Goal: Task Accomplishment & Management: Manage account settings

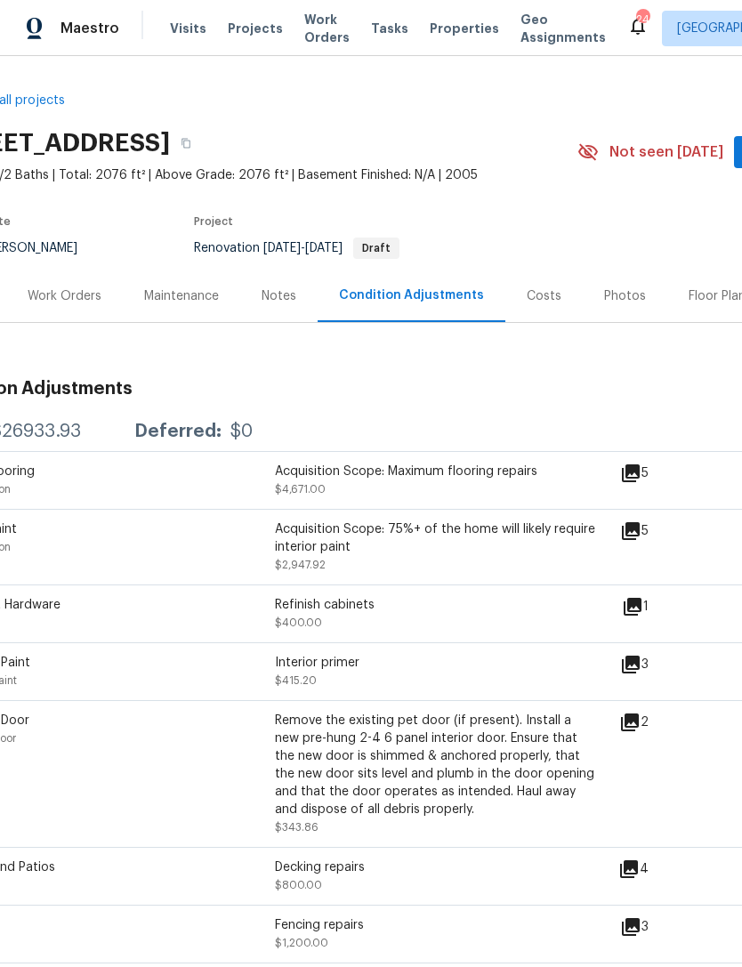
scroll to position [0, 69]
click at [617, 293] on div "Photos" at bounding box center [624, 296] width 42 height 18
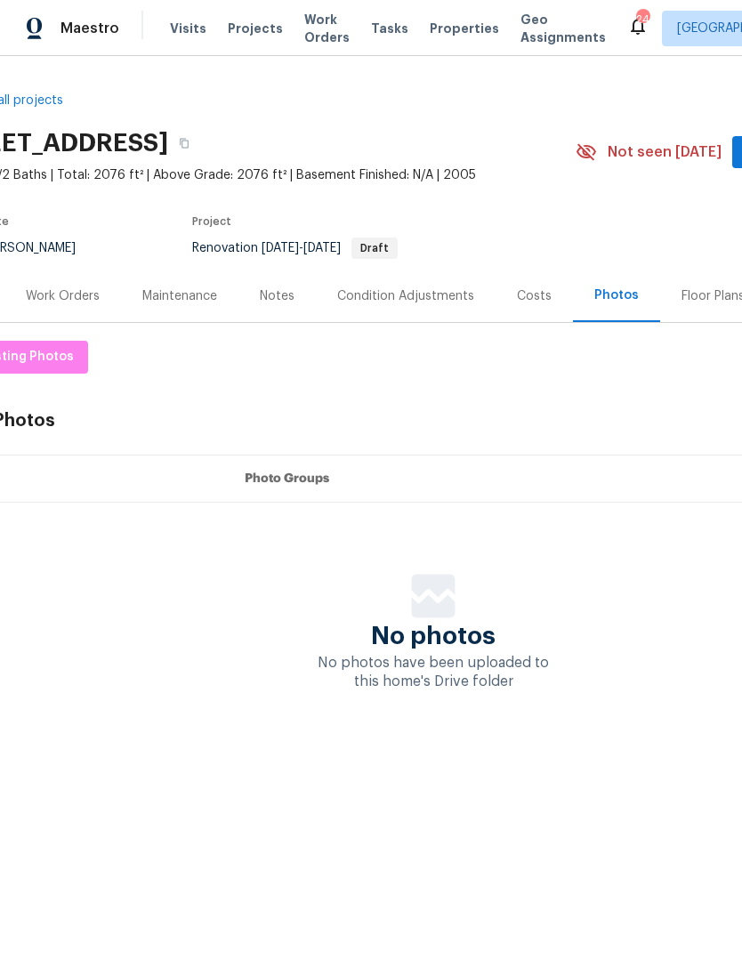
click at [441, 304] on div "Condition Adjustments" at bounding box center [405, 296] width 137 height 18
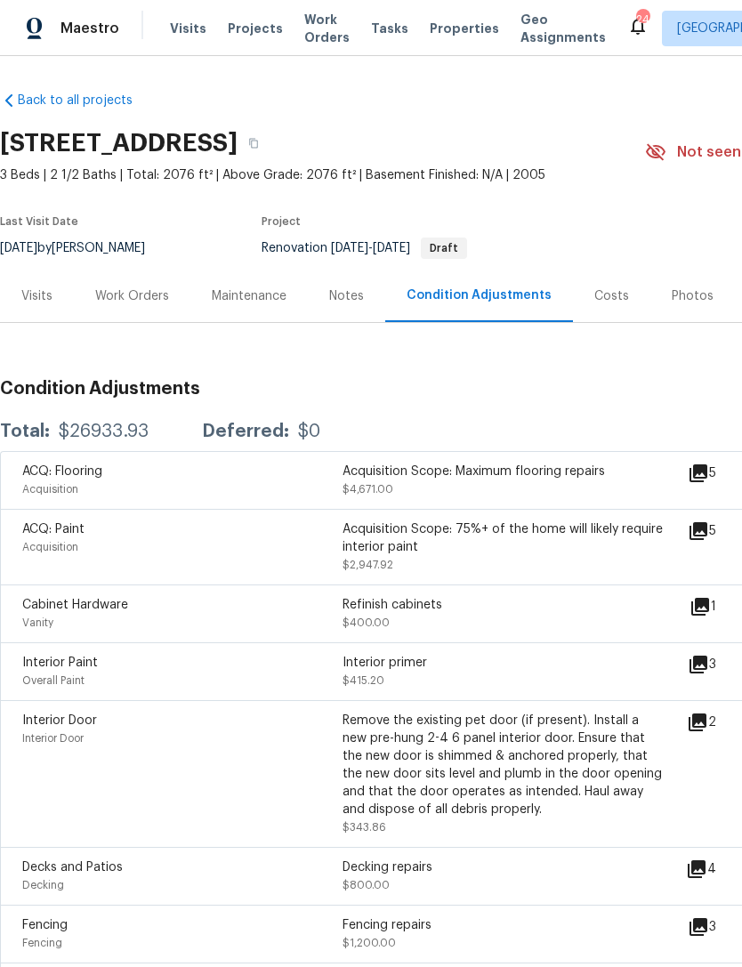
click at [36, 315] on div "Visits" at bounding box center [37, 296] width 74 height 53
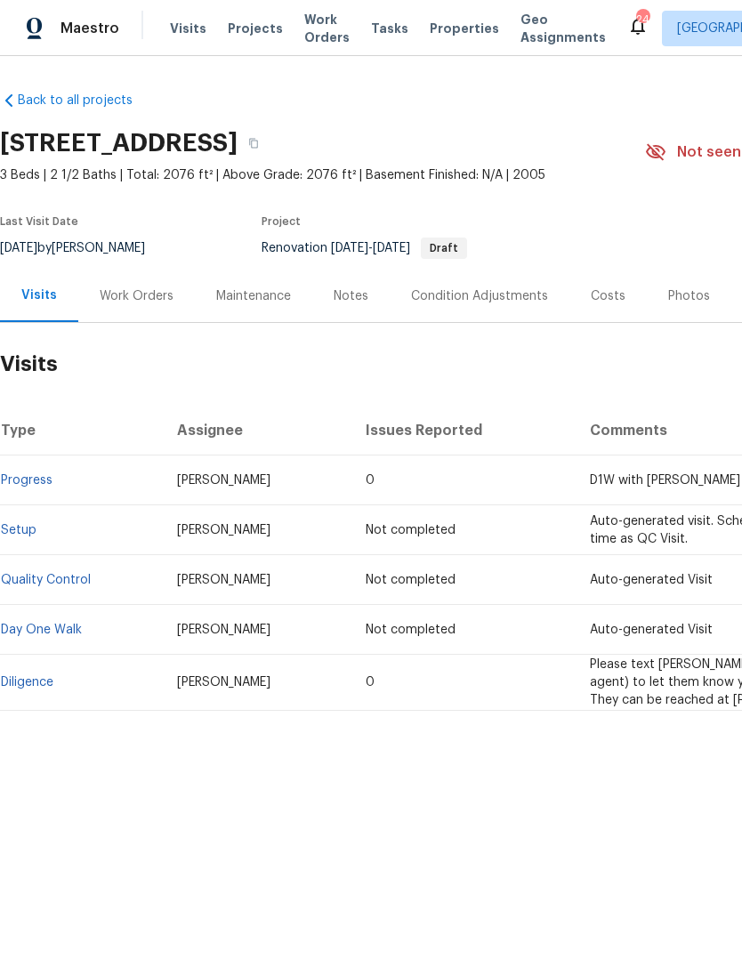
click at [41, 676] on link "Diligence" at bounding box center [27, 682] width 53 height 12
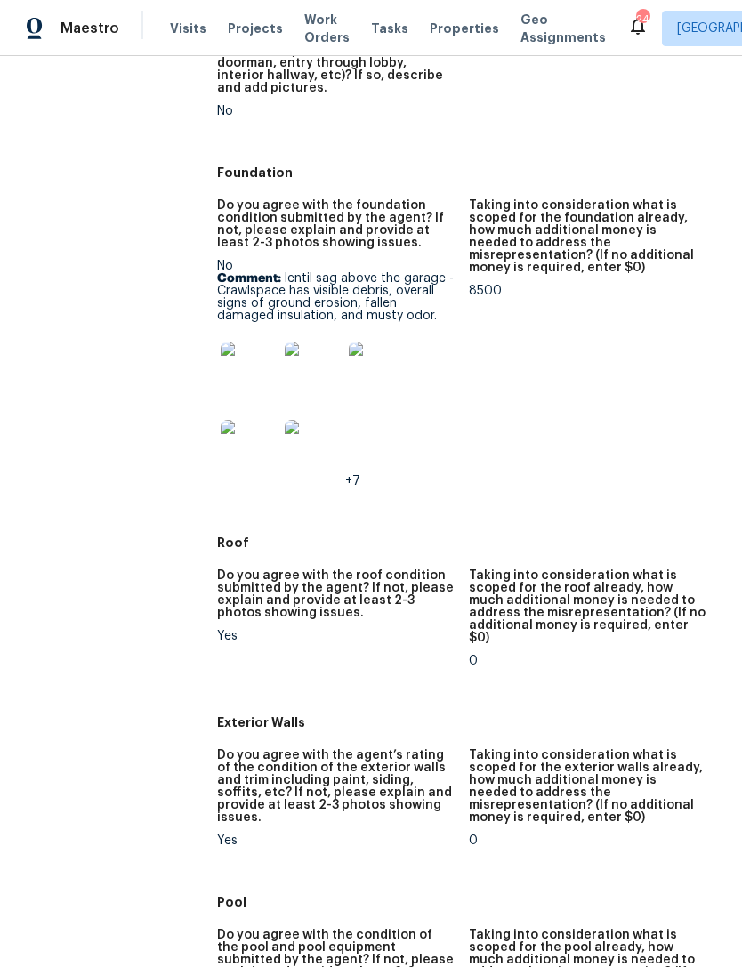
scroll to position [728, 0]
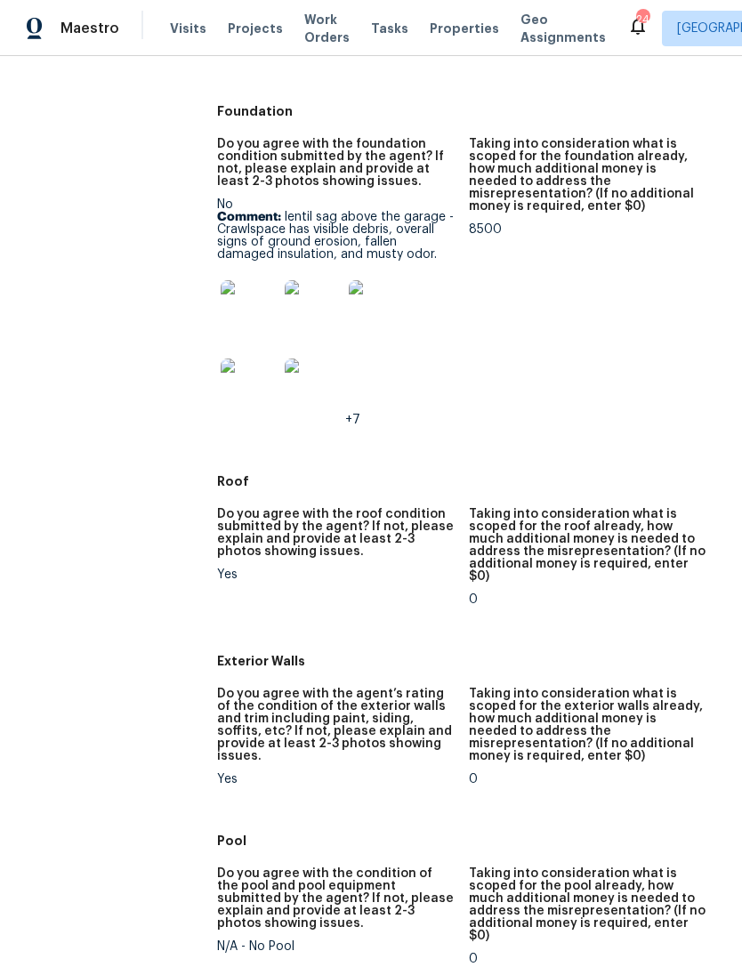
click at [253, 284] on img at bounding box center [249, 308] width 57 height 57
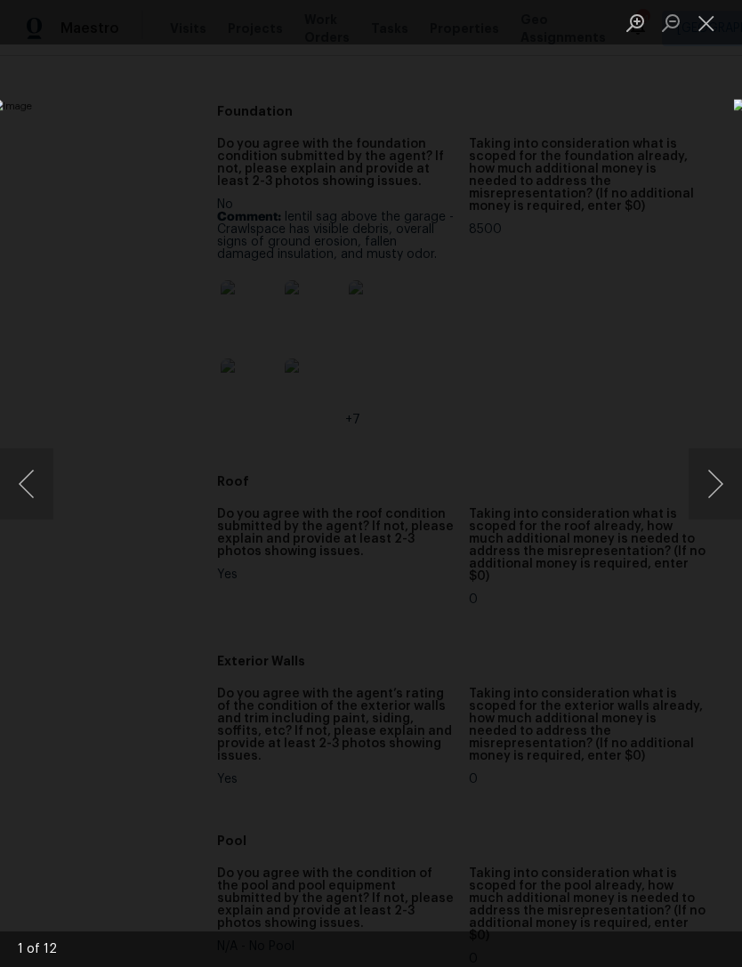
click at [582, 496] on img "Lightbox" at bounding box center [287, 483] width 590 height 769
click at [719, 467] on button "Next image" at bounding box center [715, 484] width 53 height 71
click at [721, 482] on button "Next image" at bounding box center [715, 484] width 53 height 71
click at [710, 484] on button "Next image" at bounding box center [715, 484] width 53 height 71
click at [717, 494] on button "Next image" at bounding box center [715, 484] width 53 height 71
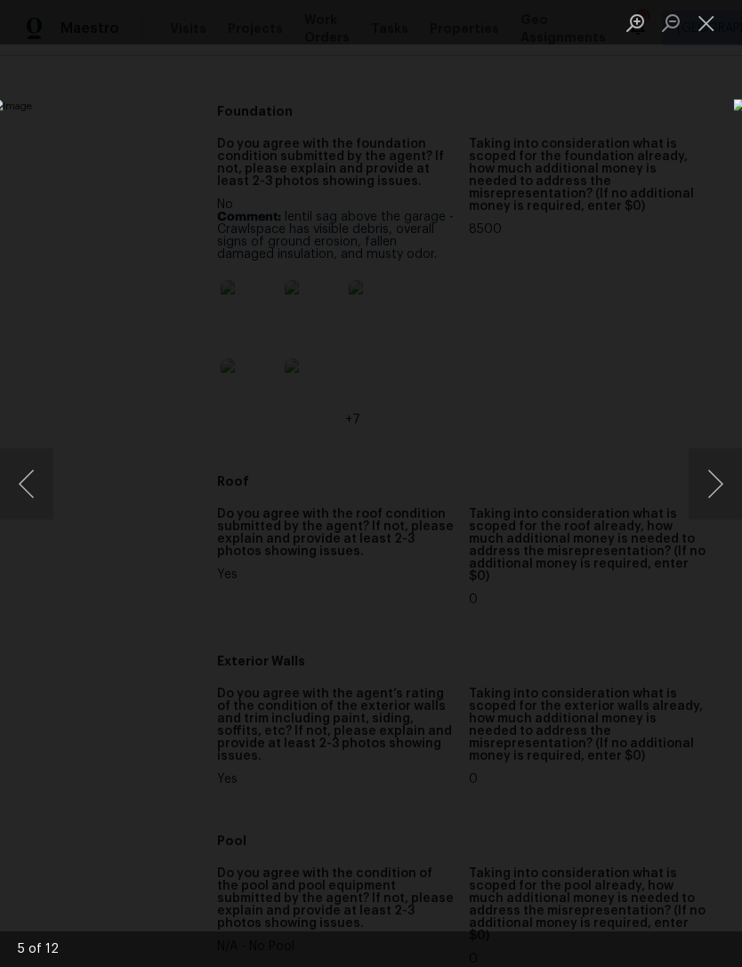
click at [716, 501] on button "Next image" at bounding box center [715, 484] width 53 height 71
click at [36, 489] on button "Previous image" at bounding box center [26, 484] width 53 height 71
click at [582, 471] on img "Lightbox" at bounding box center [287, 483] width 590 height 769
click at [582, 486] on img "Lightbox" at bounding box center [287, 483] width 590 height 769
click at [709, 480] on button "Next image" at bounding box center [715, 484] width 53 height 71
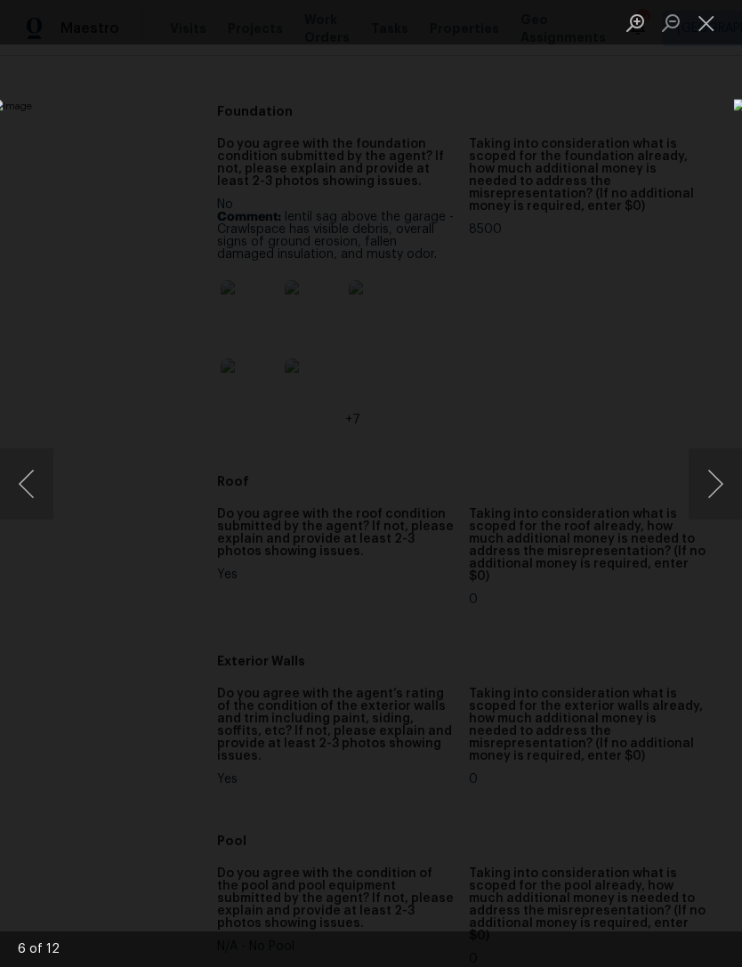
click at [704, 483] on button "Next image" at bounding box center [715, 484] width 53 height 71
click at [36, 482] on button "Previous image" at bounding box center [26, 484] width 53 height 71
click at [713, 483] on button "Next image" at bounding box center [715, 484] width 53 height 71
click at [708, 485] on button "Next image" at bounding box center [715, 484] width 53 height 71
click at [706, 493] on button "Next image" at bounding box center [715, 484] width 53 height 71
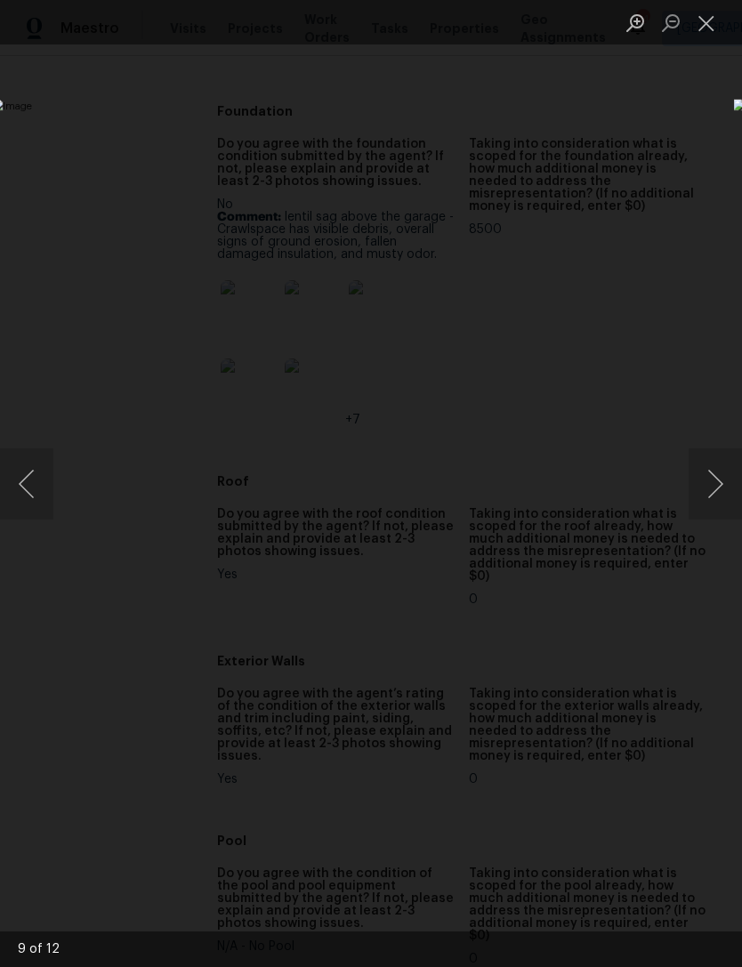
click at [42, 496] on button "Previous image" at bounding box center [26, 484] width 53 height 71
click at [37, 487] on button "Previous image" at bounding box center [26, 484] width 53 height 71
click at [42, 490] on button "Previous image" at bounding box center [26, 484] width 53 height 71
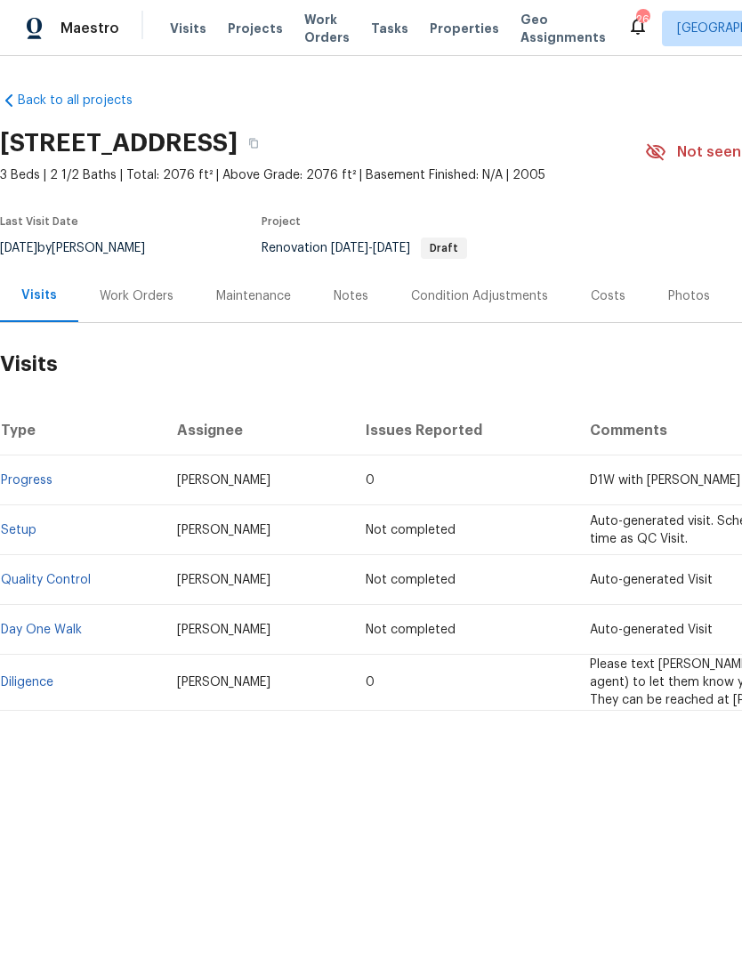
click at [38, 668] on td "Diligence" at bounding box center [81, 683] width 163 height 56
click at [40, 703] on td "Diligence" at bounding box center [81, 683] width 163 height 56
click at [39, 702] on td "Diligence" at bounding box center [81, 683] width 163 height 56
click at [27, 685] on link "Diligence" at bounding box center [27, 682] width 53 height 12
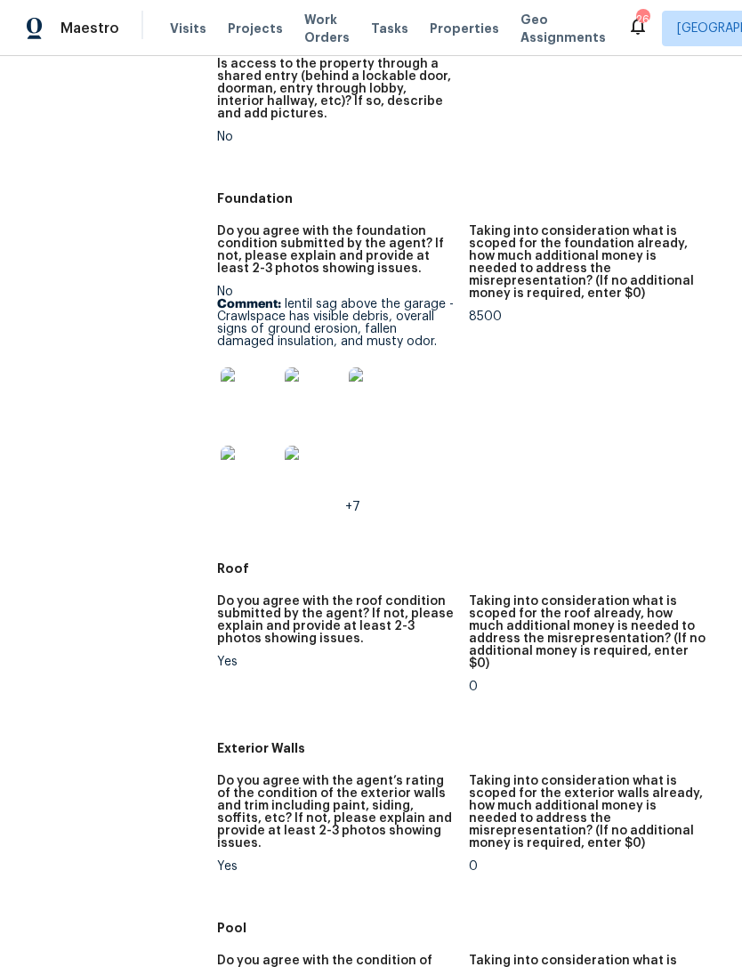
scroll to position [640, 0]
click at [246, 374] on img at bounding box center [249, 396] width 57 height 57
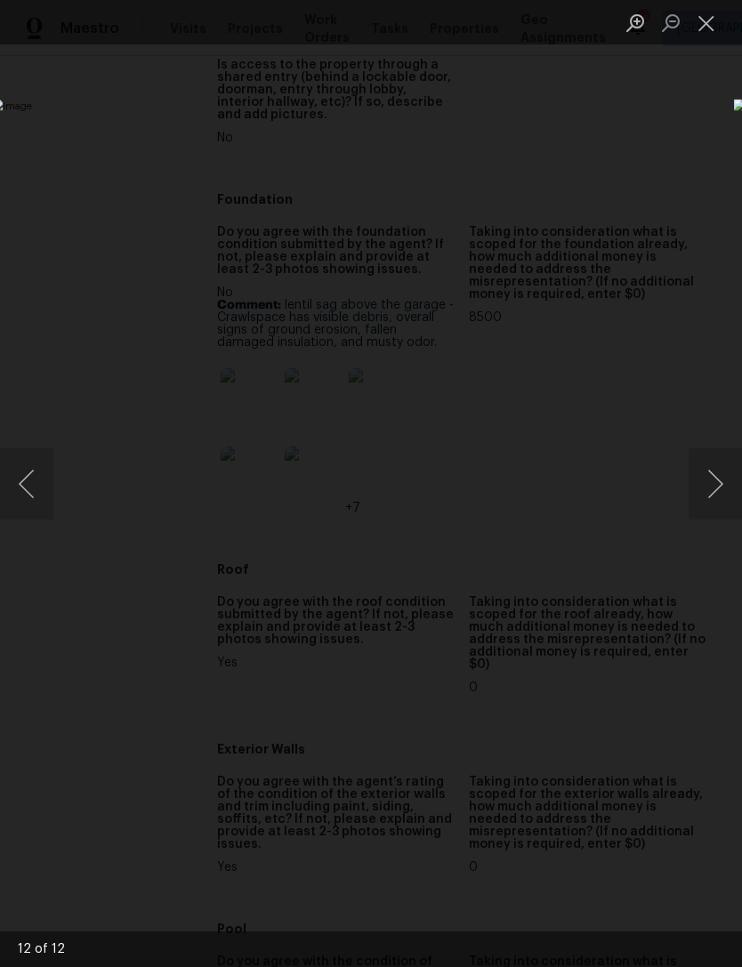
click at [582, 515] on img "Lightbox" at bounding box center [287, 483] width 590 height 769
click at [714, 485] on button "Next image" at bounding box center [715, 484] width 53 height 71
click at [721, 471] on button "Next image" at bounding box center [715, 484] width 53 height 71
click at [718, 491] on button "Next image" at bounding box center [715, 484] width 53 height 71
click at [713, 487] on button "Next image" at bounding box center [715, 484] width 53 height 71
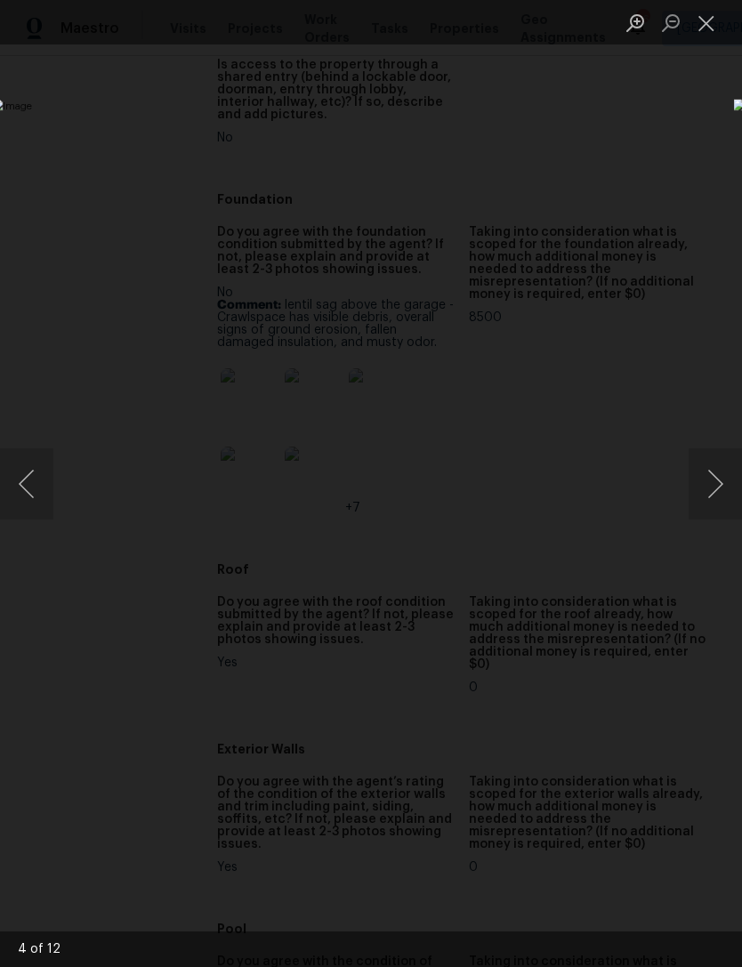
click at [708, 495] on button "Next image" at bounding box center [715, 484] width 53 height 71
click at [717, 496] on button "Next image" at bounding box center [715, 484] width 53 height 71
click at [28, 495] on button "Previous image" at bounding box center [26, 484] width 53 height 71
click at [716, 489] on button "Next image" at bounding box center [715, 484] width 53 height 71
click at [28, 495] on button "Previous image" at bounding box center [26, 484] width 53 height 71
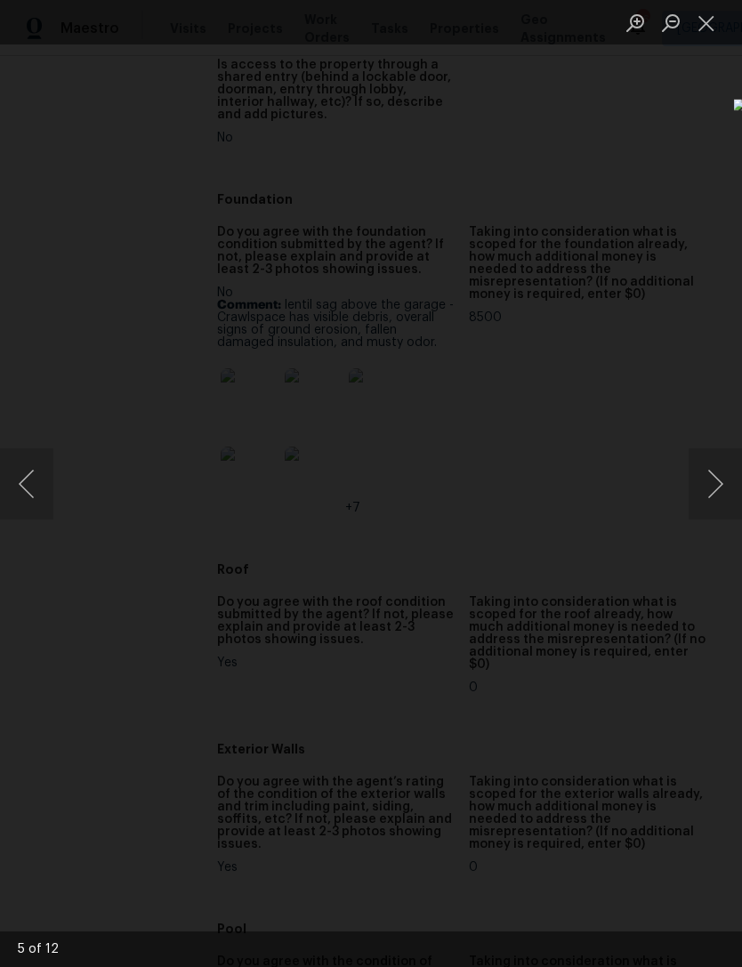
click at [37, 465] on button "Previous image" at bounding box center [26, 484] width 53 height 71
click at [33, 465] on button "Previous image" at bounding box center [26, 484] width 53 height 71
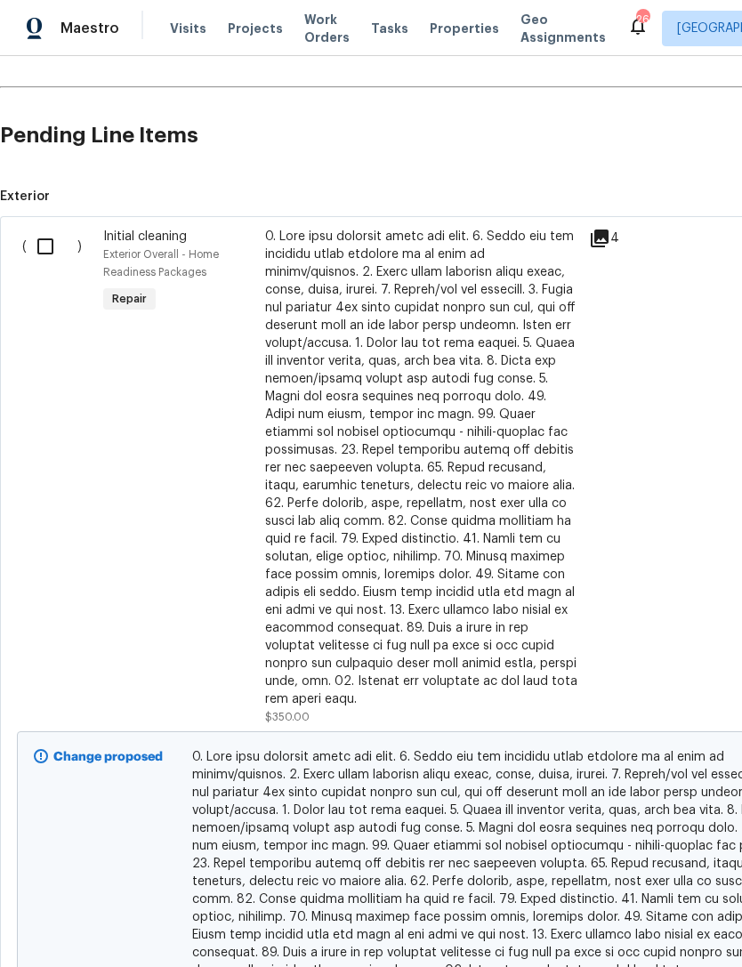
scroll to position [375, 0]
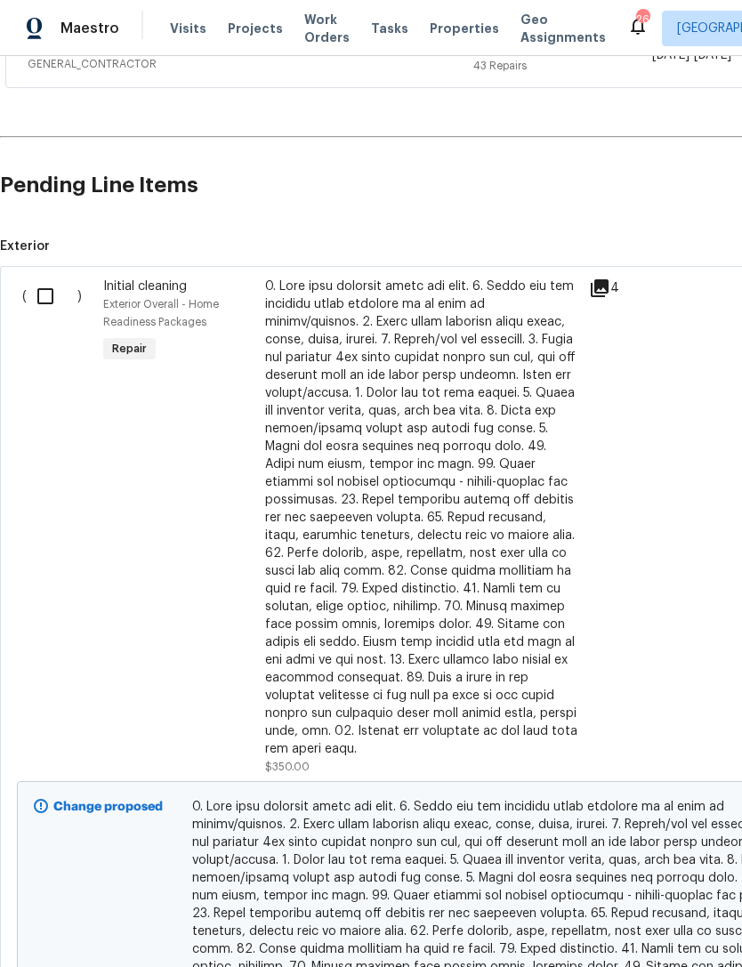
click at [48, 283] on input "checkbox" at bounding box center [52, 296] width 51 height 37
checkbox input "true"
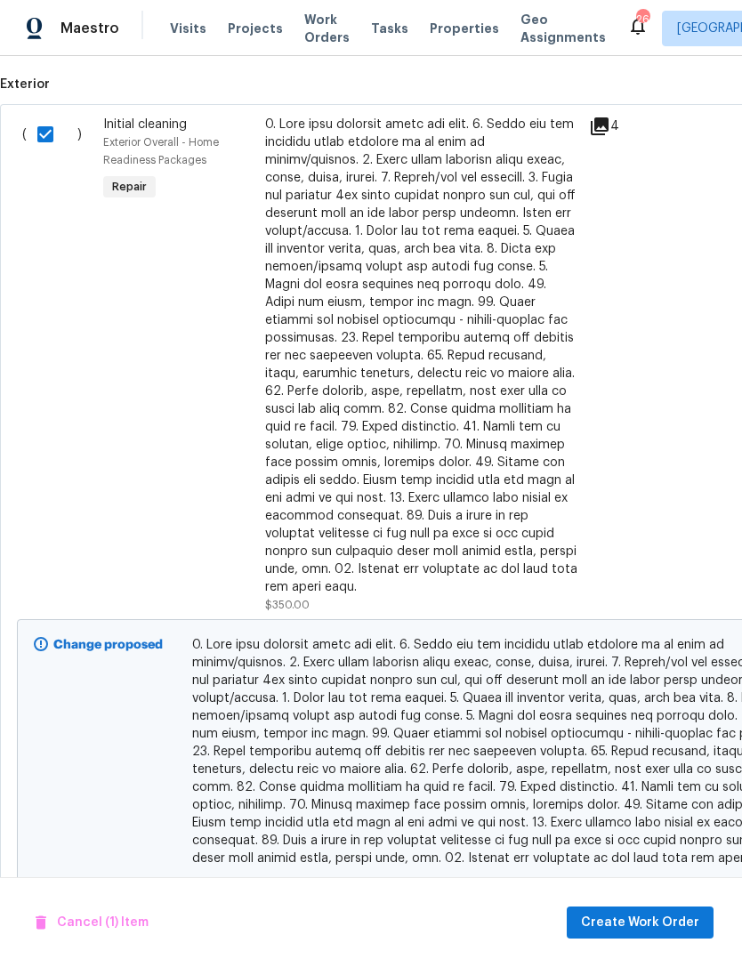
scroll to position [538, 0]
click at [653, 911] on button "Create Work Order" at bounding box center [640, 923] width 147 height 33
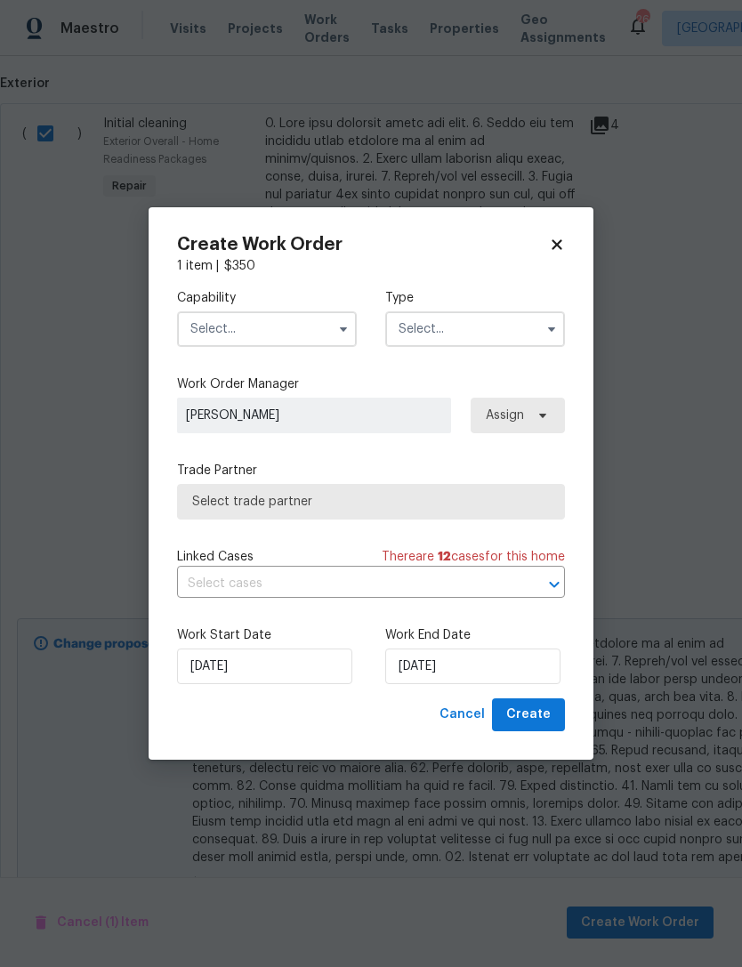
click at [271, 328] on input "text" at bounding box center [267, 330] width 180 height 36
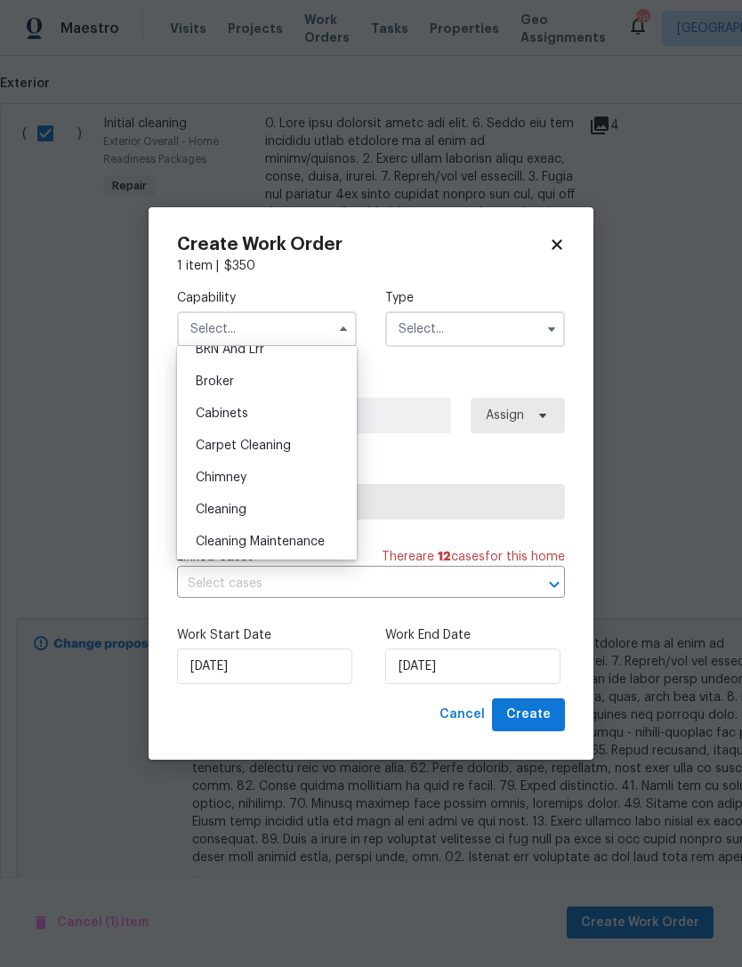
scroll to position [114, 0]
click at [302, 502] on div "Cleaning" at bounding box center [267, 509] width 171 height 32
type input "Cleaning"
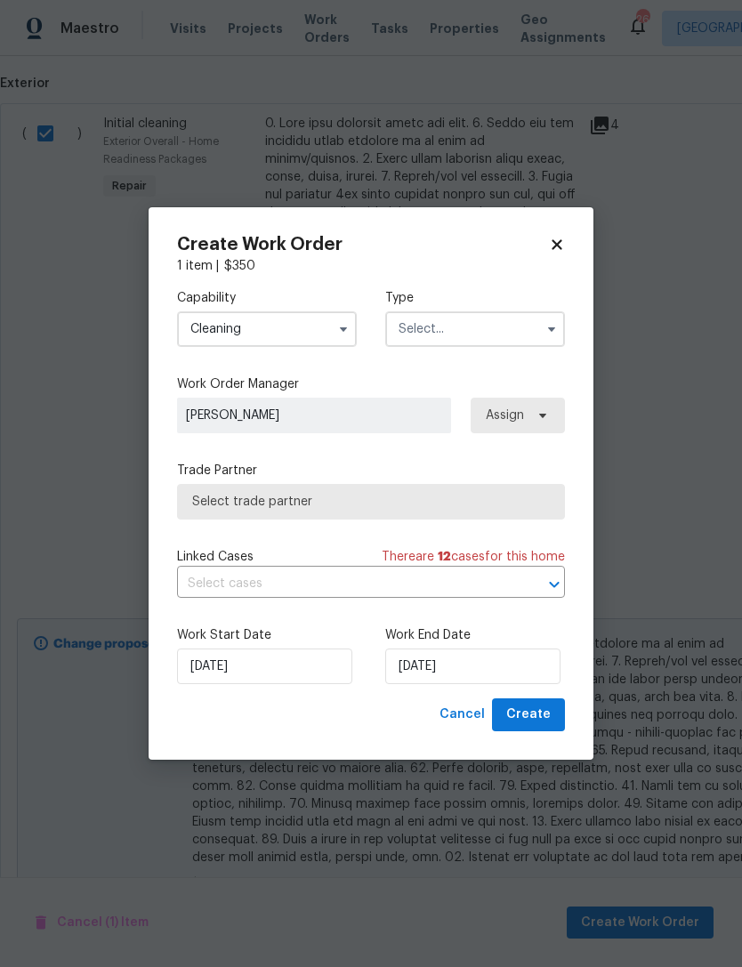
click at [462, 328] on input "text" at bounding box center [475, 330] width 180 height 36
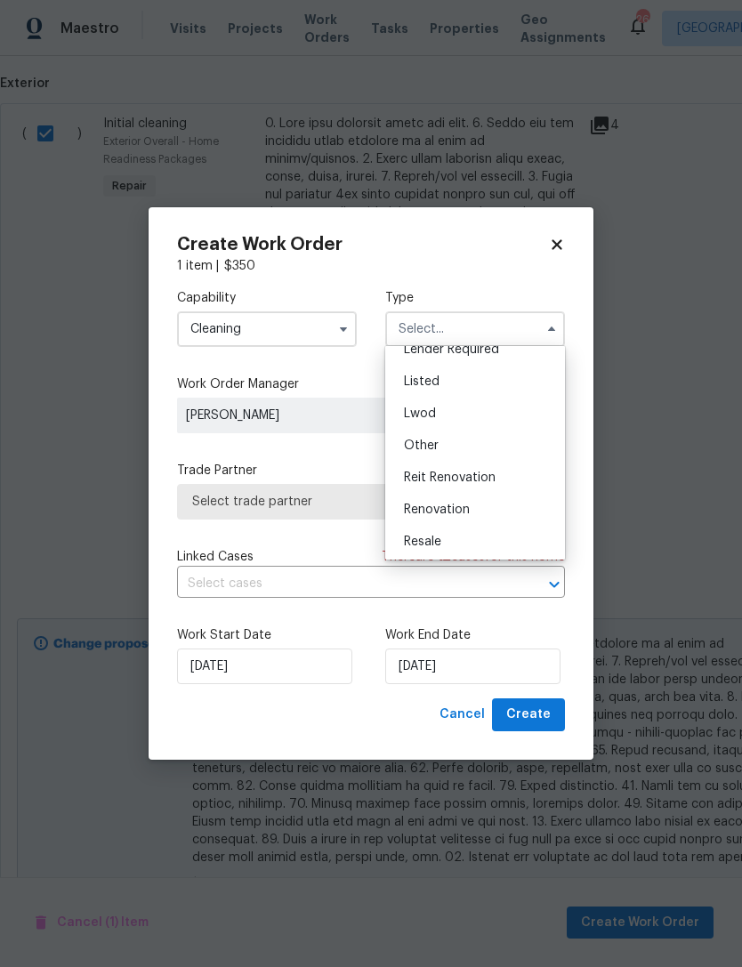
scroll to position [162, 0]
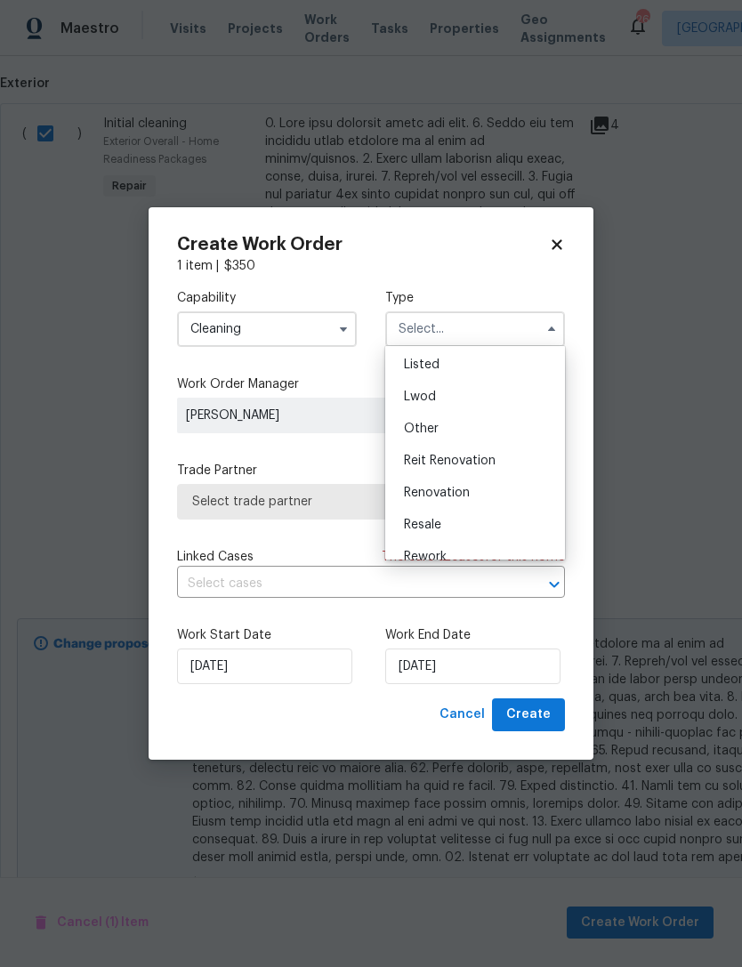
click at [450, 487] on span "Renovation" at bounding box center [437, 493] width 66 height 12
type input "Renovation"
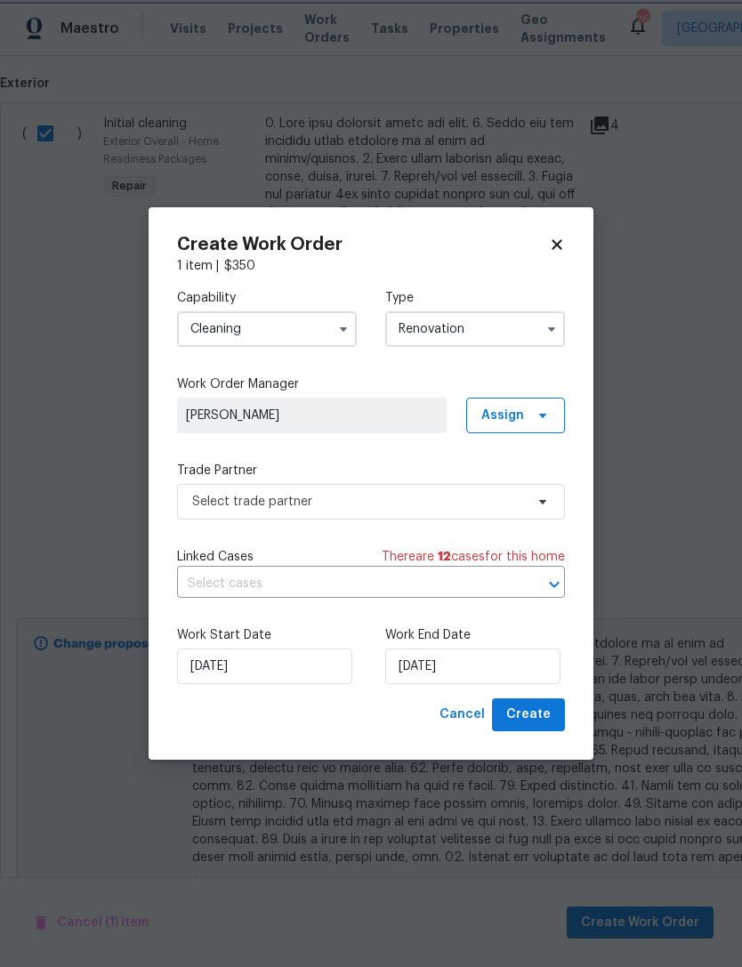
scroll to position [0, 0]
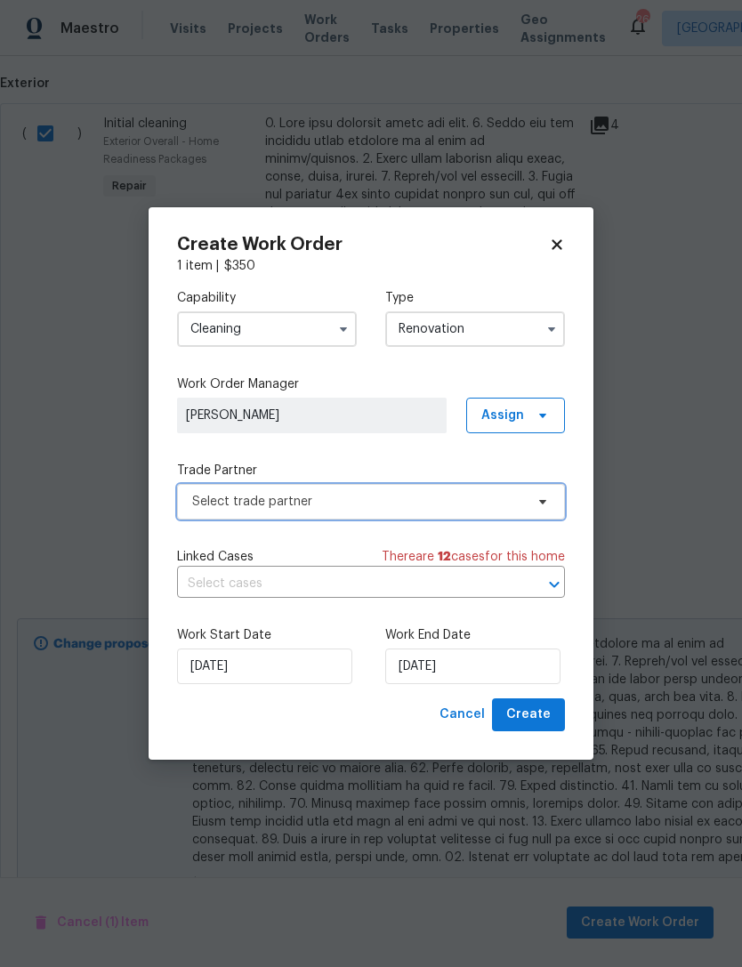
click at [469, 515] on span "Select trade partner" at bounding box center [371, 502] width 388 height 36
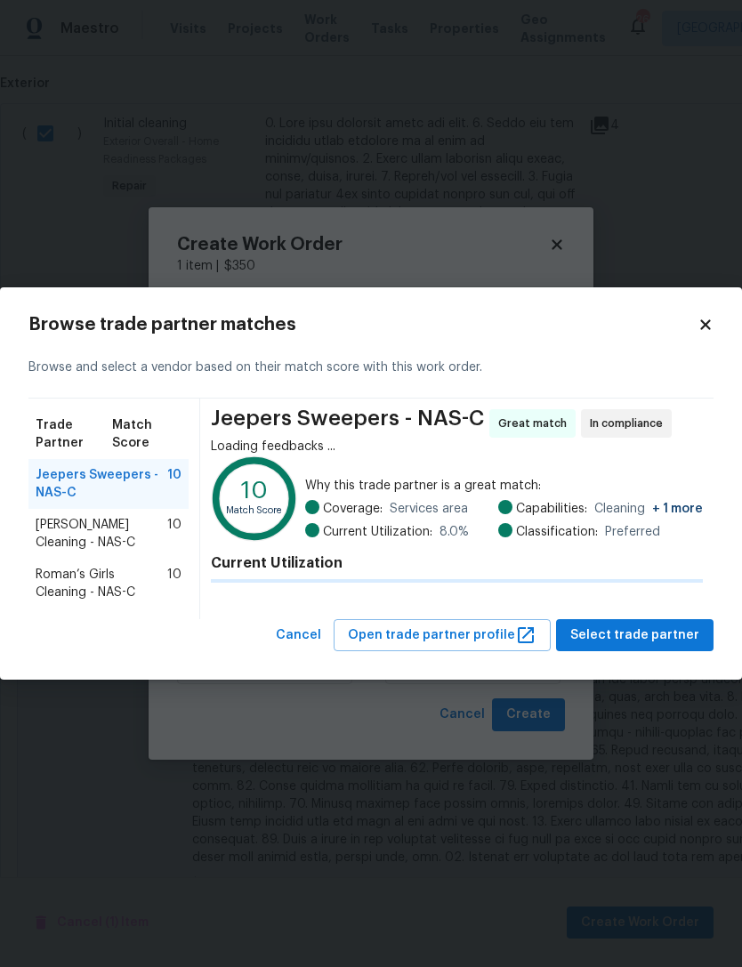
click at [468, 515] on span "Services area" at bounding box center [429, 509] width 78 height 18
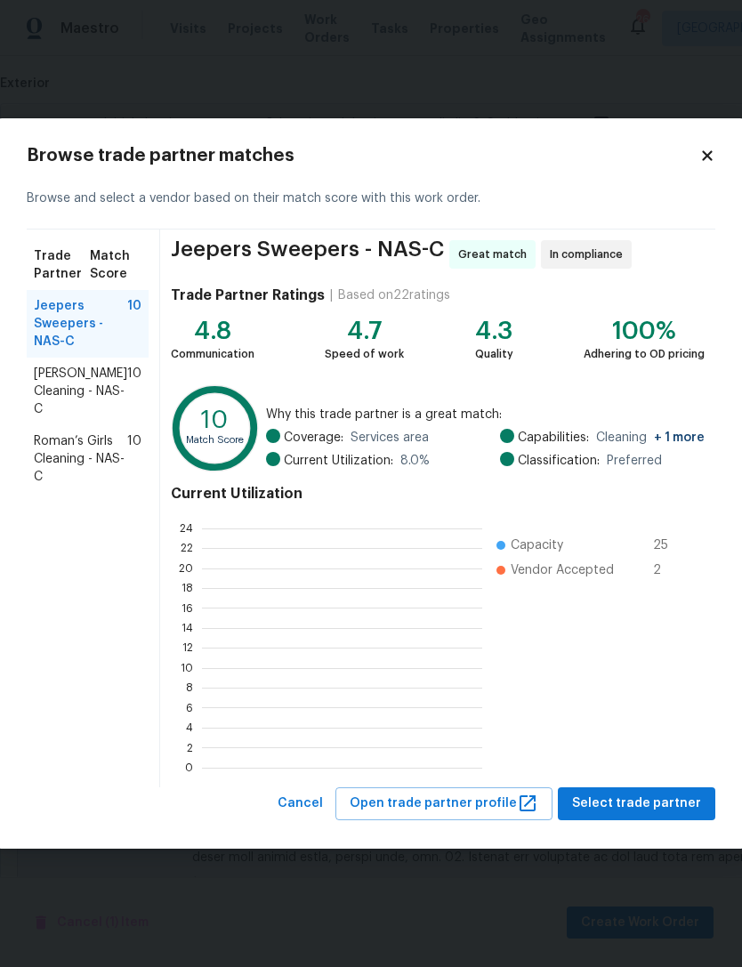
scroll to position [2, 2]
click at [704, 150] on icon at bounding box center [708, 156] width 16 height 16
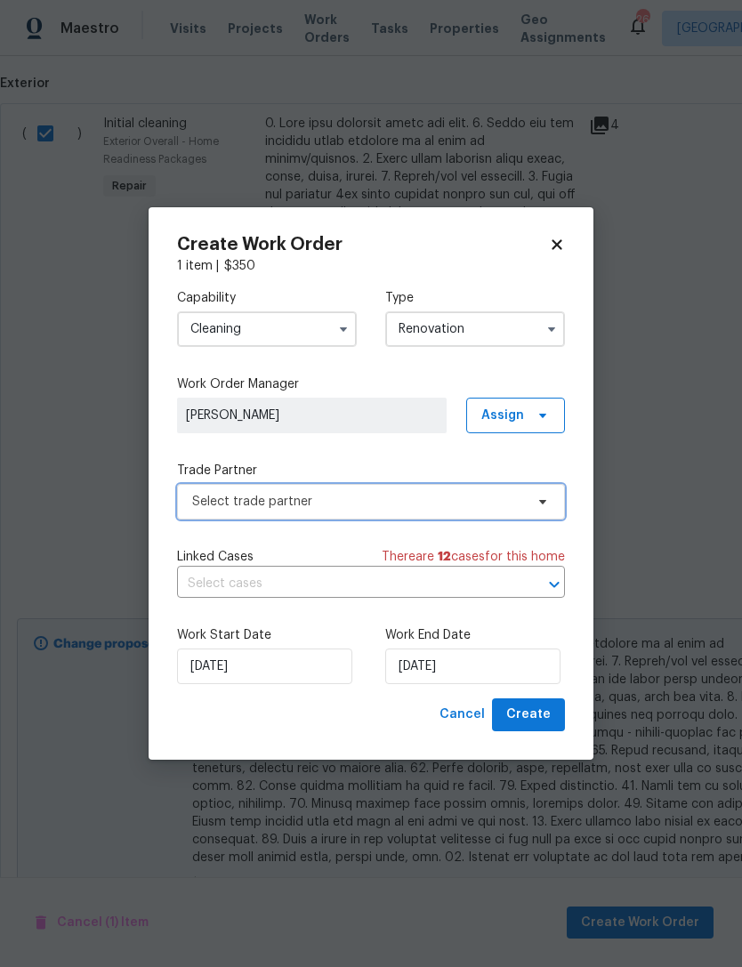
click at [440, 493] on span "Select trade partner" at bounding box center [358, 502] width 332 height 18
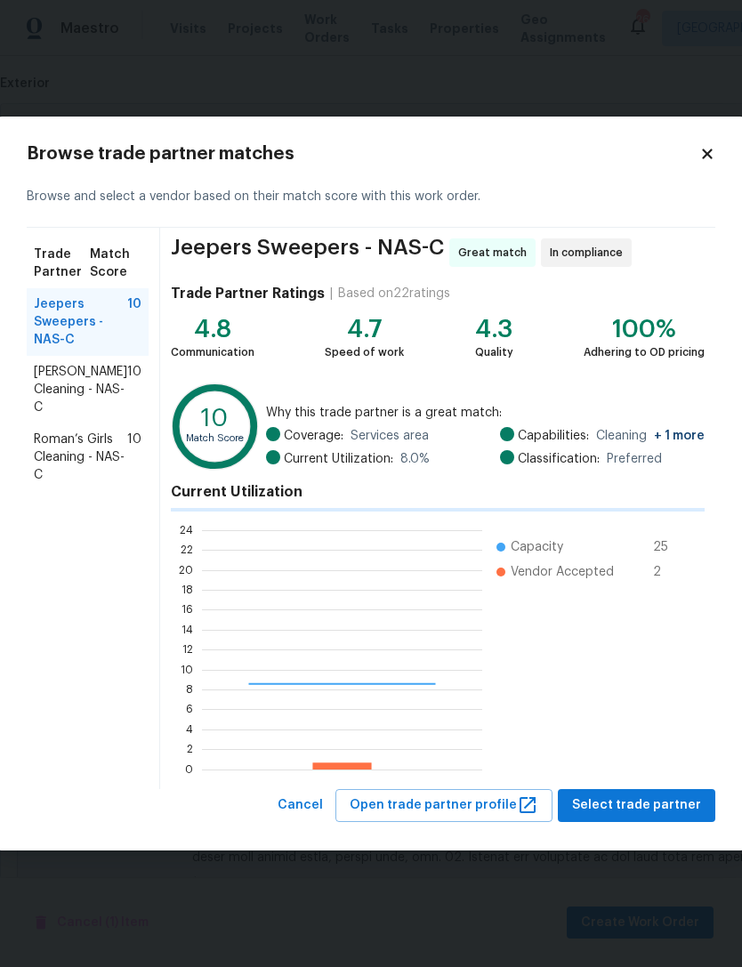
scroll to position [249, 280]
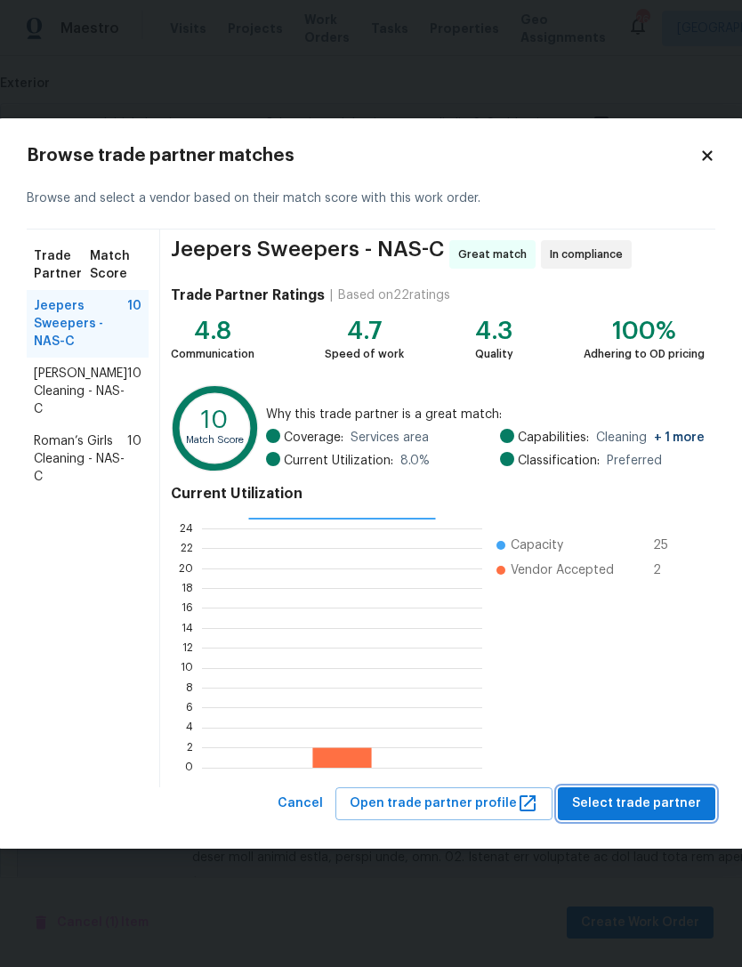
click at [652, 803] on span "Select trade partner" at bounding box center [636, 804] width 129 height 22
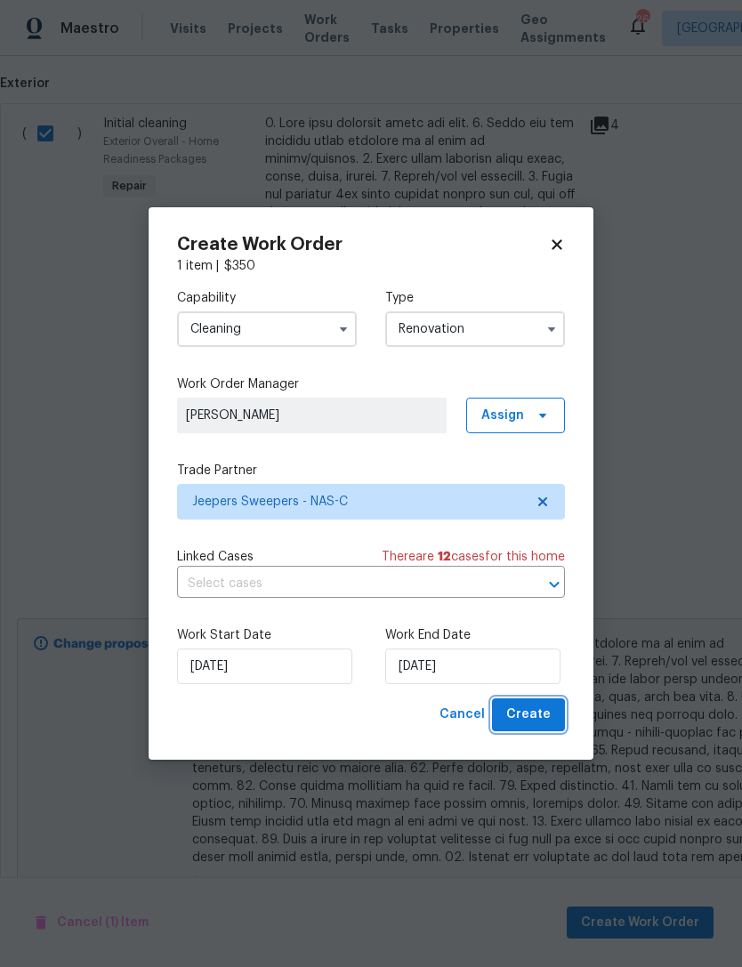
click at [537, 709] on span "Create" at bounding box center [528, 715] width 45 height 22
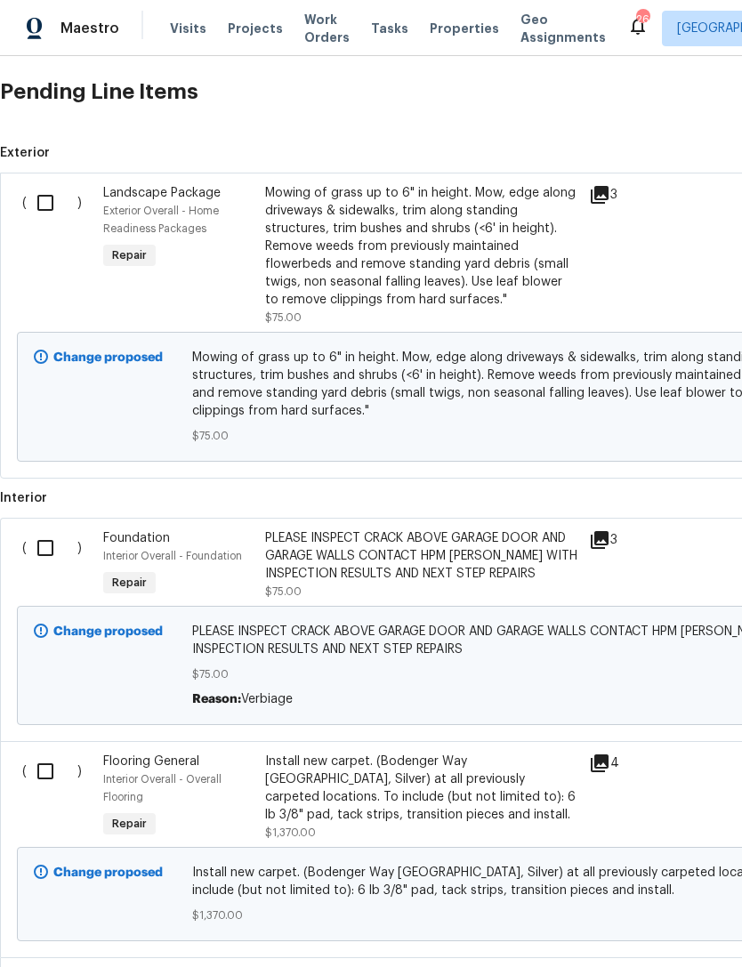
scroll to position [533, 0]
click at [47, 215] on input "checkbox" at bounding box center [52, 202] width 51 height 37
checkbox input "true"
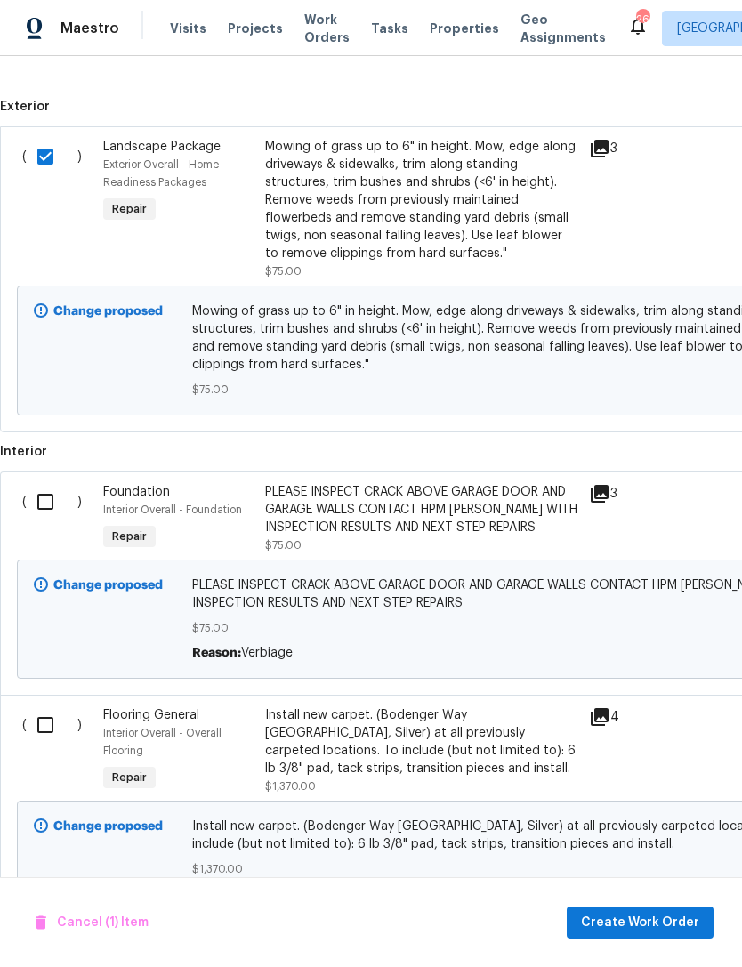
scroll to position [581, 0]
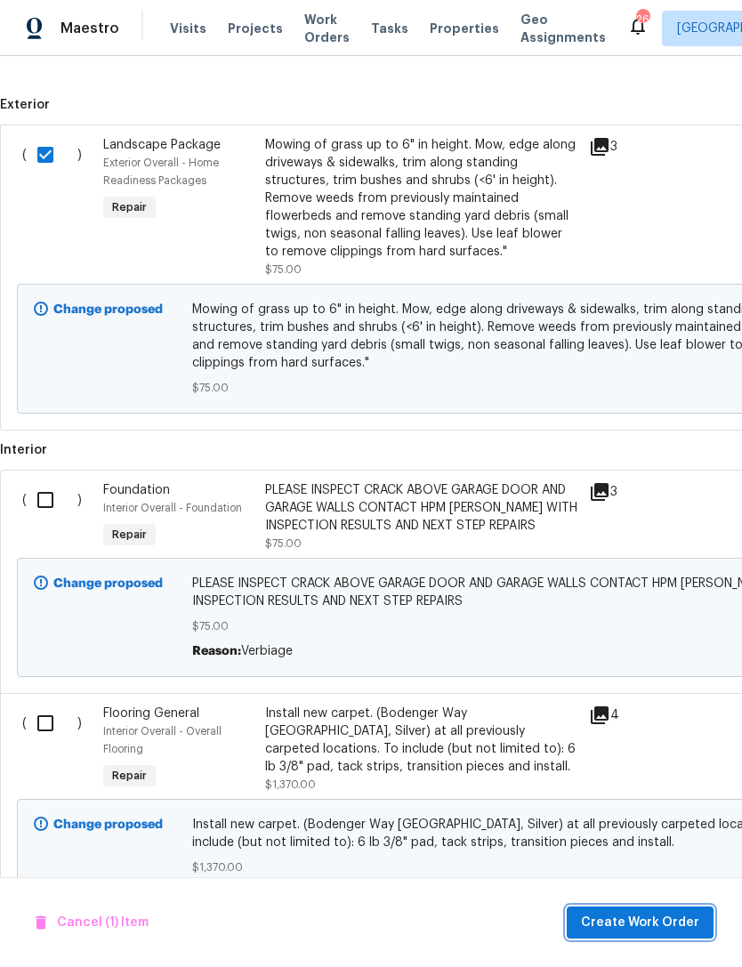
click at [627, 919] on span "Create Work Order" at bounding box center [640, 923] width 118 height 22
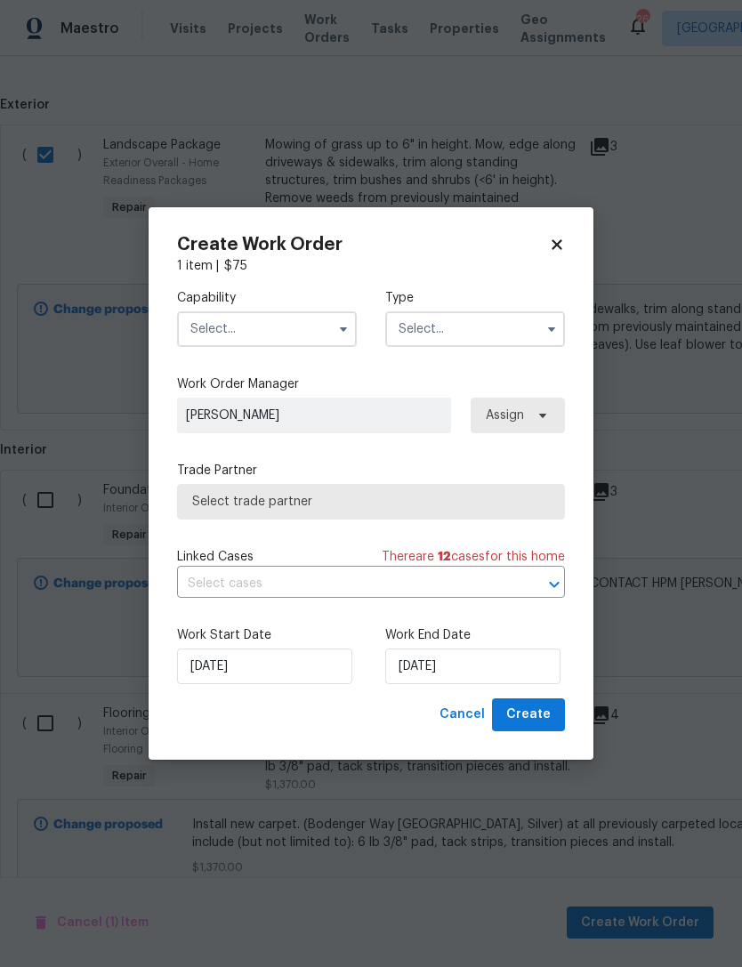
click at [279, 318] on input "text" at bounding box center [267, 330] width 180 height 36
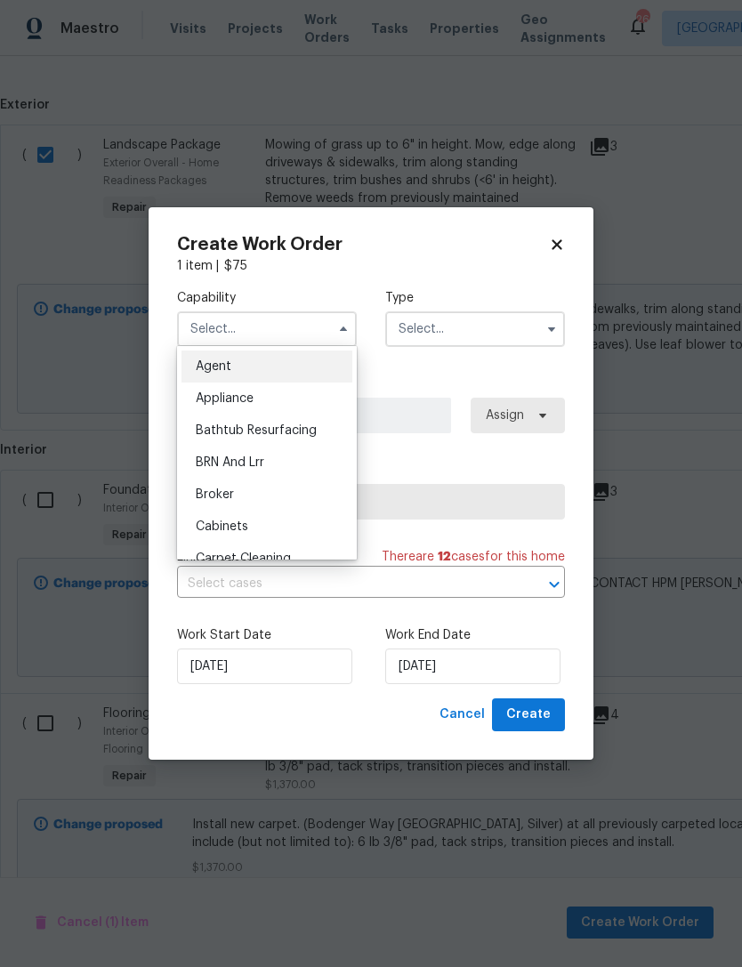
click at [279, 333] on input "text" at bounding box center [267, 330] width 180 height 36
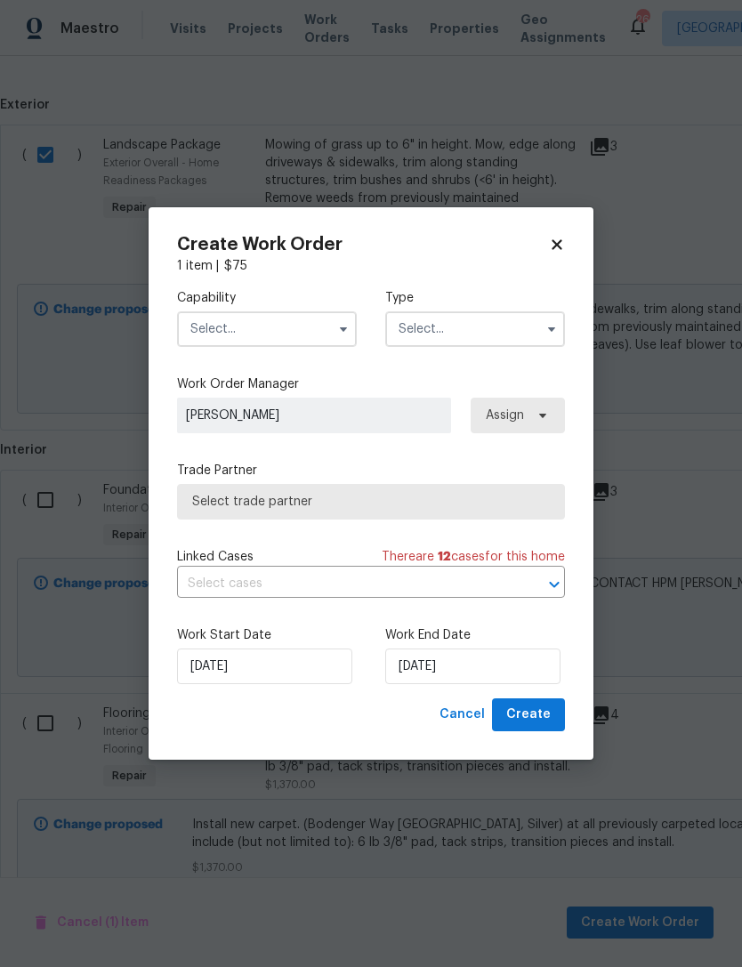
click at [281, 322] on input "text" at bounding box center [267, 330] width 180 height 36
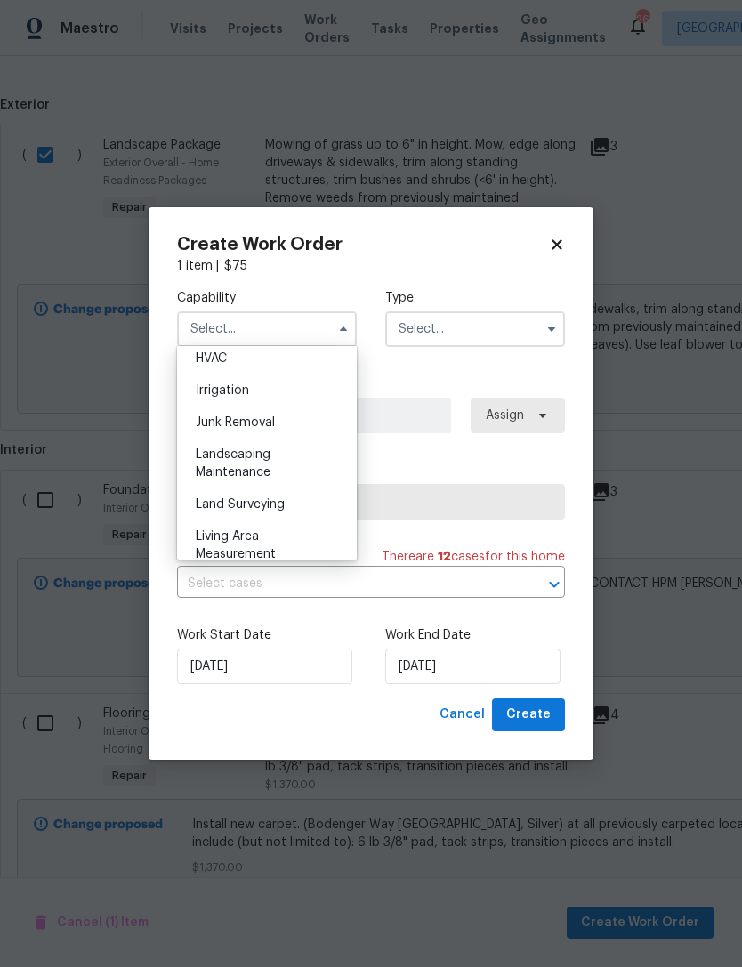
scroll to position [1117, 0]
click at [279, 436] on div "Landscaping Maintenance" at bounding box center [267, 430] width 171 height 50
type input "Landscaping Maintenance"
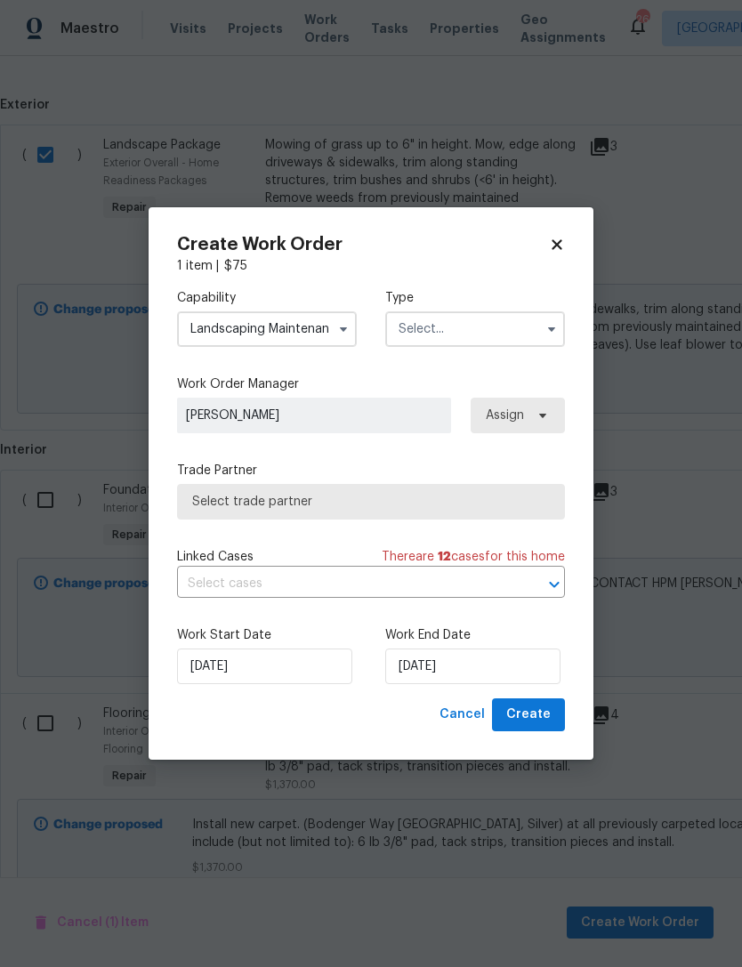
click at [471, 317] on input "text" at bounding box center [475, 330] width 180 height 36
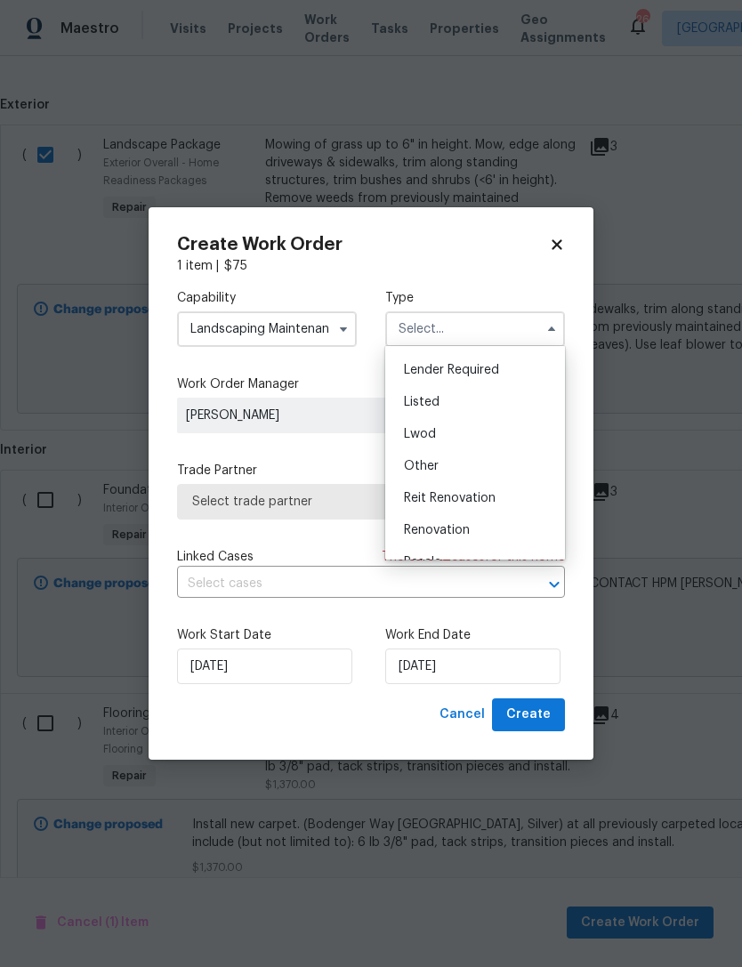
scroll to position [137, 0]
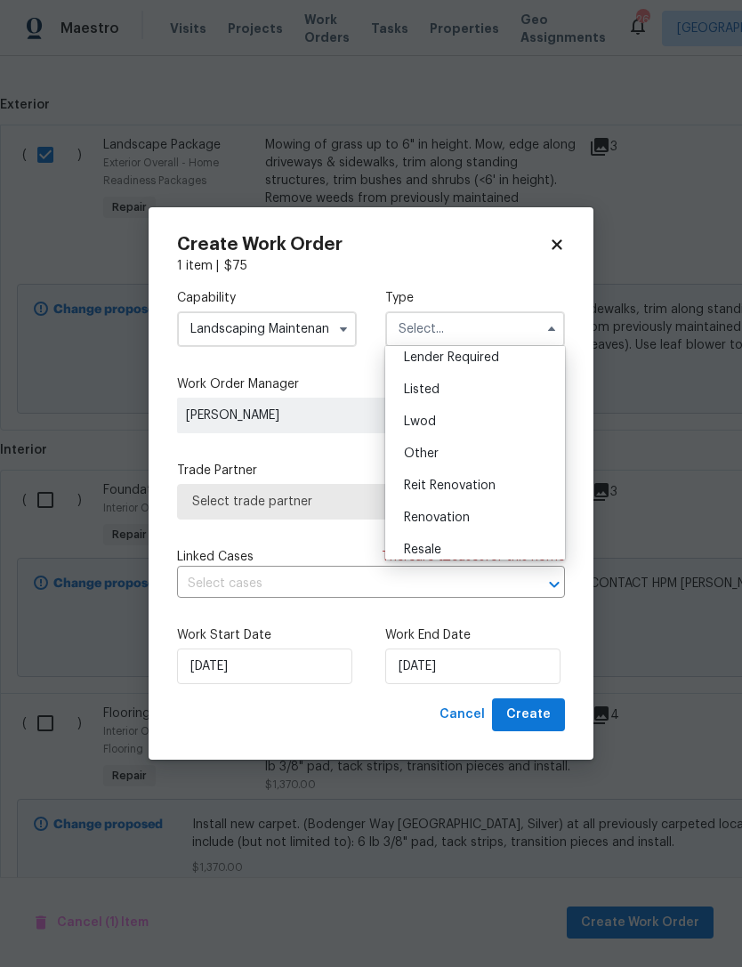
click at [470, 523] on div "Renovation" at bounding box center [475, 518] width 171 height 32
type input "Renovation"
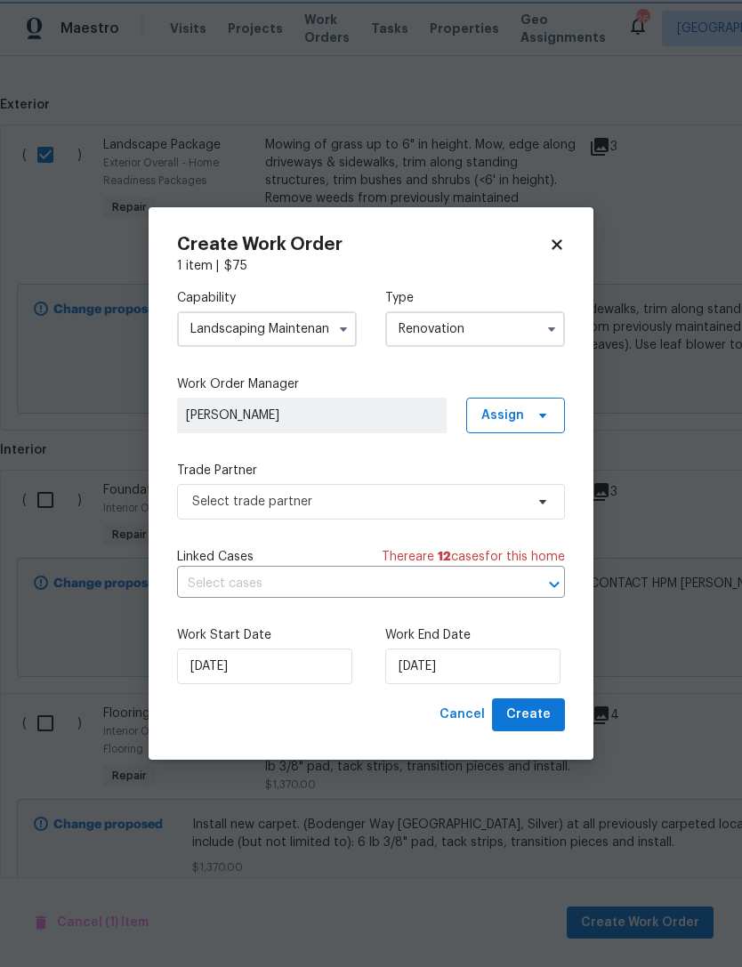
scroll to position [0, 0]
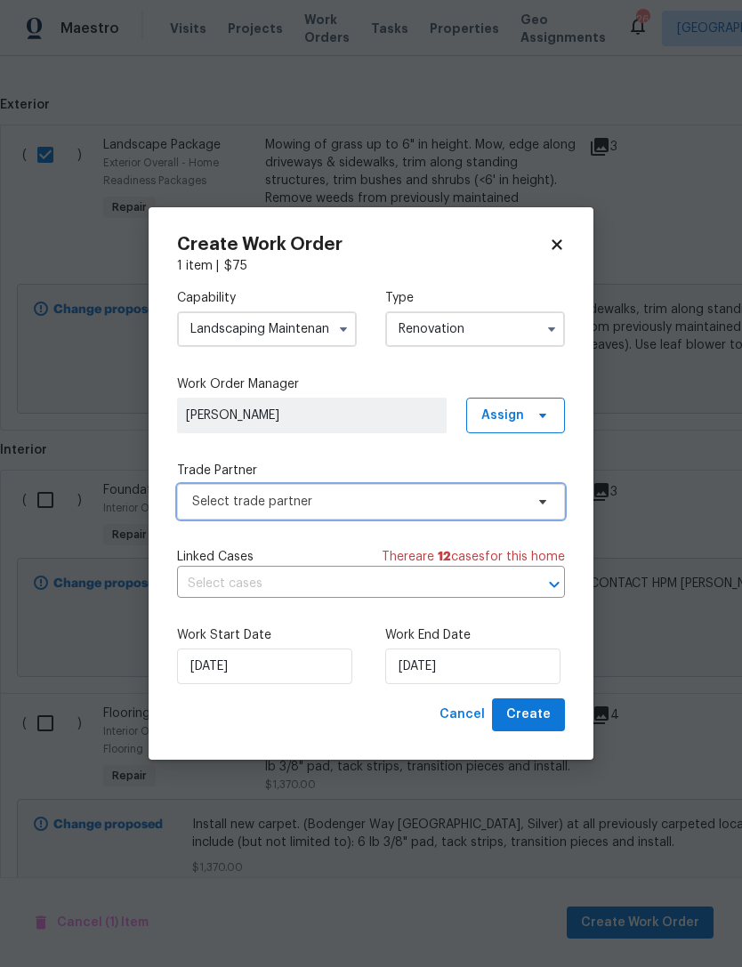
click at [376, 505] on span "Select trade partner" at bounding box center [358, 502] width 332 height 18
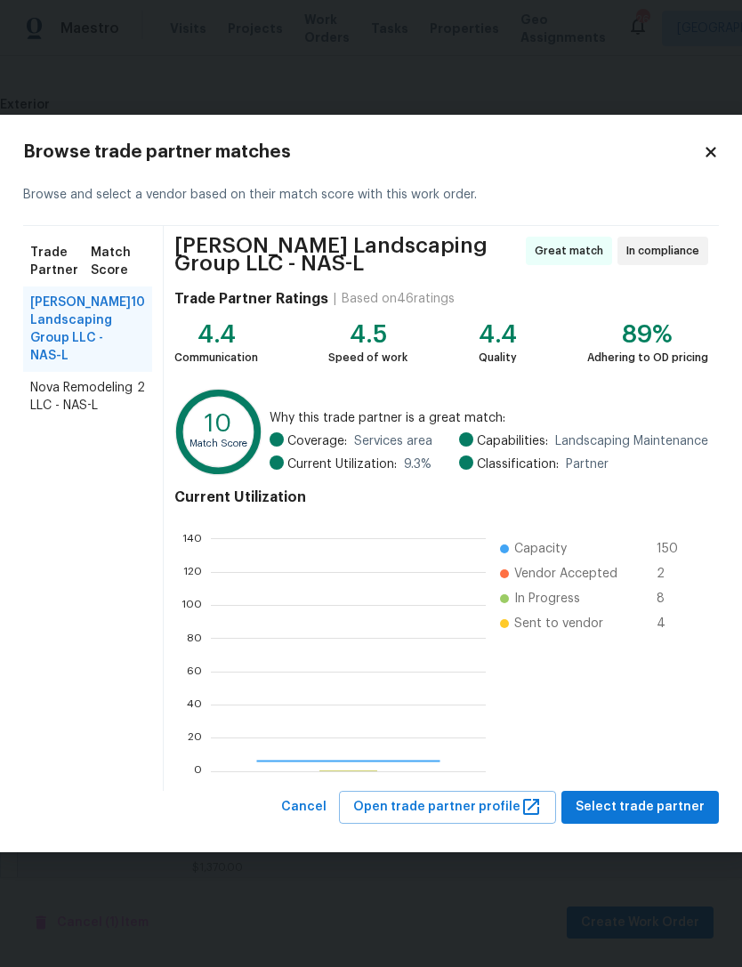
scroll to position [249, 275]
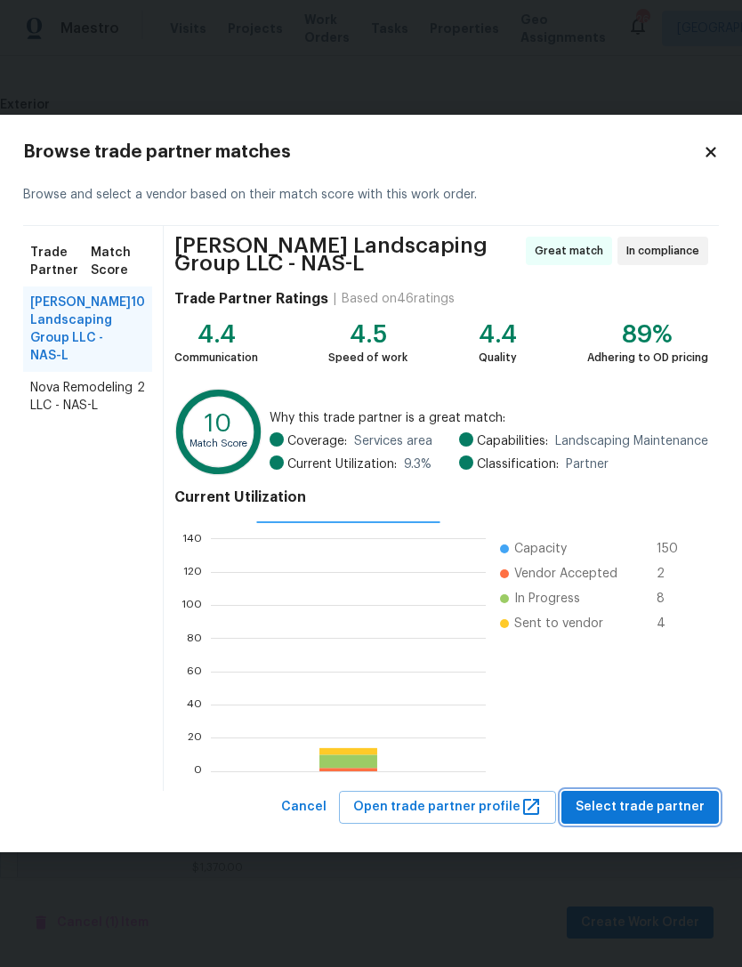
click at [660, 802] on span "Select trade partner" at bounding box center [640, 808] width 129 height 22
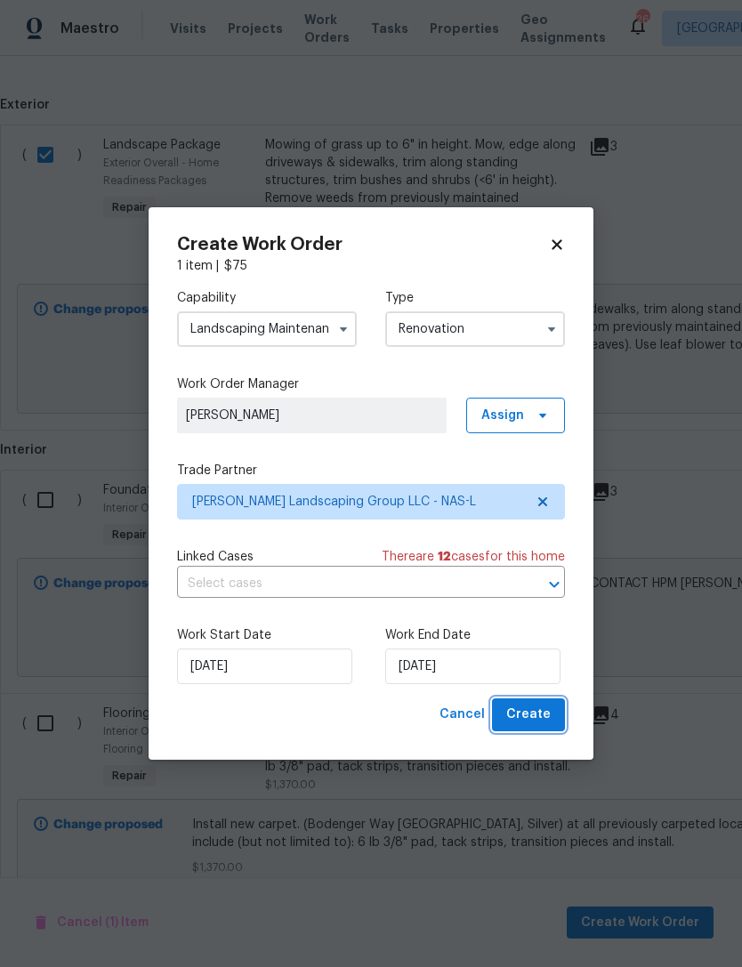
click at [539, 717] on span "Create" at bounding box center [528, 715] width 45 height 22
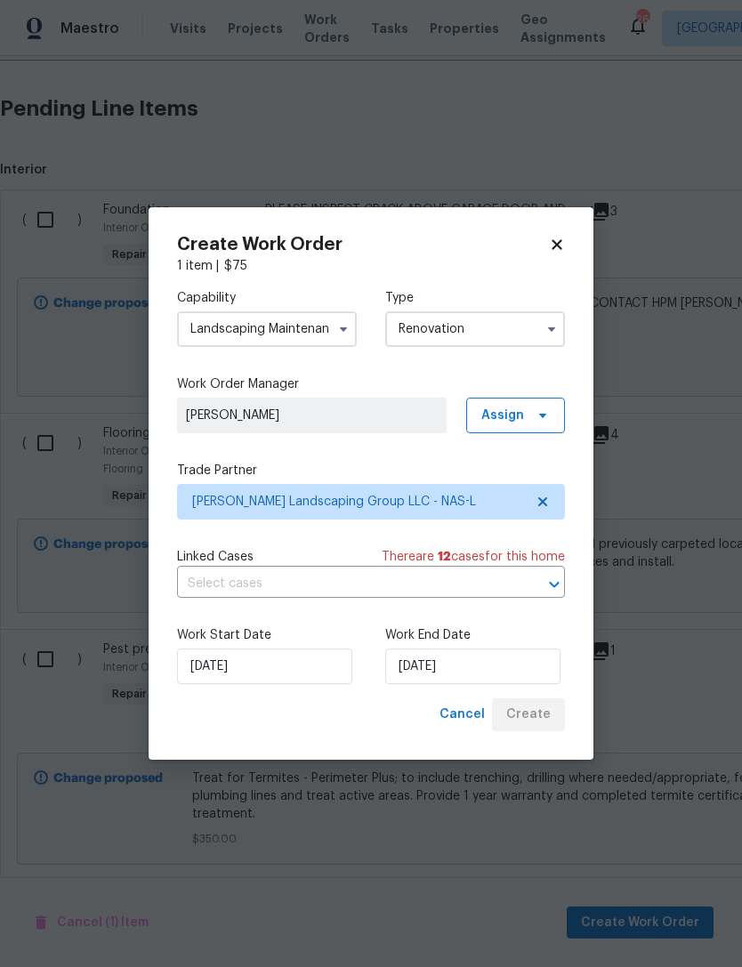
scroll to position [563, 0]
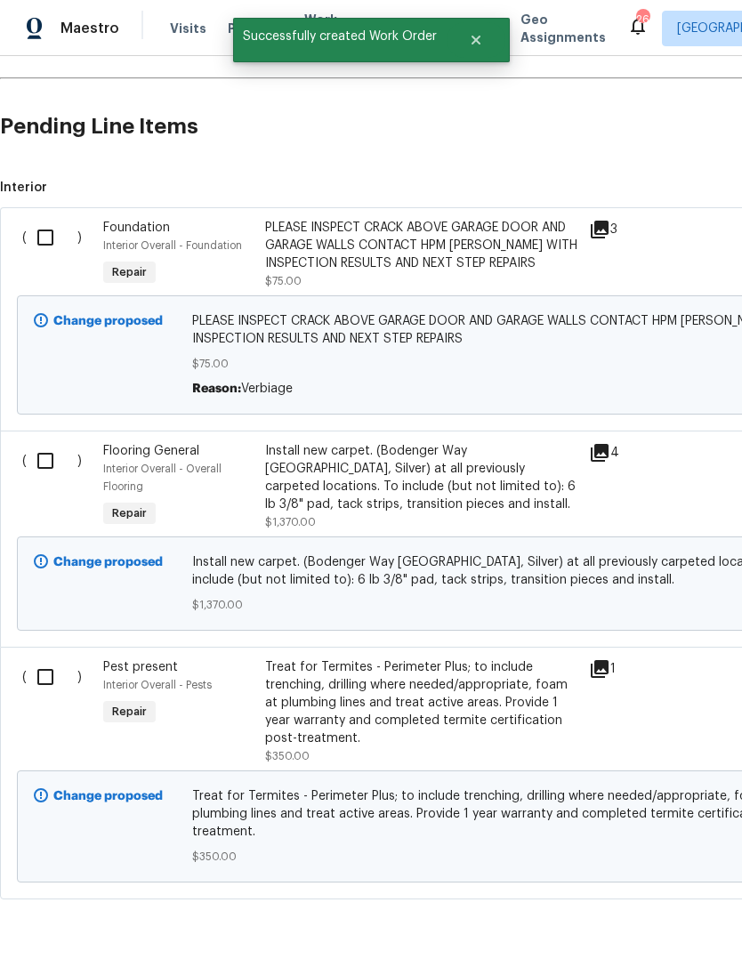
click at [48, 243] on input "checkbox" at bounding box center [52, 237] width 51 height 37
checkbox input "true"
click at [640, 920] on span "Create Work Order" at bounding box center [640, 923] width 118 height 22
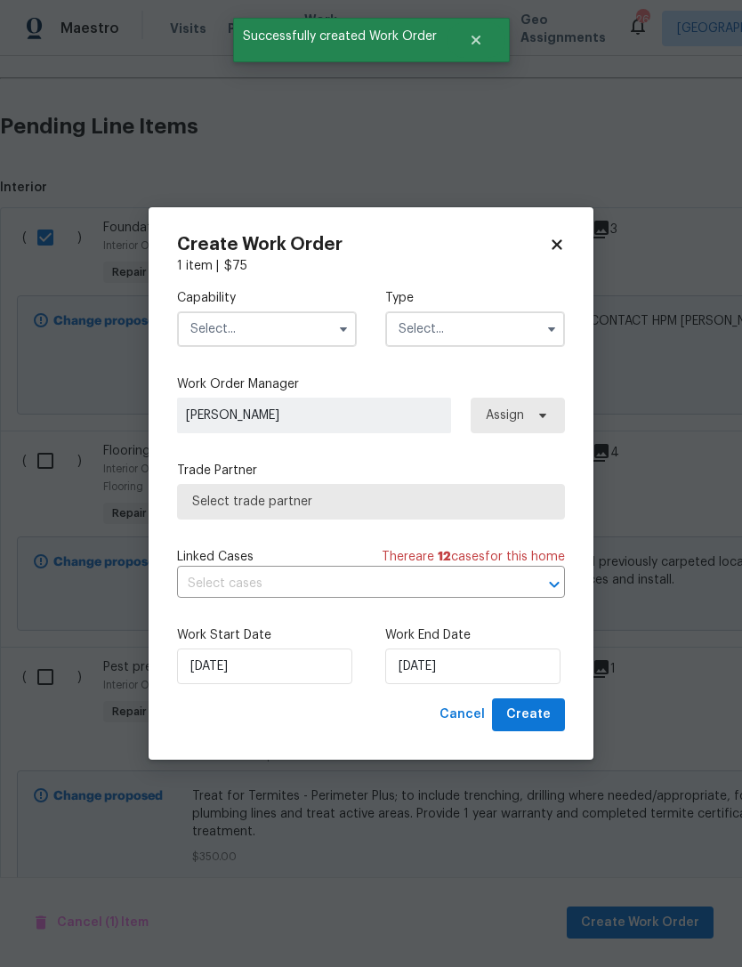
click at [293, 329] on input "text" at bounding box center [267, 330] width 180 height 36
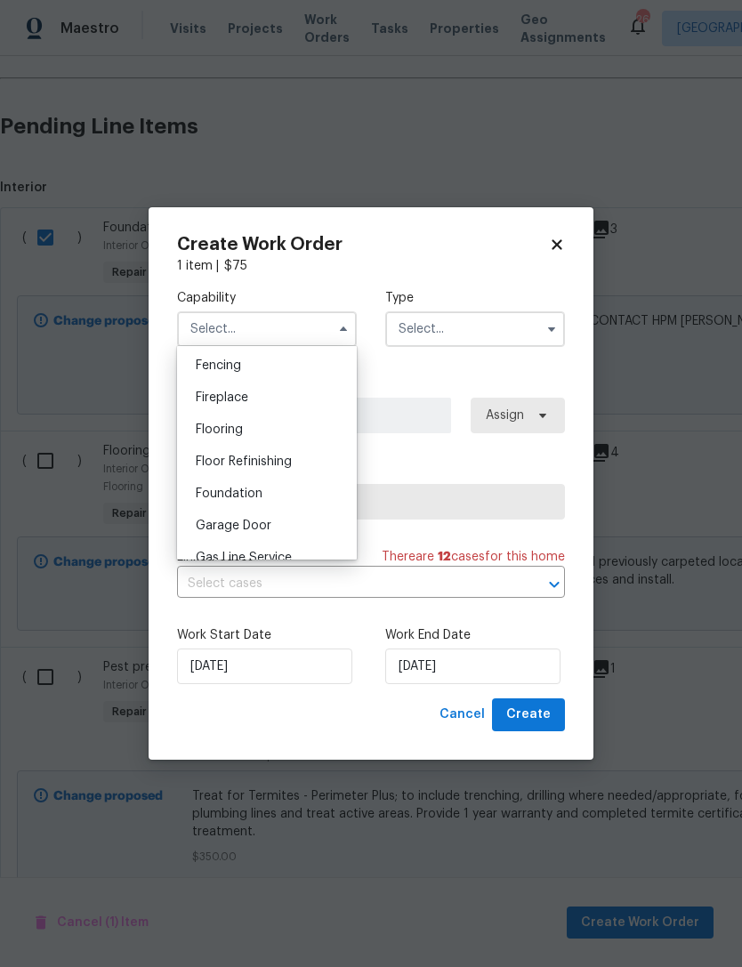
scroll to position [649, 0]
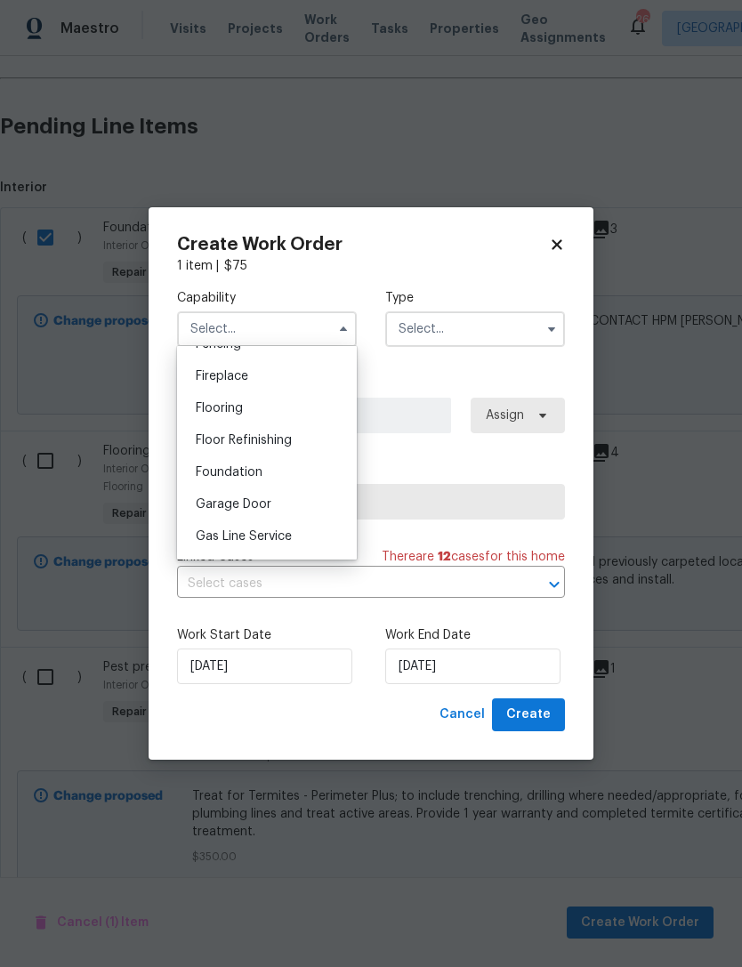
click at [275, 474] on div "Foundation" at bounding box center [267, 473] width 171 height 32
type input "Foundation"
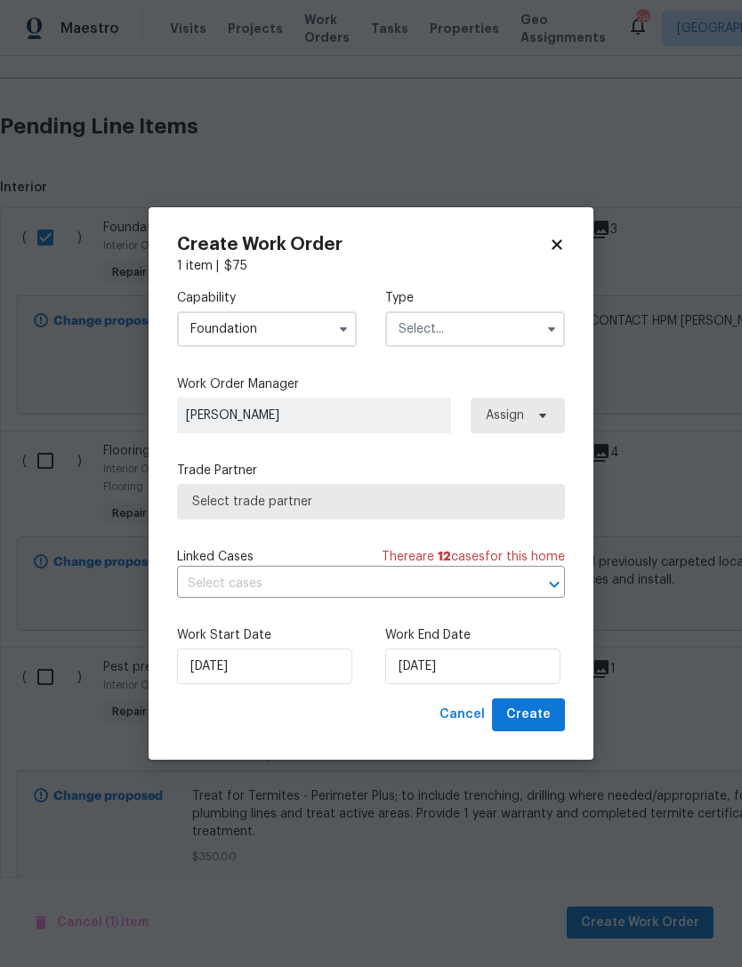
click at [470, 334] on input "text" at bounding box center [475, 330] width 180 height 36
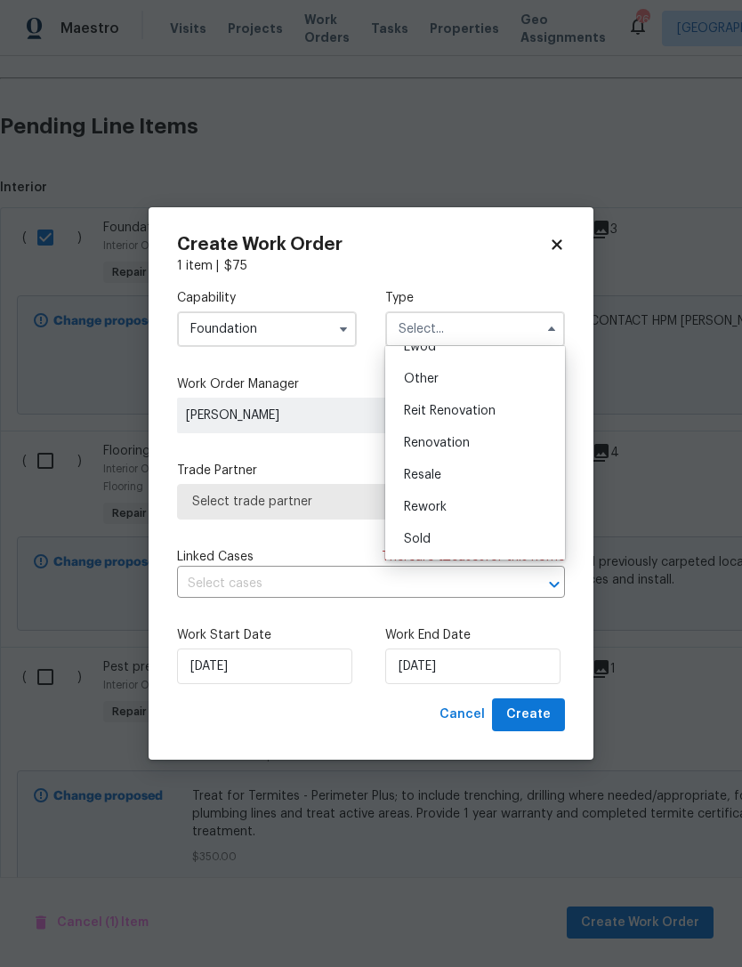
scroll to position [212, 0]
click at [465, 441] on span "Renovation" at bounding box center [437, 443] width 66 height 12
type input "Renovation"
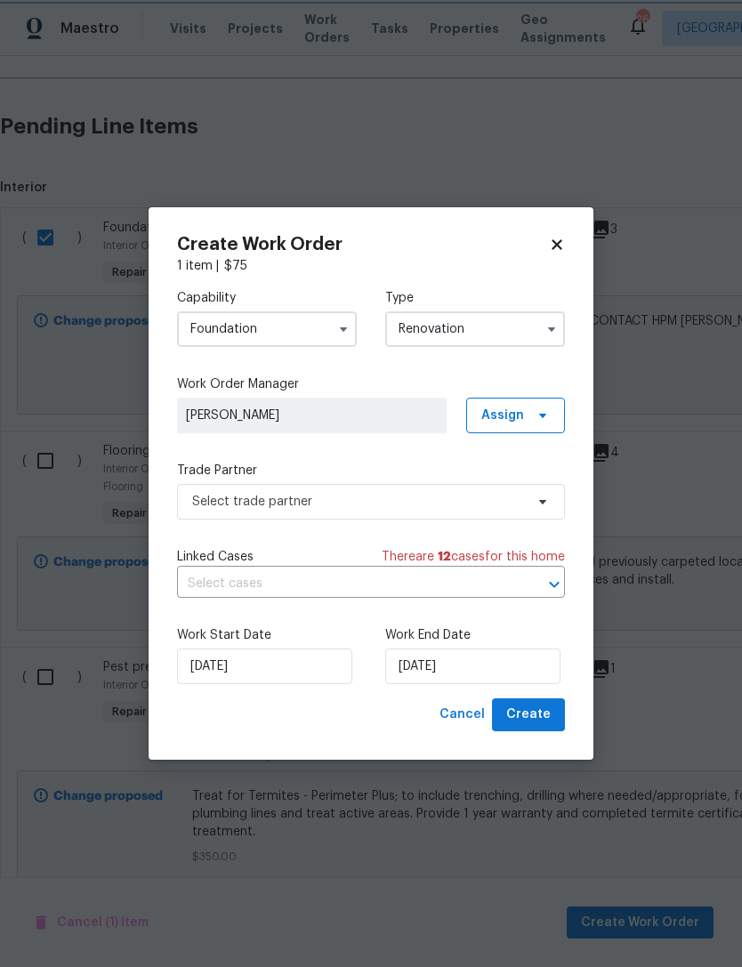
scroll to position [0, 0]
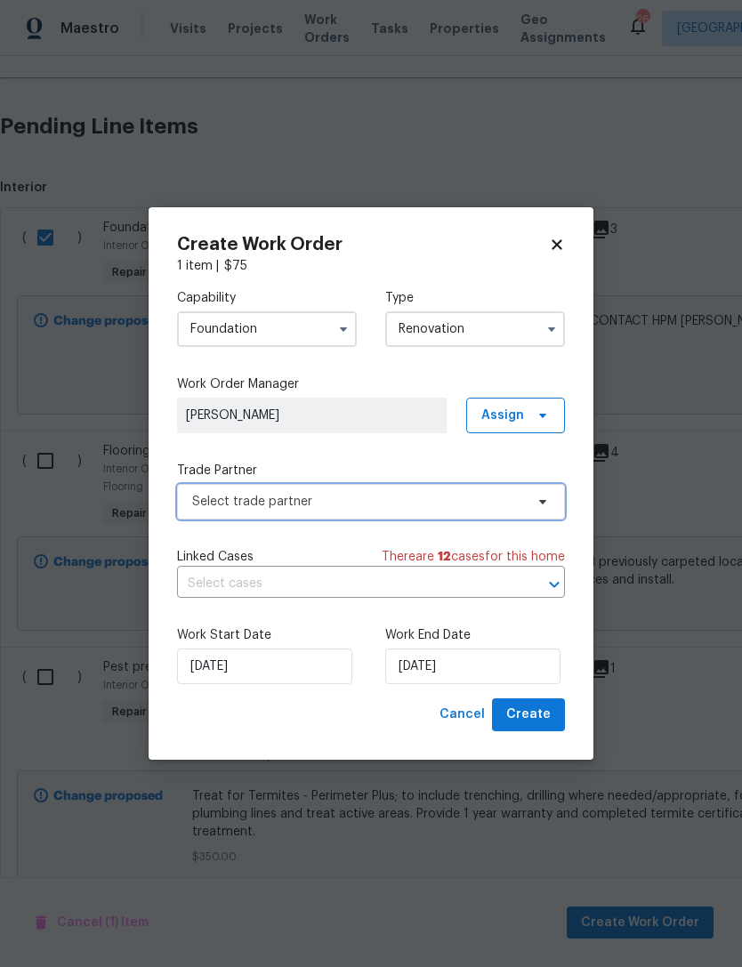
click at [412, 500] on span "Select trade partner" at bounding box center [358, 502] width 332 height 18
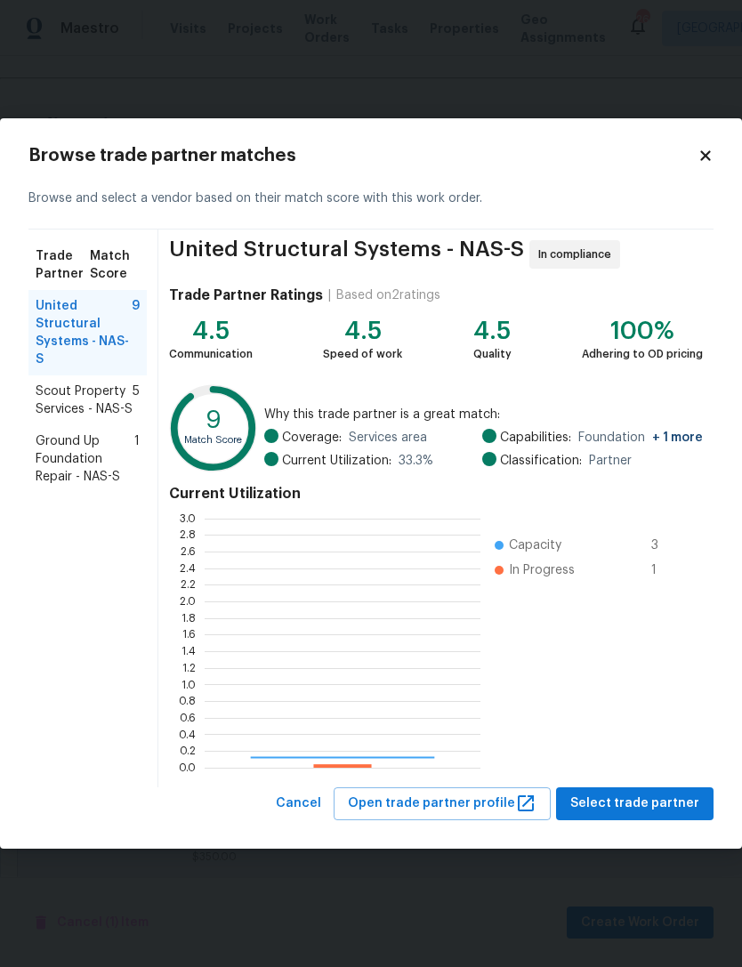
scroll to position [249, 276]
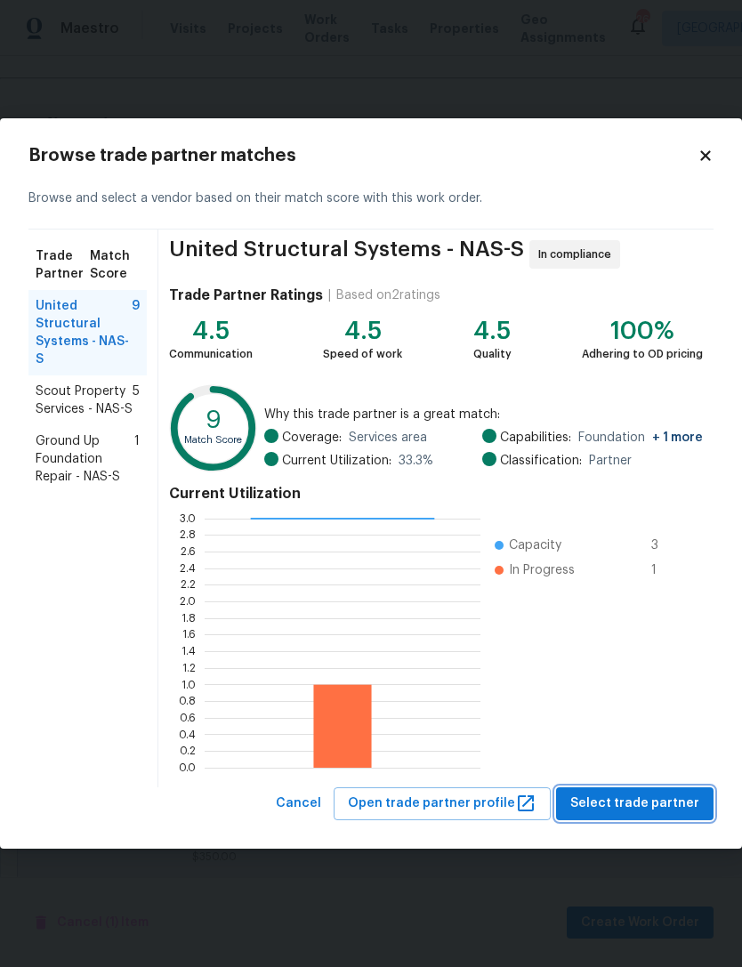
click at [633, 818] on button "Select trade partner" at bounding box center [635, 804] width 158 height 33
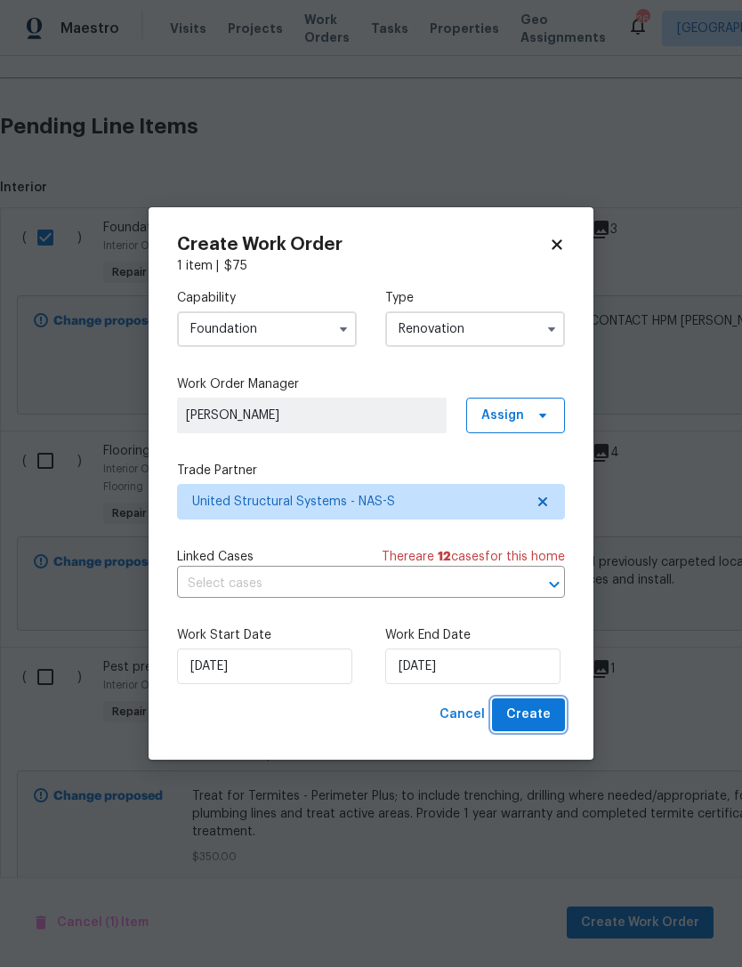
click at [540, 721] on span "Create" at bounding box center [528, 715] width 45 height 22
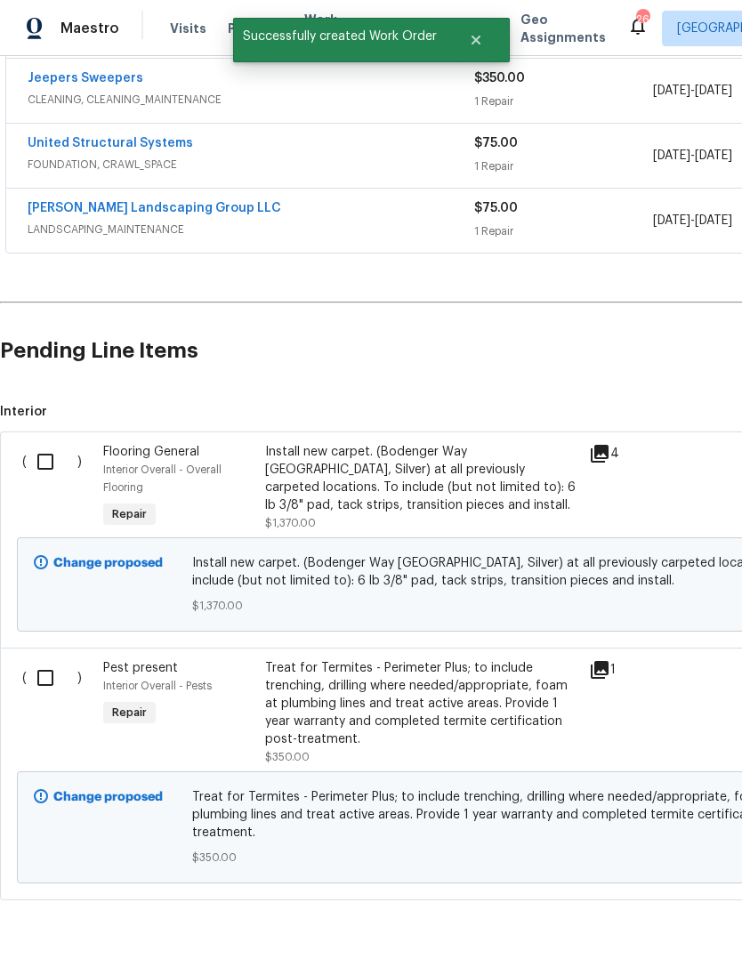
scroll to position [403, 0]
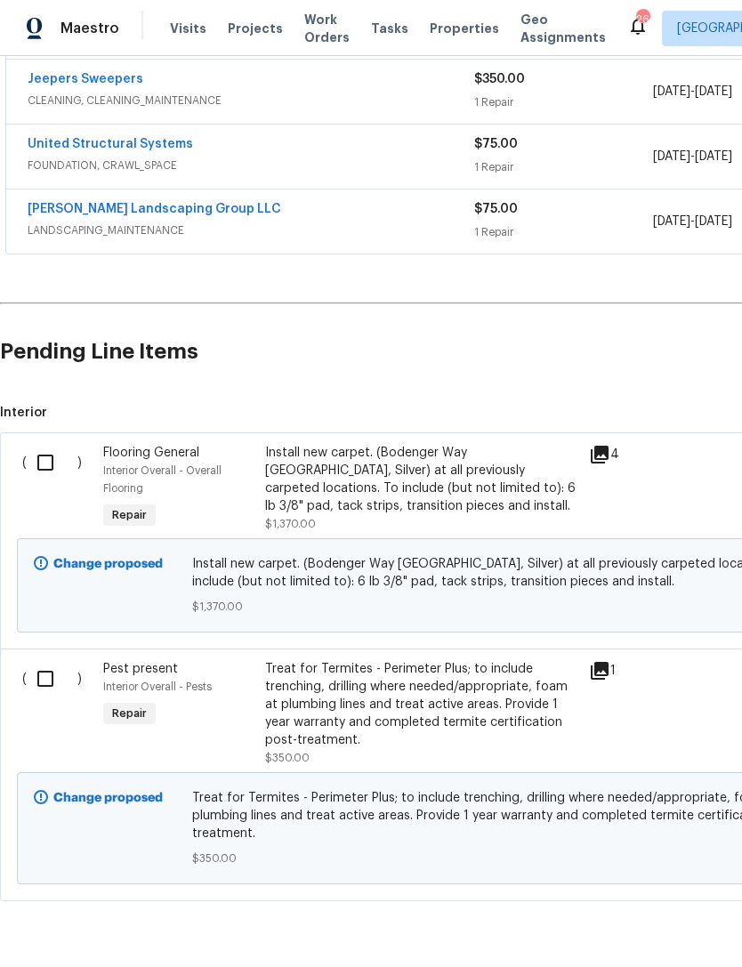
click at [46, 475] on input "checkbox" at bounding box center [52, 462] width 51 height 37
checkbox input "true"
click at [648, 925] on span "Create Work Order" at bounding box center [640, 923] width 118 height 22
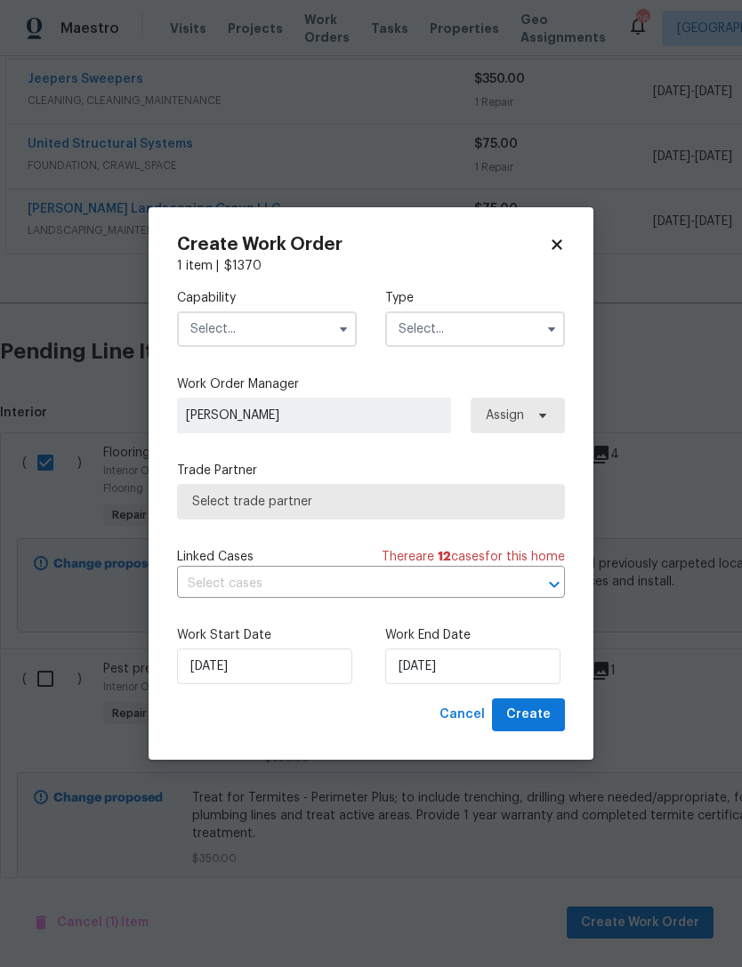
click at [275, 330] on input "text" at bounding box center [267, 330] width 180 height 36
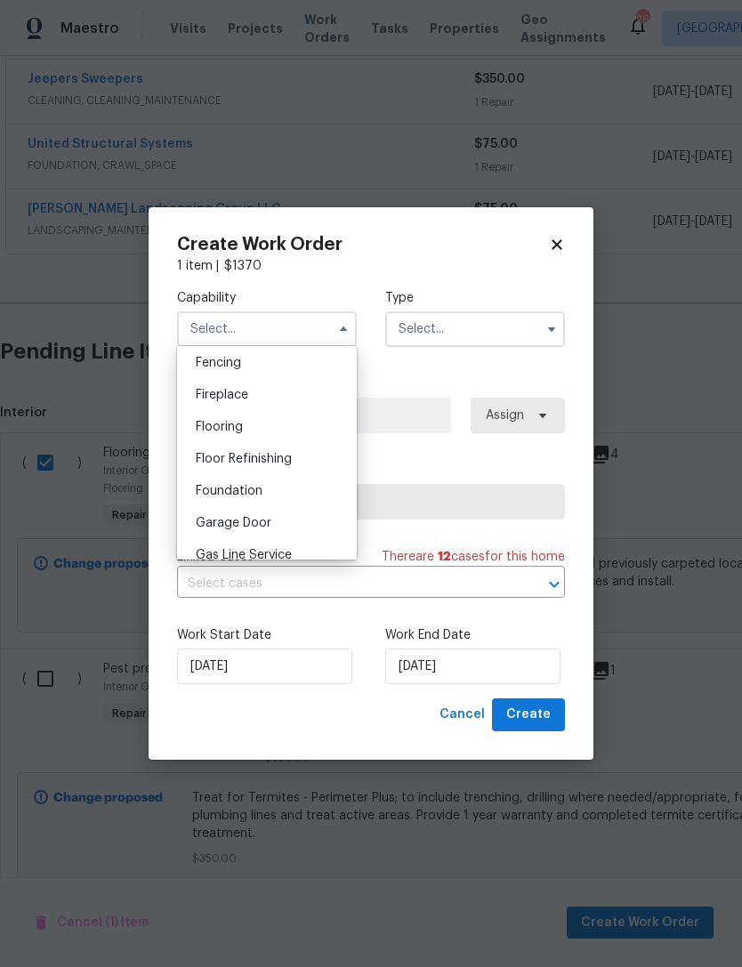
scroll to position [654, 0]
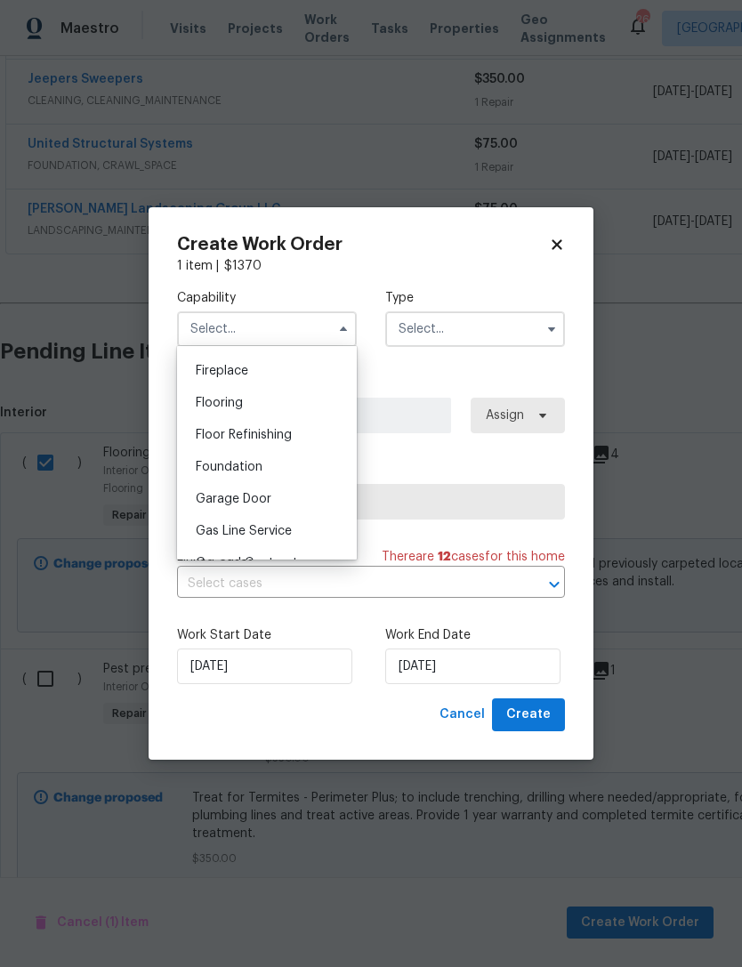
click at [277, 407] on div "Flooring" at bounding box center [267, 403] width 171 height 32
type input "Flooring"
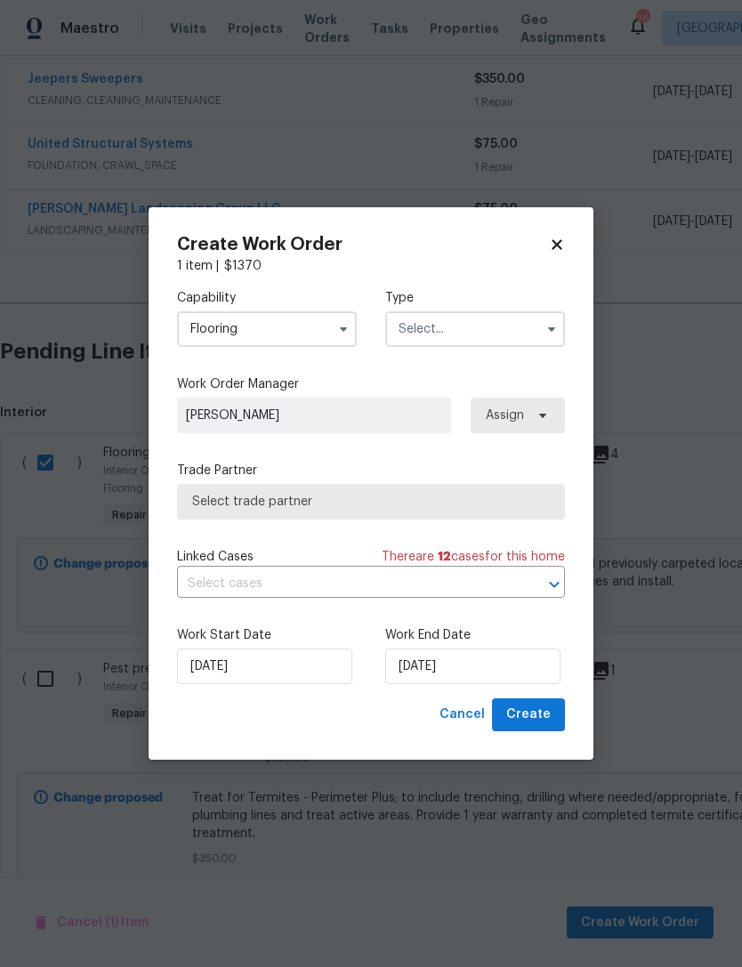
click at [488, 329] on input "text" at bounding box center [475, 330] width 180 height 36
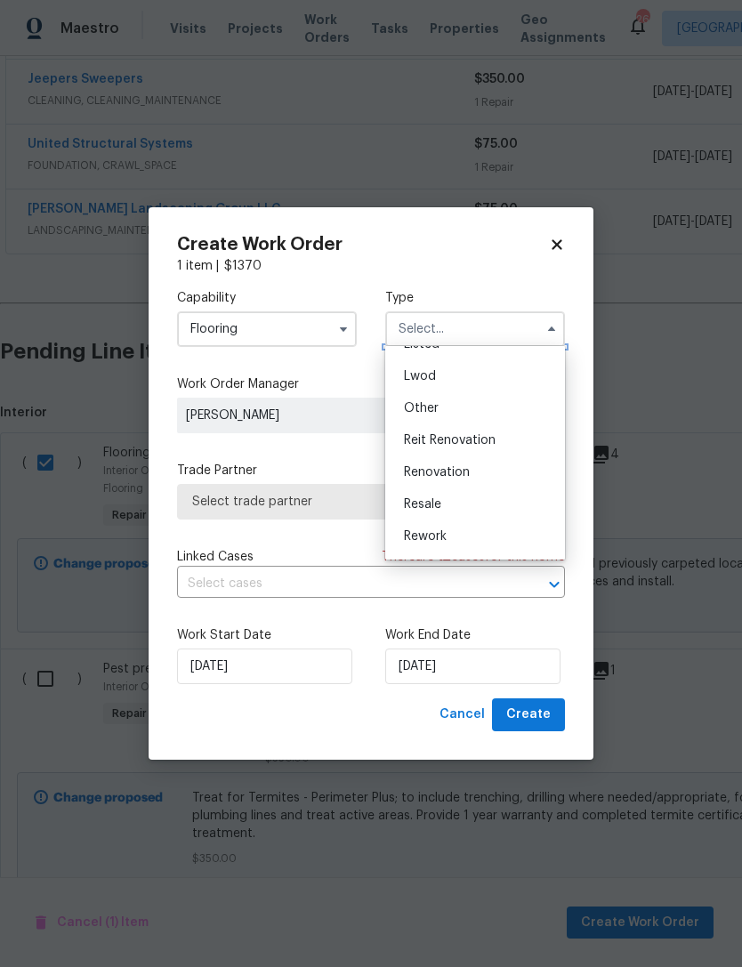
scroll to position [187, 0]
click at [498, 470] on div "Renovation" at bounding box center [475, 468] width 171 height 32
type input "Renovation"
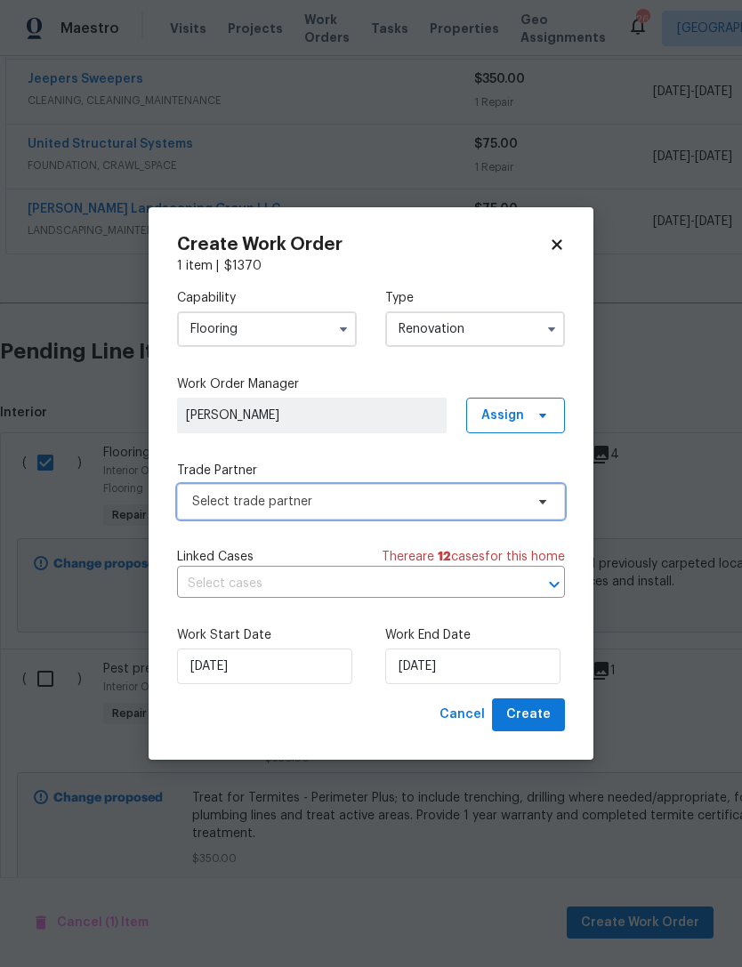
click at [376, 494] on span "Select trade partner" at bounding box center [358, 502] width 332 height 18
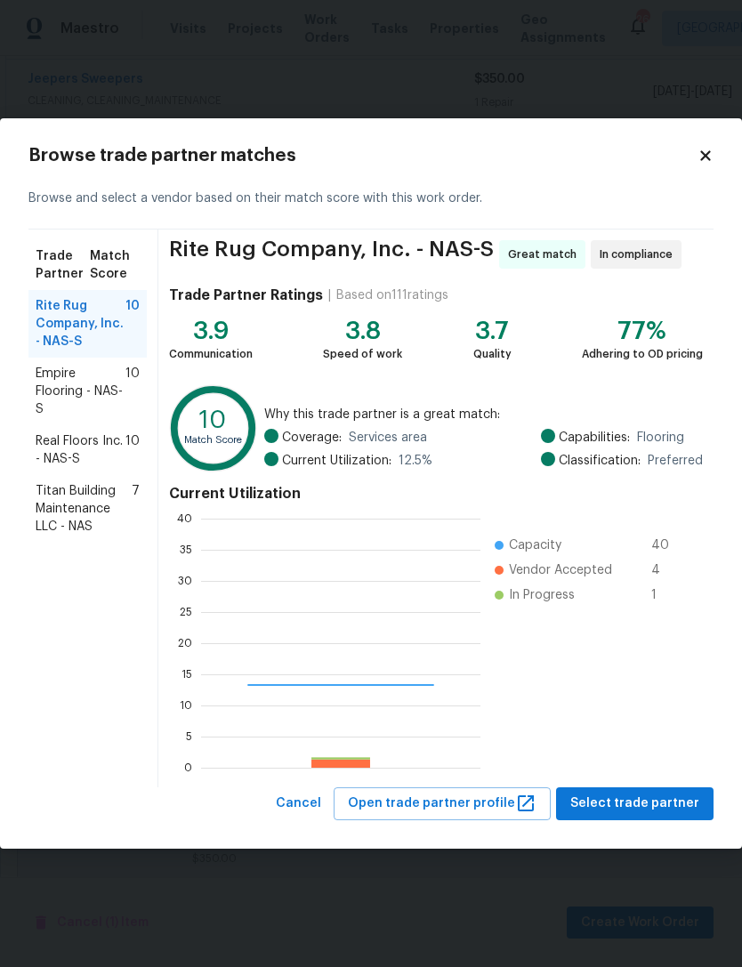
scroll to position [249, 279]
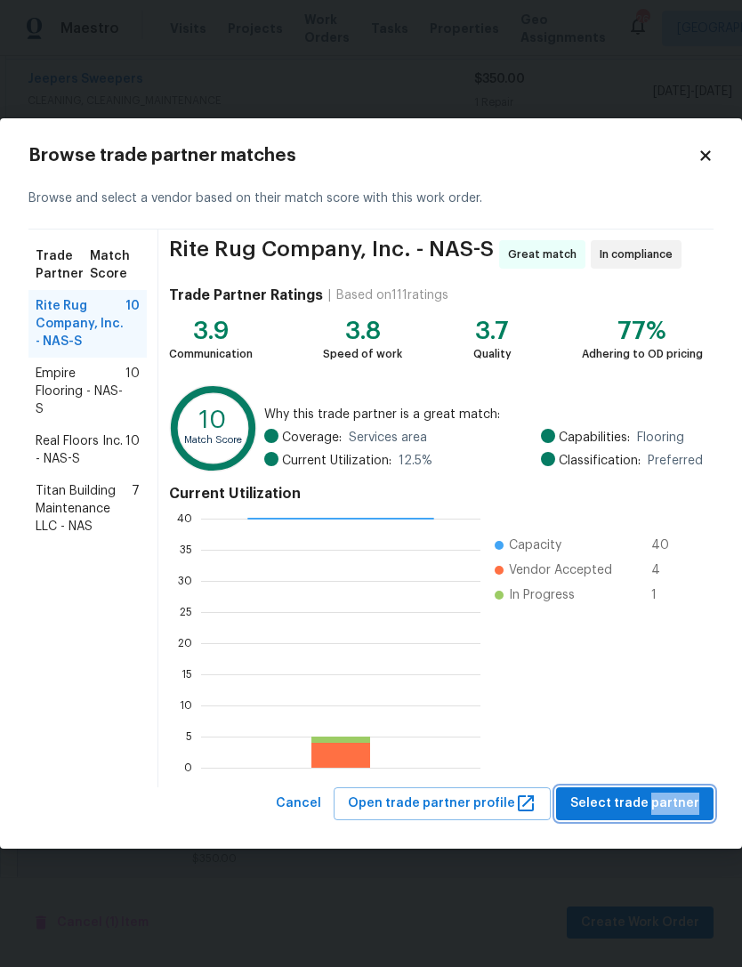
click at [597, 800] on span "Select trade partner" at bounding box center [635, 804] width 129 height 22
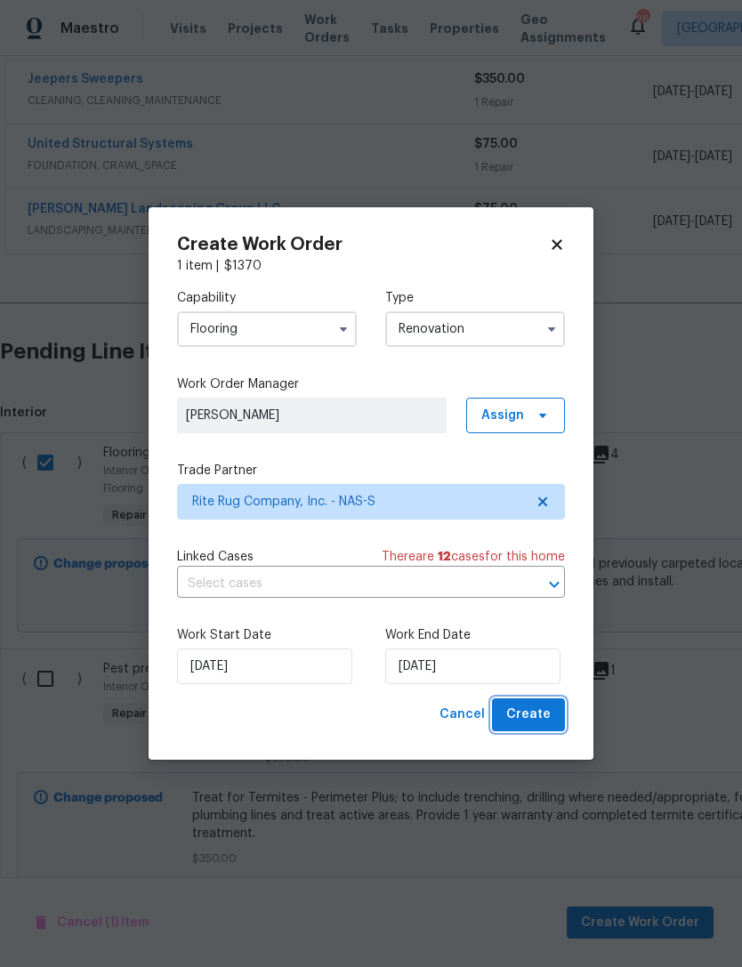
click at [544, 718] on span "Create" at bounding box center [528, 715] width 45 height 22
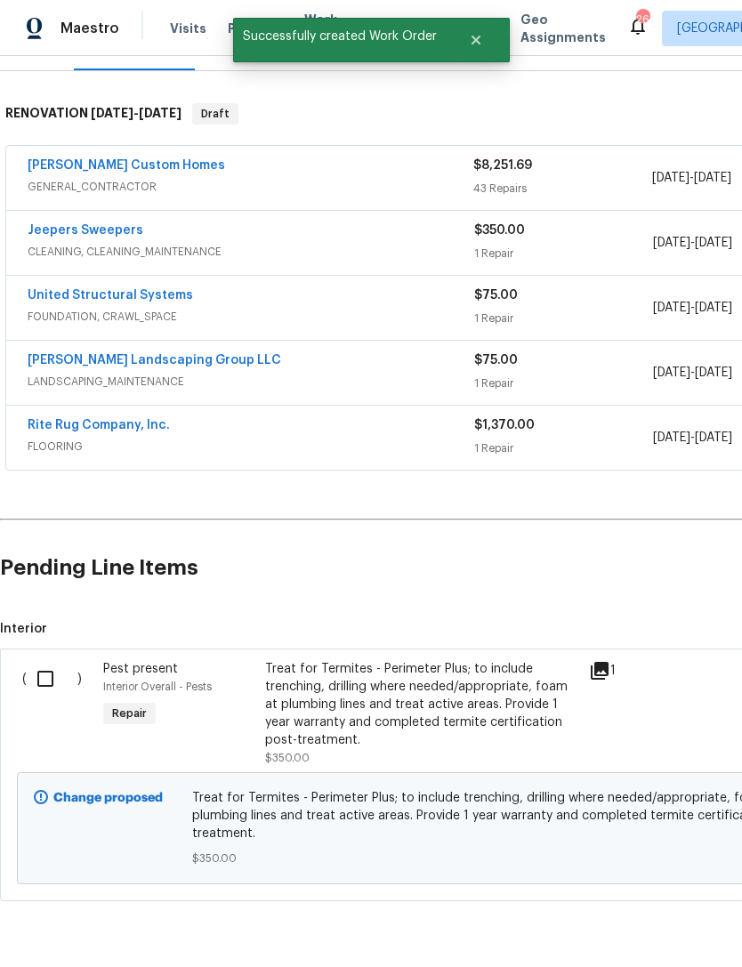
scroll to position [250, 0]
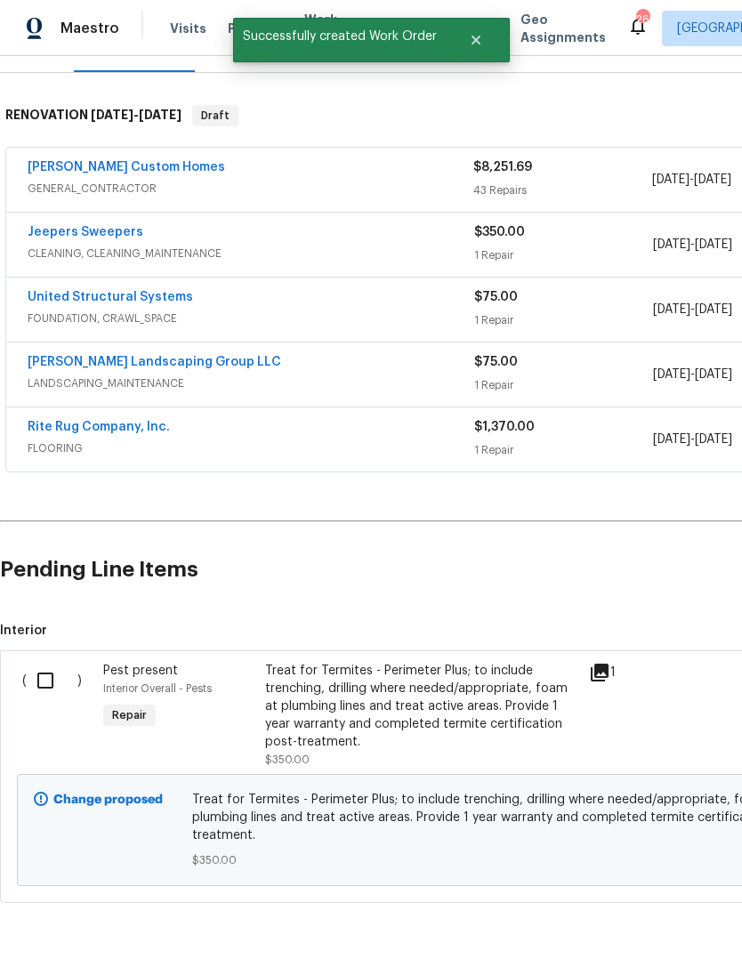
click at [49, 683] on input "checkbox" at bounding box center [52, 680] width 51 height 37
checkbox input "true"
click at [668, 926] on span "Create Work Order" at bounding box center [640, 923] width 118 height 22
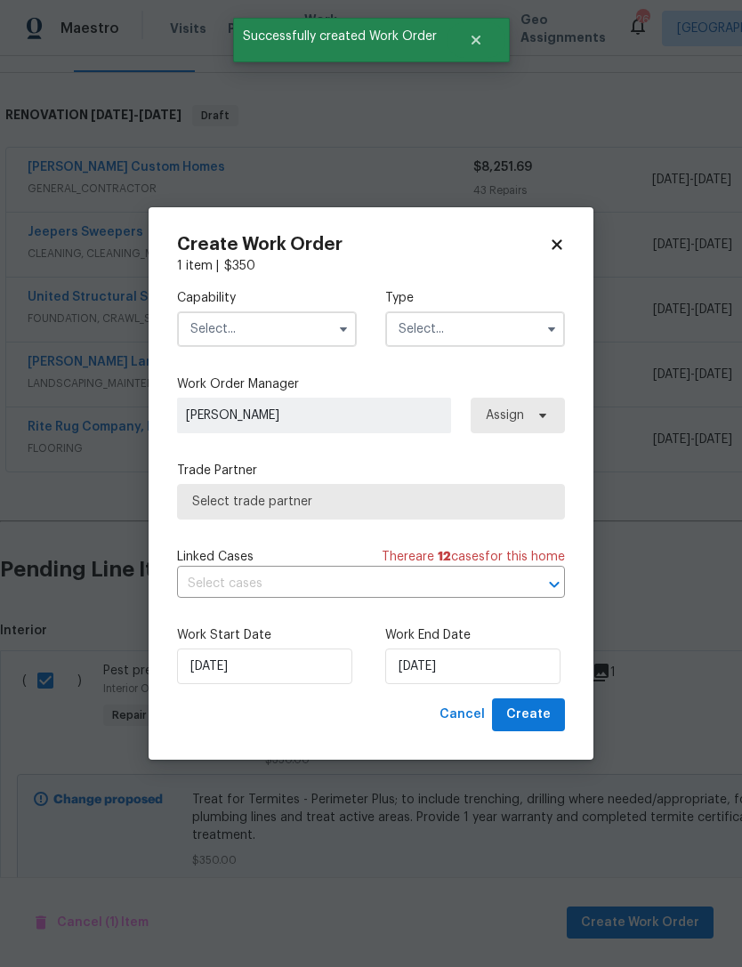
click at [279, 319] on input "text" at bounding box center [267, 330] width 180 height 36
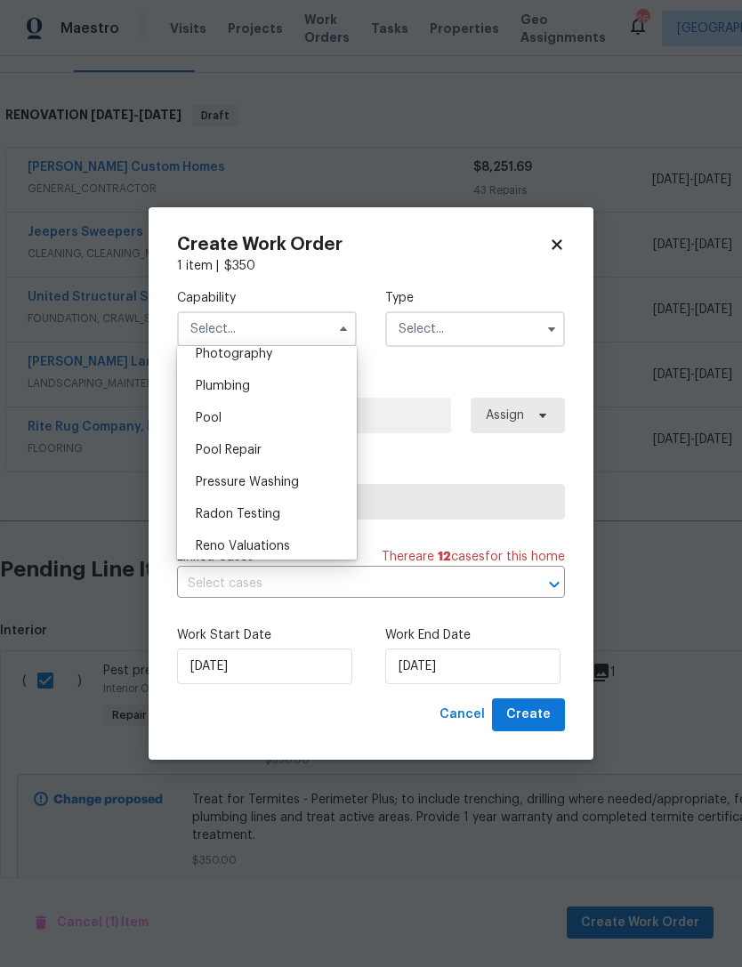
scroll to position [1493, 0]
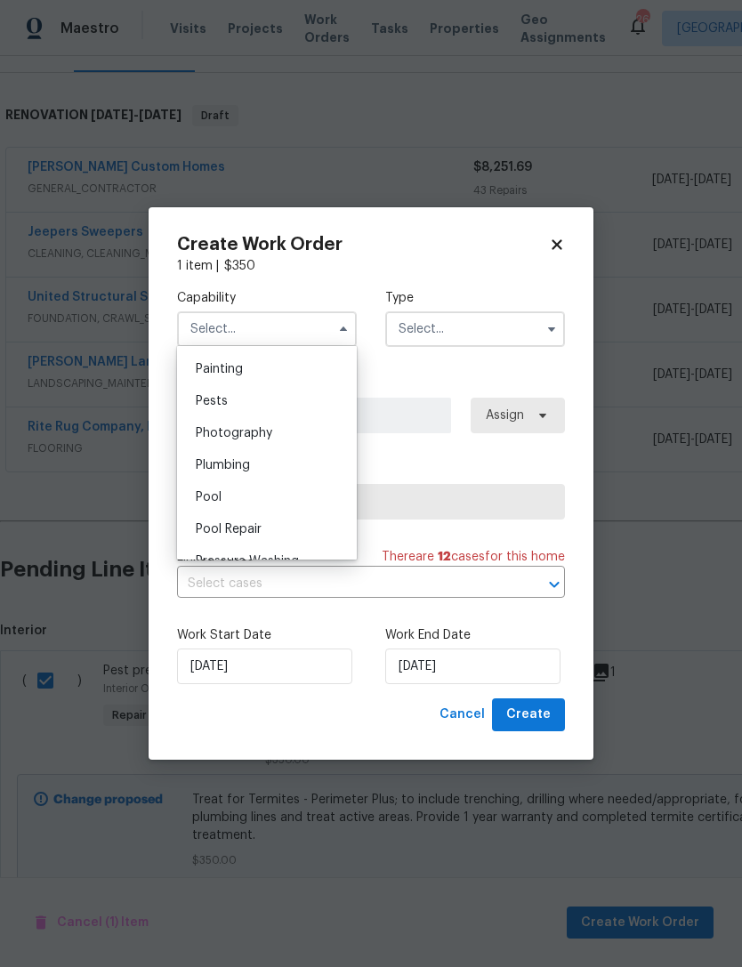
click at [282, 397] on div "Pests" at bounding box center [267, 401] width 171 height 32
type input "Pests"
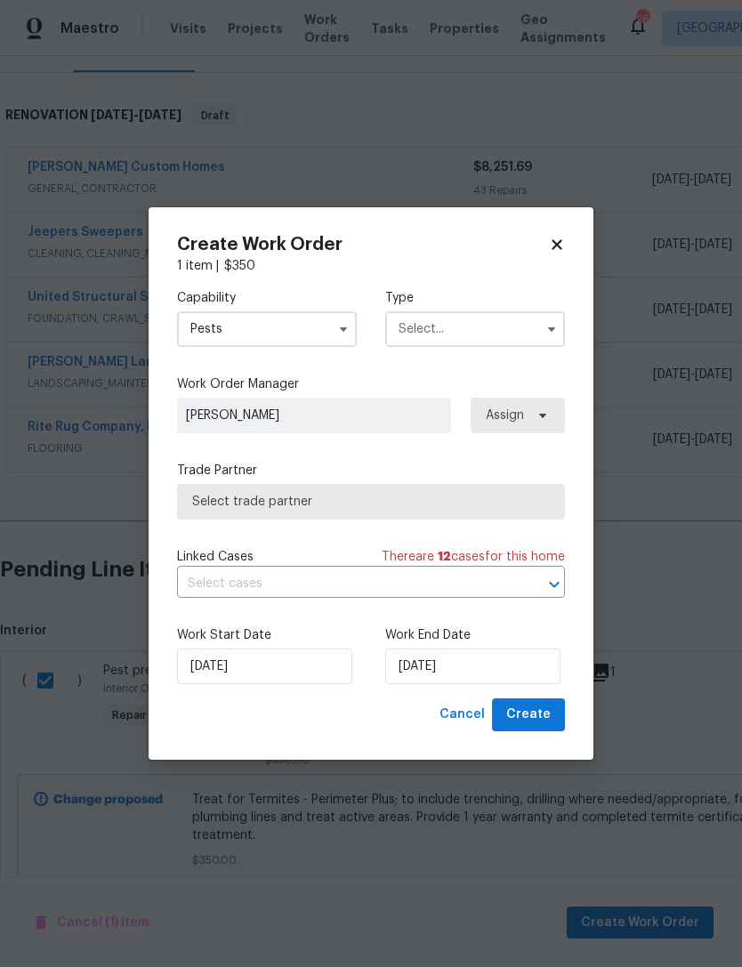
click at [490, 329] on input "text" at bounding box center [475, 330] width 180 height 36
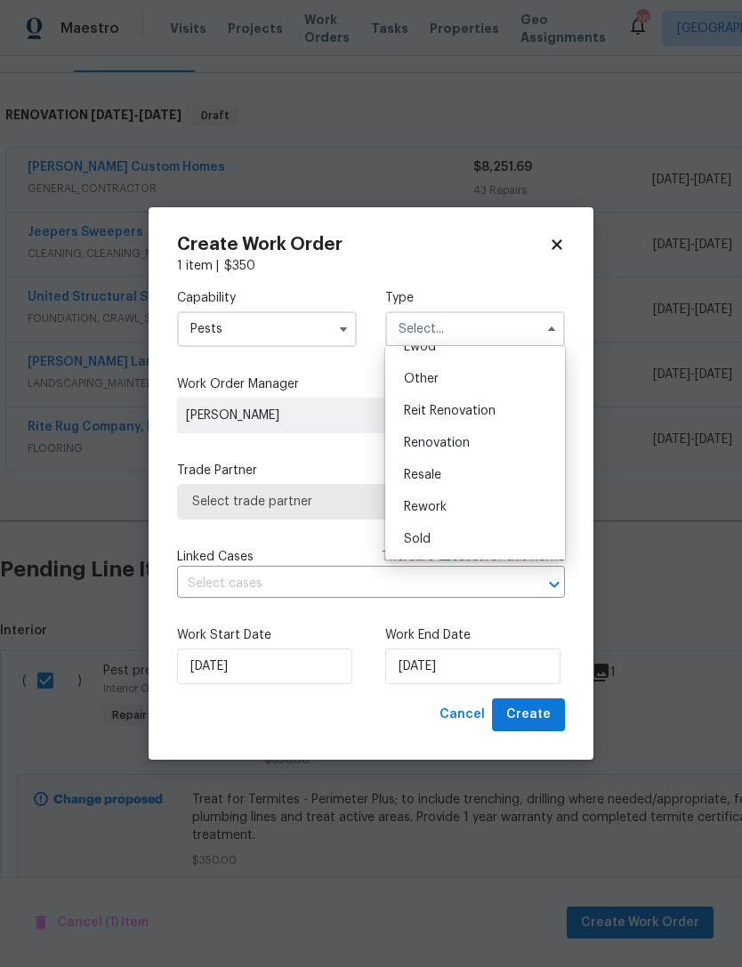
scroll to position [212, 0]
click at [481, 439] on div "Renovation" at bounding box center [475, 443] width 171 height 32
type input "Renovation"
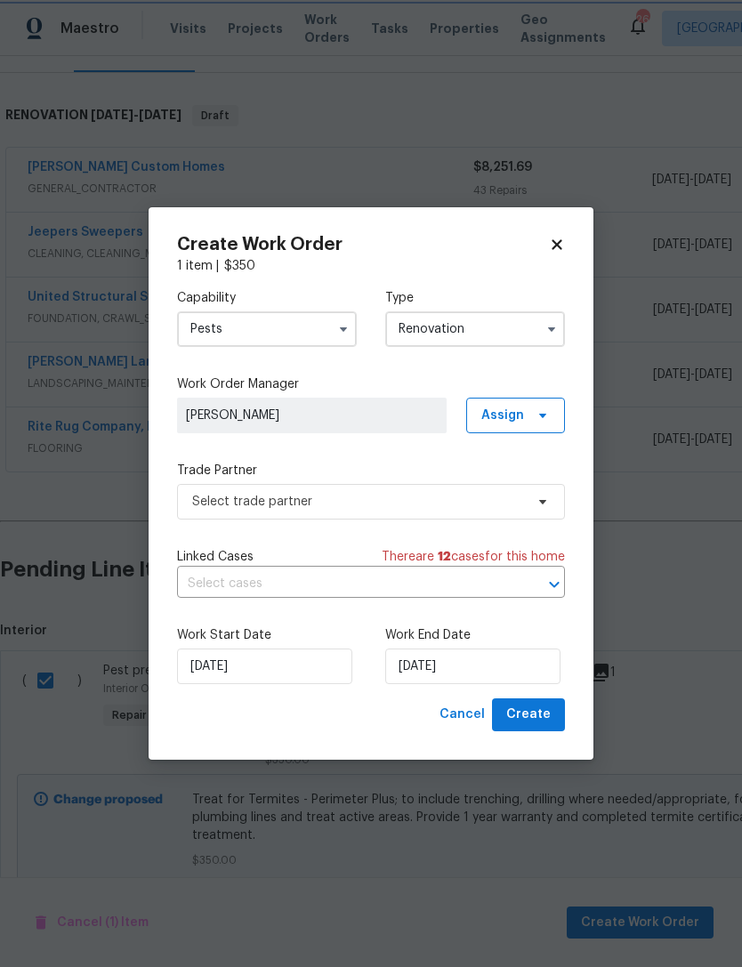
scroll to position [0, 0]
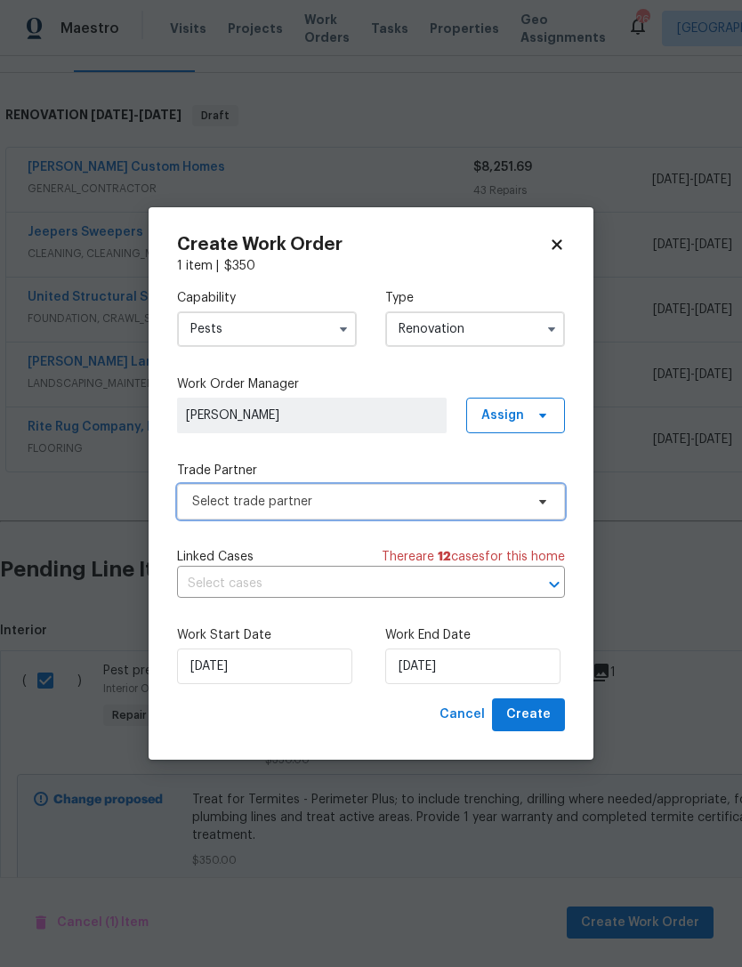
click at [389, 502] on span "Select trade partner" at bounding box center [358, 502] width 332 height 18
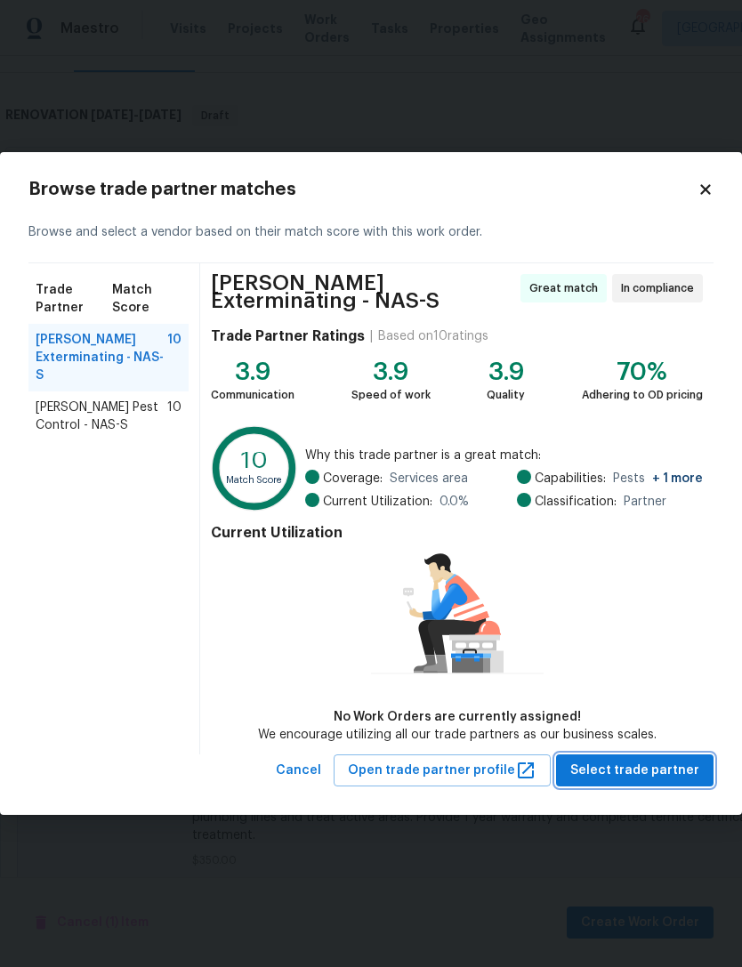
click at [655, 774] on span "Select trade partner" at bounding box center [635, 771] width 129 height 22
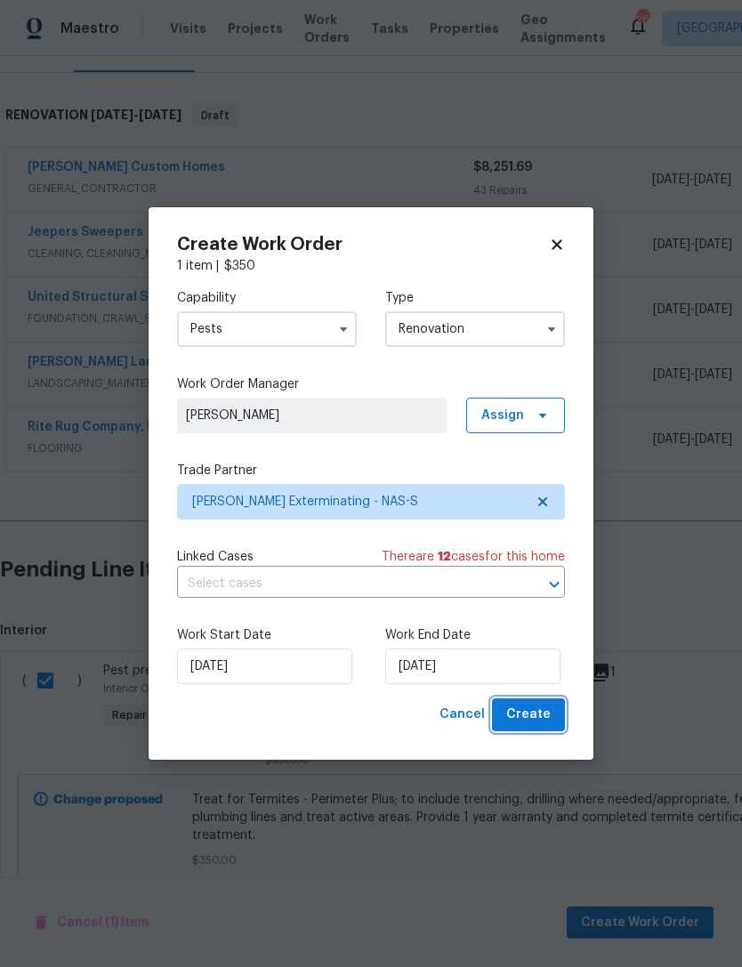
click at [533, 713] on span "Create" at bounding box center [528, 715] width 45 height 22
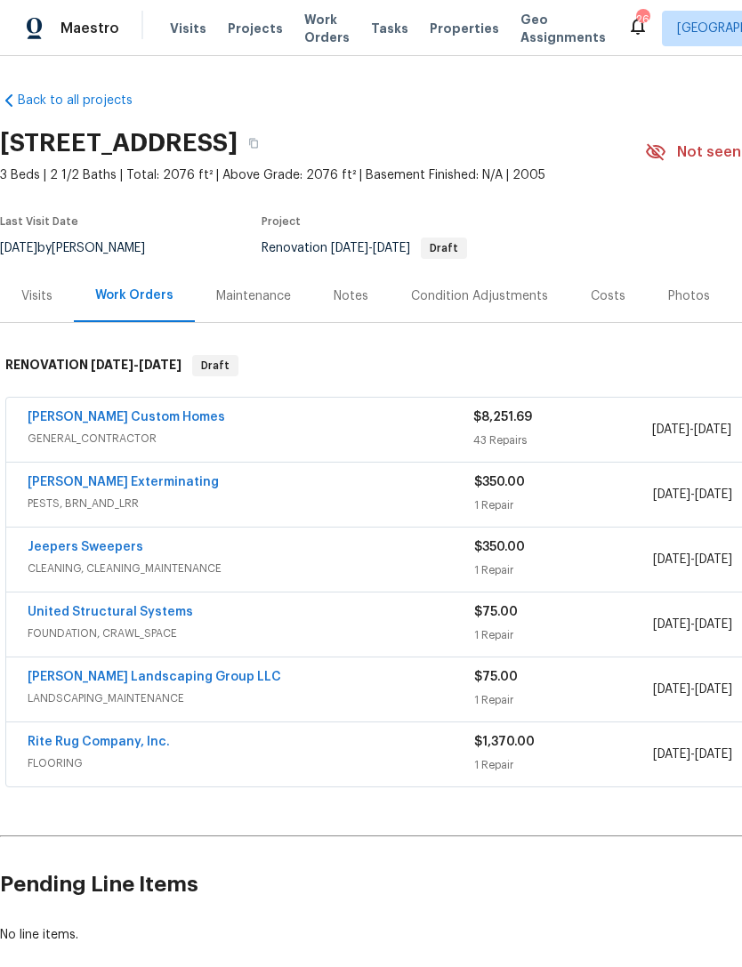
click at [164, 682] on link "[PERSON_NAME] Landscaping Group LLC" at bounding box center [155, 677] width 254 height 12
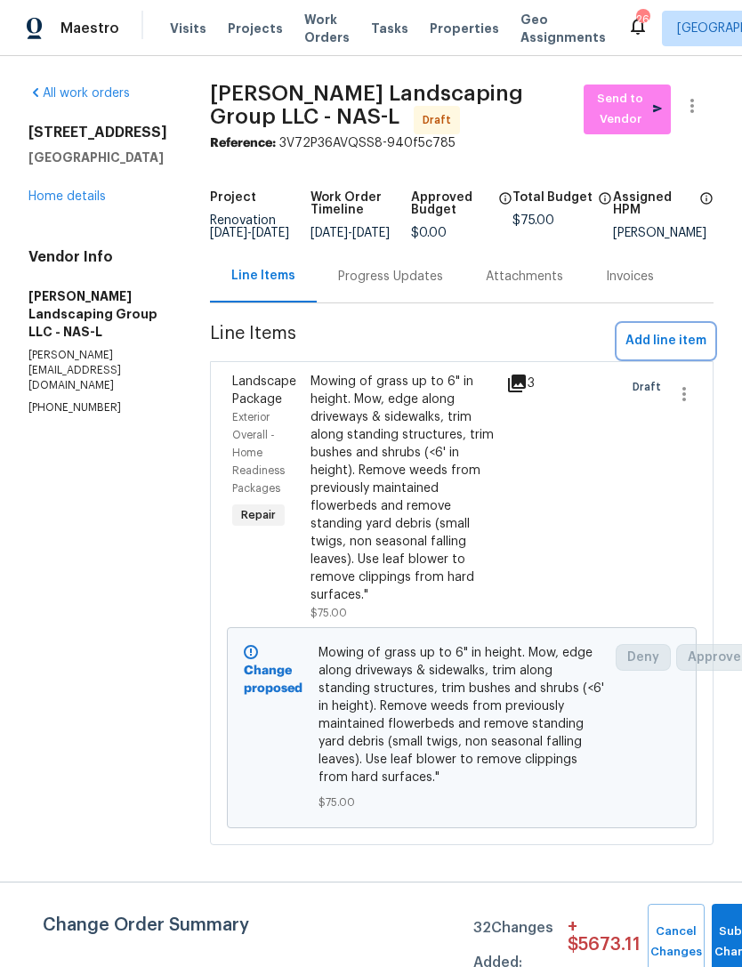
click at [680, 350] on span "Add line item" at bounding box center [666, 341] width 81 height 22
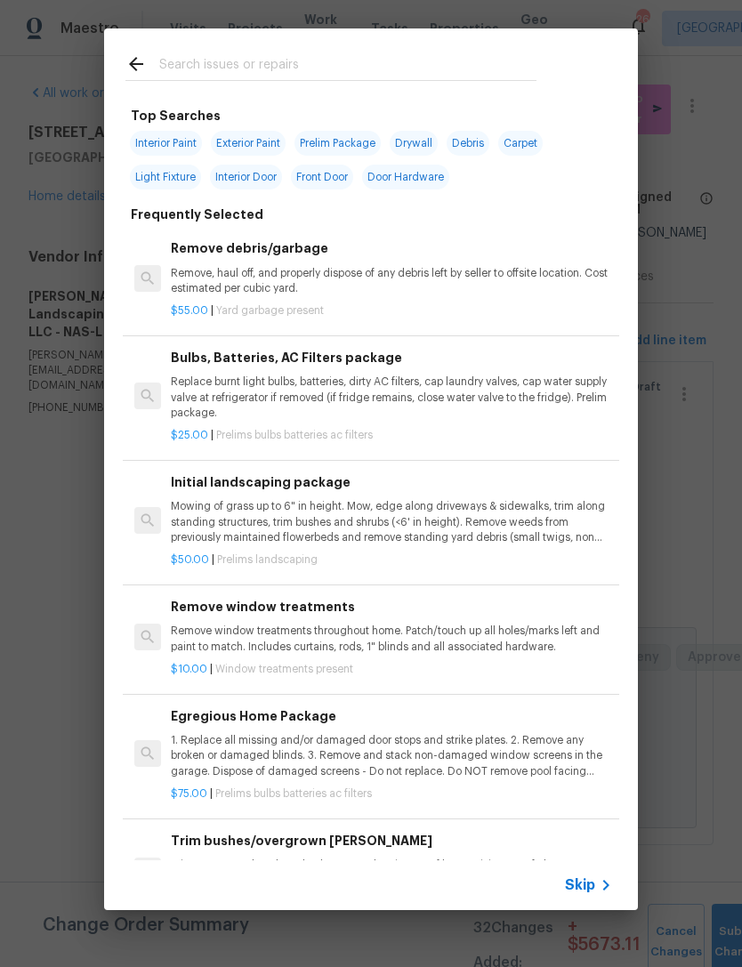
click at [331, 75] on input "text" at bounding box center [347, 66] width 377 height 27
type input "Debri"
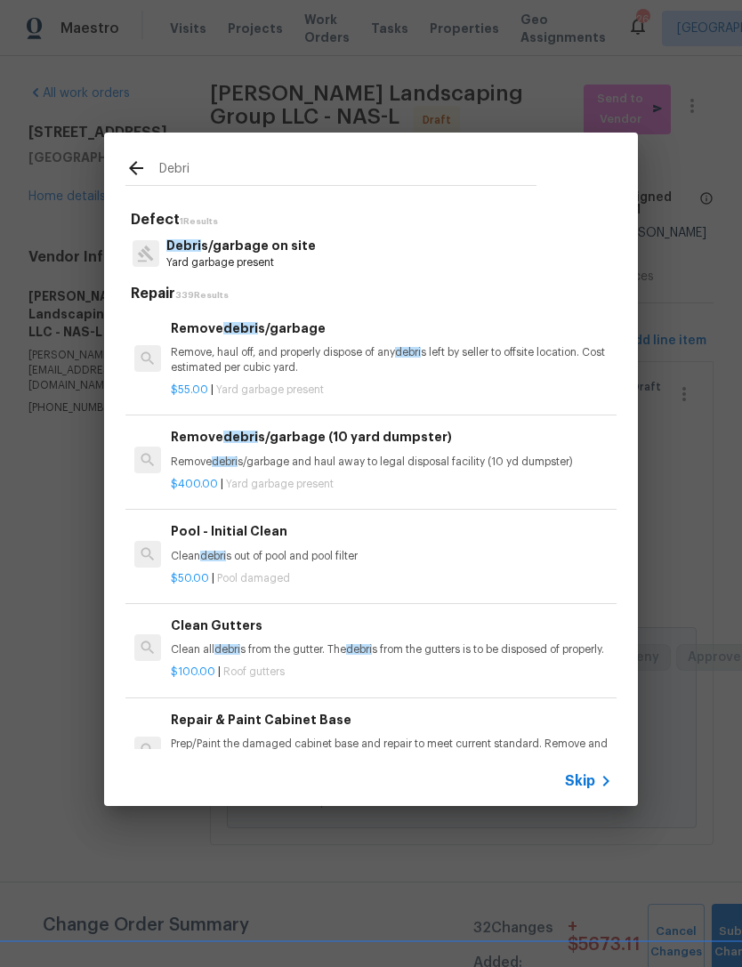
click at [433, 456] on p "Remove debri s/garbage and haul away to legal disposal facility (10 yd dumpster)" at bounding box center [391, 462] width 441 height 15
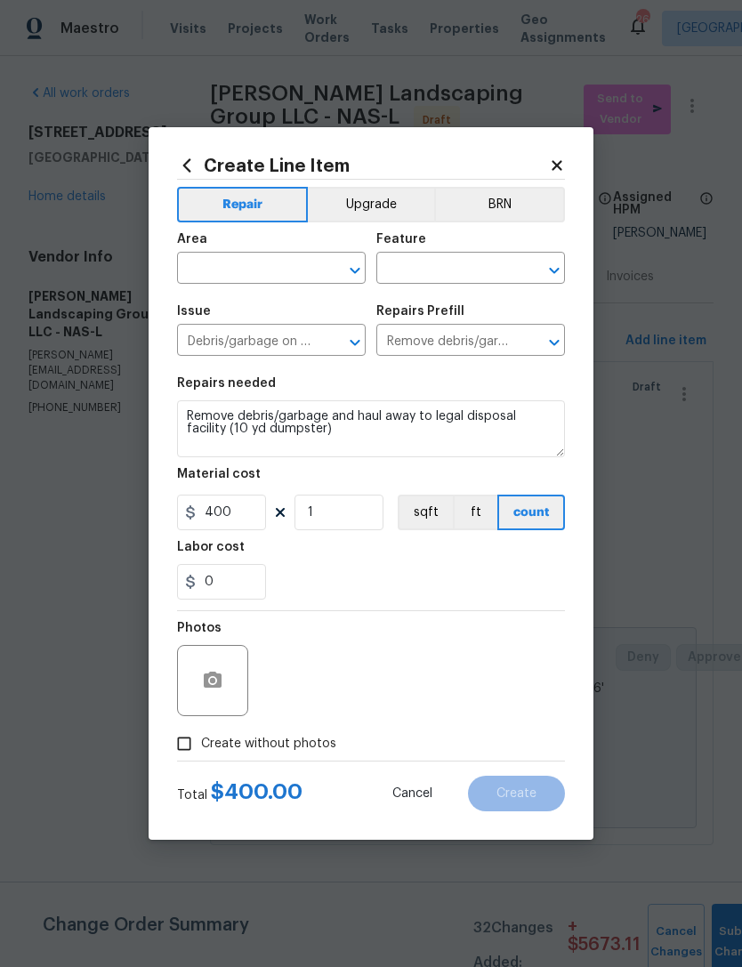
click at [255, 271] on input "text" at bounding box center [246, 270] width 139 height 28
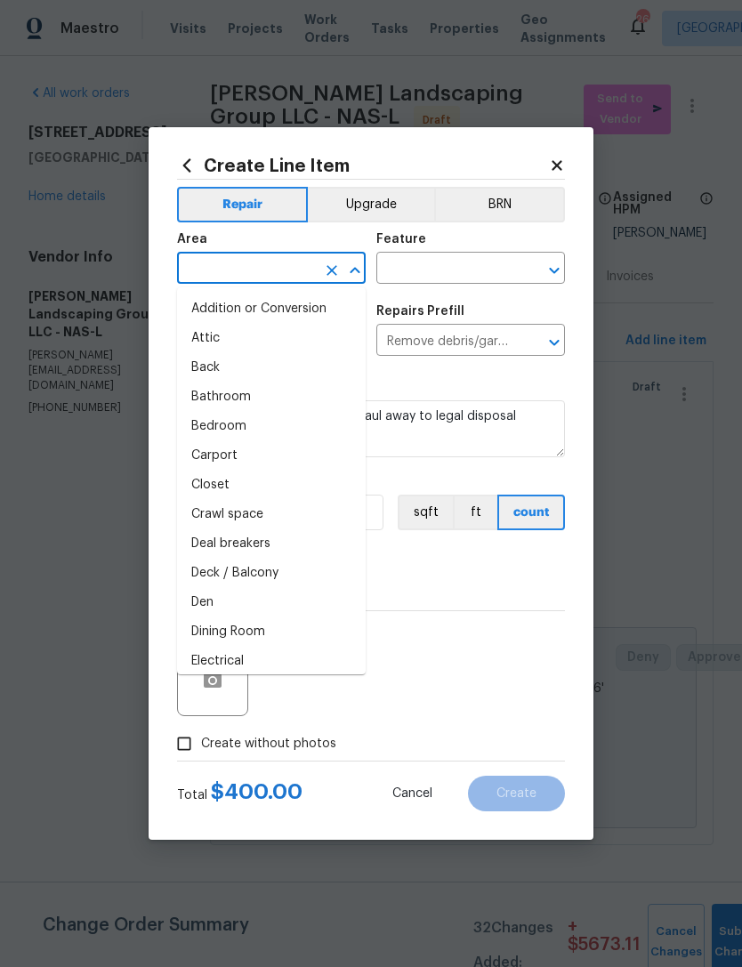
click at [552, 164] on icon at bounding box center [557, 166] width 16 height 16
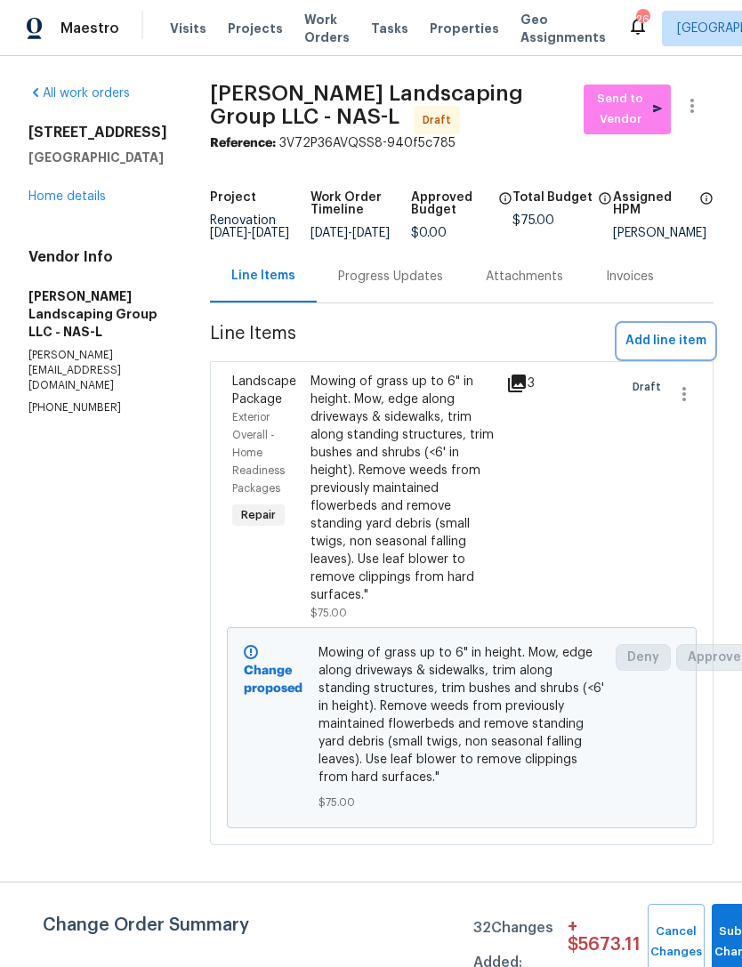
click at [674, 352] on span "Add line item" at bounding box center [666, 341] width 81 height 22
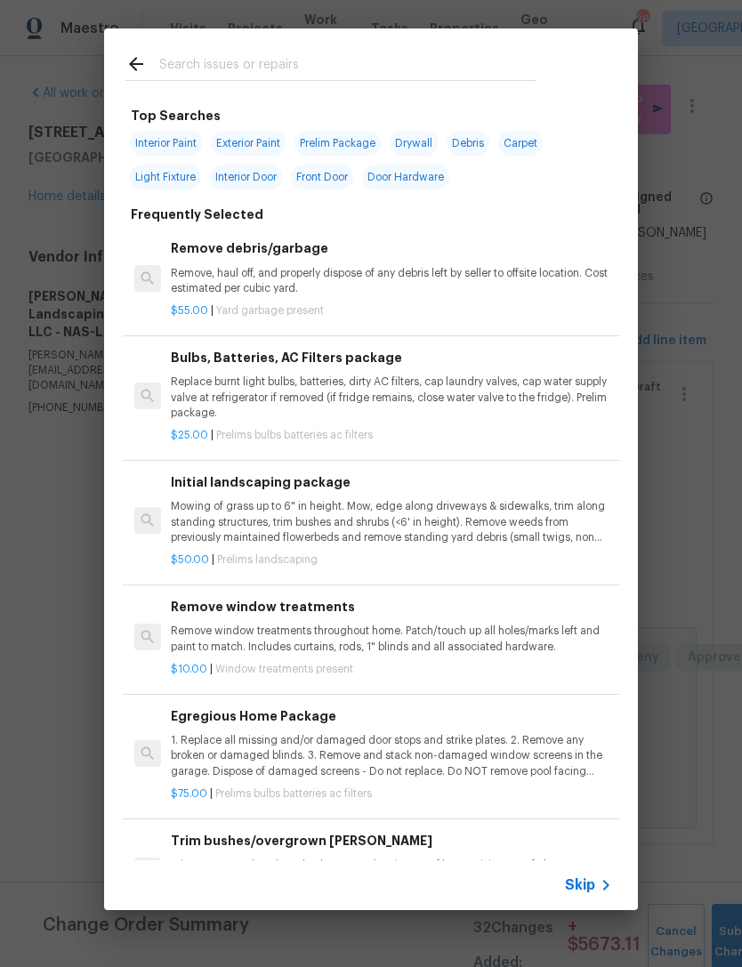
click at [280, 78] on input "text" at bounding box center [347, 66] width 377 height 27
type input "Debri"
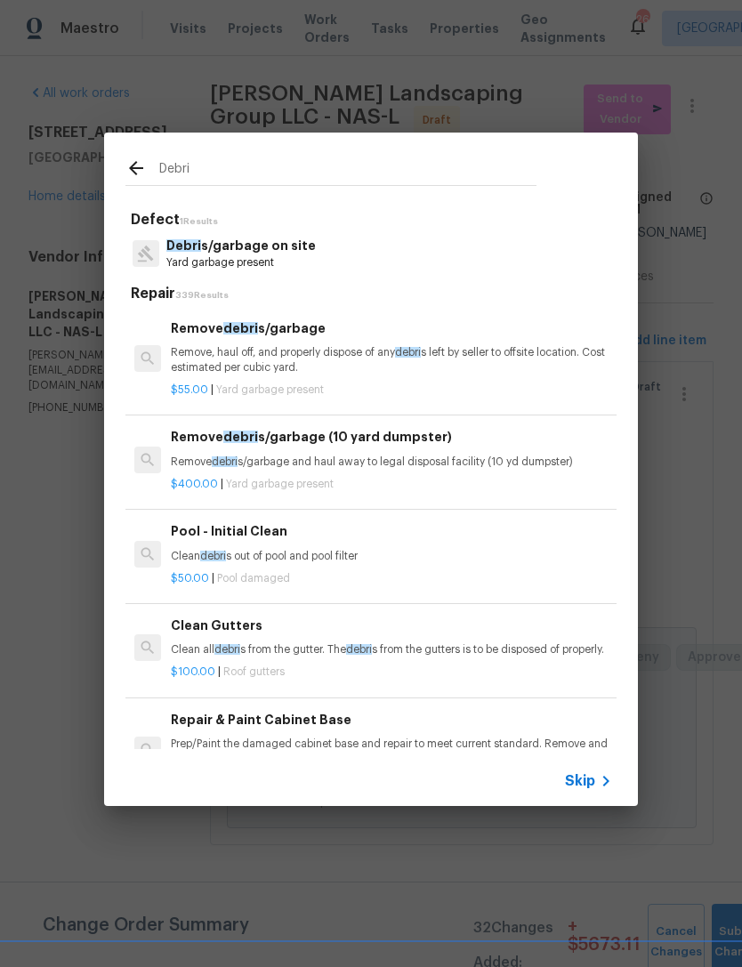
click at [460, 361] on p "Remove, haul off, and properly dispose of any debri s left by seller to offsite…" at bounding box center [391, 360] width 441 height 30
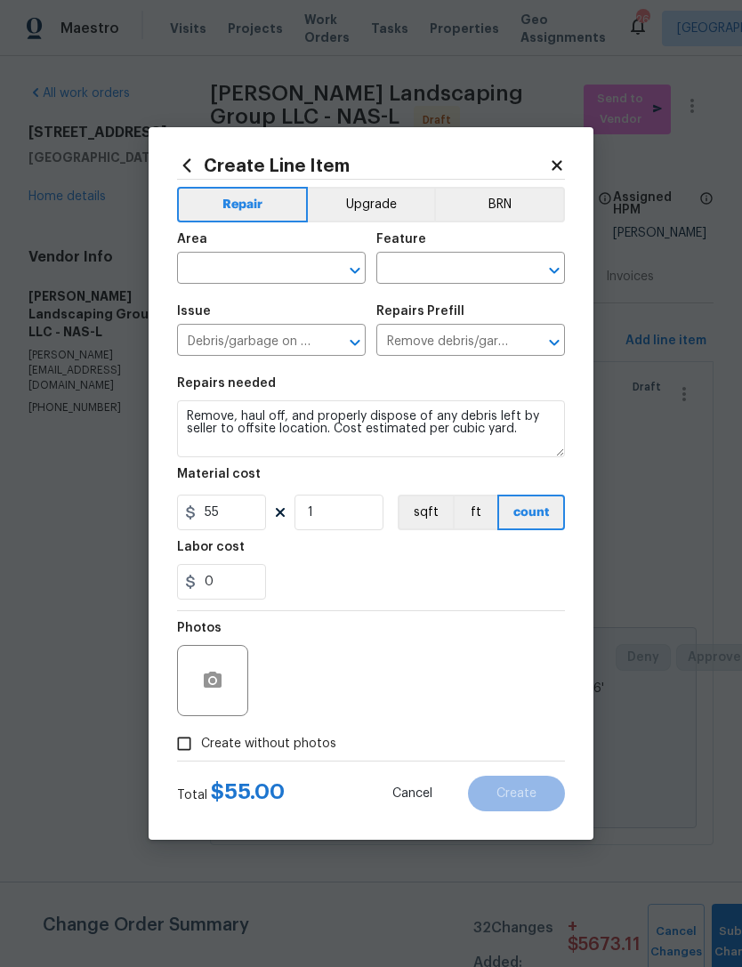
click at [237, 266] on input "text" at bounding box center [246, 270] width 139 height 28
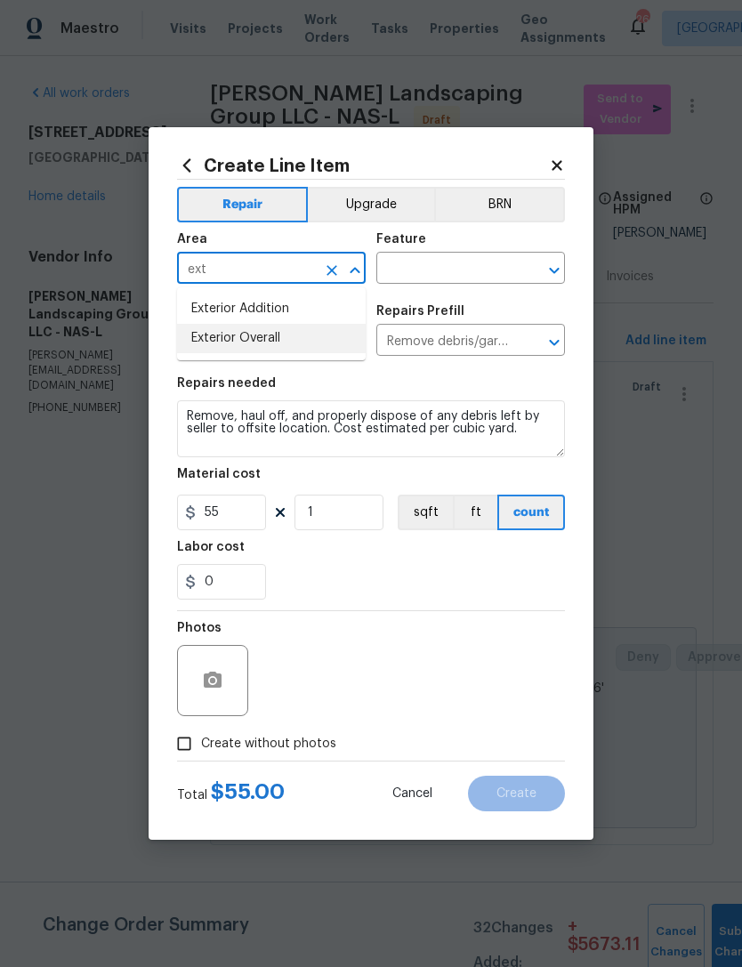
click at [312, 332] on li "Exterior Overall" at bounding box center [271, 338] width 189 height 29
type input "Exterior Overall"
click at [442, 262] on input "text" at bounding box center [445, 270] width 139 height 28
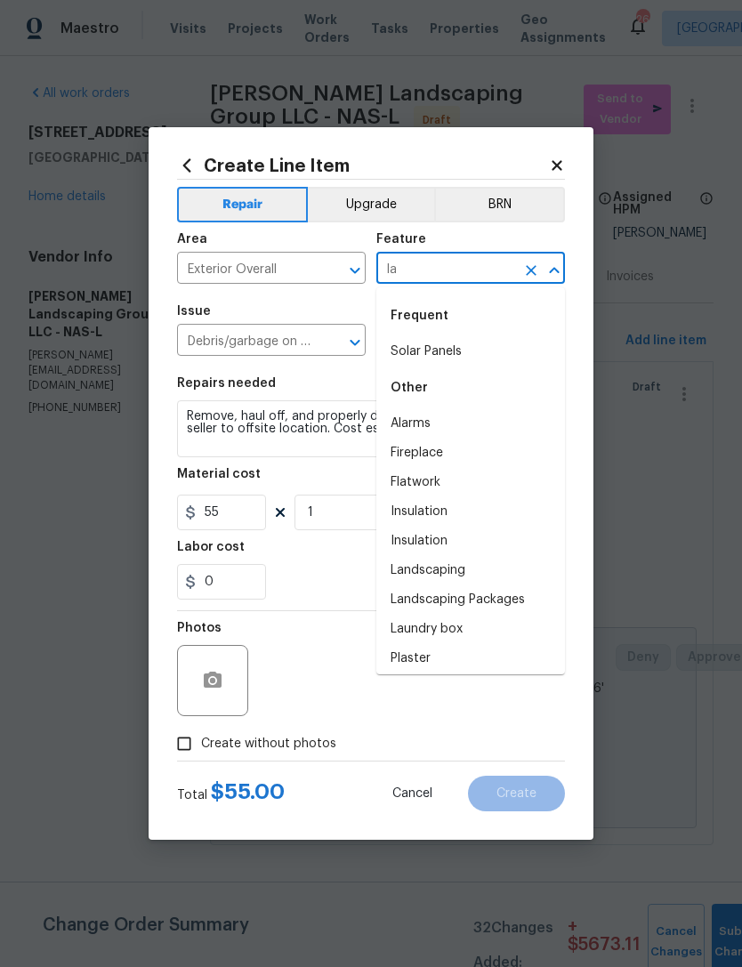
click at [448, 271] on input "la" at bounding box center [445, 270] width 139 height 28
type input "l"
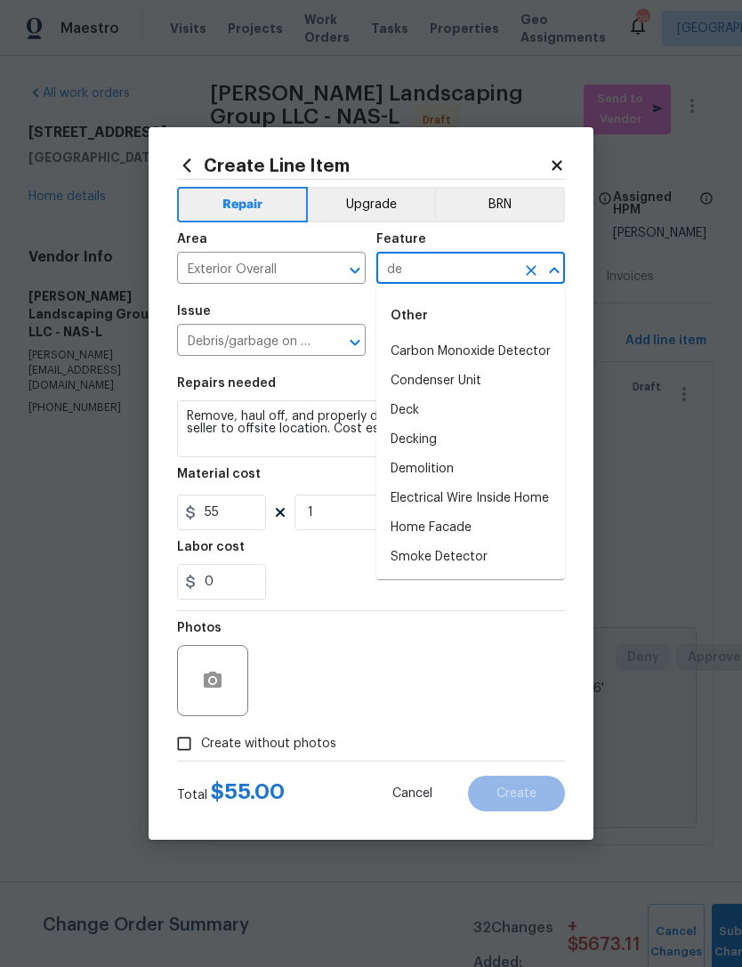
type input "d"
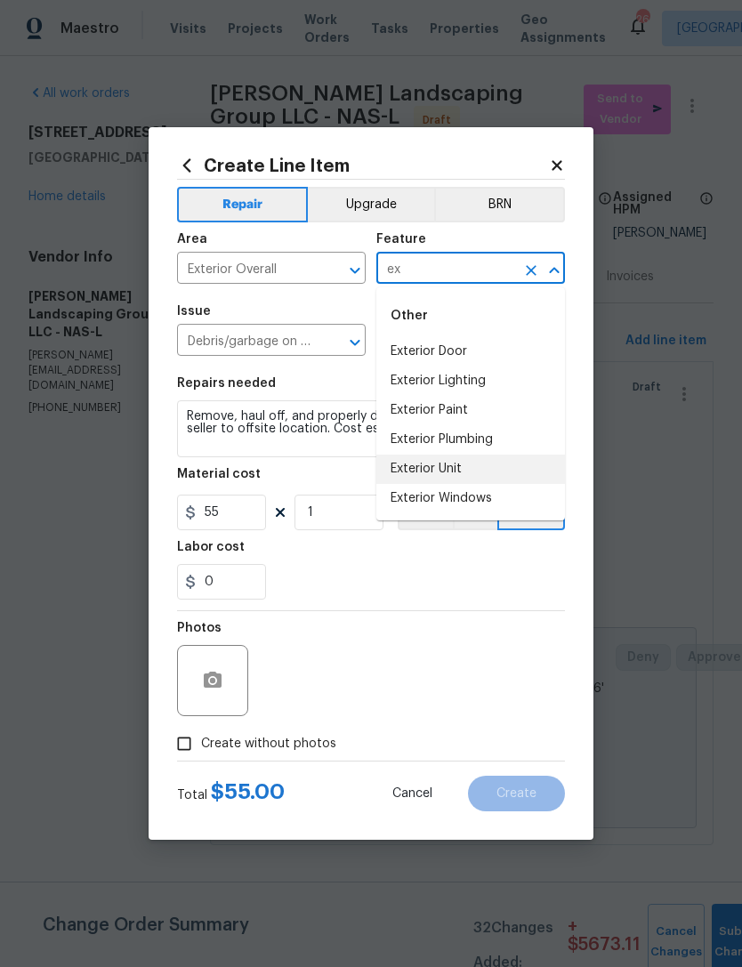
click at [466, 474] on li "Exterior Unit" at bounding box center [470, 469] width 189 height 29
type input "E"
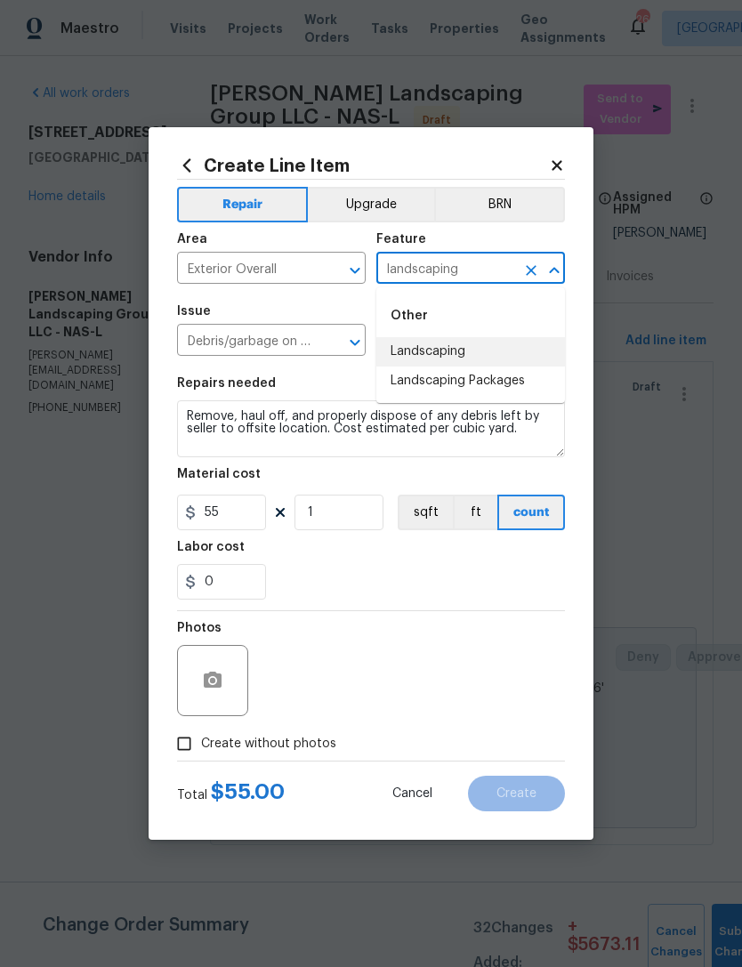
click at [506, 353] on li "Landscaping" at bounding box center [470, 351] width 189 height 29
type input "Landscaping"
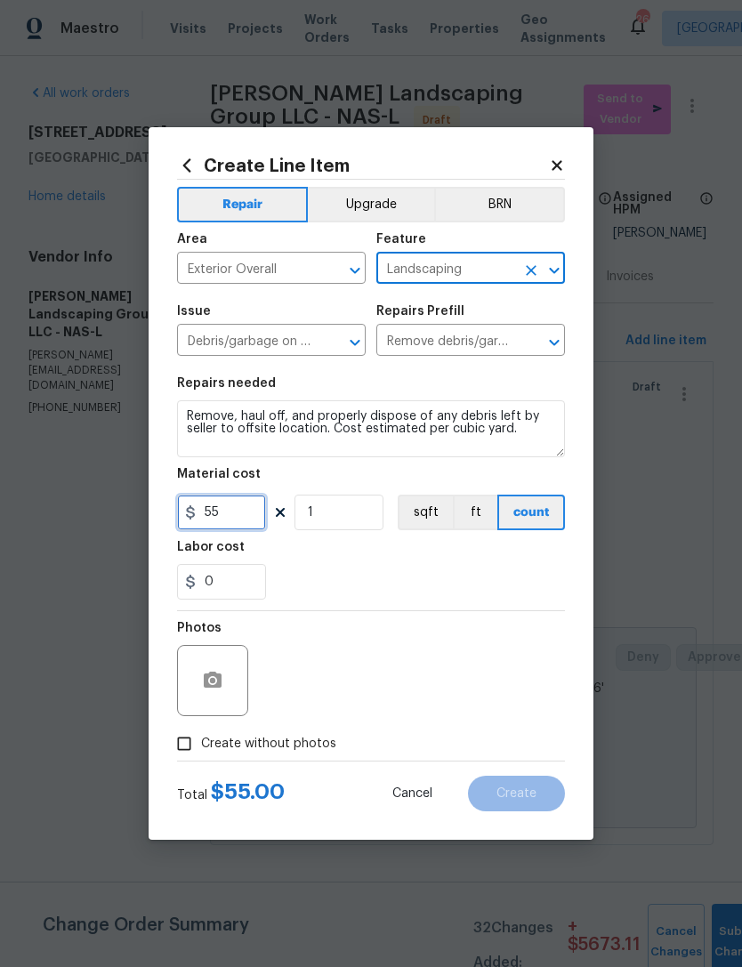
click at [246, 501] on input "55" at bounding box center [221, 513] width 89 height 36
type input "500"
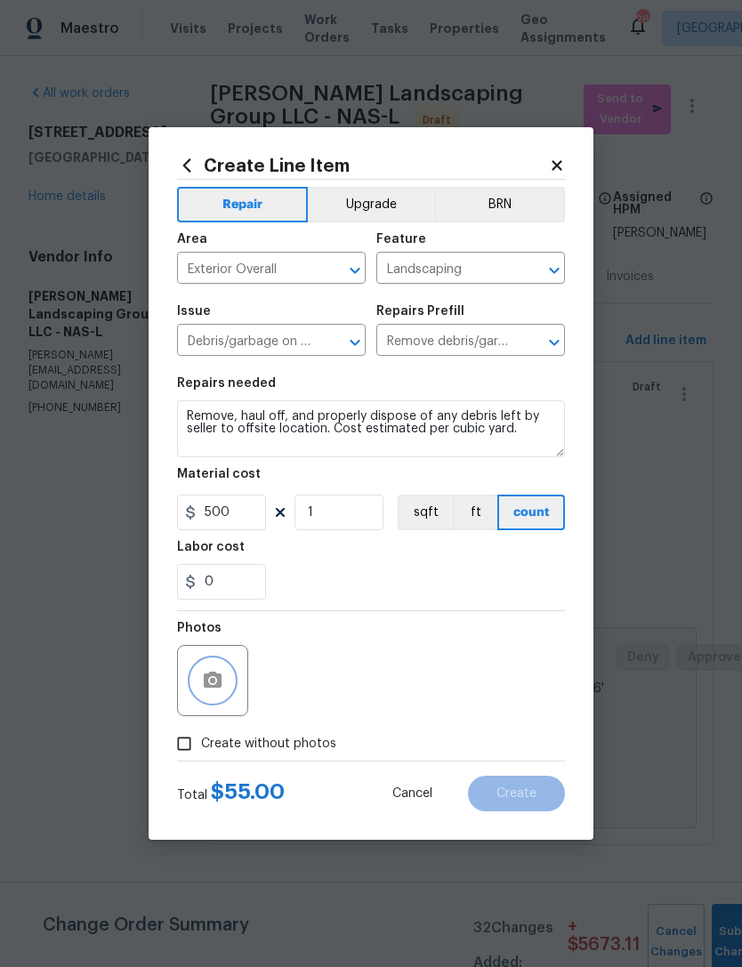
click at [213, 672] on icon "button" at bounding box center [212, 680] width 21 height 21
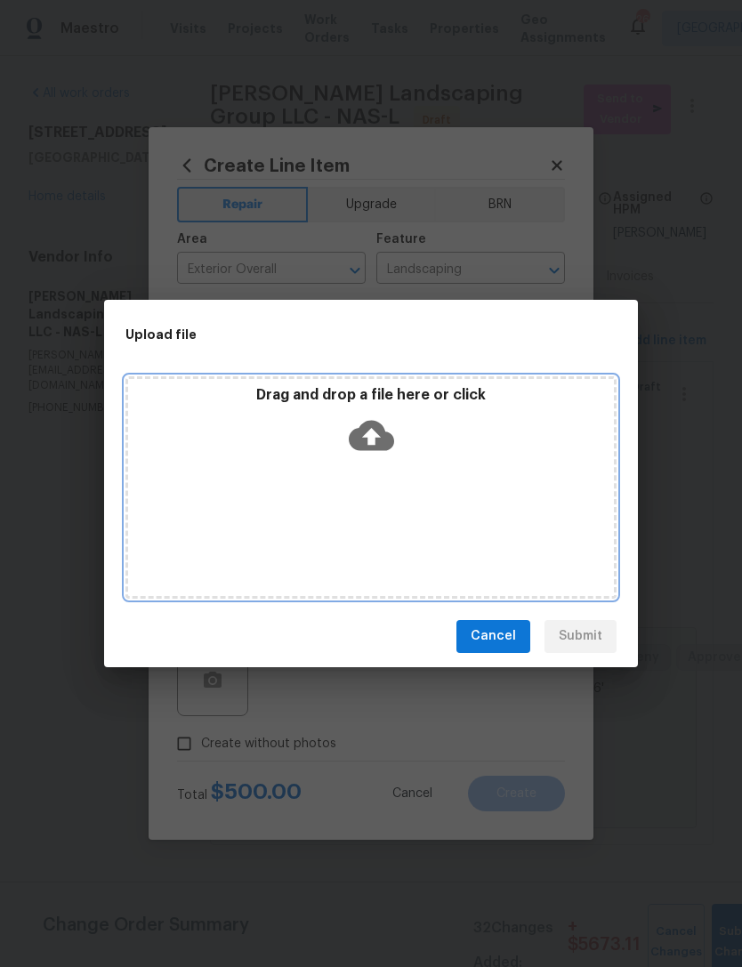
click at [379, 450] on icon at bounding box center [371, 435] width 45 height 30
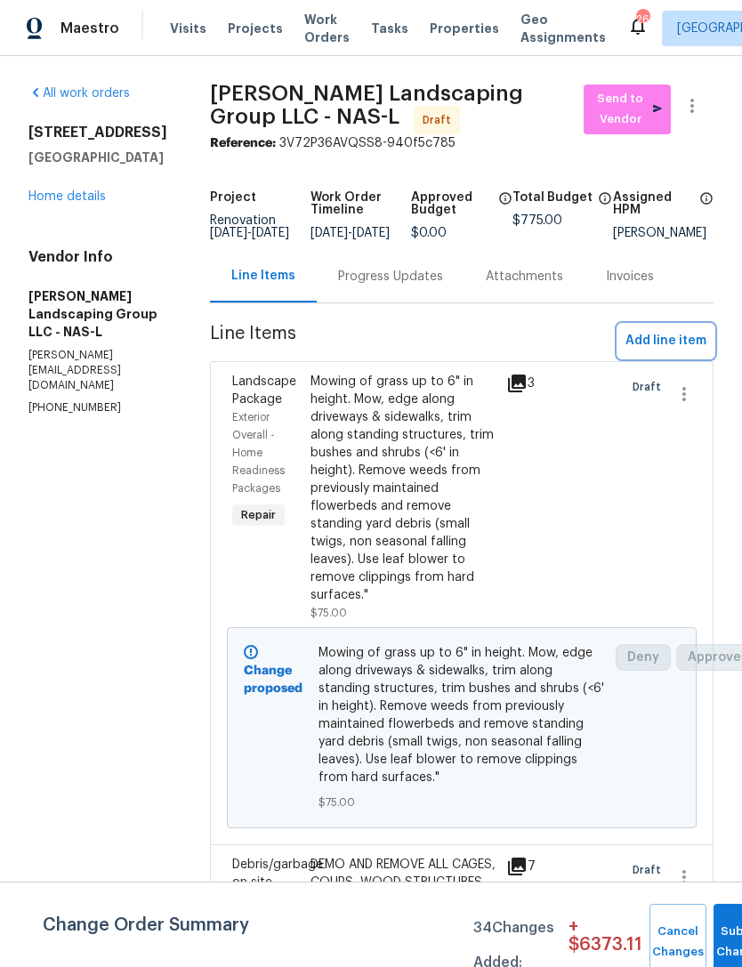
click at [679, 352] on span "Add line item" at bounding box center [666, 341] width 81 height 22
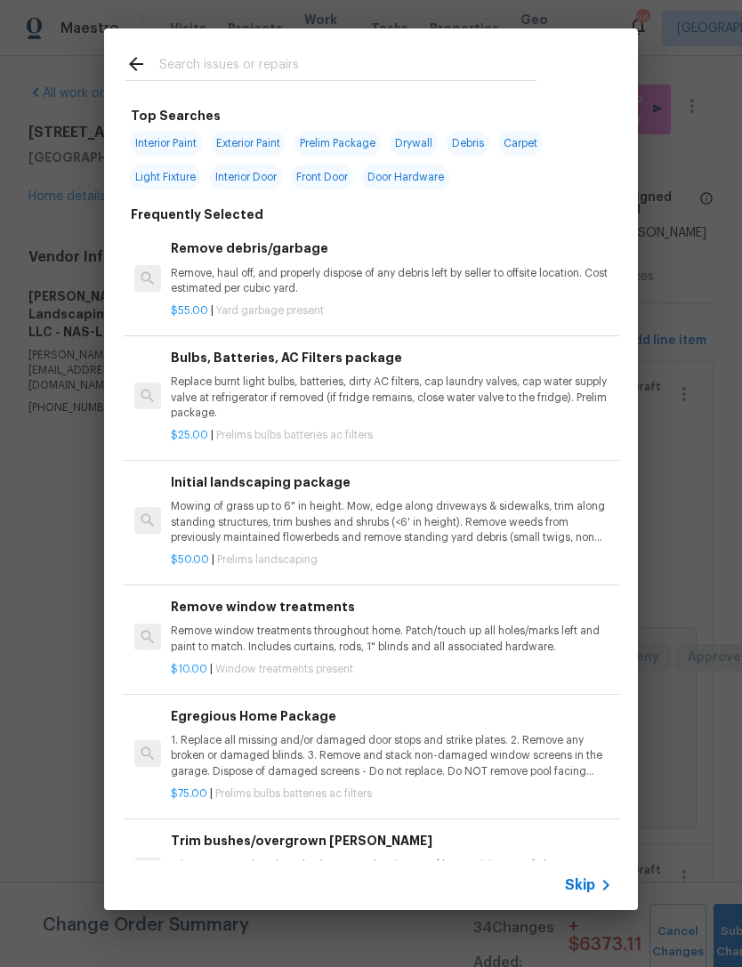
click at [457, 55] on input "text" at bounding box center [347, 66] width 377 height 27
type input "Mulch"
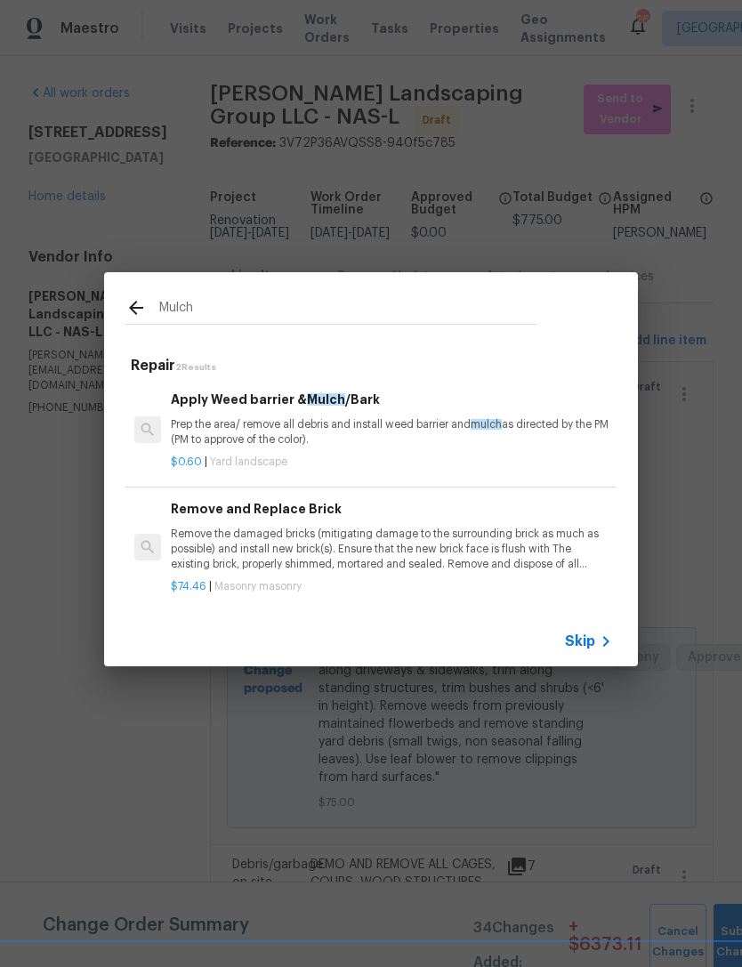
click at [317, 433] on p "Prep the area/ remove all debris and install weed barrier and mulch as directed…" at bounding box center [391, 432] width 441 height 30
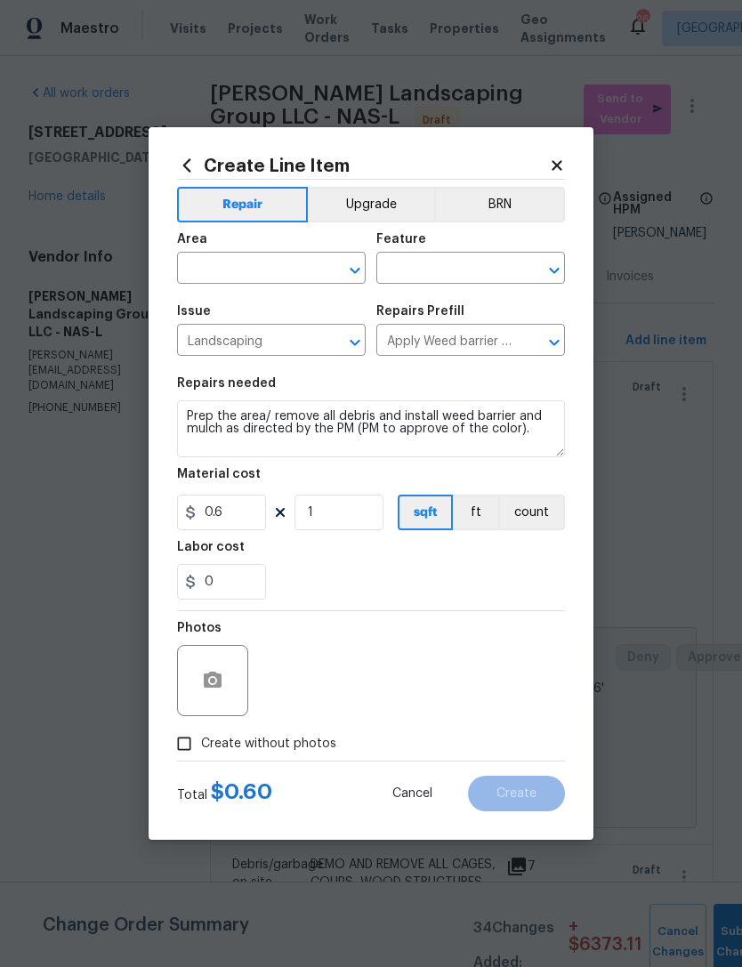
click at [274, 269] on input "text" at bounding box center [246, 270] width 139 height 28
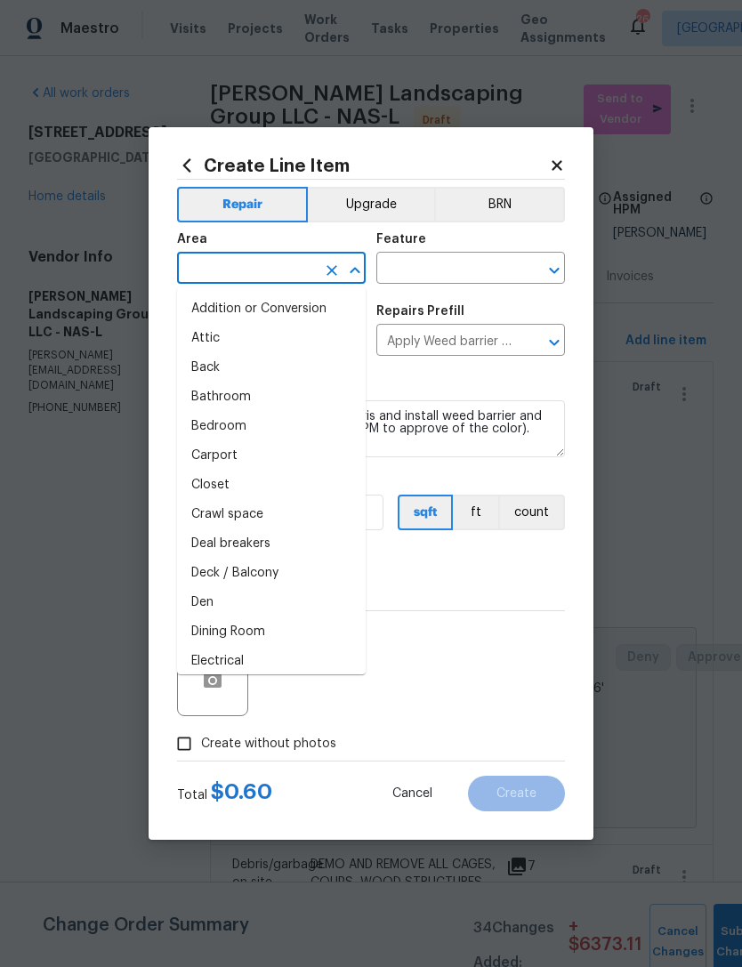
type input "i"
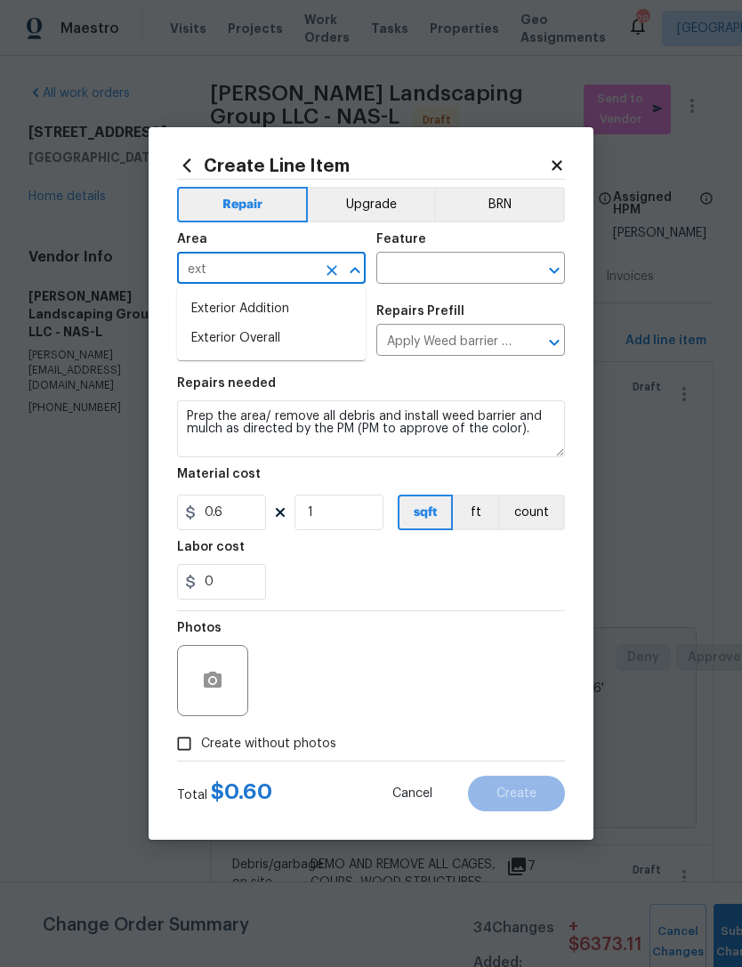
click at [318, 344] on li "Exterior Overall" at bounding box center [271, 338] width 189 height 29
type input "Exterior Overall"
click at [445, 261] on input "text" at bounding box center [445, 270] width 139 height 28
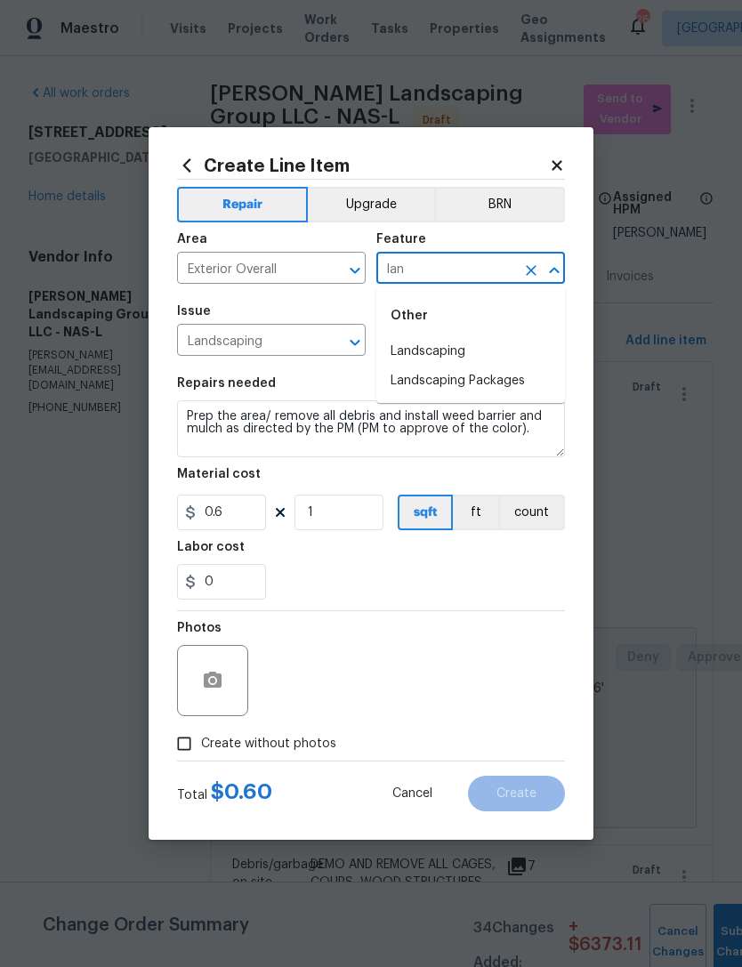
click at [467, 344] on li "Landscaping" at bounding box center [470, 351] width 189 height 29
type input "Landscaping"
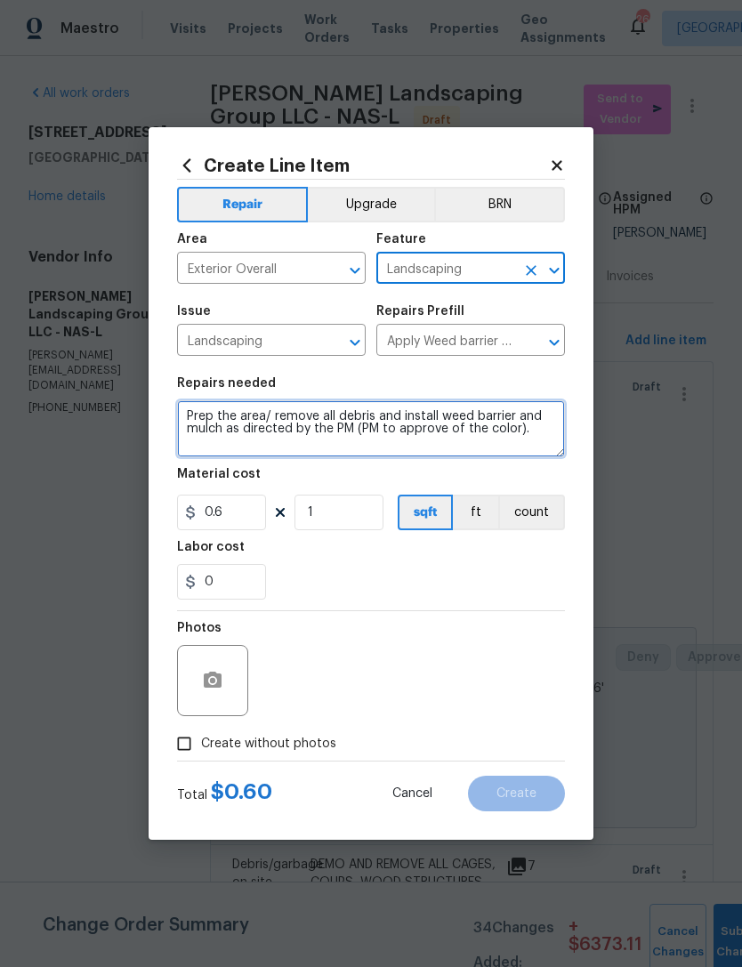
click at [189, 409] on textarea "Prep the area/ remove all debris and install weed barrier and mulch as directed…" at bounding box center [371, 429] width 388 height 57
click at [210, 411] on textarea "Prep the area/ remove all debris and install weed barrier and mulch as directed…" at bounding box center [371, 429] width 388 height 57
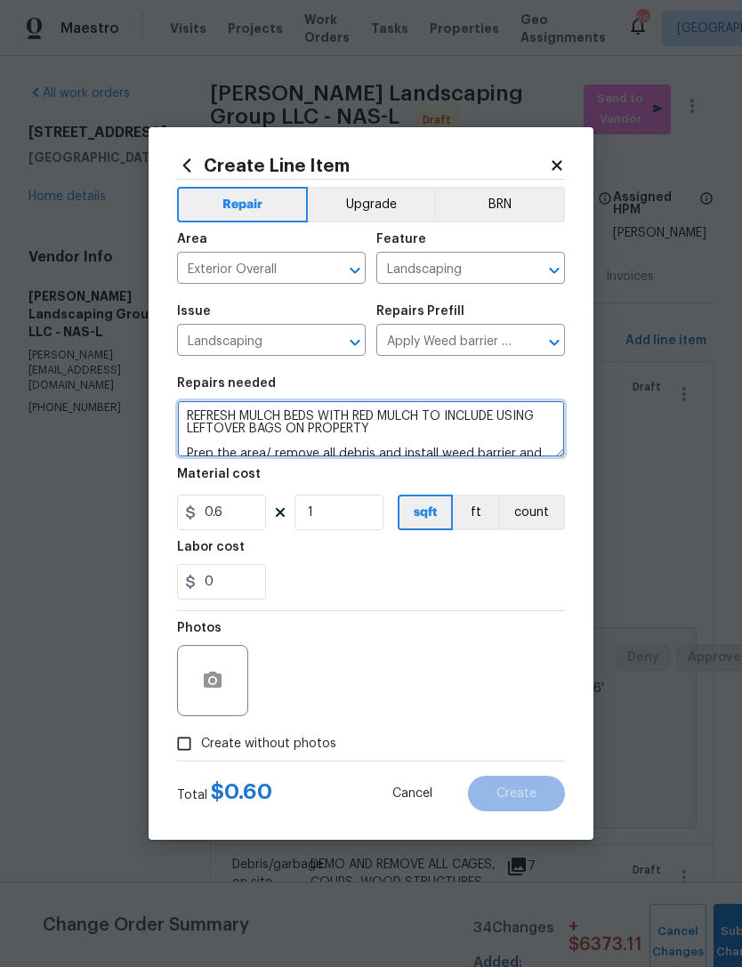
type textarea "REFRESH MULCH BEDS WITH RED MULCH TO INCLUDE USING LEFTOVER BAGS ON PROPERTY Pr…"
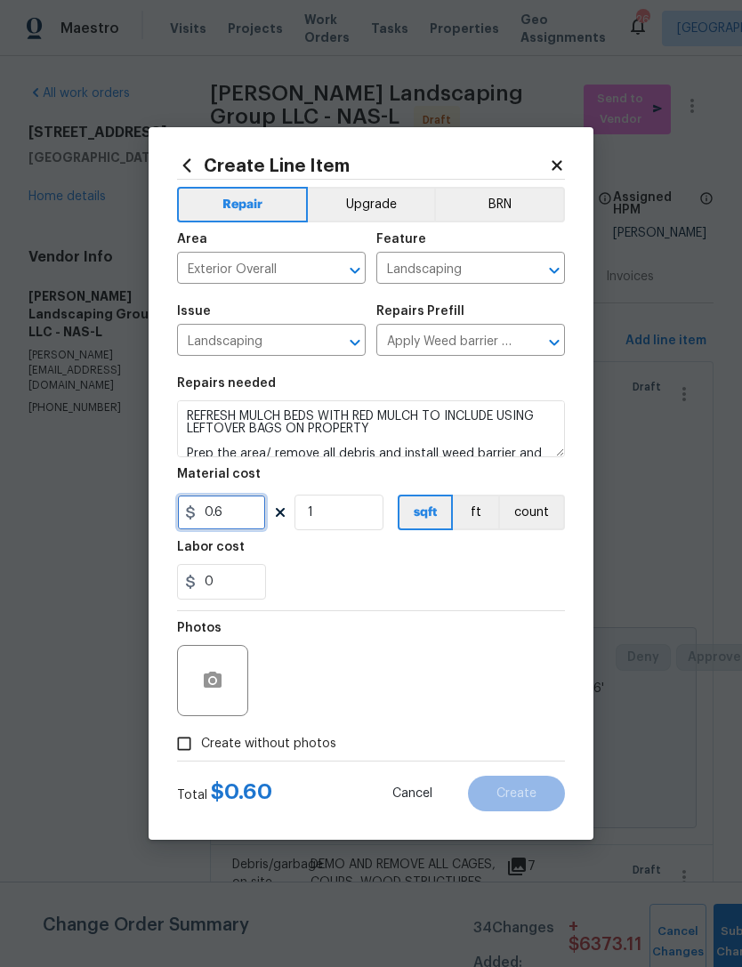
click at [231, 503] on input "0.6" at bounding box center [221, 513] width 89 height 36
type input "100"
click at [206, 684] on icon "button" at bounding box center [213, 680] width 18 height 16
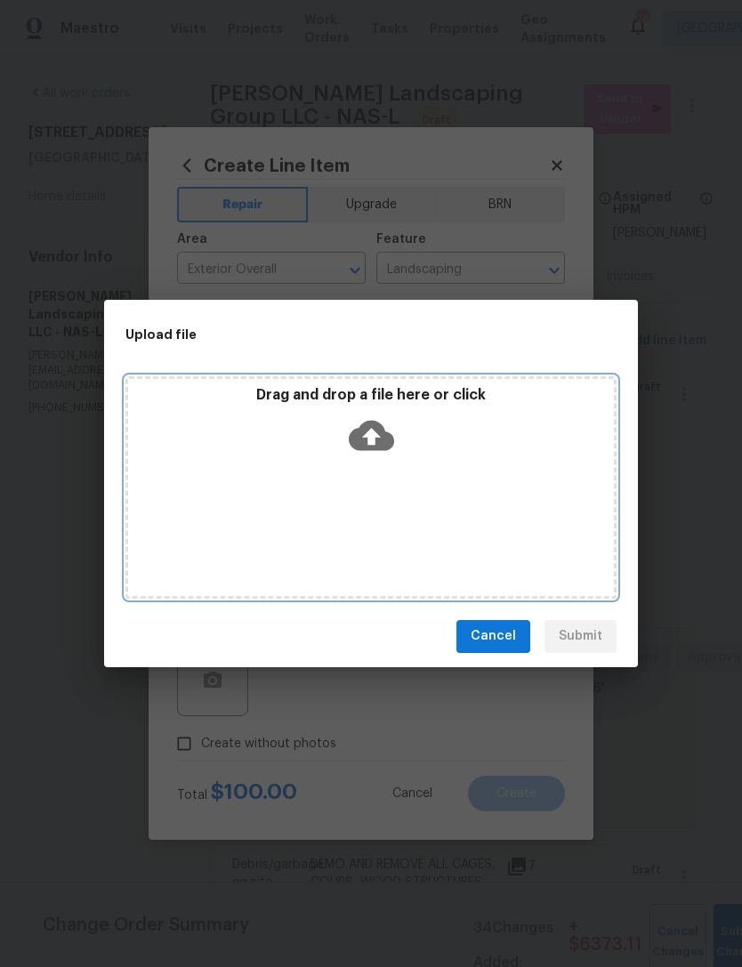
click at [411, 447] on div "Drag and drop a file here or click" at bounding box center [371, 424] width 486 height 77
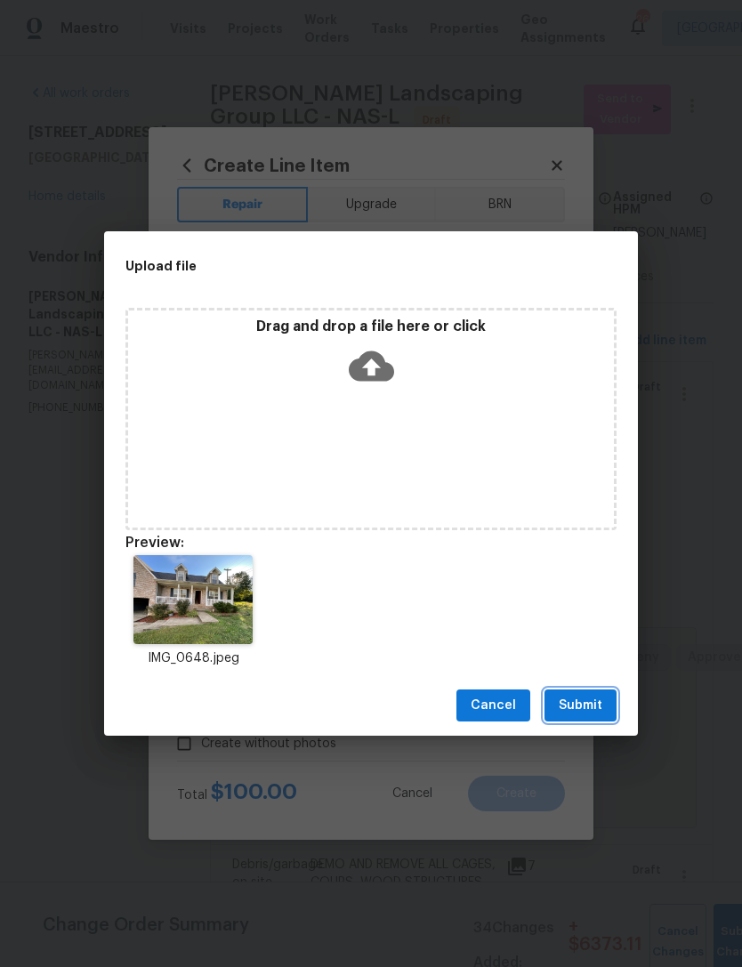
click at [586, 713] on span "Submit" at bounding box center [581, 706] width 44 height 22
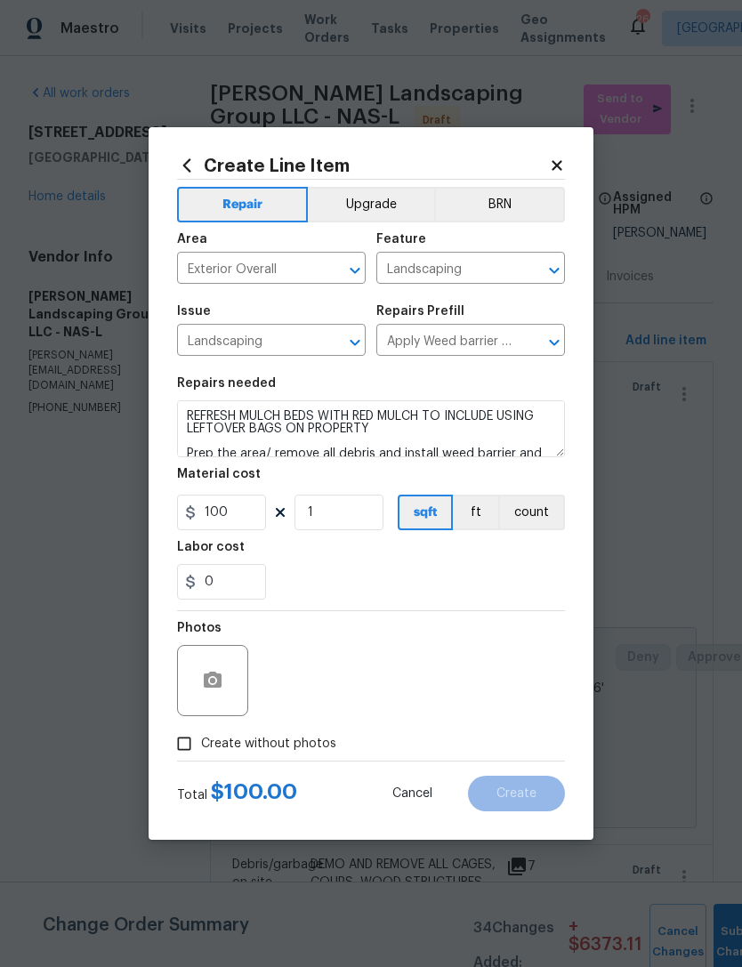
click at [409, 593] on div "0" at bounding box center [371, 582] width 388 height 36
click at [409, 592] on div "0" at bounding box center [371, 582] width 388 height 36
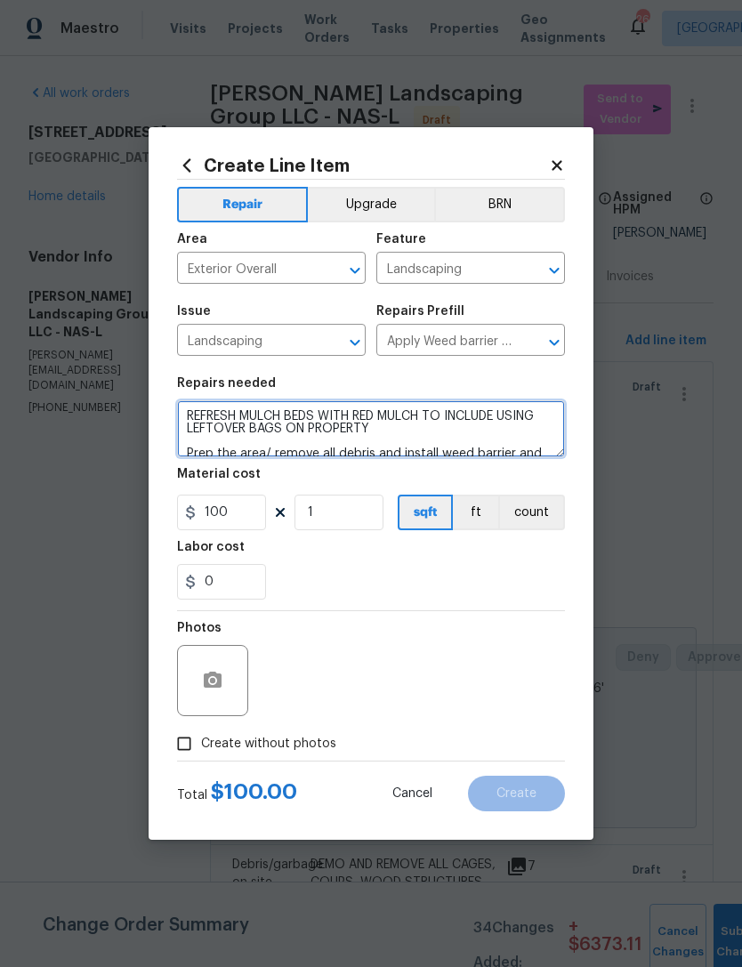
click at [297, 431] on textarea "REFRESH MULCH BEDS WITH RED MULCH TO INCLUDE USING LEFTOVER BAGS ON PROPERTY Pr…" at bounding box center [371, 429] width 388 height 57
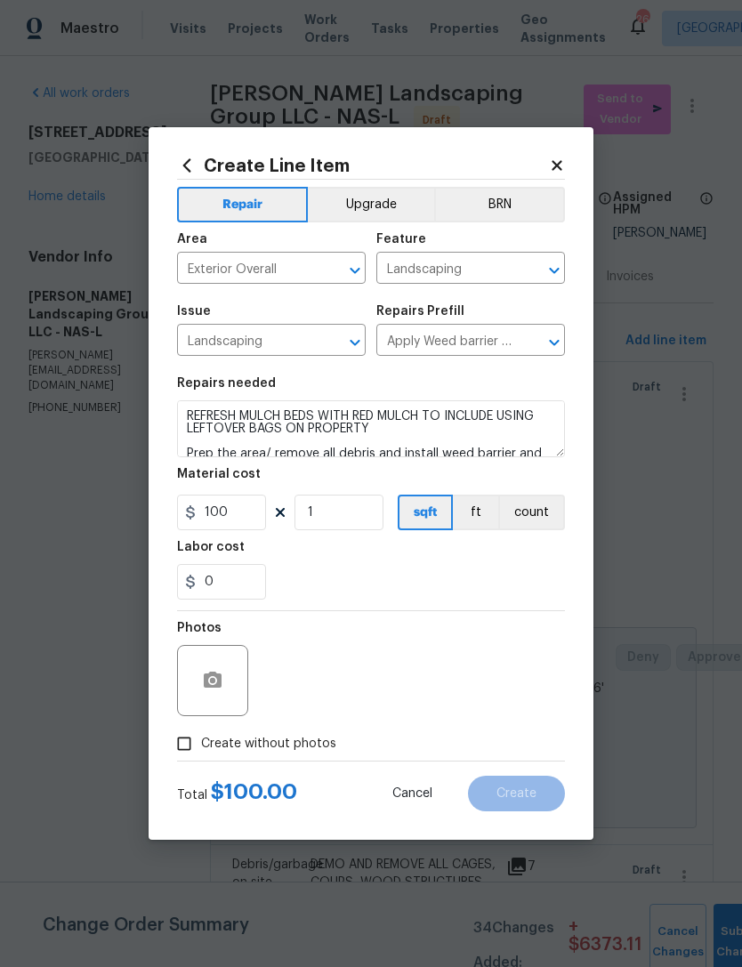
click at [336, 609] on section "Repairs needed REFRESH MULCH BEDS WITH RED MULCH TO INCLUDE USING LEFTOVER BAGS…" at bounding box center [371, 489] width 388 height 244
click at [213, 694] on button "button" at bounding box center [212, 681] width 43 height 43
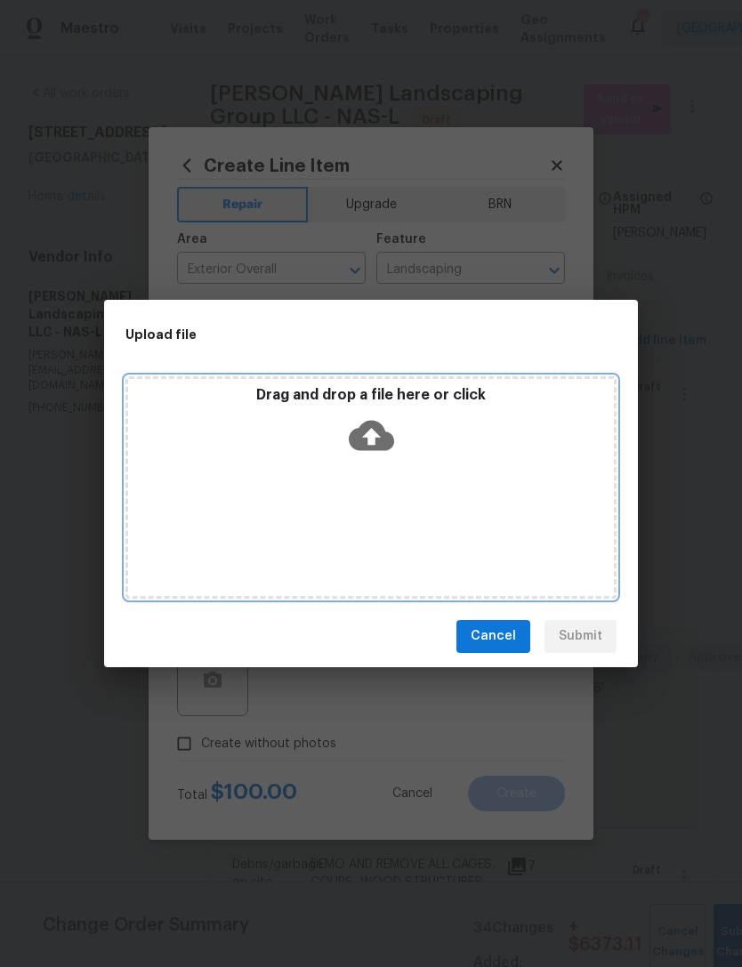
click at [407, 445] on div "Drag and drop a file here or click" at bounding box center [371, 424] width 486 height 77
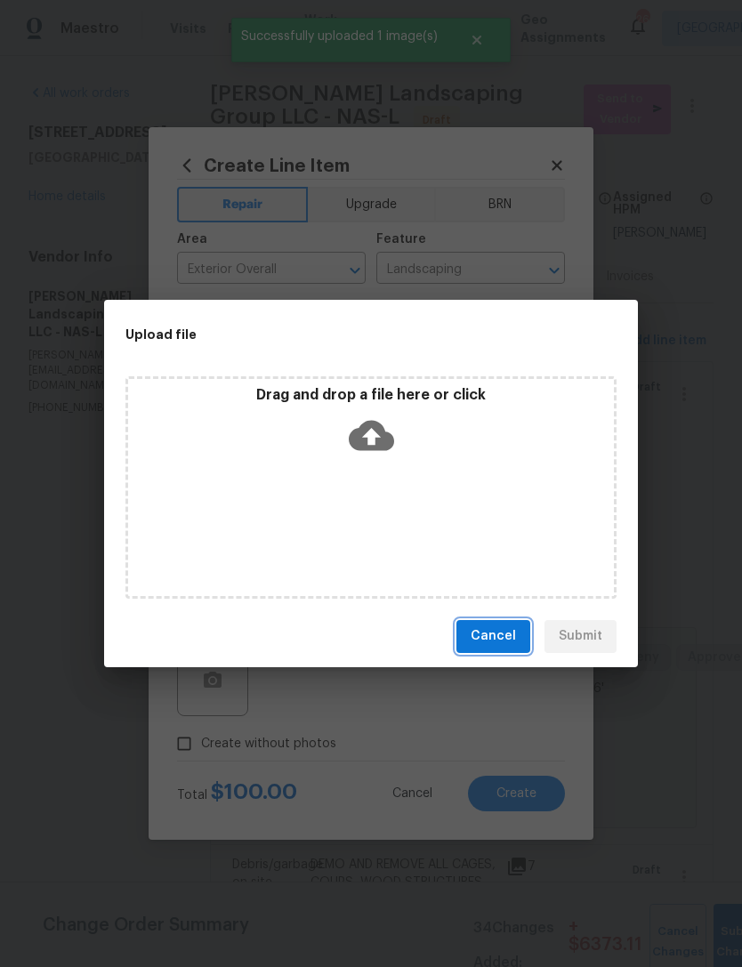
click at [499, 635] on span "Cancel" at bounding box center [493, 637] width 45 height 22
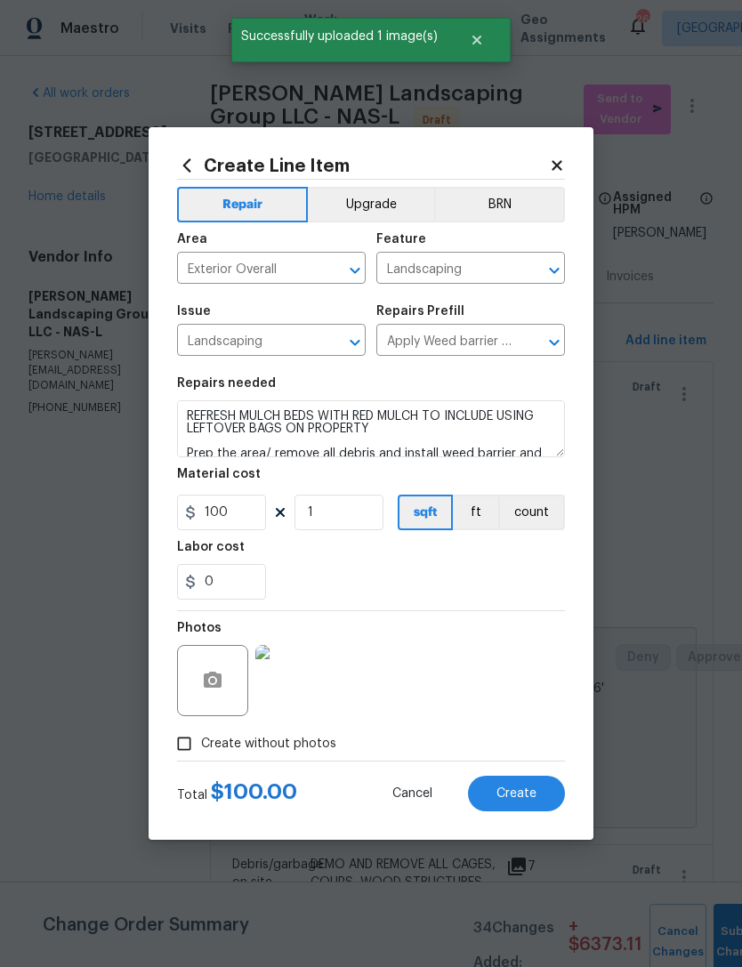
click at [533, 797] on span "Create" at bounding box center [517, 794] width 40 height 13
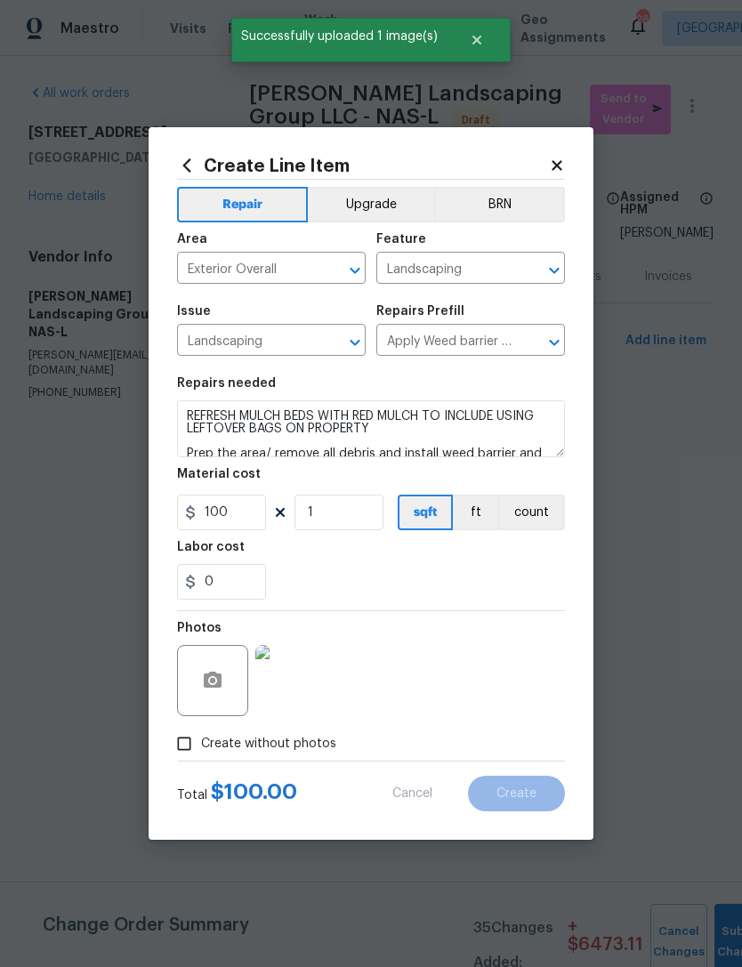
type input "0"
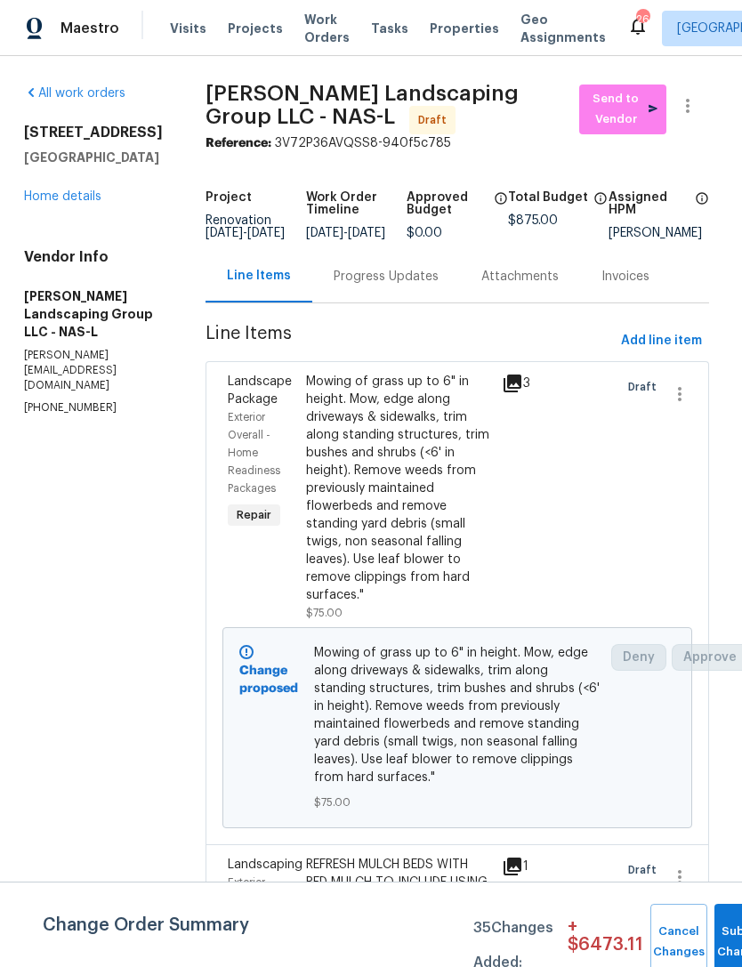
scroll to position [0, 5]
click at [54, 191] on link "Home details" at bounding box center [61, 196] width 77 height 12
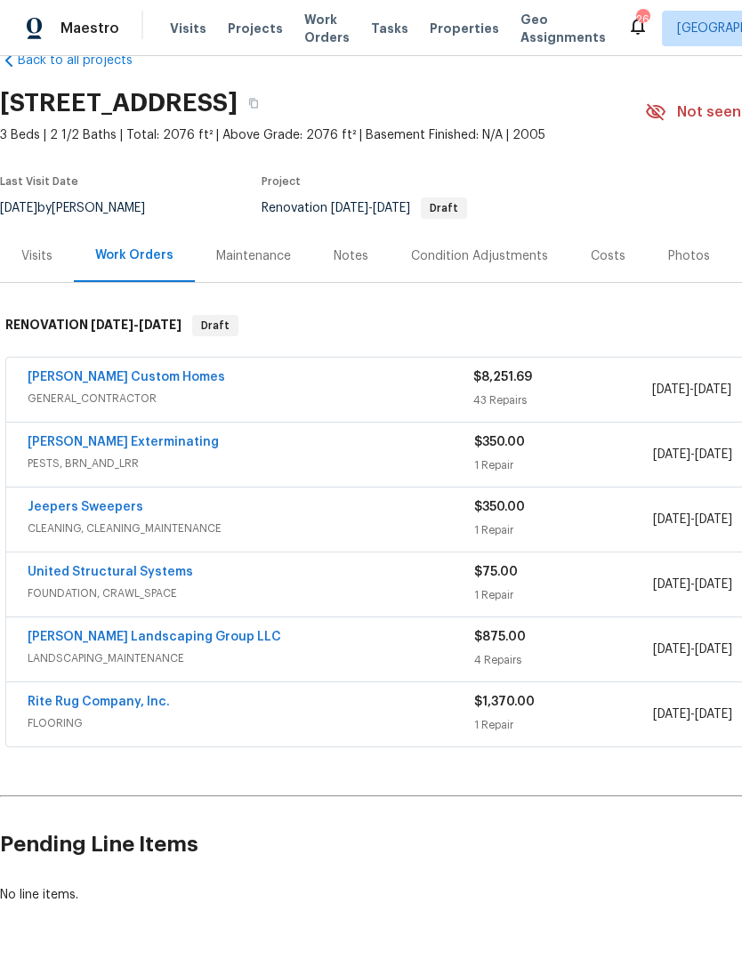
scroll to position [40, 0]
click at [346, 389] on div "[PERSON_NAME] Custom Homes" at bounding box center [251, 378] width 446 height 21
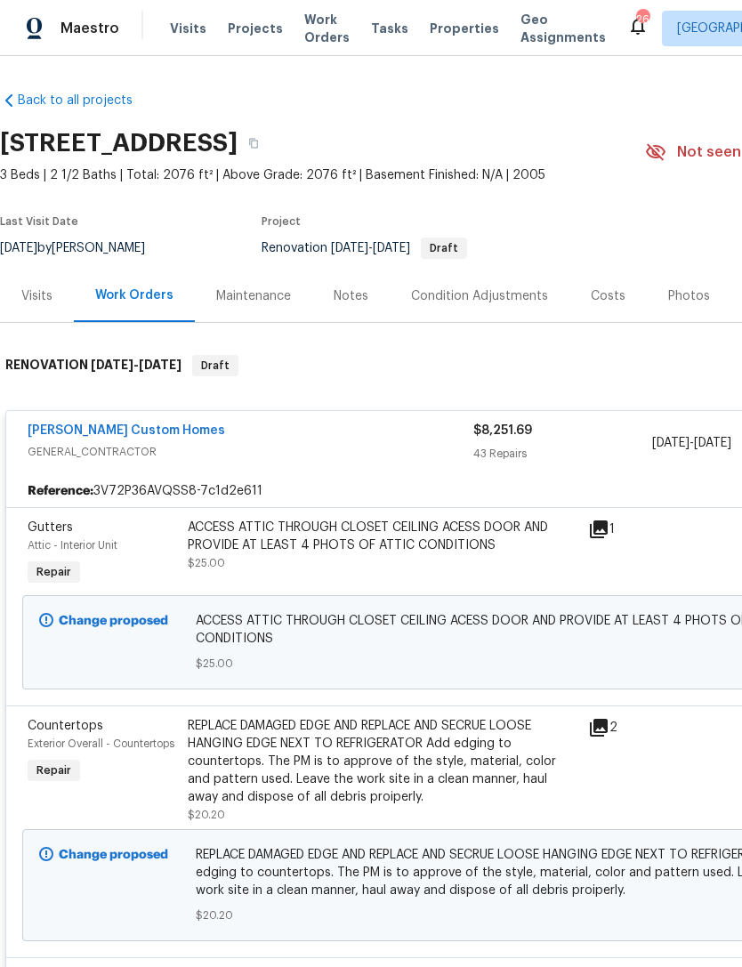
scroll to position [0, 0]
click at [309, 464] on div "[PERSON_NAME] Custom Homes GENERAL_CONTRACTOR" at bounding box center [251, 443] width 446 height 43
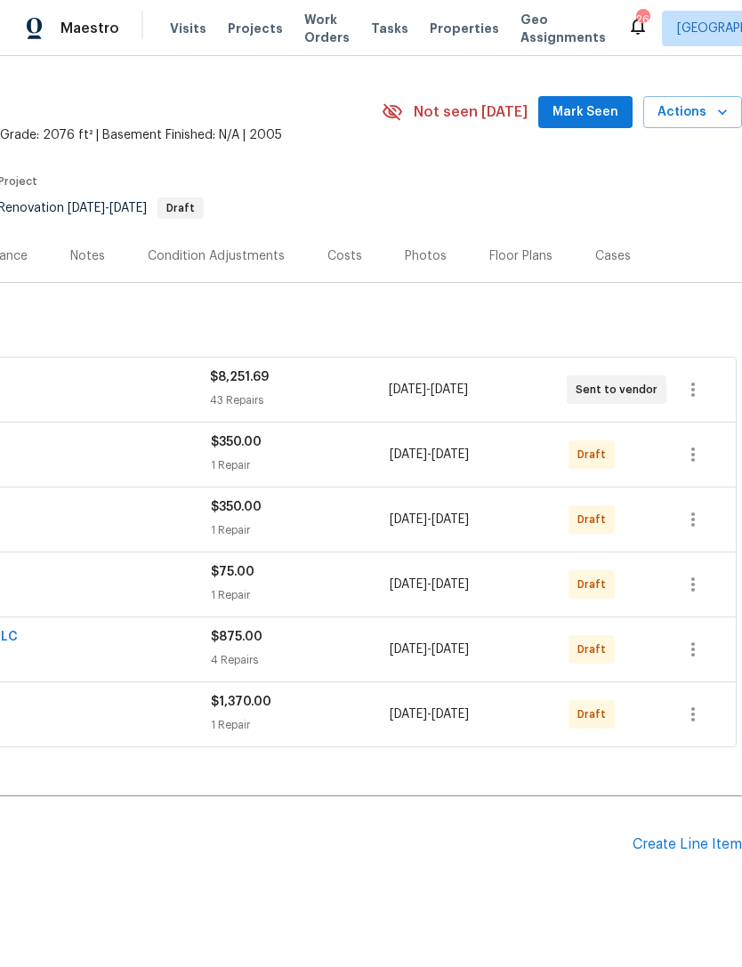
scroll to position [40, 263]
click at [692, 832] on div "Pending Line Items Create Line Item" at bounding box center [240, 845] width 1006 height 83
click at [699, 841] on div "Create Line Item" at bounding box center [687, 845] width 109 height 17
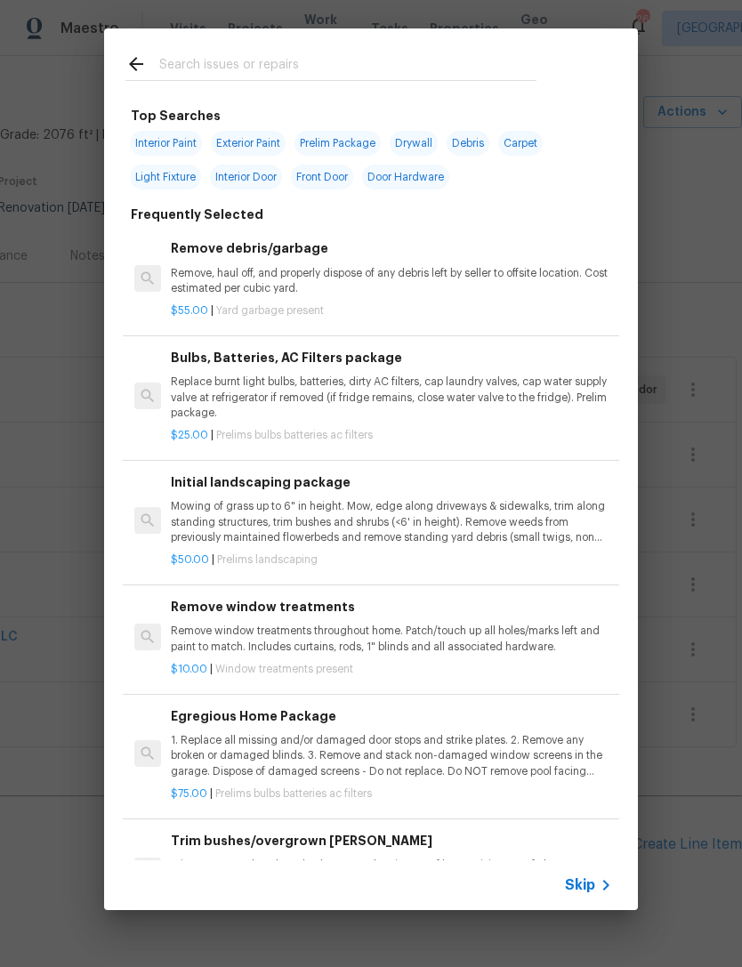
click at [144, 53] on div at bounding box center [331, 63] width 454 height 70
click at [135, 65] on icon at bounding box center [136, 64] width 14 height 14
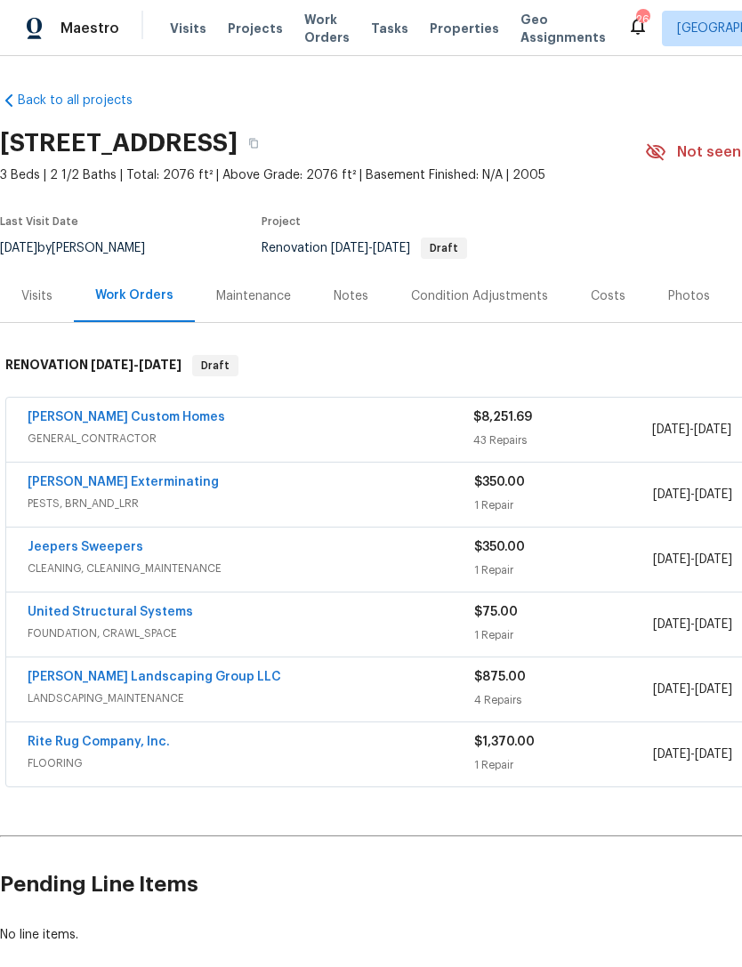
scroll to position [0, 0]
click at [311, 738] on div "Rite Rug Company, Inc." at bounding box center [251, 743] width 447 height 21
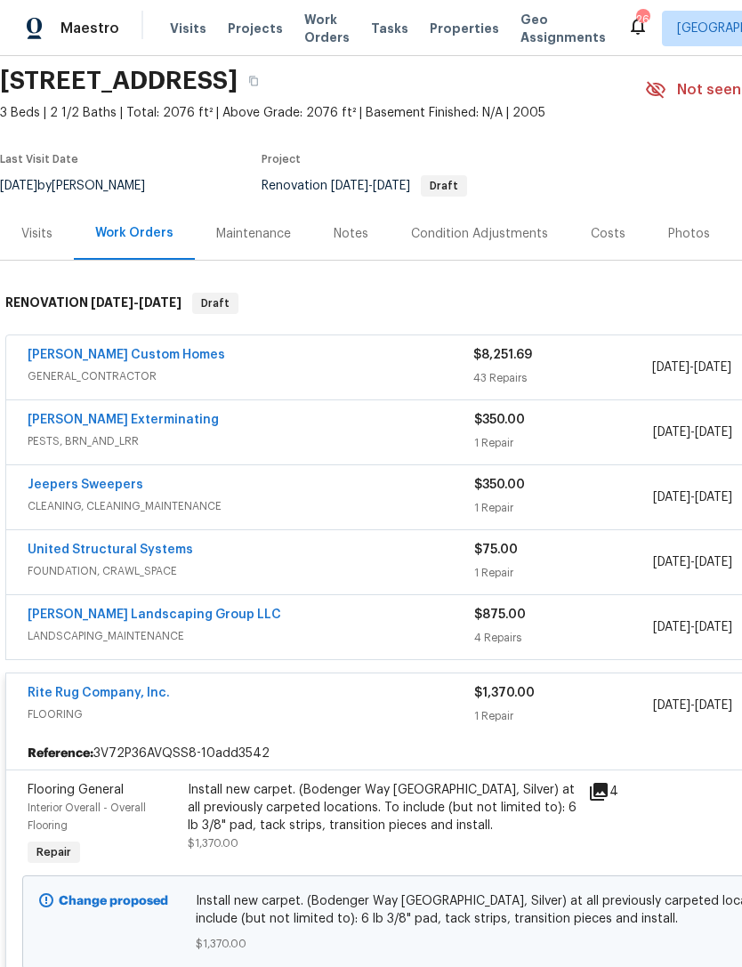
scroll to position [62, 0]
click at [138, 696] on link "Rite Rug Company, Inc." at bounding box center [99, 693] width 142 height 12
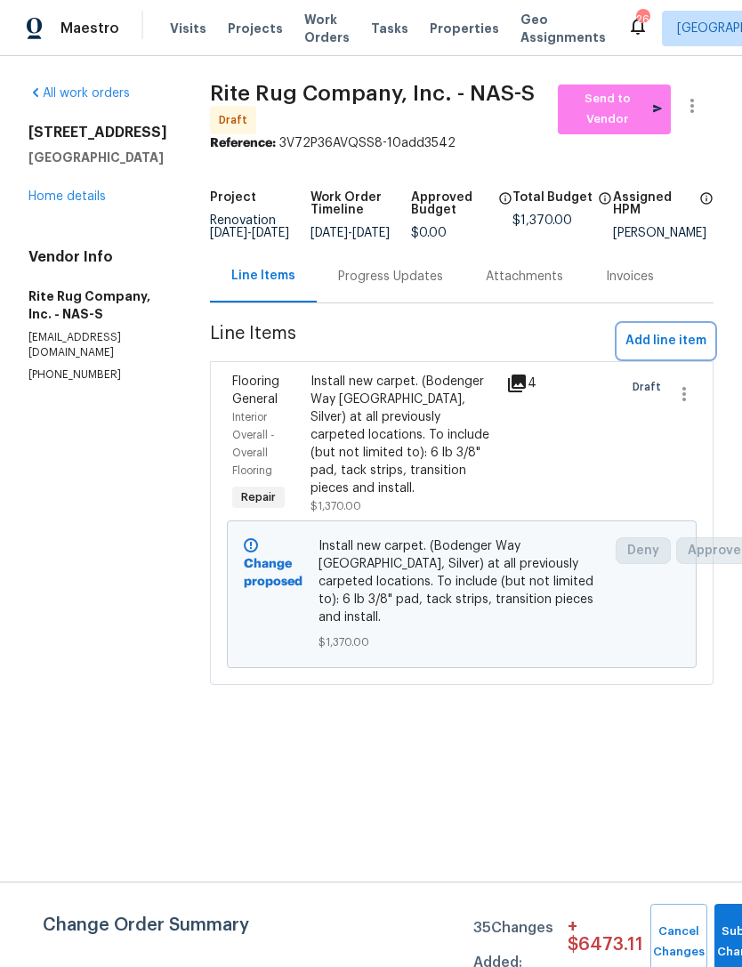
click at [688, 352] on span "Add line item" at bounding box center [666, 341] width 81 height 22
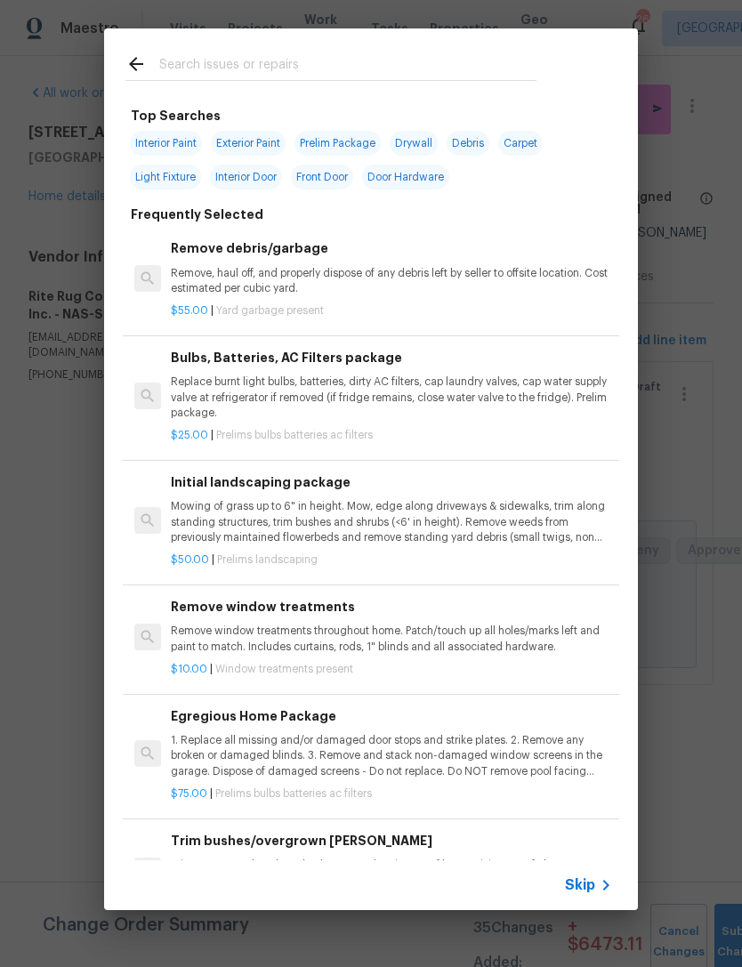
click at [407, 50] on div at bounding box center [331, 63] width 454 height 70
click at [324, 42] on div at bounding box center [331, 63] width 454 height 70
click at [277, 68] on input "text" at bounding box center [347, 66] width 377 height 27
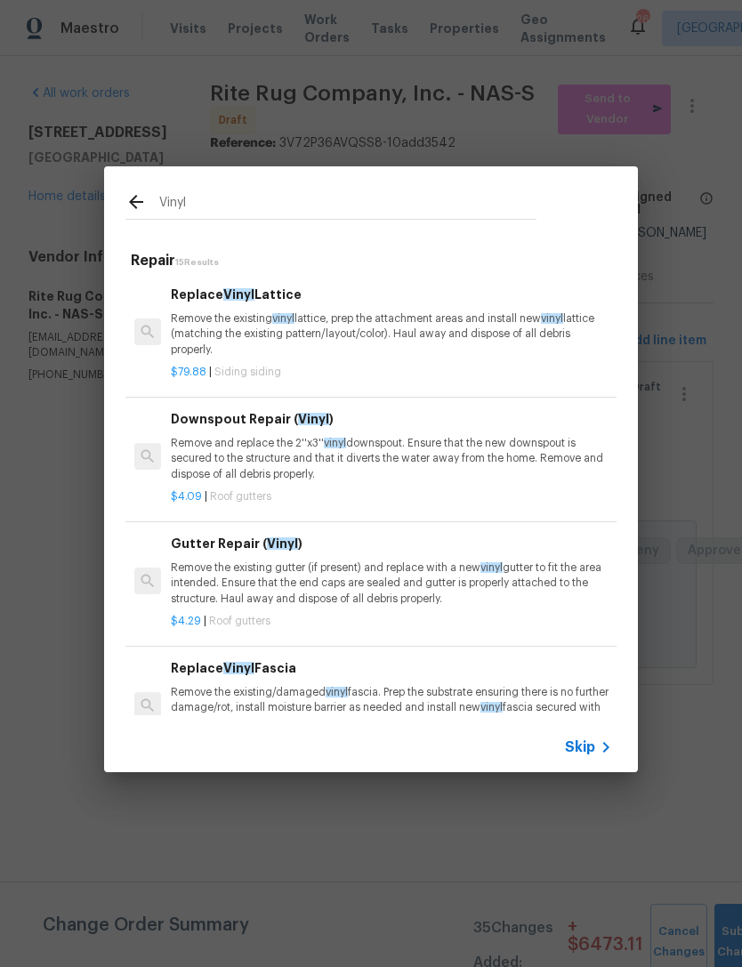
click at [285, 204] on input "Vinyl" at bounding box center [347, 204] width 377 height 27
type input "V"
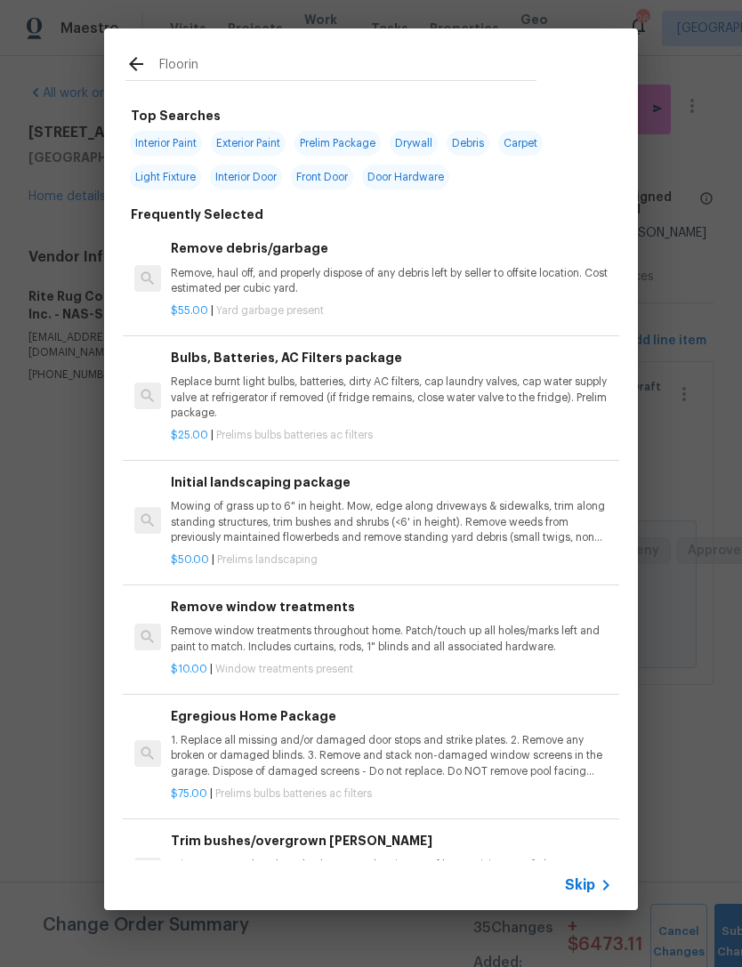
type input "Flooring"
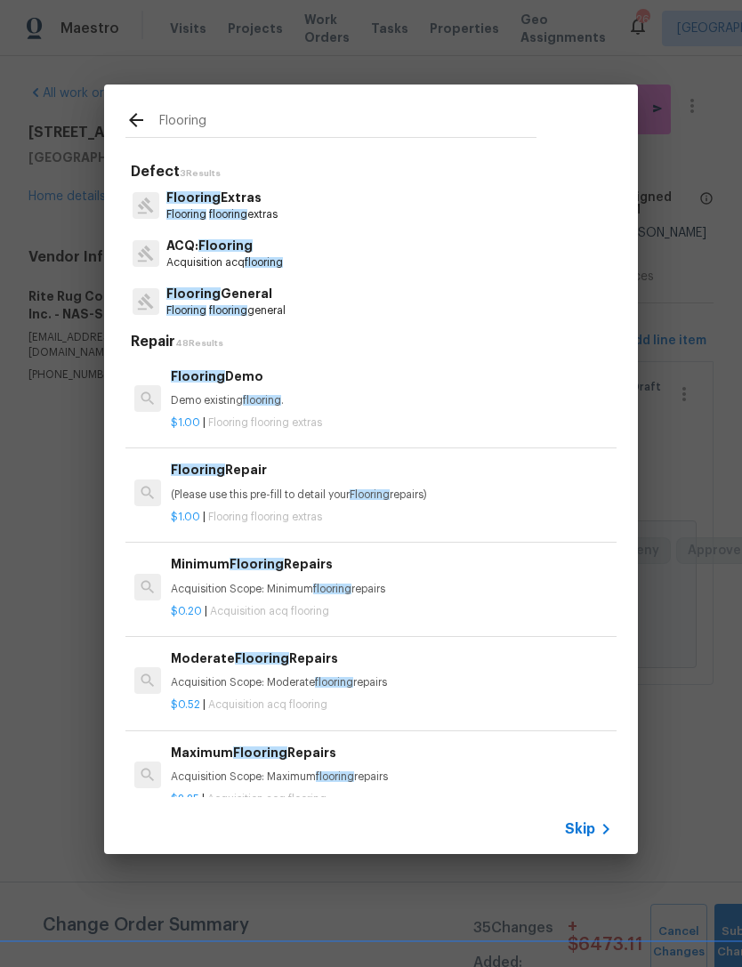
click at [240, 304] on p "Flooring flooring general" at bounding box center [225, 311] width 119 height 15
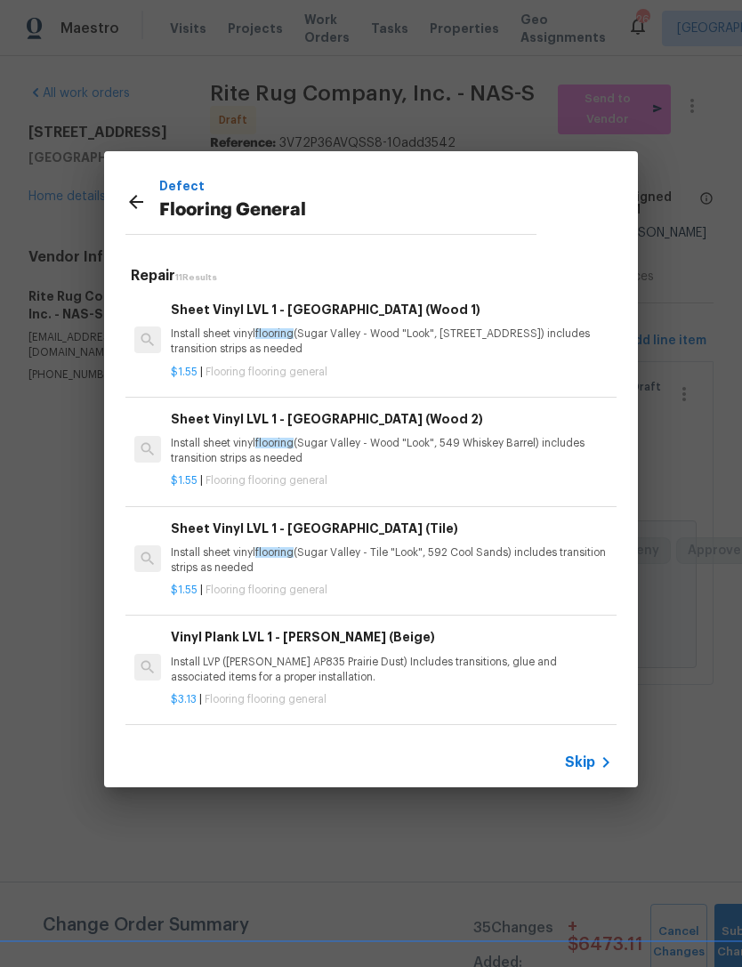
click at [533, 341] on p "Install sheet vinyl flooring (Sugar Valley - Wood "Look", 565 Beacon Hill) incl…" at bounding box center [391, 342] width 441 height 30
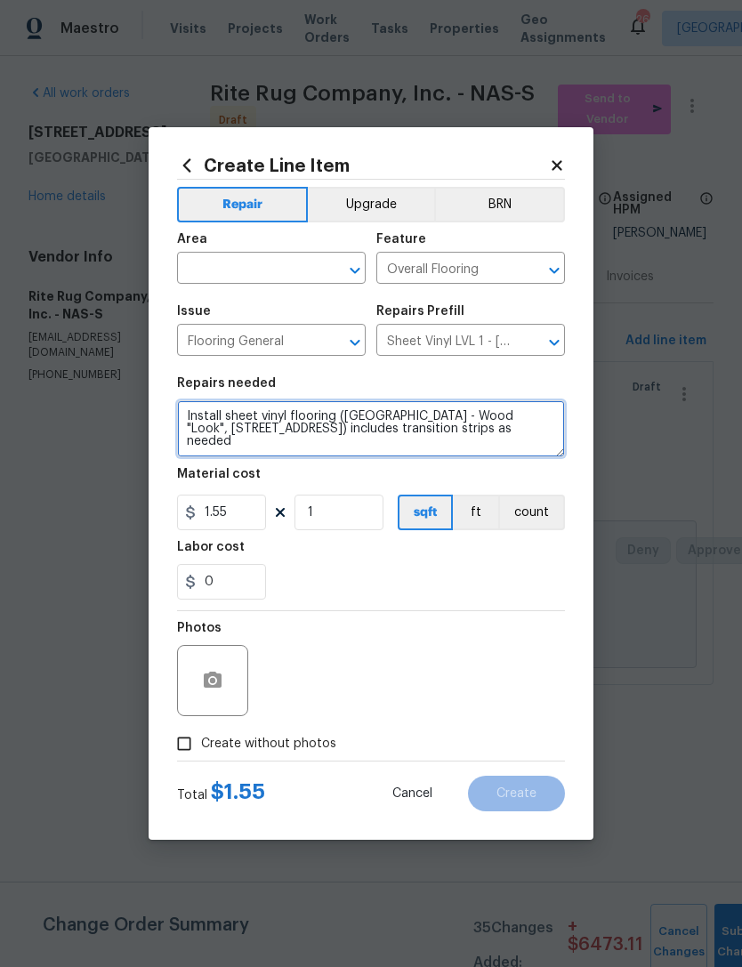
click at [502, 426] on textarea "Install sheet vinyl flooring (Sugar Valley - Wood "Look", 565 Beacon Hill) incl…" at bounding box center [371, 429] width 388 height 57
type textarea "Install sheet vinyl flooring (Custom Pro) includes transition strips as needed"
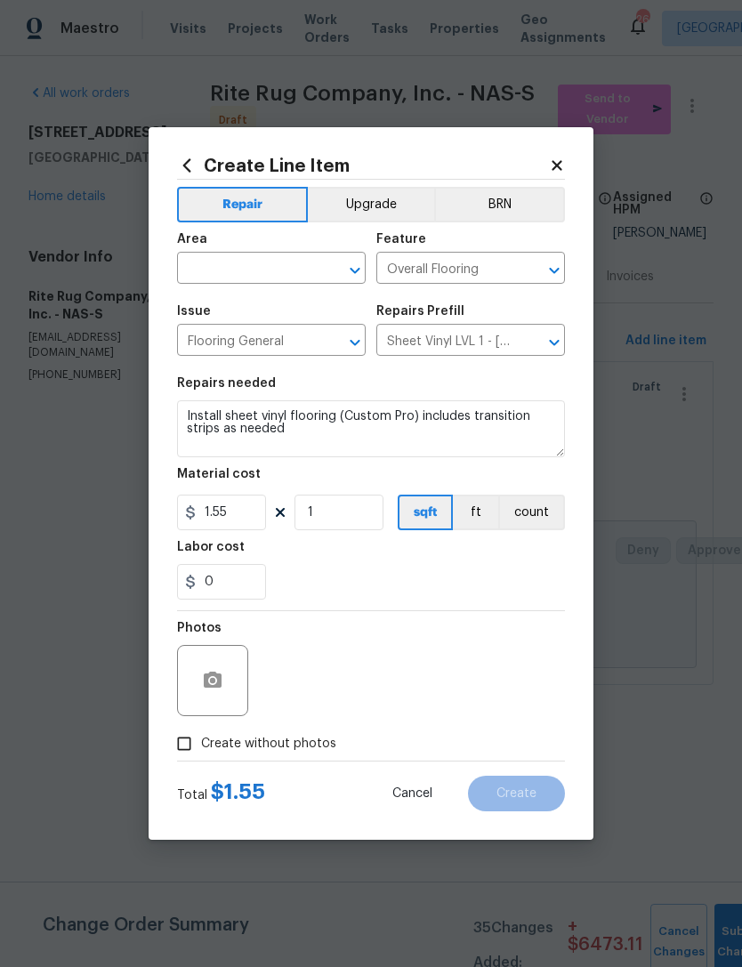
click at [255, 275] on input "text" at bounding box center [246, 270] width 139 height 28
type input "laundry"
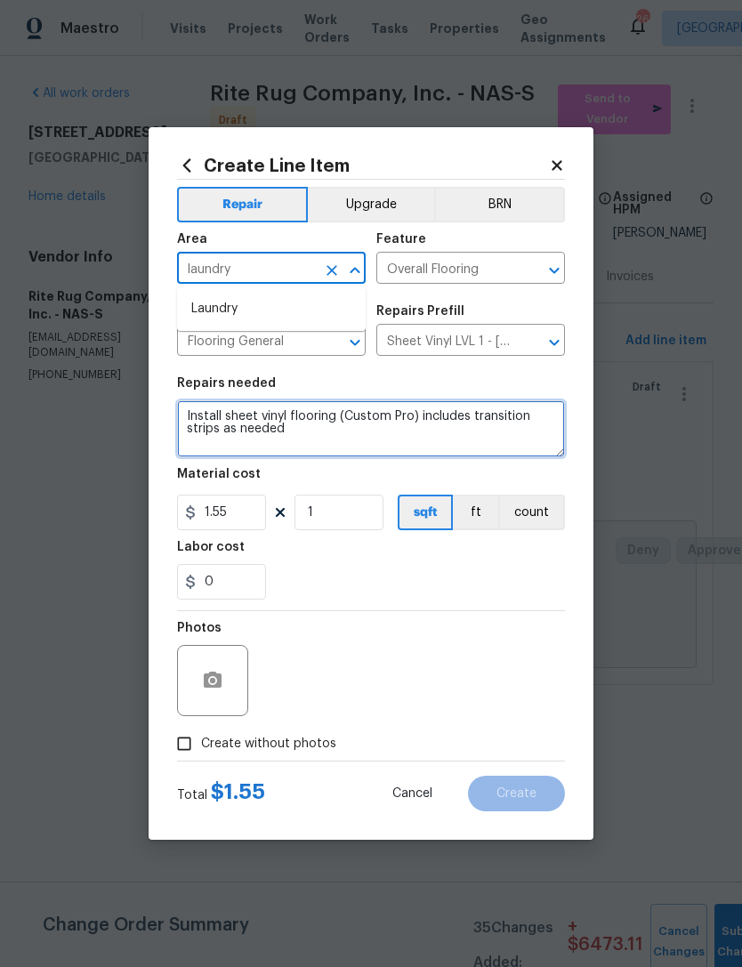
click at [197, 416] on textarea "Install sheet vinyl flooring (Custom Pro) includes transition strips as needed" at bounding box center [371, 429] width 388 height 57
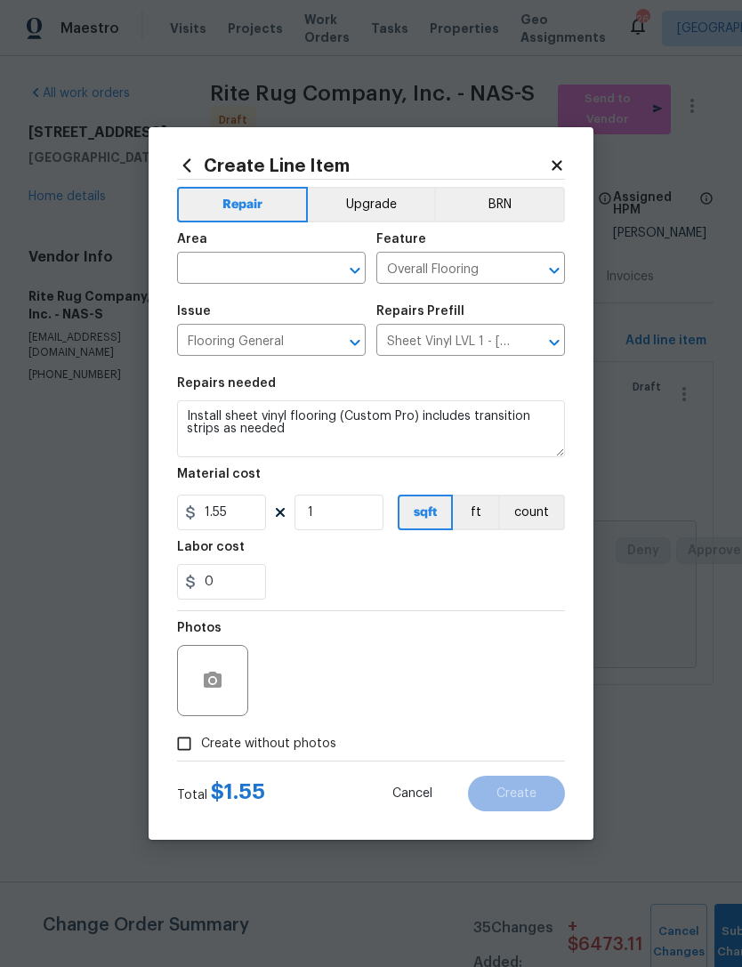
click at [248, 268] on input "text" at bounding box center [246, 270] width 139 height 28
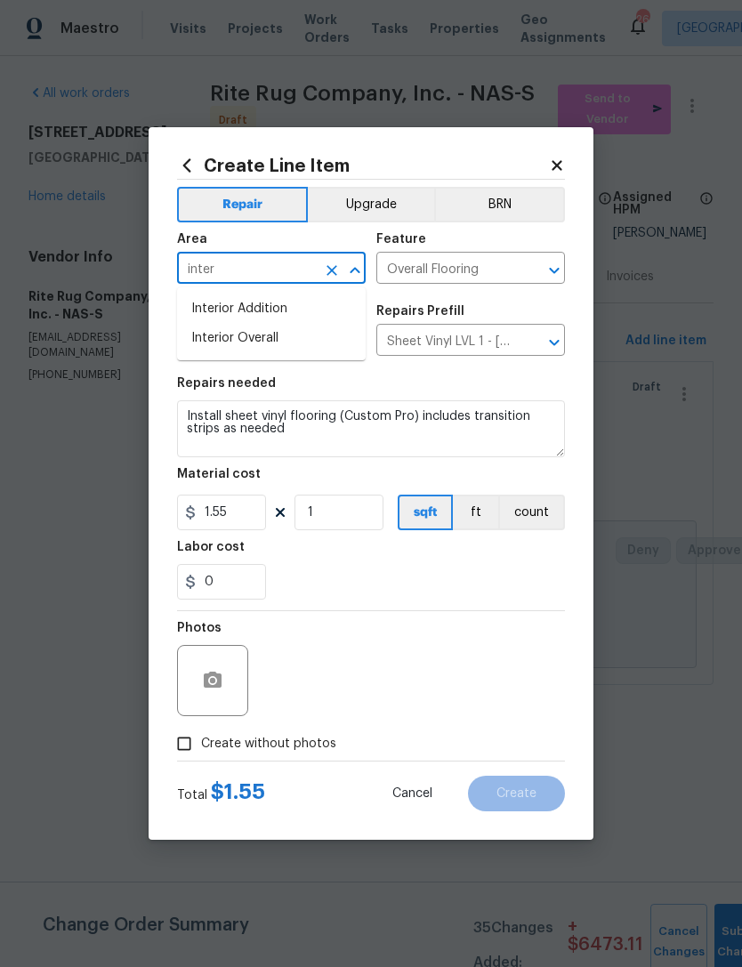
click at [293, 338] on li "Interior Overall" at bounding box center [271, 338] width 189 height 29
type input "Interior Overall"
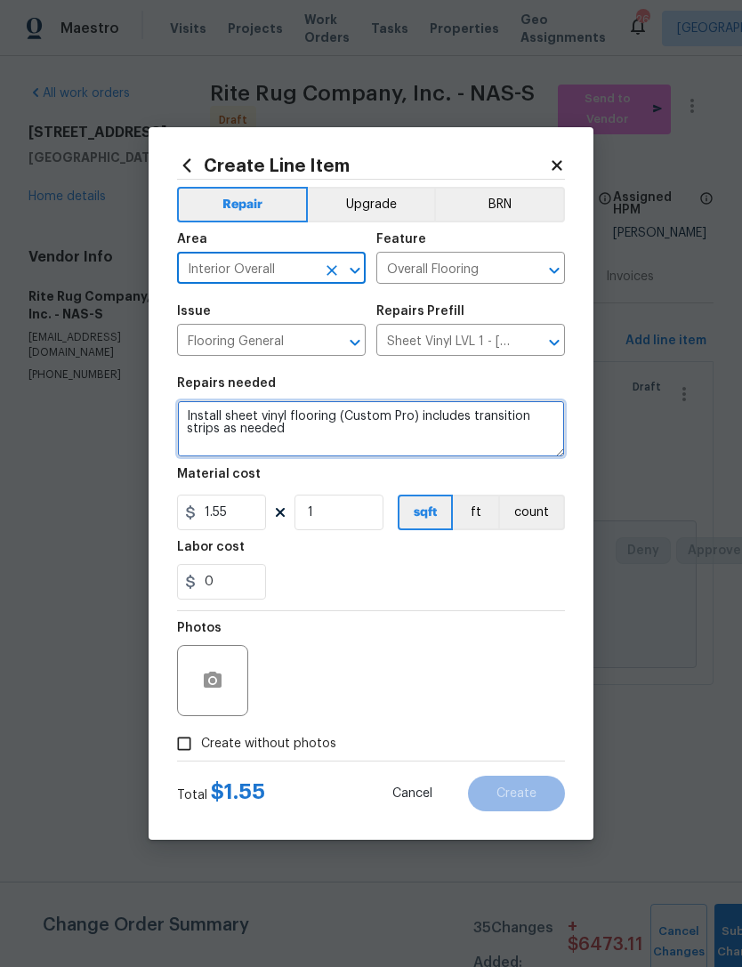
click at [179, 429] on textarea "Install sheet vinyl flooring (Custom Pro) includes transition strips as needed" at bounding box center [371, 429] width 388 height 57
click at [200, 416] on textarea "Install sheet vinyl flooring (Custom Pro) includes transition strips as needed" at bounding box center [371, 429] width 388 height 57
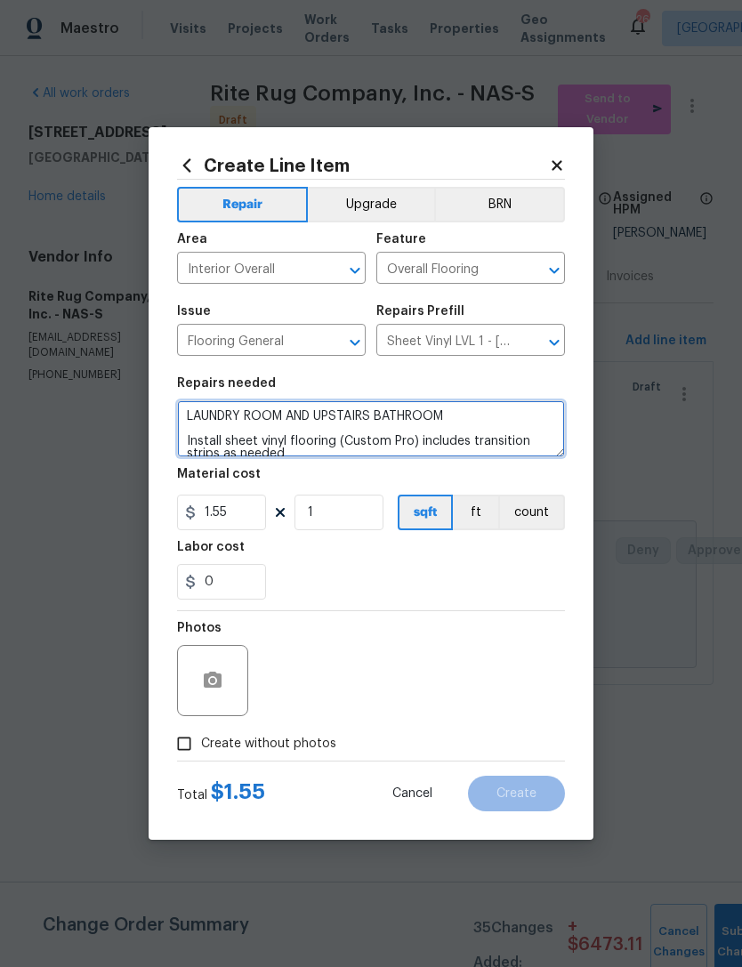
type textarea "LAUNDRY ROOM AND UPSTAIRS BATHROOM Install sheet vinyl flooring (Custom Pro) in…"
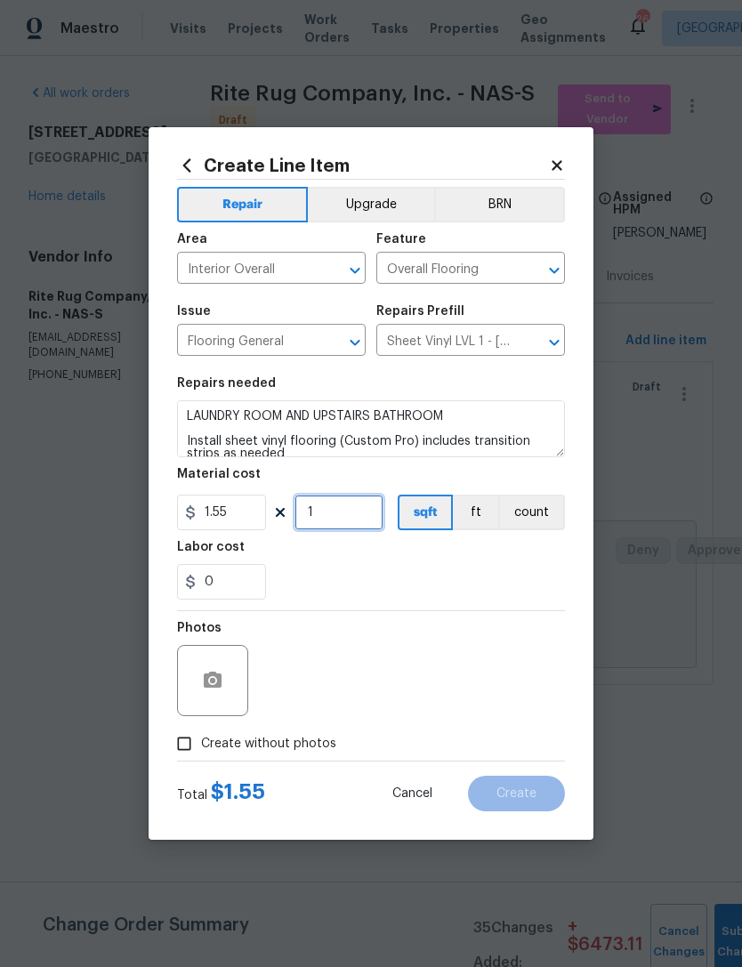
click at [349, 516] on input "1" at bounding box center [339, 513] width 89 height 36
click at [351, 516] on input "120" at bounding box center [339, 513] width 89 height 36
type input "200"
click at [206, 687] on icon "button" at bounding box center [213, 680] width 18 height 16
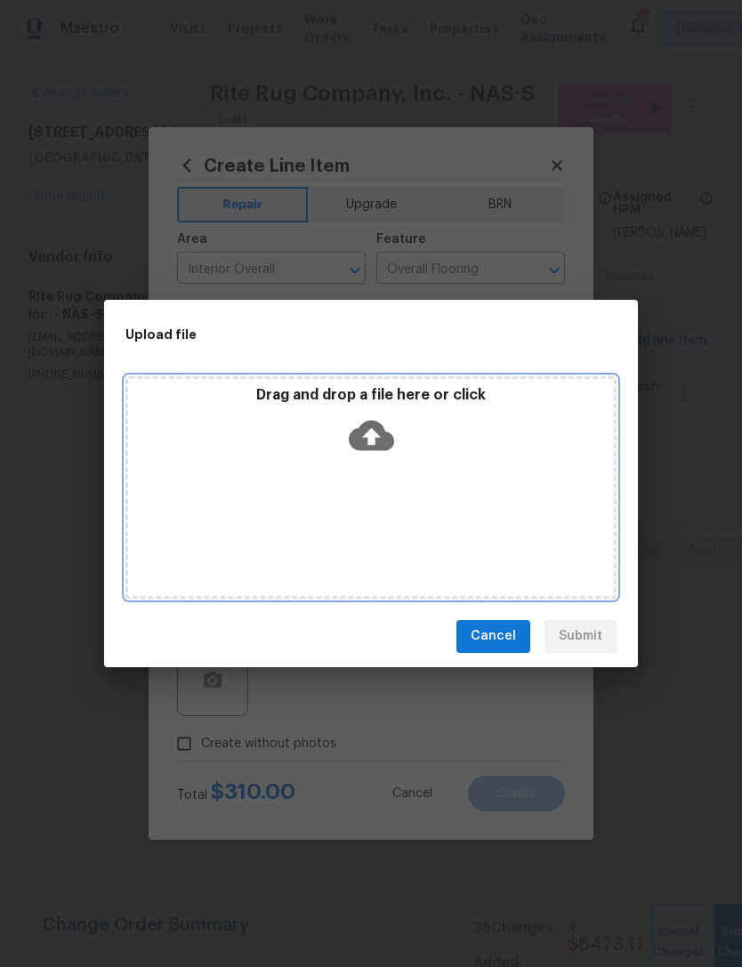
click at [409, 463] on div "Drag and drop a file here or click" at bounding box center [371, 424] width 486 height 77
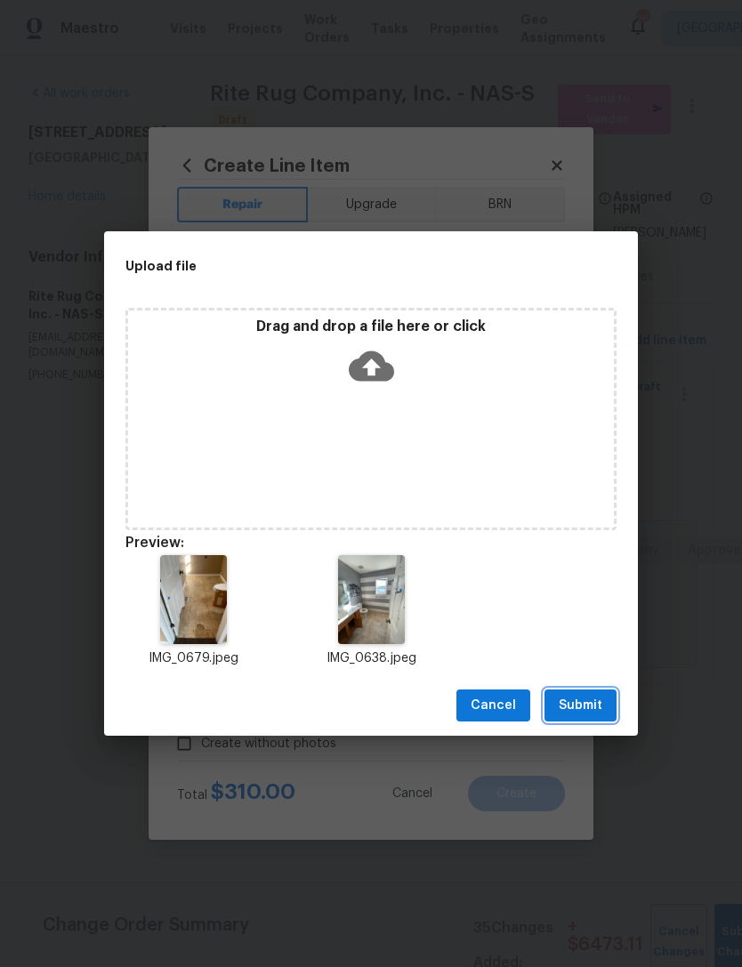
click at [580, 713] on span "Submit" at bounding box center [581, 706] width 44 height 22
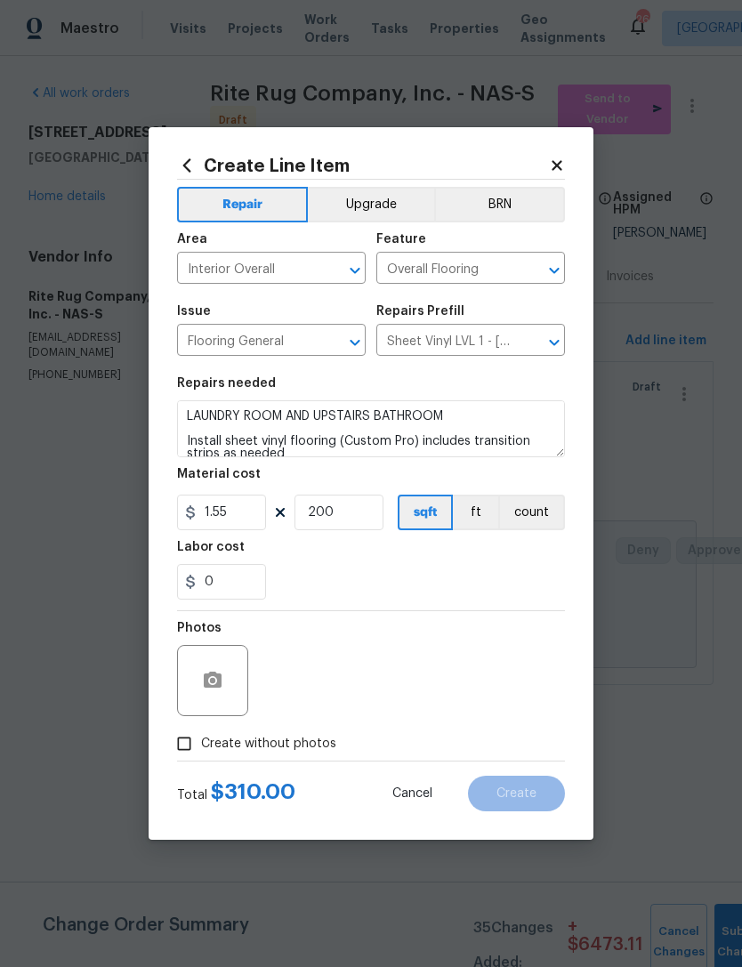
click at [431, 671] on div "Photos" at bounding box center [371, 669] width 388 height 116
click at [430, 671] on div "Photos" at bounding box center [371, 669] width 388 height 116
click at [393, 652] on div "Photos" at bounding box center [371, 669] width 388 height 116
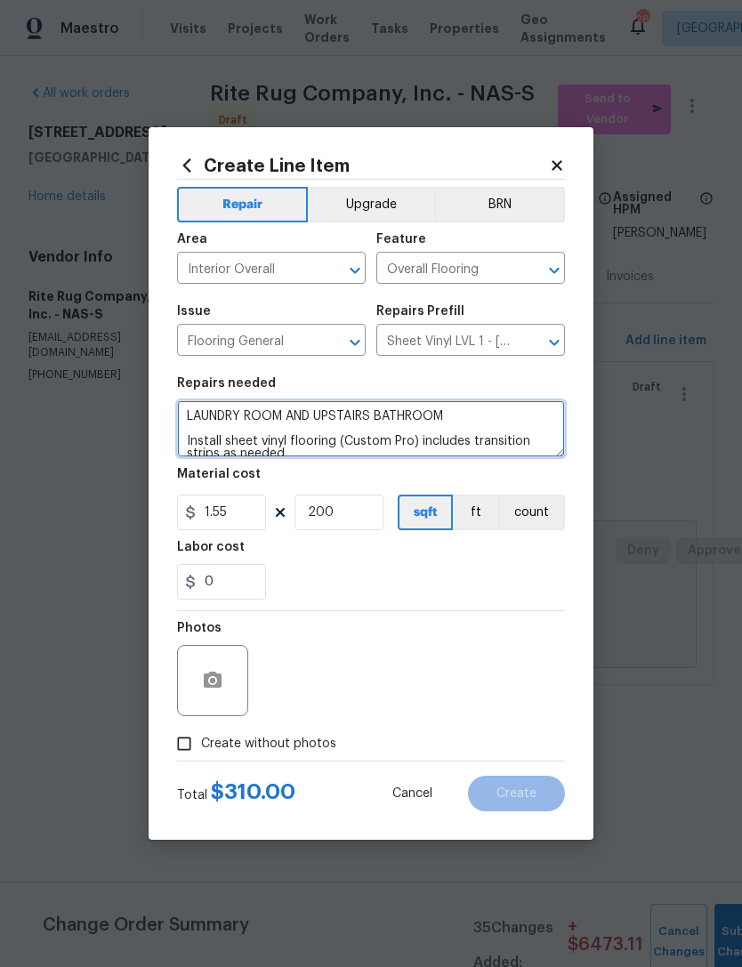
click at [471, 416] on textarea "LAUNDRY ROOM AND UPSTAIRS BATHROOM Install sheet vinyl flooring (Custom Pro) in…" at bounding box center [371, 429] width 388 height 57
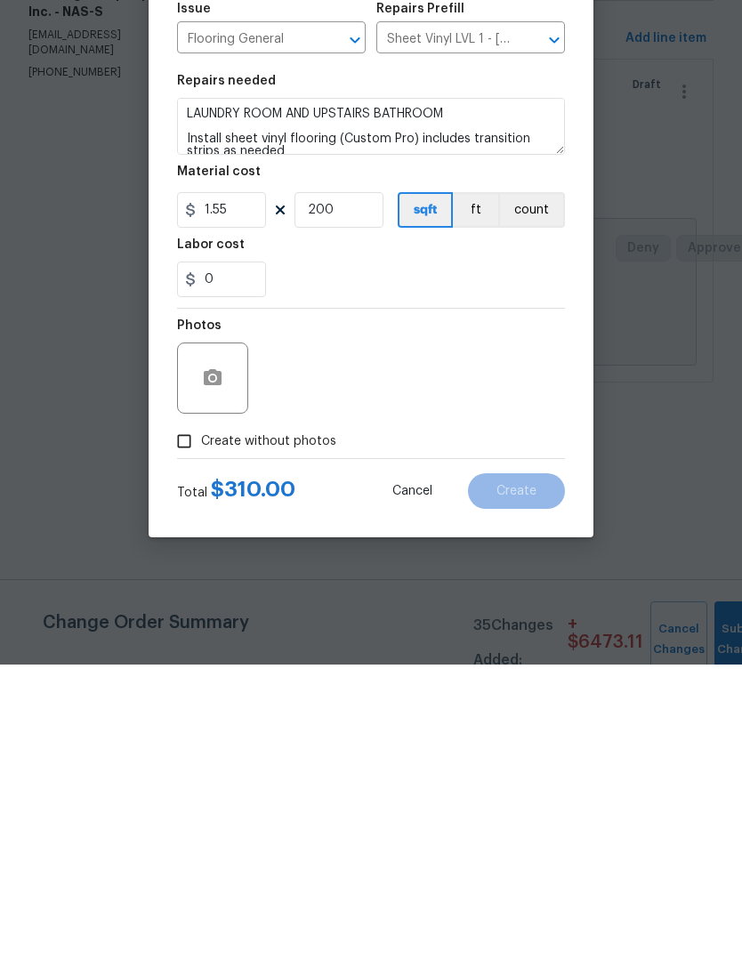
click at [188, 645] on div at bounding box center [212, 680] width 71 height 71
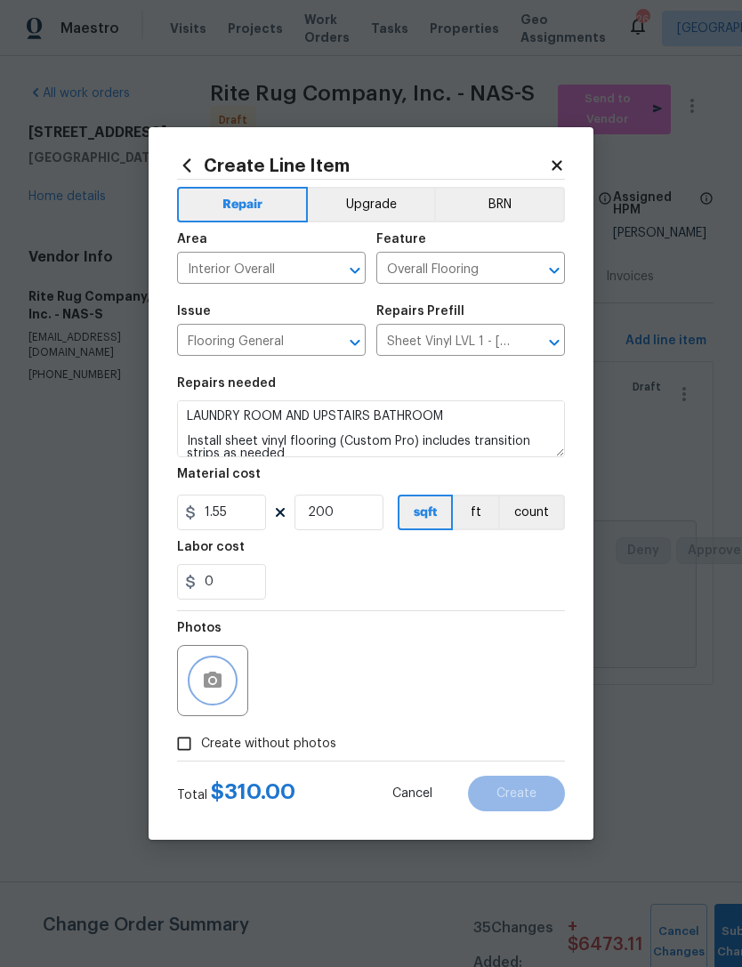
click at [222, 693] on button "button" at bounding box center [212, 681] width 43 height 43
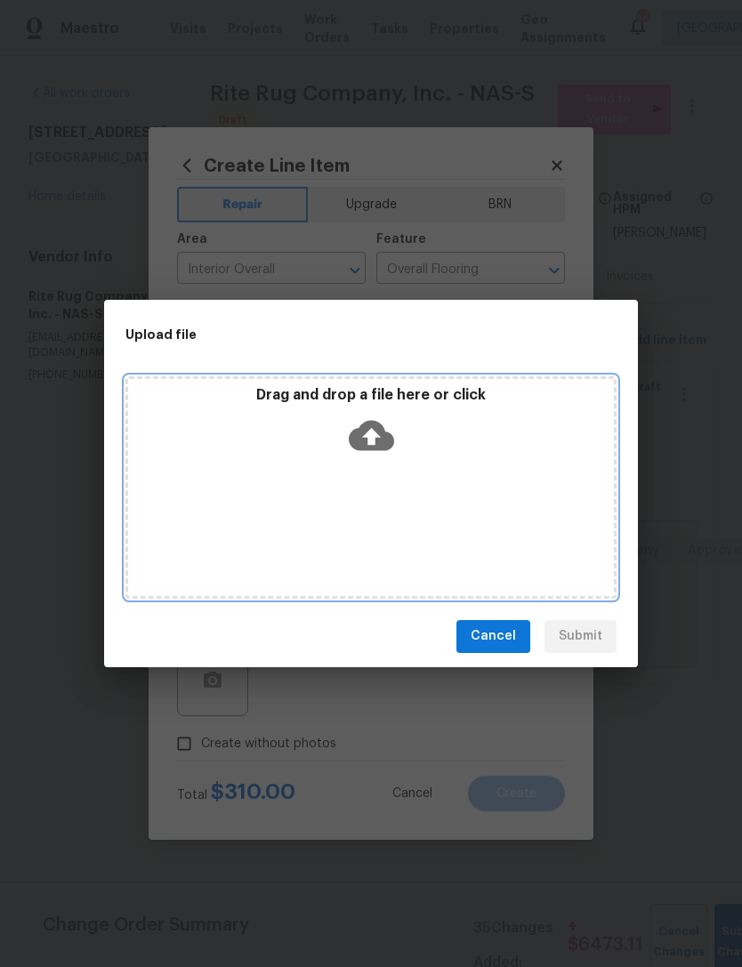
click at [495, 442] on div "Drag and drop a file here or click" at bounding box center [371, 424] width 486 height 77
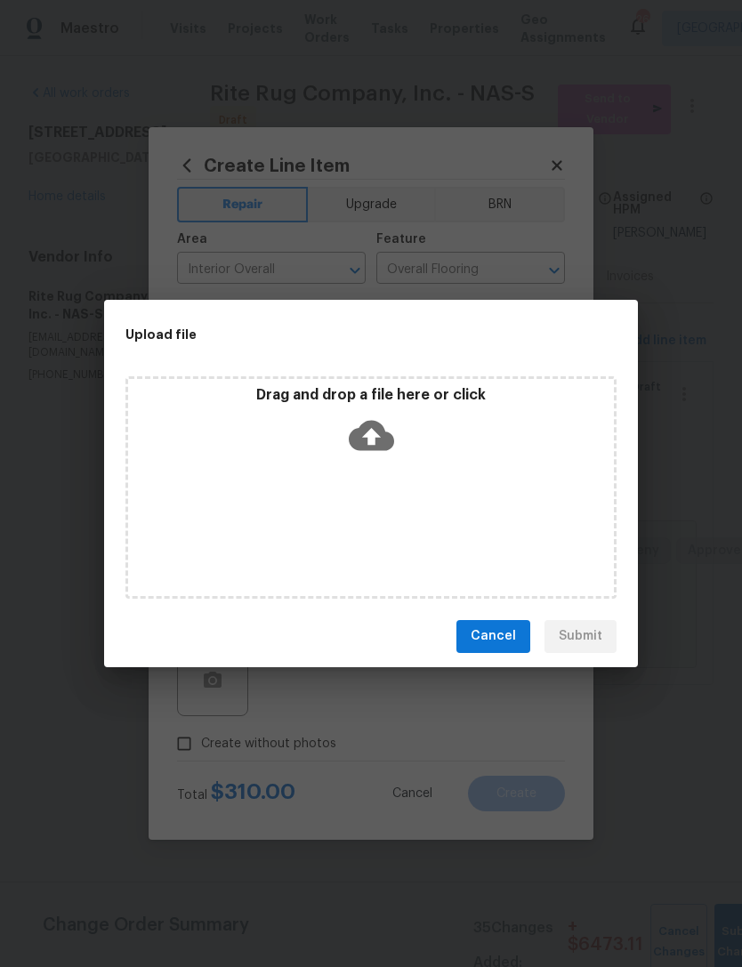
click at [372, 700] on div "Upload file Drag and drop a file here or click Cancel Submit" at bounding box center [371, 483] width 742 height 967
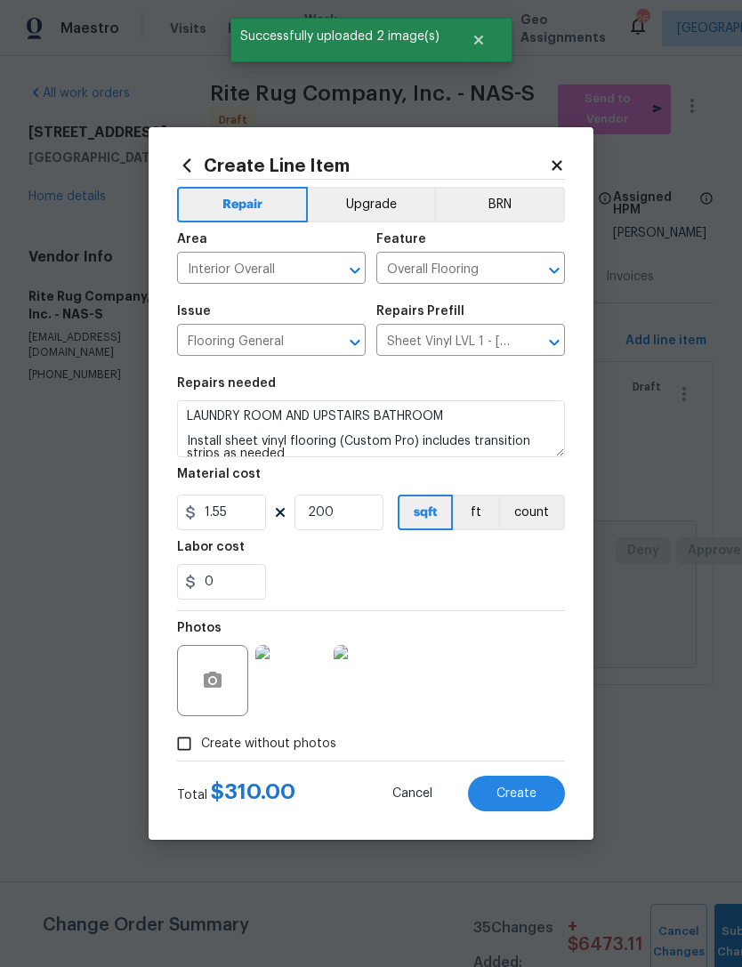
click at [535, 801] on span "Create" at bounding box center [517, 794] width 40 height 13
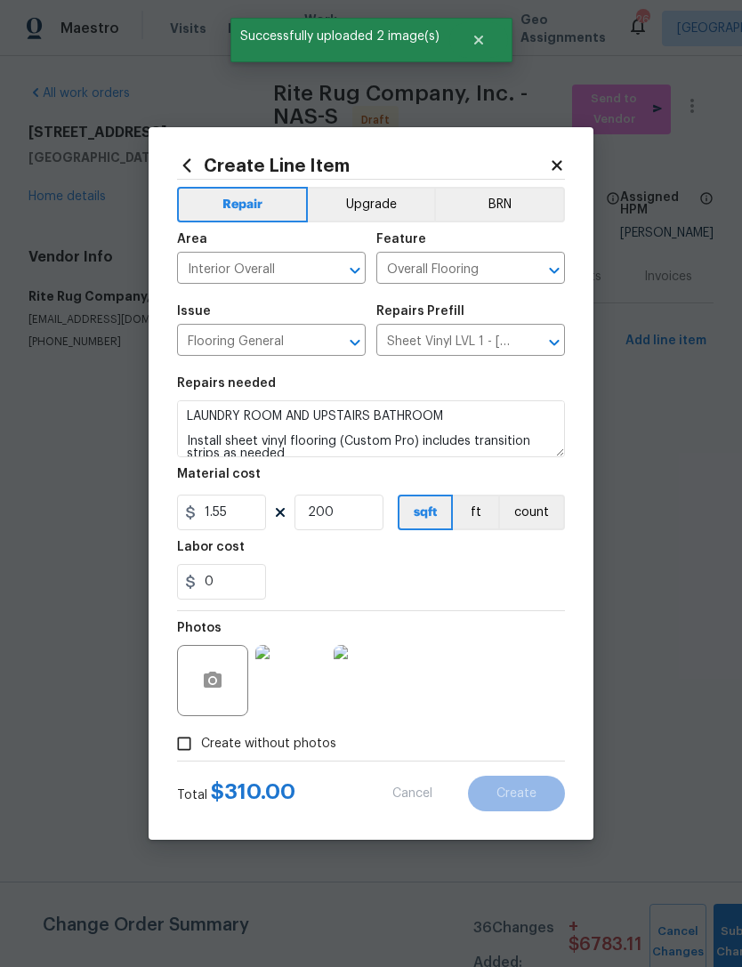
type input "0"
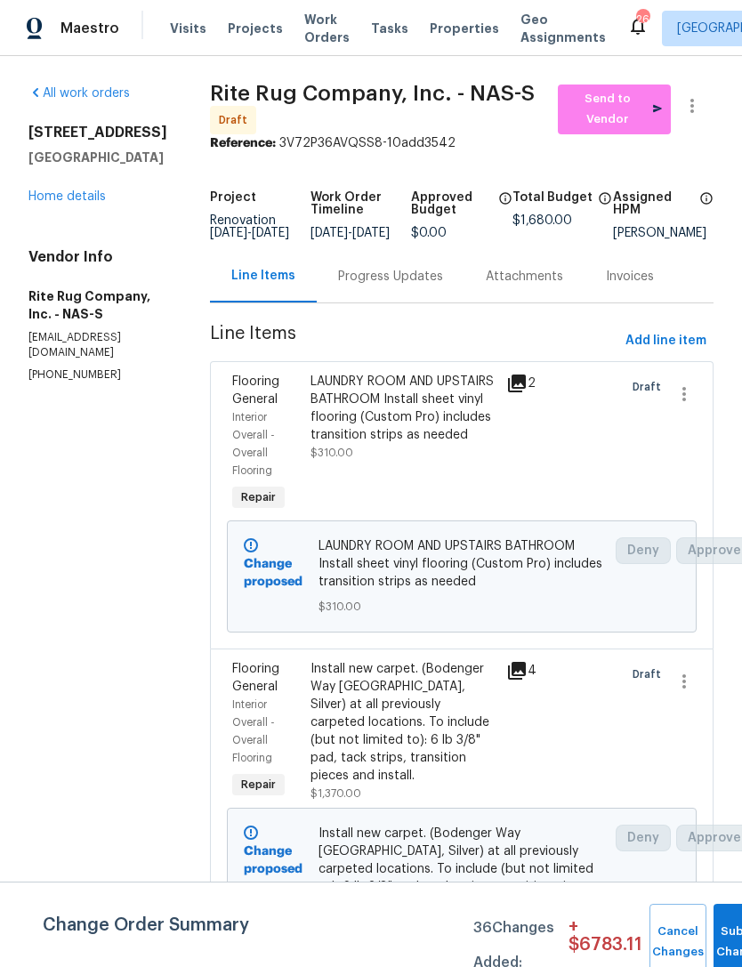
click at [98, 190] on link "Home details" at bounding box center [66, 196] width 77 height 12
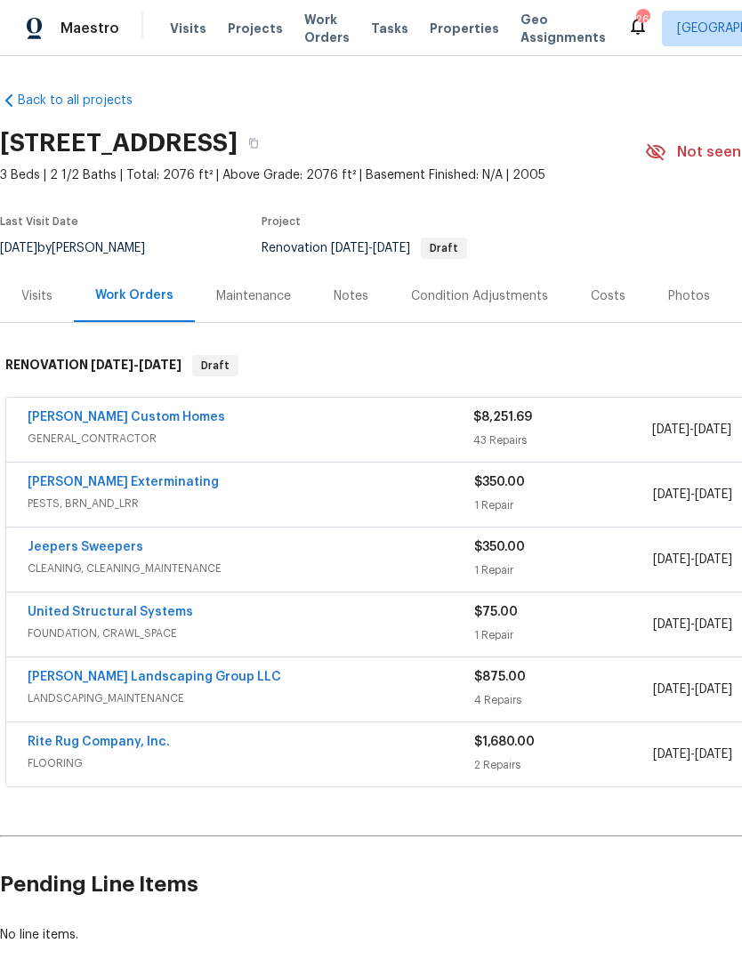
click at [132, 608] on link "United Structural Systems" at bounding box center [111, 612] width 166 height 12
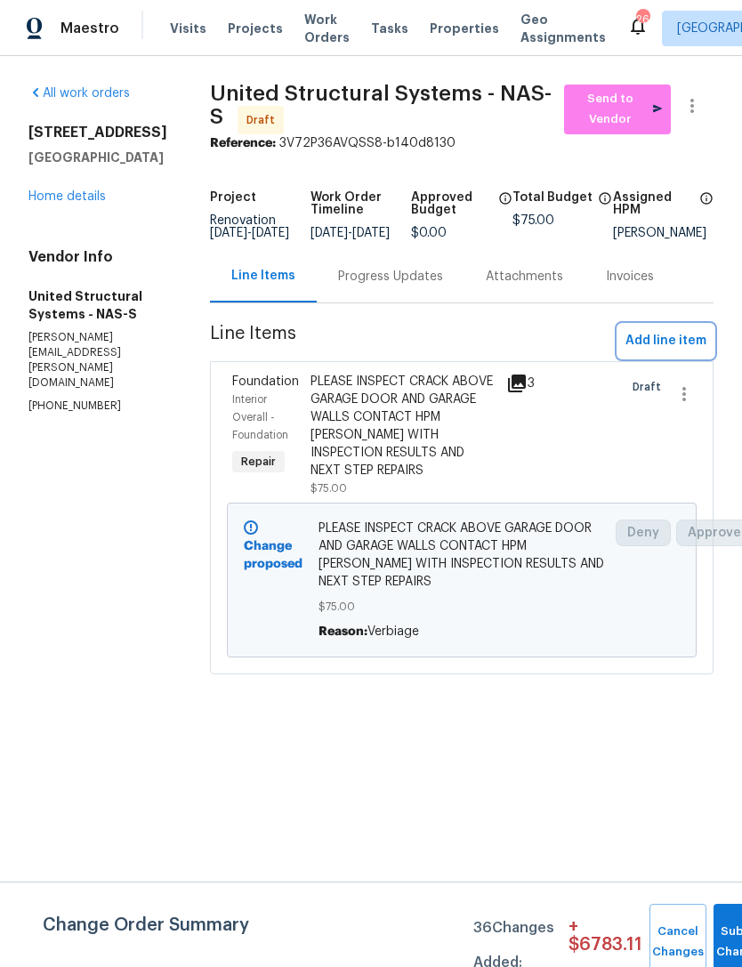
click at [674, 346] on span "Add line item" at bounding box center [666, 341] width 81 height 22
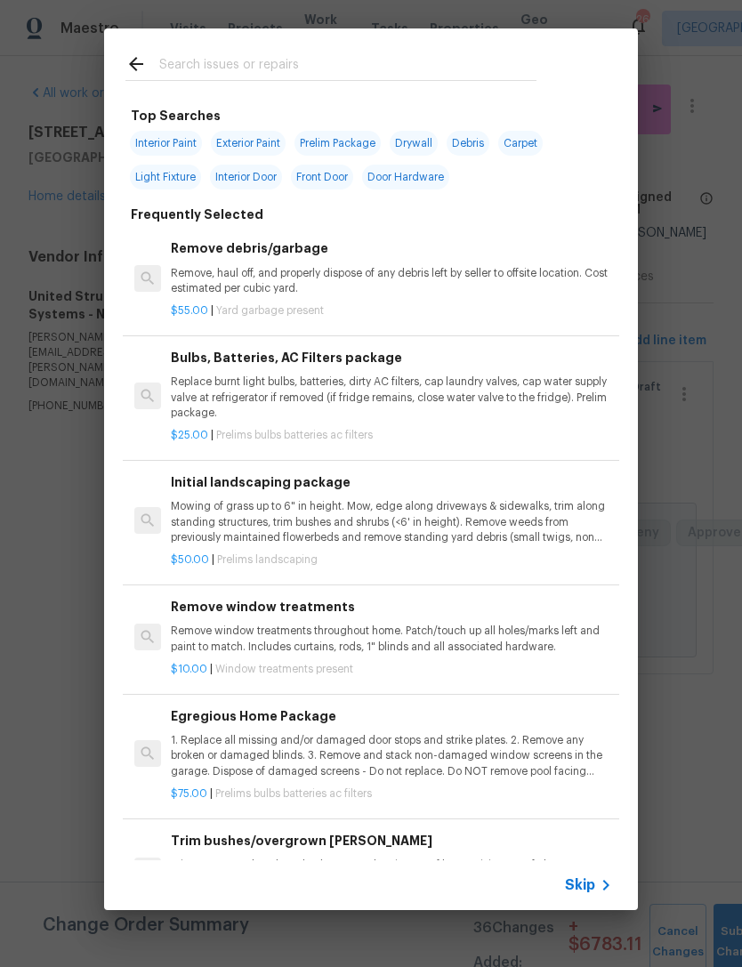
click at [423, 68] on input "text" at bounding box center [347, 66] width 377 height 27
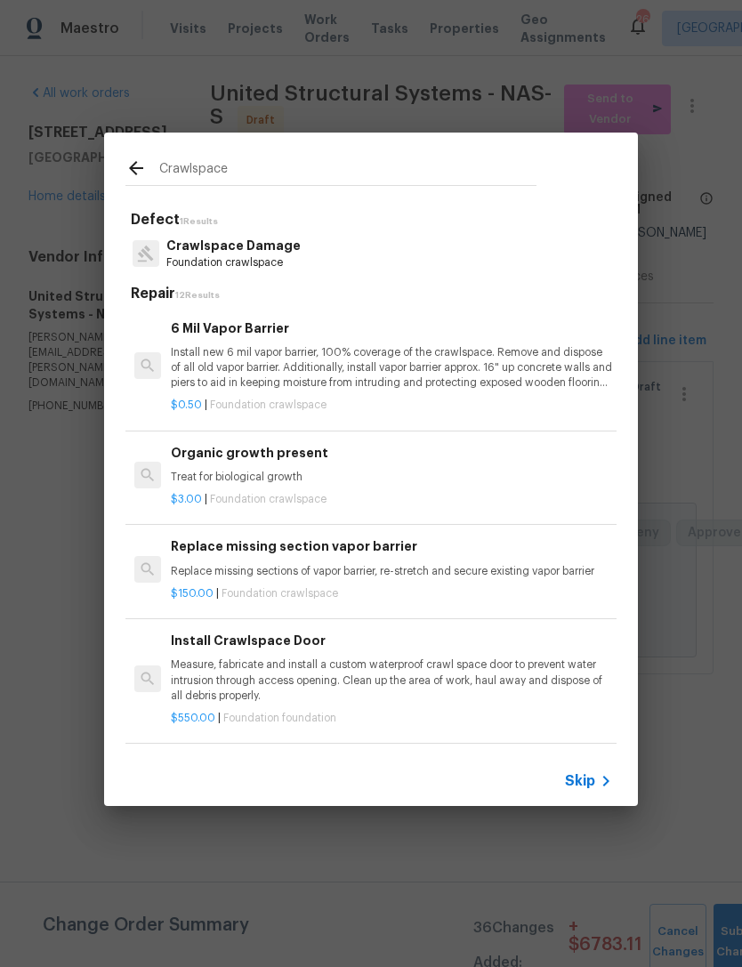
type input "Crawlspace"
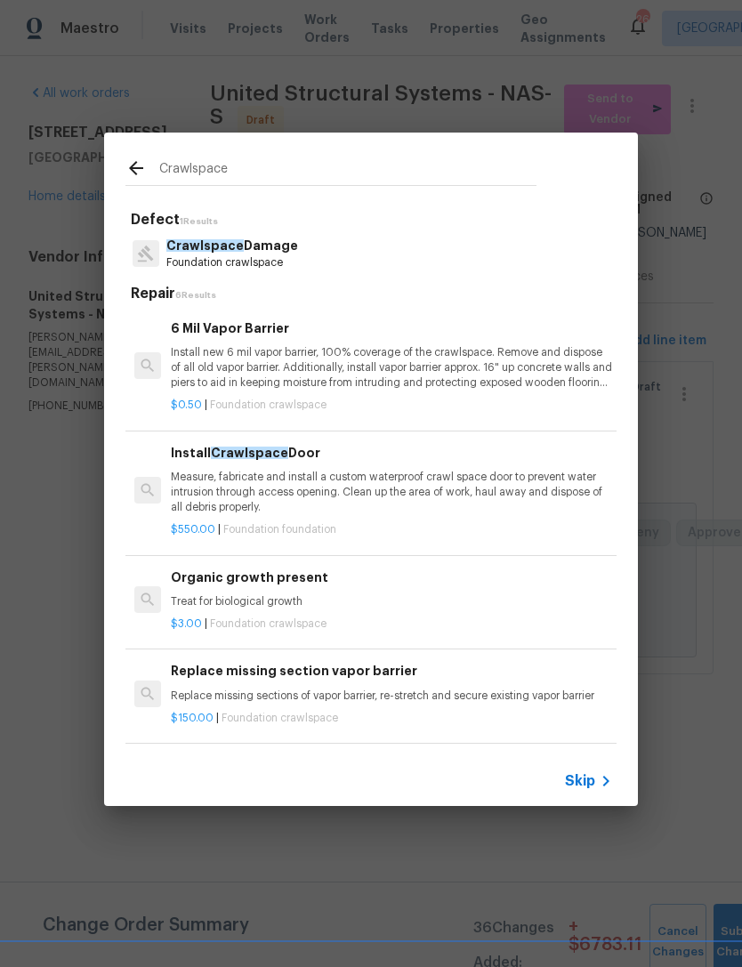
click at [270, 587] on div "Organic growth present Treat for biological growth" at bounding box center [391, 589] width 441 height 43
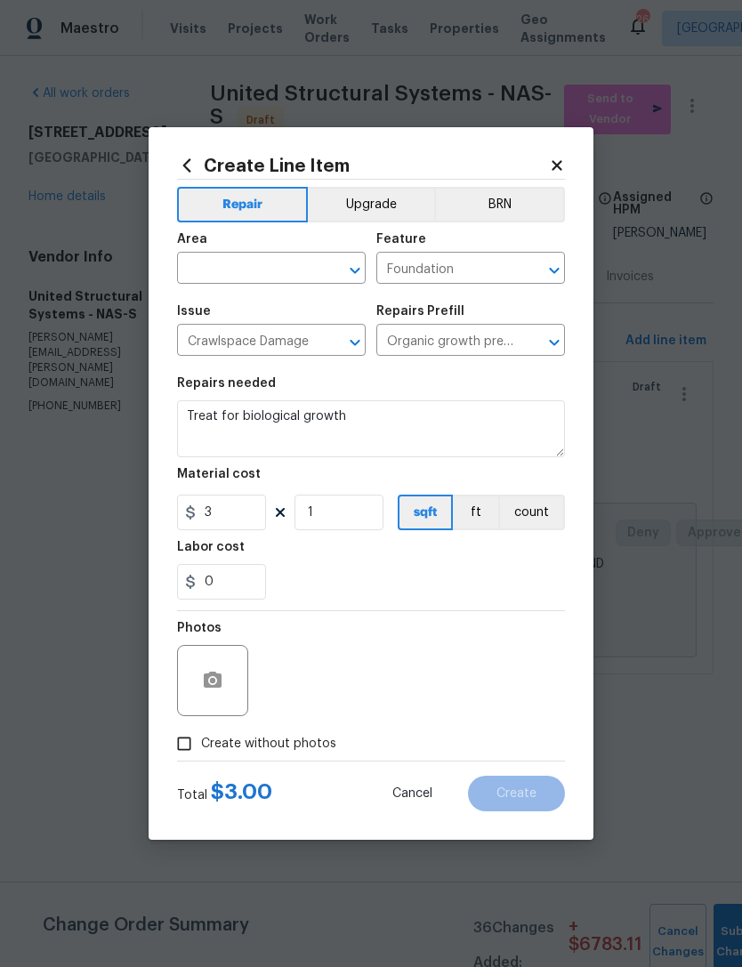
click at [269, 587] on div "0" at bounding box center [371, 582] width 388 height 36
click at [254, 271] on input "text" at bounding box center [246, 270] width 139 height 28
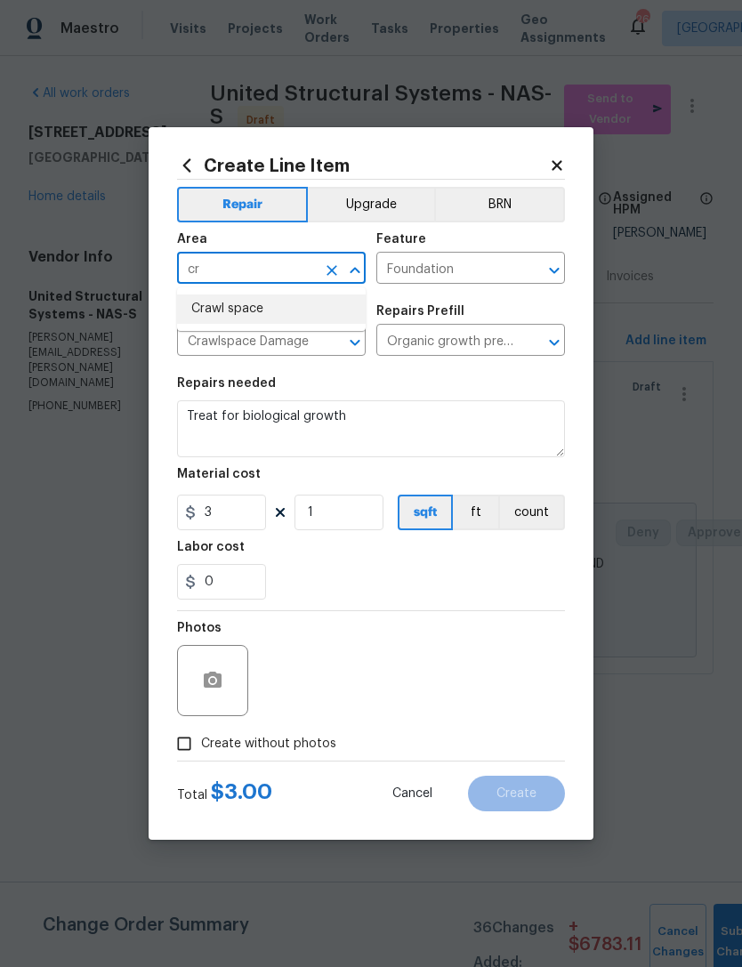
click at [287, 308] on li "Crawl space" at bounding box center [271, 309] width 189 height 29
type input "Crawl space"
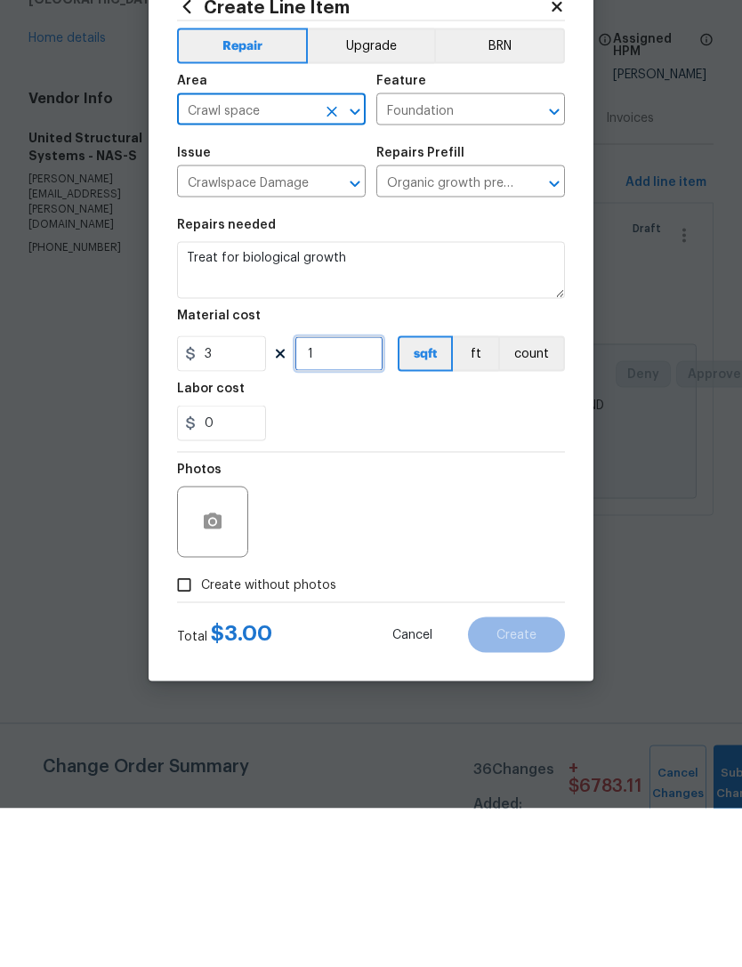
click at [372, 495] on input "1" at bounding box center [339, 513] width 89 height 36
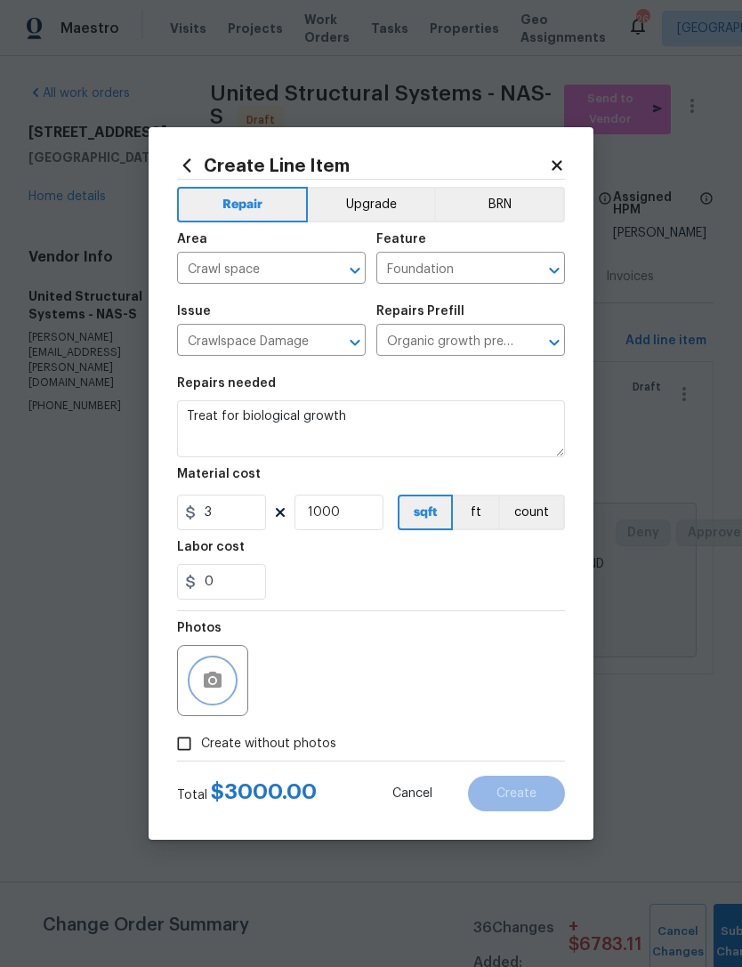
click at [224, 673] on button "button" at bounding box center [212, 681] width 43 height 43
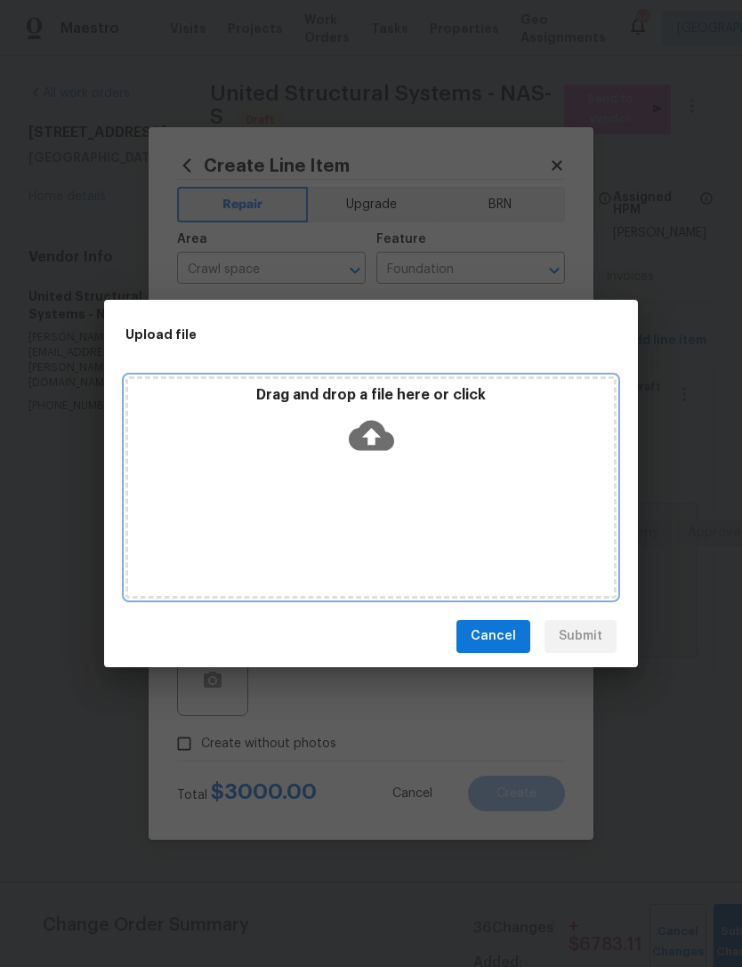
click at [376, 420] on icon at bounding box center [371, 435] width 45 height 45
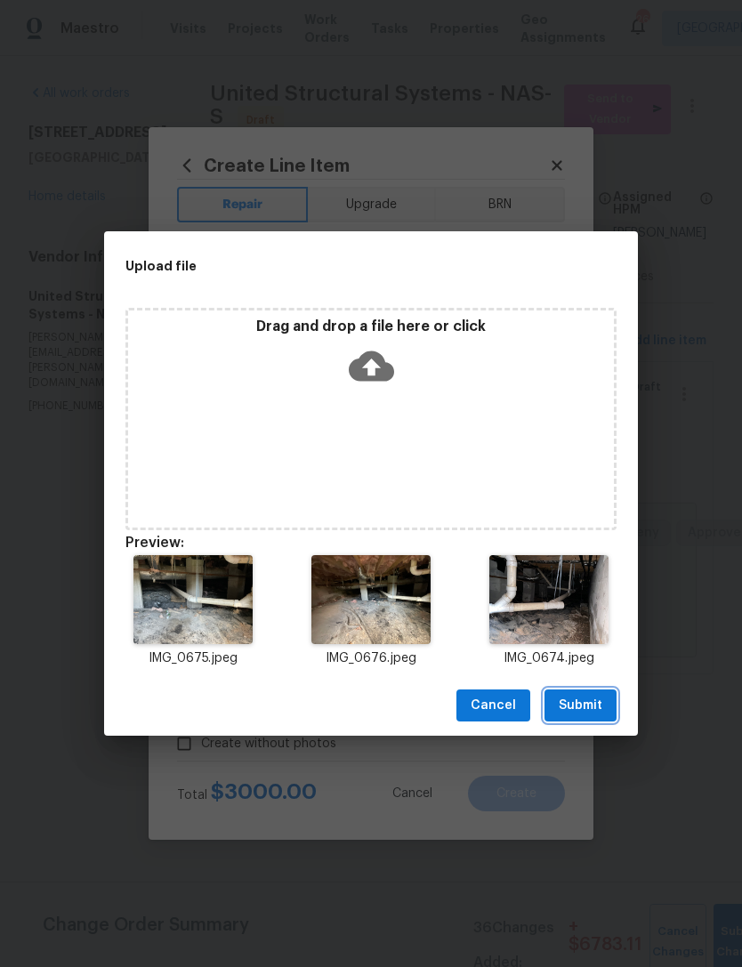
click at [599, 702] on span "Submit" at bounding box center [581, 706] width 44 height 22
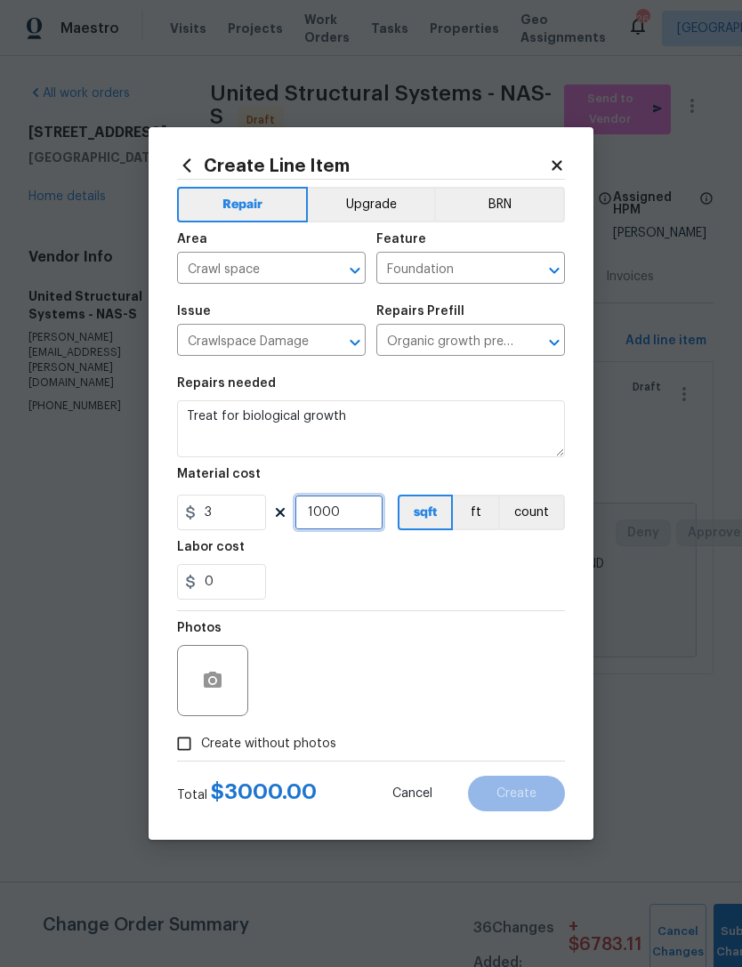
click at [363, 516] on input "1000" at bounding box center [339, 513] width 89 height 36
click at [390, 626] on div "Photos" at bounding box center [371, 669] width 388 height 116
click at [367, 661] on div "Photos" at bounding box center [371, 669] width 388 height 116
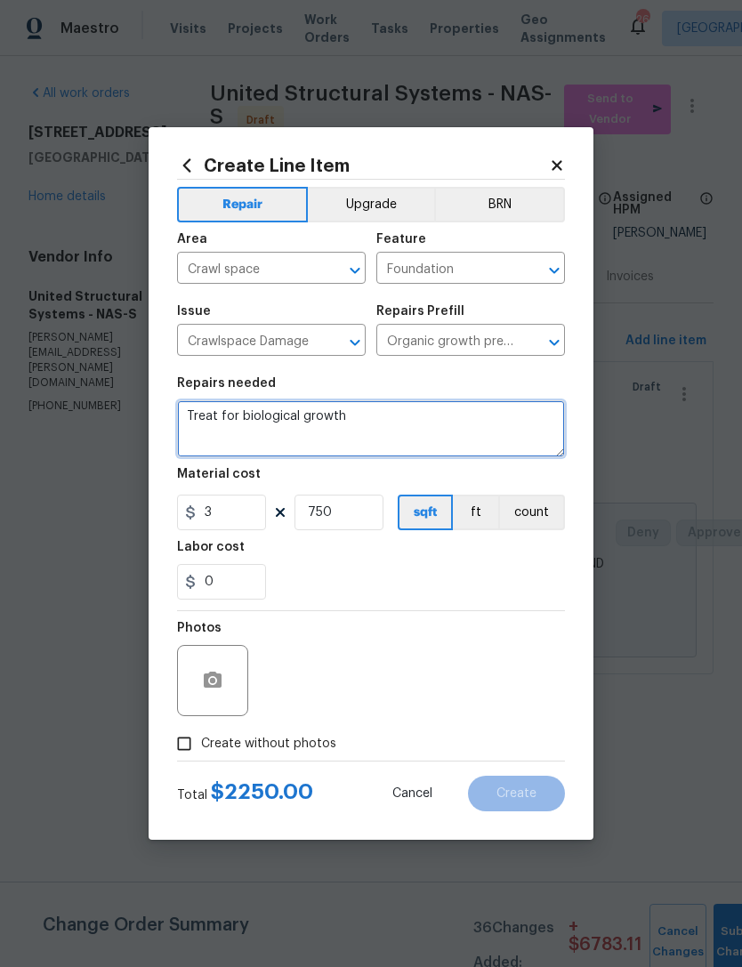
click at [440, 431] on textarea "Treat for biological growth" at bounding box center [371, 429] width 388 height 57
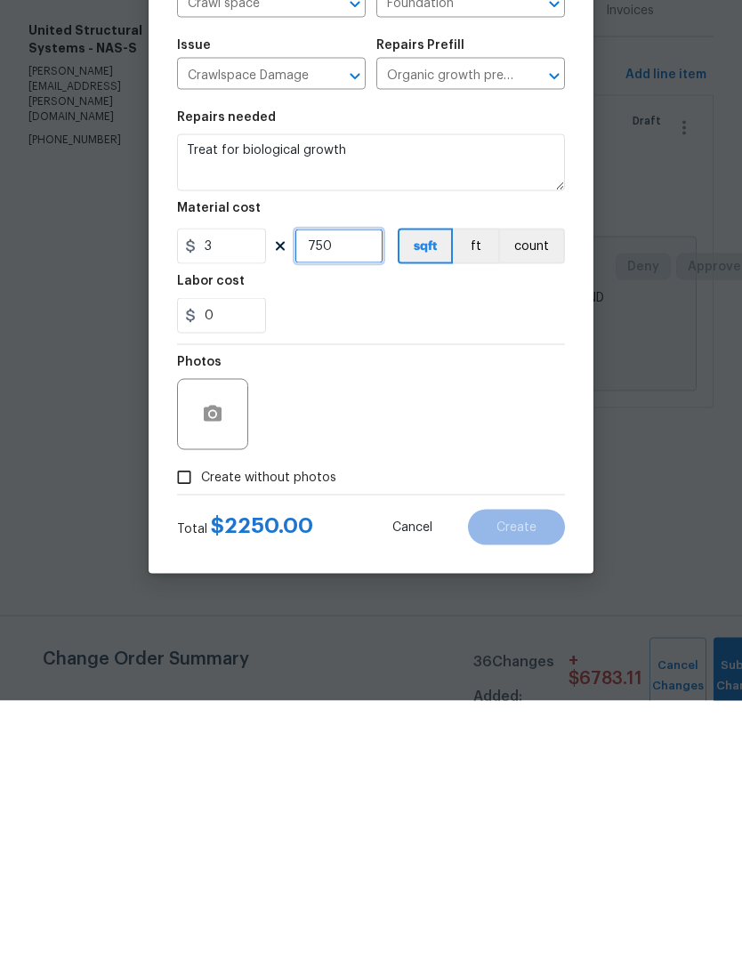
click at [362, 495] on input "750" at bounding box center [339, 513] width 89 height 36
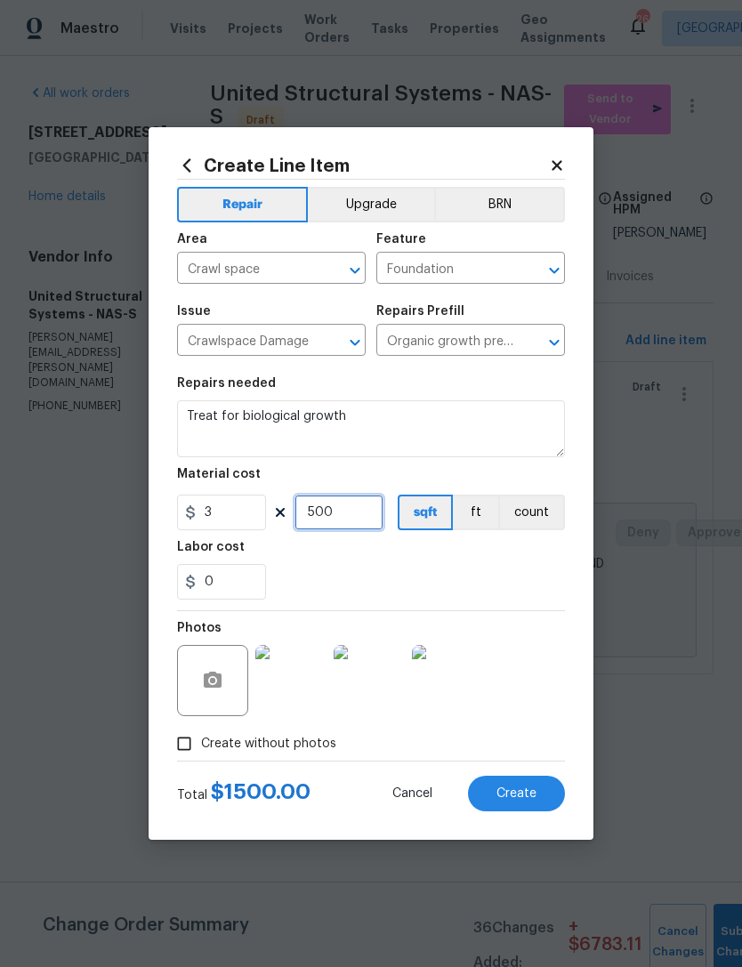
type input "500"
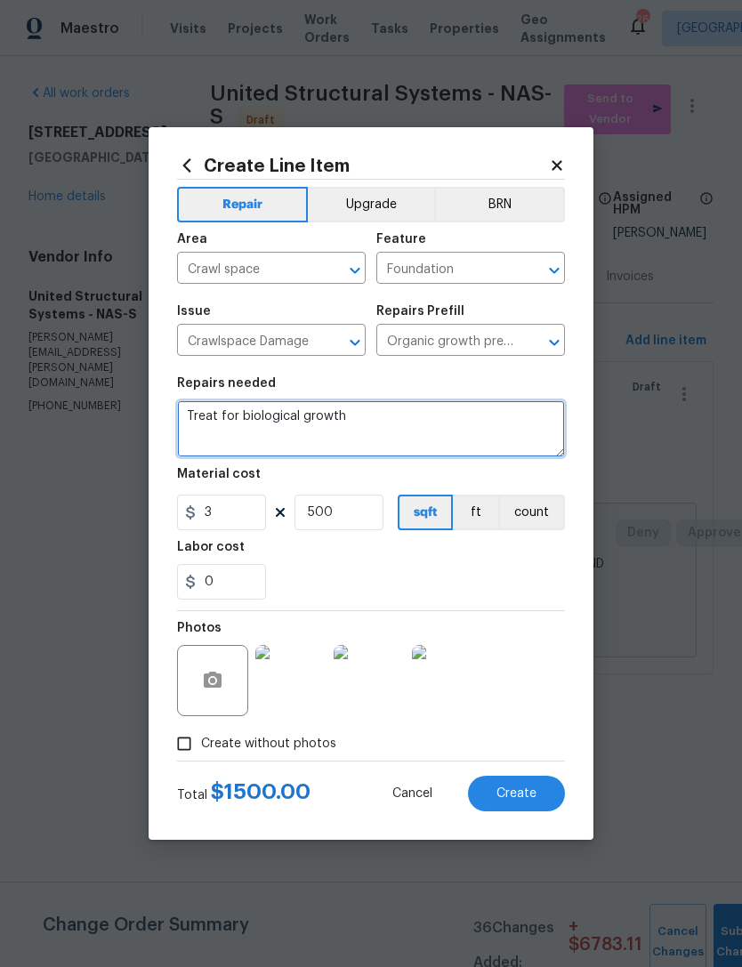
click at [427, 414] on textarea "Treat for biological growth" at bounding box center [371, 429] width 388 height 57
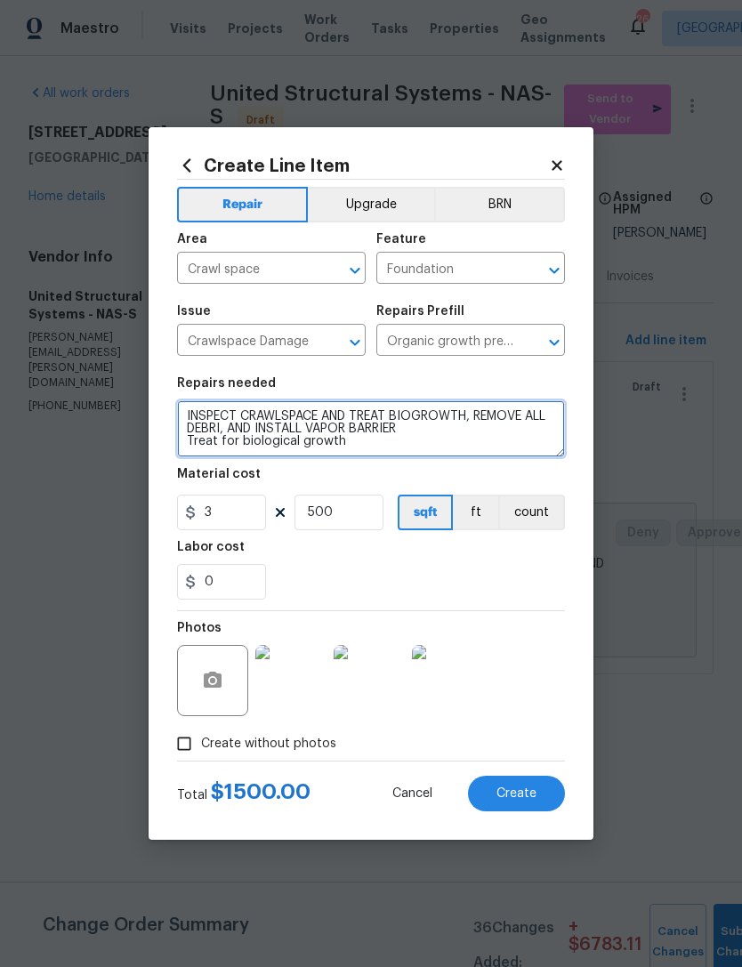
click at [438, 433] on textarea "INSPECT CRAWLSPACE AND TREAT BIOGROWTH, REMOVE ALL DEBRI, AND INSTALL VAPOR BAR…" at bounding box center [371, 429] width 388 height 57
type textarea "INSPECT CRAWLSPACE AND TREAT BIO GROWTH, REMOVE ALL DEBRI, AND INSTALL VAPOR BA…"
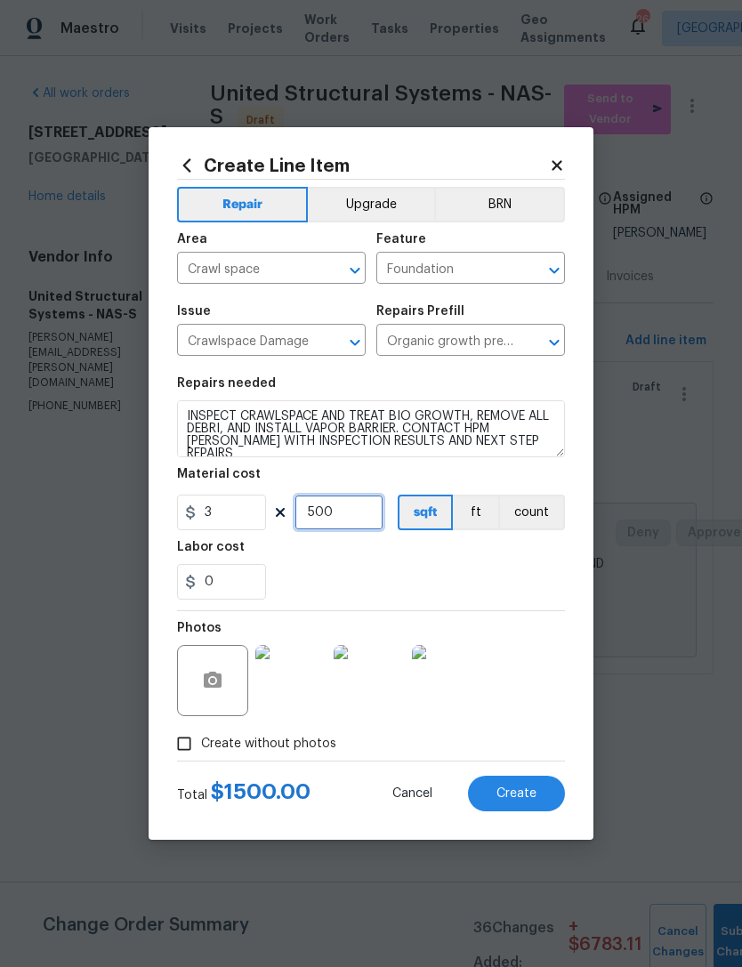
click at [362, 514] on input "500" at bounding box center [339, 513] width 89 height 36
click at [357, 512] on input "550" at bounding box center [339, 513] width 89 height 36
type input "600"
click at [518, 799] on span "Create" at bounding box center [517, 794] width 40 height 13
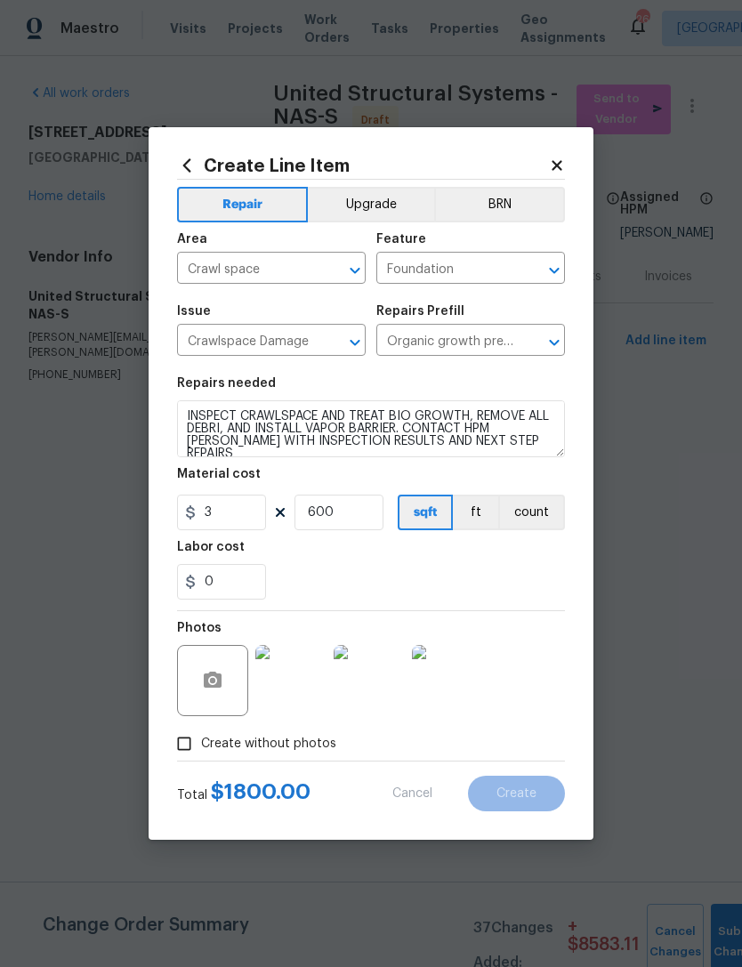
type input "0"
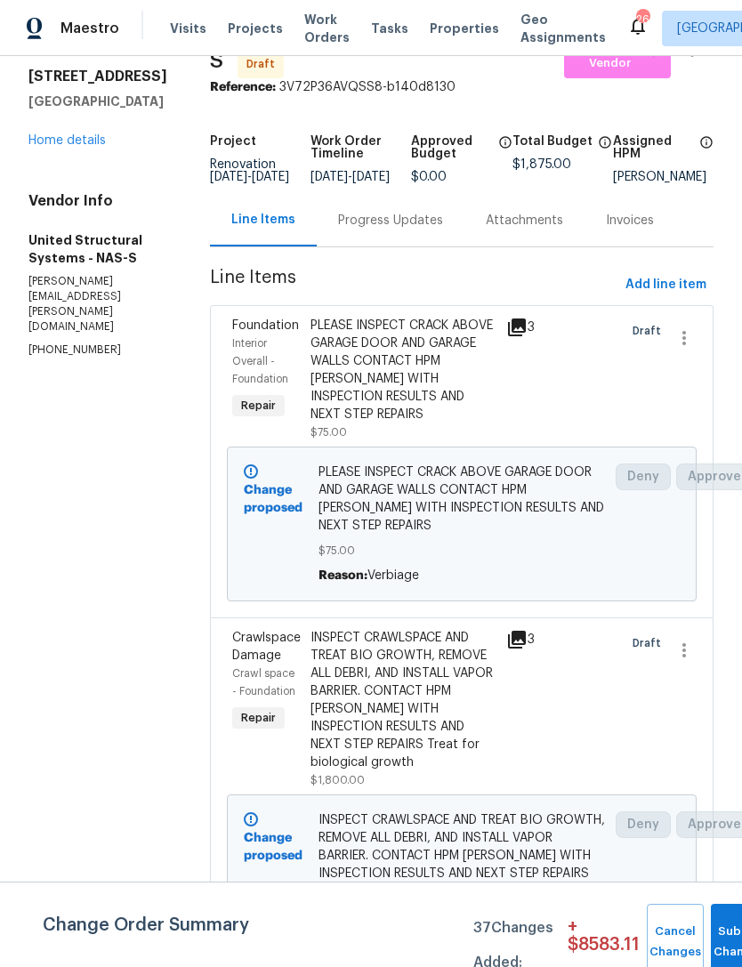
scroll to position [55, 0]
click at [93, 148] on link "Home details" at bounding box center [66, 141] width 77 height 12
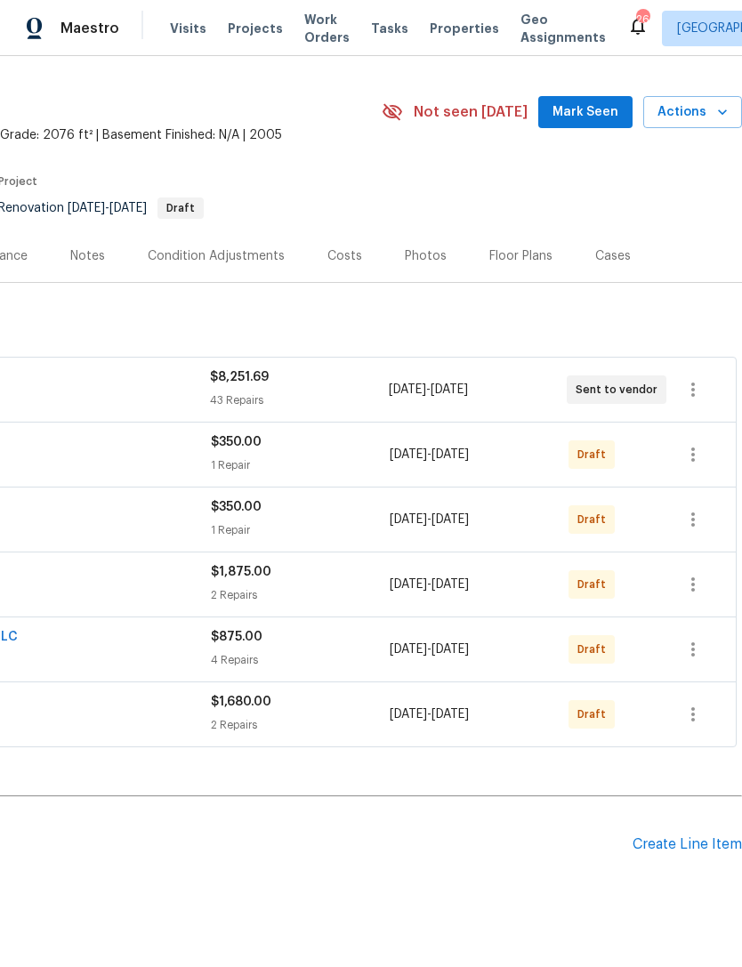
scroll to position [40, 263]
click at [689, 837] on div "Create Line Item" at bounding box center [687, 845] width 109 height 17
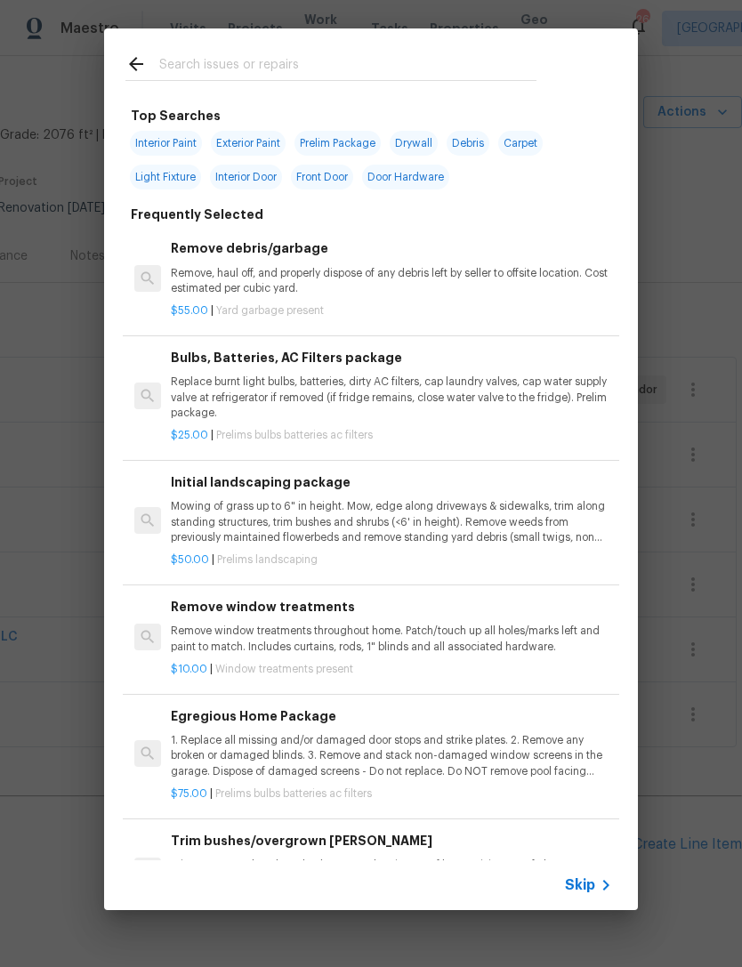
click at [393, 70] on input "text" at bounding box center [347, 66] width 377 height 27
type input "Hvac"
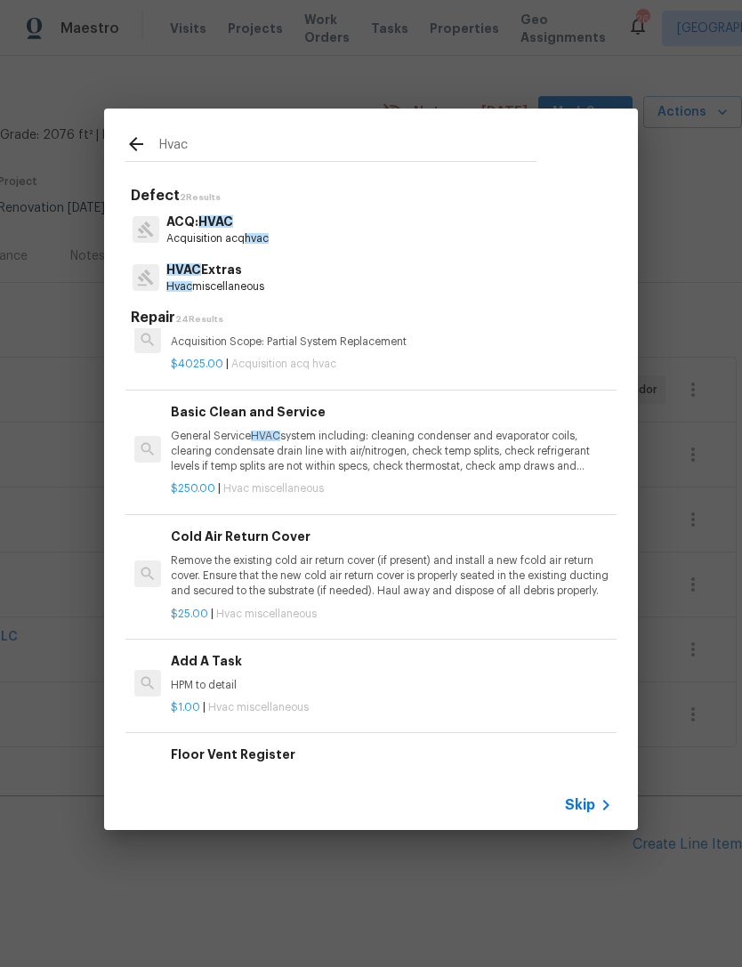
scroll to position [724, 1]
click at [345, 431] on p "General Service HVAC system including: cleaning condenser and evaporator coils,…" at bounding box center [390, 451] width 441 height 45
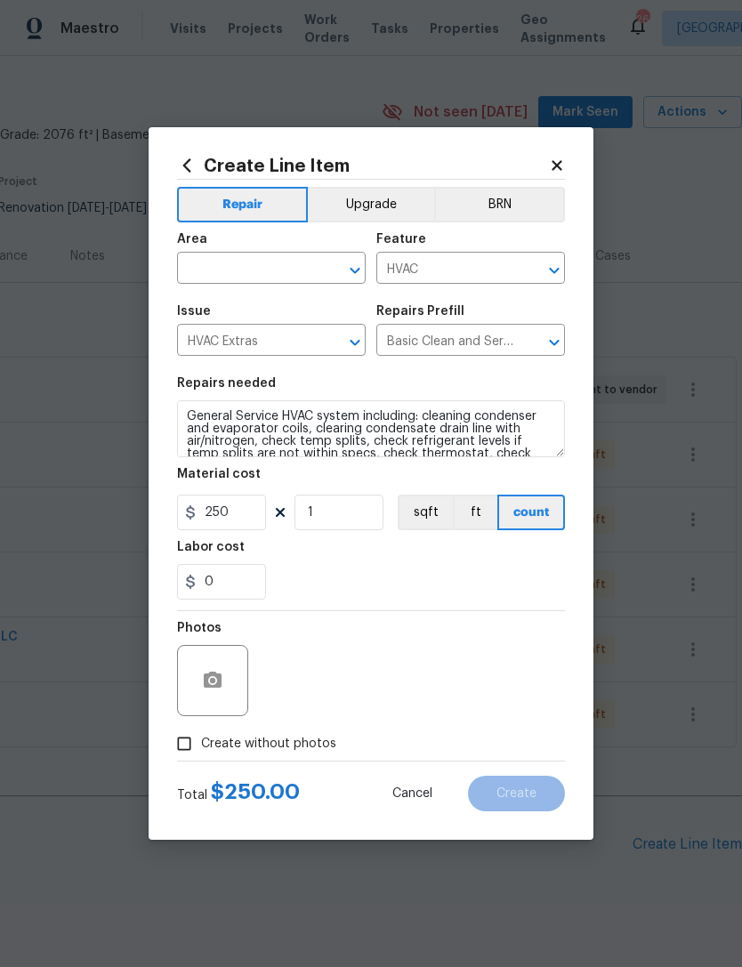
click at [257, 271] on input "text" at bounding box center [246, 270] width 139 height 28
click at [271, 311] on li "HVAC" at bounding box center [271, 309] width 189 height 29
type input "HVAC"
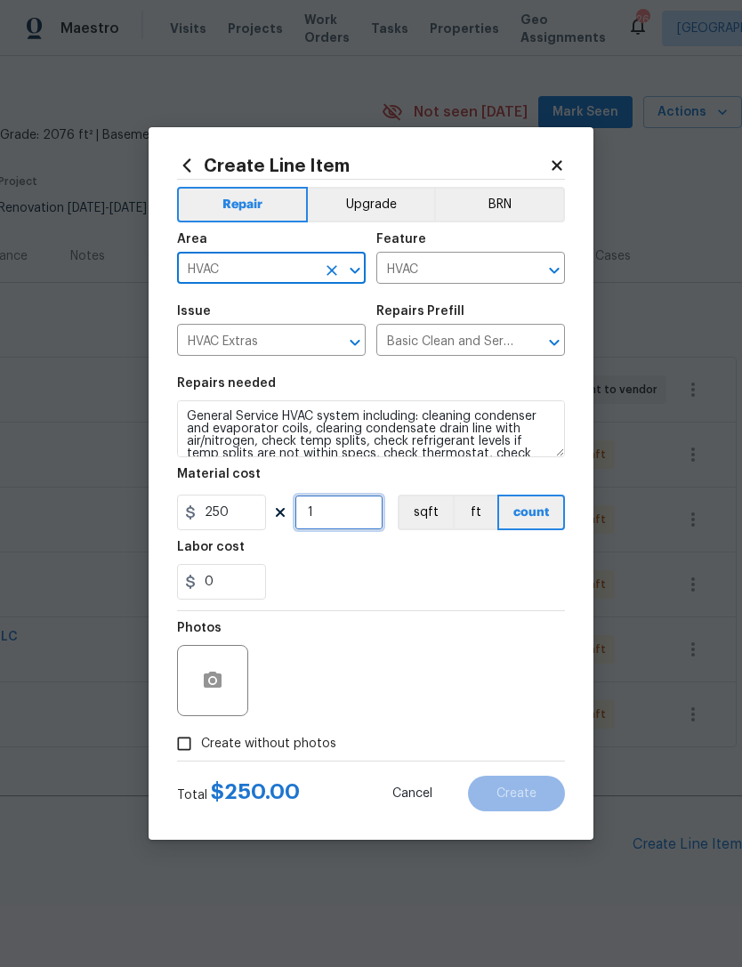
click at [352, 510] on input "1" at bounding box center [339, 513] width 89 height 36
type input "2"
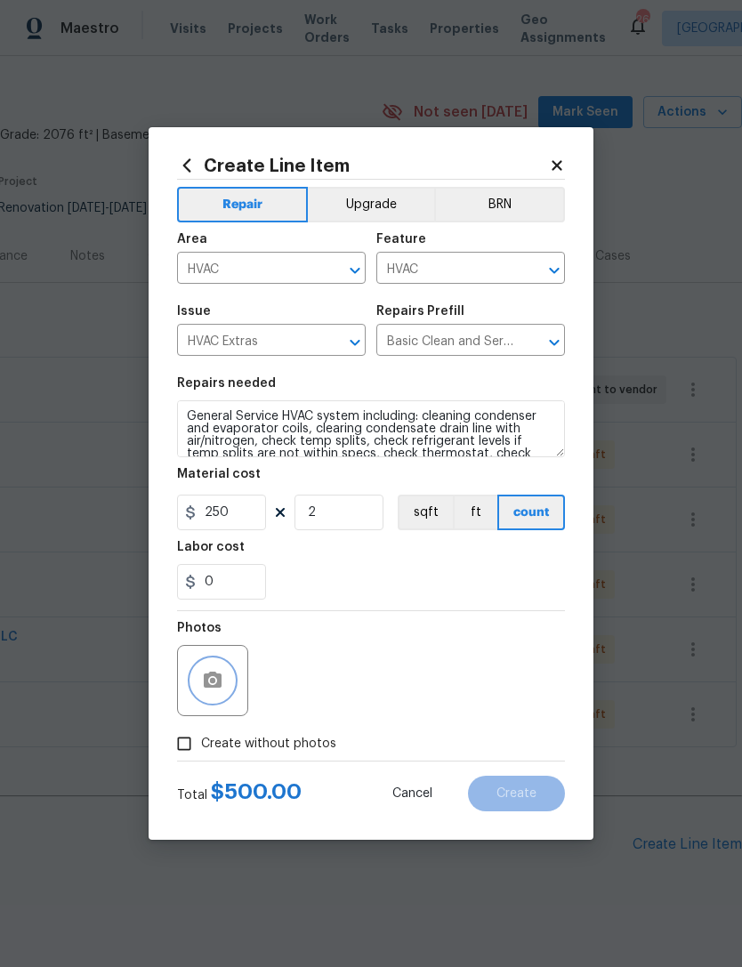
click at [220, 674] on icon "button" at bounding box center [212, 680] width 21 height 21
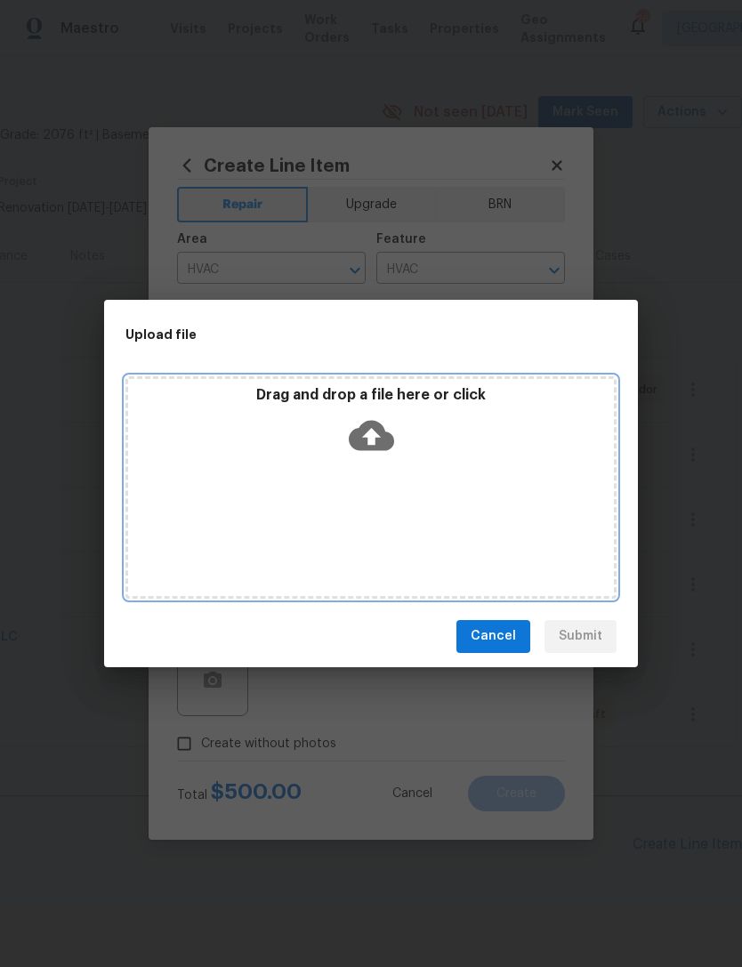
click at [401, 447] on div "Drag and drop a file here or click" at bounding box center [371, 424] width 486 height 77
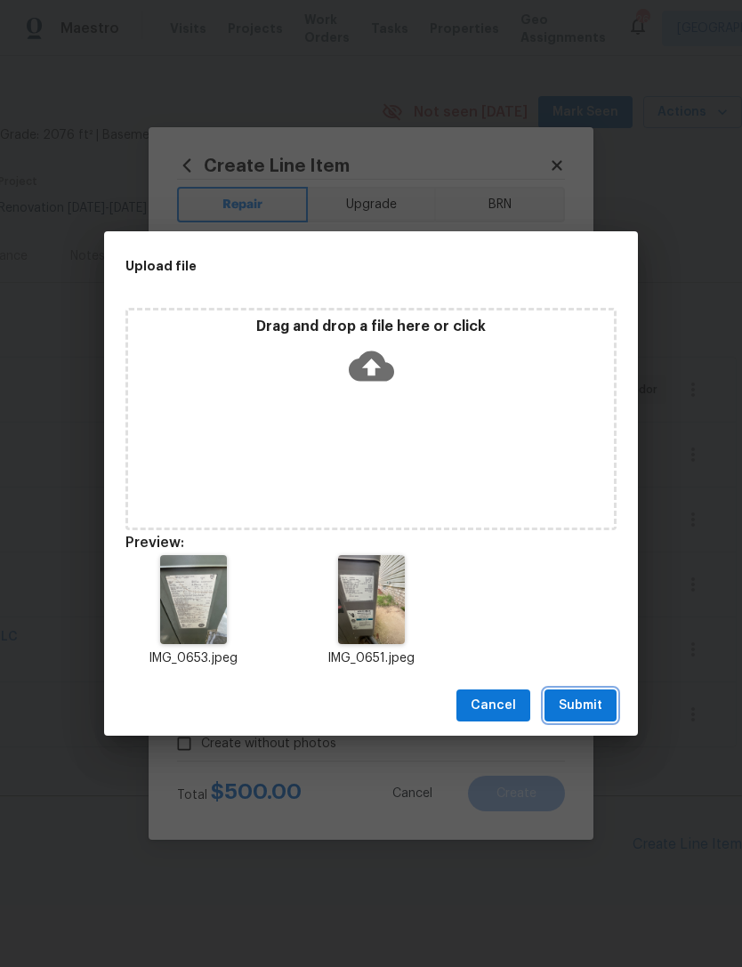
click at [579, 705] on span "Submit" at bounding box center [581, 706] width 44 height 22
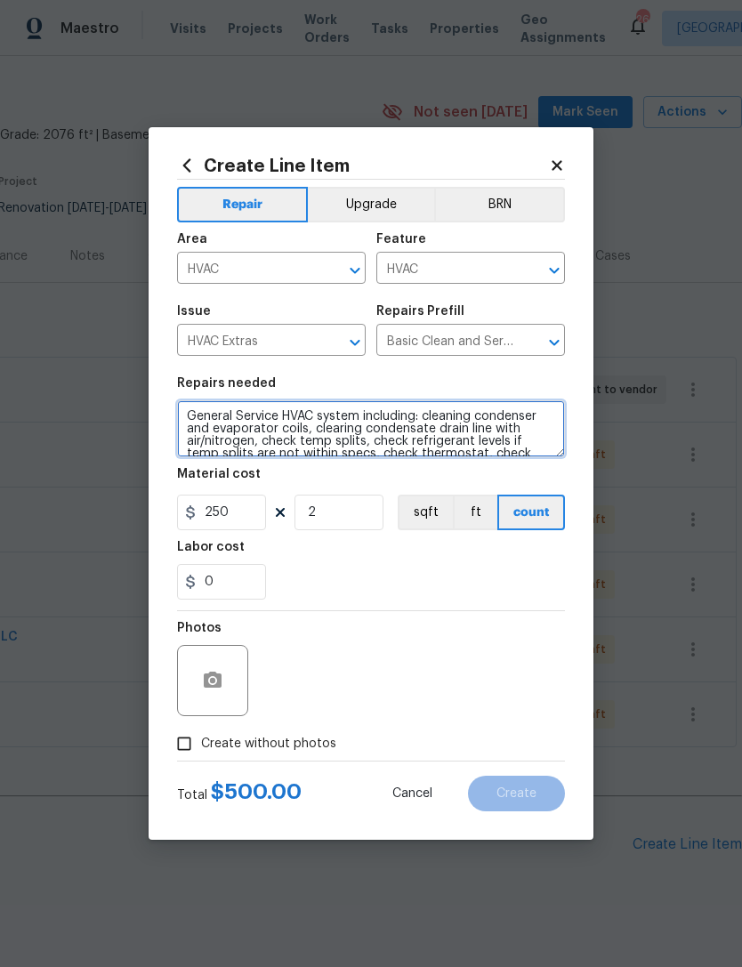
click at [183, 416] on textarea "General Service HVAC system including: cleaning condenser and evaporator coils,…" at bounding box center [371, 429] width 388 height 57
click at [210, 413] on textarea "General Service HVAC system including: cleaning condenser and evaporator coils,…" at bounding box center [371, 429] width 388 height 57
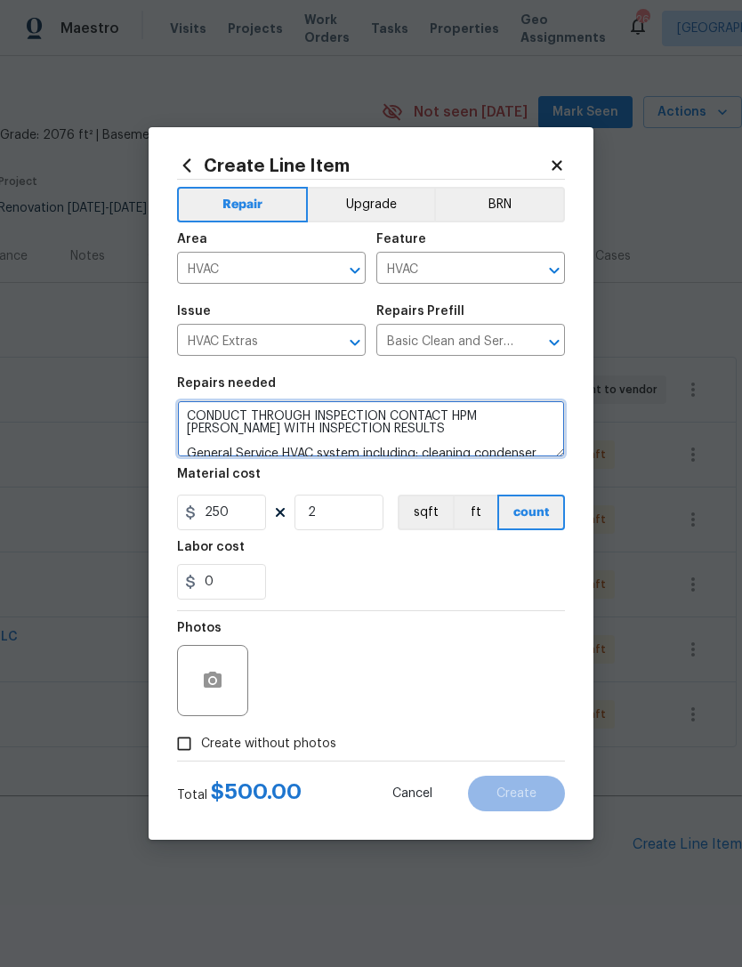
click at [396, 437] on textarea "CONDUCT THROUGH INSPECTION CONTACT HPM CARMEN WITH INSPECTION RESULTS General S…" at bounding box center [371, 429] width 388 height 57
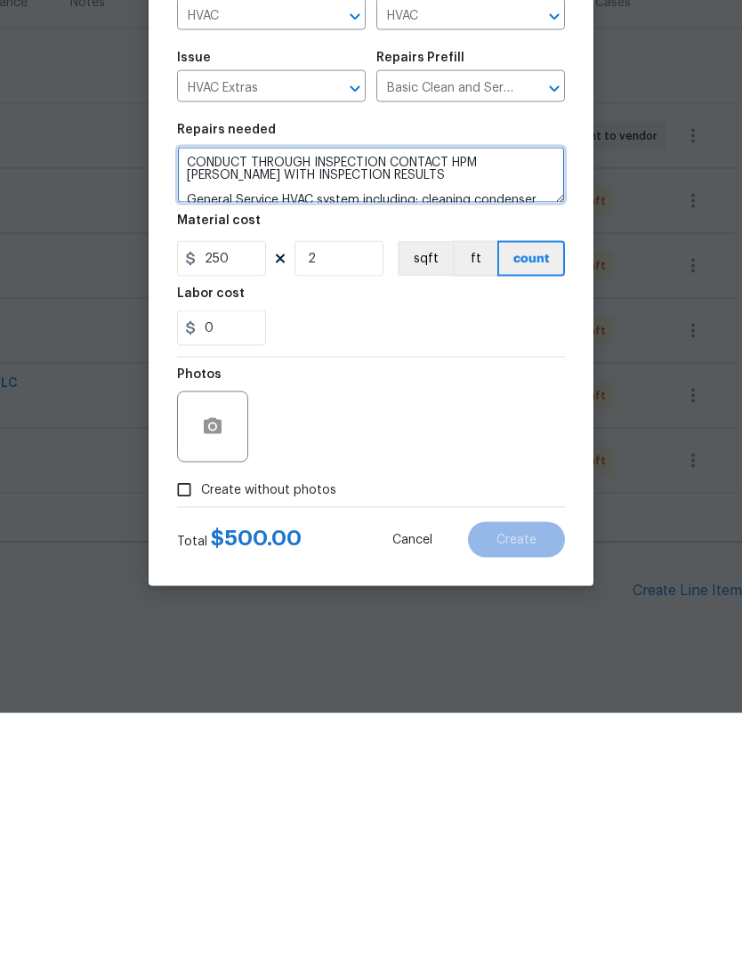
type textarea "CONDUCT THROUGH INSPECTION CONTACT HPM CARMEN WITH INSPECTION RESULTS General S…"
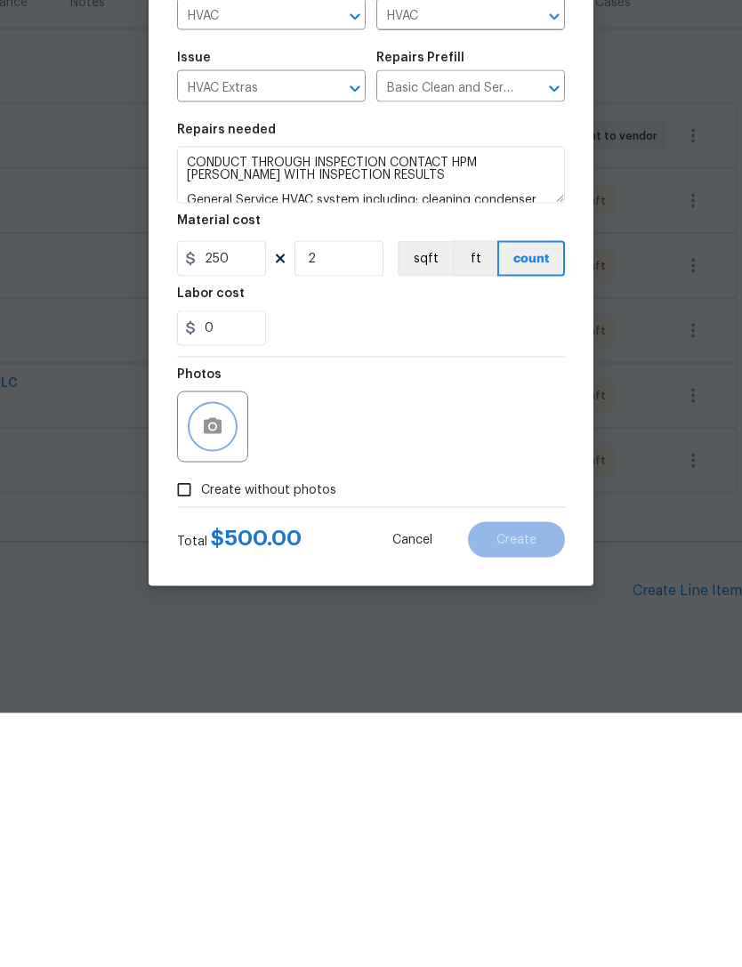
click at [211, 660] on button "button" at bounding box center [212, 681] width 43 height 43
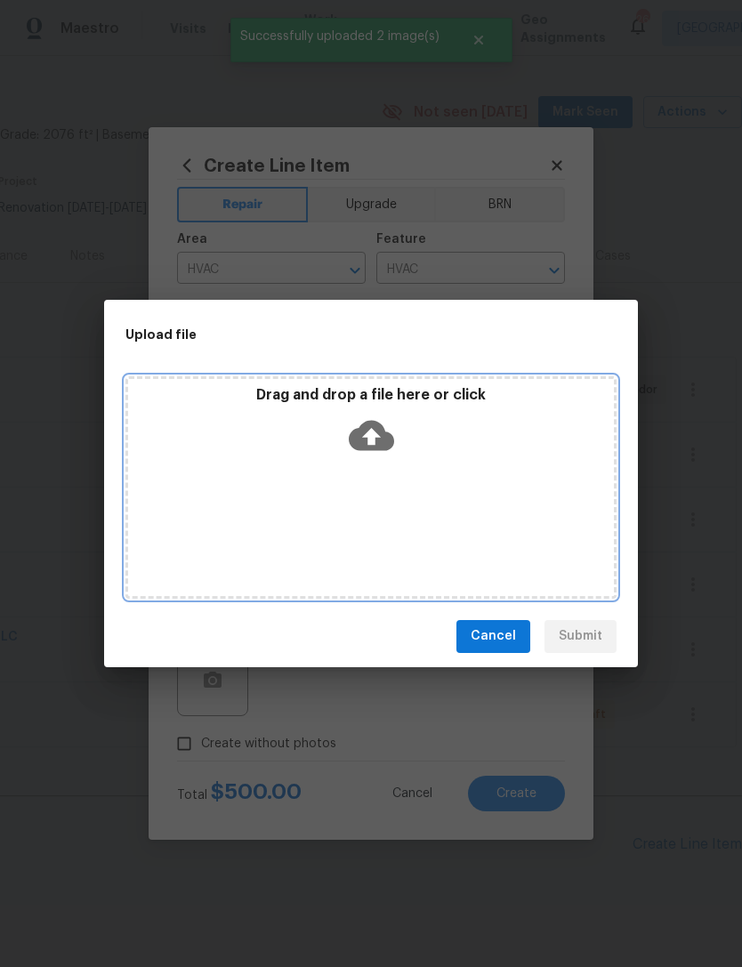
click at [453, 458] on div "Drag and drop a file here or click" at bounding box center [371, 424] width 486 height 77
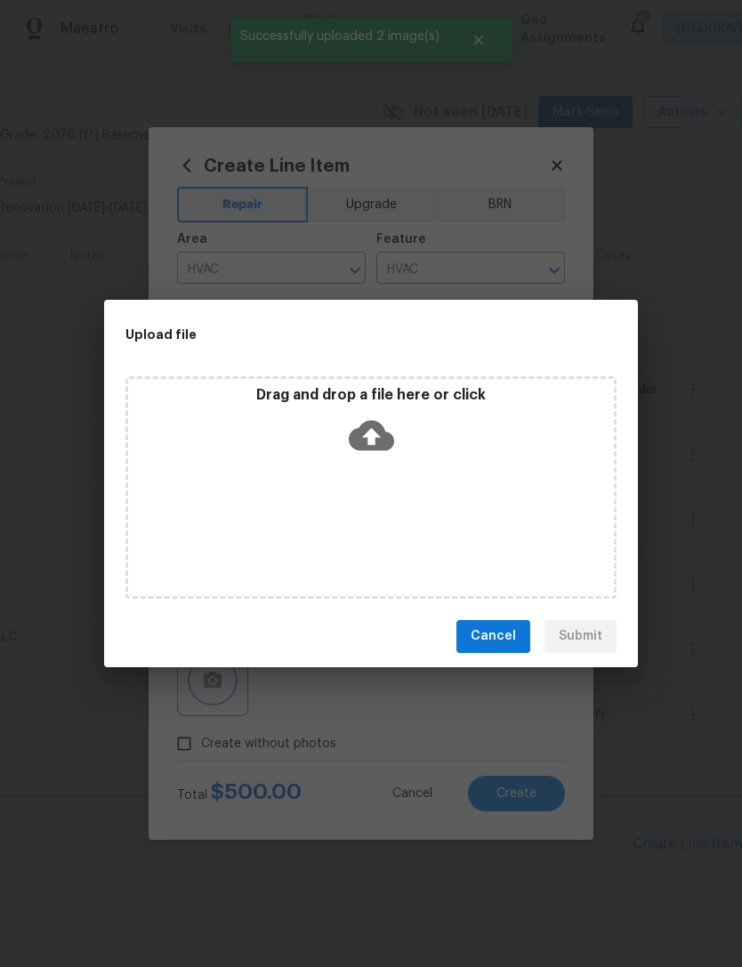
click at [507, 717] on div "Upload file Drag and drop a file here or click Cancel Submit" at bounding box center [371, 483] width 742 height 967
click at [512, 635] on span "Cancel" at bounding box center [493, 637] width 45 height 22
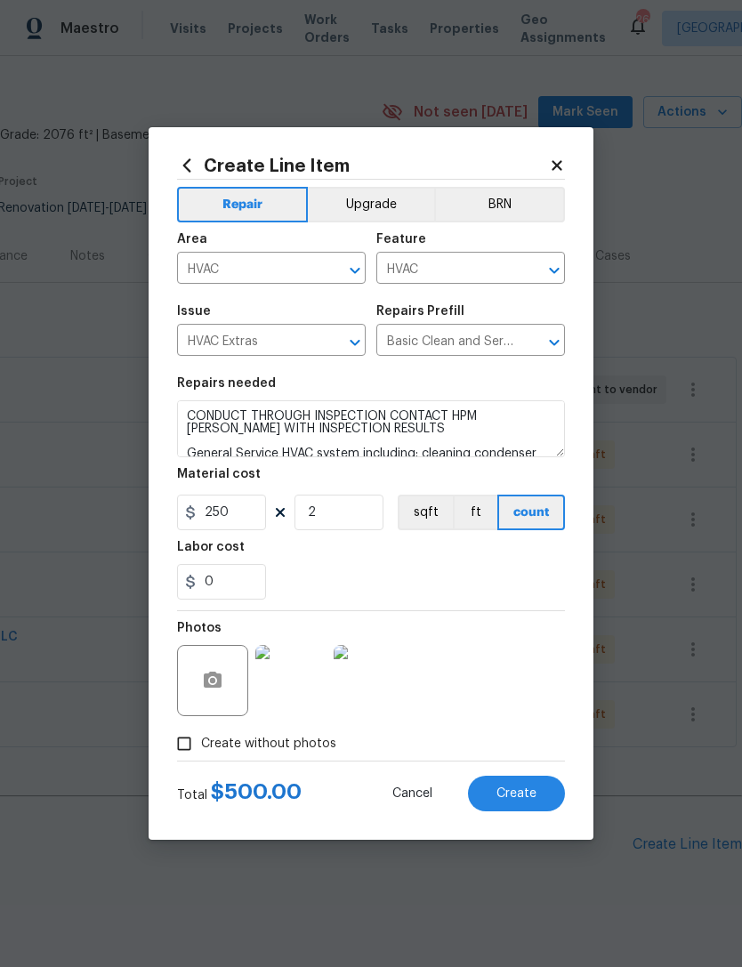
click at [537, 790] on button "Create" at bounding box center [516, 794] width 97 height 36
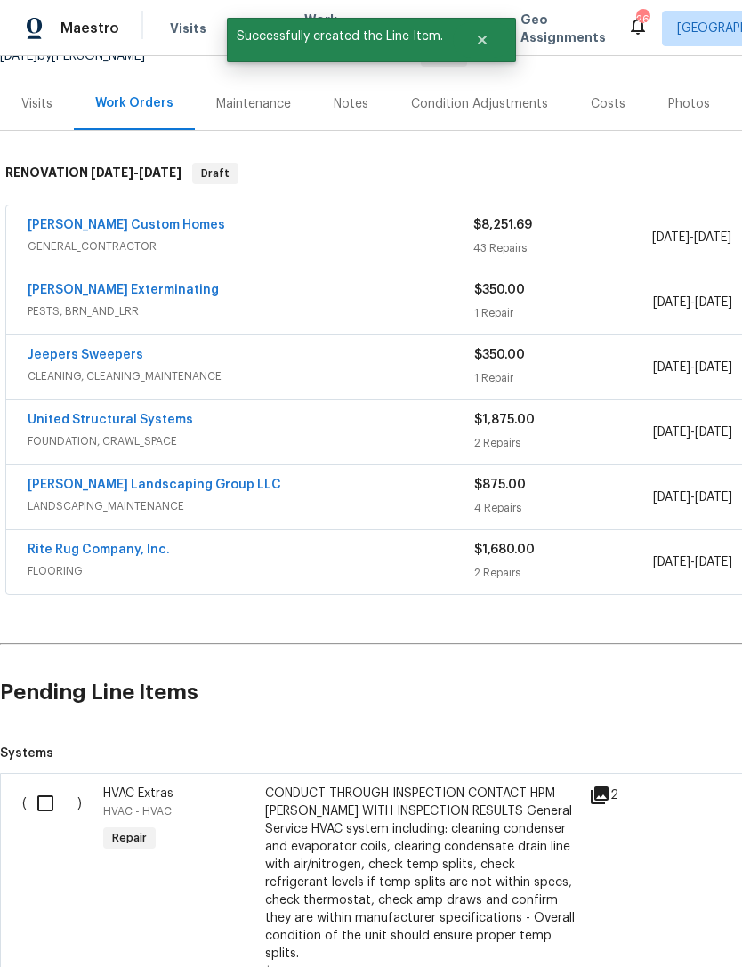
scroll to position [192, 0]
click at [50, 785] on input "checkbox" at bounding box center [52, 803] width 51 height 37
checkbox input "true"
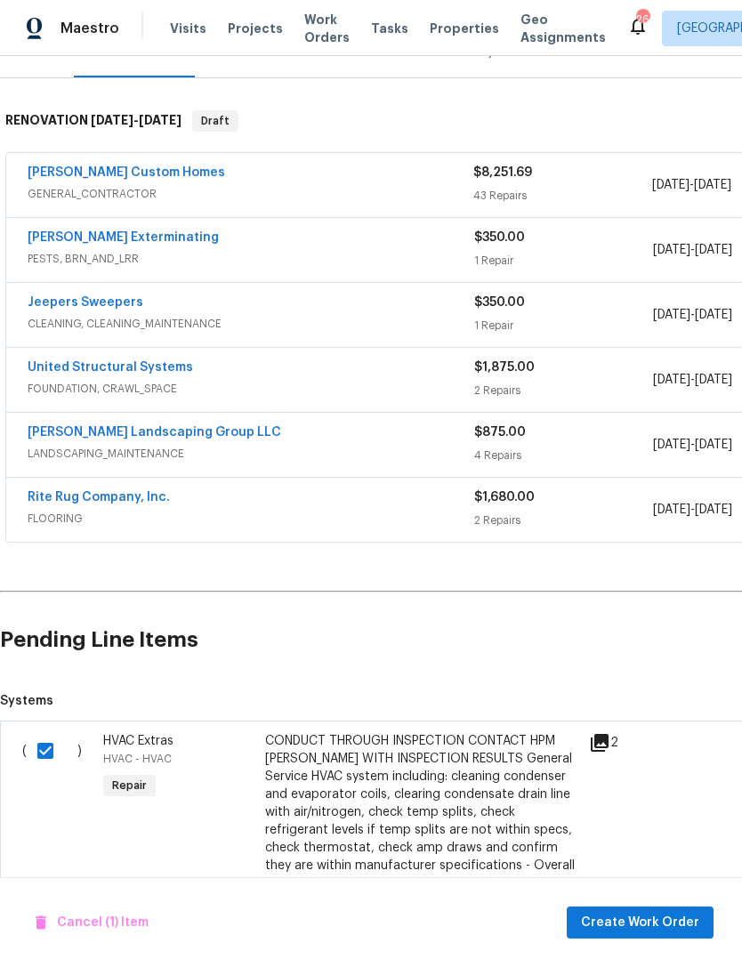
scroll to position [246, 0]
click at [649, 927] on span "Create Work Order" at bounding box center [640, 923] width 118 height 22
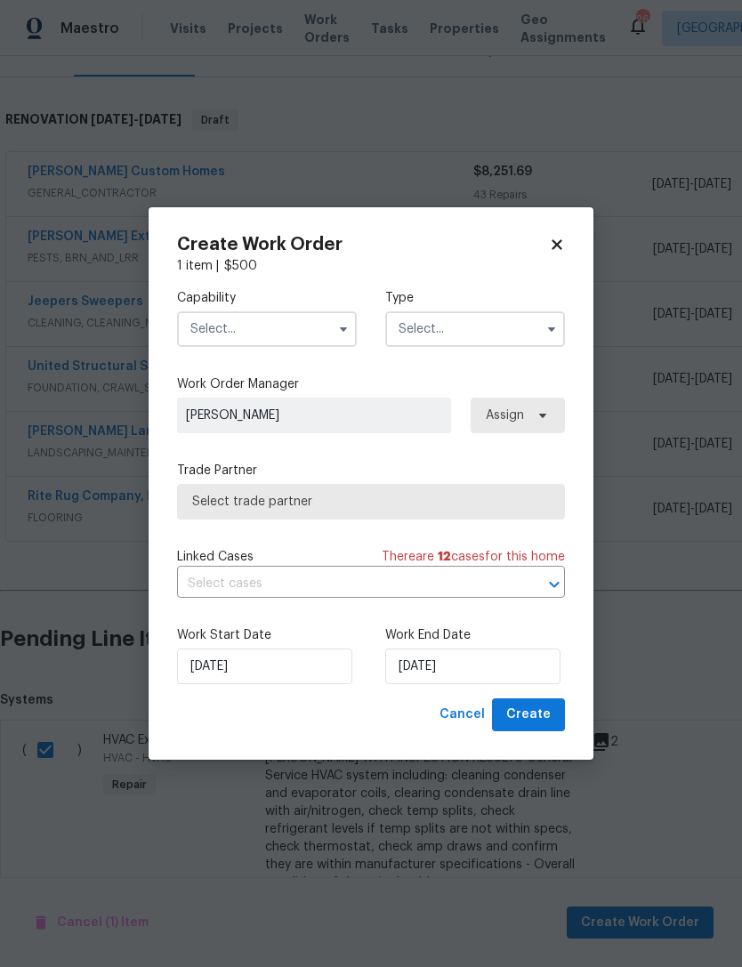
click at [280, 341] on input "text" at bounding box center [267, 330] width 180 height 36
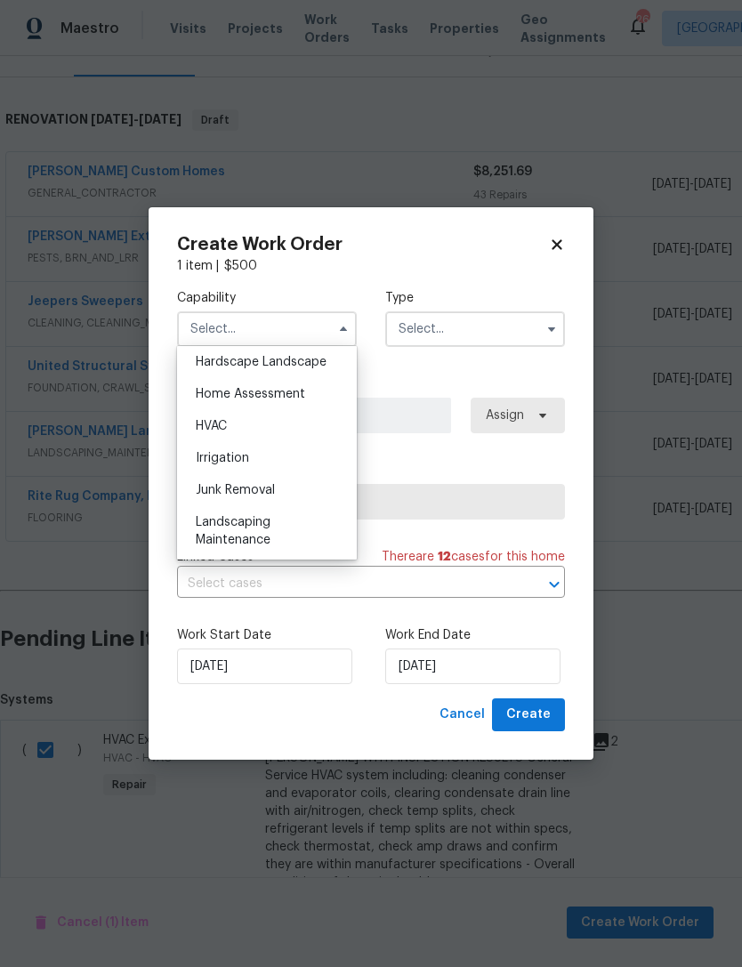
scroll to position [1015, 0]
click at [305, 417] on div "HVAC" at bounding box center [267, 427] width 171 height 32
type input "HVAC"
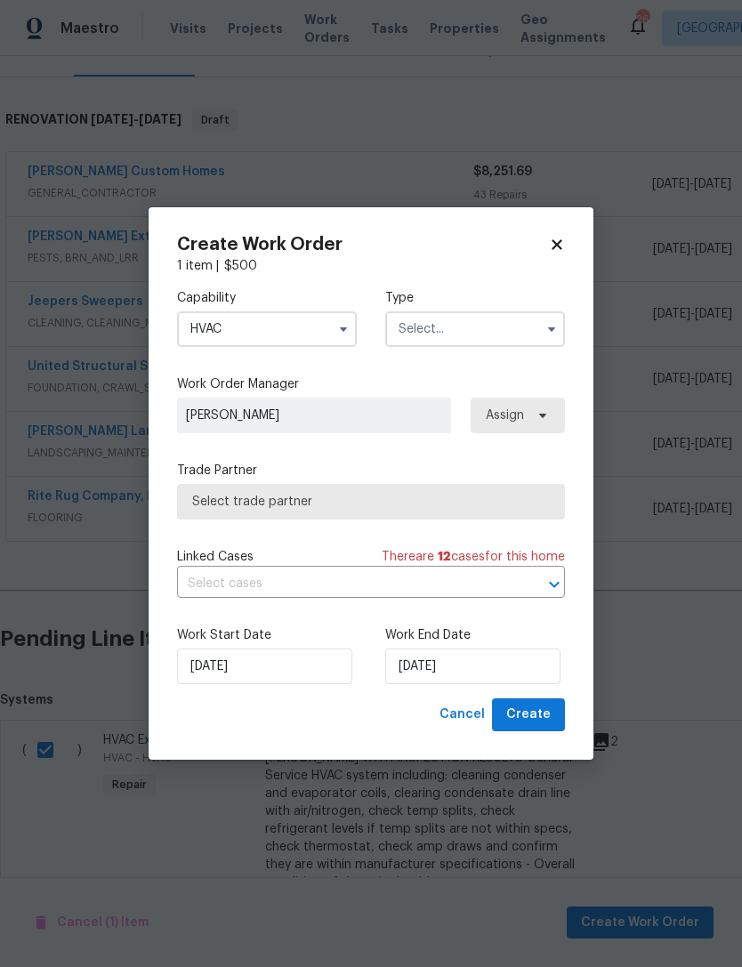
click at [498, 328] on input "text" at bounding box center [475, 330] width 180 height 36
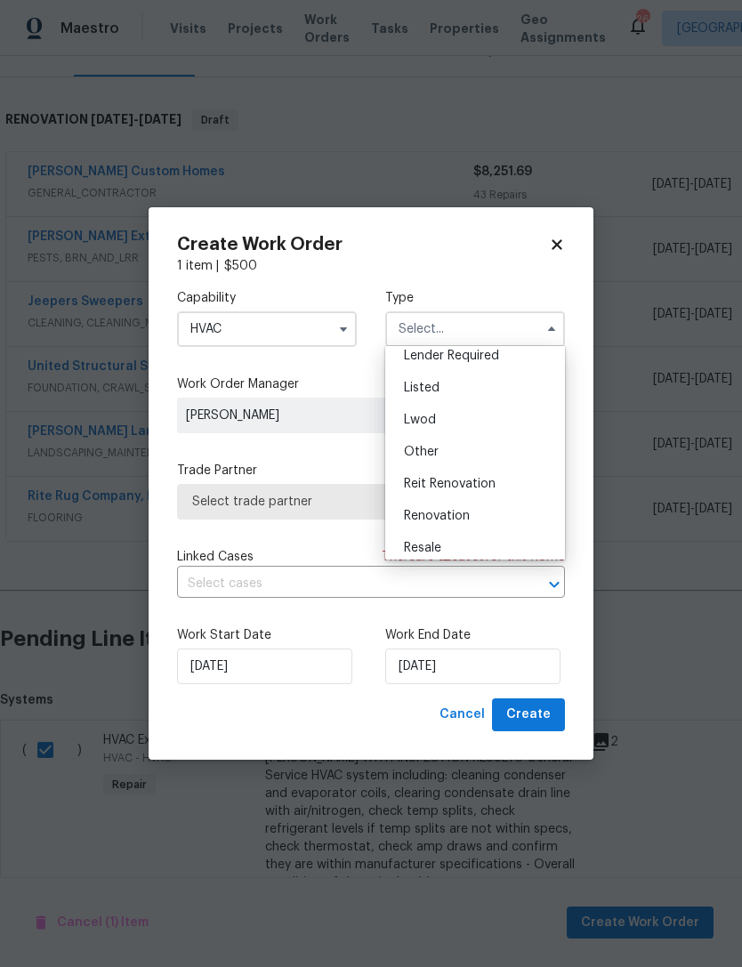
scroll to position [143, 0]
click at [467, 516] on span "Renovation" at bounding box center [437, 512] width 66 height 12
type input "Renovation"
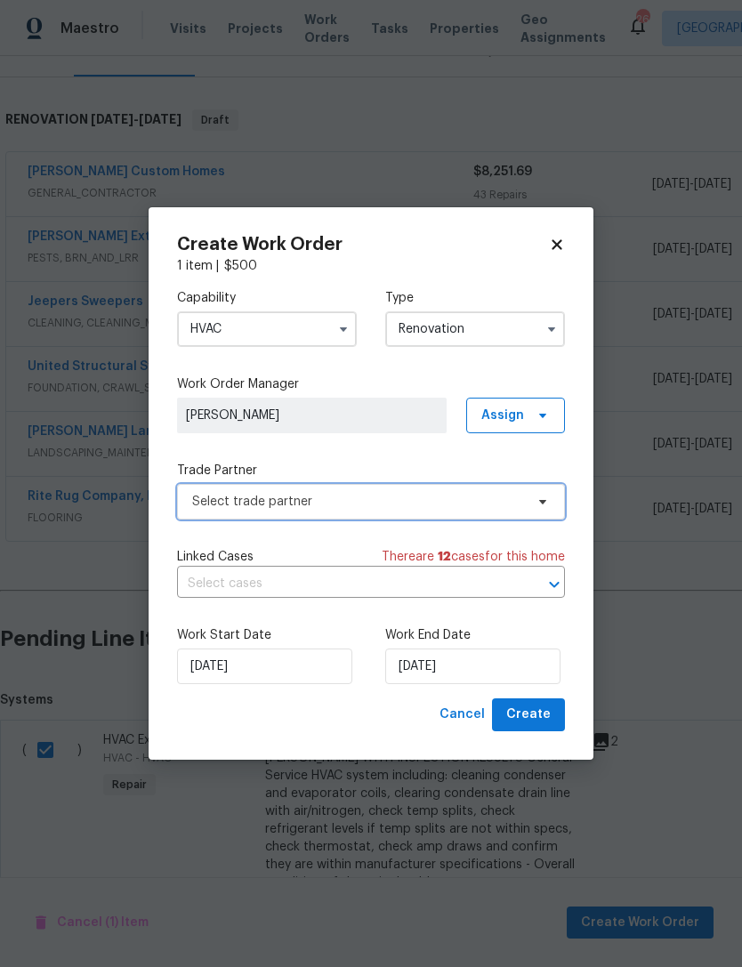
click at [360, 490] on span "Select trade partner" at bounding box center [371, 502] width 388 height 36
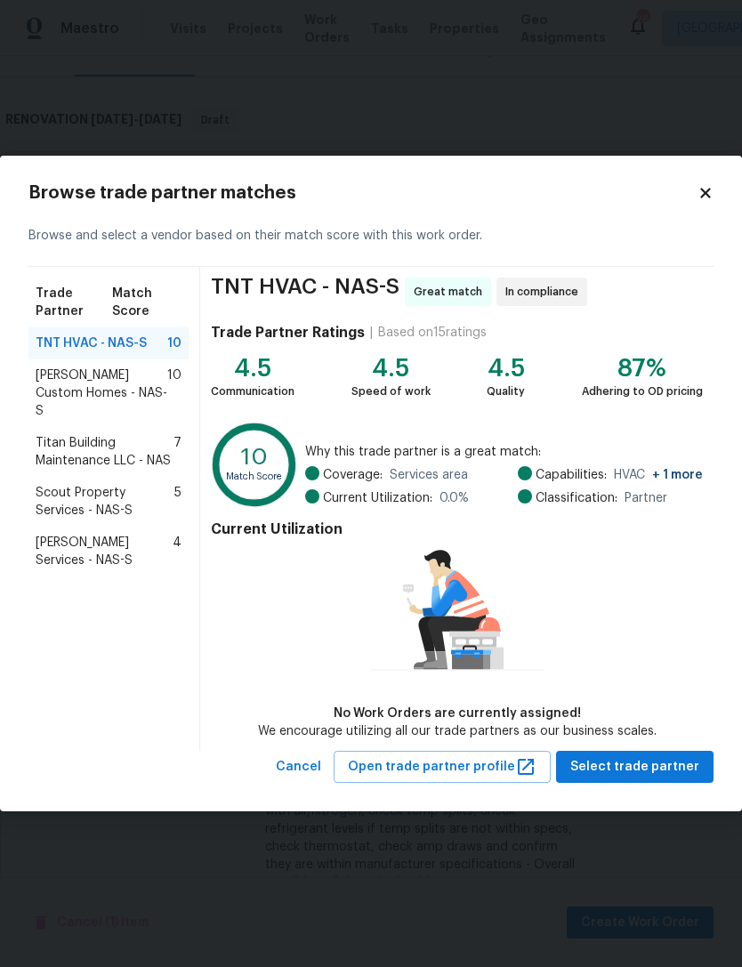
click at [119, 368] on span "Rappa Custom Homes - NAS-S" at bounding box center [102, 393] width 132 height 53
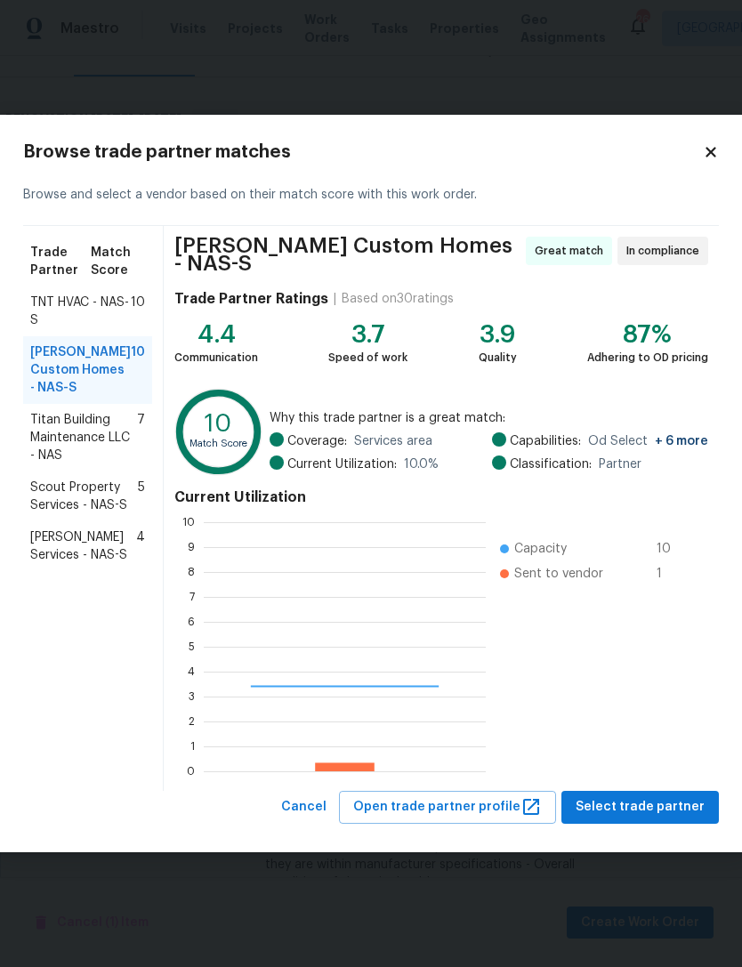
scroll to position [249, 282]
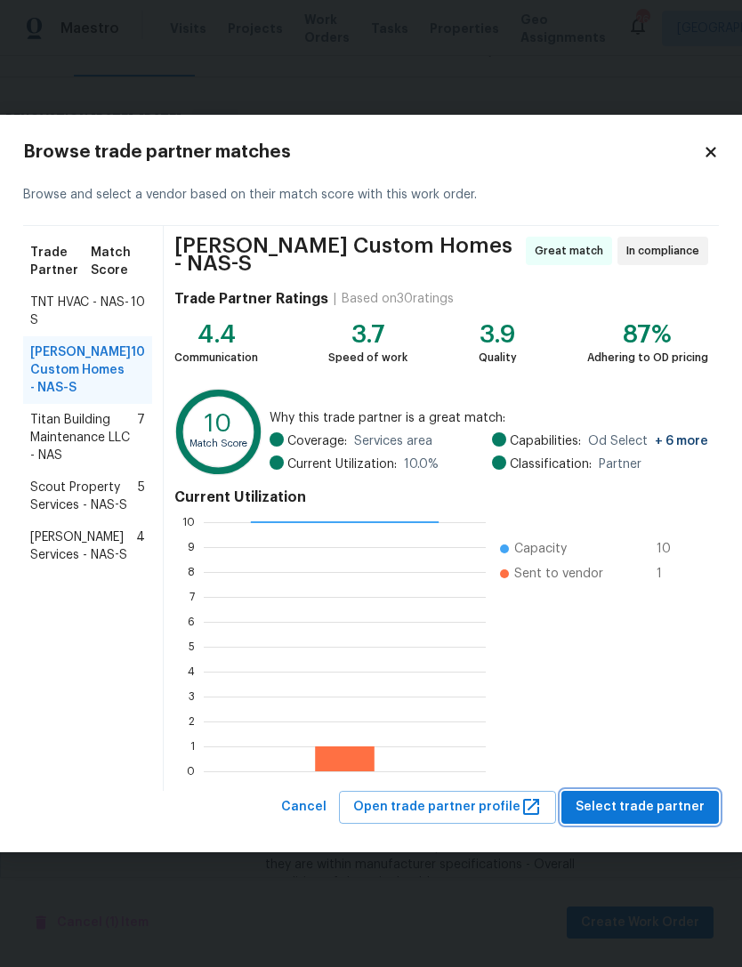
click at [644, 814] on span "Select trade partner" at bounding box center [640, 808] width 129 height 22
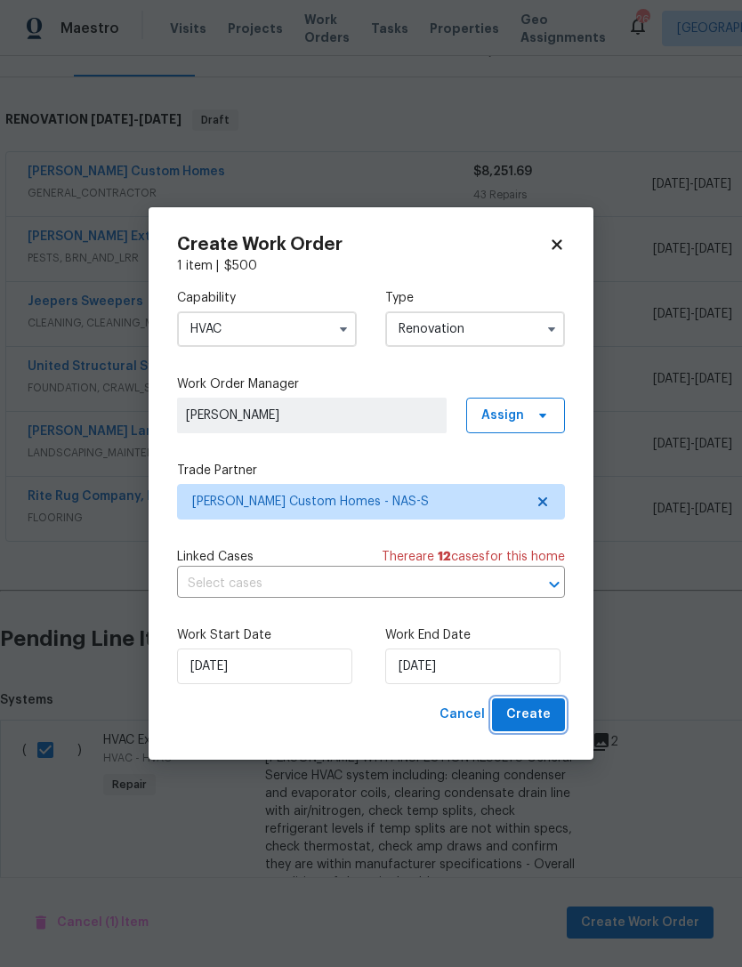
click at [533, 716] on span "Create" at bounding box center [528, 715] width 45 height 22
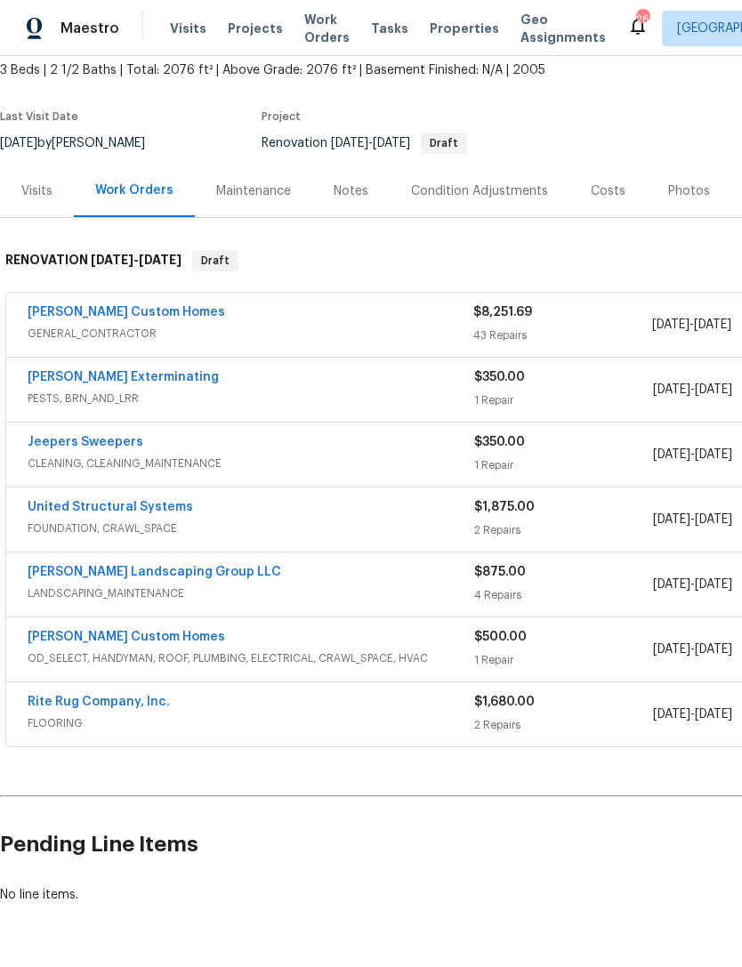
scroll to position [0, 0]
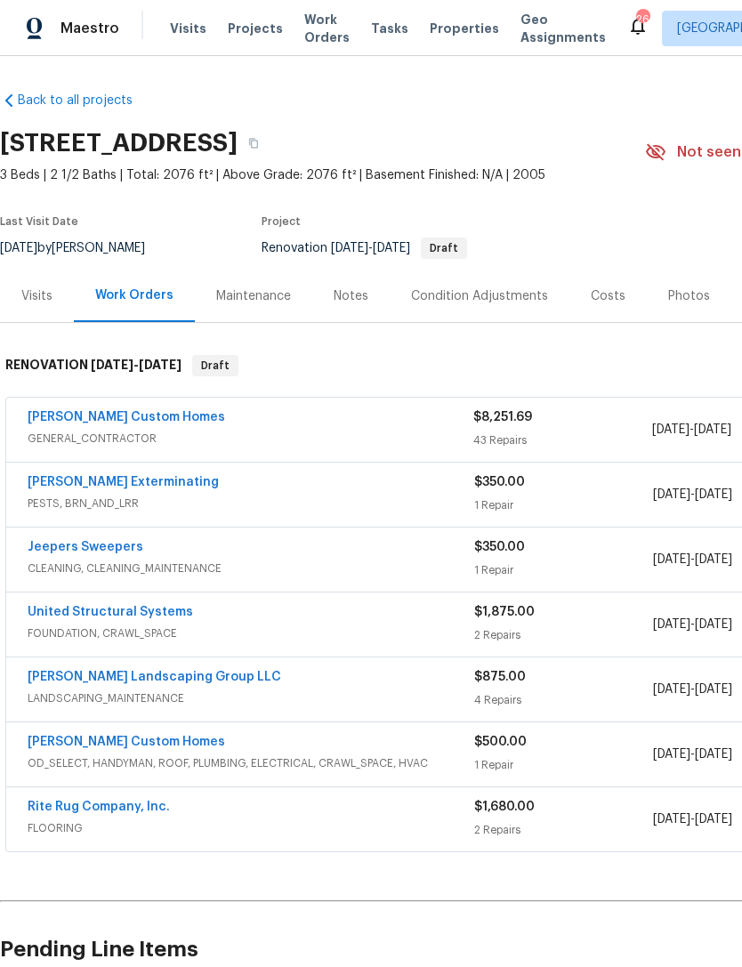
click at [245, 509] on span "PESTS, BRN_AND_LRR" at bounding box center [251, 504] width 447 height 18
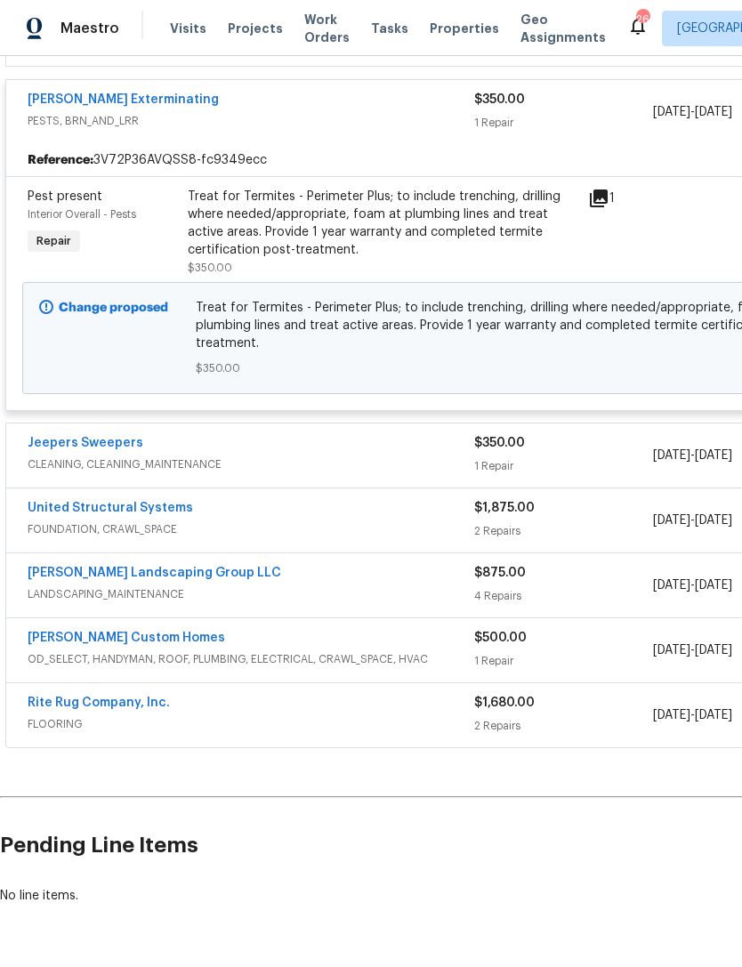
scroll to position [396, 0]
click at [313, 536] on span "FOUNDATION, CRAWL_SPACE" at bounding box center [251, 530] width 447 height 18
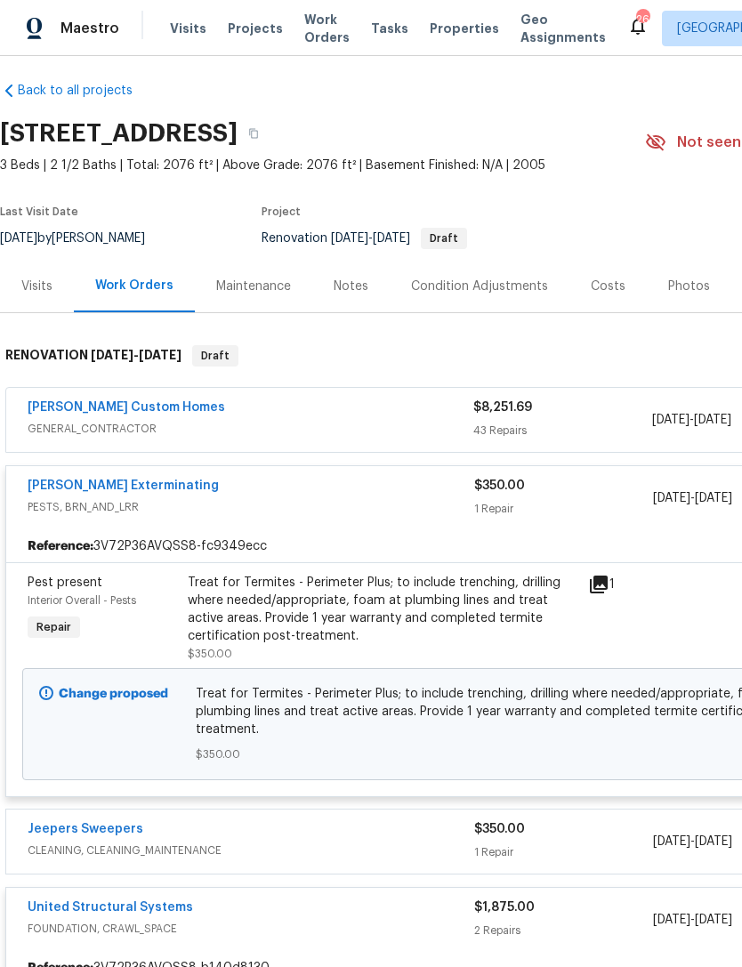
scroll to position [10, 0]
click at [311, 418] on div "[PERSON_NAME] Custom Homes" at bounding box center [251, 409] width 446 height 21
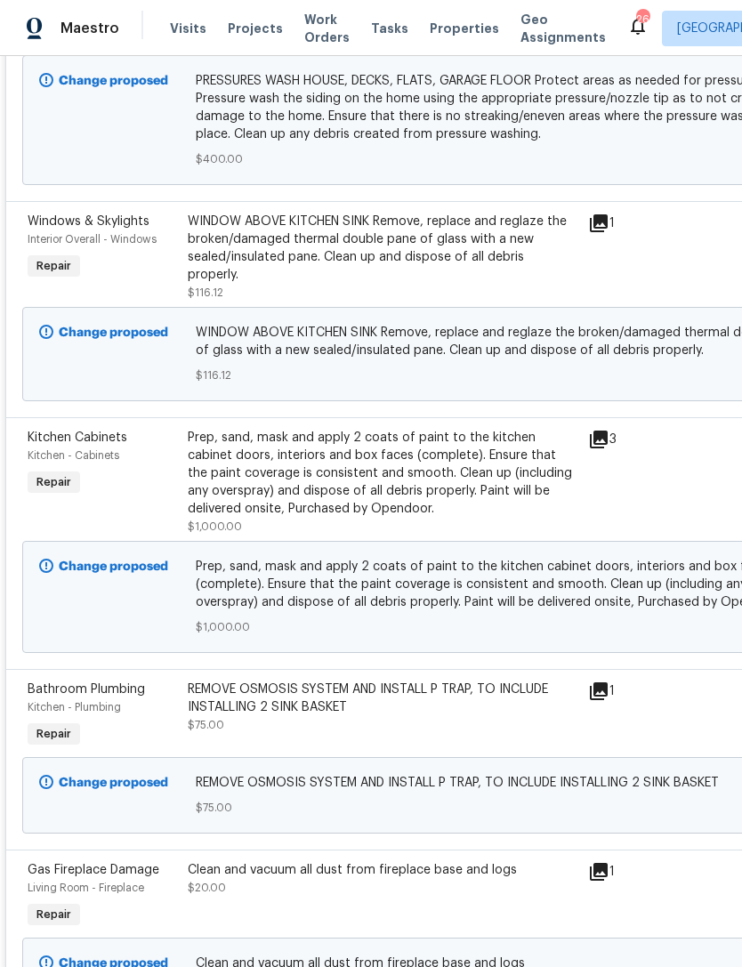
scroll to position [0, 0]
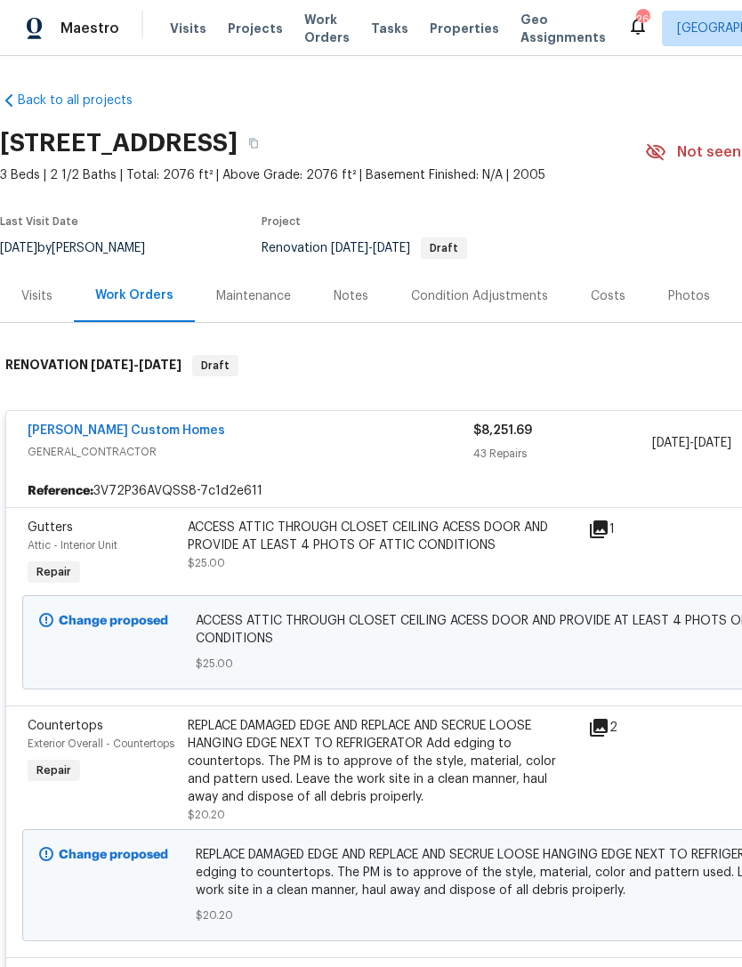
click at [144, 428] on link "[PERSON_NAME] Custom Homes" at bounding box center [127, 431] width 198 height 12
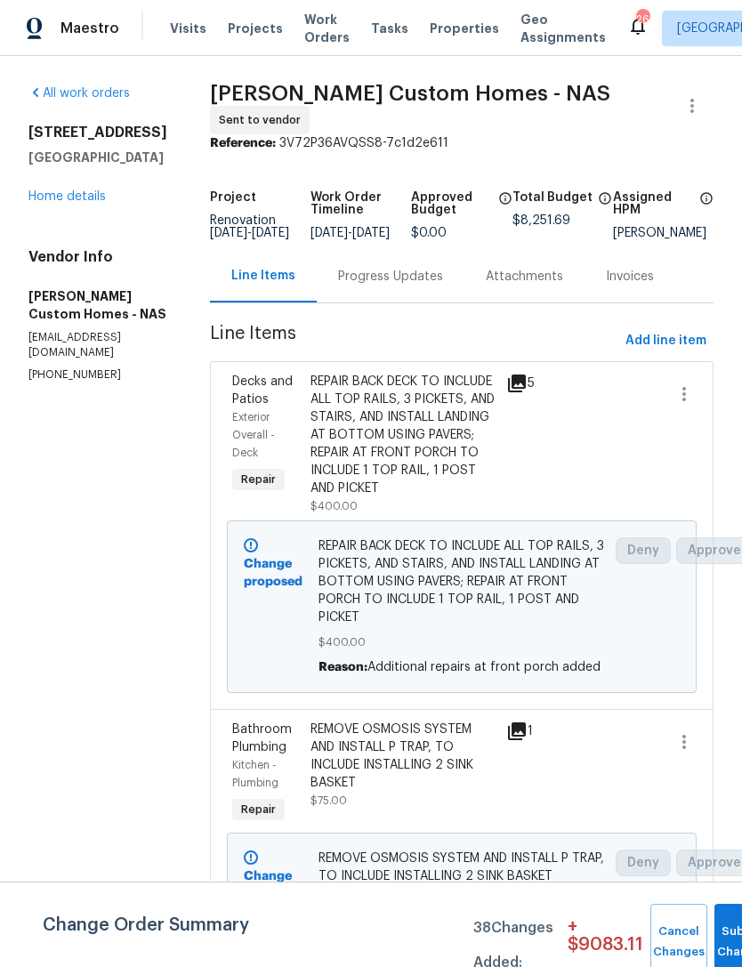
click at [74, 201] on link "Home details" at bounding box center [66, 196] width 77 height 12
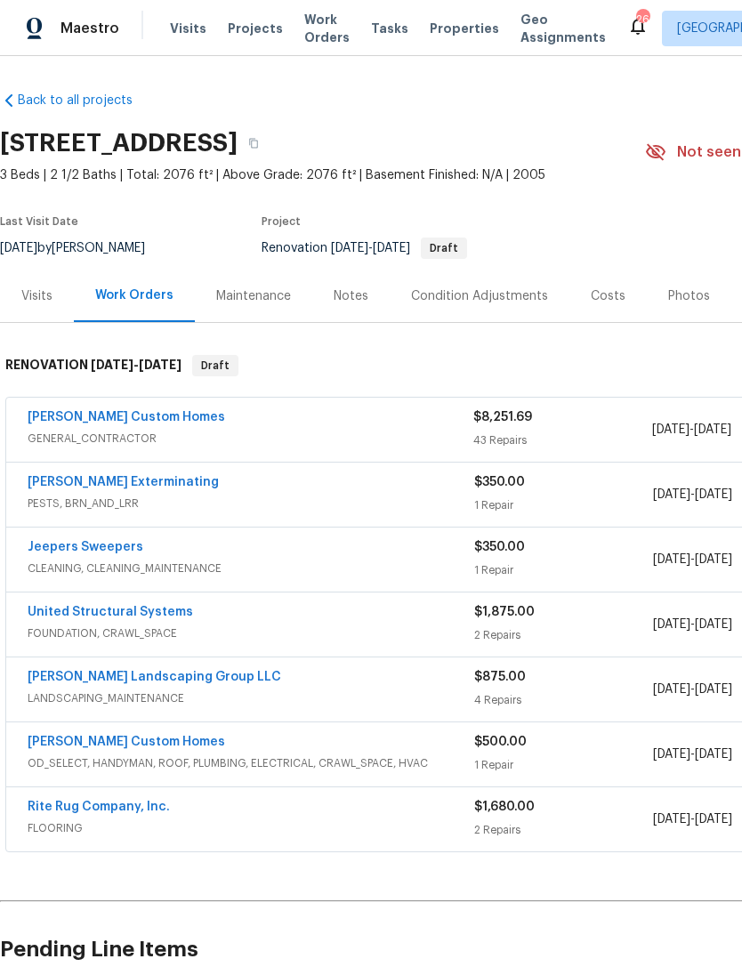
click at [328, 621] on div "United Structural Systems" at bounding box center [251, 613] width 447 height 21
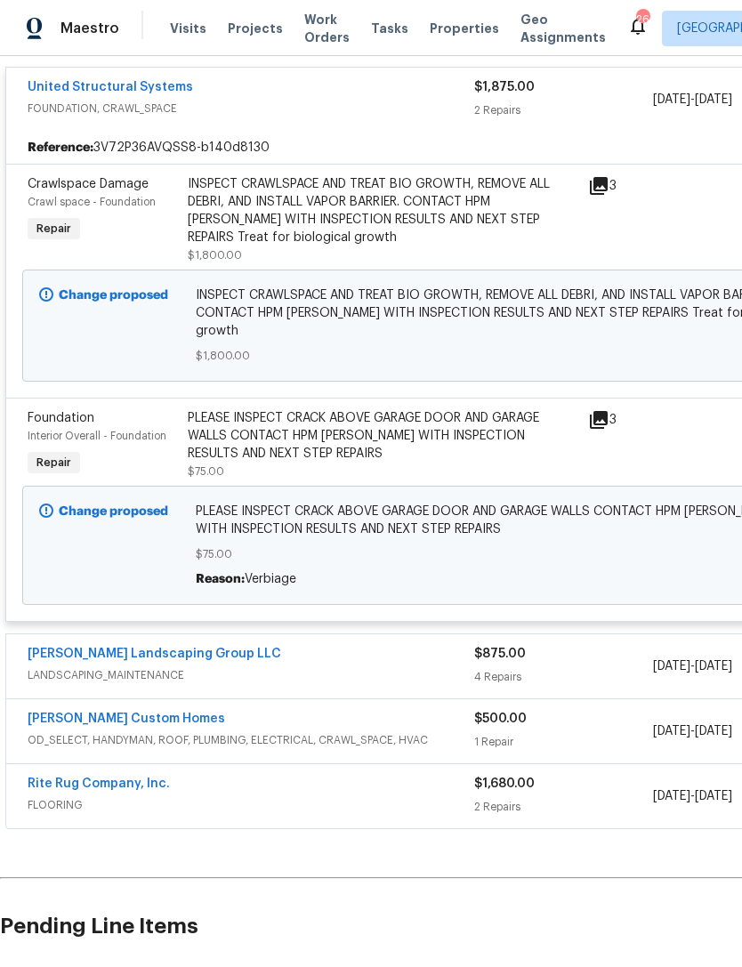
scroll to position [538, 0]
click at [375, 461] on div "PLEASE INSPECT CRACK ABOVE GARAGE DOOR AND GARAGE WALLS CONTACT HPM CARMEN WITH…" at bounding box center [383, 435] width 390 height 53
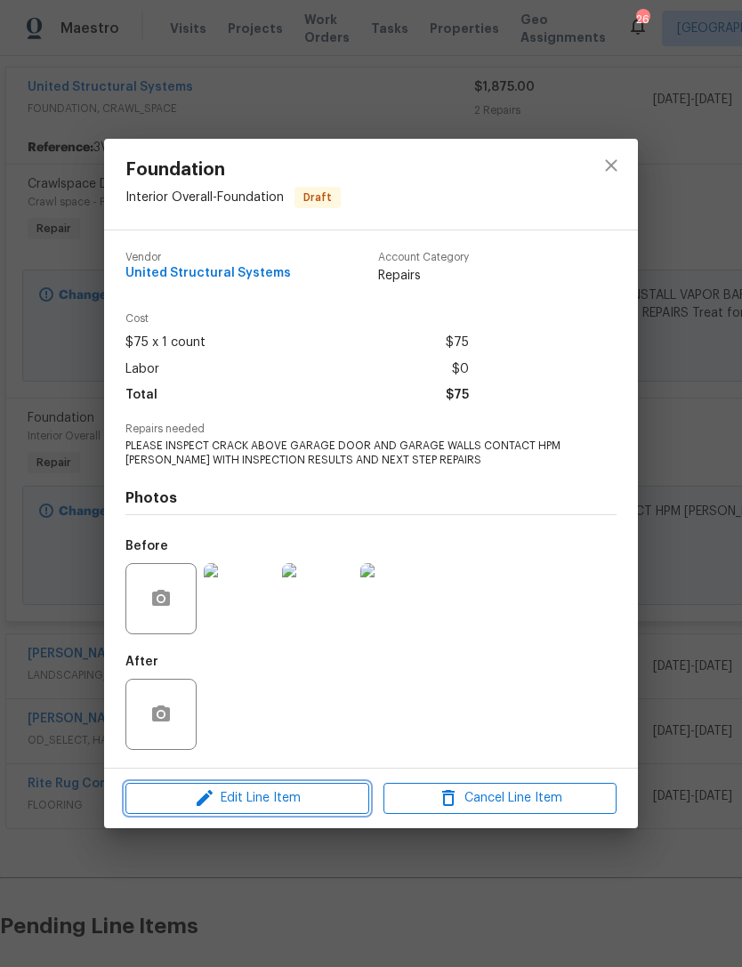
click at [304, 786] on button "Edit Line Item" at bounding box center [247, 798] width 244 height 31
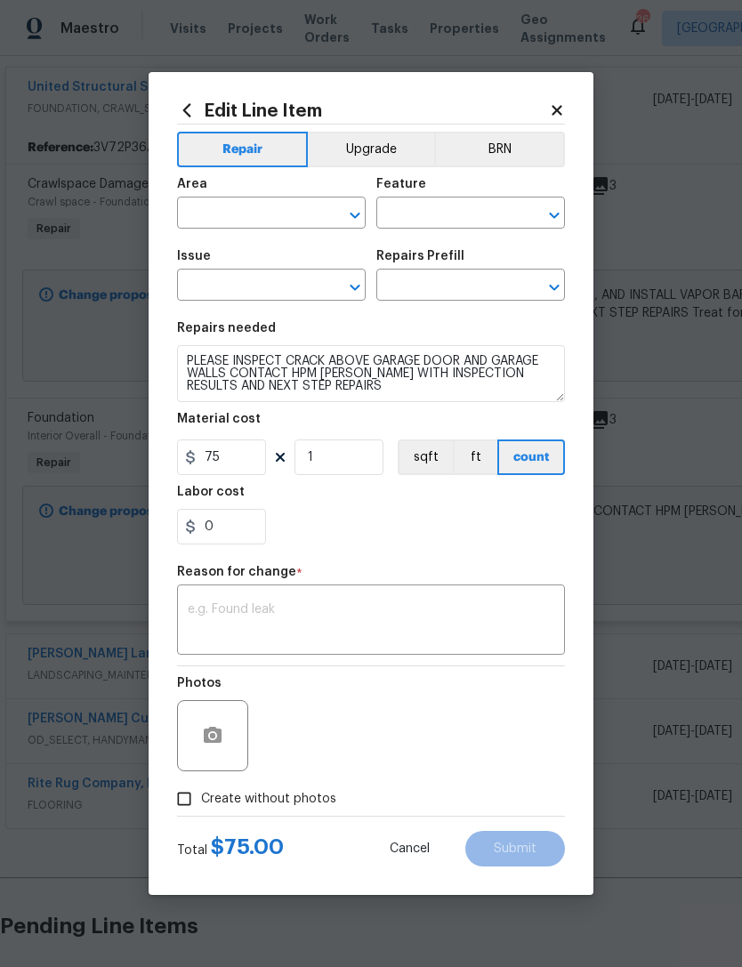
type input "Interior Overall"
type input "Foundation"
type input "Repair Lintel Beam $3,000.00"
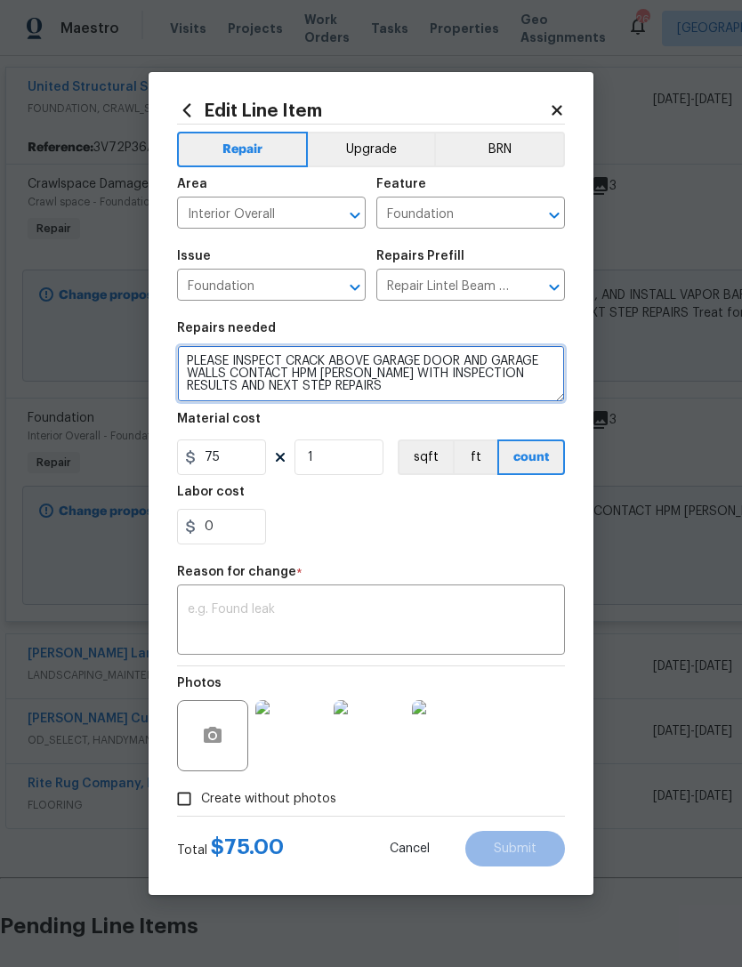
click at [428, 402] on textarea "PLEASE INSPECT CRACK ABOVE GARAGE DOOR AND GARAGE WALLS CONTACT HPM CARMEN WITH…" at bounding box center [371, 373] width 388 height 57
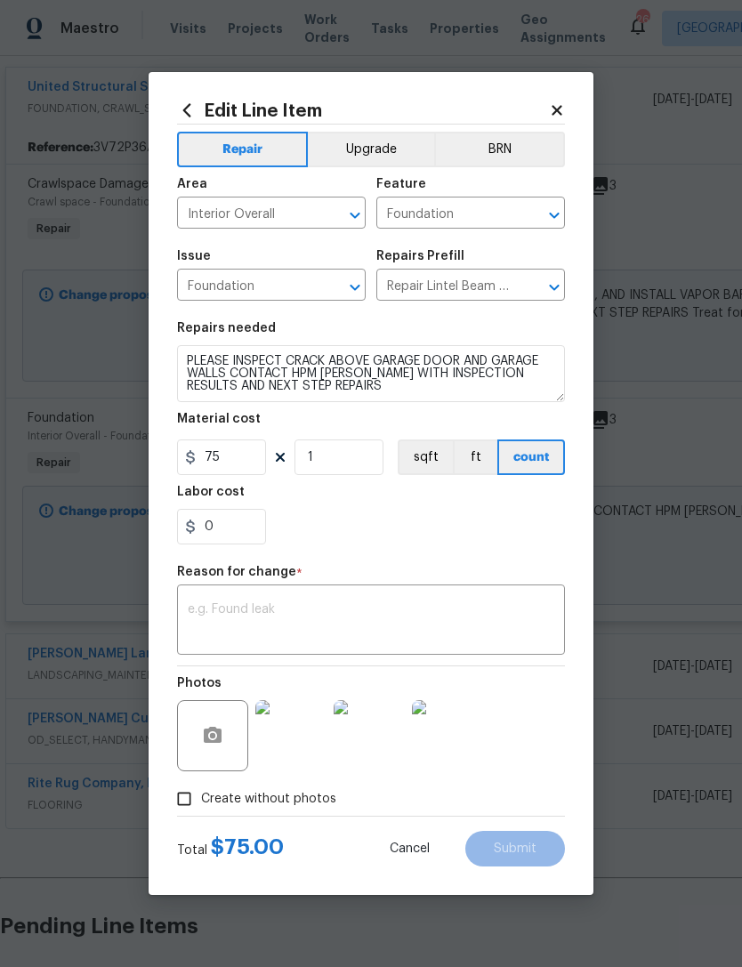
click at [263, 215] on input "Interior Overall" at bounding box center [246, 215] width 139 height 28
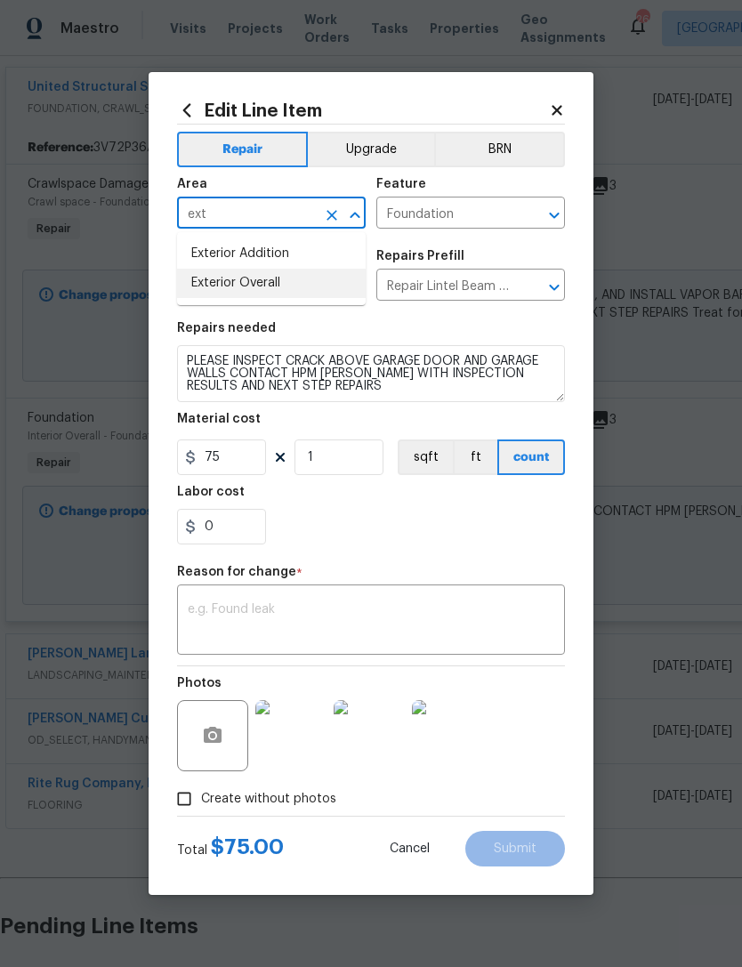
click at [287, 284] on li "Exterior Overall" at bounding box center [271, 283] width 189 height 29
type input "Exterior Overall"
click at [553, 287] on icon "Open" at bounding box center [554, 287] width 10 height 6
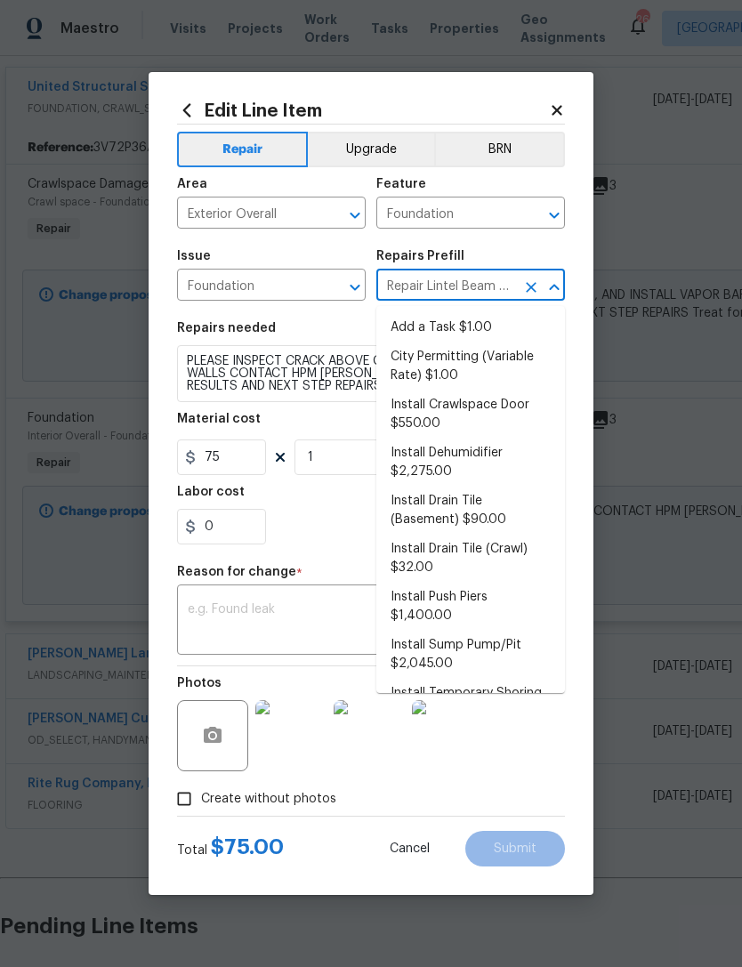
scroll to position [0, 0]
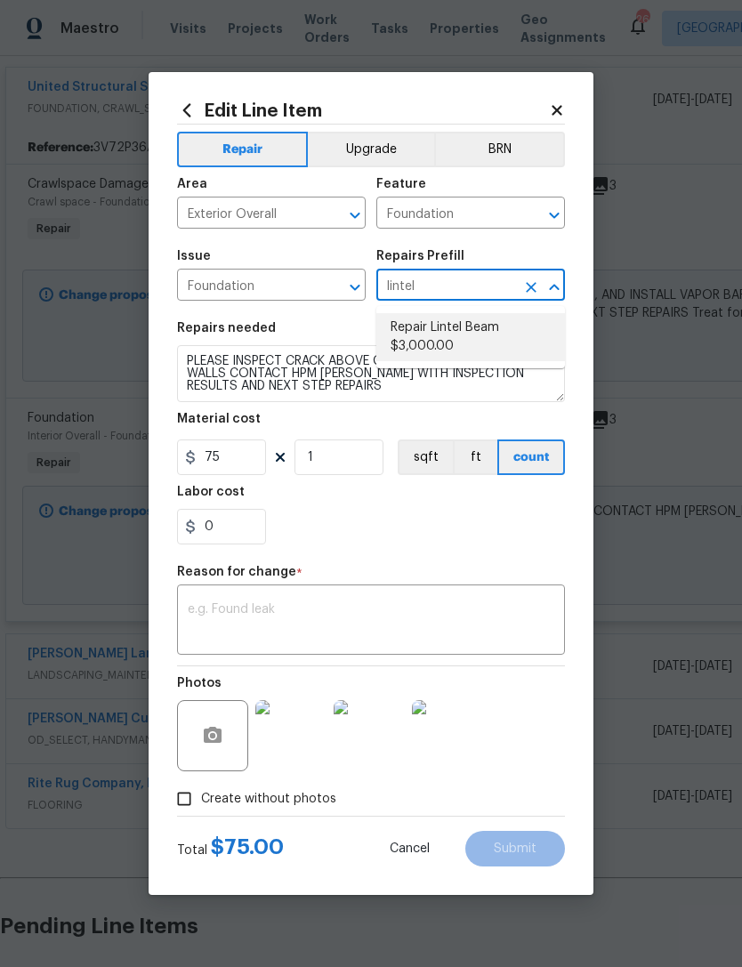
click at [468, 336] on li "Repair Lintel Beam $3,000.00" at bounding box center [470, 337] width 189 height 48
type input "Repair Lintel Beam $3,000.00"
type textarea "Lift and secure steel lintel over garage door (1 or 2 car), and repair the crac…"
type input "3000"
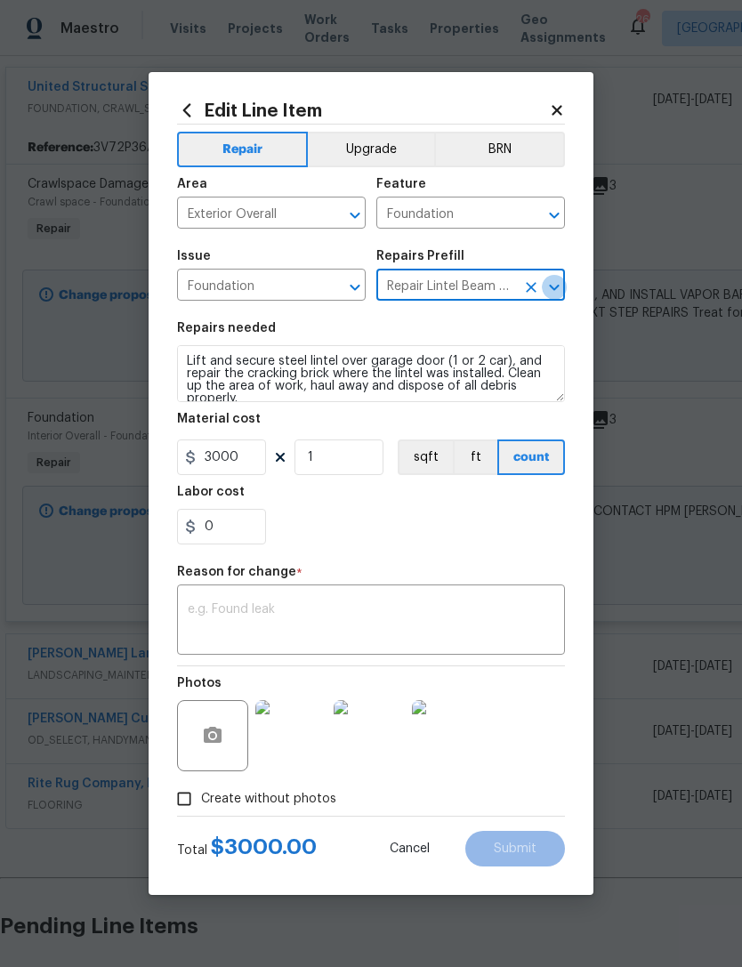
click at [557, 287] on icon "Open" at bounding box center [554, 287] width 10 height 6
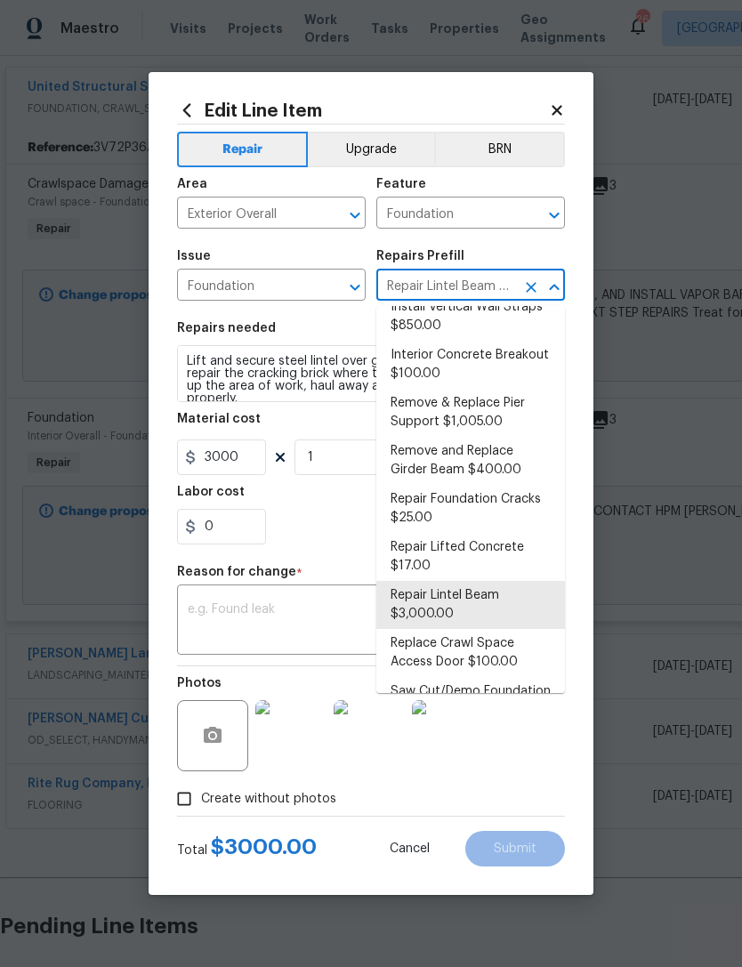
scroll to position [433, 0]
click at [495, 589] on li "Repair Lintel Beam $3,000.00" at bounding box center [470, 607] width 189 height 48
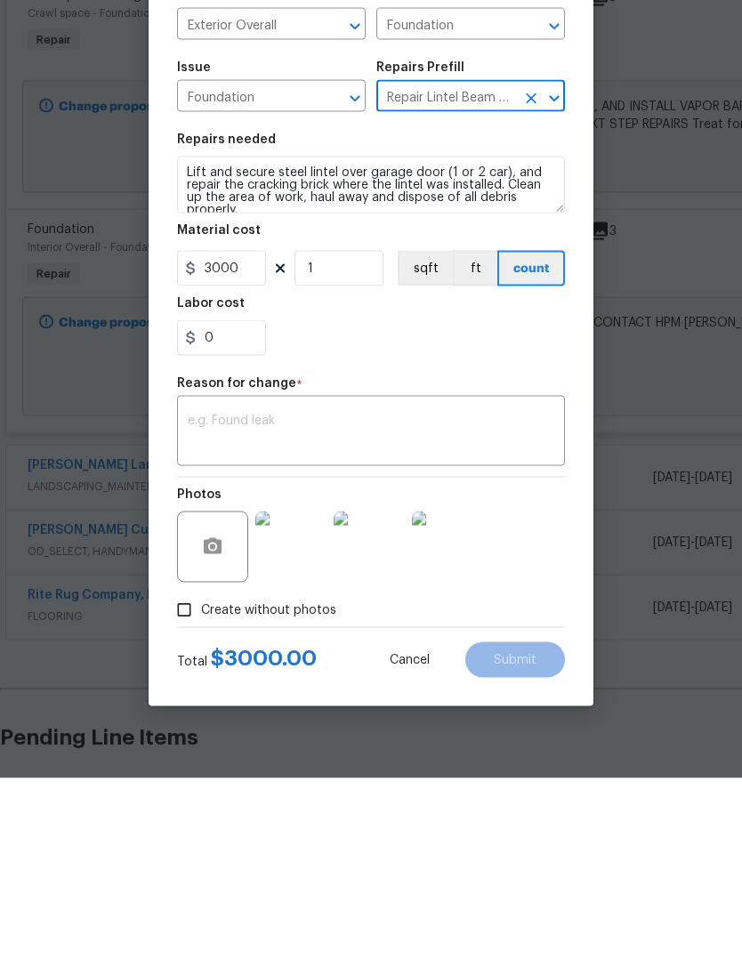
click at [426, 589] on div "x ​" at bounding box center [371, 622] width 388 height 66
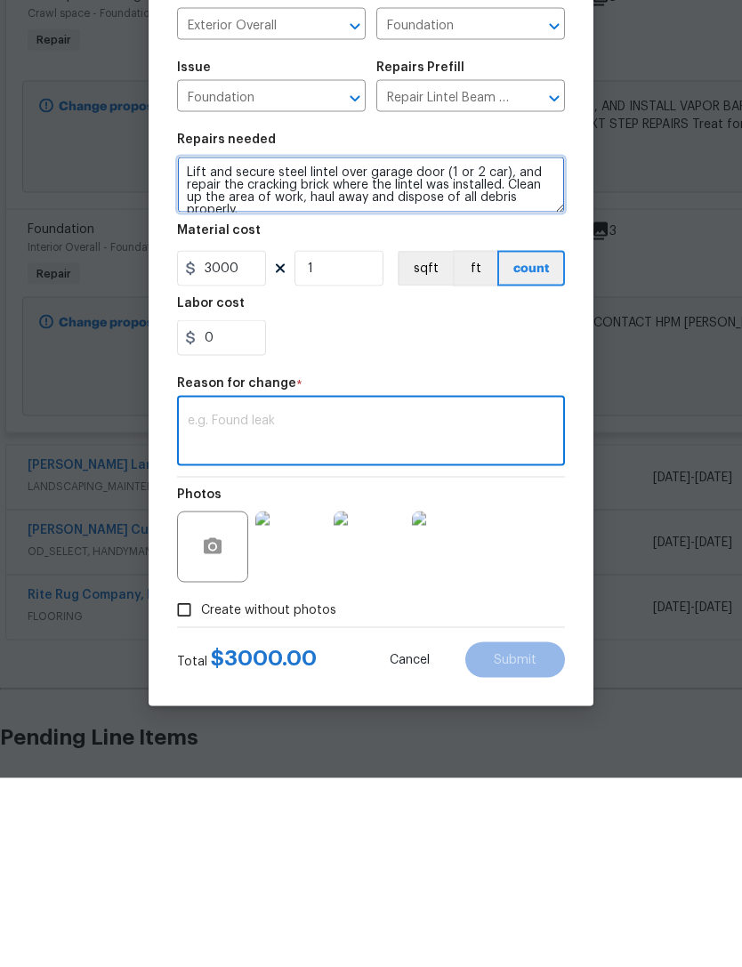
click at [198, 345] on textarea "Lift and secure steel lintel over garage door (1 or 2 car), and repair the crac…" at bounding box center [371, 373] width 388 height 57
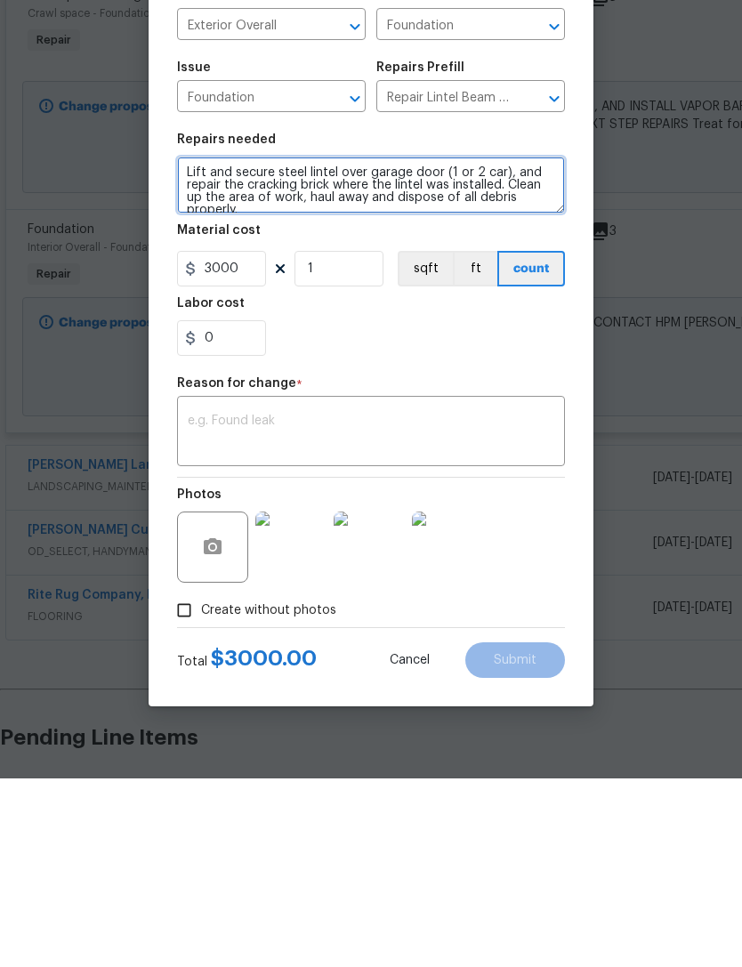
click at [215, 345] on textarea "Lift and secure steel lintel over garage door (1 or 2 car), and repair the crac…" at bounding box center [371, 373] width 388 height 57
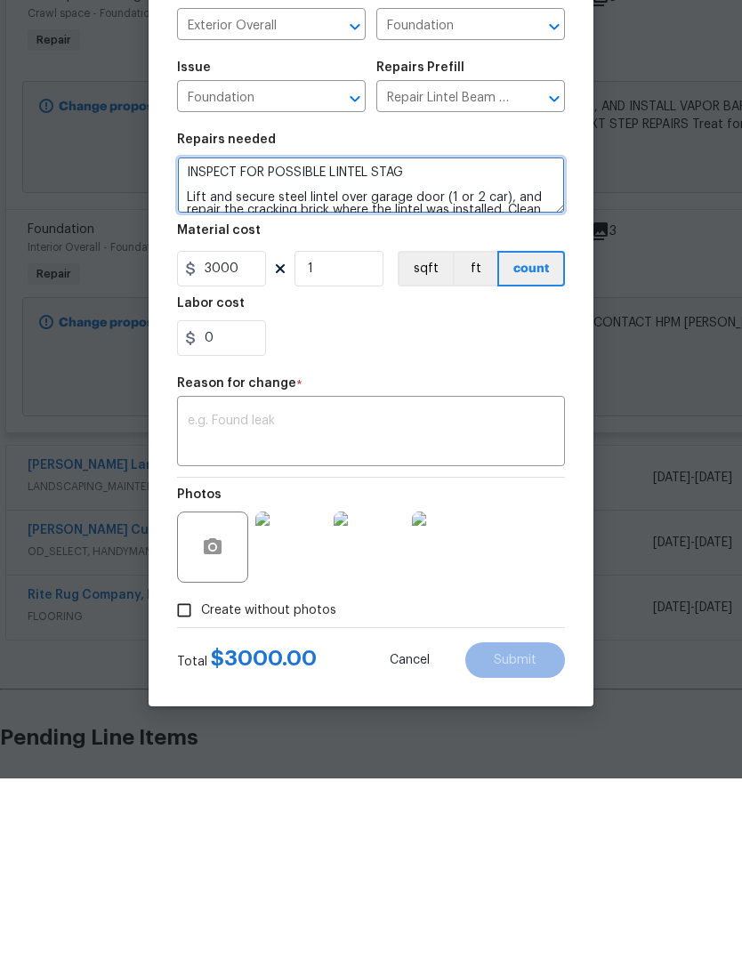
type textarea "INSPECT FOR POSSIBLE LINTEL STAG Lift and secure steel lintel over garage door …"
click at [478, 603] on textarea at bounding box center [371, 621] width 367 height 37
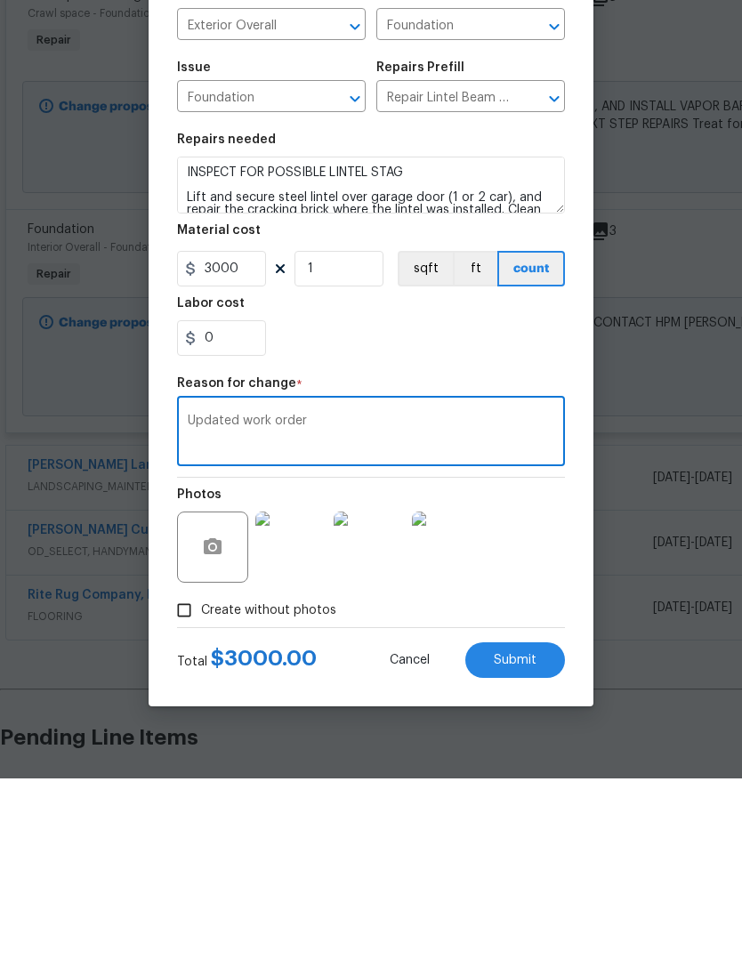
scroll to position [57, 0]
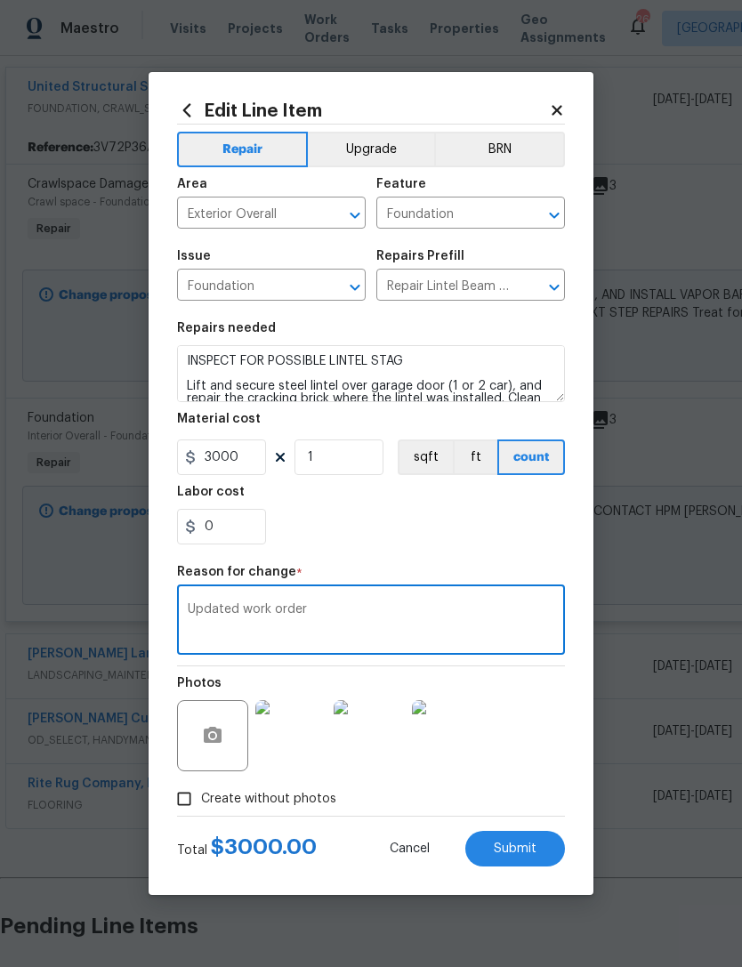
type textarea "Updated work order"
click at [528, 841] on button "Submit" at bounding box center [515, 849] width 100 height 36
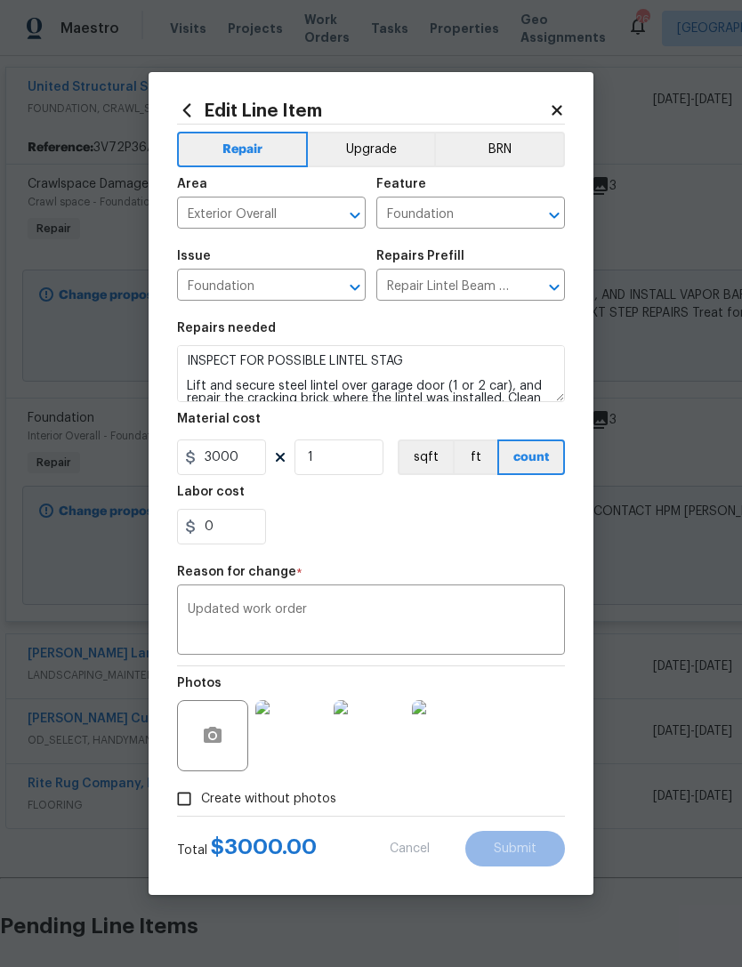
type textarea "PLEASE INSPECT CRACK ABOVE GARAGE DOOR AND GARAGE WALLS CONTACT HPM CARMEN WITH…"
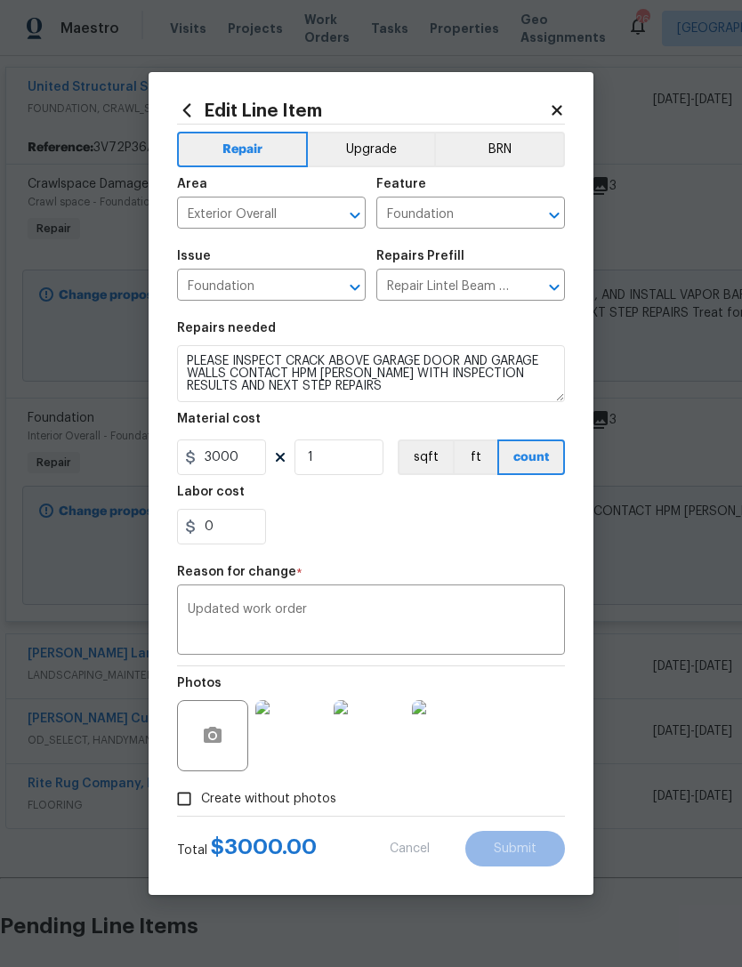
type input "Interior Overall"
type input "75"
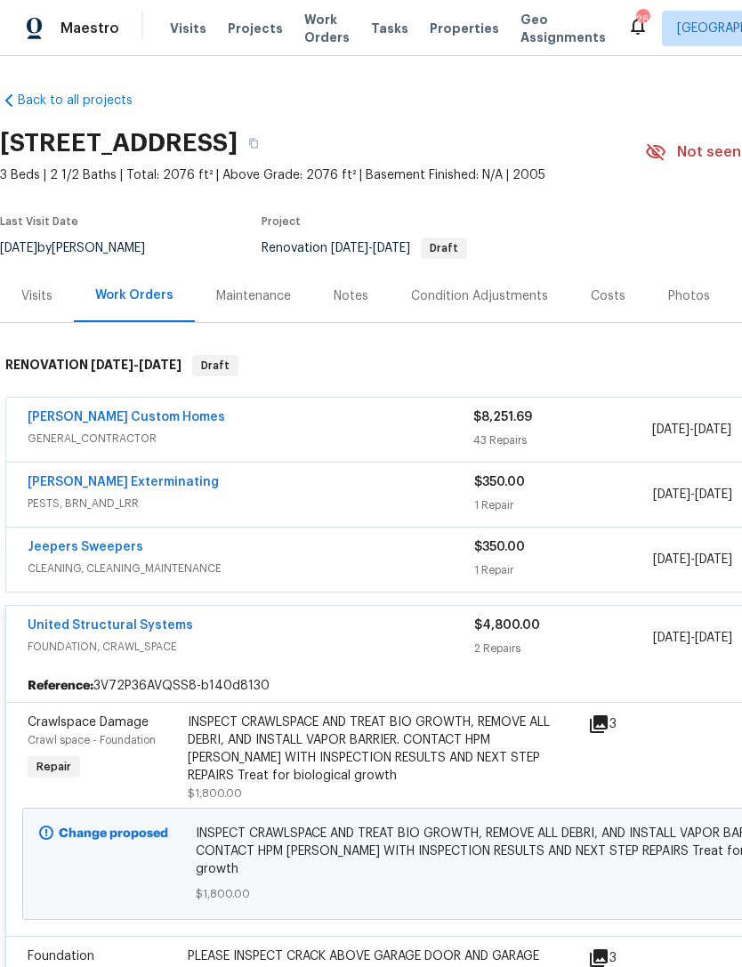
scroll to position [0, 0]
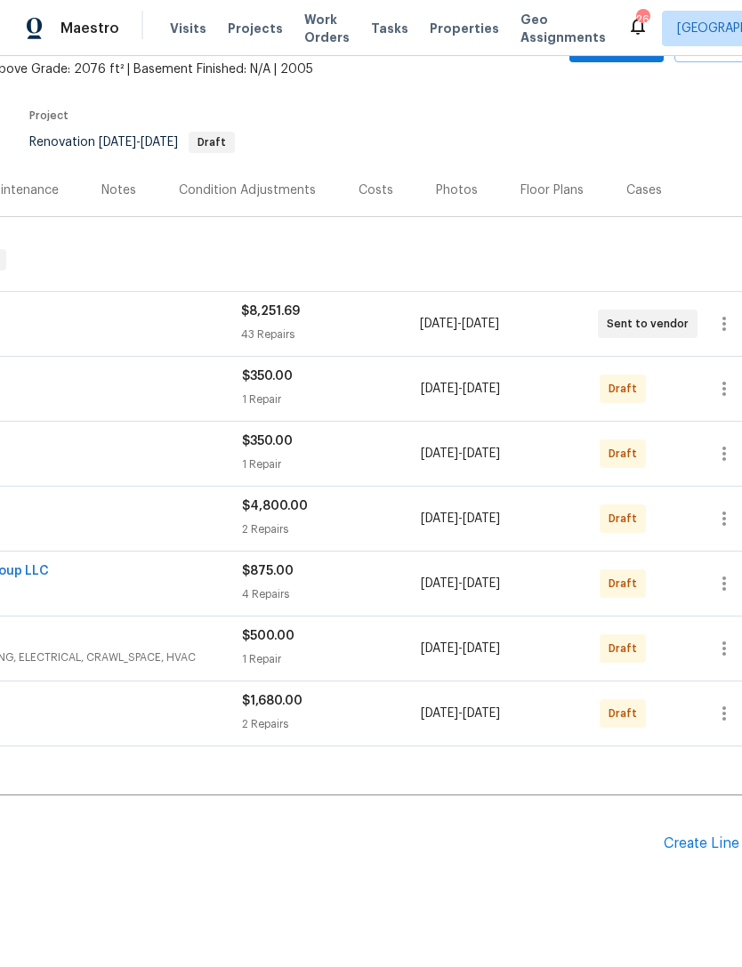
scroll to position [105, 230]
click at [378, 189] on div "Costs" at bounding box center [378, 191] width 35 height 18
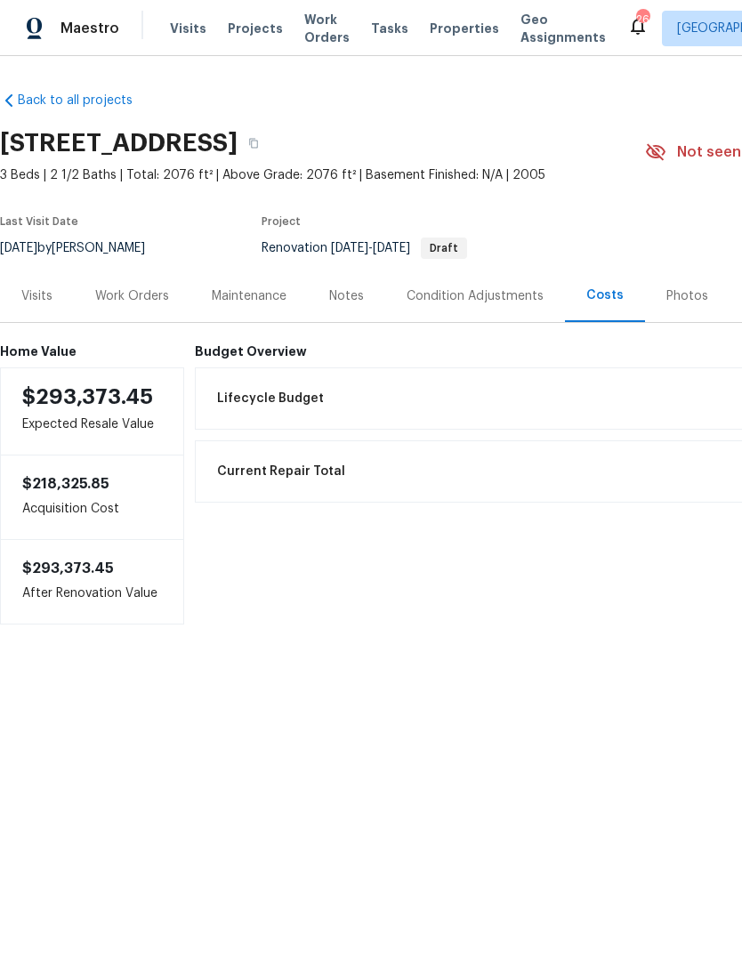
click at [145, 285] on div "Work Orders" at bounding box center [132, 296] width 117 height 53
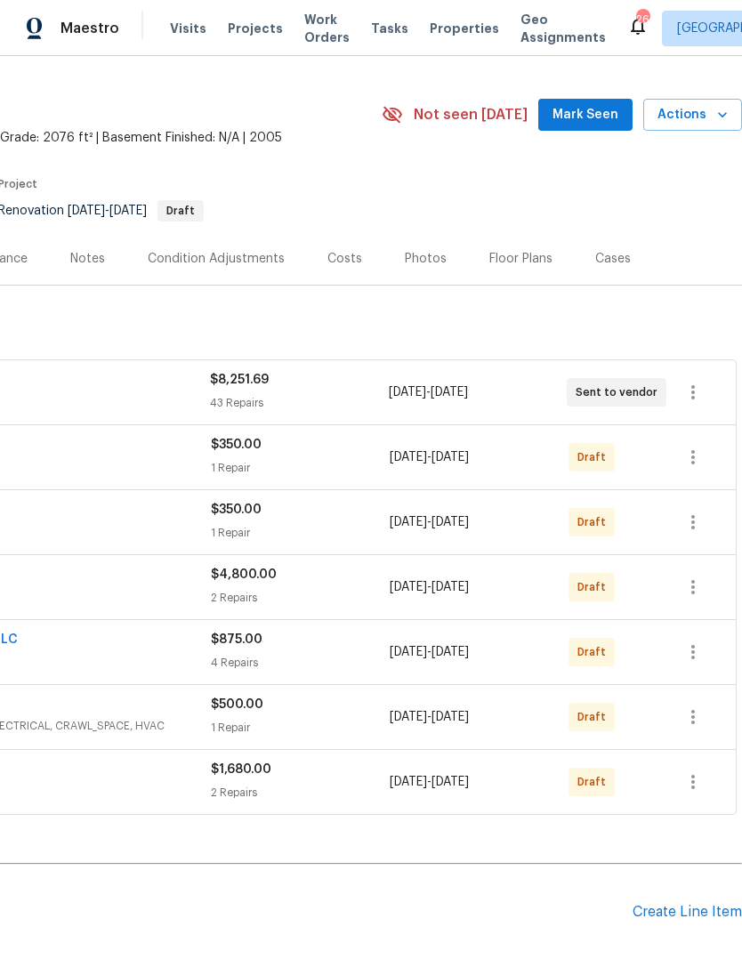
scroll to position [39, 263]
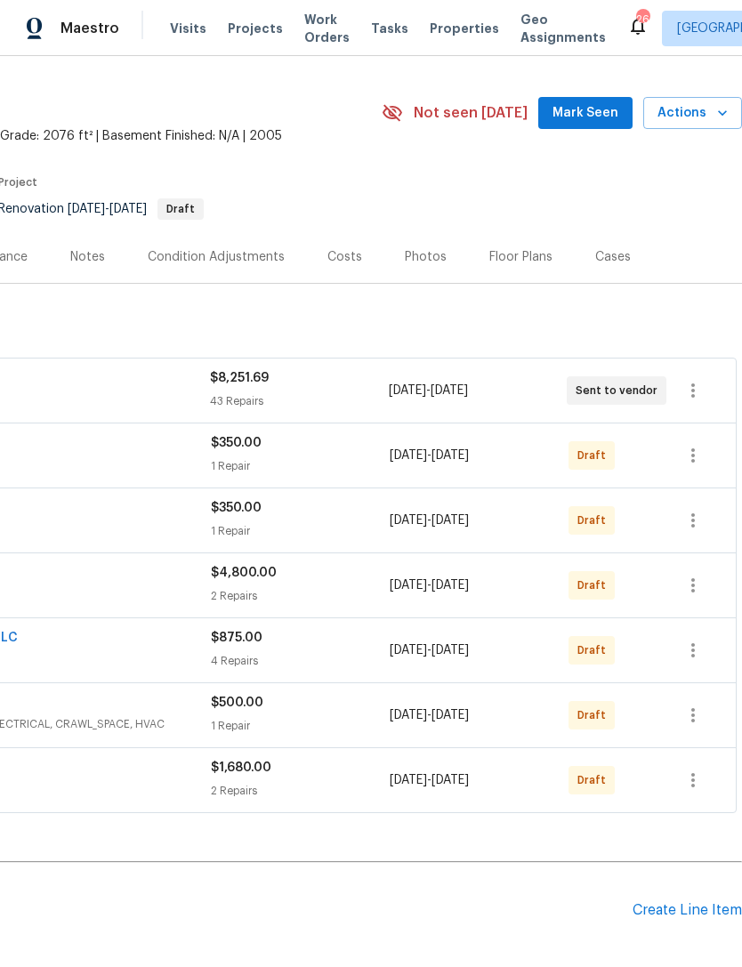
click at [342, 255] on div "Costs" at bounding box center [345, 257] width 35 height 18
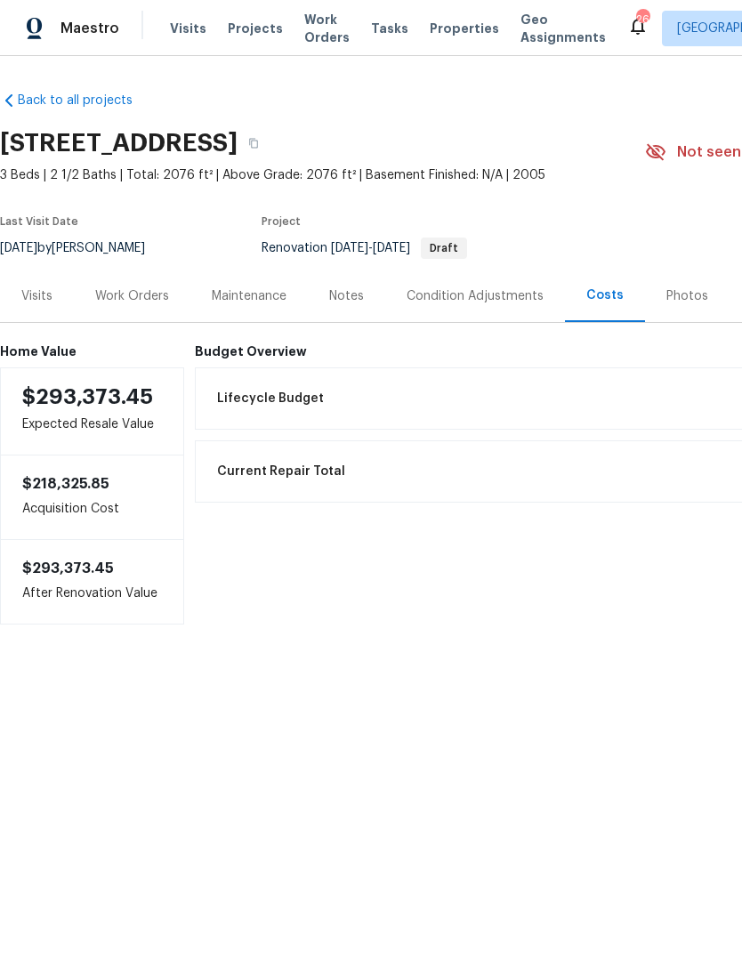
click at [131, 302] on div "Work Orders" at bounding box center [132, 296] width 74 height 18
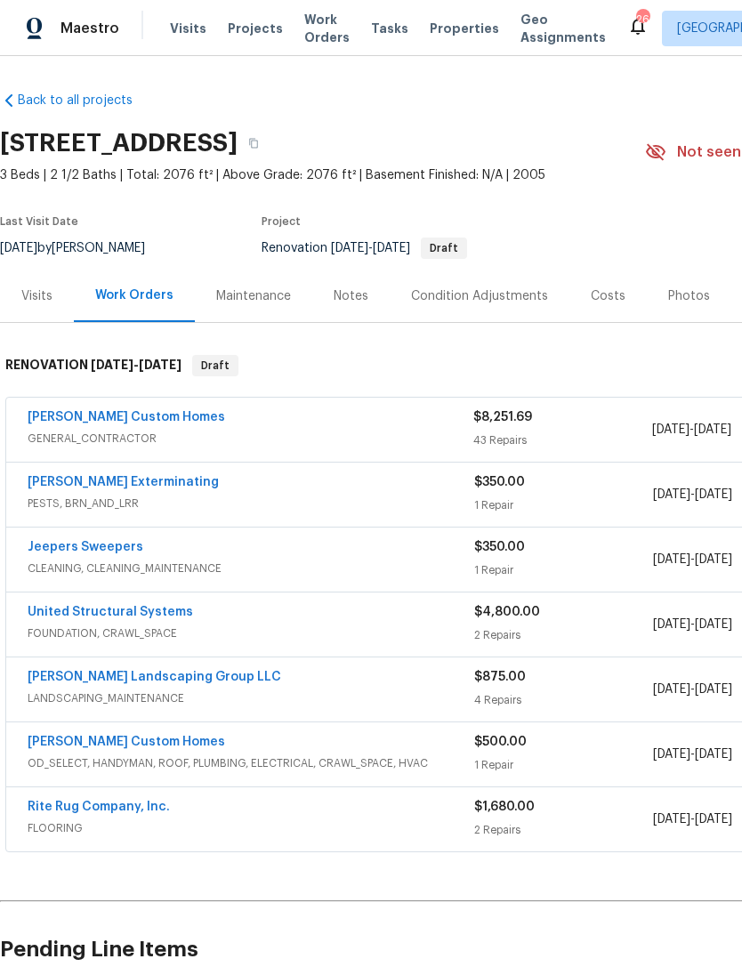
click at [99, 411] on link "[PERSON_NAME] Custom Homes" at bounding box center [127, 417] width 198 height 12
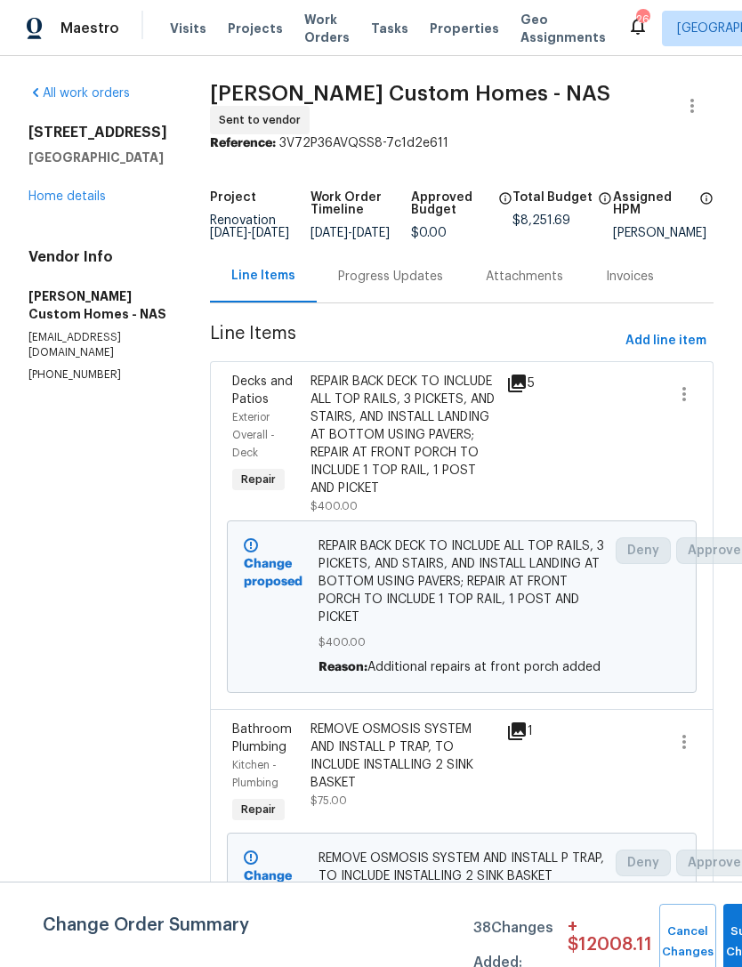
click at [71, 192] on link "Home details" at bounding box center [66, 196] width 77 height 12
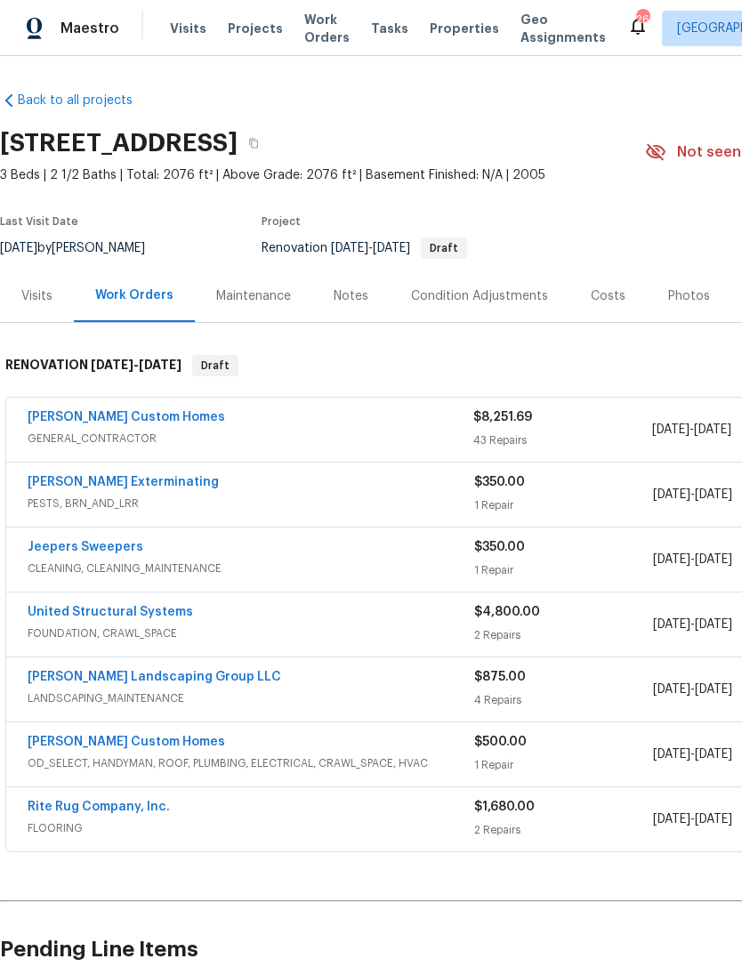
click at [71, 421] on link "[PERSON_NAME] Custom Homes" at bounding box center [127, 417] width 198 height 12
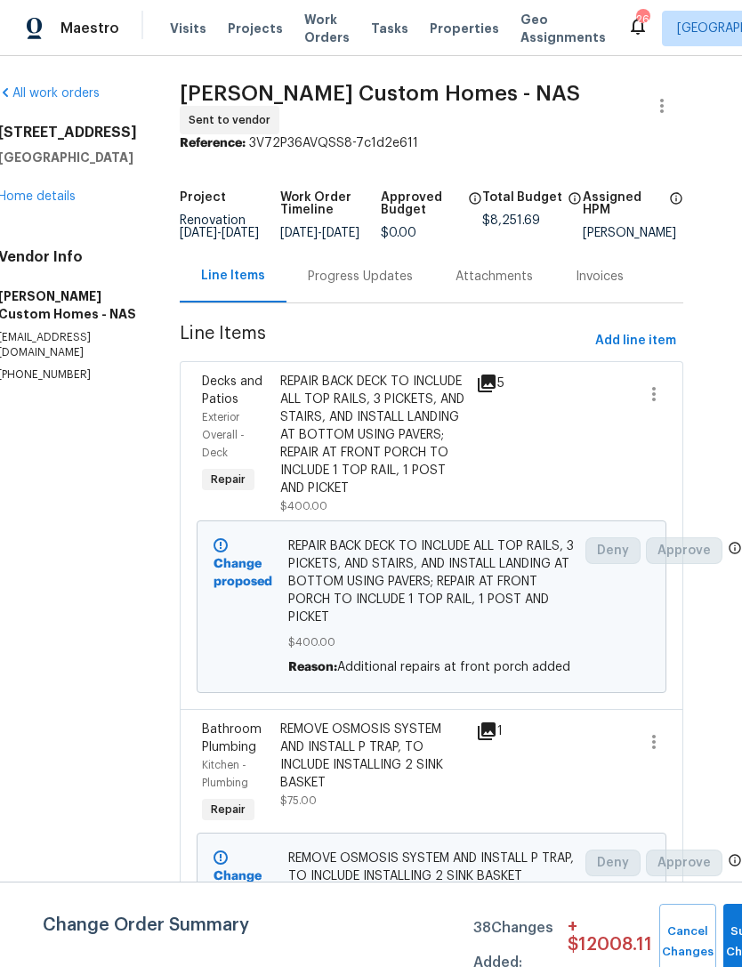
scroll to position [0, 31]
click at [662, 105] on icon "button" at bounding box center [662, 106] width 4 height 14
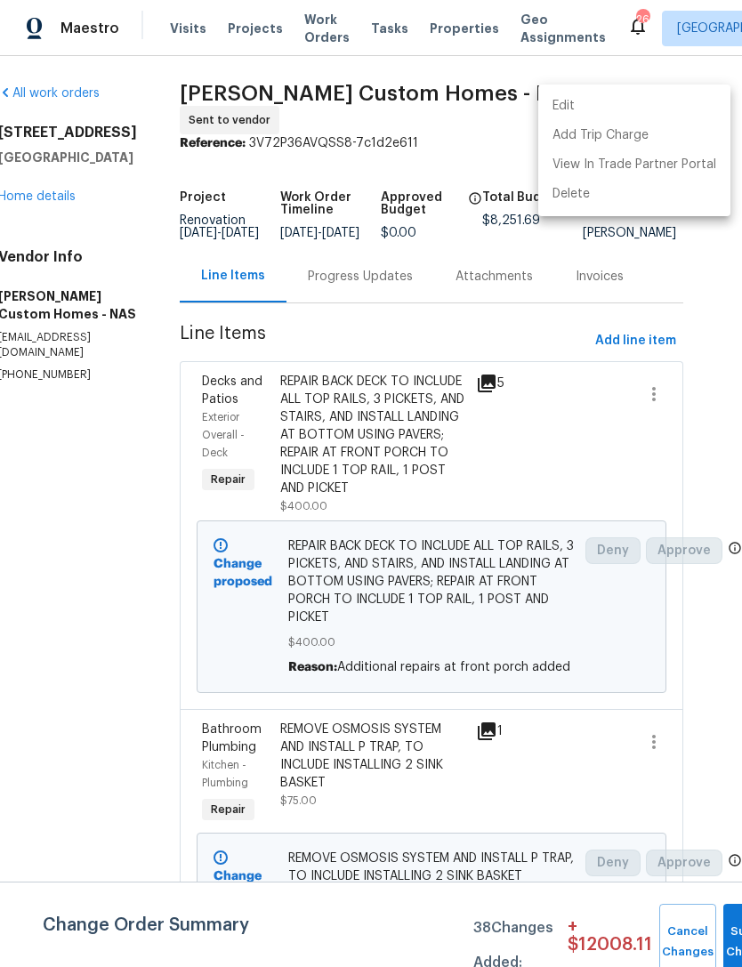
click at [651, 99] on li "Edit" at bounding box center [634, 106] width 192 height 29
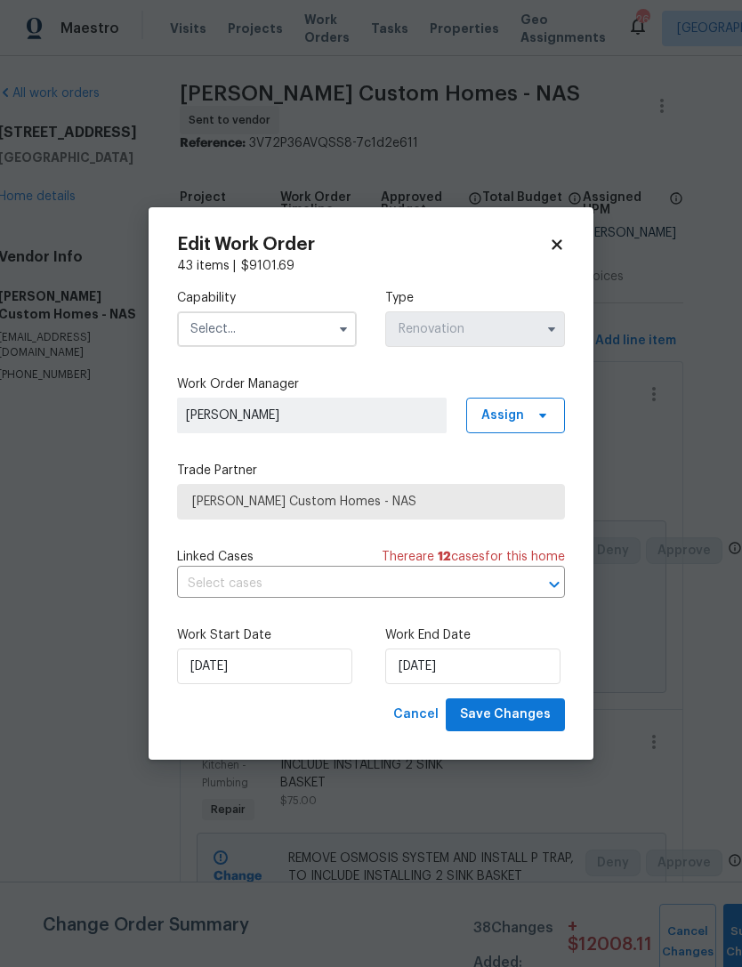
click at [240, 341] on input "text" at bounding box center [267, 330] width 180 height 36
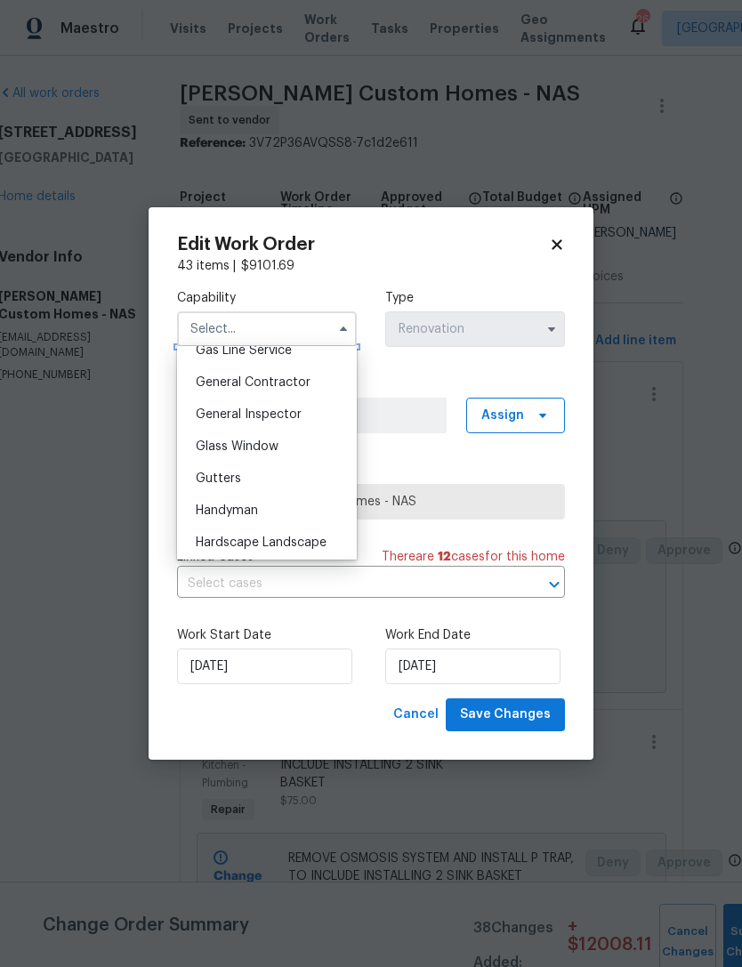
scroll to position [832, 0]
click at [299, 388] on span "General Contractor" at bounding box center [253, 385] width 115 height 12
type input "General Contractor"
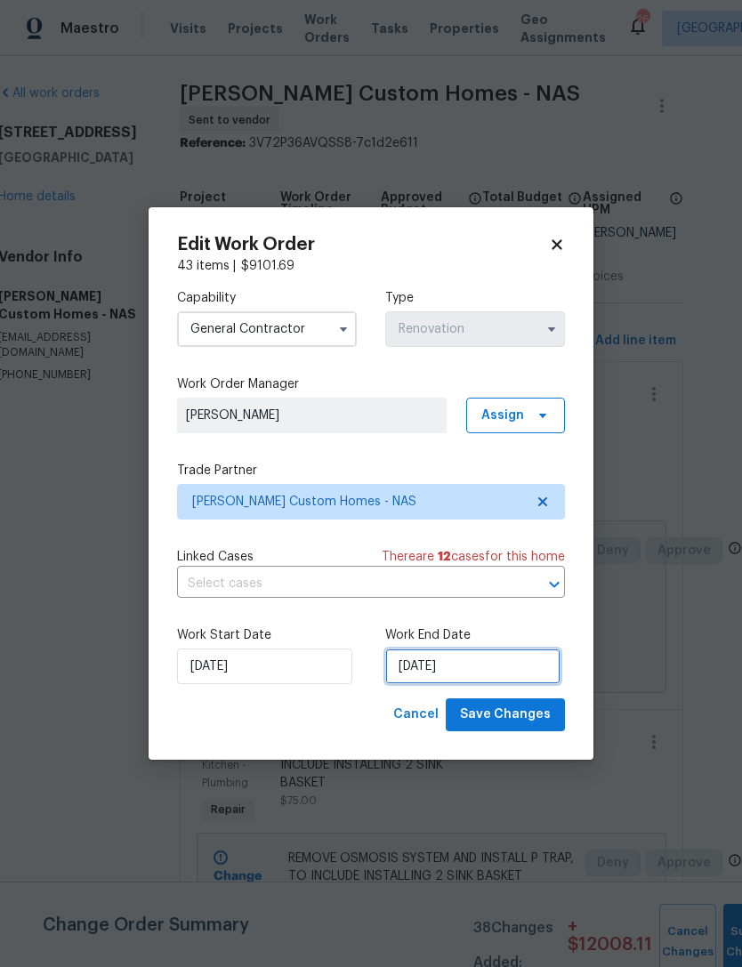
click at [426, 665] on input "[DATE]" at bounding box center [472, 667] width 175 height 36
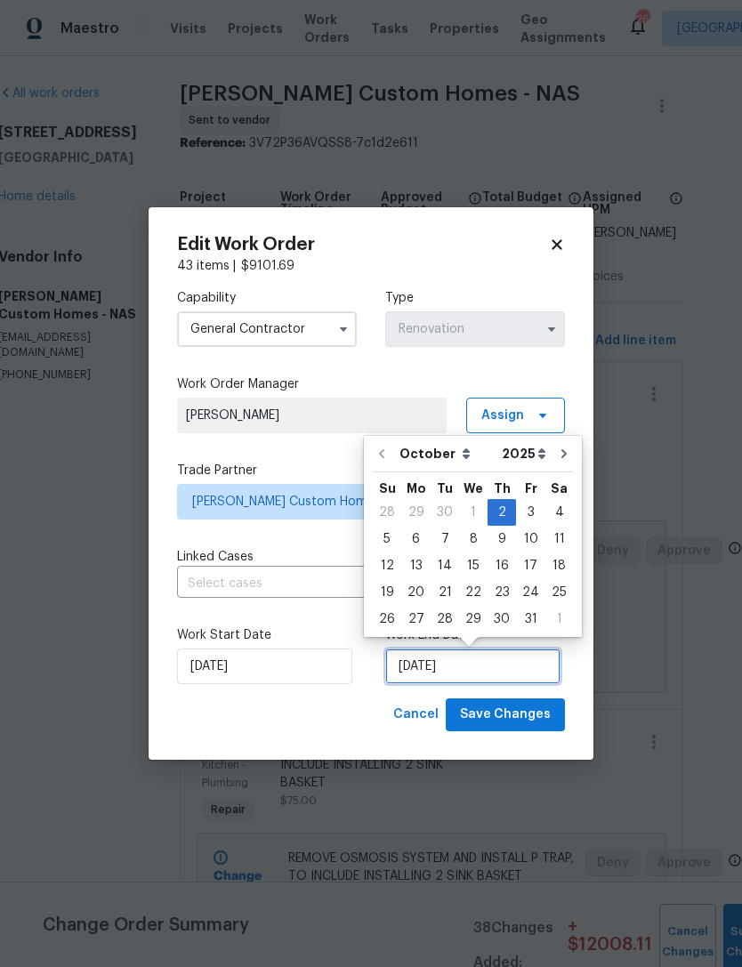
scroll to position [33, 0]
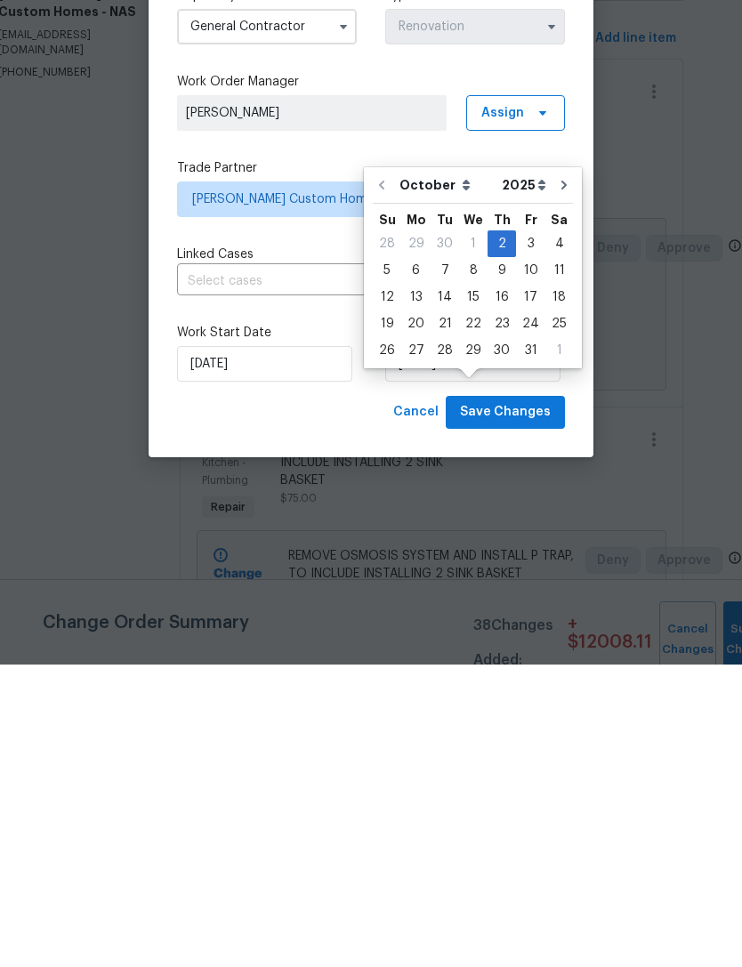
click at [49, 264] on body "Maestro Visits Projects Work Orders Tasks Properties Geo Assignments 26 Nashvil…" at bounding box center [371, 483] width 742 height 967
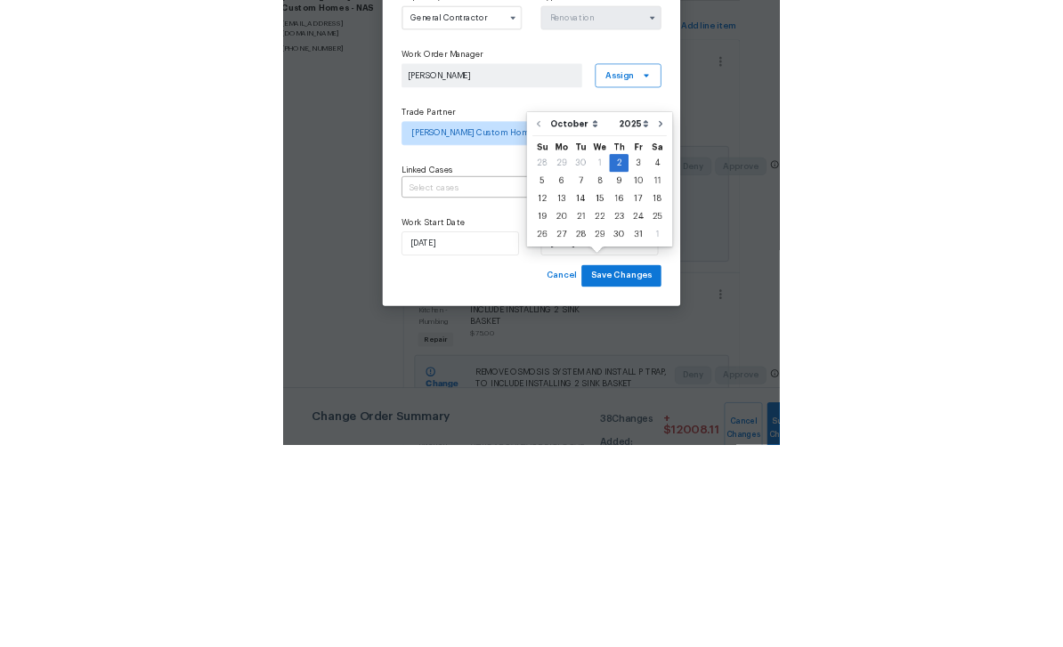
scroll to position [57, 0]
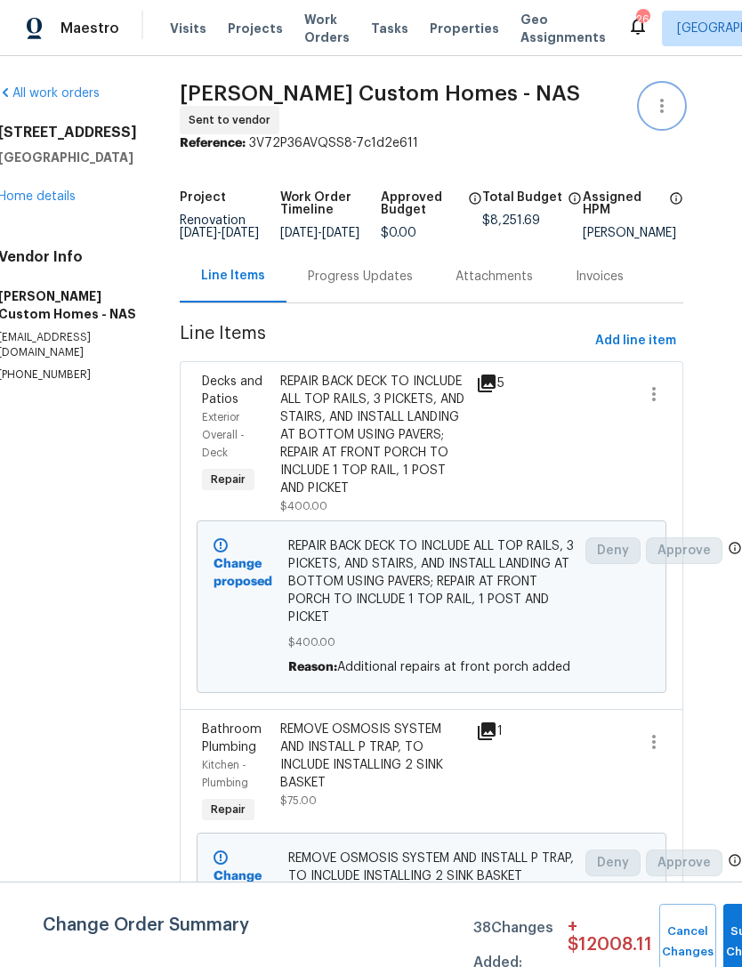
click at [668, 95] on icon "button" at bounding box center [662, 105] width 21 height 21
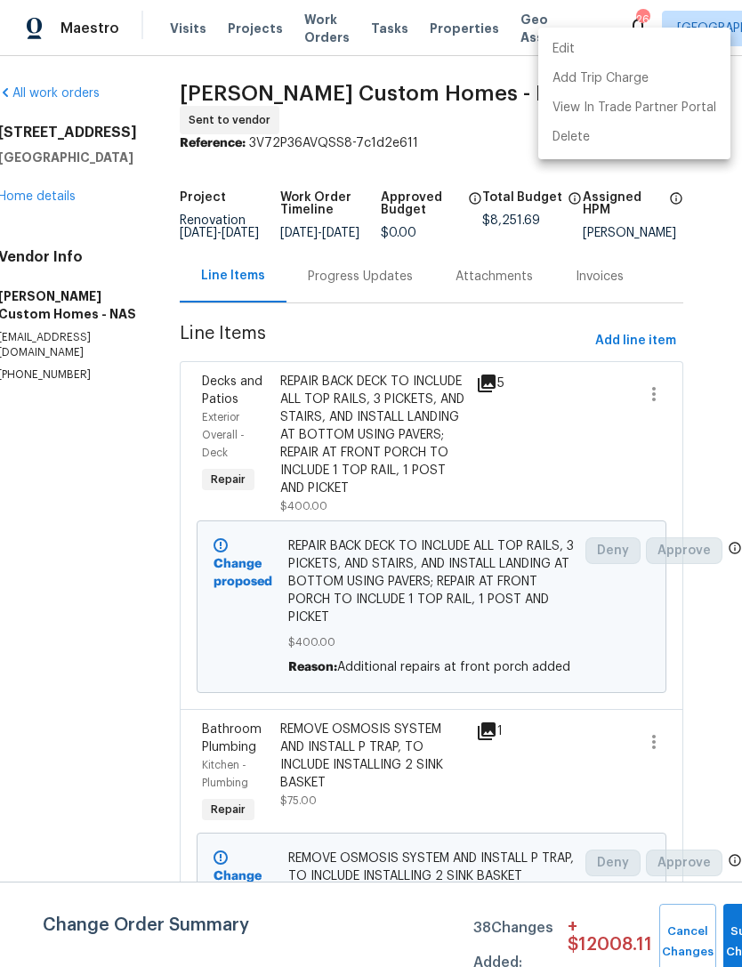
click at [634, 46] on li "Edit" at bounding box center [634, 49] width 192 height 29
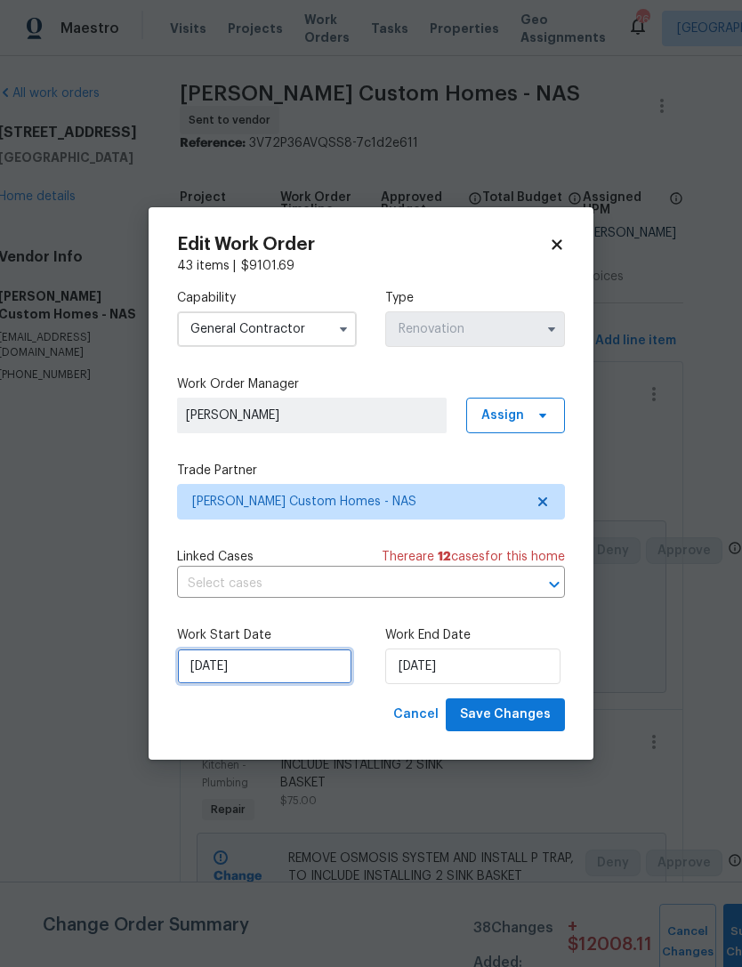
click at [244, 660] on input "[DATE]" at bounding box center [264, 667] width 175 height 36
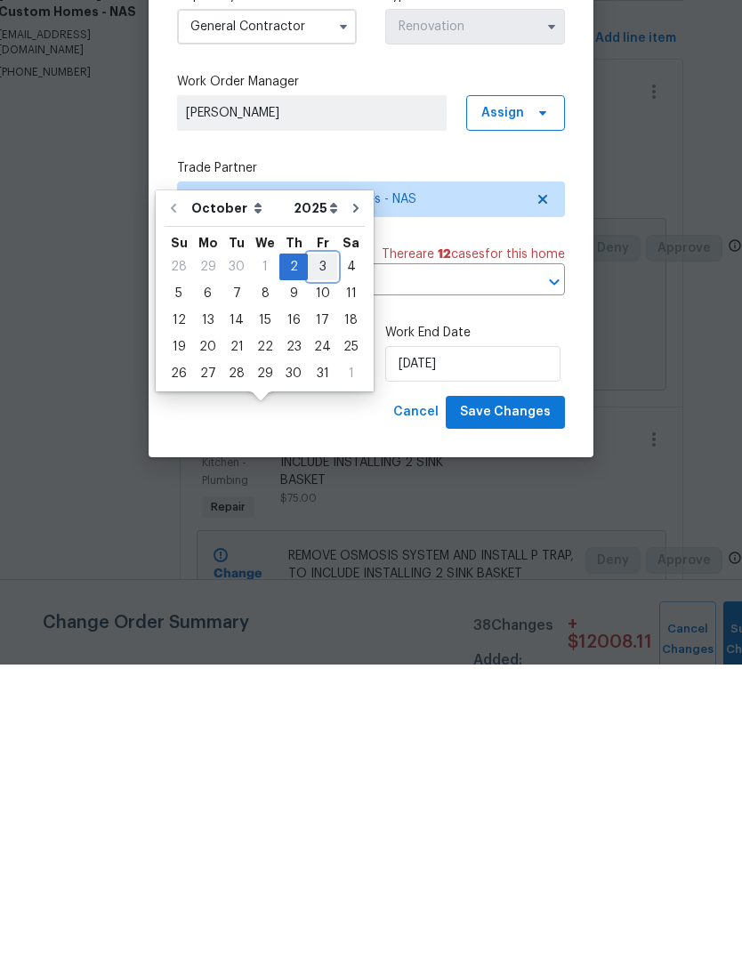
click at [320, 557] on div "3" at bounding box center [322, 569] width 29 height 25
type input "10/3/2025"
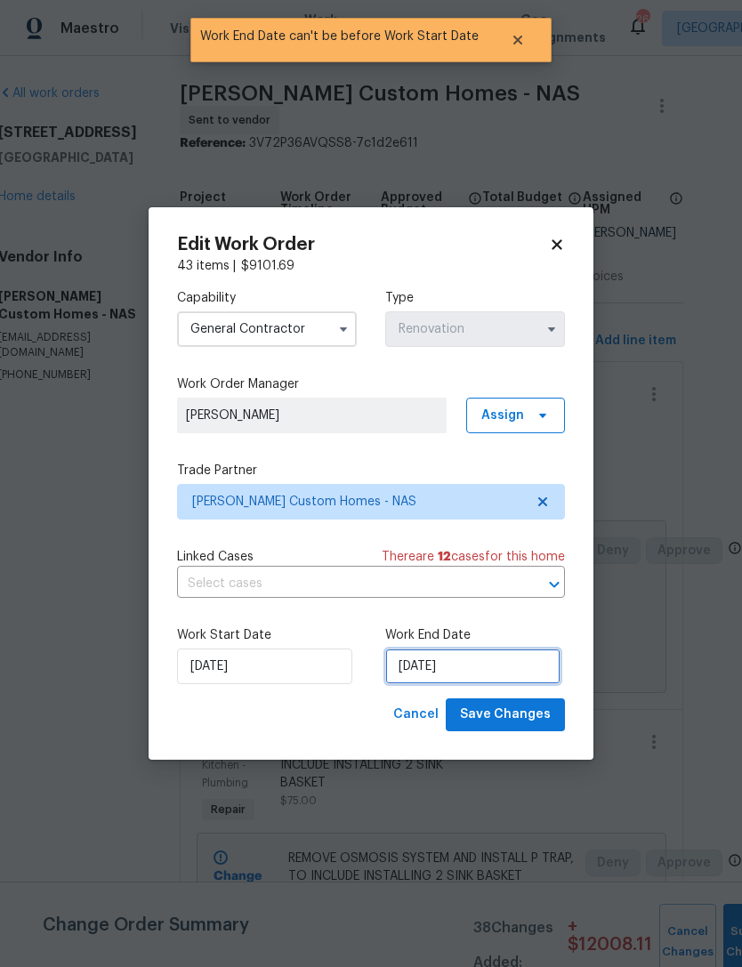
click at [422, 668] on input "10/3/2025" at bounding box center [472, 667] width 175 height 36
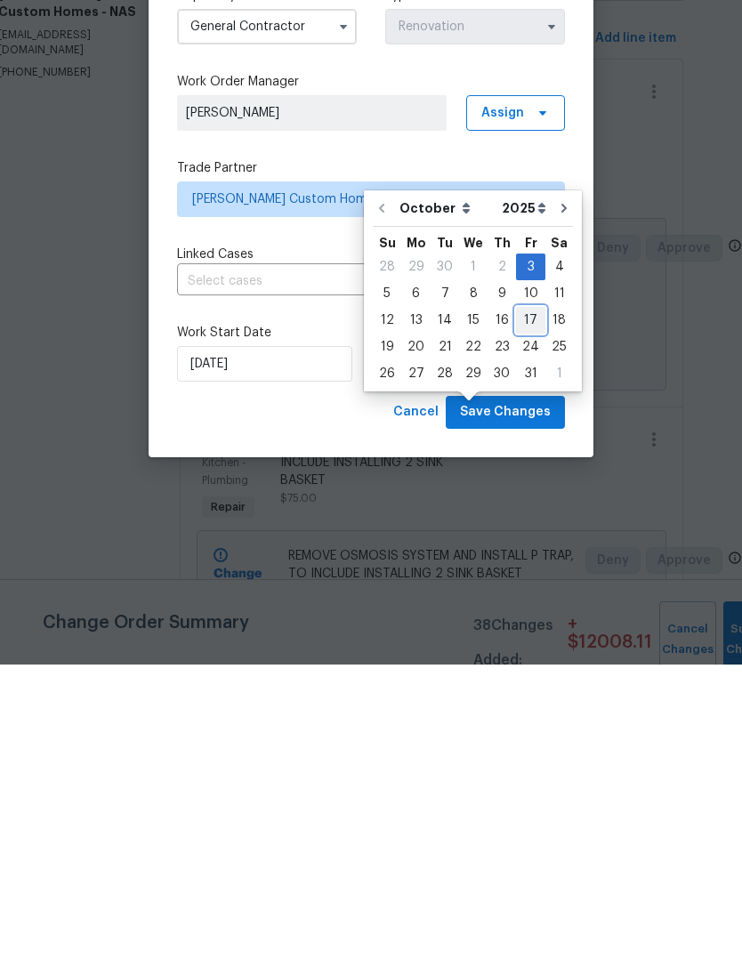
click at [533, 611] on div "17" at bounding box center [530, 623] width 29 height 25
type input "[DATE]"
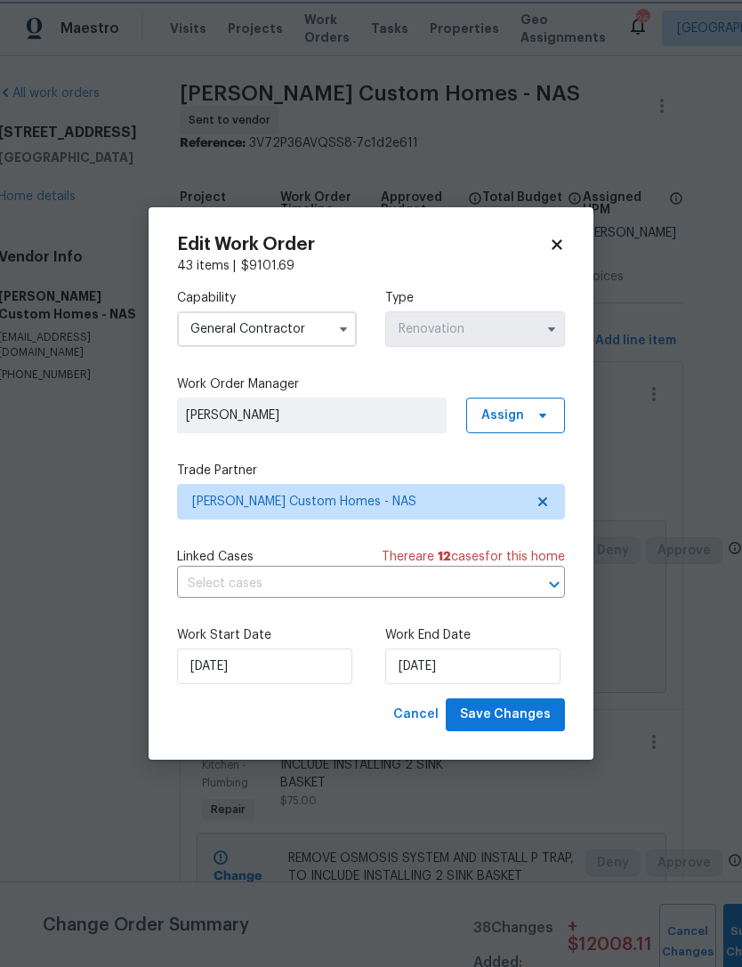
scroll to position [0, 0]
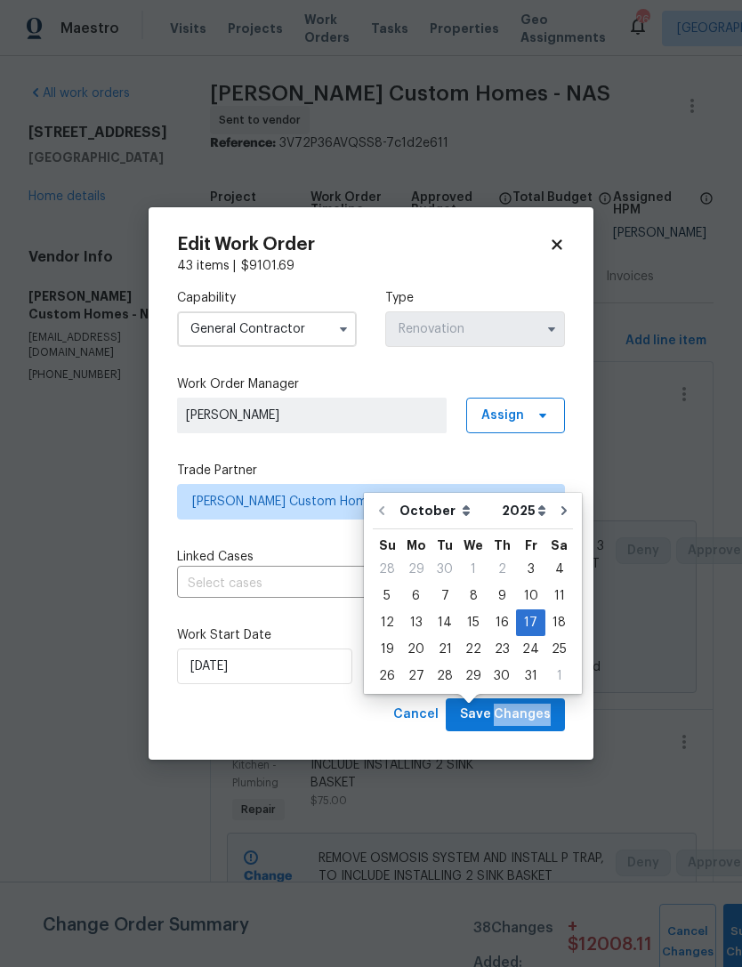
click at [297, 730] on div "Cancel Save Changes" at bounding box center [371, 715] width 388 height 33
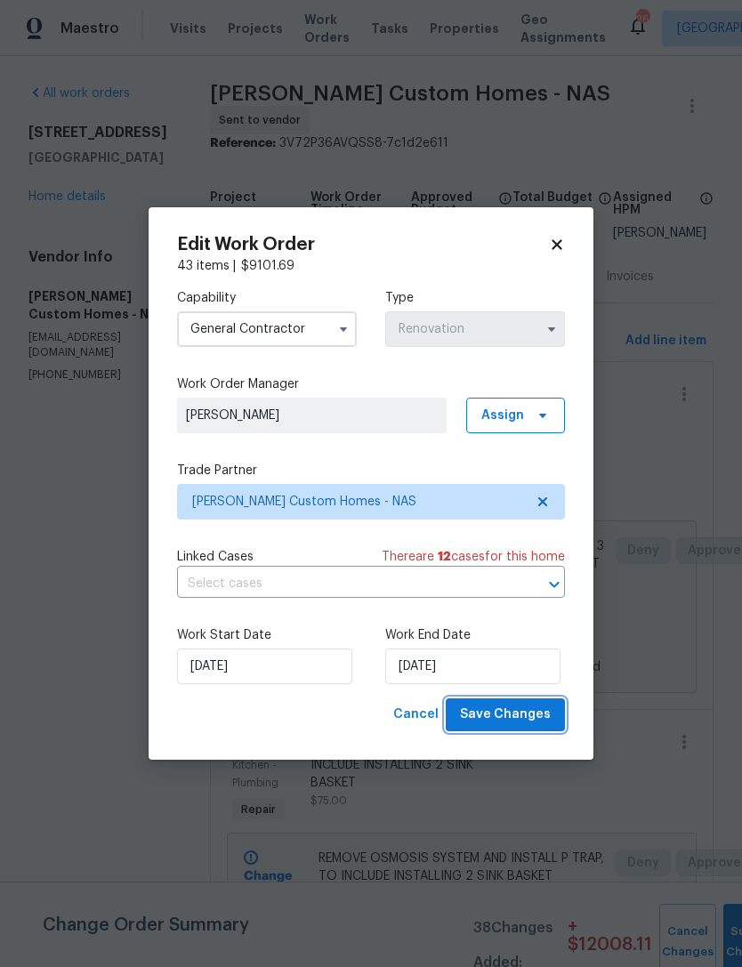
click at [522, 718] on span "Save Changes" at bounding box center [505, 715] width 91 height 22
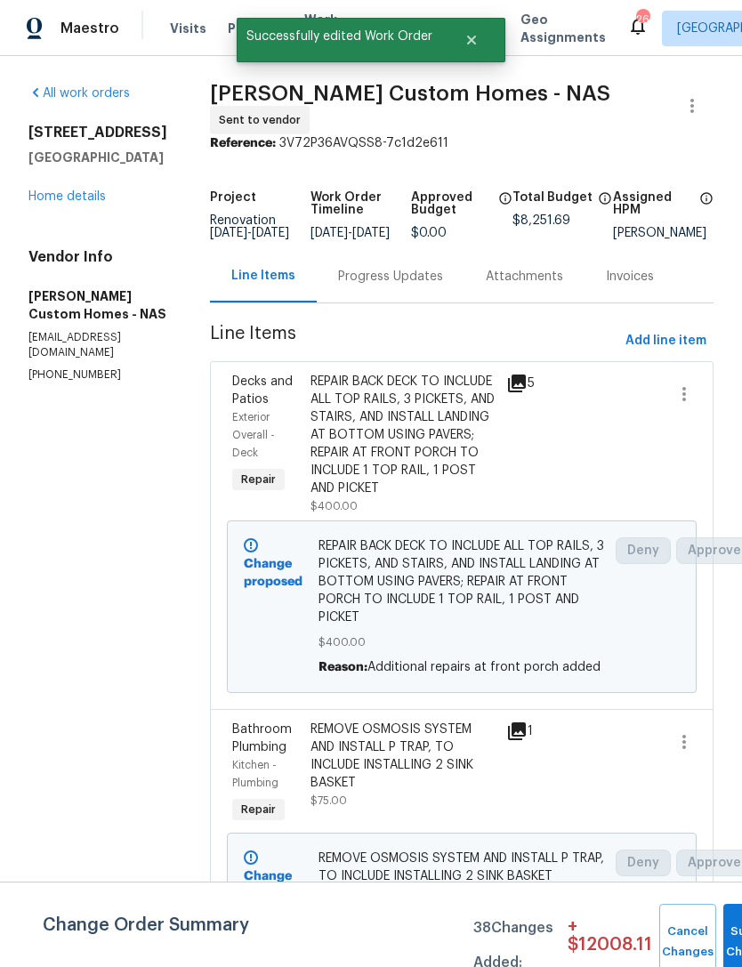
click at [80, 190] on link "Home details" at bounding box center [66, 196] width 77 height 12
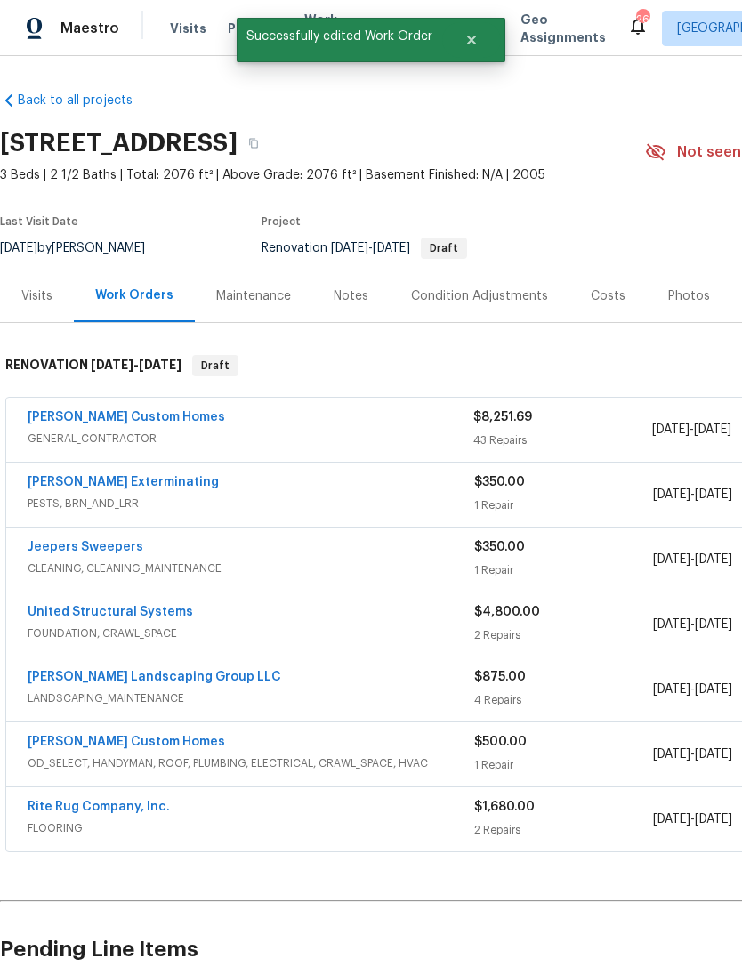
click at [149, 476] on link "[PERSON_NAME] Exterminating" at bounding box center [123, 482] width 191 height 12
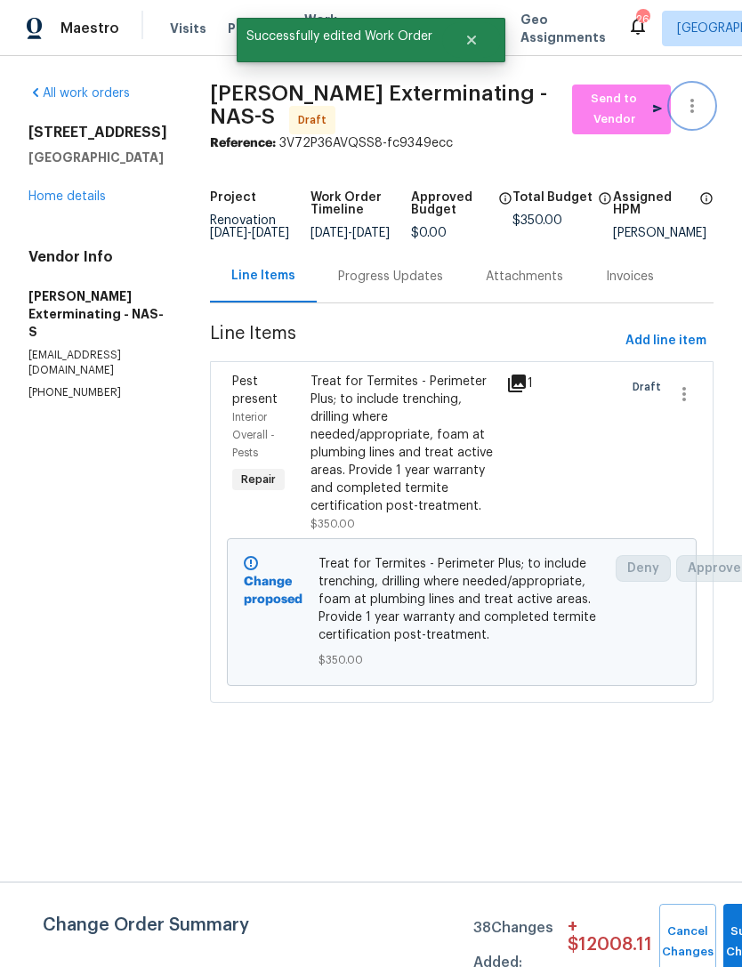
click at [695, 102] on icon "button" at bounding box center [692, 105] width 21 height 21
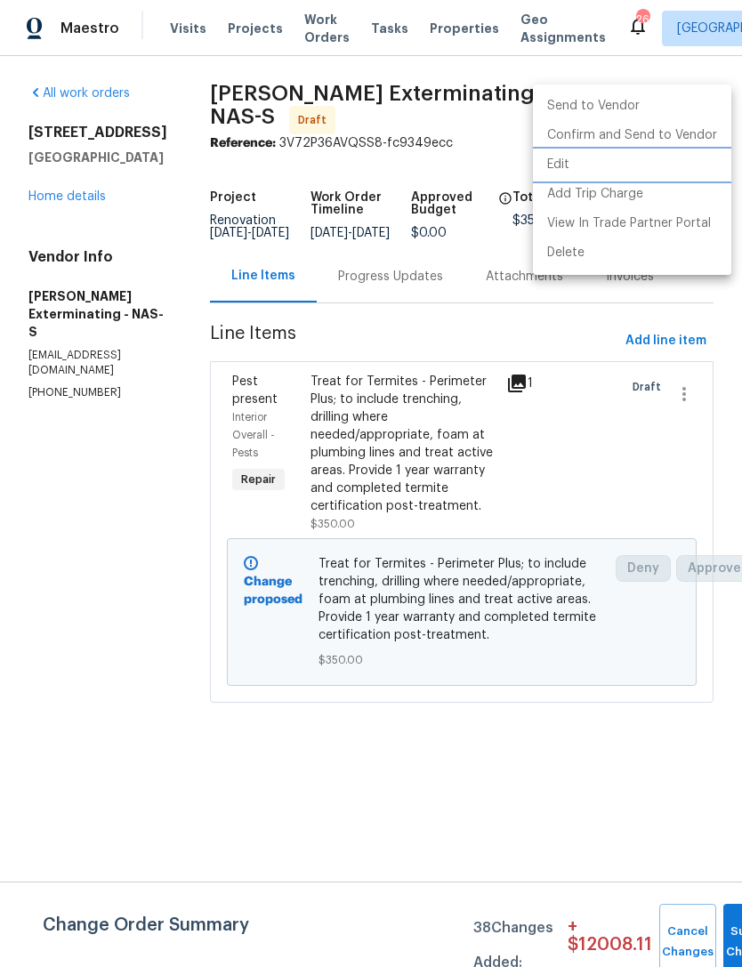
click at [600, 164] on li "Edit" at bounding box center [632, 164] width 198 height 29
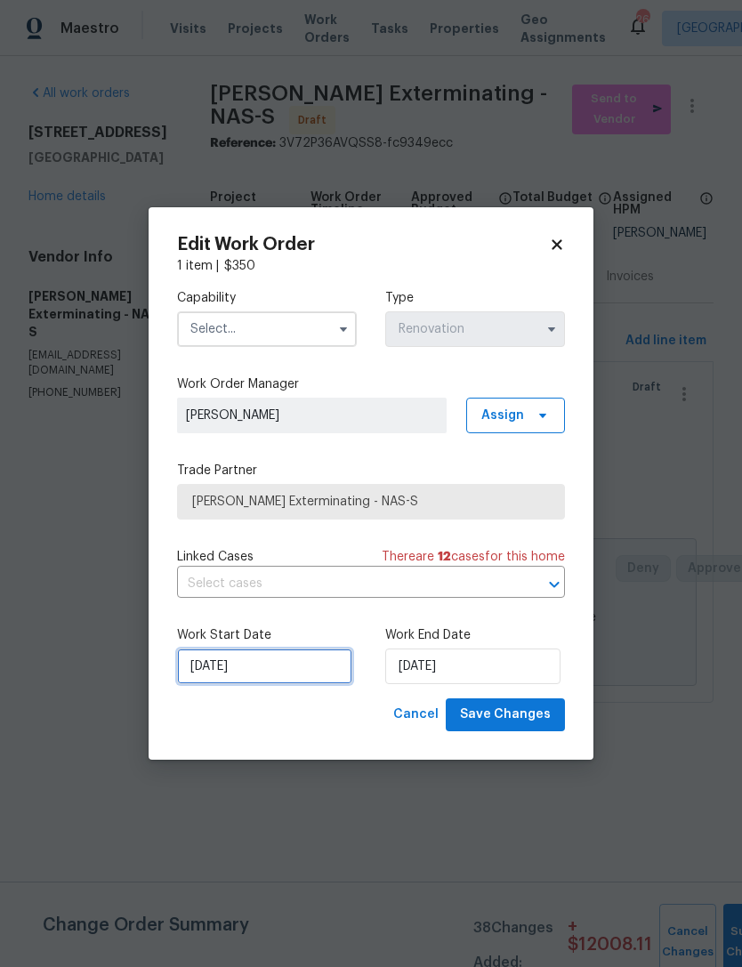
click at [250, 664] on input "[DATE]" at bounding box center [264, 667] width 175 height 36
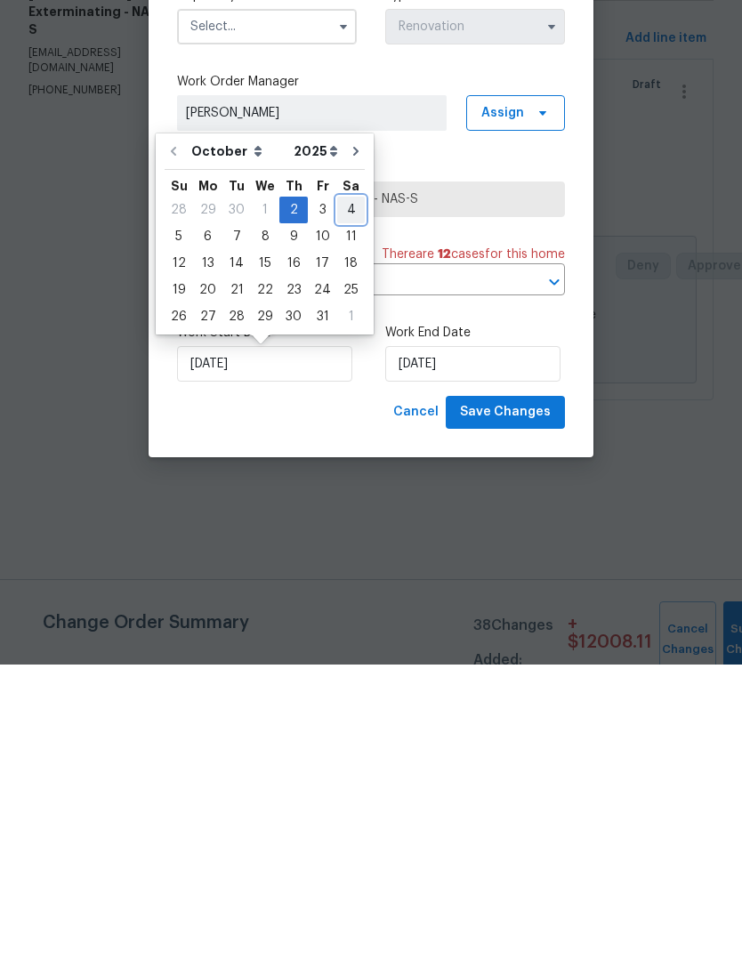
click at [337, 500] on div "4" at bounding box center [351, 512] width 28 height 25
type input "10/4/2025"
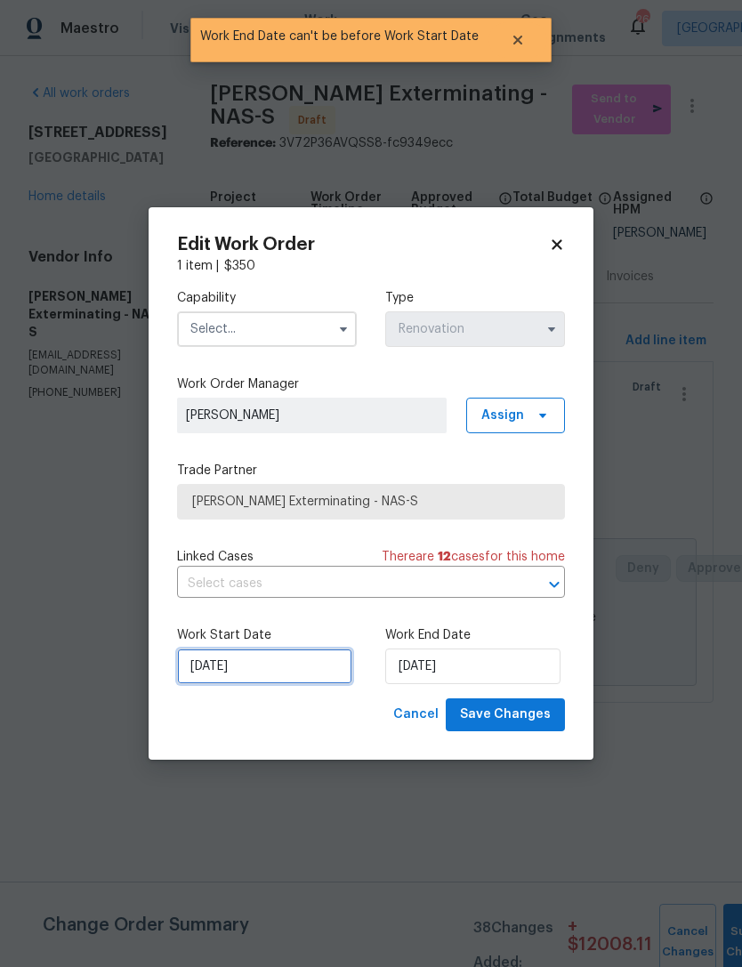
click at [263, 663] on input "10/4/2025" at bounding box center [264, 667] width 175 height 36
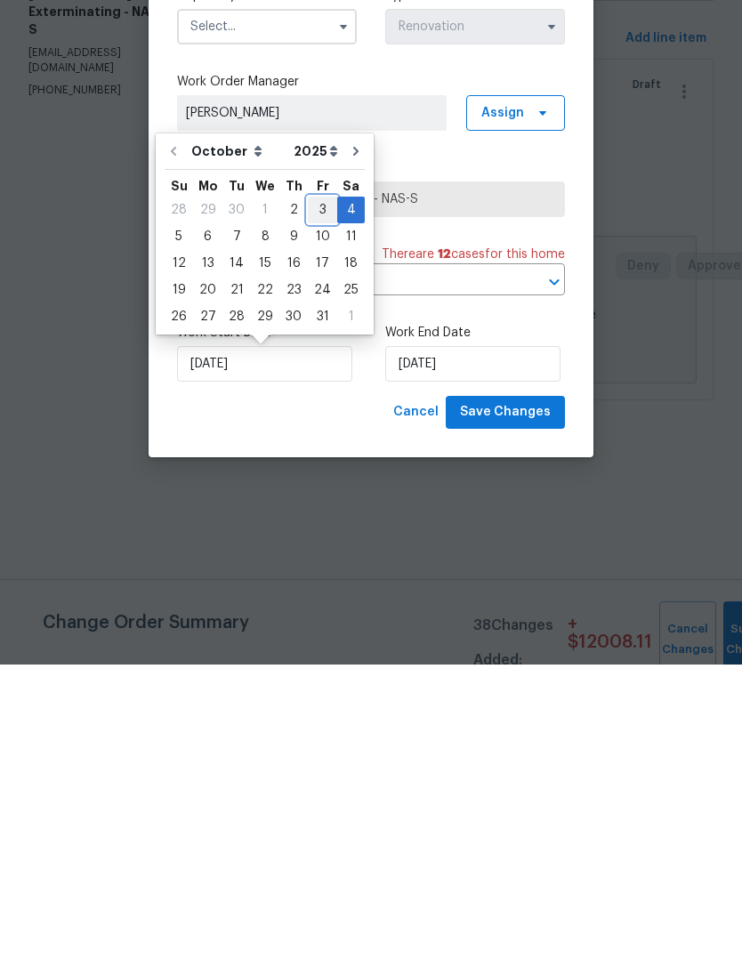
click at [317, 500] on div "3" at bounding box center [322, 512] width 29 height 25
type input "[DATE]"
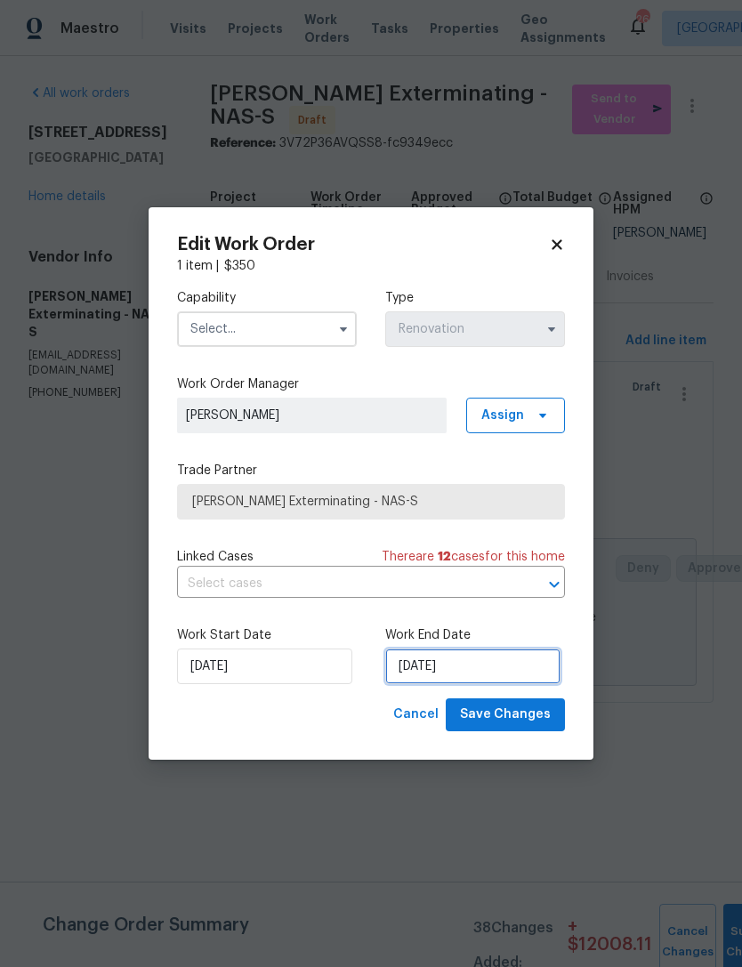
click at [449, 668] on input "10/4/2025" at bounding box center [472, 667] width 175 height 36
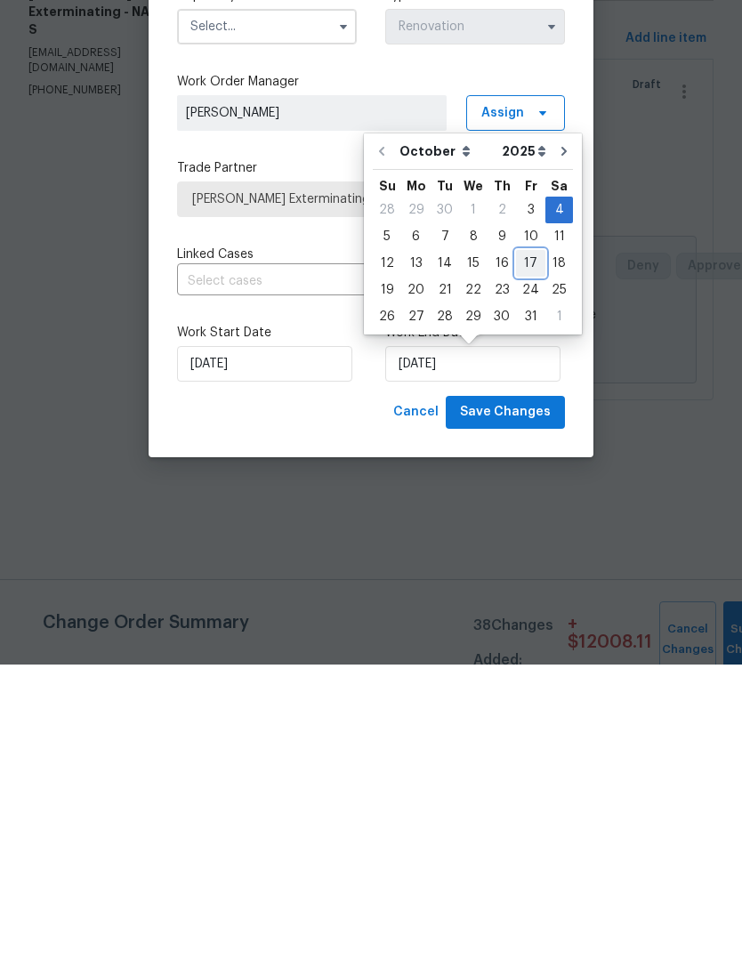
click at [523, 554] on div "17" at bounding box center [530, 566] width 29 height 25
type input "[DATE]"
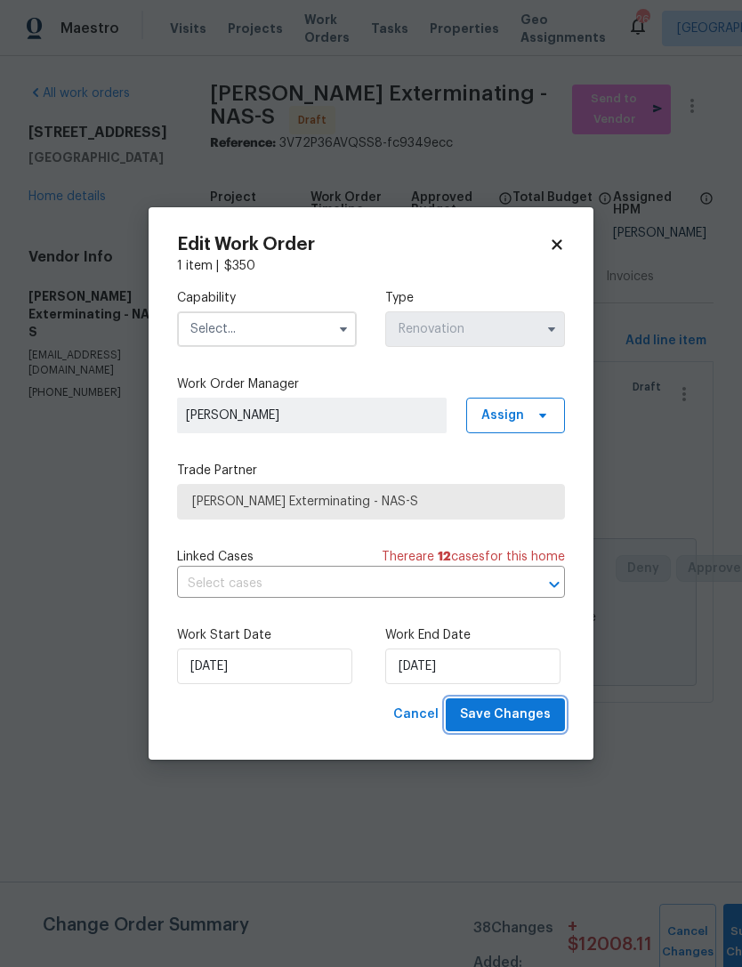
click at [522, 722] on span "Save Changes" at bounding box center [505, 715] width 91 height 22
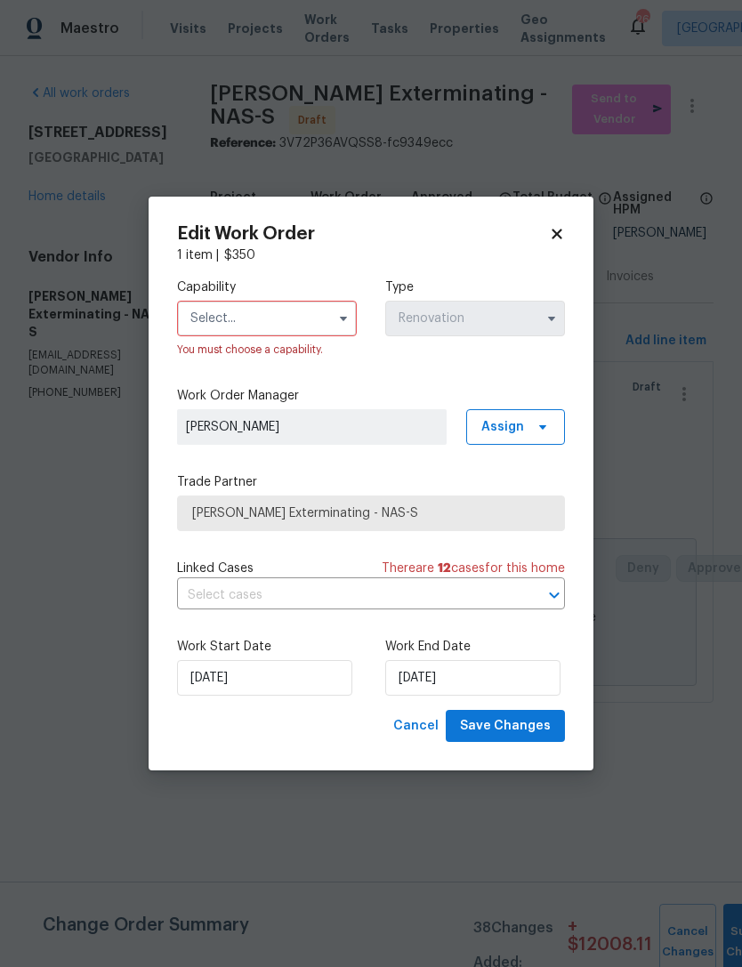
click at [276, 316] on input "text" at bounding box center [267, 319] width 180 height 36
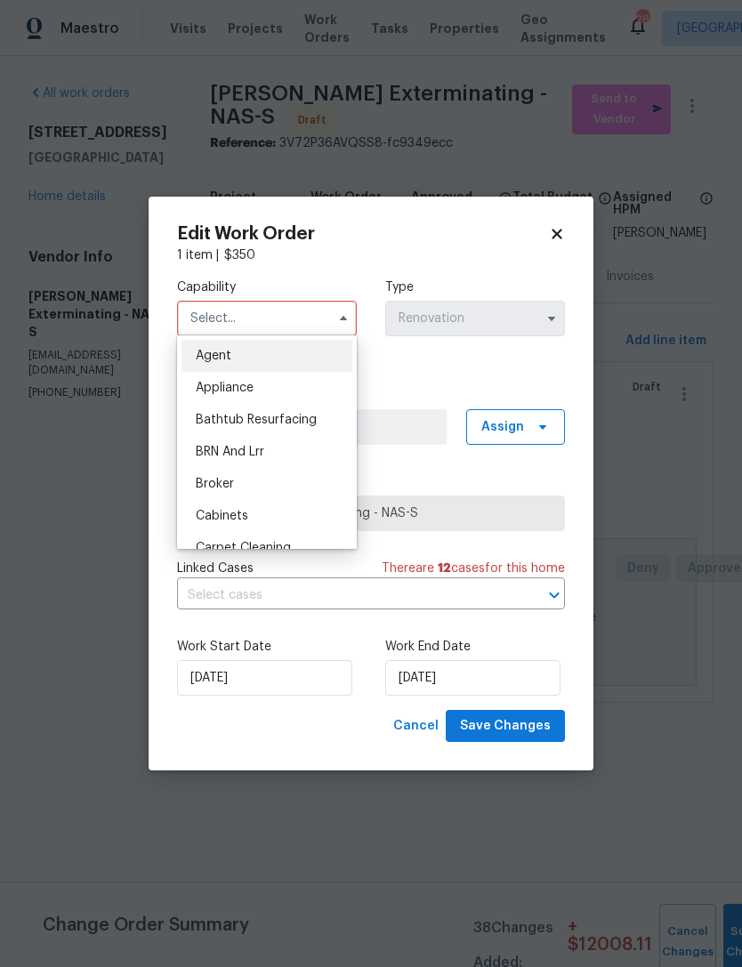
click at [277, 319] on input "text" at bounding box center [267, 319] width 180 height 36
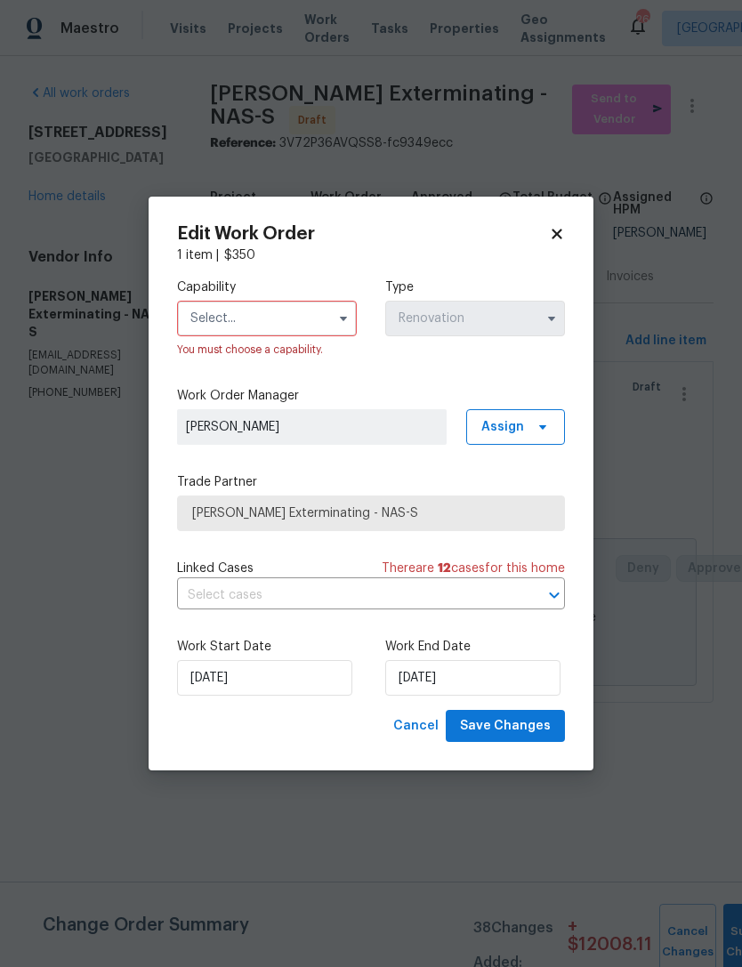
click at [275, 313] on input "text" at bounding box center [267, 319] width 180 height 36
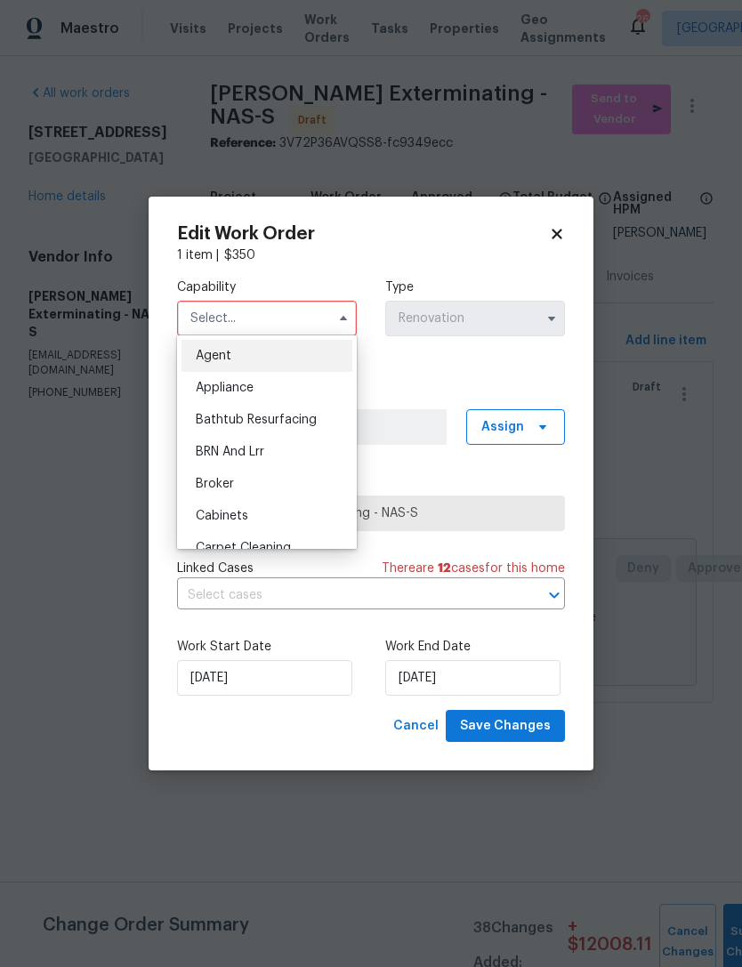
click at [264, 321] on input "text" at bounding box center [267, 319] width 180 height 36
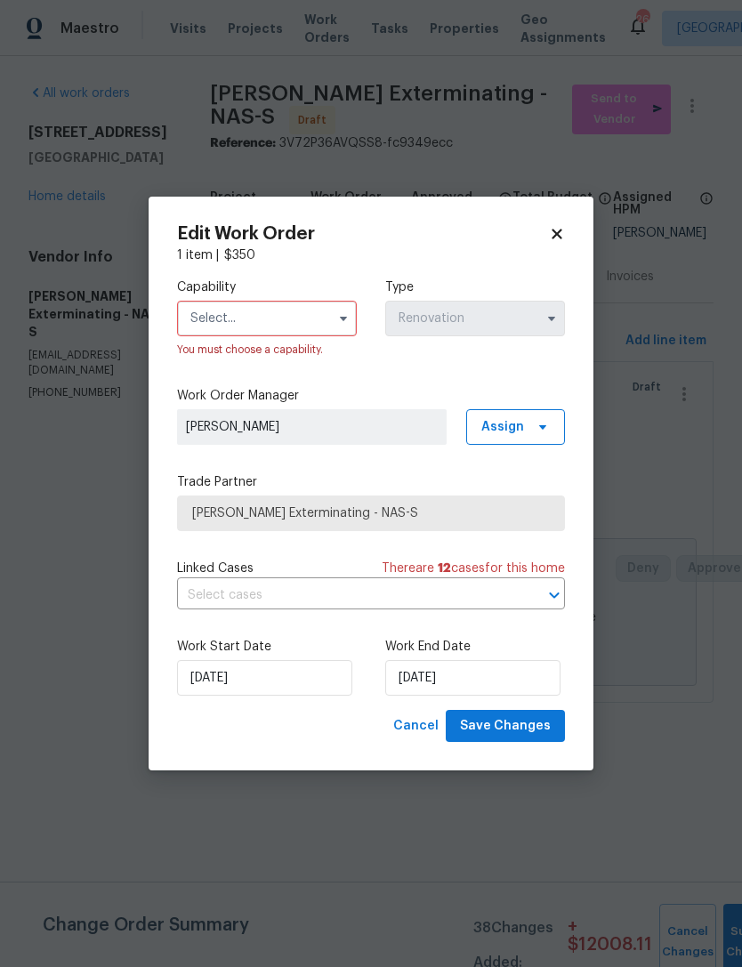
click at [266, 321] on input "text" at bounding box center [267, 319] width 180 height 36
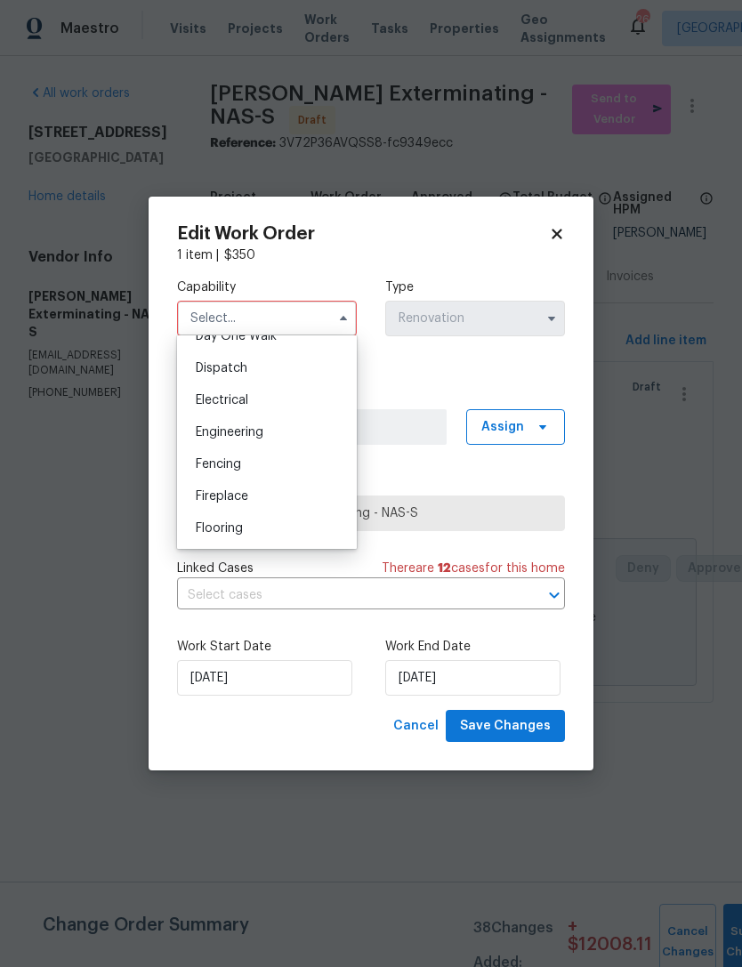
scroll to position [484, 0]
click at [281, 318] on input "text" at bounding box center [267, 319] width 180 height 36
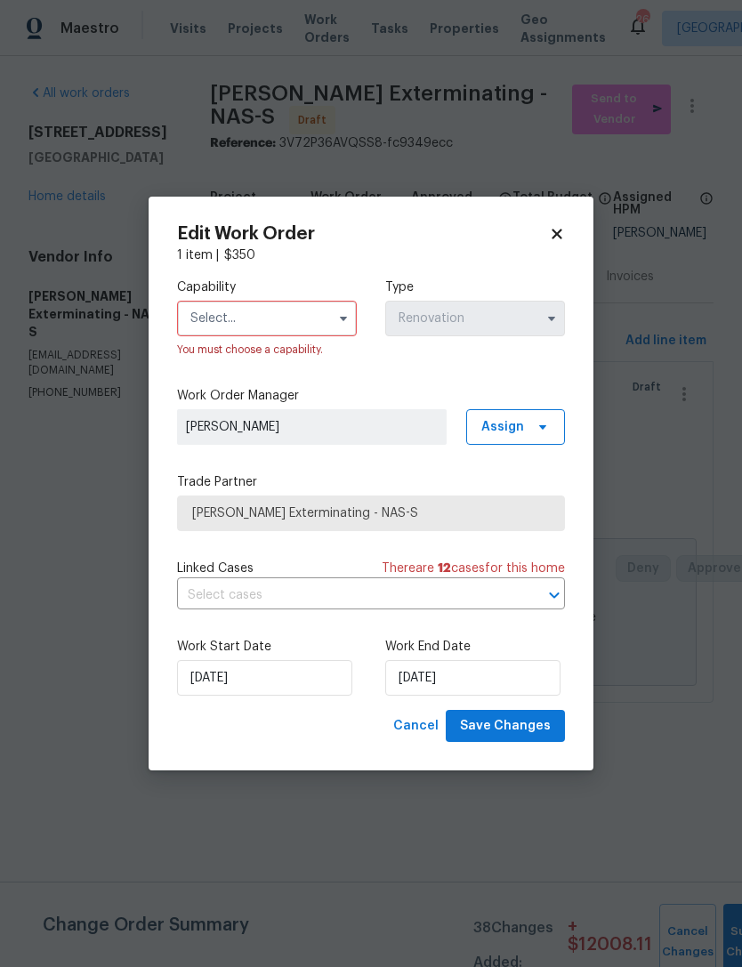
click at [298, 317] on input "text" at bounding box center [267, 319] width 180 height 36
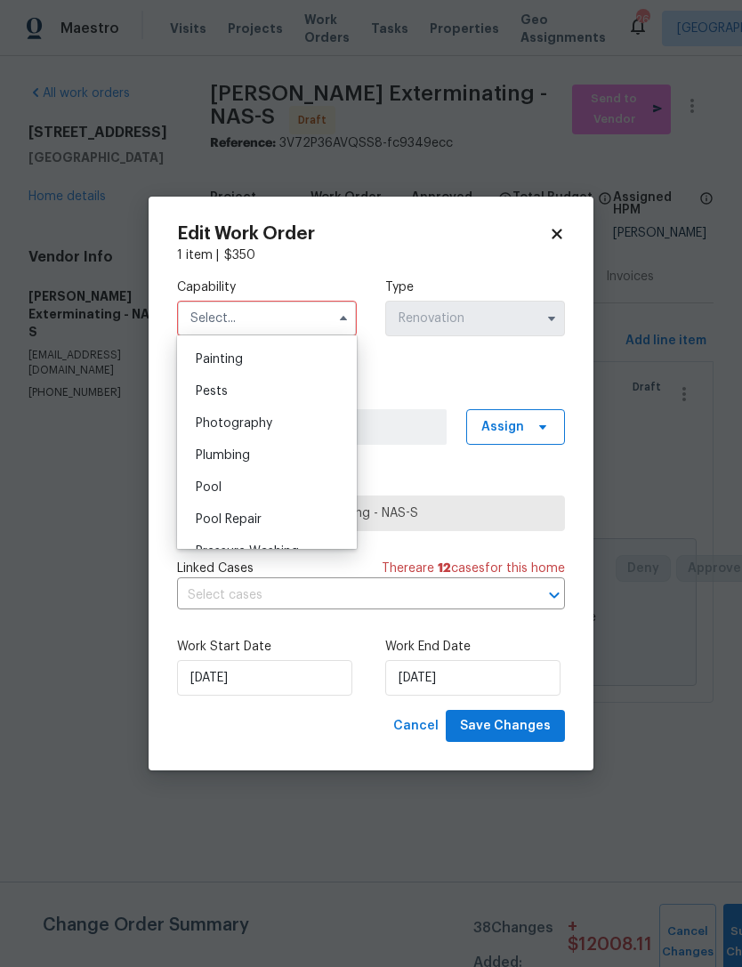
scroll to position [1493, 0]
click at [295, 379] on div "Pests" at bounding box center [267, 391] width 171 height 32
type input "Pests"
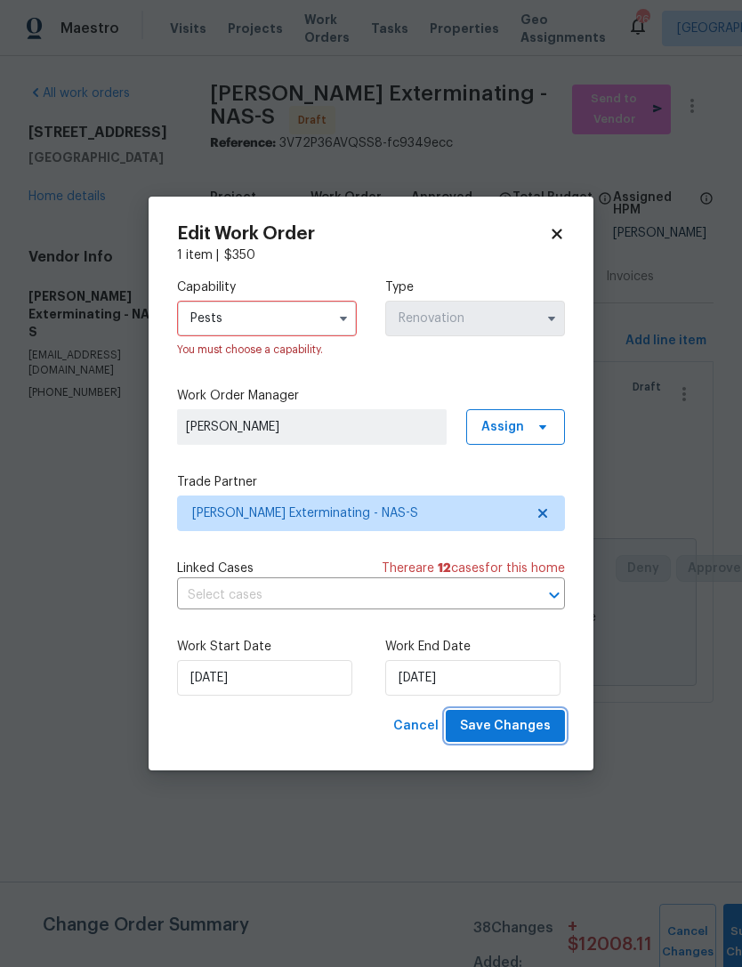
click at [529, 724] on span "Save Changes" at bounding box center [505, 727] width 91 height 22
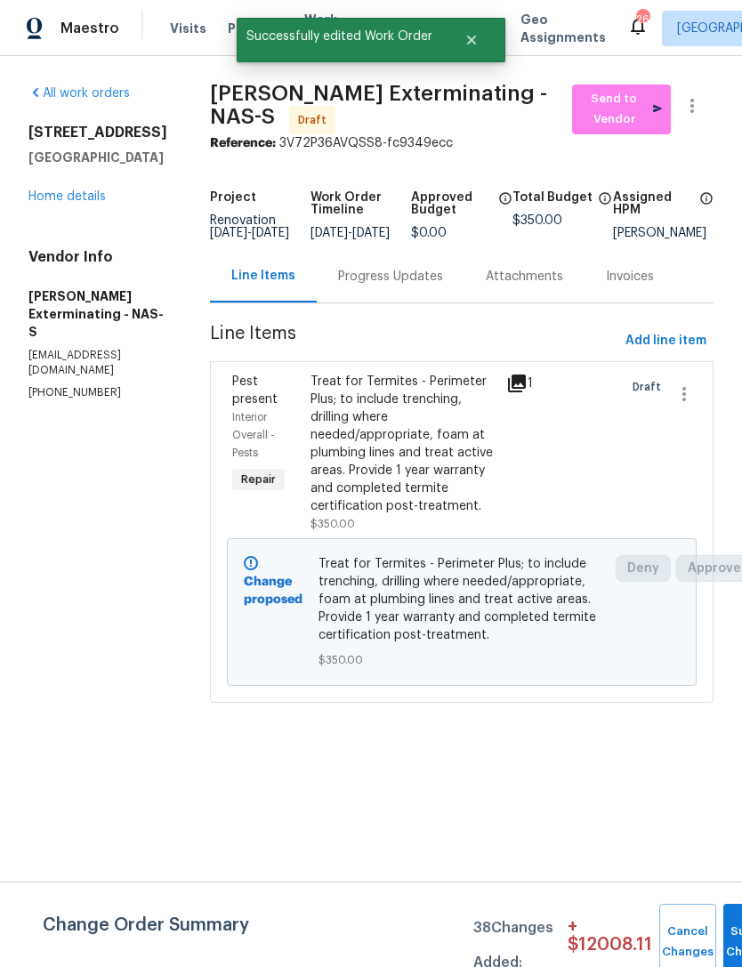
click at [78, 203] on link "Home details" at bounding box center [66, 196] width 77 height 12
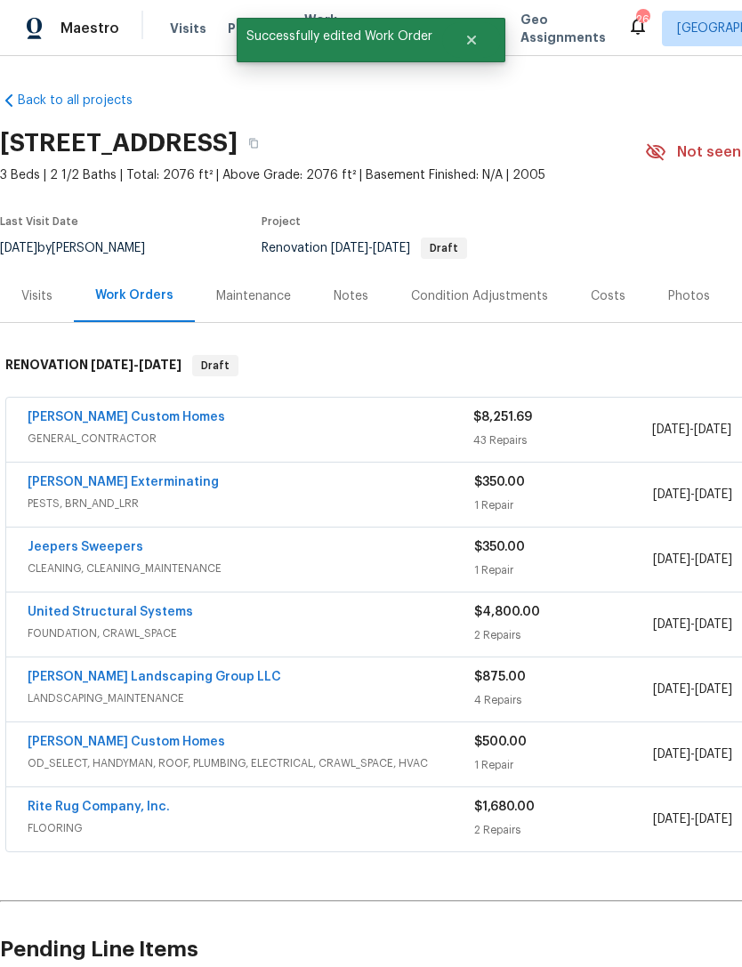
click at [106, 552] on link "Jeepers Sweepers" at bounding box center [86, 547] width 116 height 12
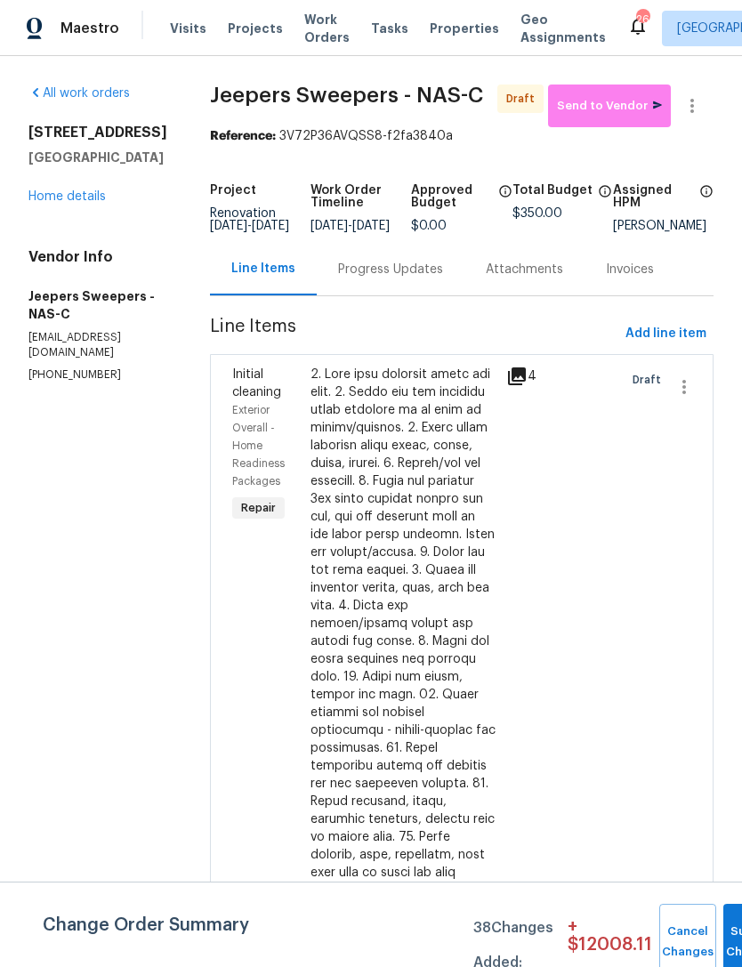
click at [78, 193] on link "Home details" at bounding box center [66, 196] width 77 height 12
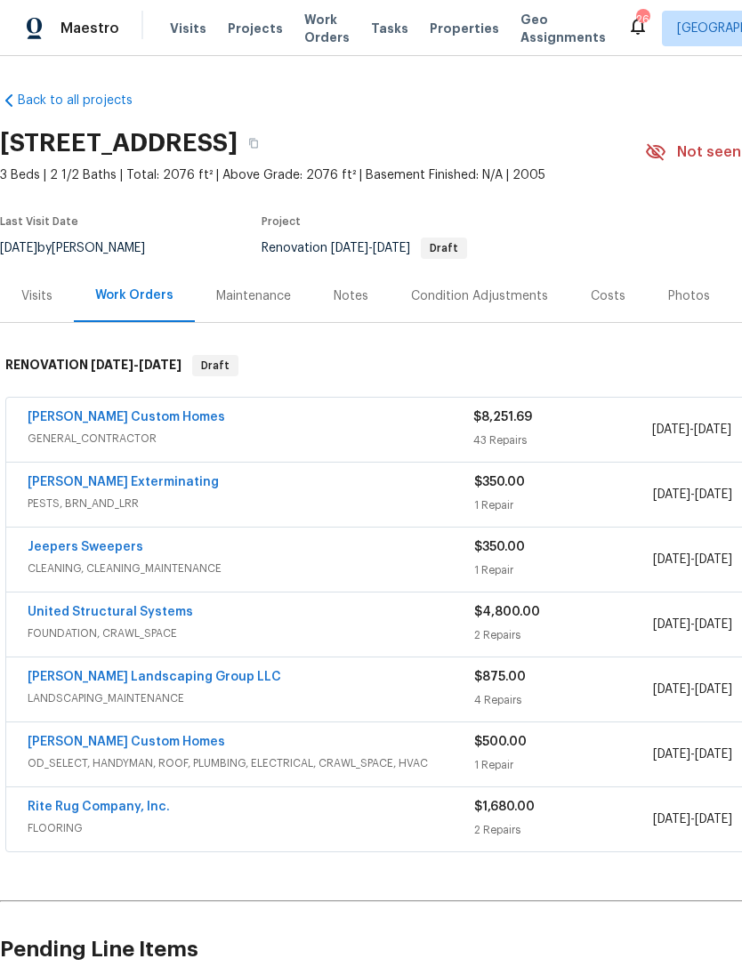
click at [139, 486] on link "[PERSON_NAME] Exterminating" at bounding box center [123, 482] width 191 height 12
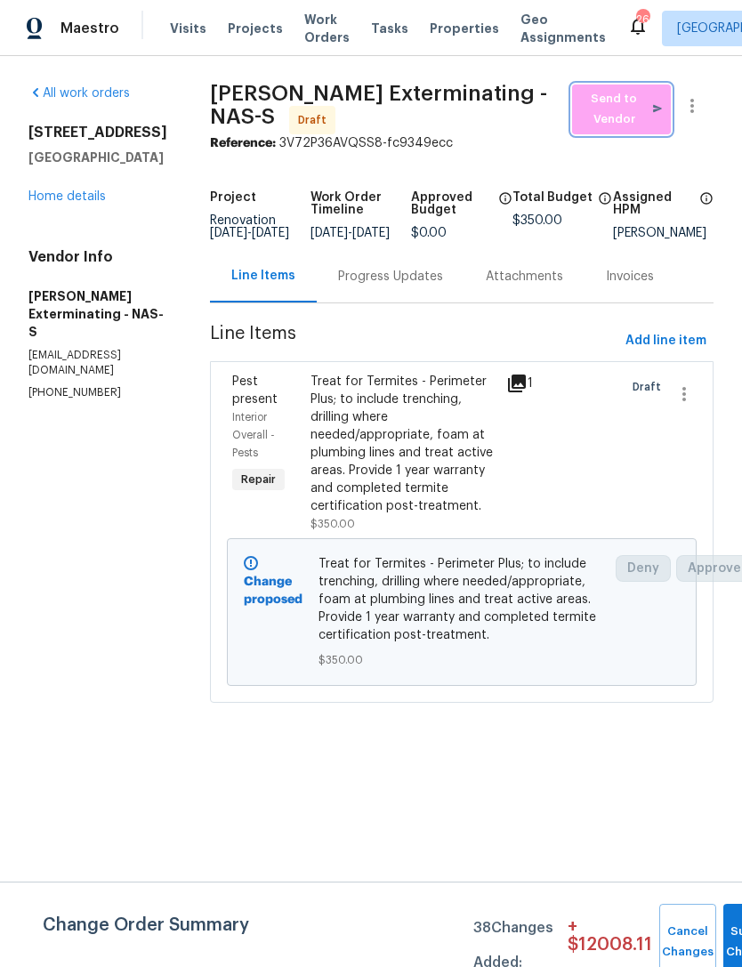
click at [615, 106] on span "Send to Vendor" at bounding box center [621, 109] width 81 height 41
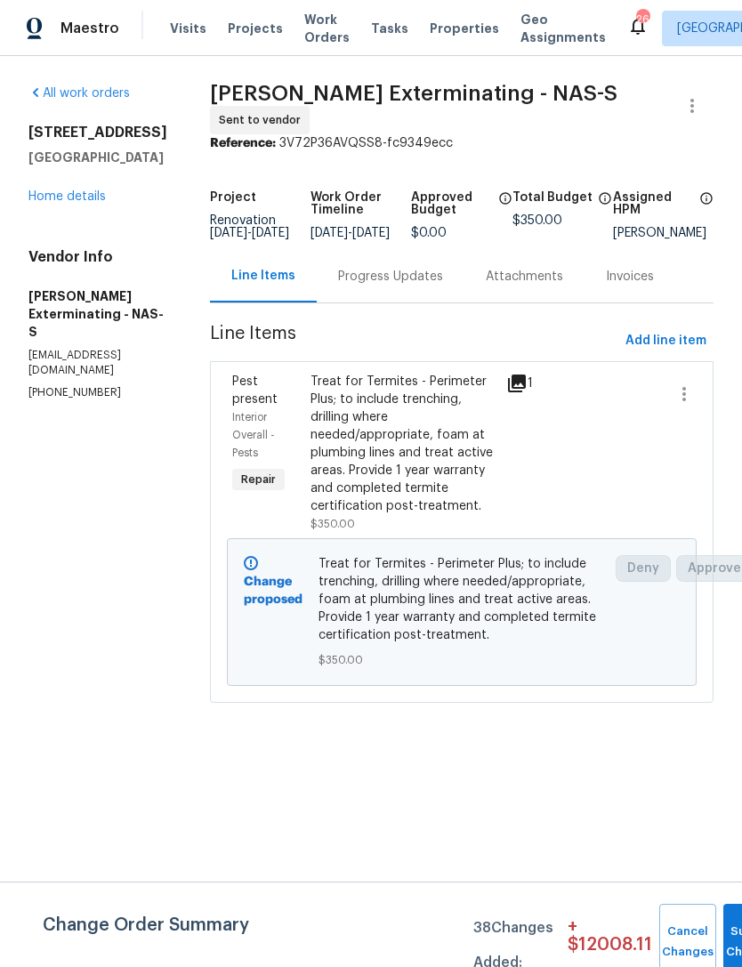
click at [384, 279] on div "Progress Updates" at bounding box center [390, 277] width 105 height 18
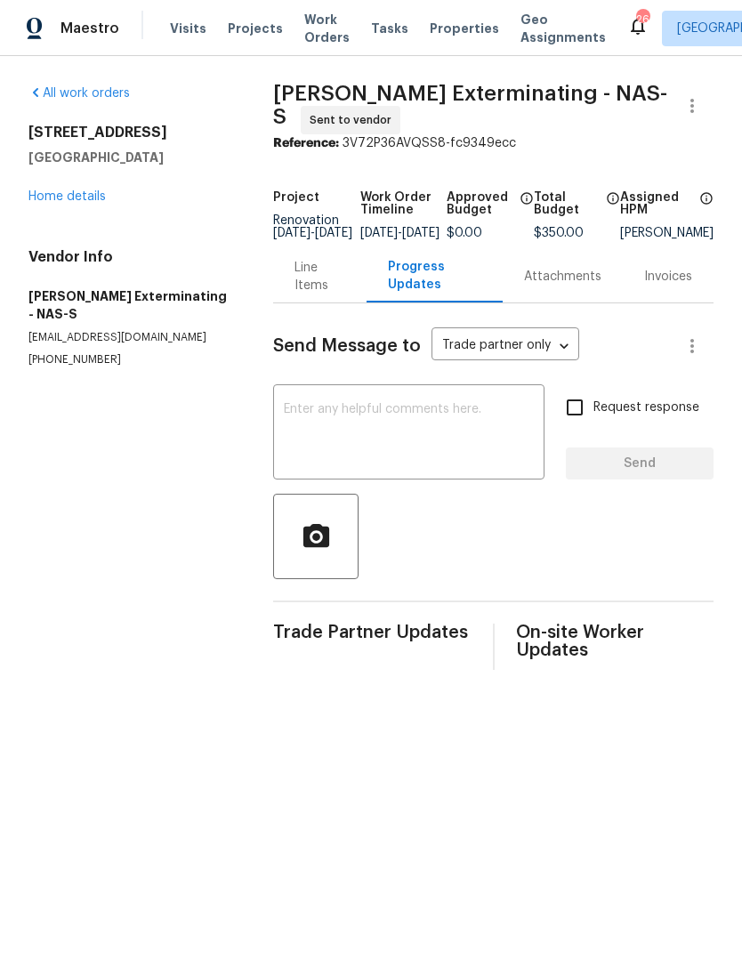
click at [354, 418] on textarea at bounding box center [409, 434] width 250 height 62
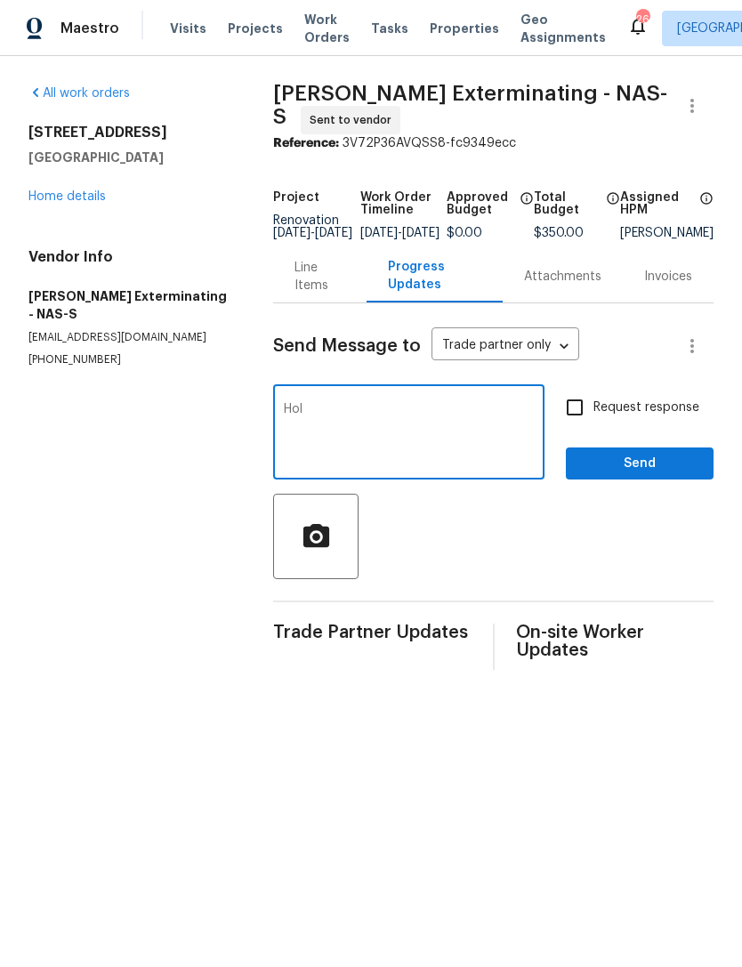
type textarea "Ho"
type textarea "This property has not closed on escrow, please stand by for scheduled dates."
click at [579, 419] on input "Request response" at bounding box center [574, 407] width 37 height 37
checkbox input "true"
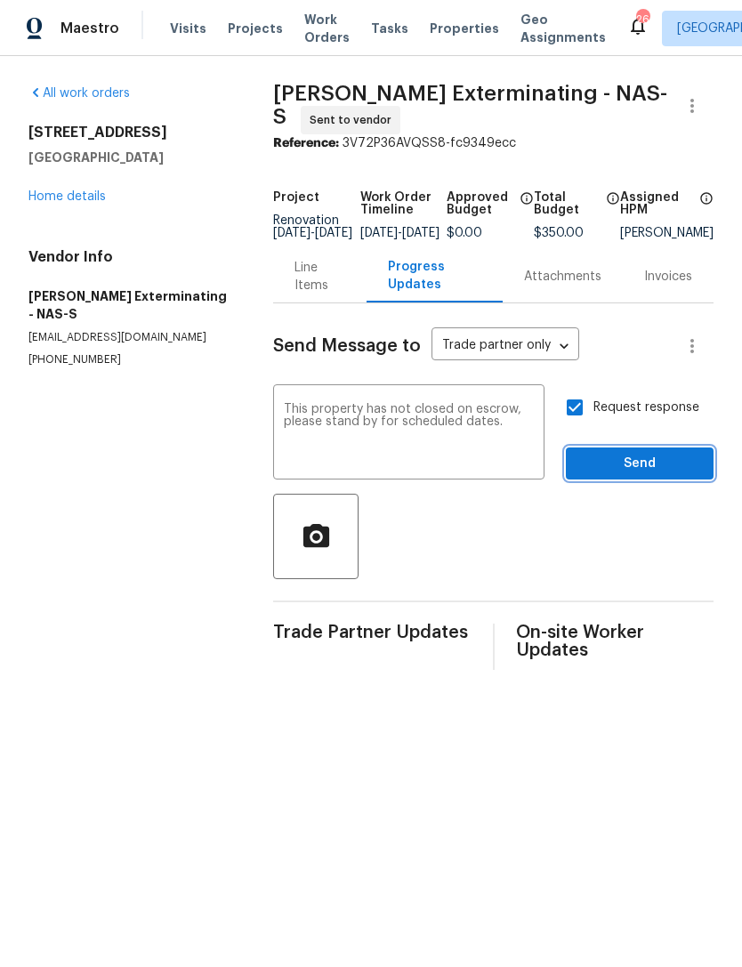
click at [617, 474] on span "Send" at bounding box center [639, 464] width 119 height 22
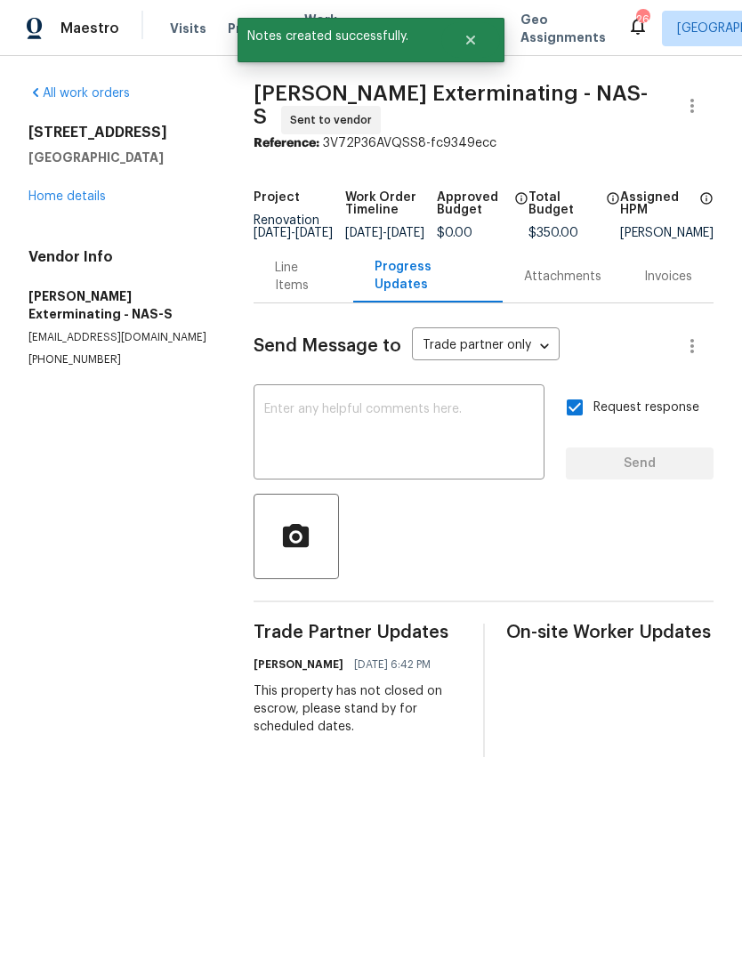
click at [82, 195] on link "Home details" at bounding box center [66, 196] width 77 height 12
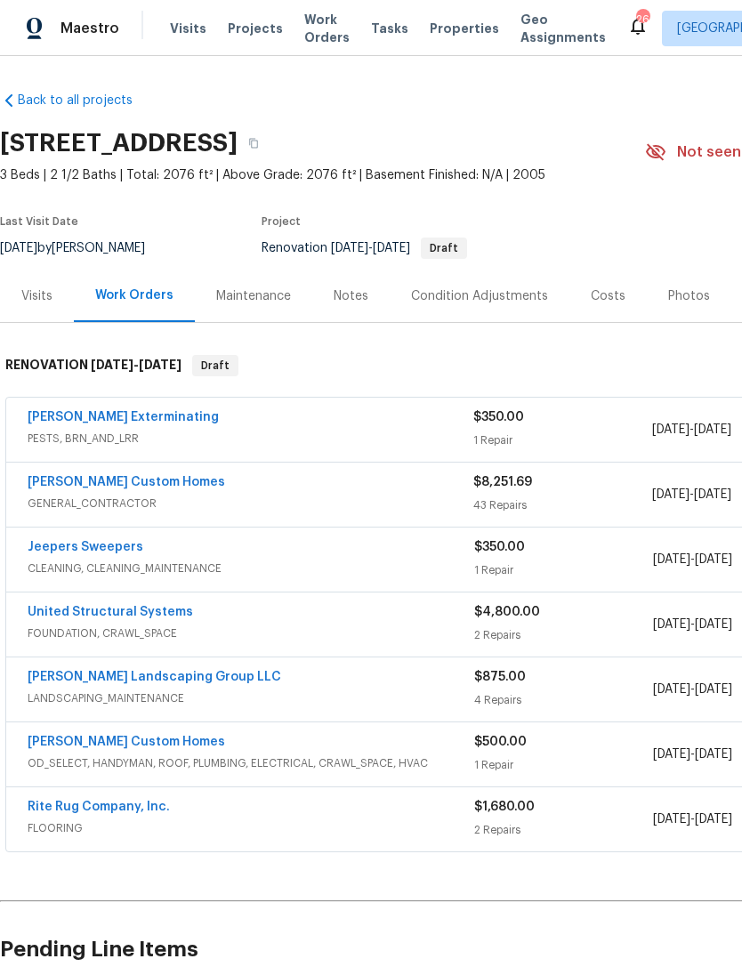
click at [107, 552] on link "Jeepers Sweepers" at bounding box center [86, 547] width 116 height 12
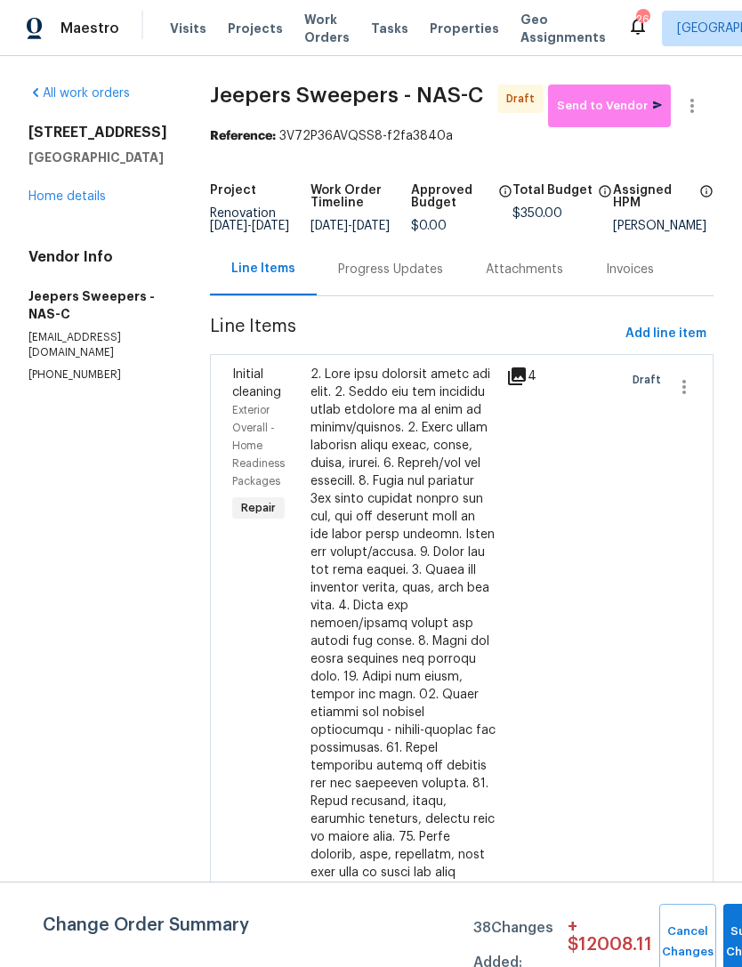
click at [433, 279] on div "Progress Updates" at bounding box center [391, 269] width 148 height 53
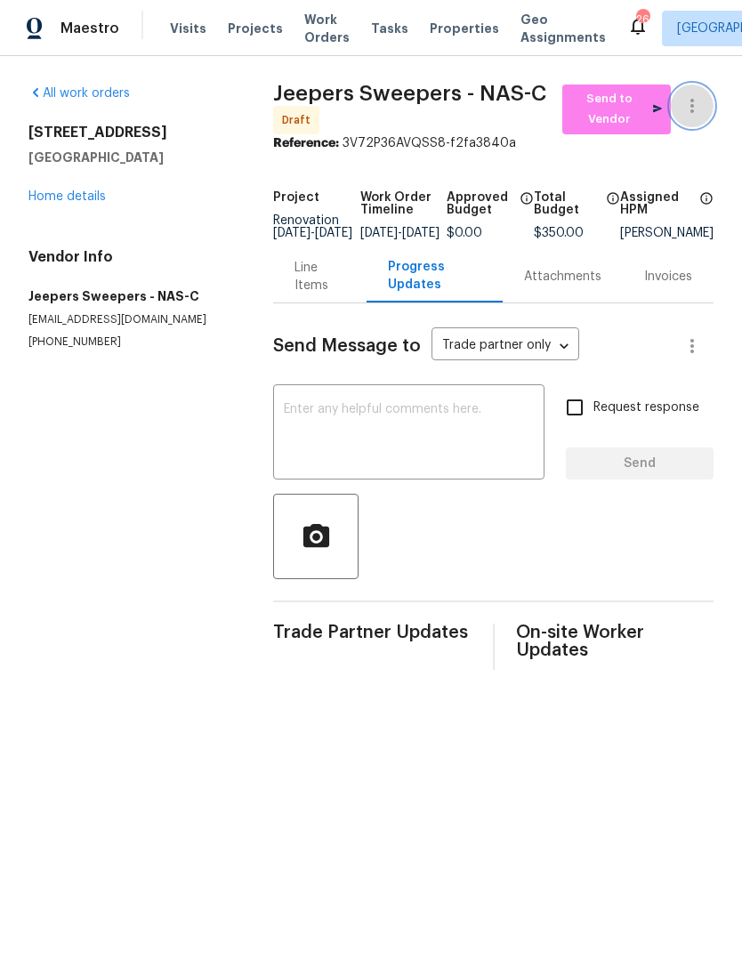
click at [700, 101] on icon "button" at bounding box center [692, 105] width 21 height 21
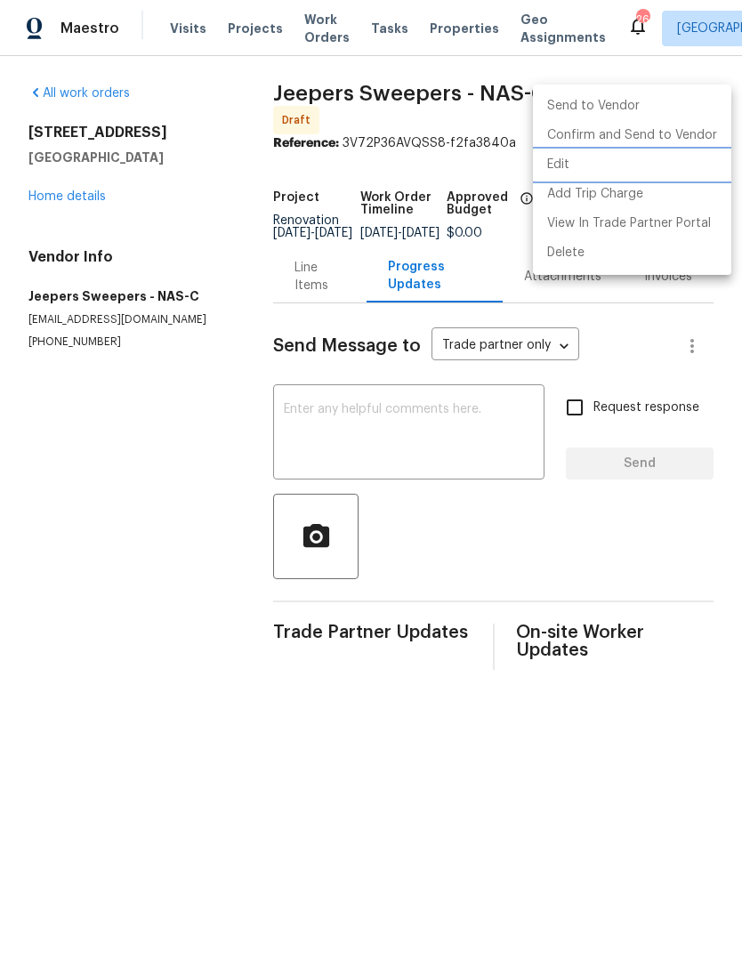
click at [599, 166] on li "Edit" at bounding box center [632, 164] width 198 height 29
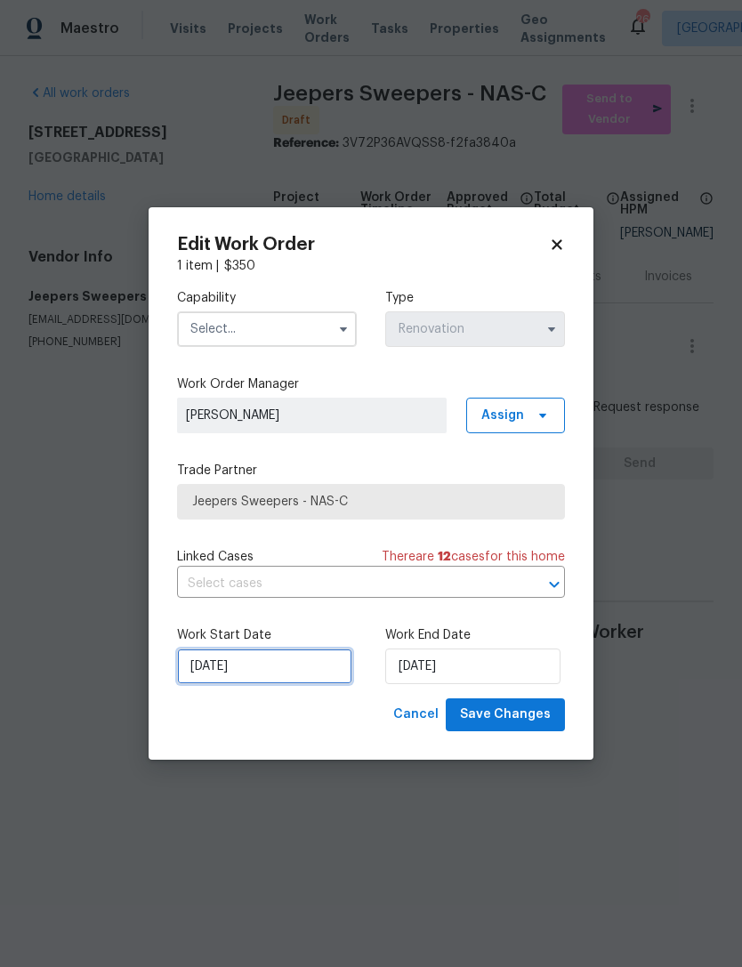
click at [243, 666] on input "[DATE]" at bounding box center [264, 667] width 175 height 36
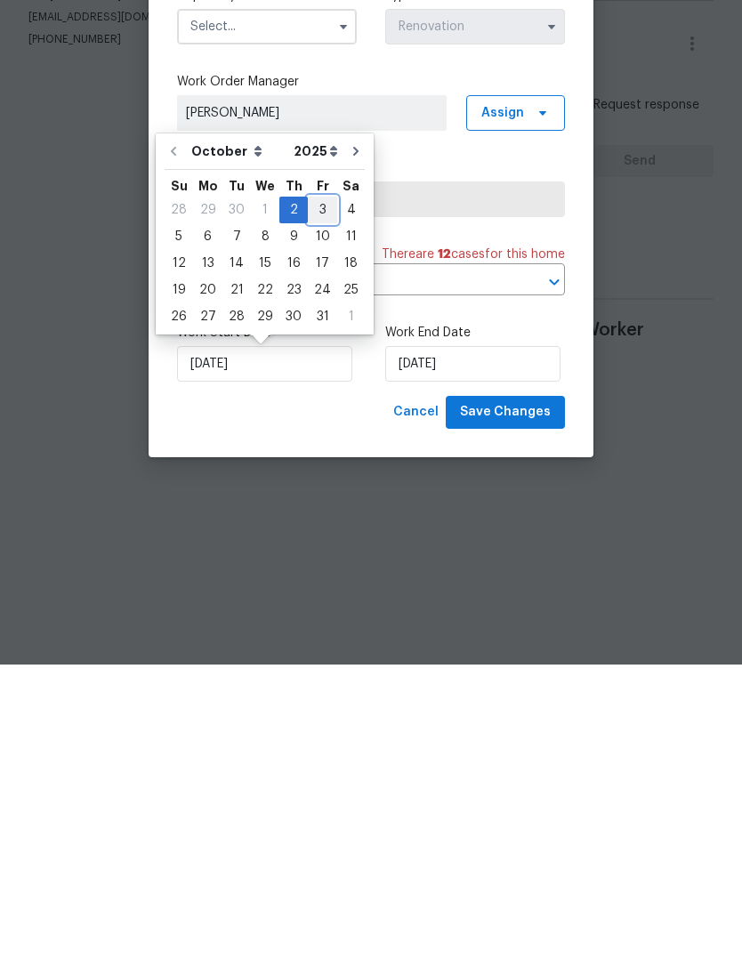
click at [320, 500] on div "3" at bounding box center [322, 512] width 29 height 25
type input "[DATE]"
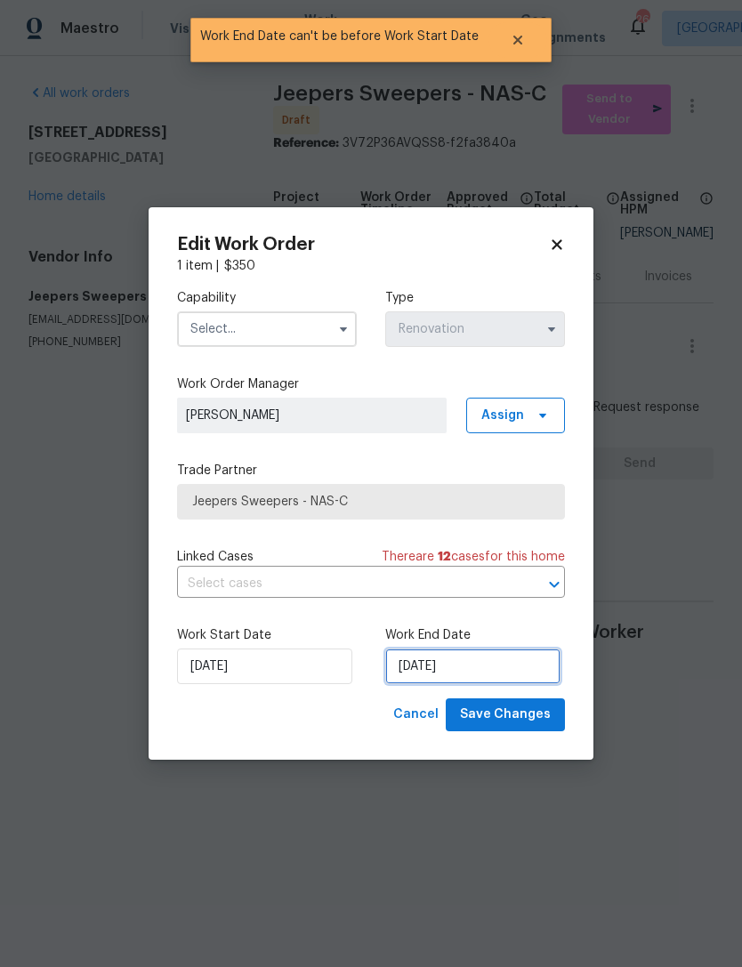
click at [437, 665] on input "[DATE]" at bounding box center [472, 667] width 175 height 36
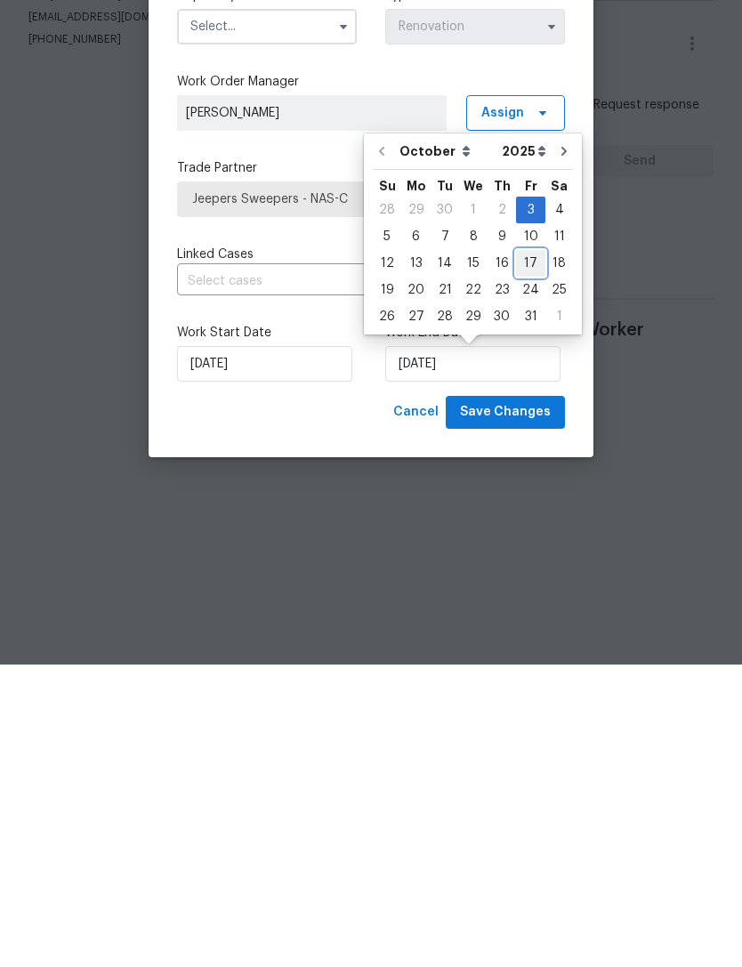
click at [532, 554] on div "17" at bounding box center [530, 566] width 29 height 25
type input "[DATE]"
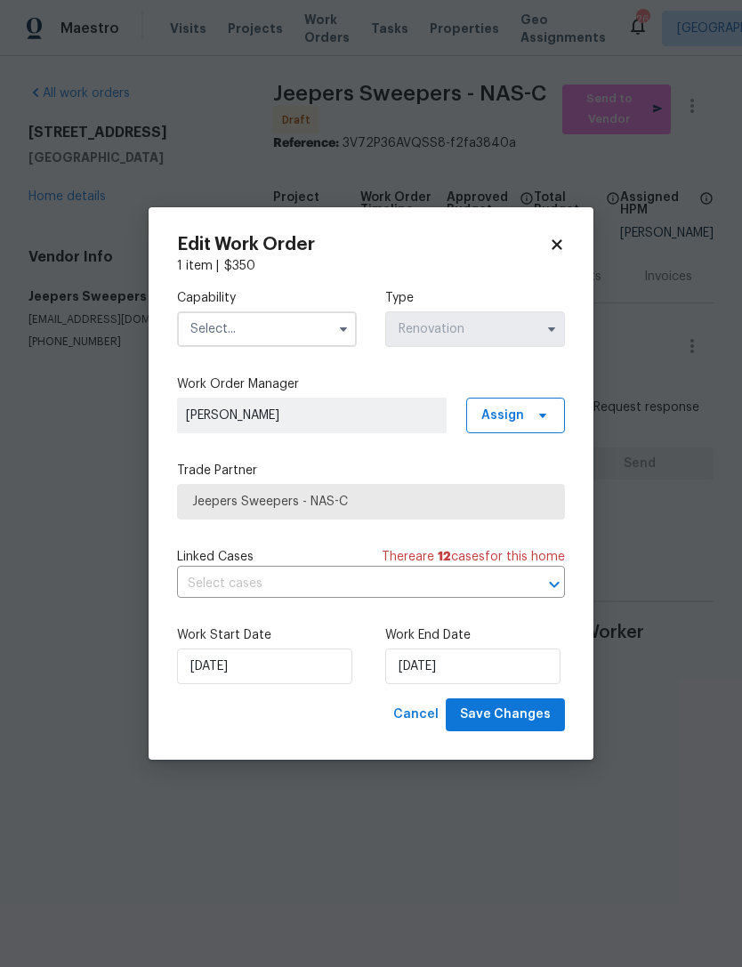
click at [288, 319] on input "text" at bounding box center [267, 330] width 180 height 36
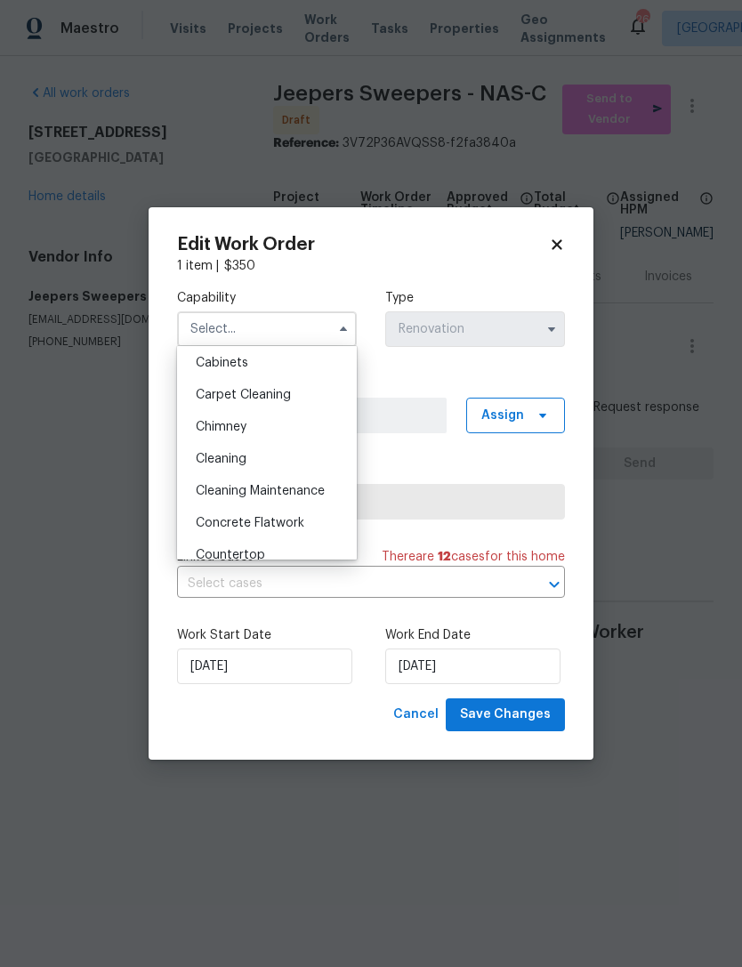
scroll to position [230, 0]
click at [304, 397] on div "Cleaning" at bounding box center [267, 393] width 171 height 32
type input "Cleaning"
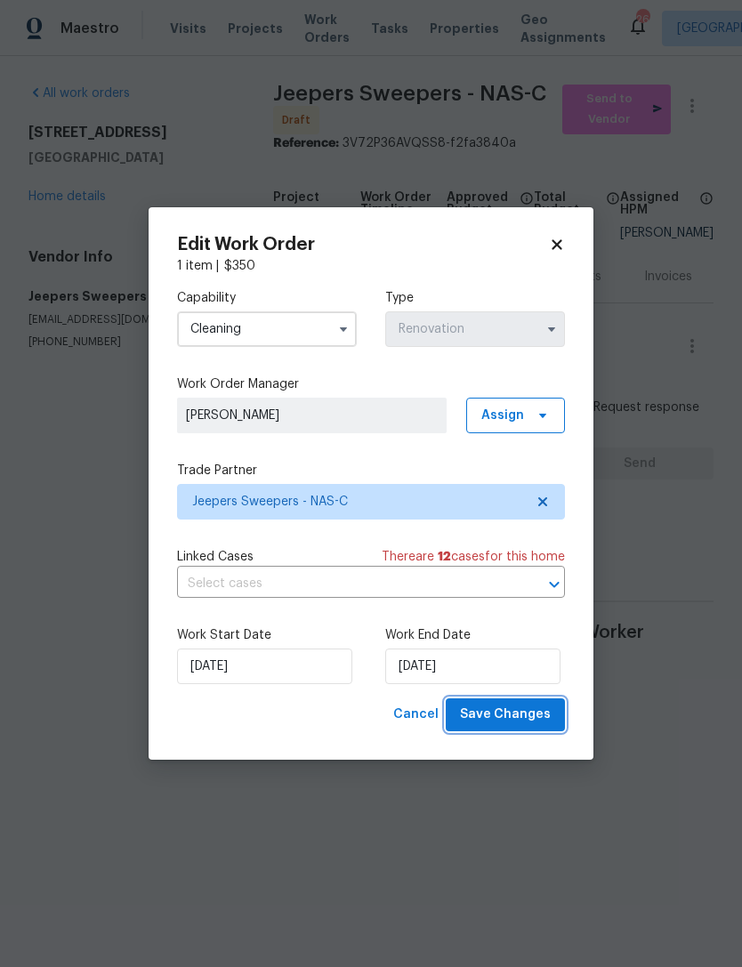
click at [517, 720] on span "Save Changes" at bounding box center [505, 715] width 91 height 22
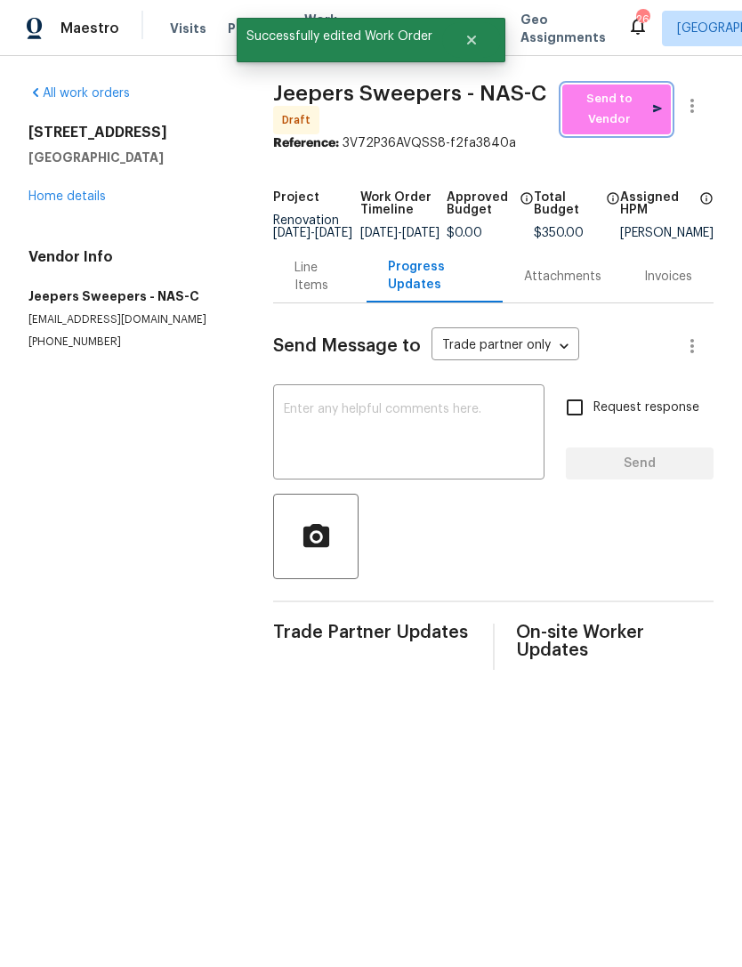
click at [614, 110] on span "Send to Vendor" at bounding box center [616, 109] width 91 height 41
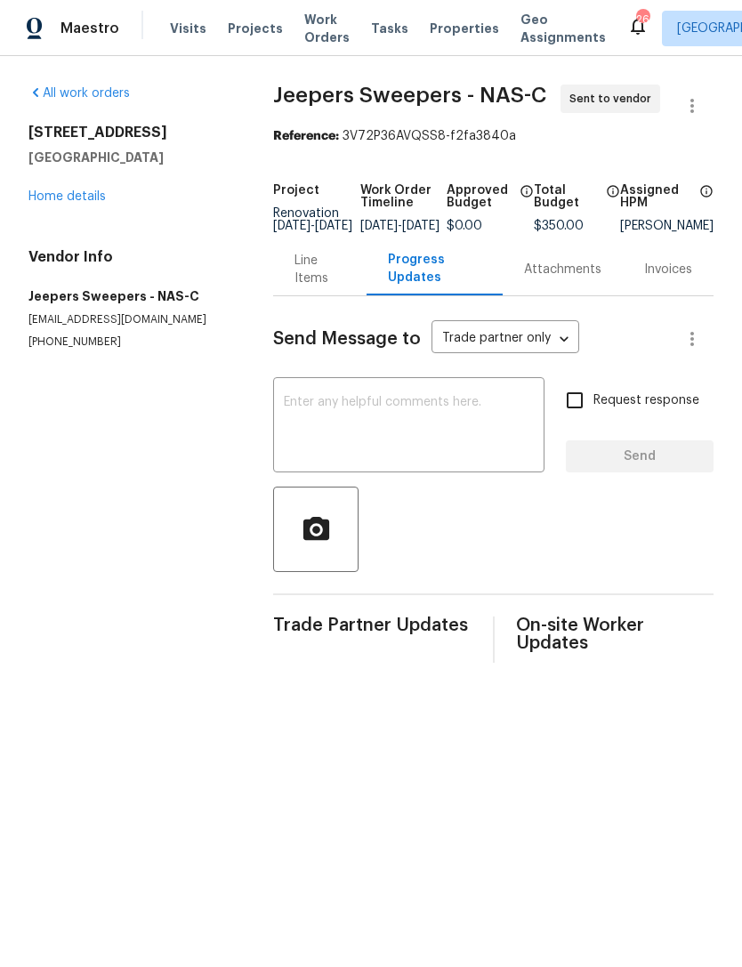
click at [357, 437] on textarea at bounding box center [409, 427] width 250 height 62
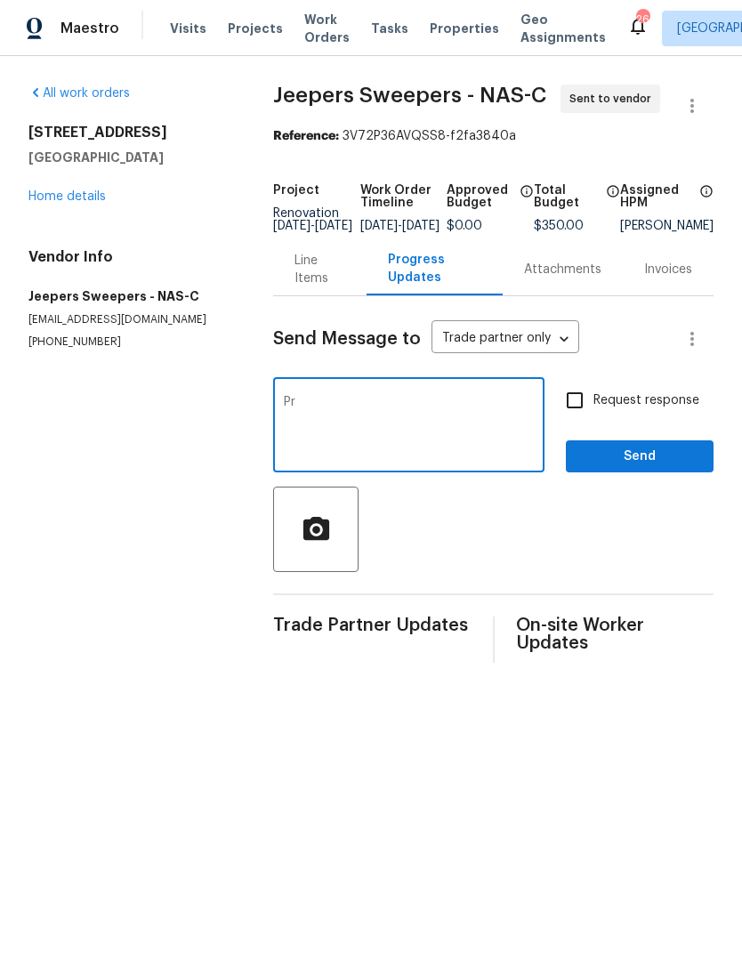
type textarea "P"
type textarea "Please schedule 10/17 in the morning, ty"
click at [565, 419] on input "Request response" at bounding box center [574, 400] width 37 height 37
checkbox input "true"
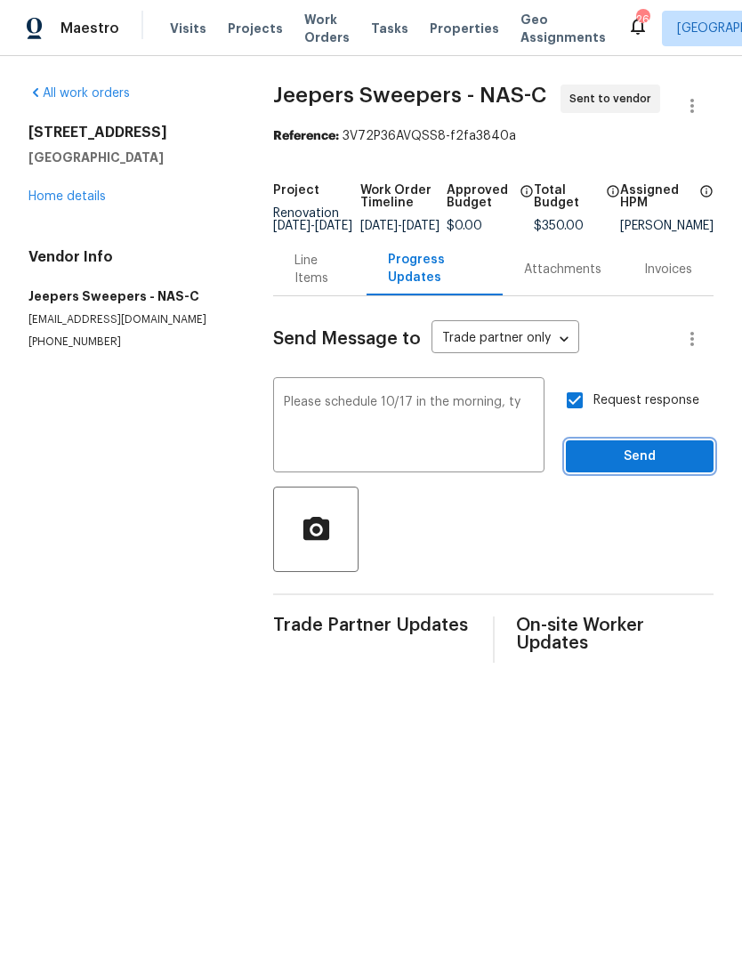
click at [637, 464] on span "Send" at bounding box center [639, 457] width 119 height 22
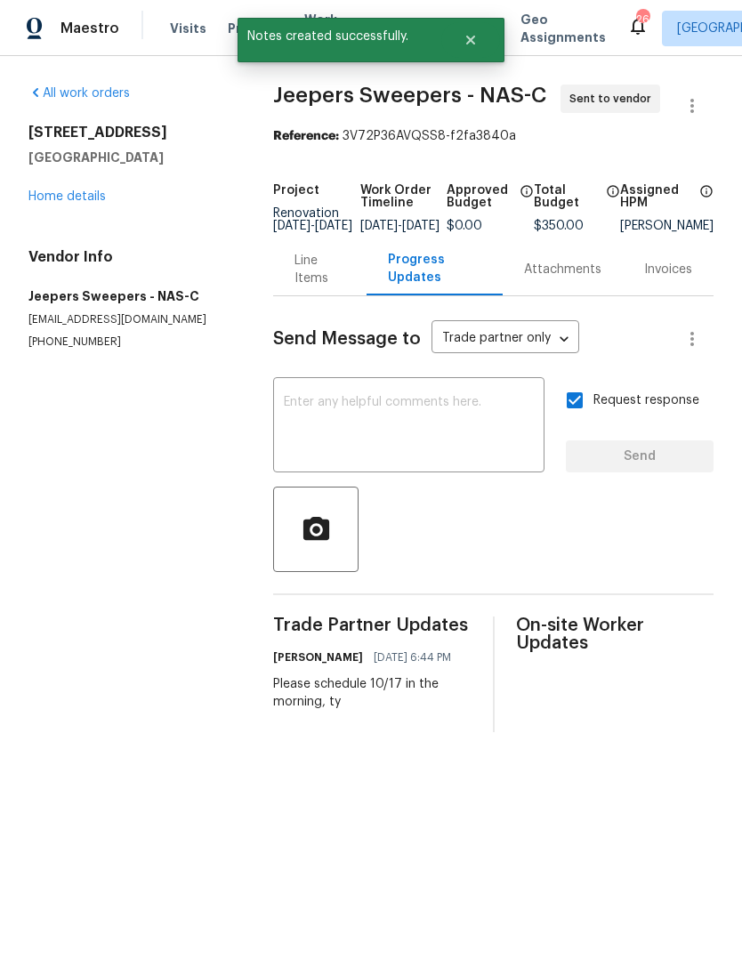
click at [69, 194] on link "Home details" at bounding box center [66, 196] width 77 height 12
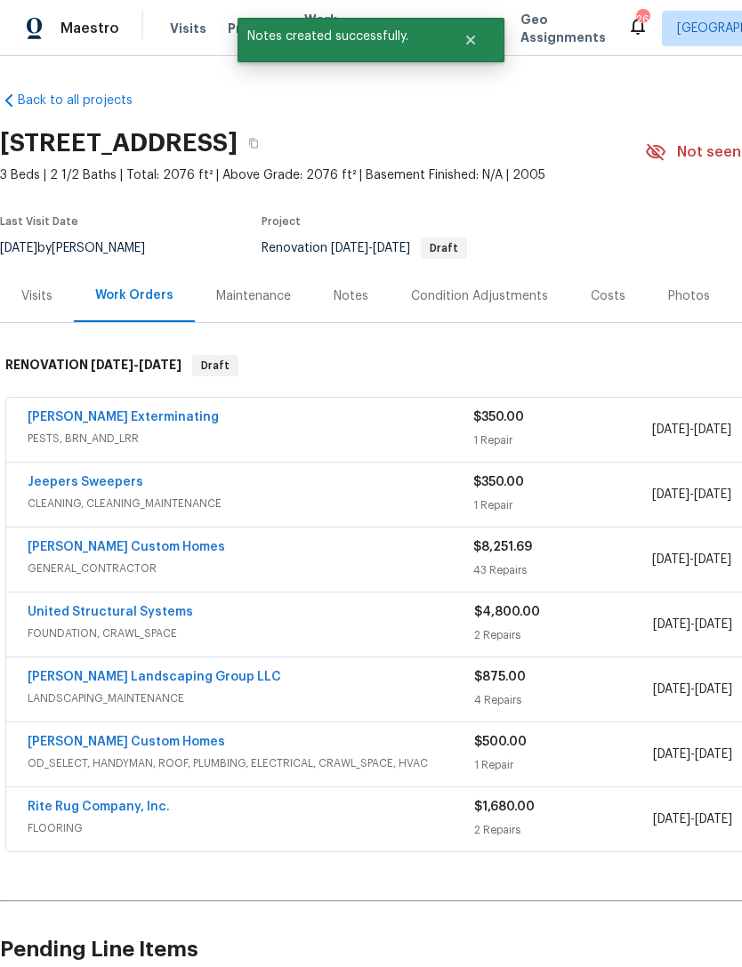
click at [135, 552] on link "[PERSON_NAME] Custom Homes" at bounding box center [127, 547] width 198 height 12
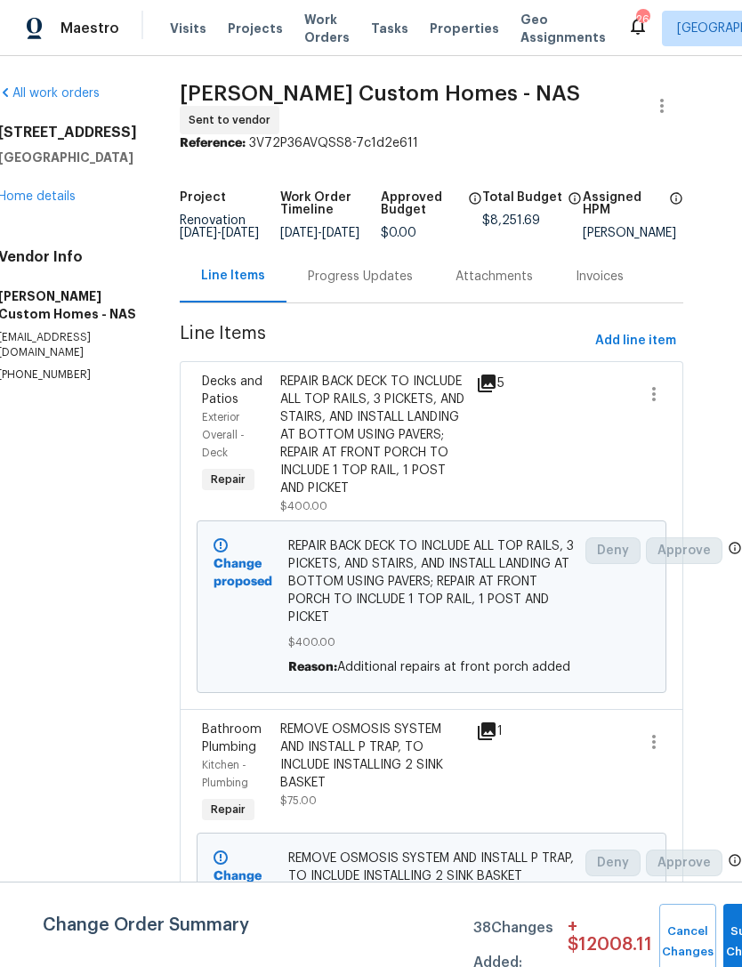
scroll to position [0, 31]
click at [408, 279] on div "Progress Updates" at bounding box center [360, 277] width 105 height 18
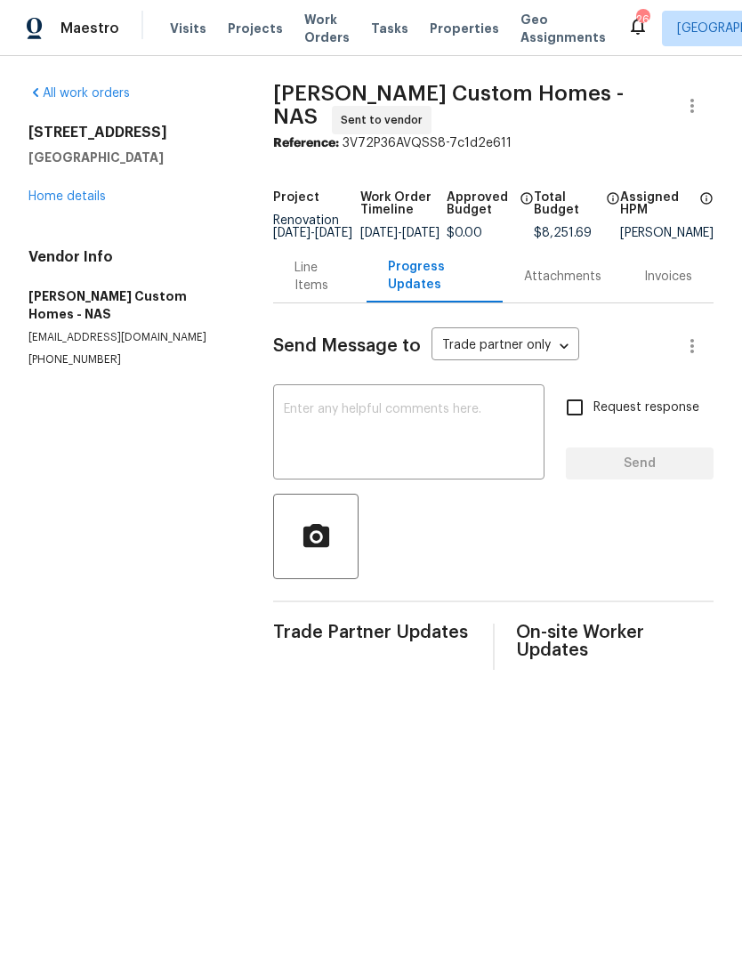
click at [409, 429] on textarea at bounding box center [409, 434] width 250 height 62
click at [83, 200] on link "Home details" at bounding box center [66, 196] width 77 height 12
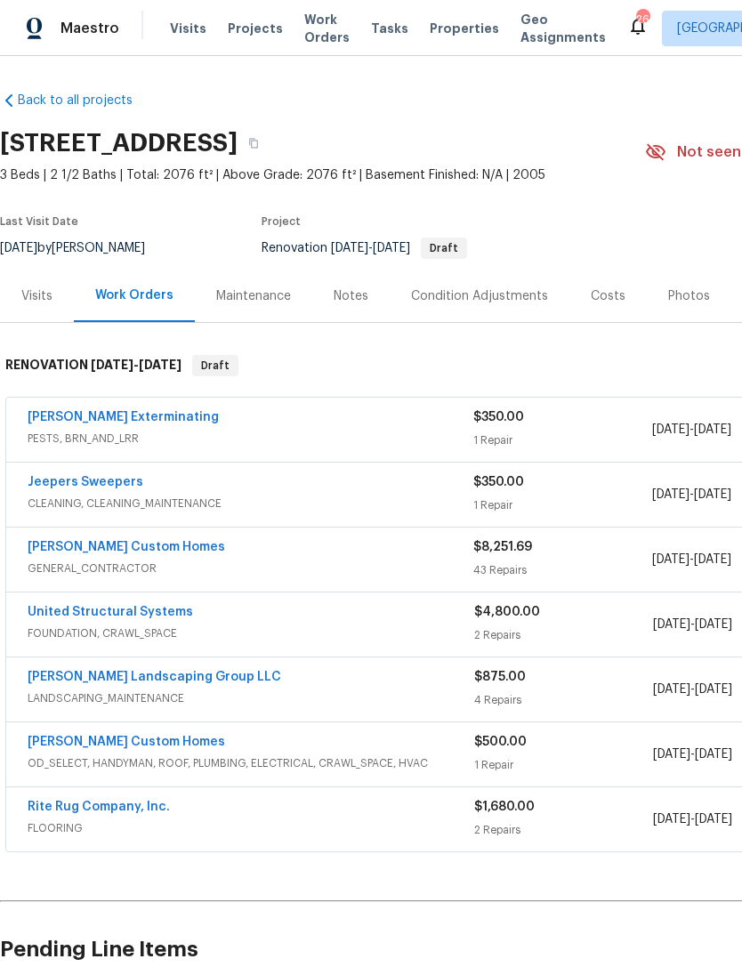
click at [84, 617] on link "United Structural Systems" at bounding box center [111, 612] width 166 height 12
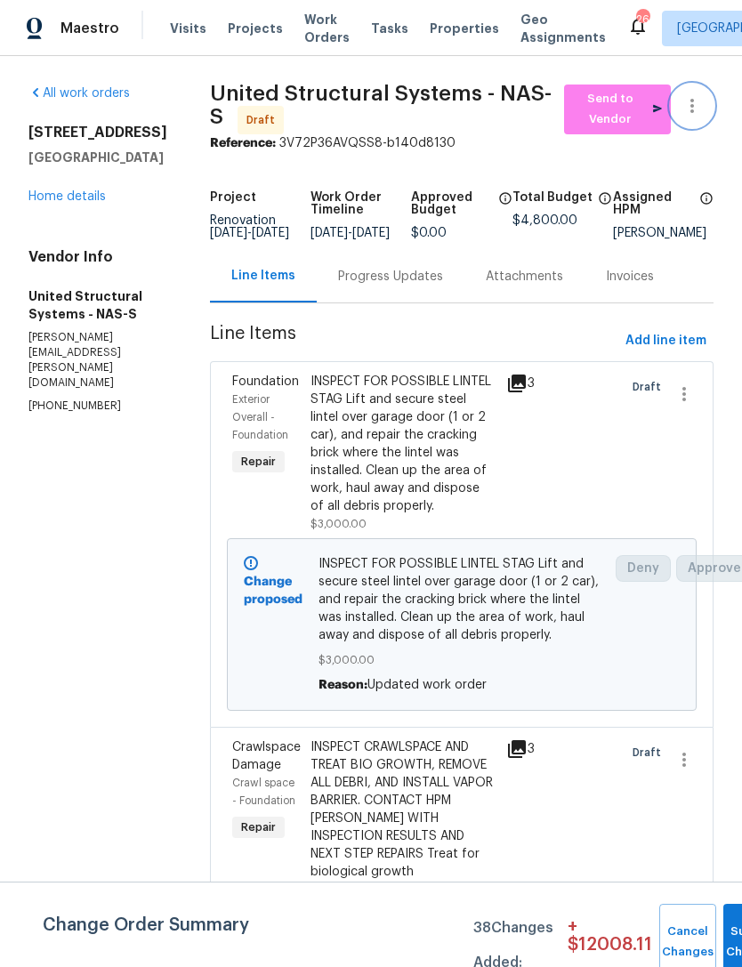
click at [701, 103] on icon "button" at bounding box center [692, 105] width 21 height 21
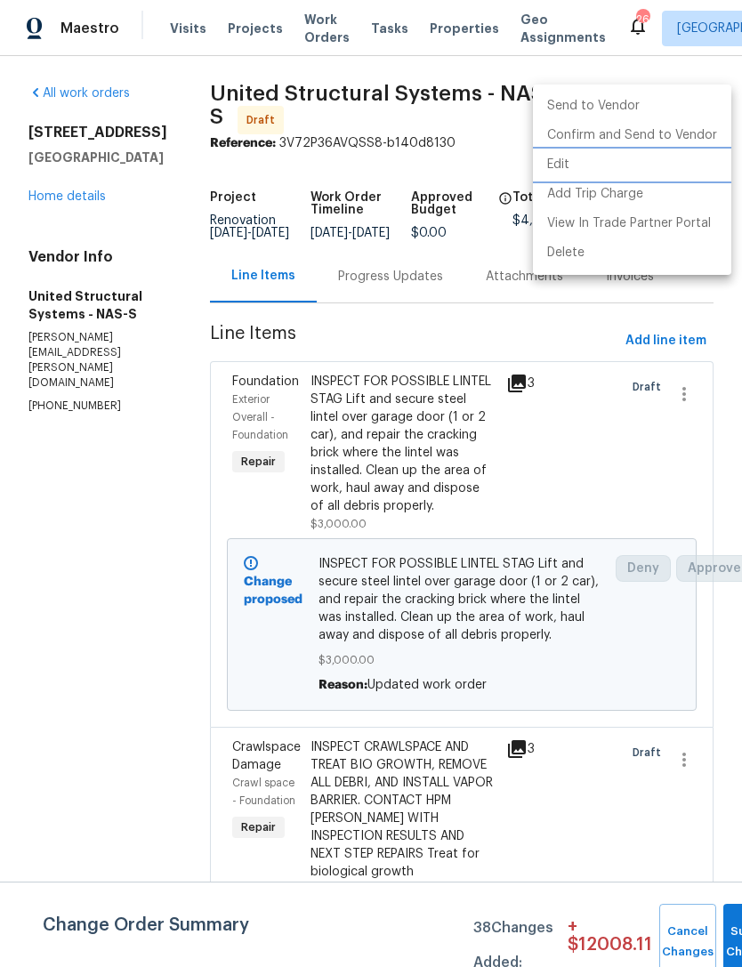
click at [584, 166] on li "Edit" at bounding box center [632, 164] width 198 height 29
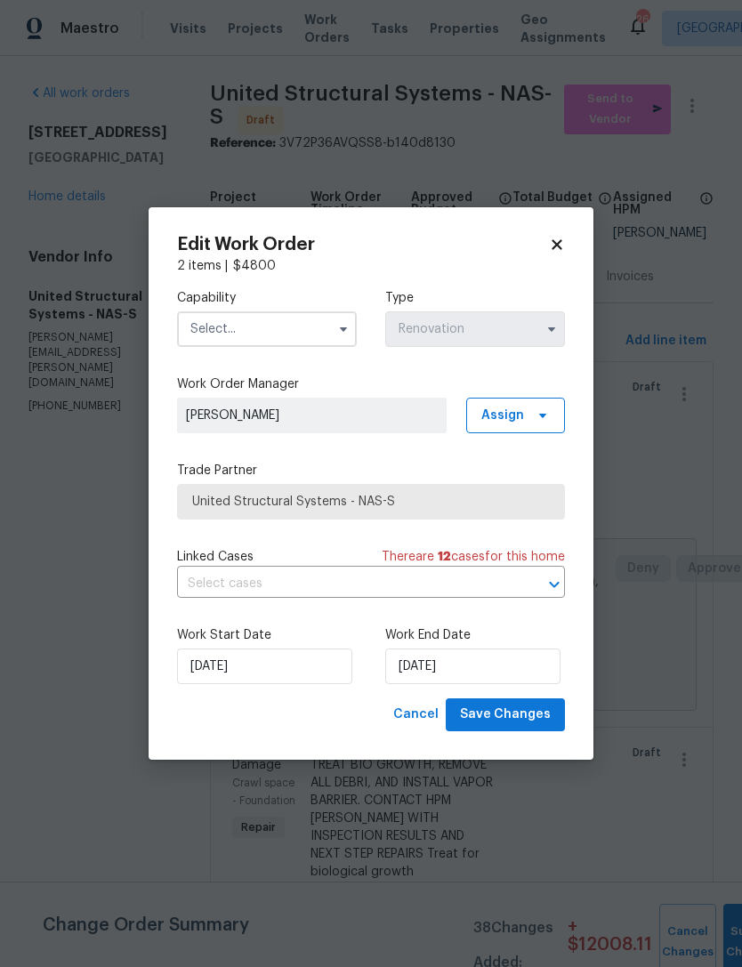
click at [285, 328] on input "text" at bounding box center [267, 330] width 180 height 36
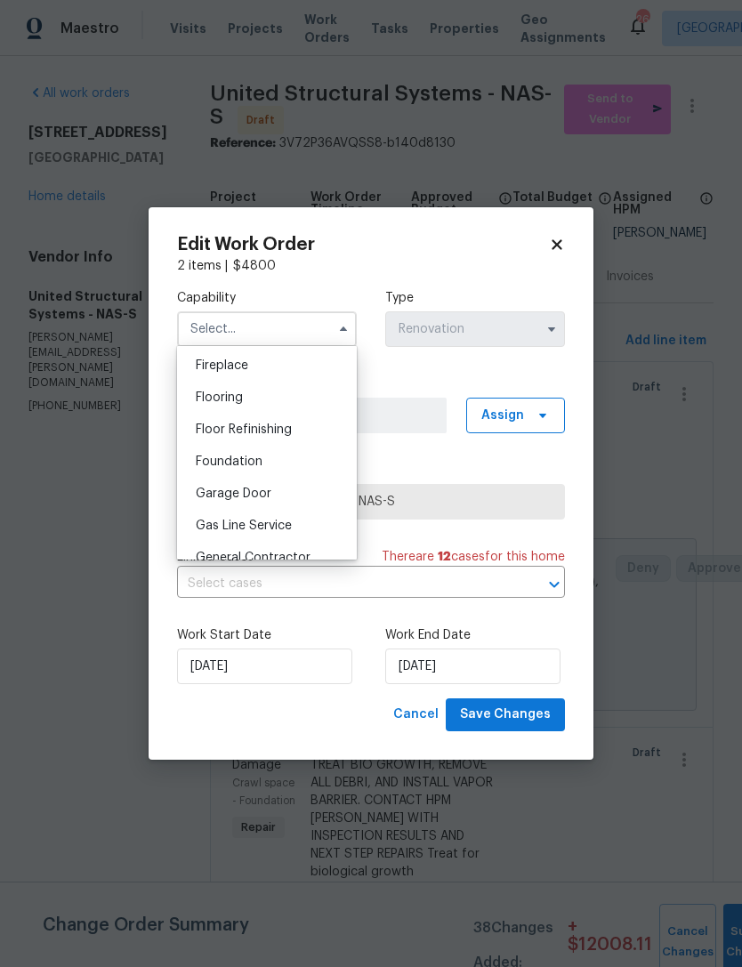
scroll to position [659, 0]
click at [279, 461] on div "Foundation" at bounding box center [267, 463] width 171 height 32
type input "Foundation"
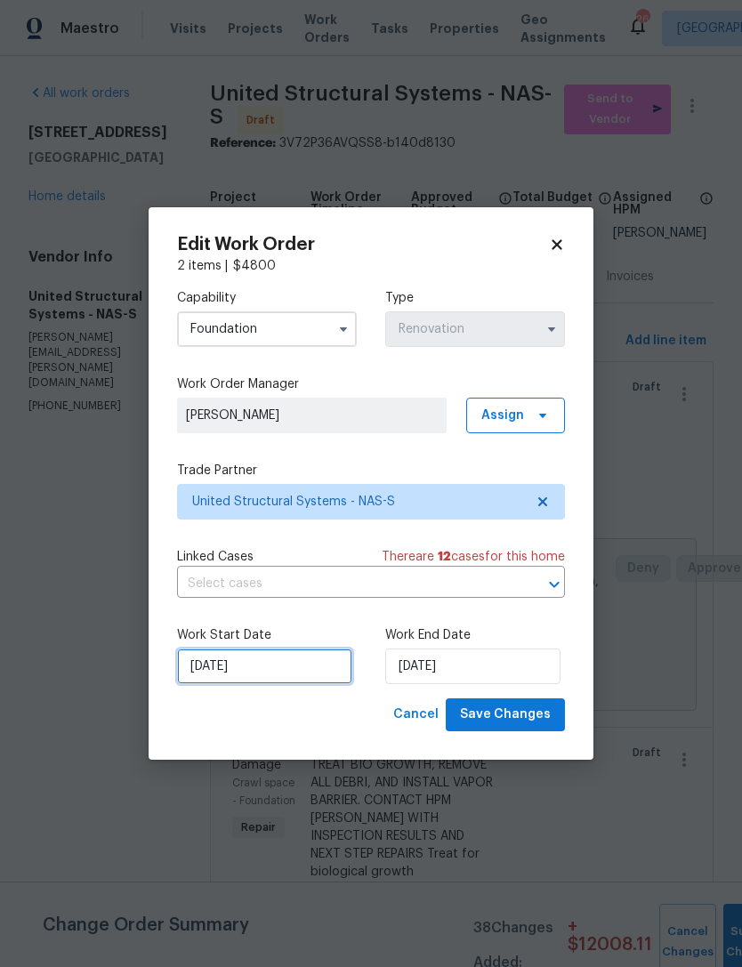
click at [279, 684] on input "[DATE]" at bounding box center [264, 667] width 175 height 36
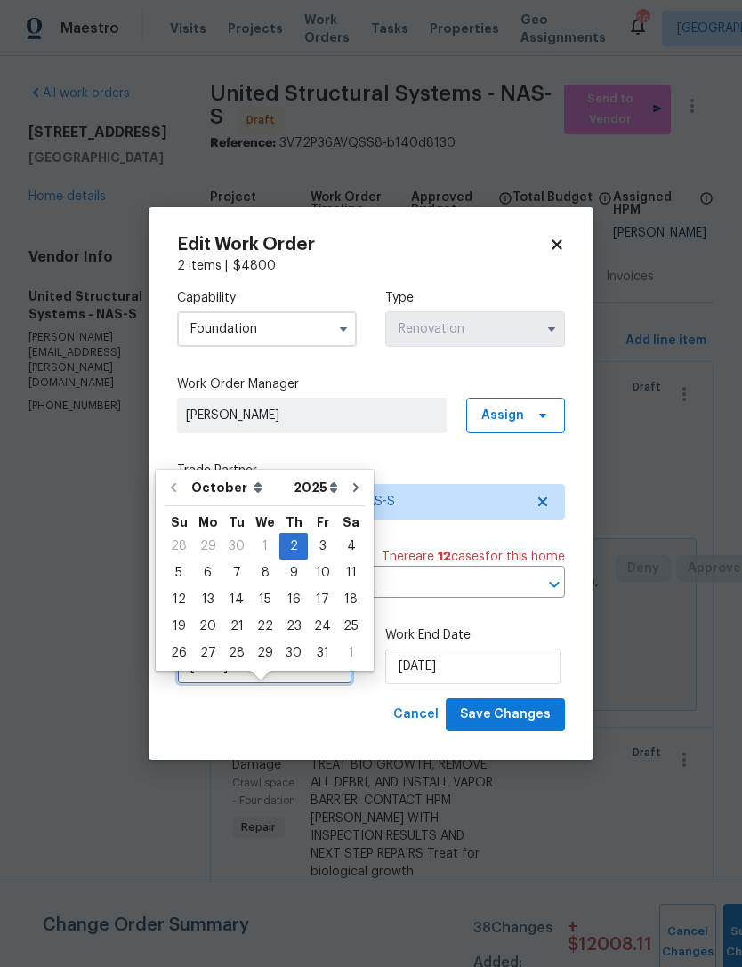
scroll to position [33, 0]
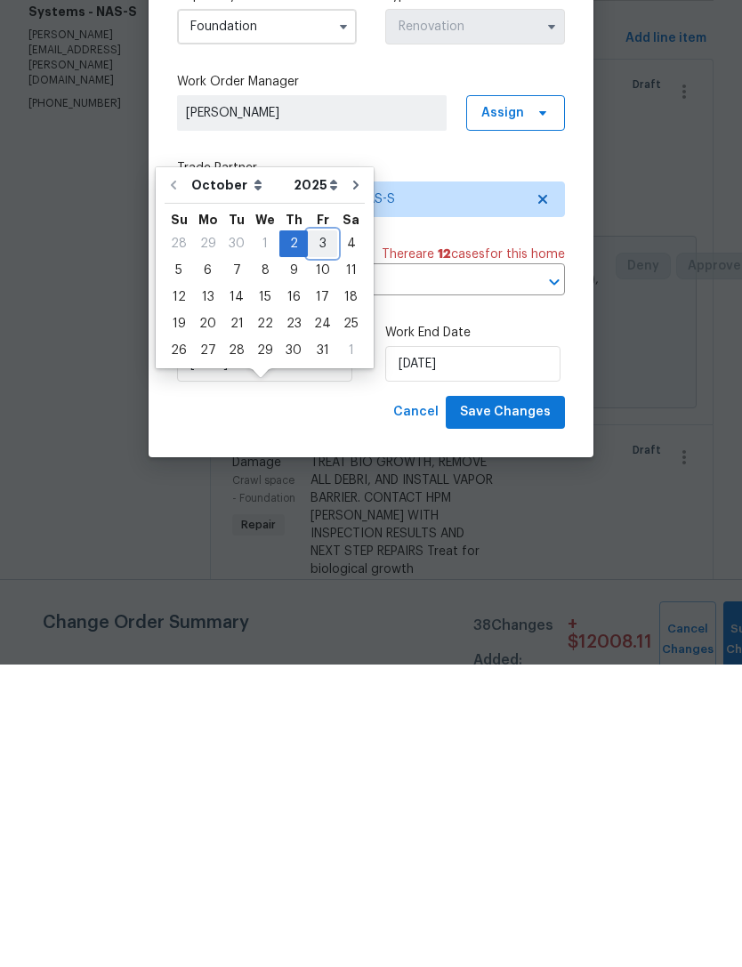
click at [325, 534] on div "3" at bounding box center [322, 546] width 29 height 25
type input "[DATE]"
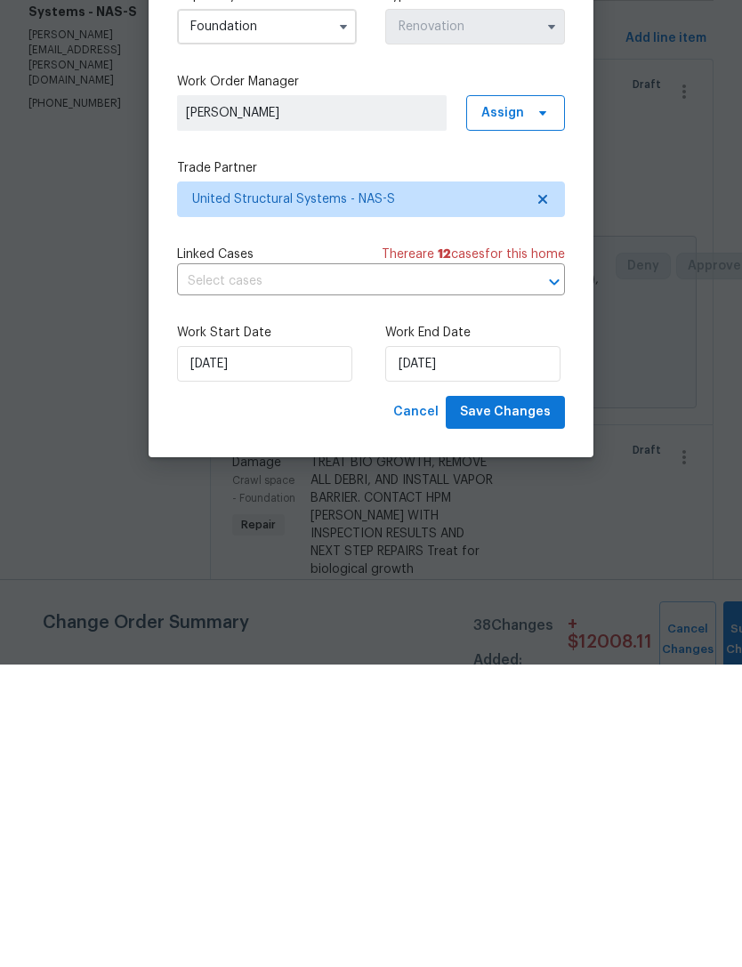
scroll to position [57, 0]
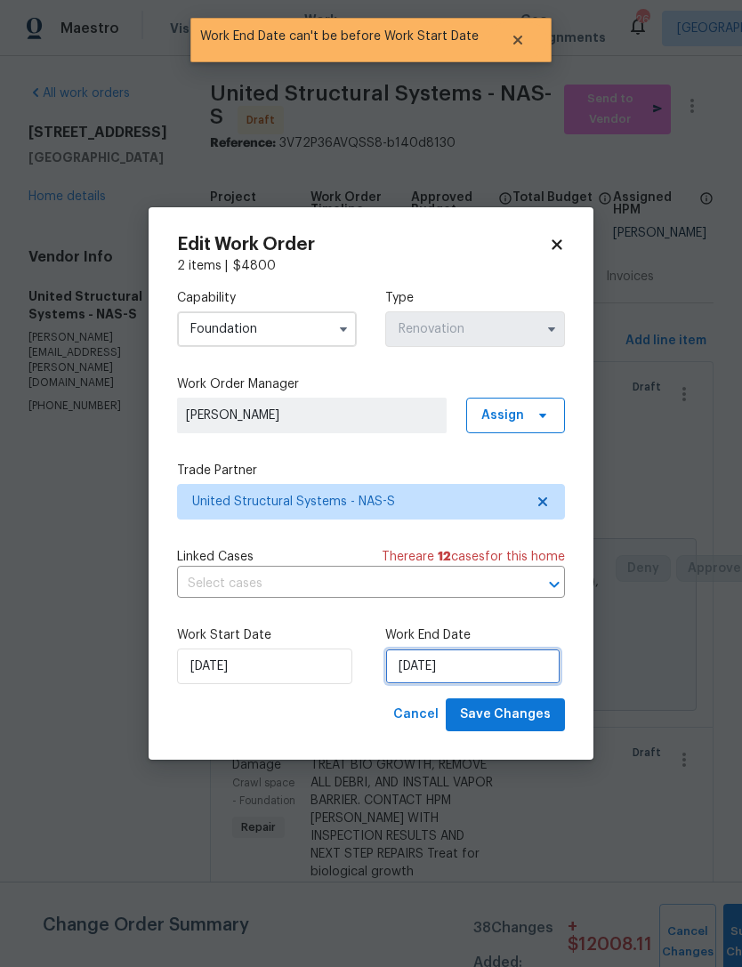
click at [458, 671] on input "[DATE]" at bounding box center [472, 667] width 175 height 36
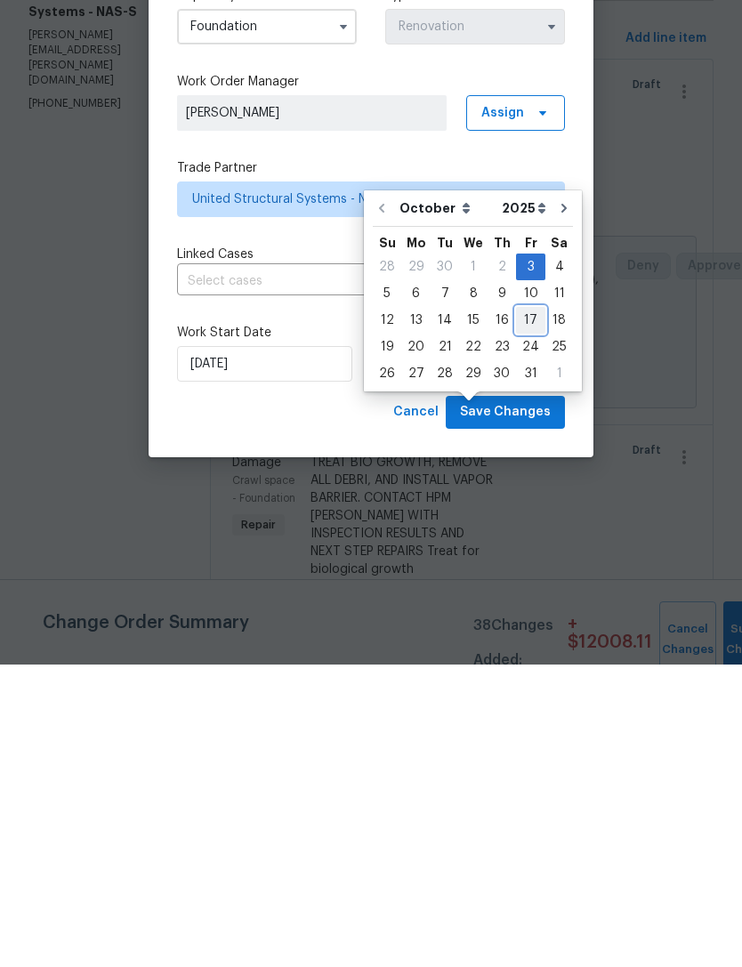
click at [526, 611] on div "17" at bounding box center [530, 623] width 29 height 25
type input "[DATE]"
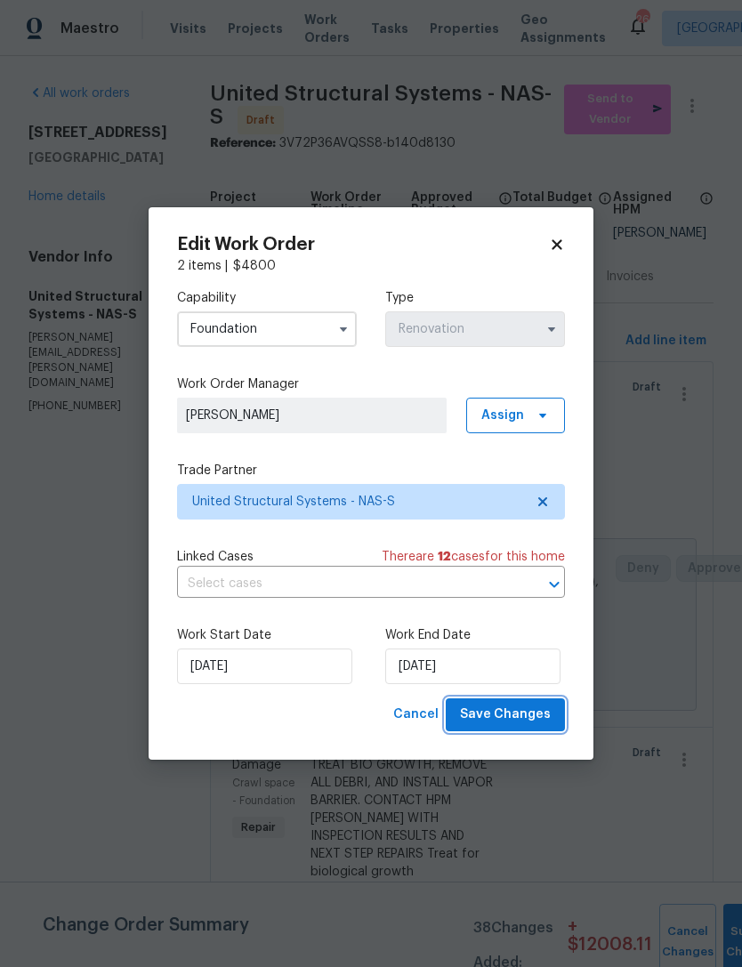
click at [522, 724] on span "Save Changes" at bounding box center [505, 715] width 91 height 22
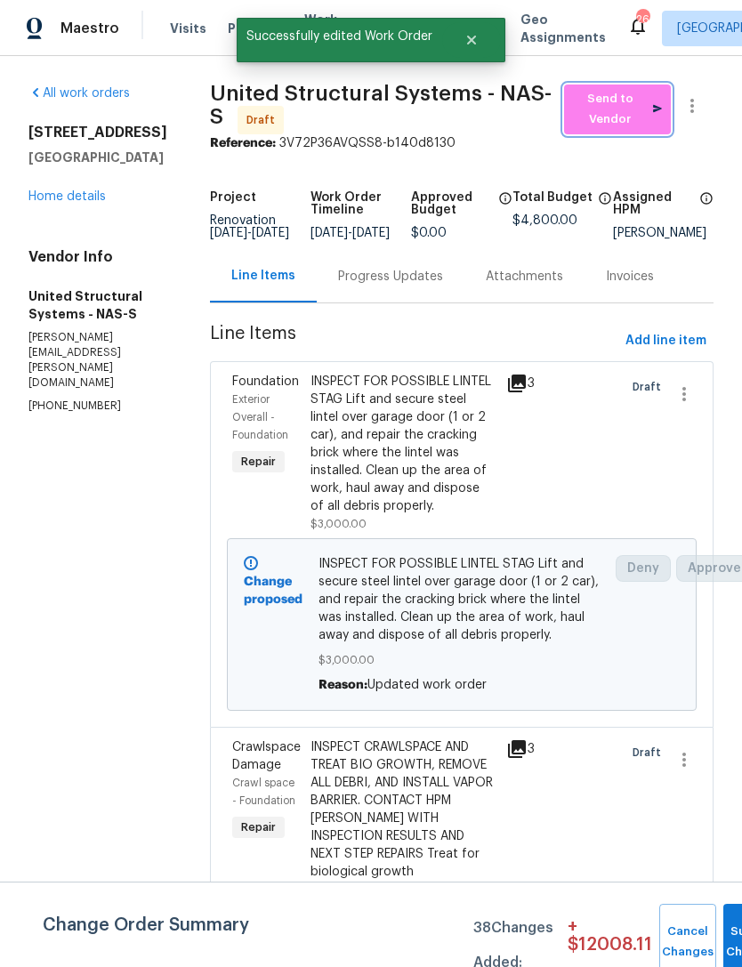
click at [619, 89] on span "Send to Vendor" at bounding box center [617, 109] width 89 height 41
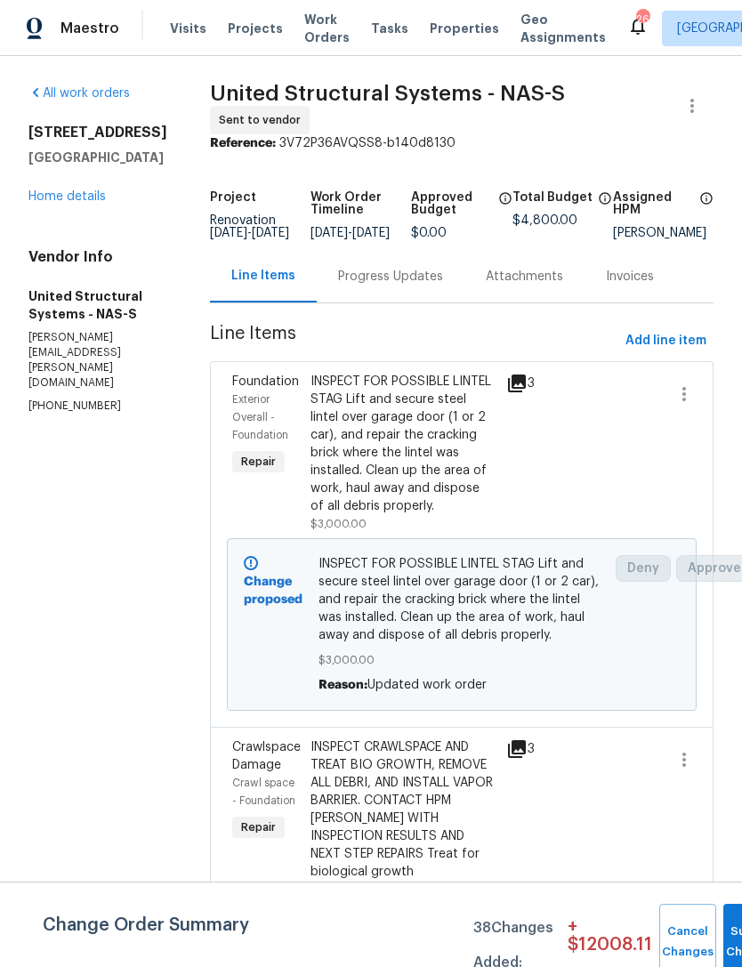
click at [407, 272] on div "Progress Updates" at bounding box center [391, 276] width 148 height 53
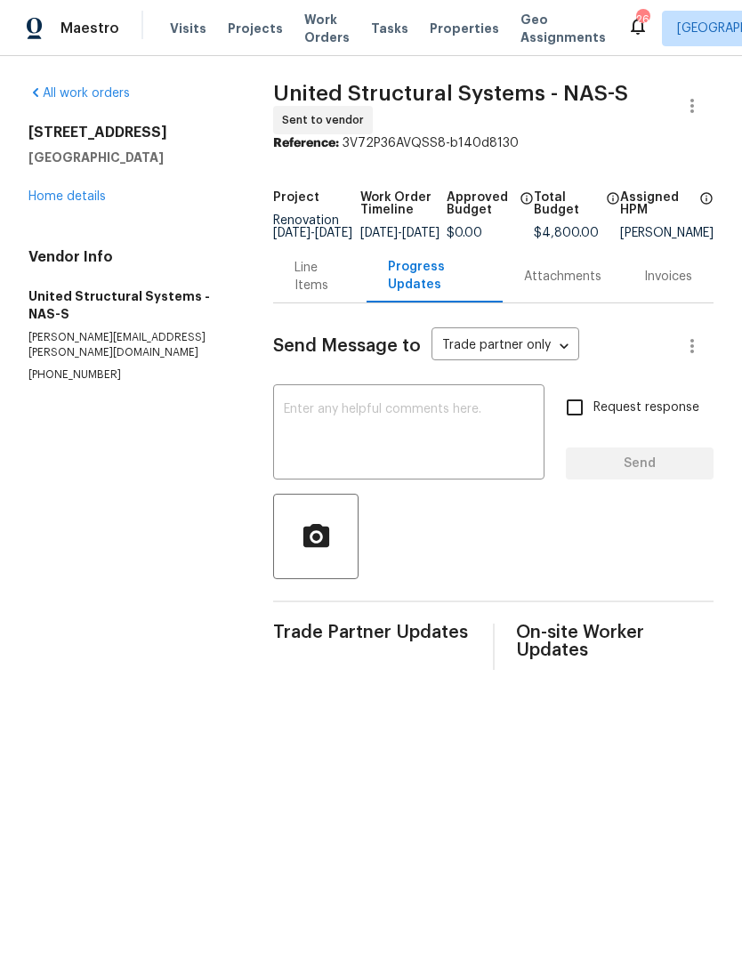
click at [422, 422] on textarea at bounding box center [409, 434] width 250 height 62
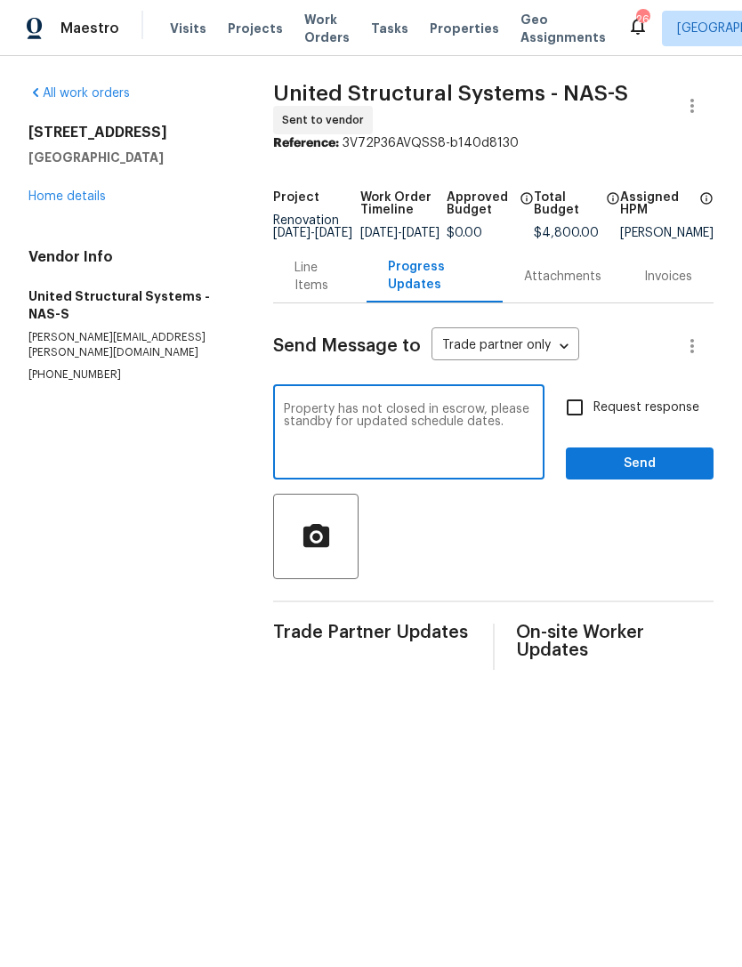
type textarea "Property has not closed in escrow, please standby for updated schedule dates."
click at [579, 426] on input "Request response" at bounding box center [574, 407] width 37 height 37
checkbox input "true"
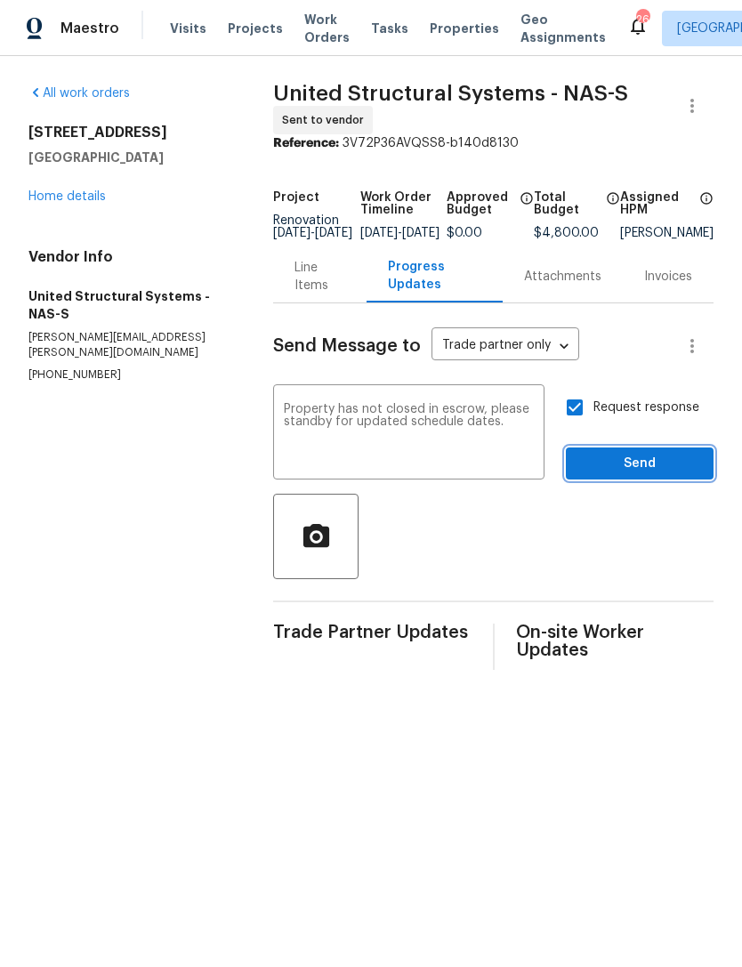
click at [640, 473] on span "Send" at bounding box center [639, 464] width 119 height 22
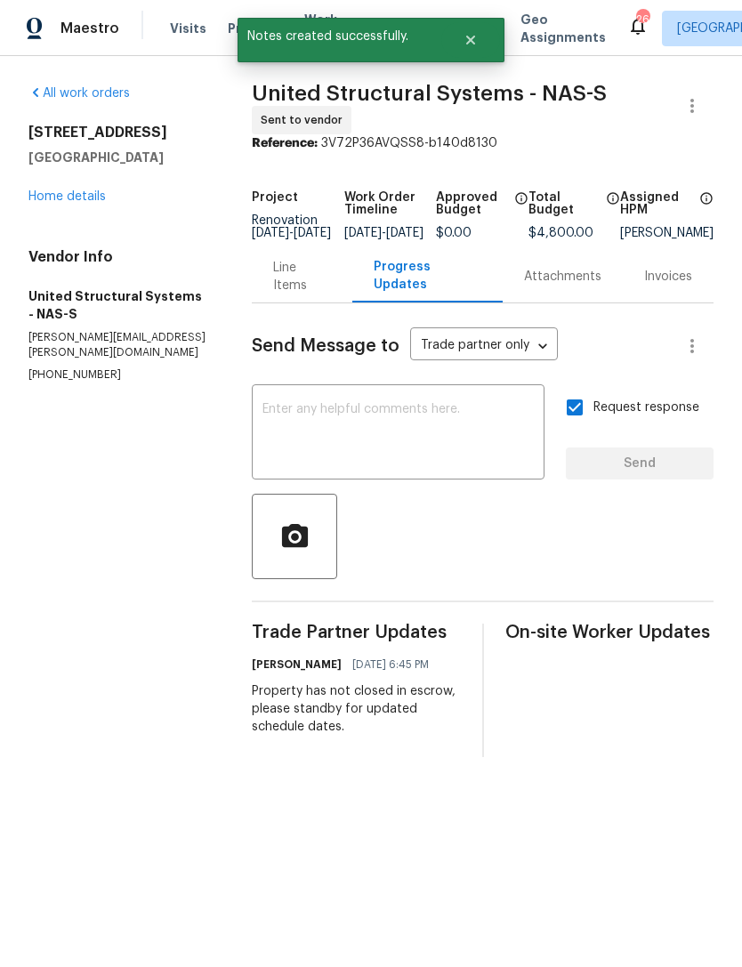
click at [85, 195] on link "Home details" at bounding box center [66, 196] width 77 height 12
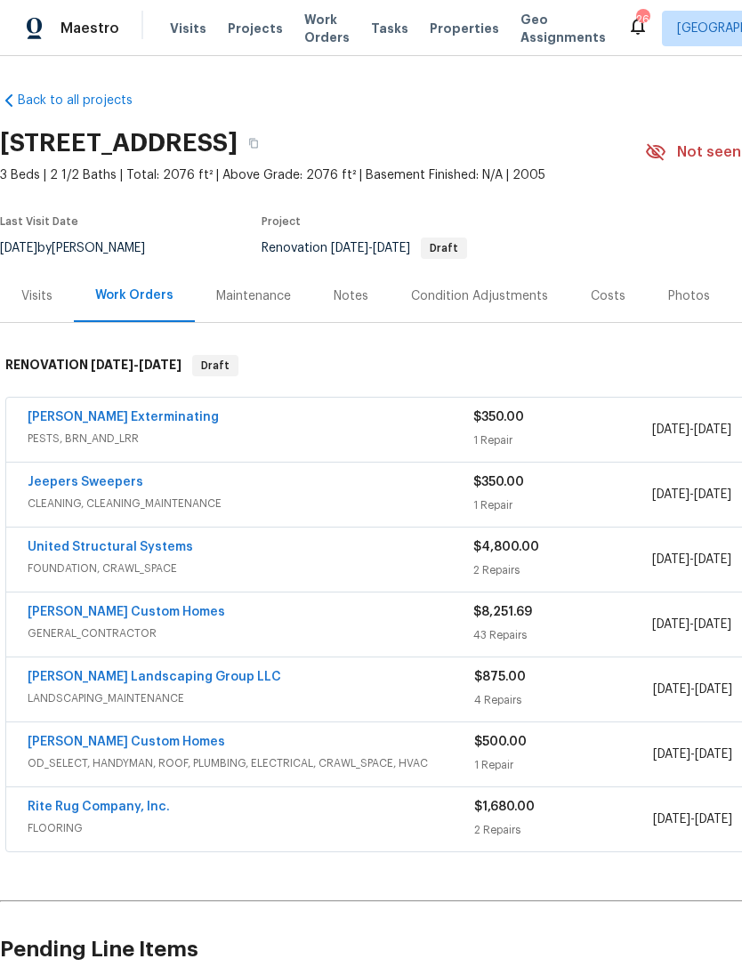
click at [142, 676] on link "[PERSON_NAME] Landscaping Group LLC" at bounding box center [155, 677] width 254 height 12
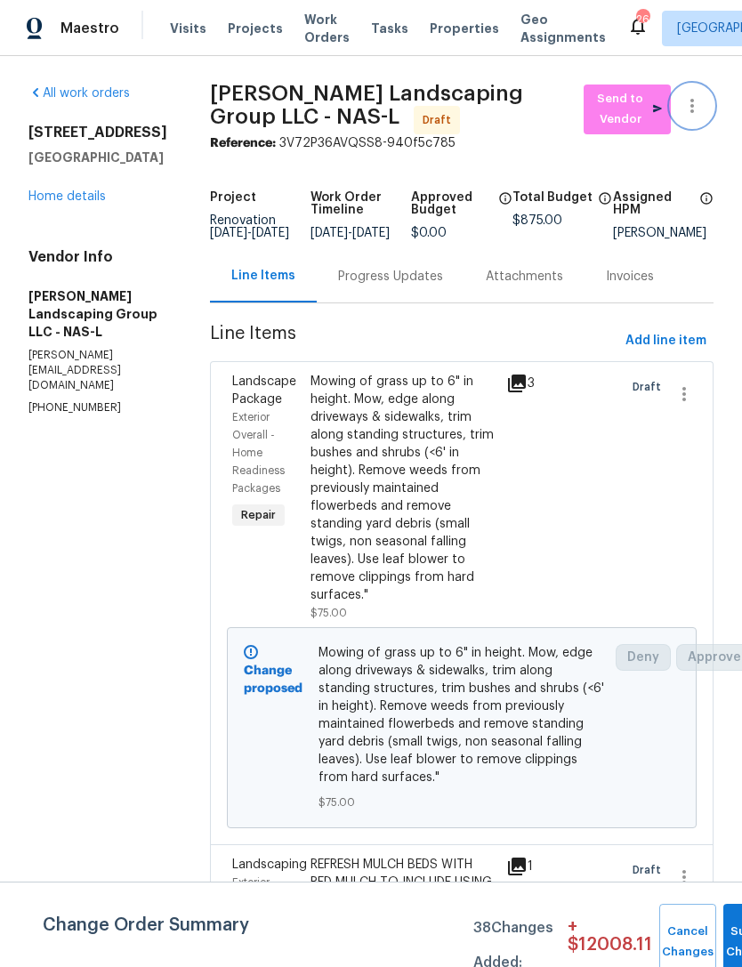
click at [693, 92] on button "button" at bounding box center [692, 106] width 43 height 43
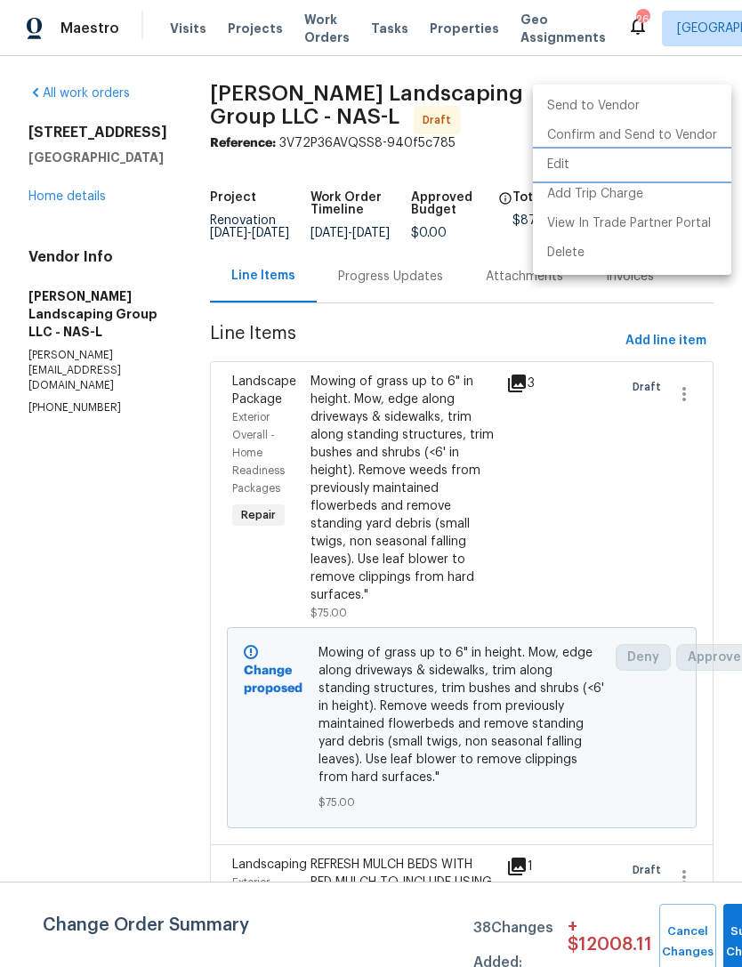
click at [611, 168] on li "Edit" at bounding box center [632, 164] width 198 height 29
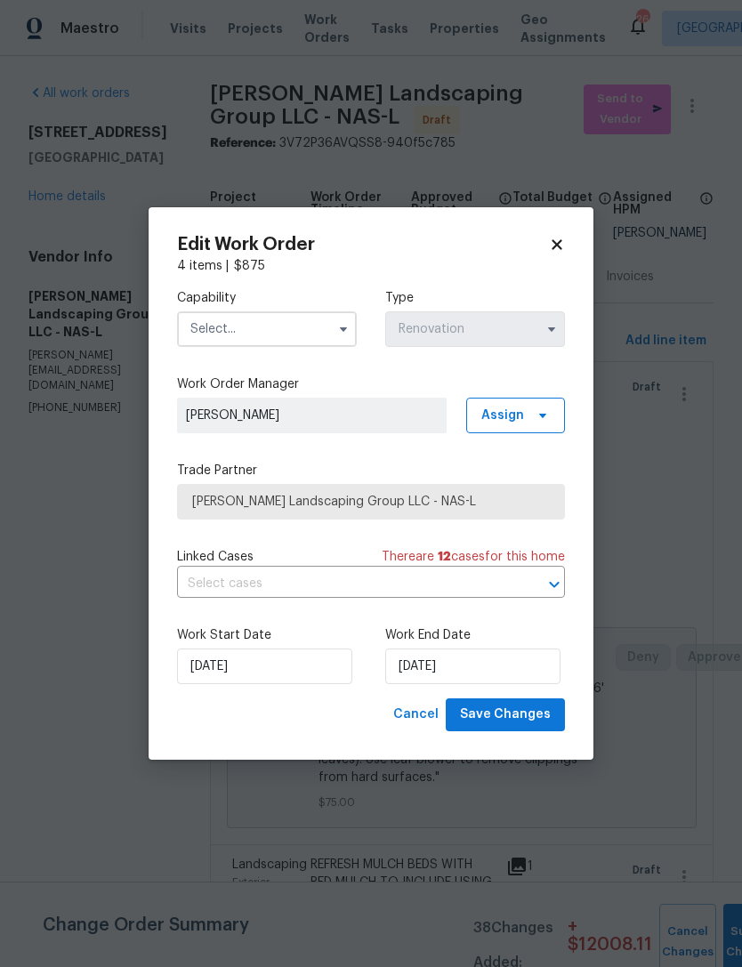
click at [294, 326] on input "text" at bounding box center [267, 330] width 180 height 36
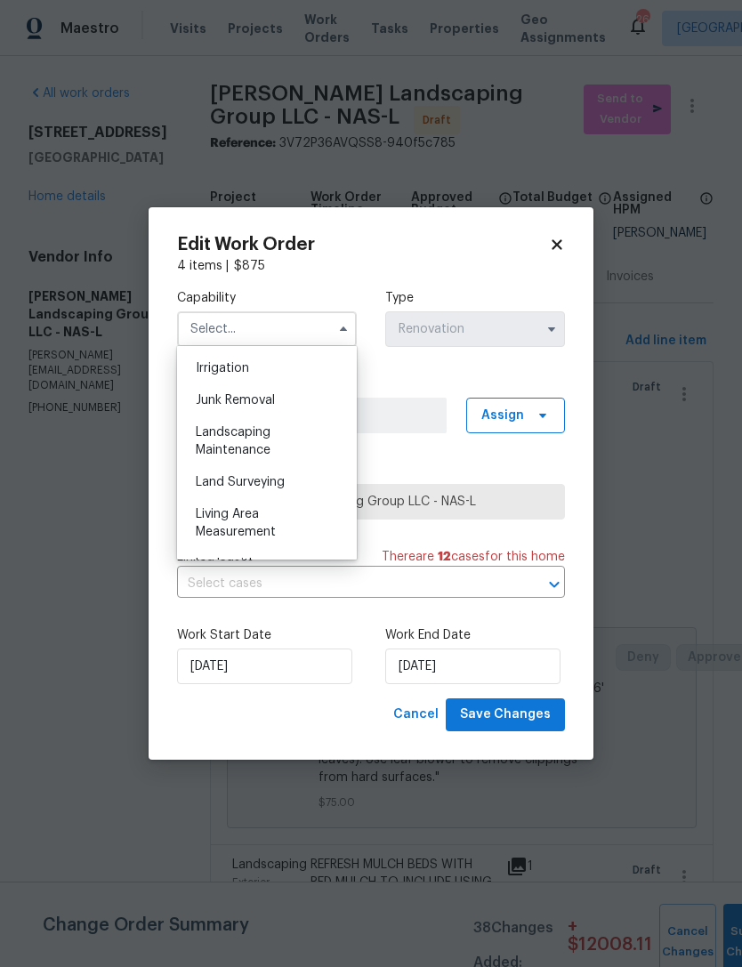
scroll to position [1106, 0]
click at [294, 448] on div "Landscaping Maintenance" at bounding box center [267, 441] width 171 height 50
type input "Landscaping Maintenance"
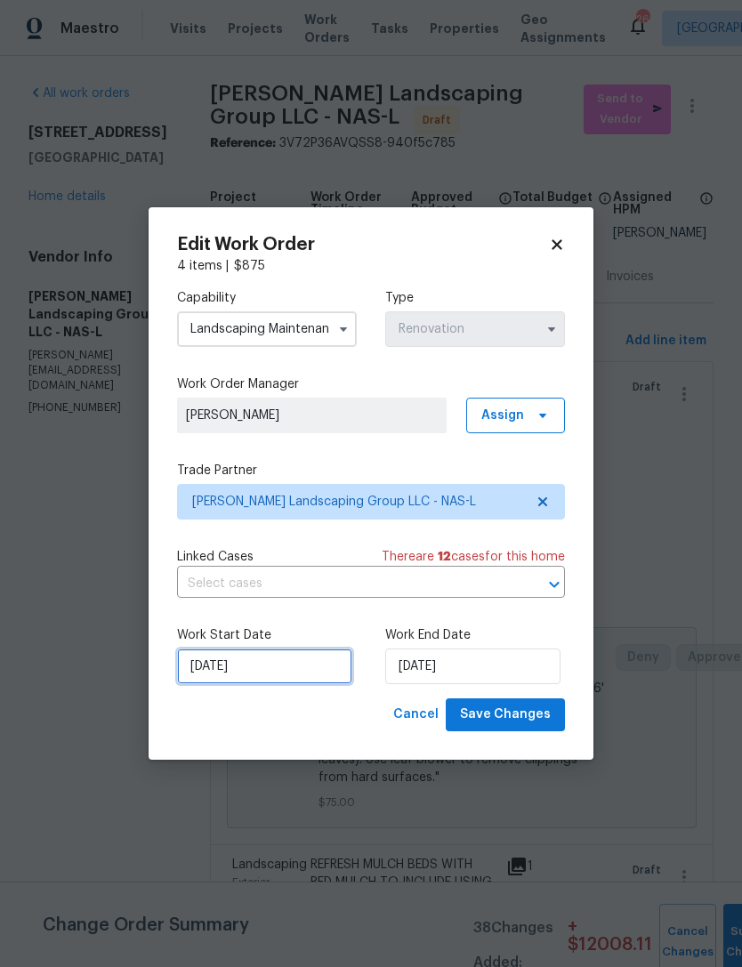
click at [280, 665] on input "[DATE]" at bounding box center [264, 667] width 175 height 36
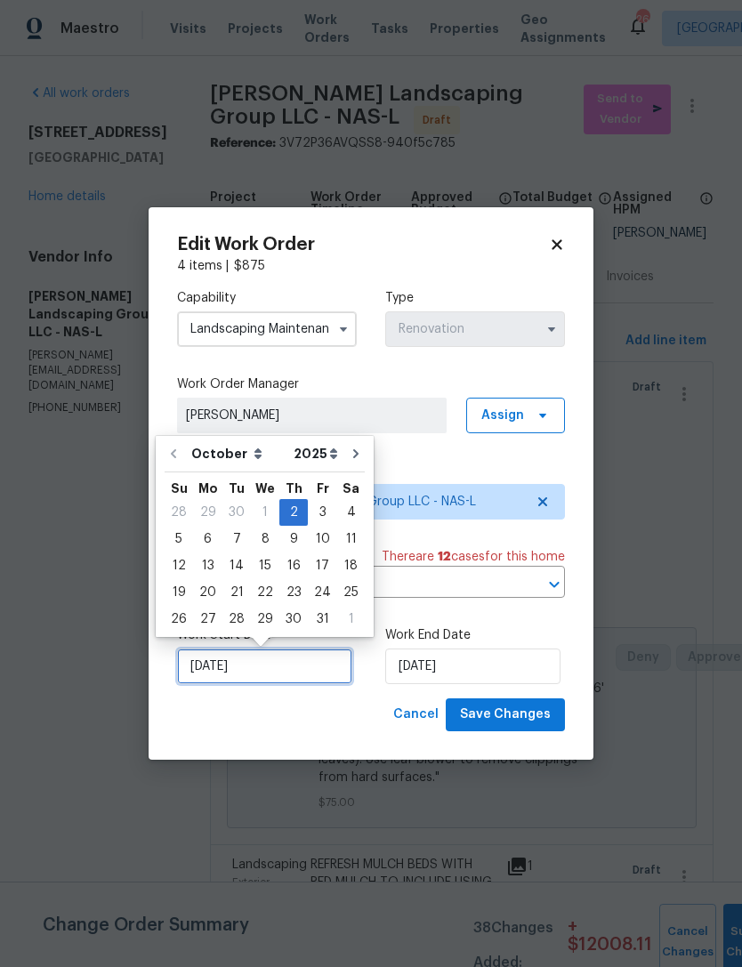
scroll to position [33, 0]
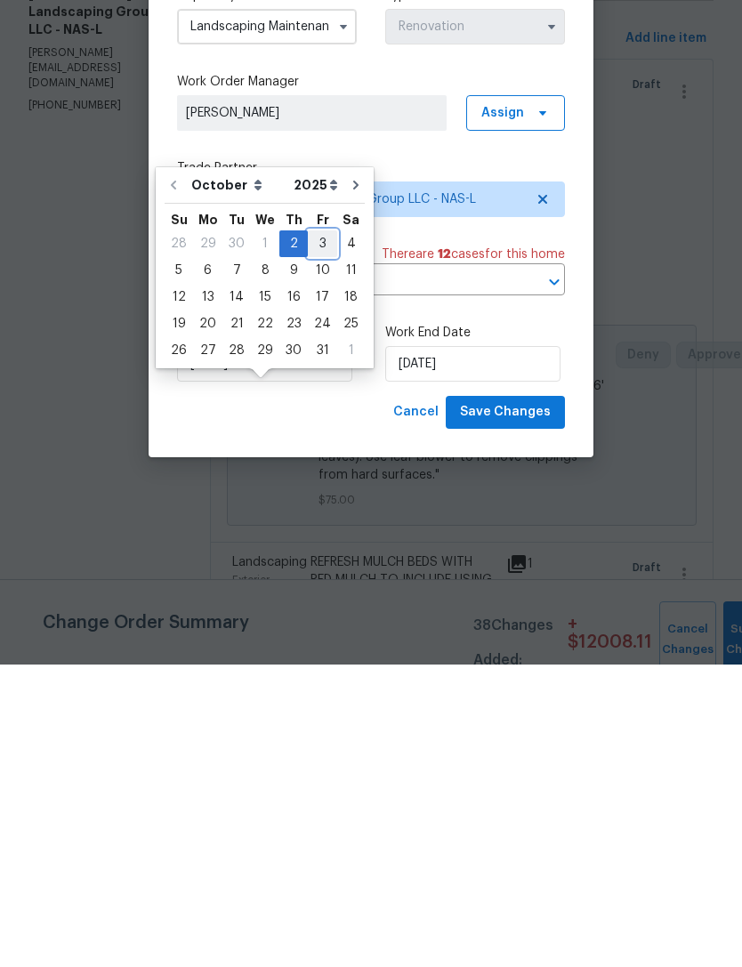
click at [316, 534] on div "3" at bounding box center [322, 546] width 29 height 25
type input "[DATE]"
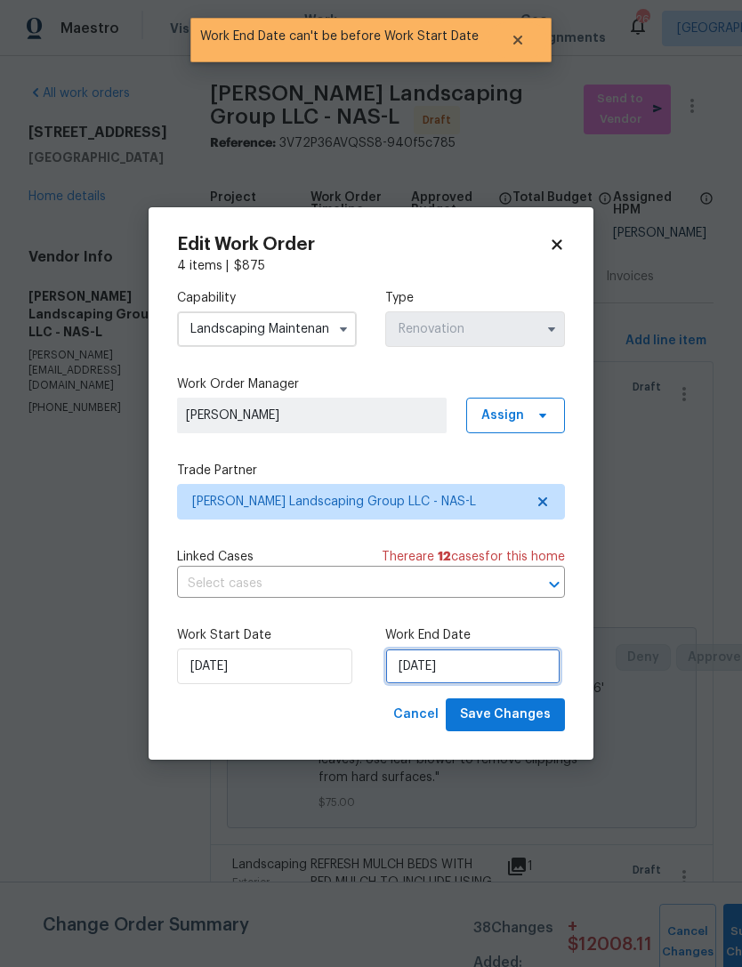
click at [473, 668] on input "[DATE]" at bounding box center [472, 667] width 175 height 36
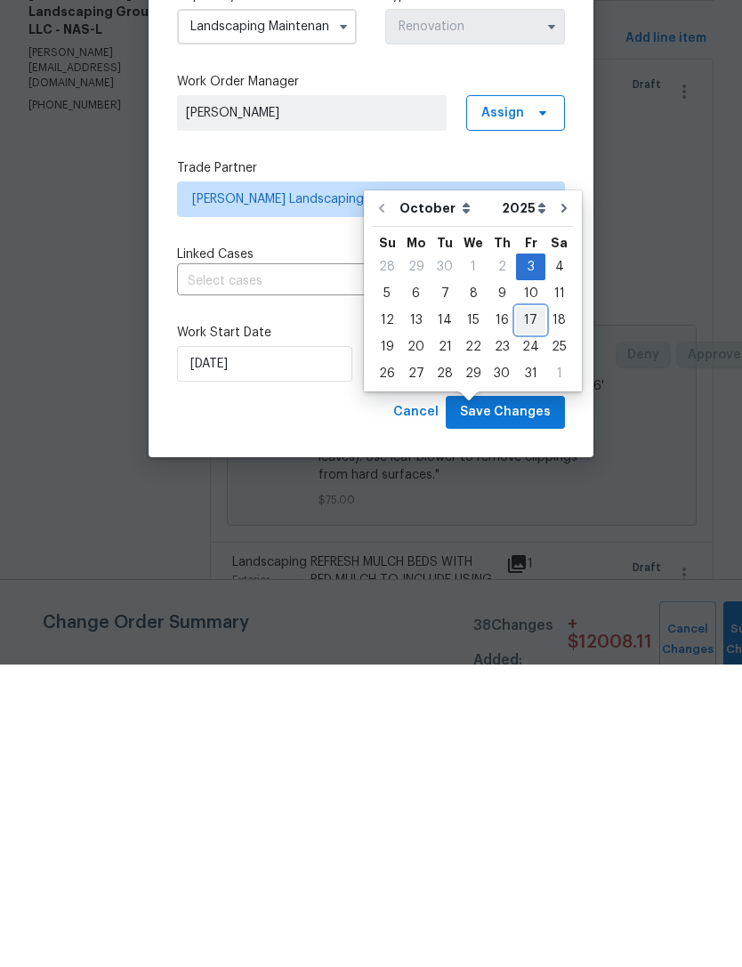
click at [528, 611] on div "17" at bounding box center [530, 623] width 29 height 25
type input "[DATE]"
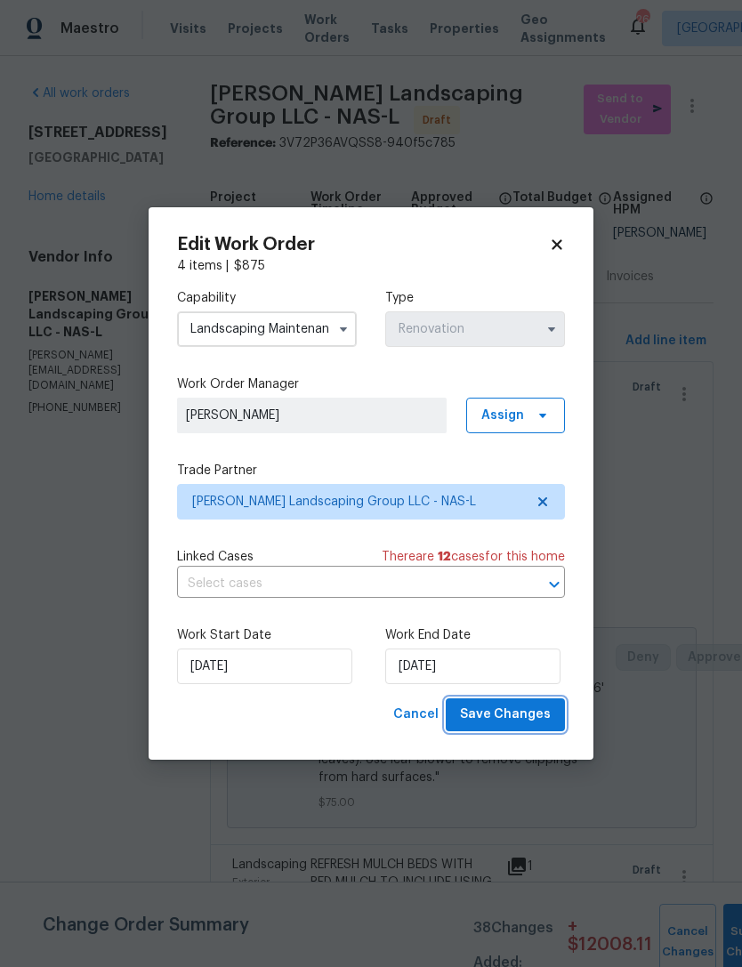
click at [529, 710] on span "Save Changes" at bounding box center [505, 715] width 91 height 22
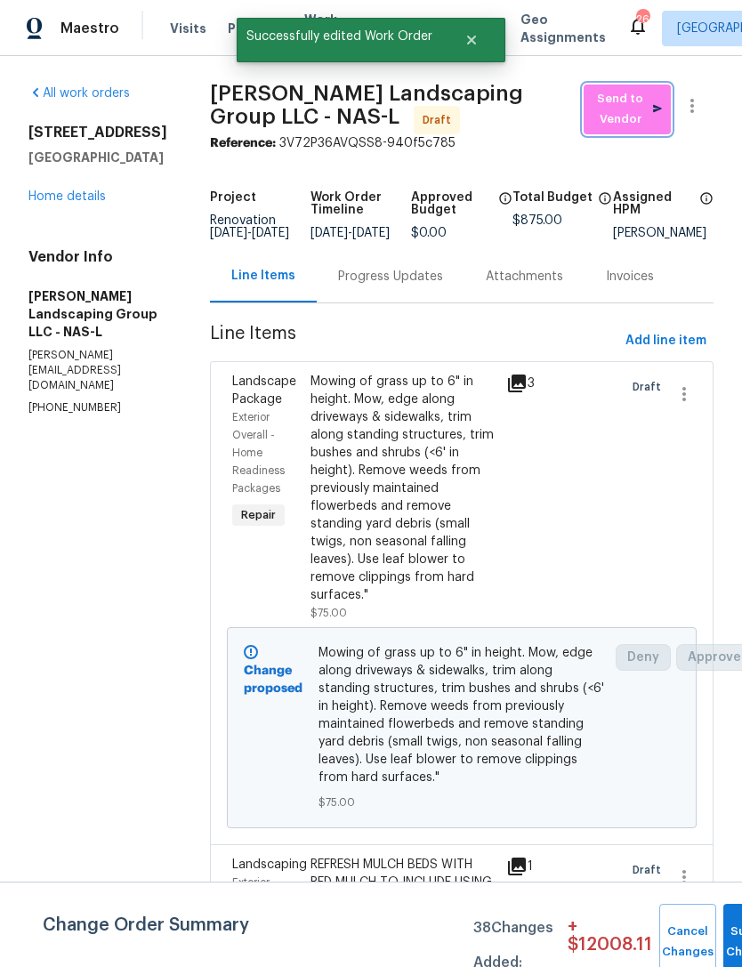
click at [630, 89] on span "Send to Vendor" at bounding box center [627, 109] width 69 height 41
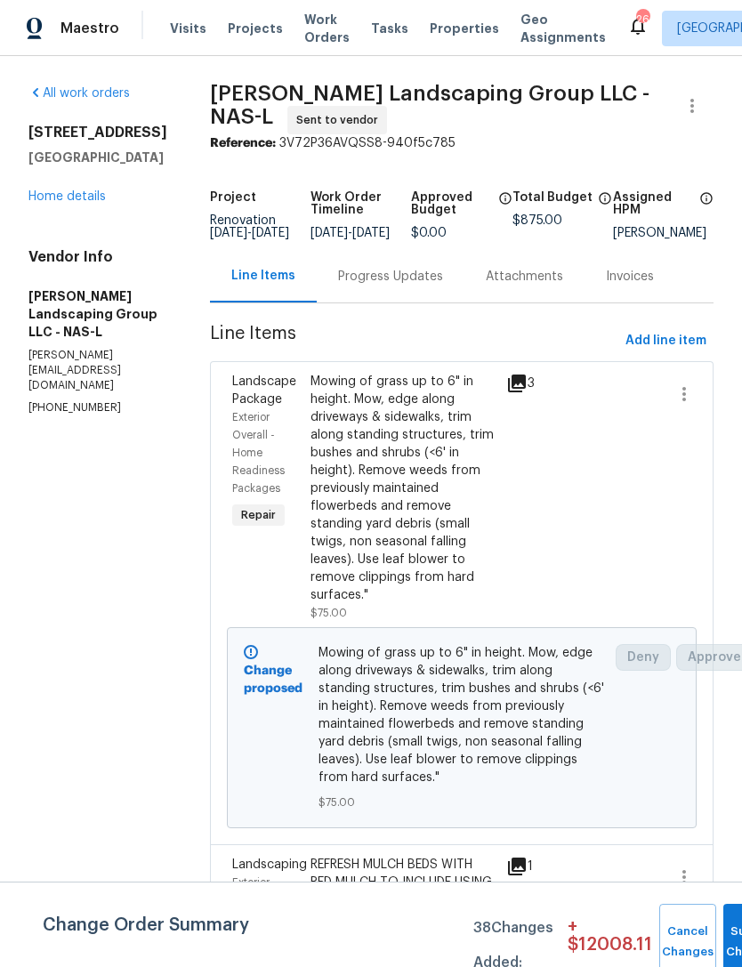
click at [421, 286] on div "Progress Updates" at bounding box center [390, 277] width 105 height 18
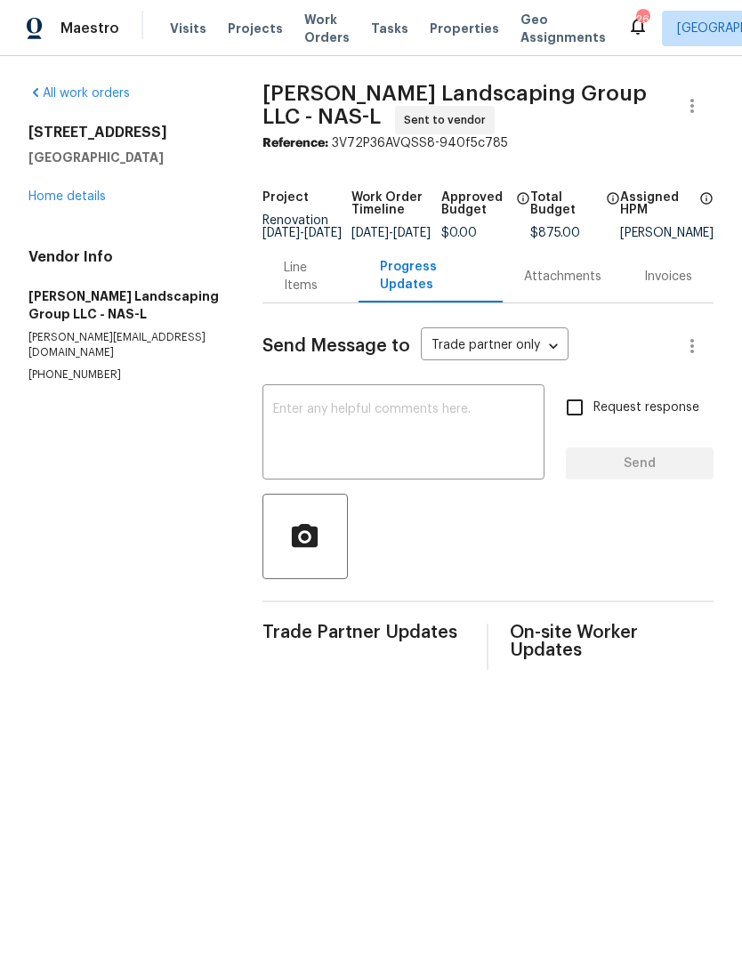
click at [445, 417] on textarea at bounding box center [403, 434] width 261 height 62
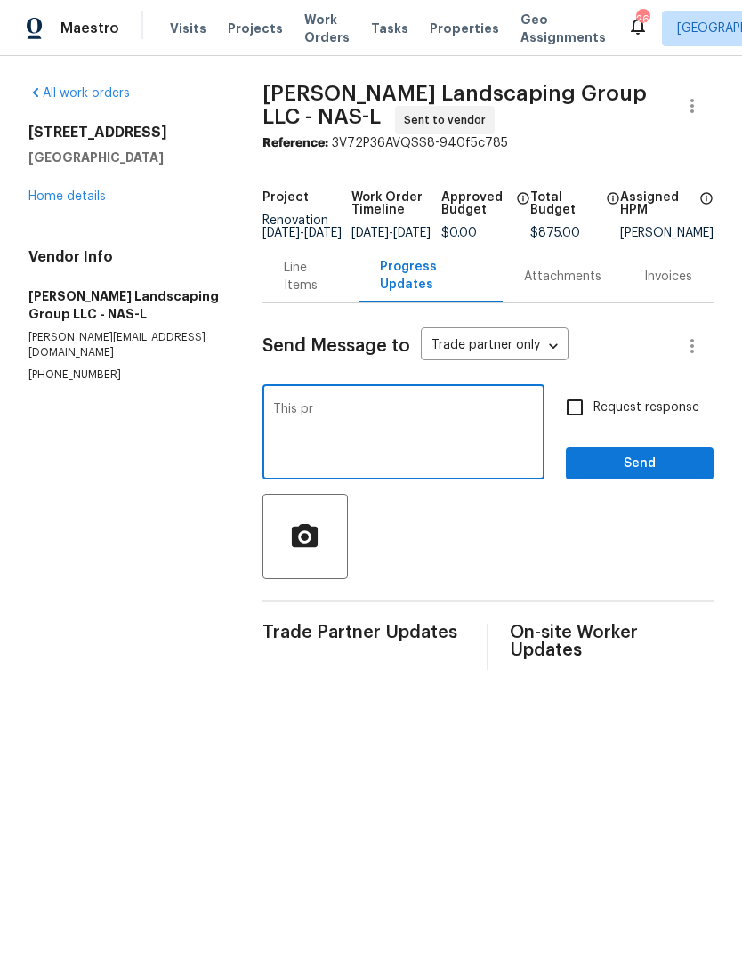
type textarea "This"
paste textarea "0"
click at [484, 426] on textarea "Please schedule for 10/16" at bounding box center [403, 434] width 261 height 62
type textarea "Please schedule for 10/16, property will not be ready before this date."
click at [584, 418] on input "Request response" at bounding box center [574, 407] width 37 height 37
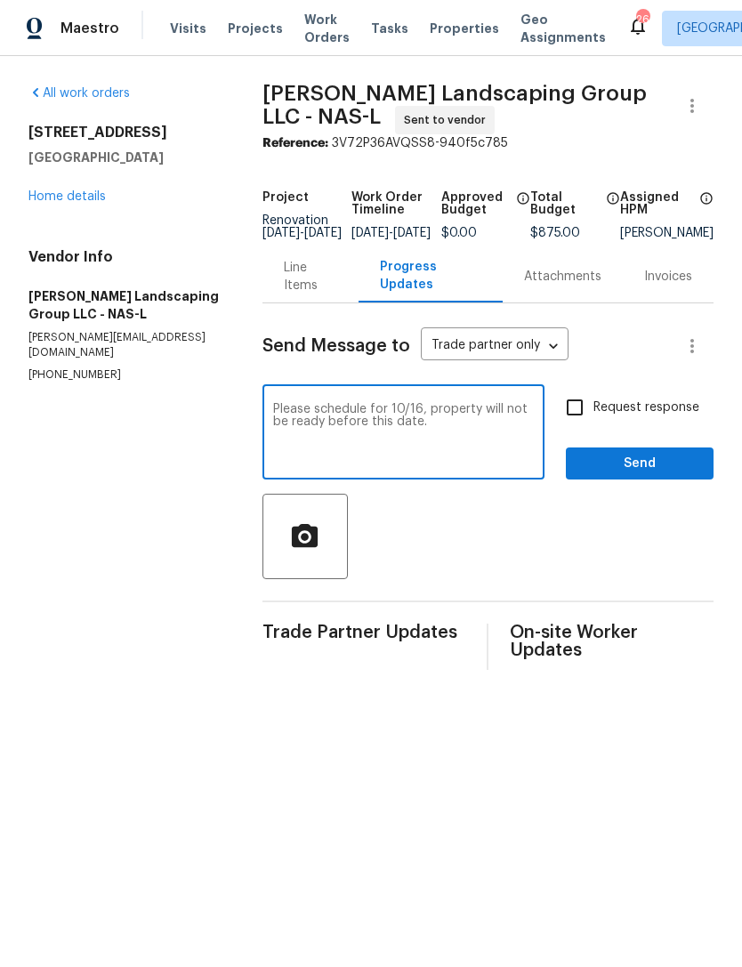
checkbox input "true"
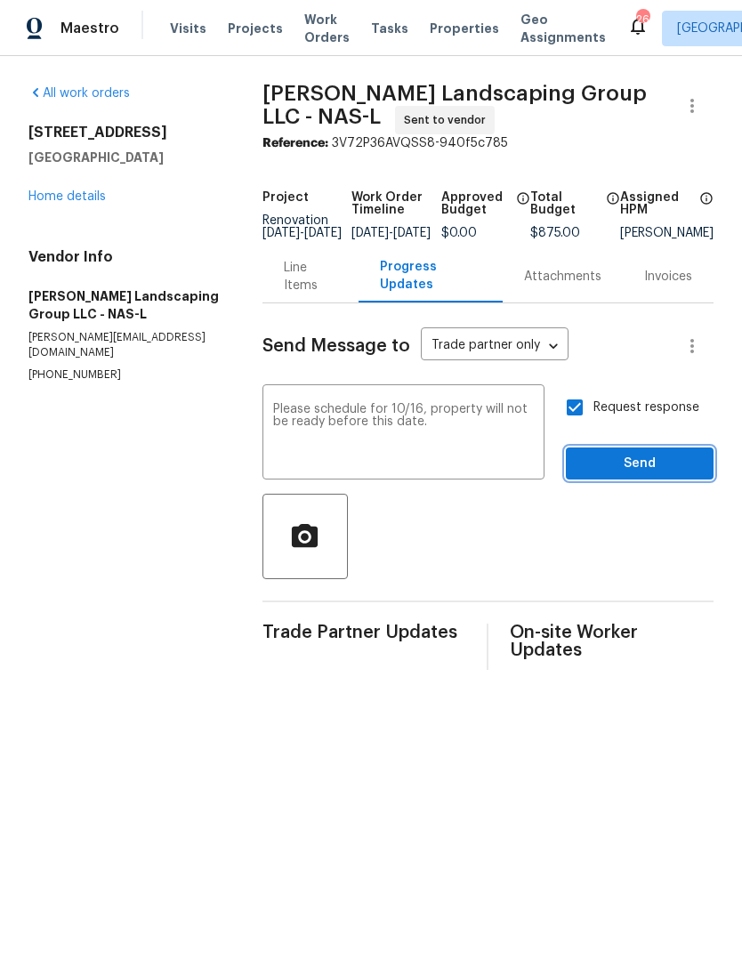
click at [652, 468] on span "Send" at bounding box center [639, 464] width 119 height 22
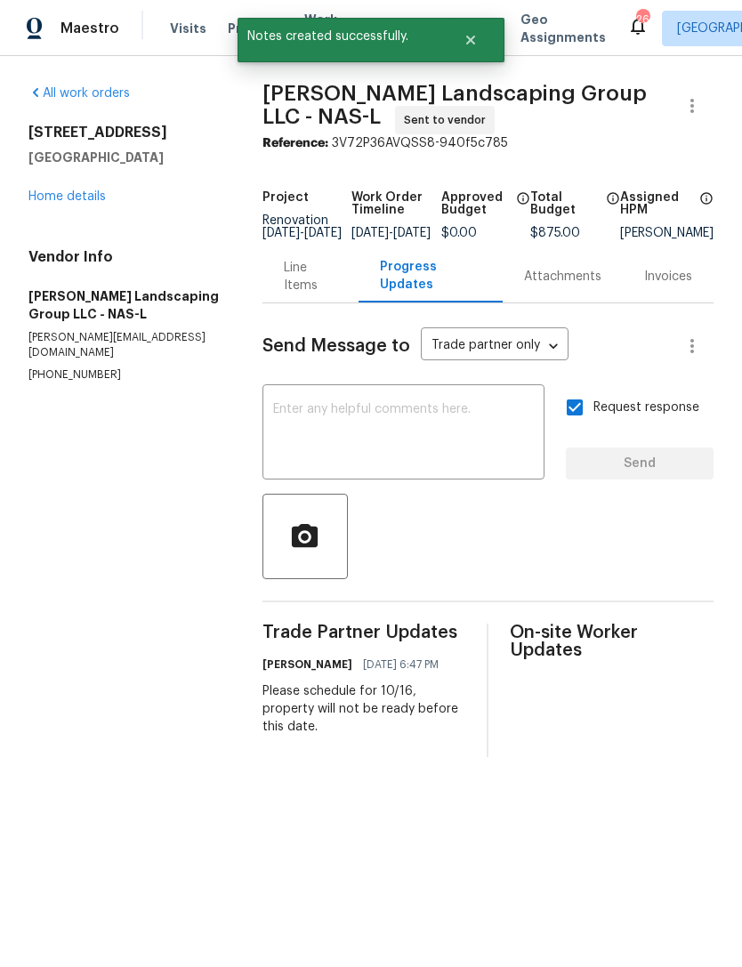
click at [91, 200] on link "Home details" at bounding box center [66, 196] width 77 height 12
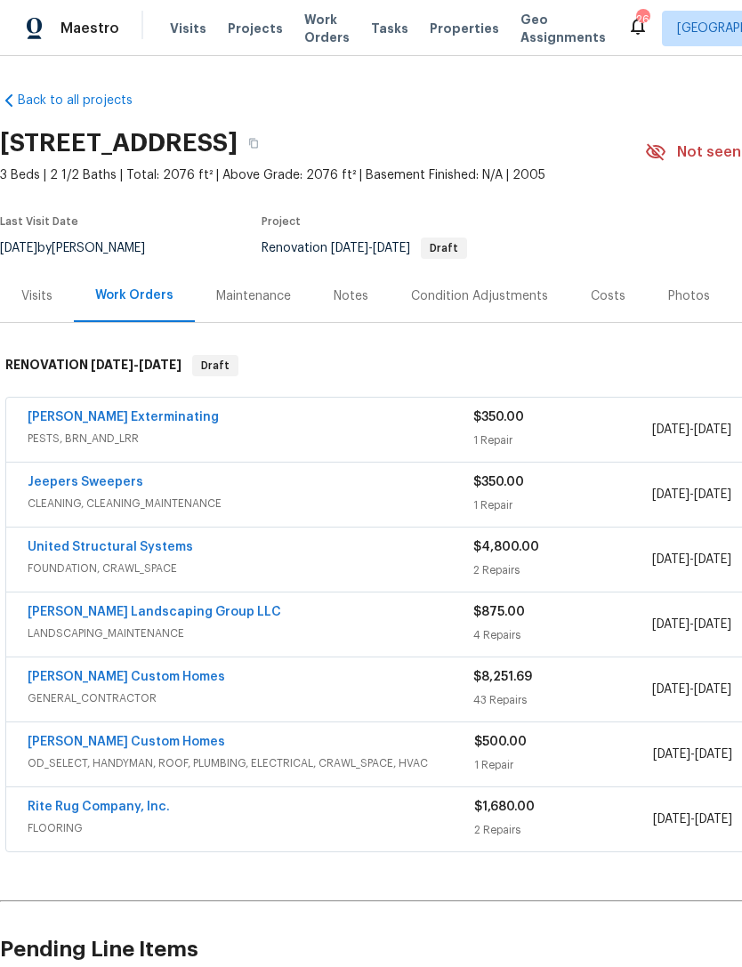
click at [130, 801] on link "Rite Rug Company, Inc." at bounding box center [99, 807] width 142 height 12
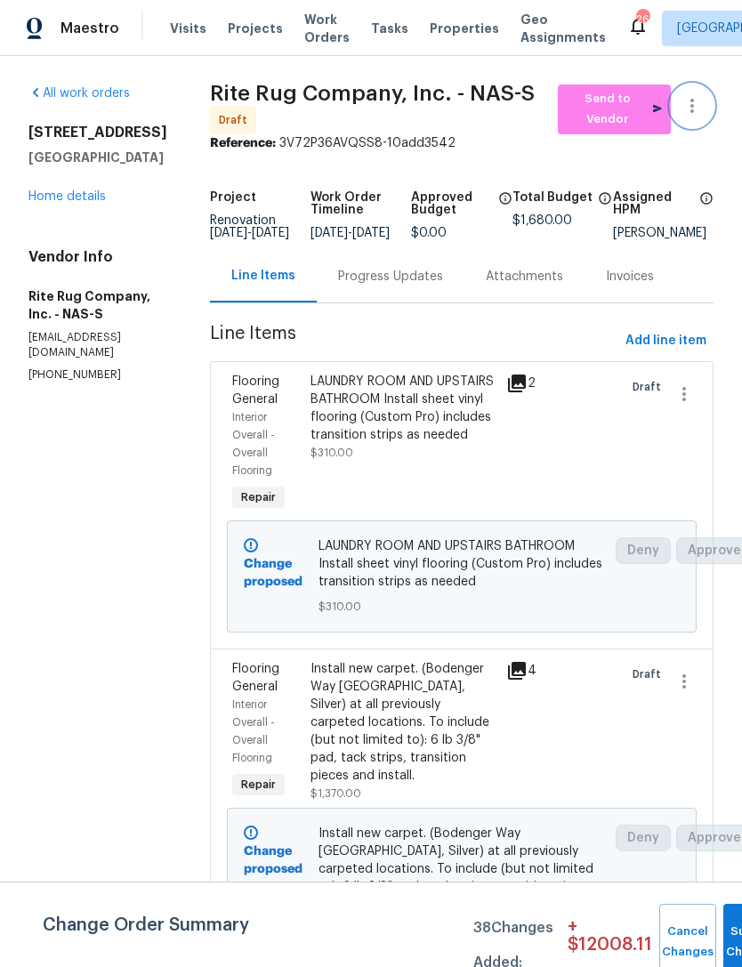
click at [699, 107] on icon "button" at bounding box center [692, 105] width 21 height 21
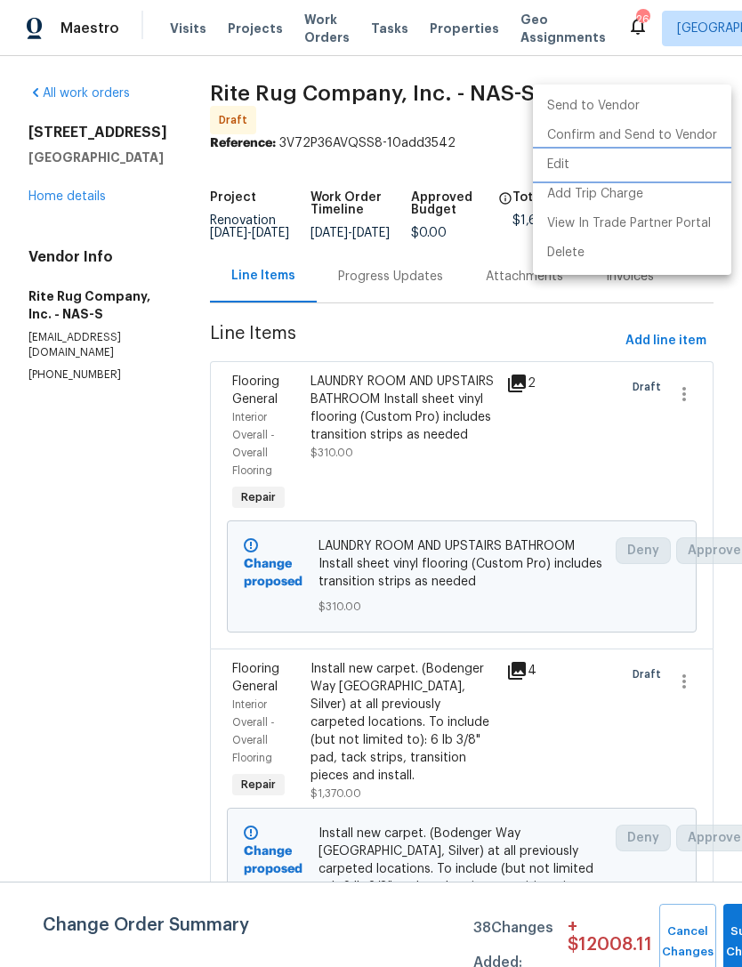
click at [595, 166] on li "Edit" at bounding box center [632, 164] width 198 height 29
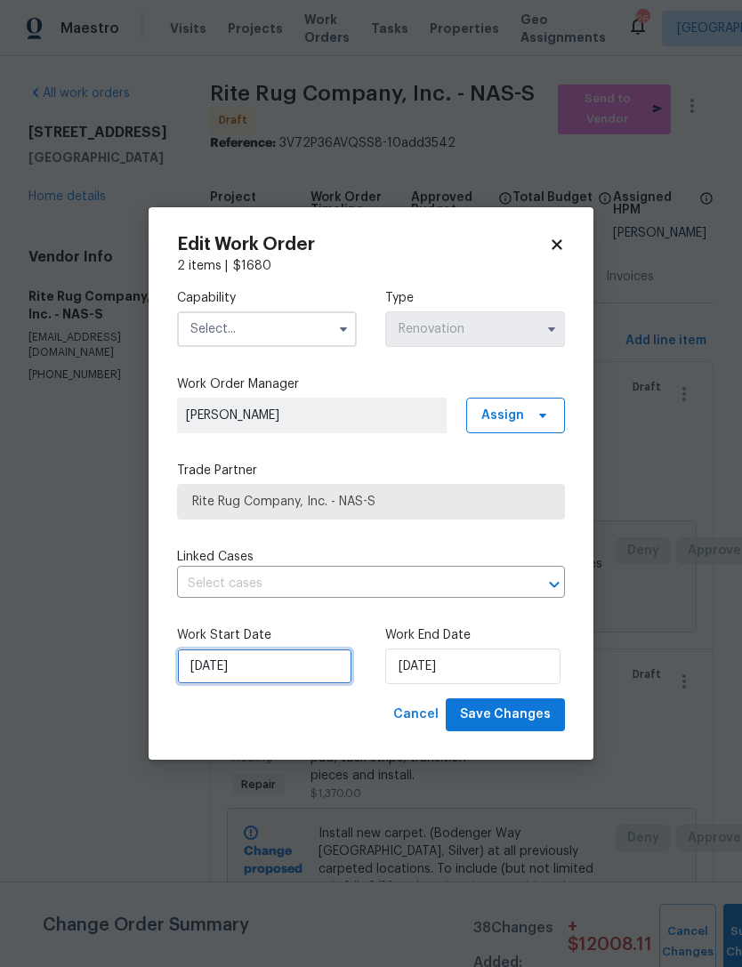
click at [287, 663] on input "[DATE]" at bounding box center [264, 667] width 175 height 36
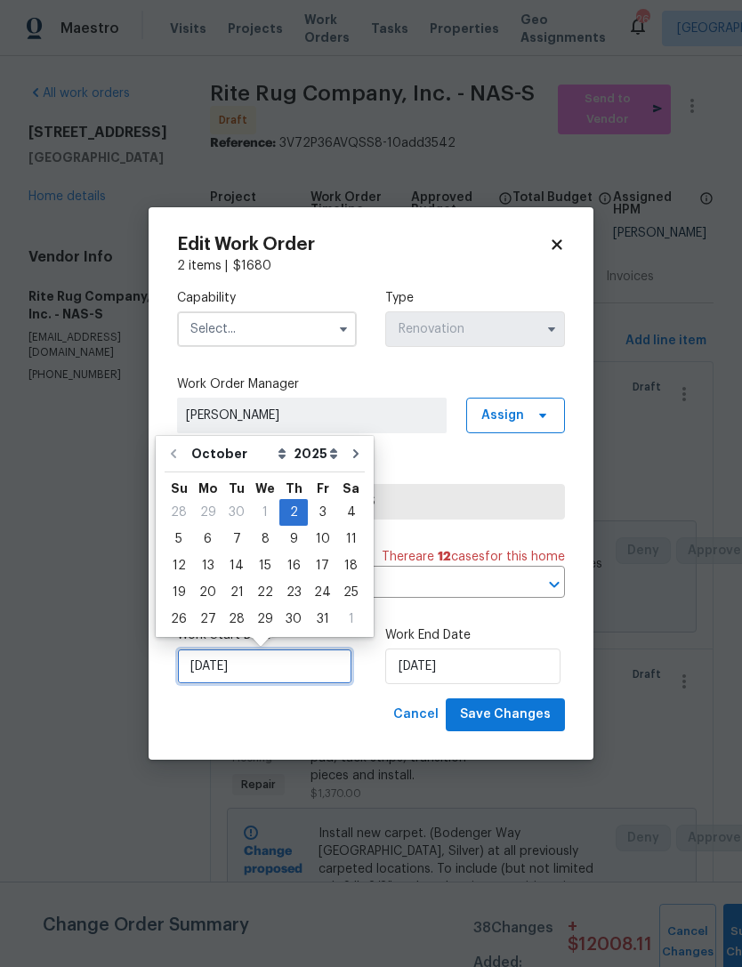
scroll to position [33, 0]
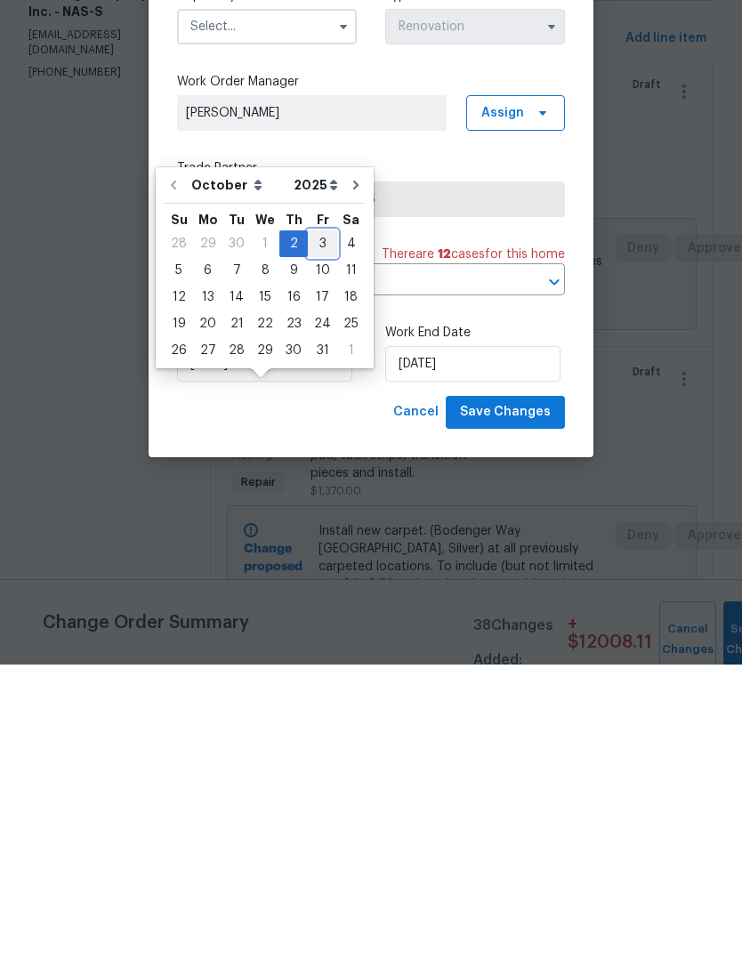
click at [322, 534] on div "3" at bounding box center [322, 546] width 29 height 25
type input "[DATE]"
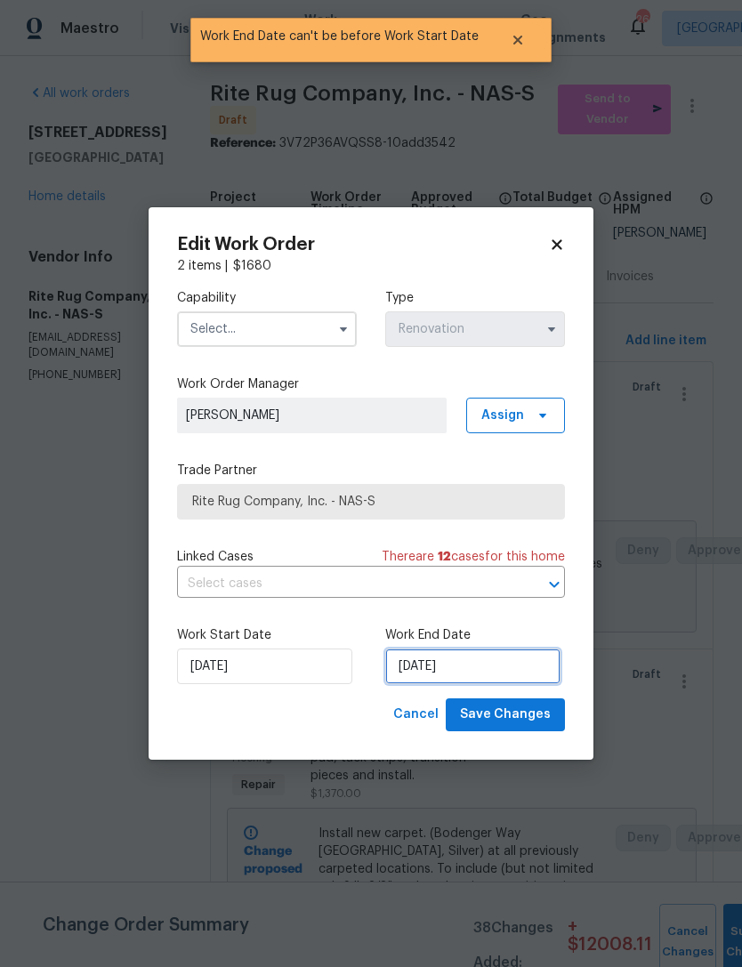
click at [448, 670] on input "[DATE]" at bounding box center [472, 667] width 175 height 36
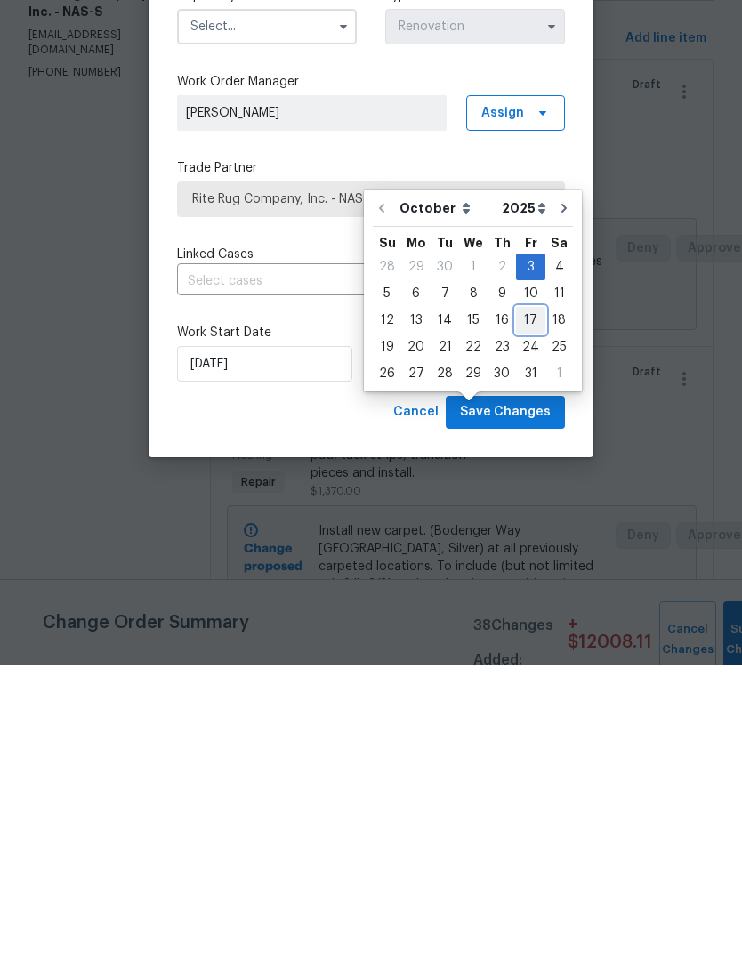
click at [535, 611] on div "17" at bounding box center [530, 623] width 29 height 25
type input "[DATE]"
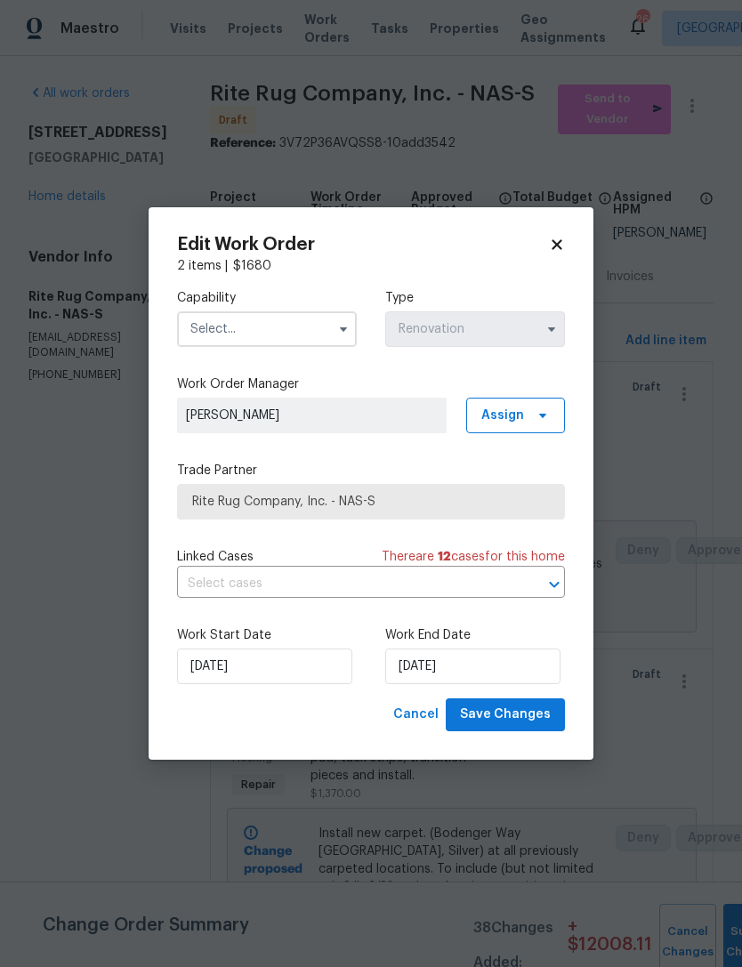
click at [285, 341] on input "text" at bounding box center [267, 330] width 180 height 36
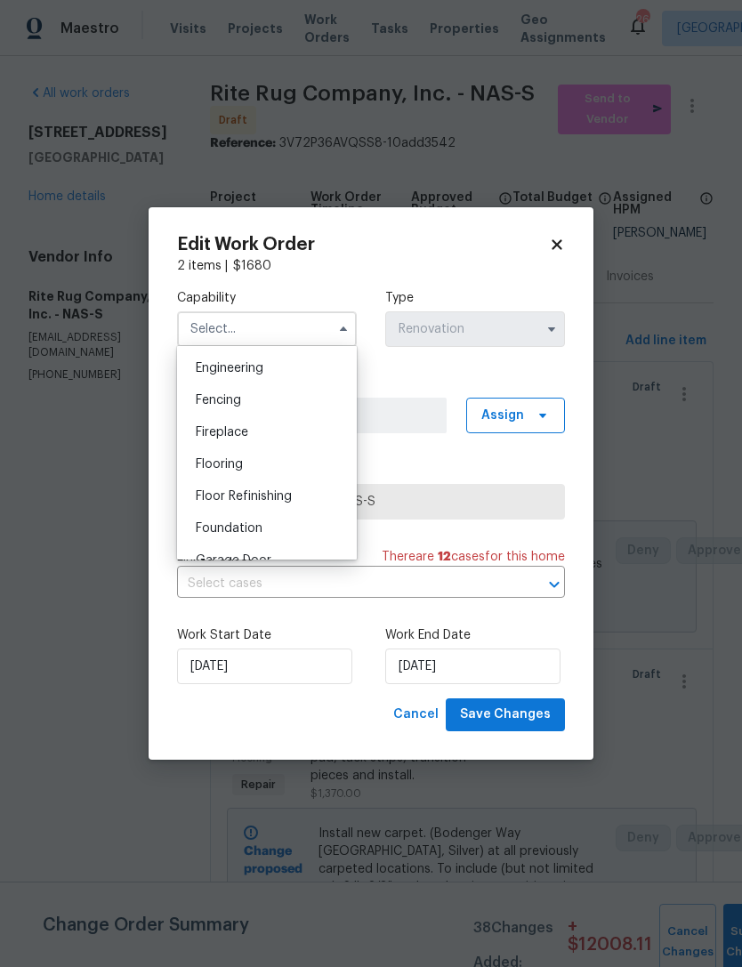
scroll to position [594, 0]
click at [290, 465] on div "Flooring" at bounding box center [267, 464] width 171 height 32
type input "Flooring"
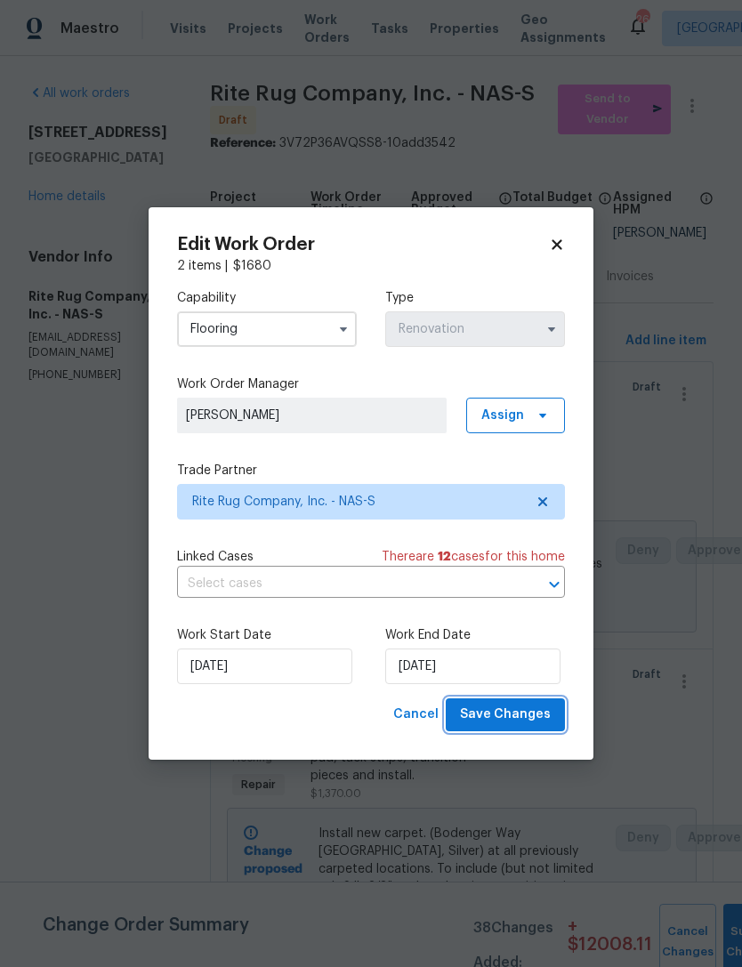
click at [524, 717] on span "Save Changes" at bounding box center [505, 715] width 91 height 22
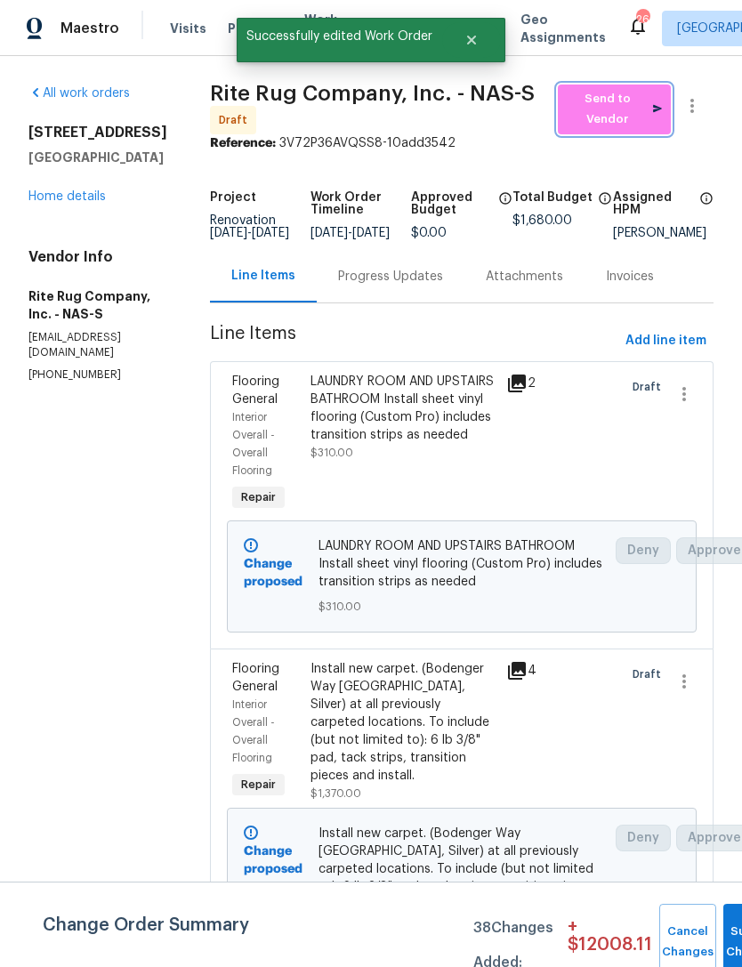
click at [622, 89] on span "Send to Vendor" at bounding box center [614, 109] width 95 height 41
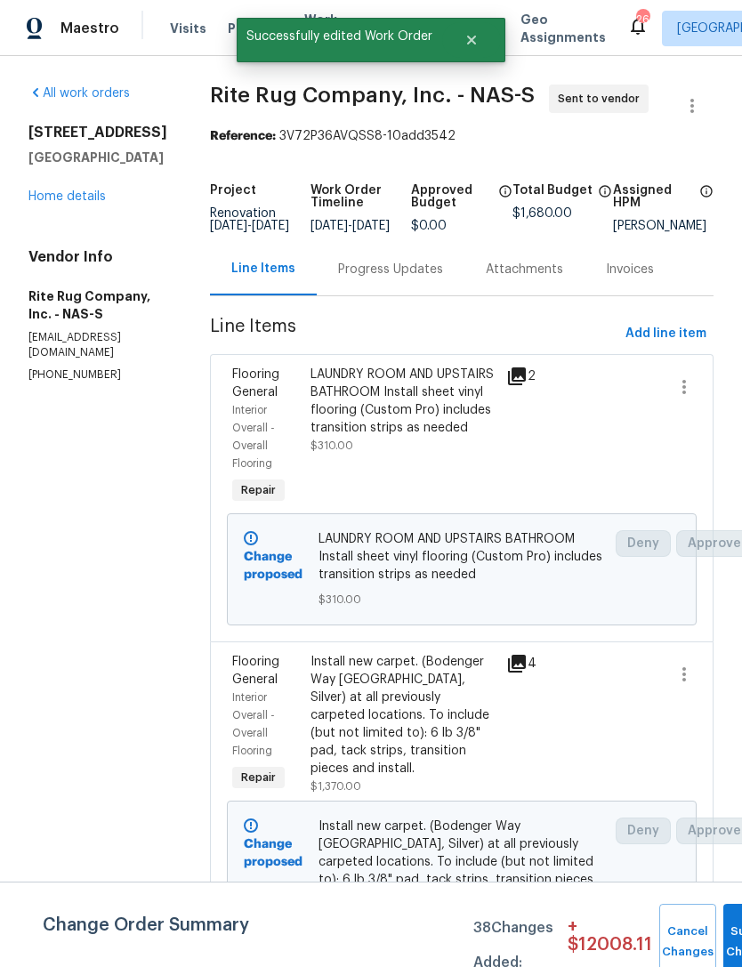
click at [441, 261] on div "Progress Updates" at bounding box center [390, 270] width 105 height 18
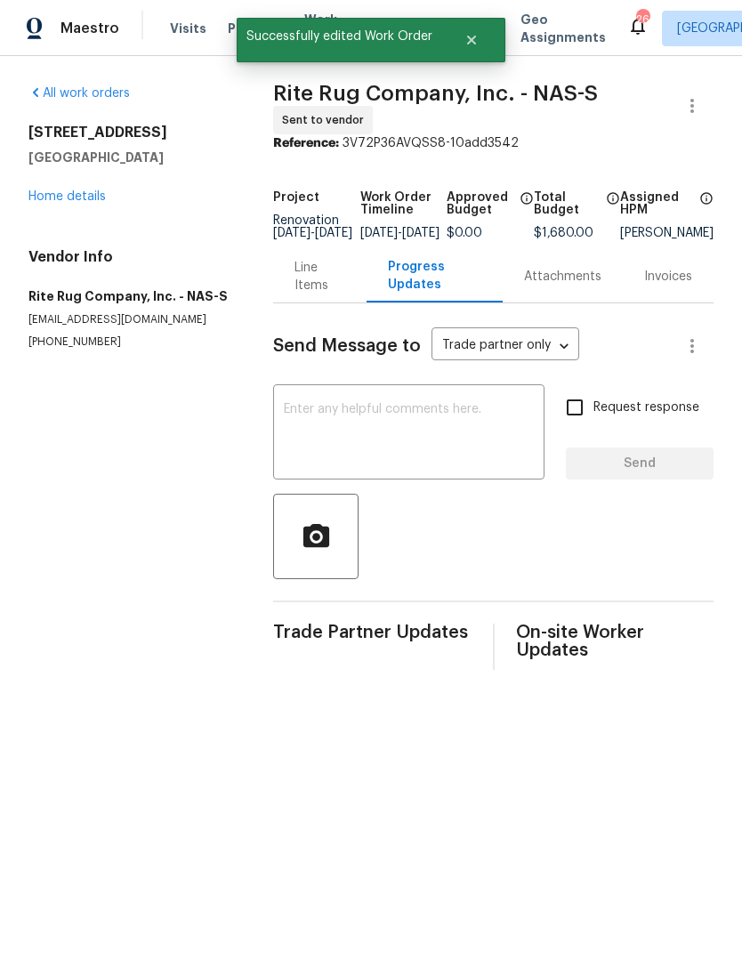
click at [426, 429] on textarea at bounding box center [409, 434] width 250 height 62
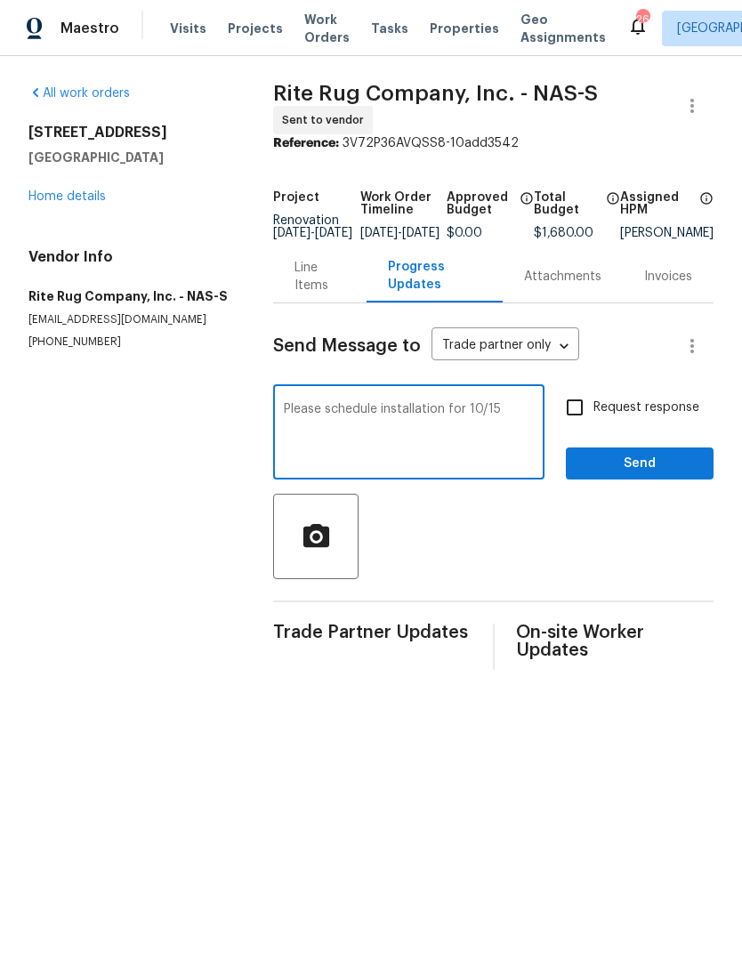
type textarea "Please schedule installation for 10/15"
click at [582, 424] on input "Request response" at bounding box center [574, 407] width 37 height 37
checkbox input "true"
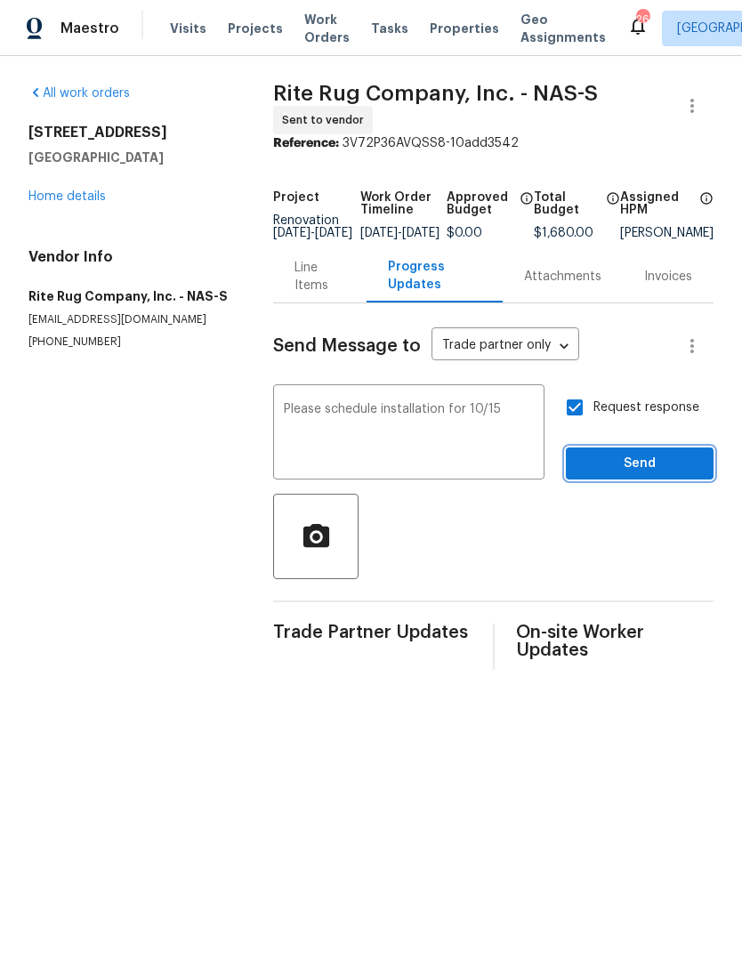
click at [632, 475] on span "Send" at bounding box center [639, 464] width 119 height 22
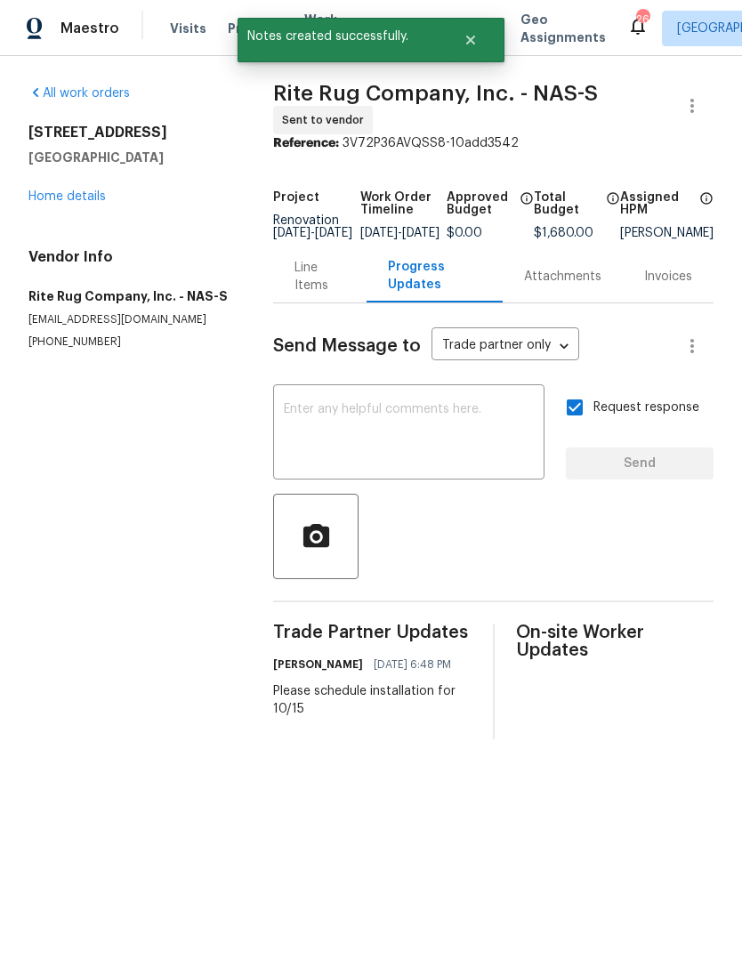
click at [84, 202] on link "Home details" at bounding box center [66, 196] width 77 height 12
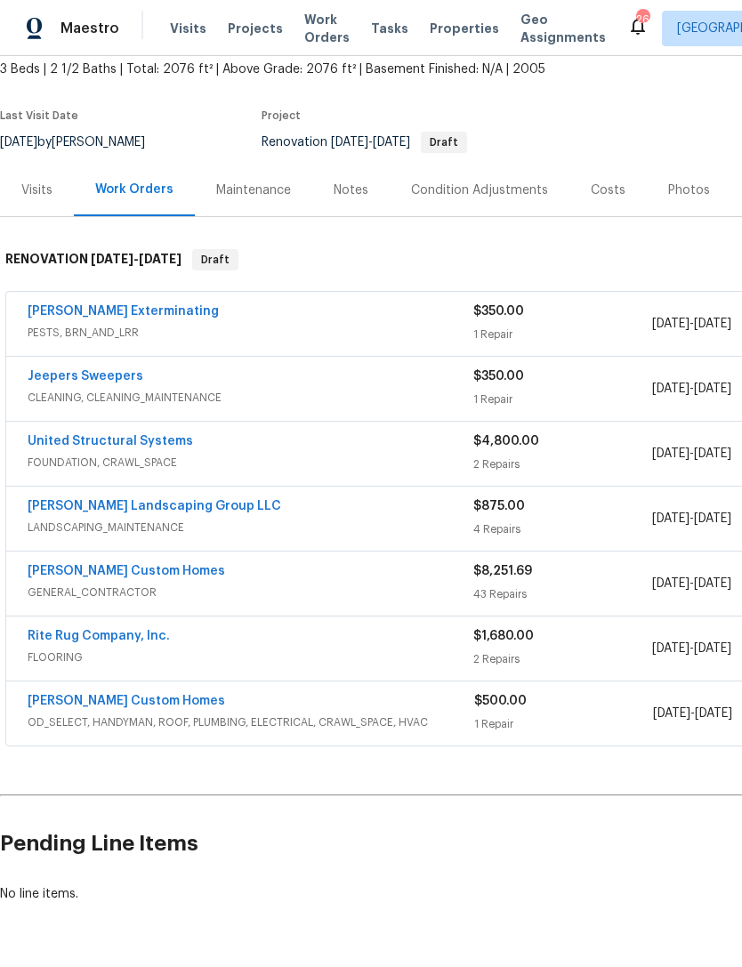
scroll to position [105, 0]
click at [66, 572] on link "Rappa Custom Homes" at bounding box center [127, 572] width 198 height 12
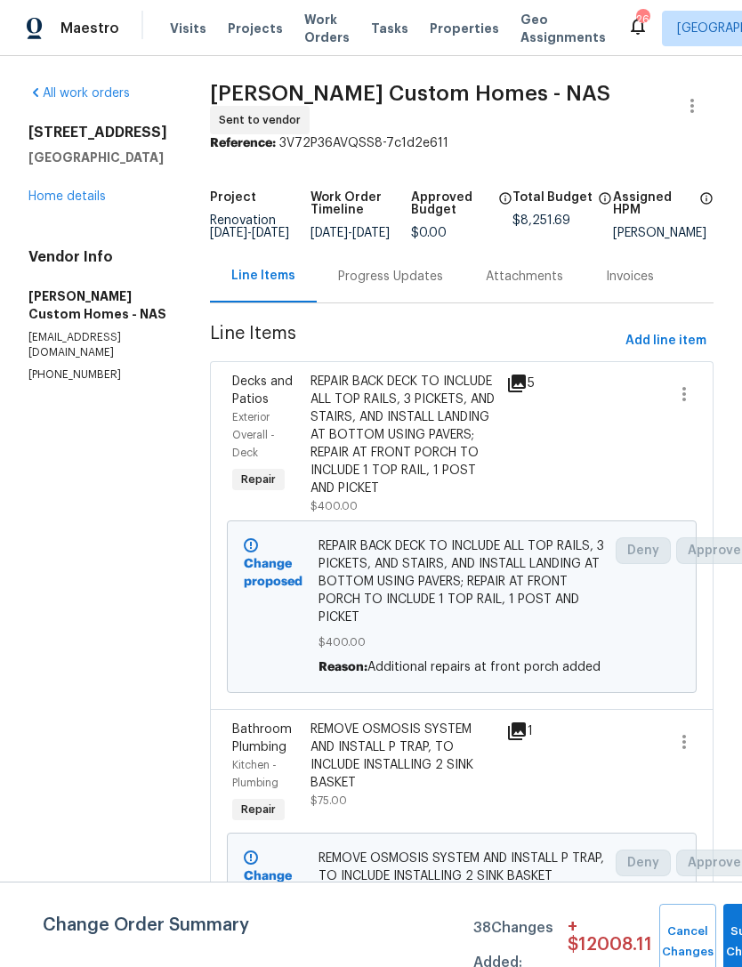
click at [76, 194] on link "Home details" at bounding box center [66, 196] width 77 height 12
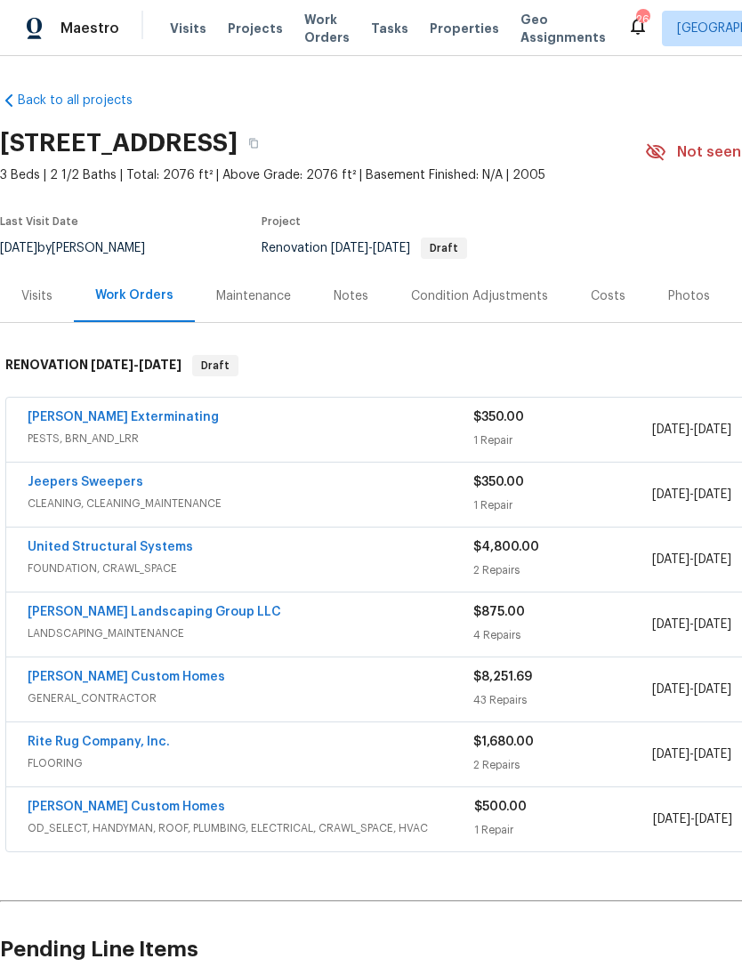
click at [62, 801] on link "Rappa Custom Homes" at bounding box center [127, 807] width 198 height 12
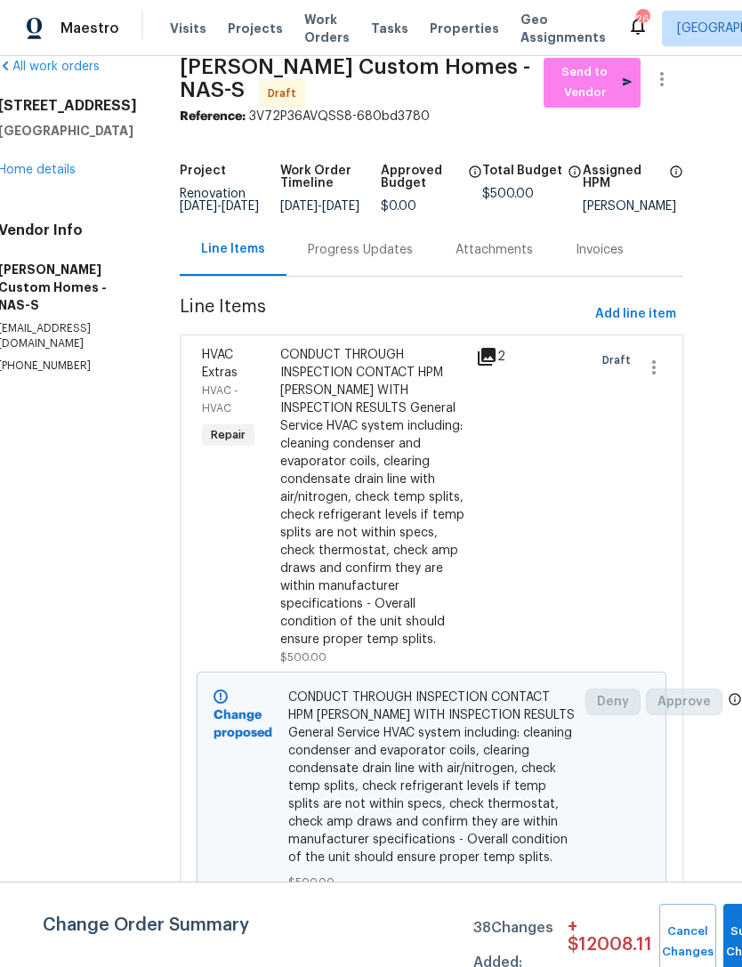
scroll to position [26, 31]
click at [671, 74] on icon "button" at bounding box center [662, 79] width 21 height 21
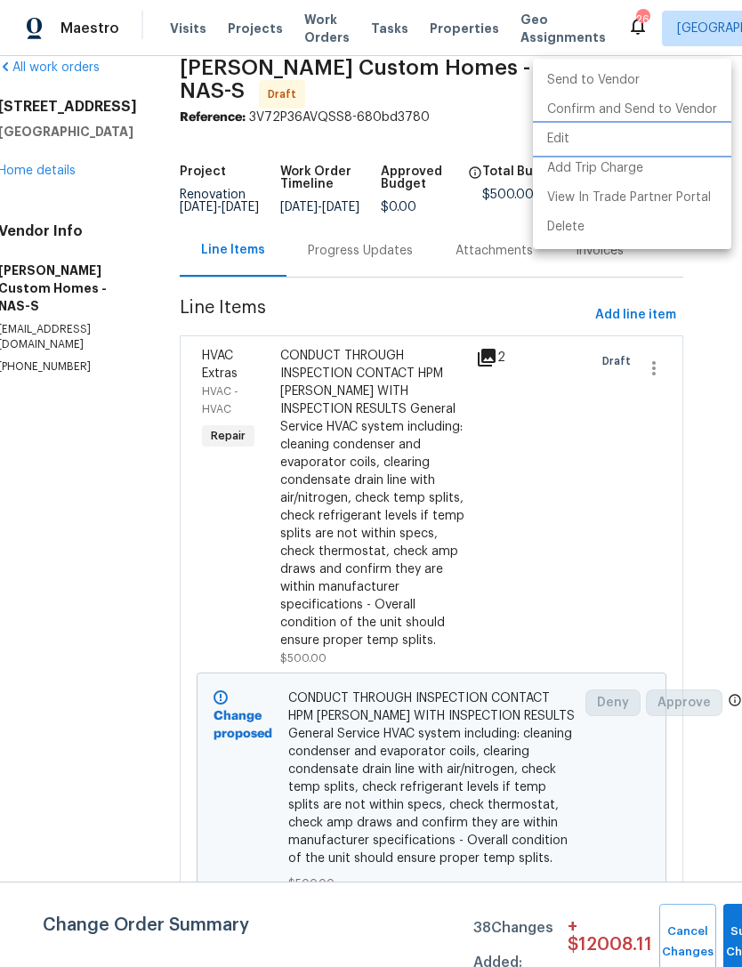
click at [613, 140] on li "Edit" at bounding box center [632, 139] width 198 height 29
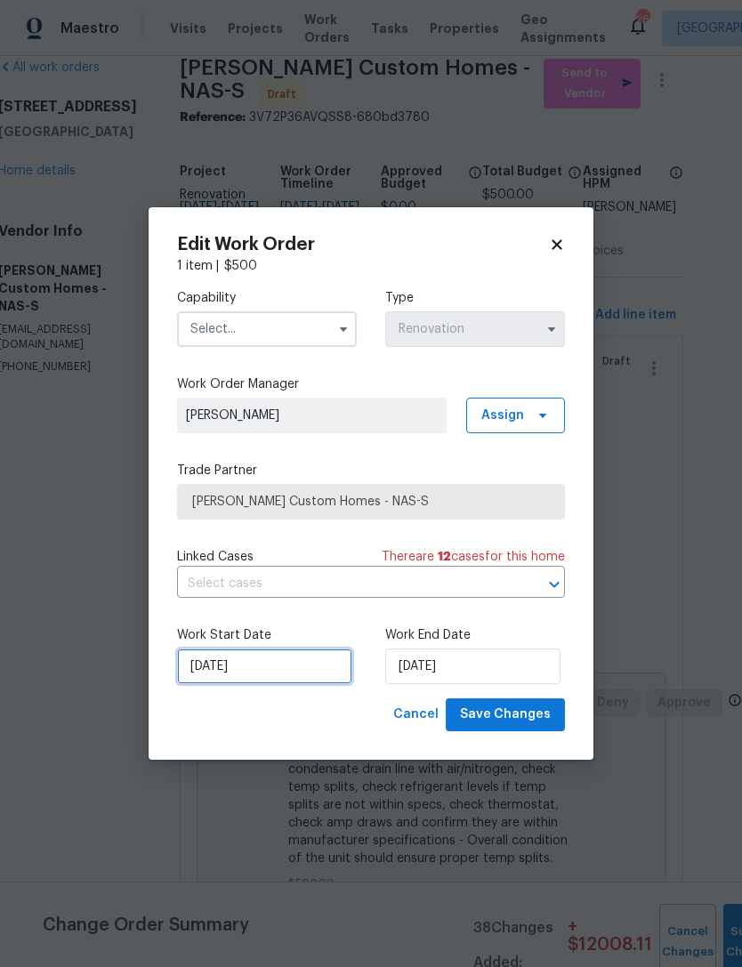
click at [280, 660] on input "[DATE]" at bounding box center [264, 667] width 175 height 36
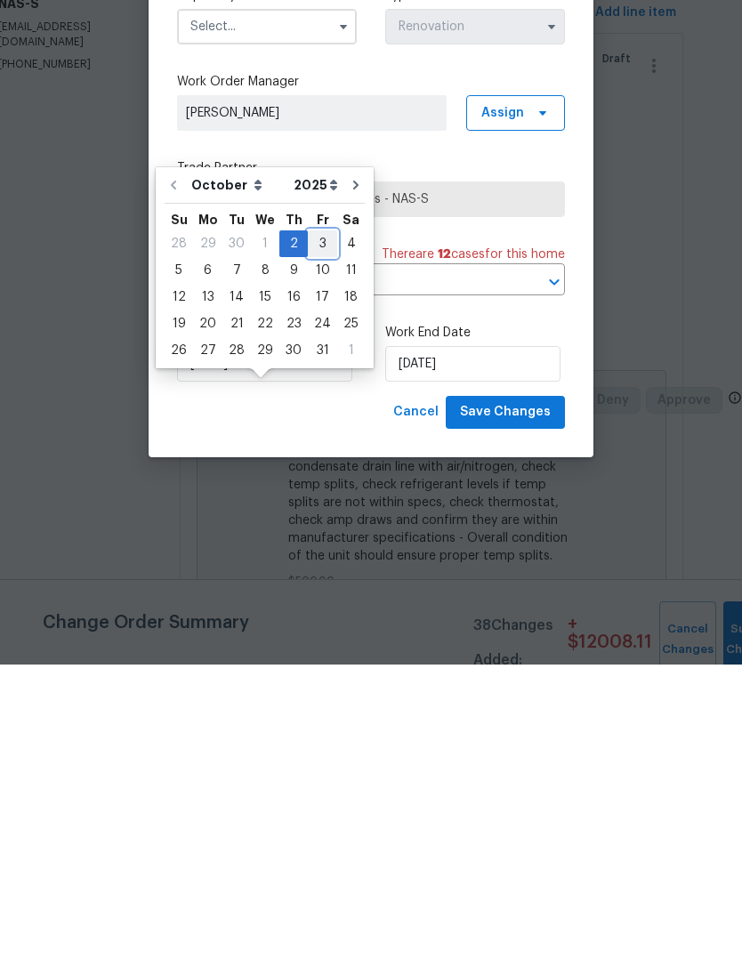
click at [317, 534] on div "3" at bounding box center [322, 546] width 29 height 25
type input "10/3/2025"
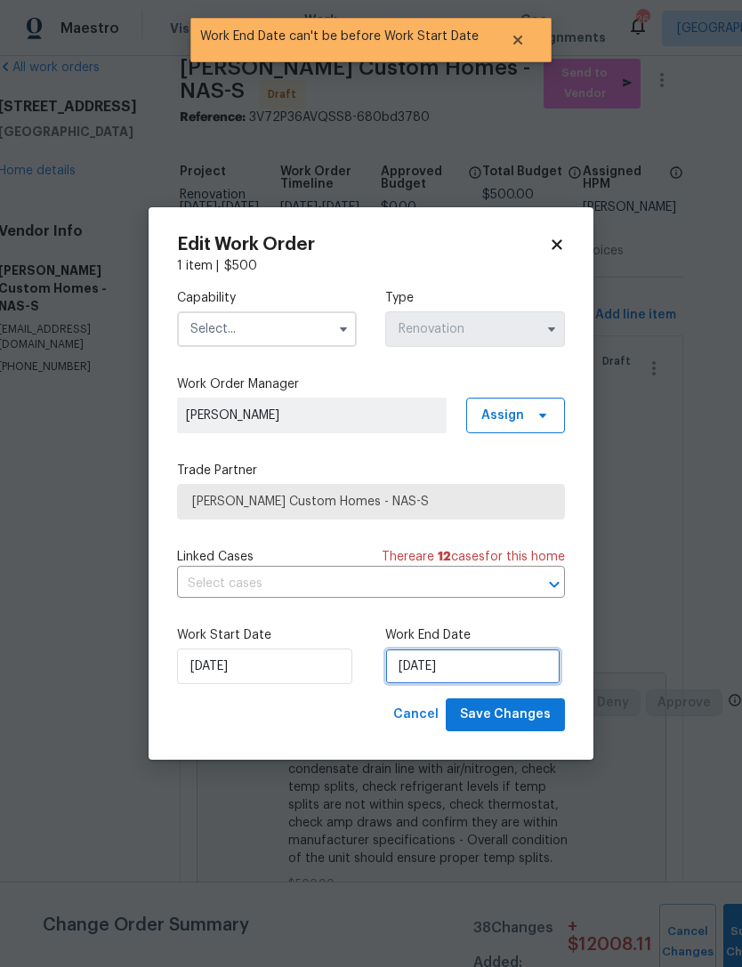
click at [494, 663] on input "10/3/2025" at bounding box center [472, 667] width 175 height 36
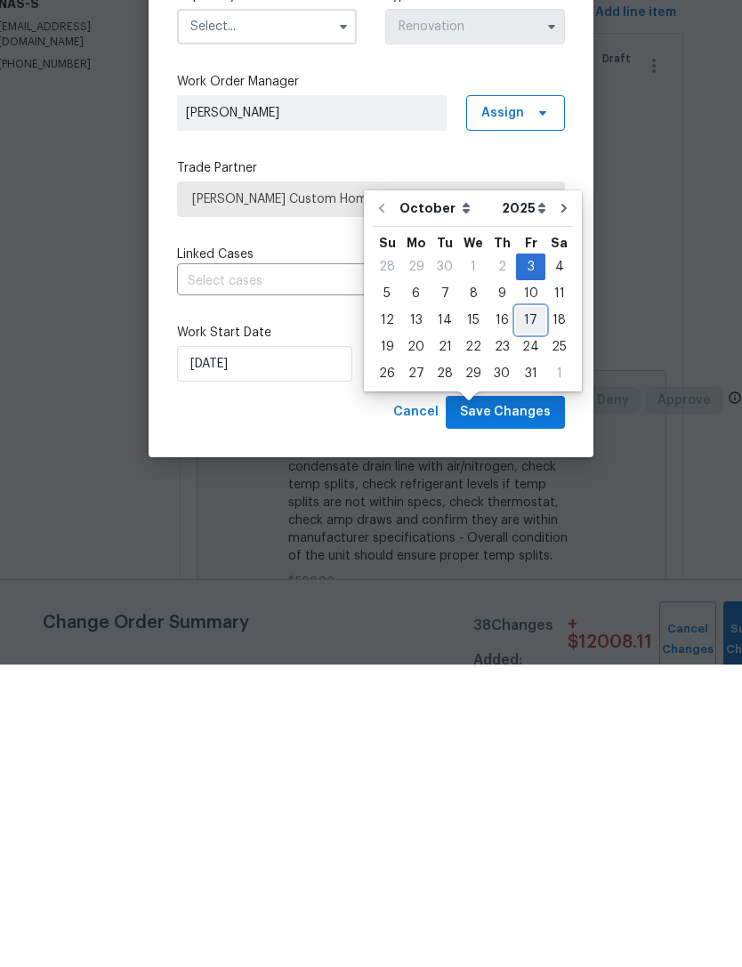
click at [532, 611] on div "17" at bounding box center [530, 623] width 29 height 25
type input "[DATE]"
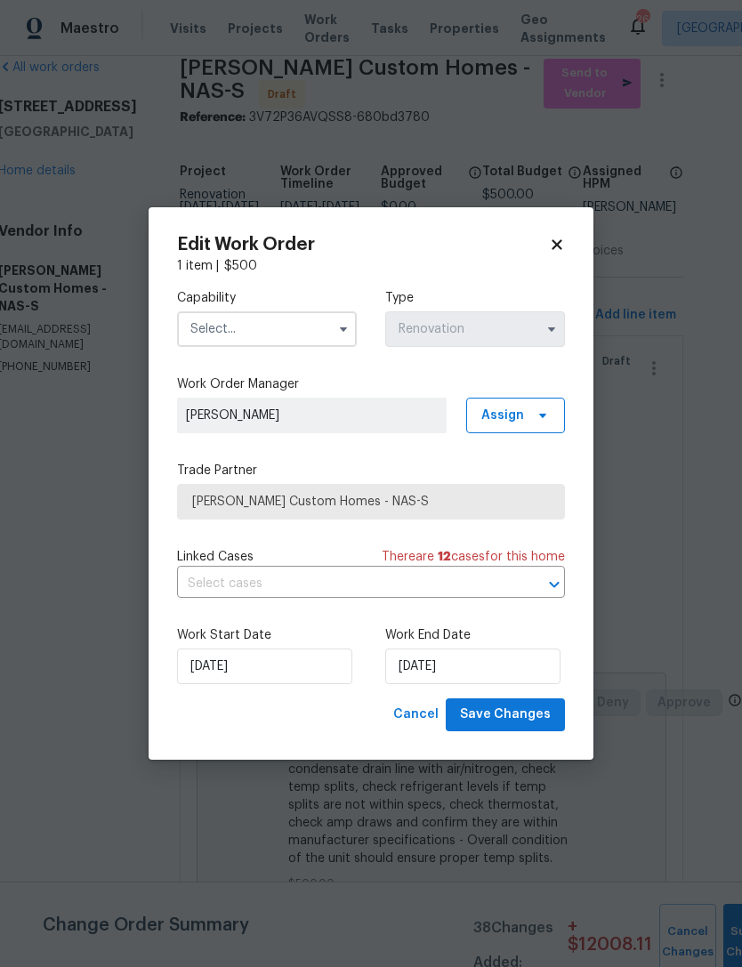
click at [274, 328] on input "text" at bounding box center [267, 330] width 180 height 36
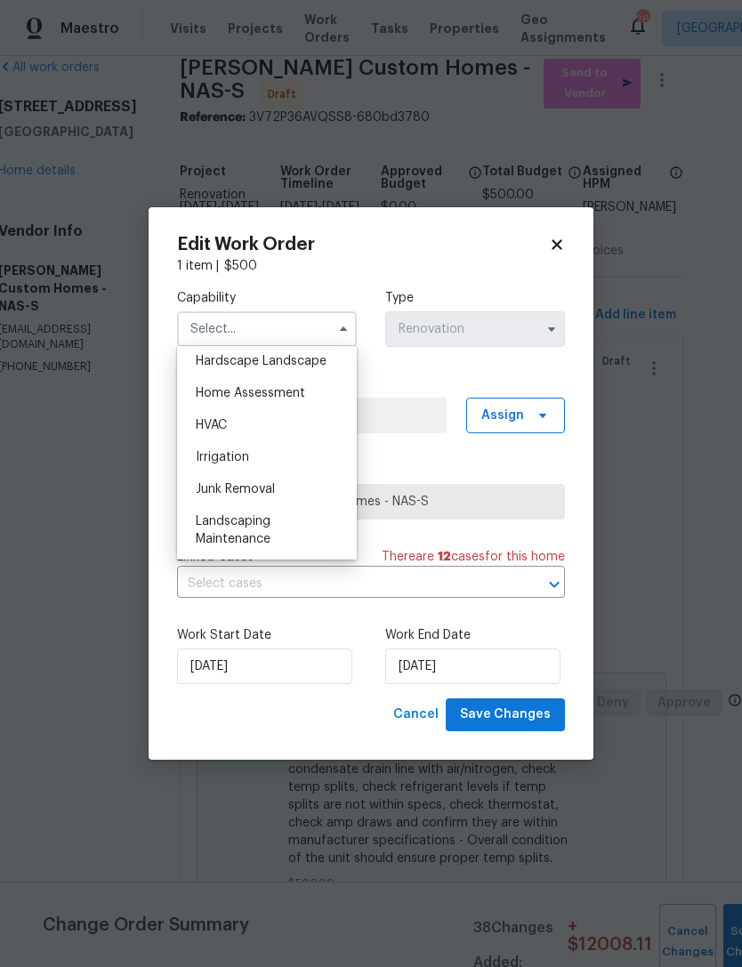
scroll to position [1017, 0]
click at [304, 429] on div "HVAC" at bounding box center [267, 425] width 171 height 32
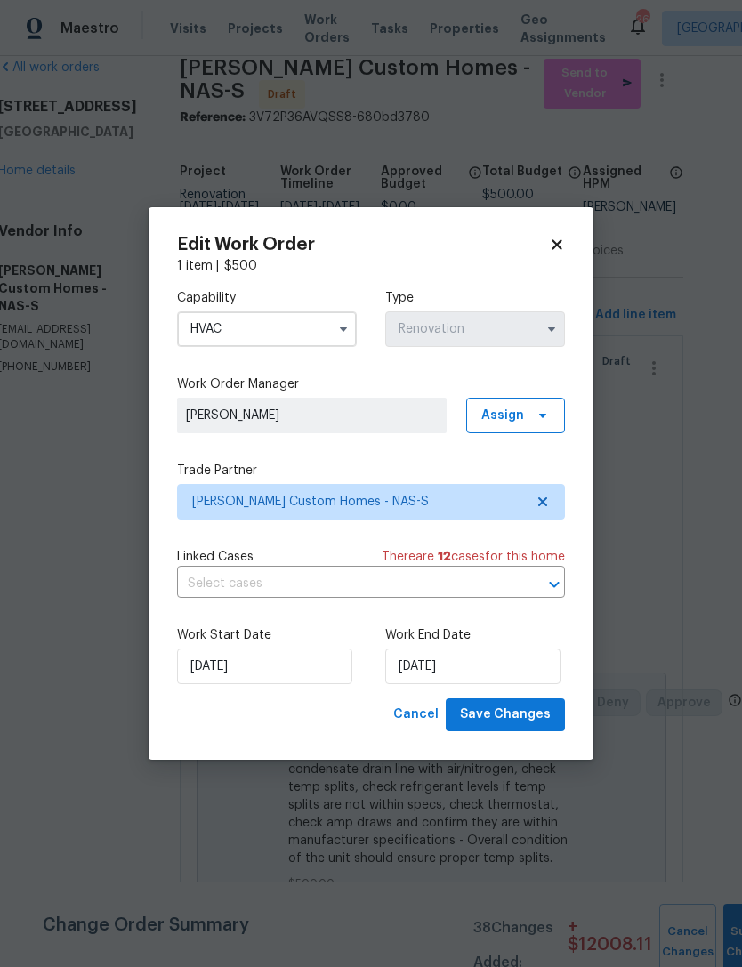
type input "HVAC"
click at [518, 714] on span "Save Changes" at bounding box center [505, 715] width 91 height 22
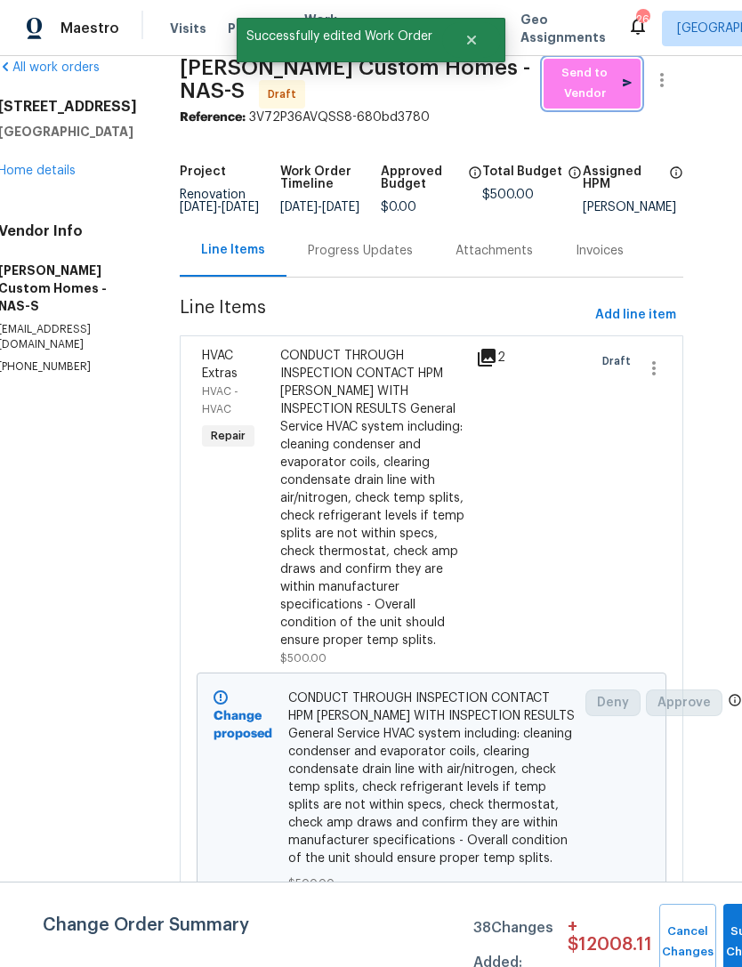
click at [604, 63] on span "Send to Vendor" at bounding box center [592, 83] width 79 height 41
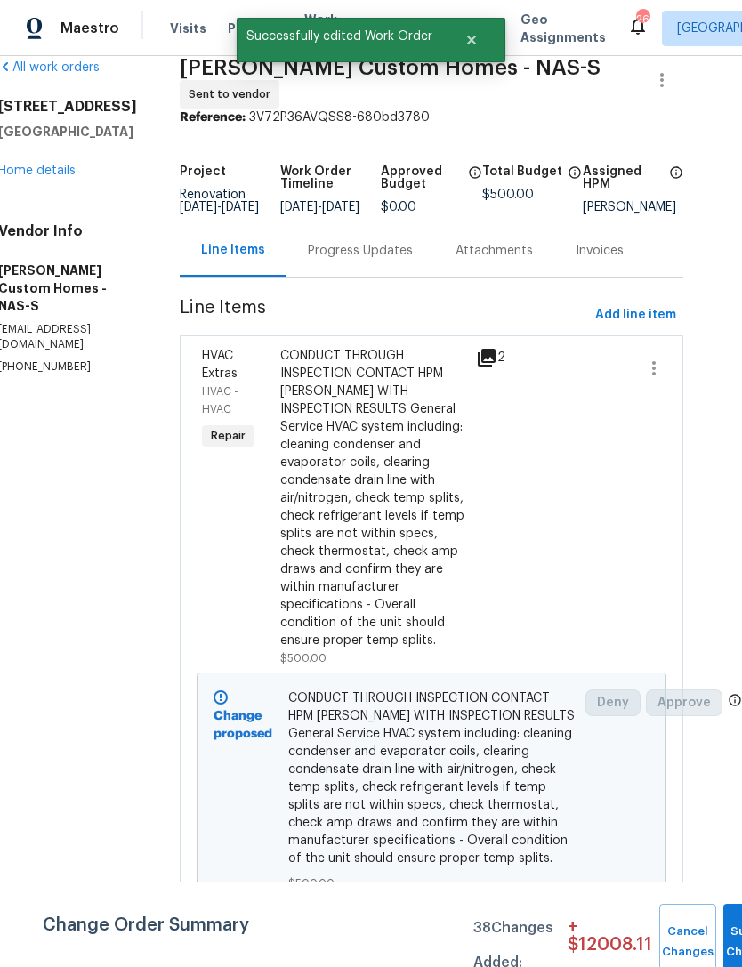
scroll to position [20, 31]
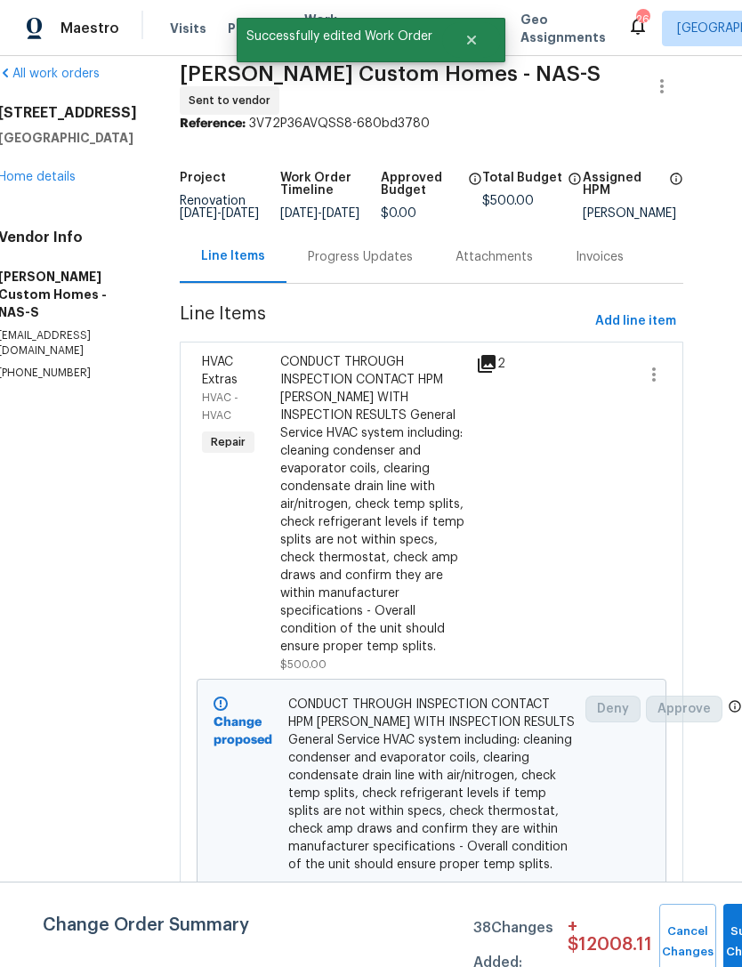
click at [396, 248] on div "Progress Updates" at bounding box center [360, 257] width 105 height 18
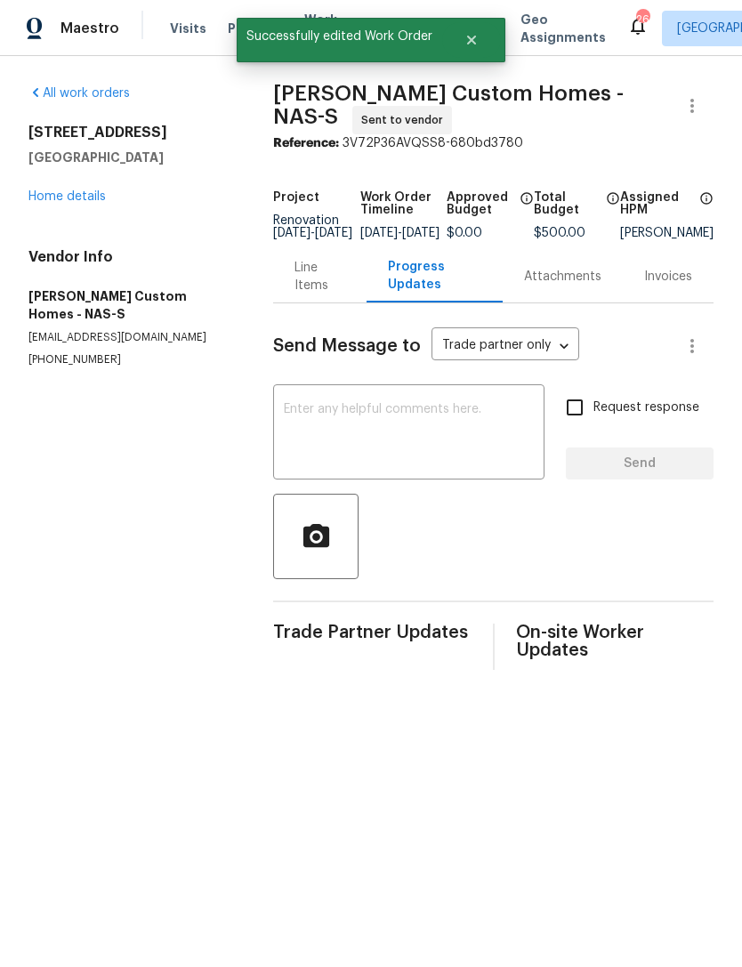
click at [401, 440] on textarea at bounding box center [409, 434] width 250 height 62
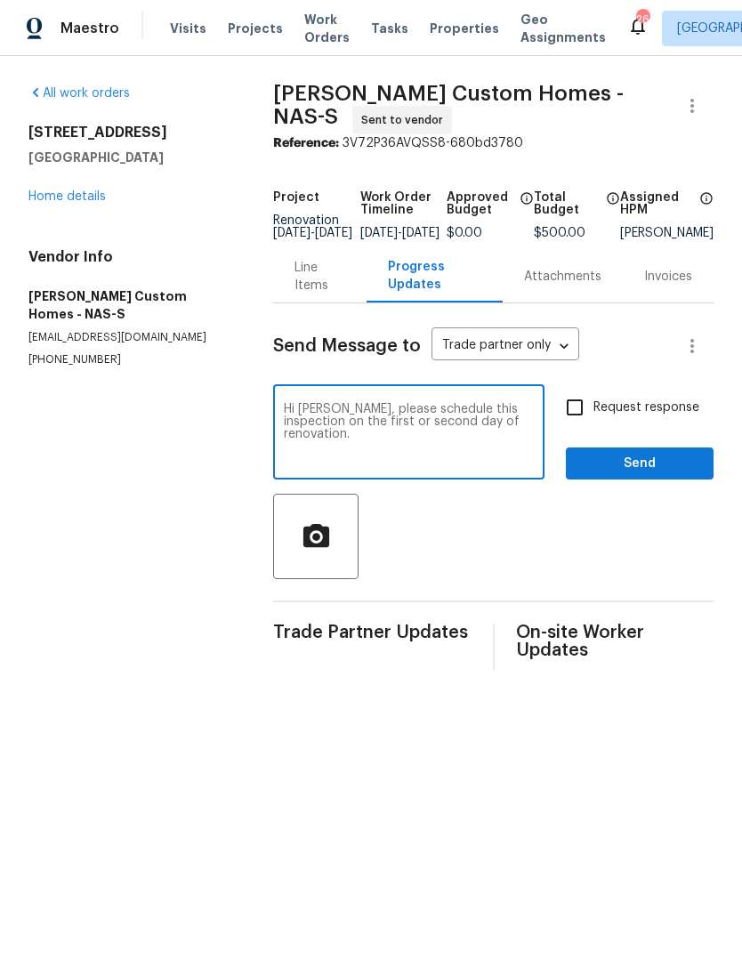
type textarea "Hi Kohl, please schedule this inspection on the first or second day of renovati…"
click at [586, 416] on input "Request response" at bounding box center [574, 407] width 37 height 37
checkbox input "true"
click at [534, 433] on textarea "Hi Kohl, please schedule this inspection on the first or second day of renovati…" at bounding box center [409, 434] width 250 height 62
type textarea "Hi Kohl, please schedule this inspection on the first or second day of renovati…"
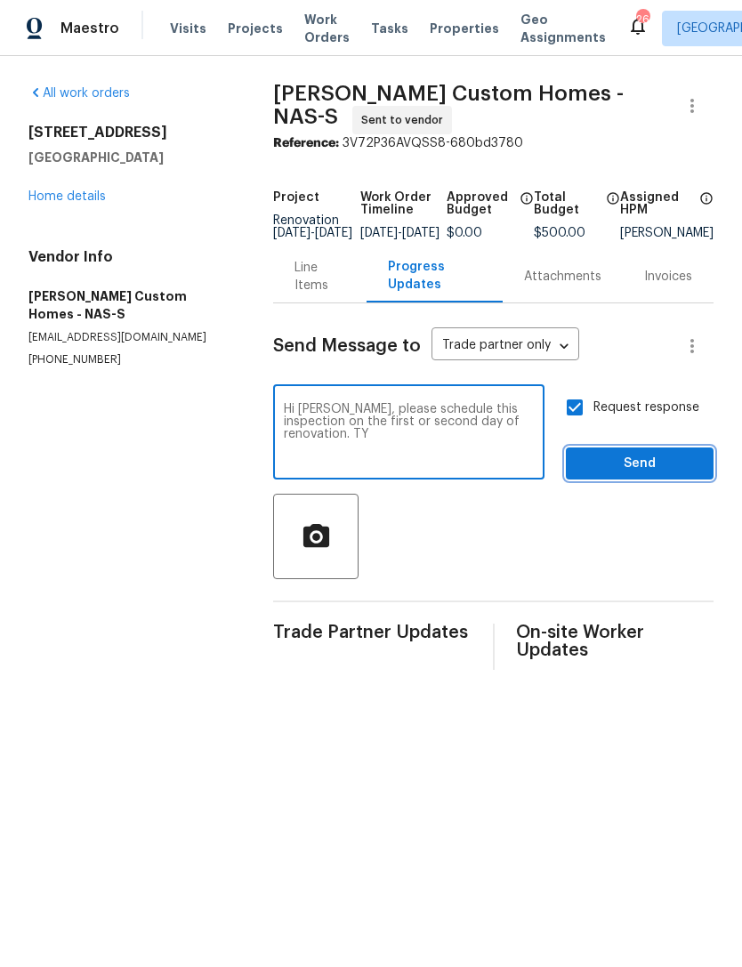
click at [652, 475] on span "Send" at bounding box center [639, 464] width 119 height 22
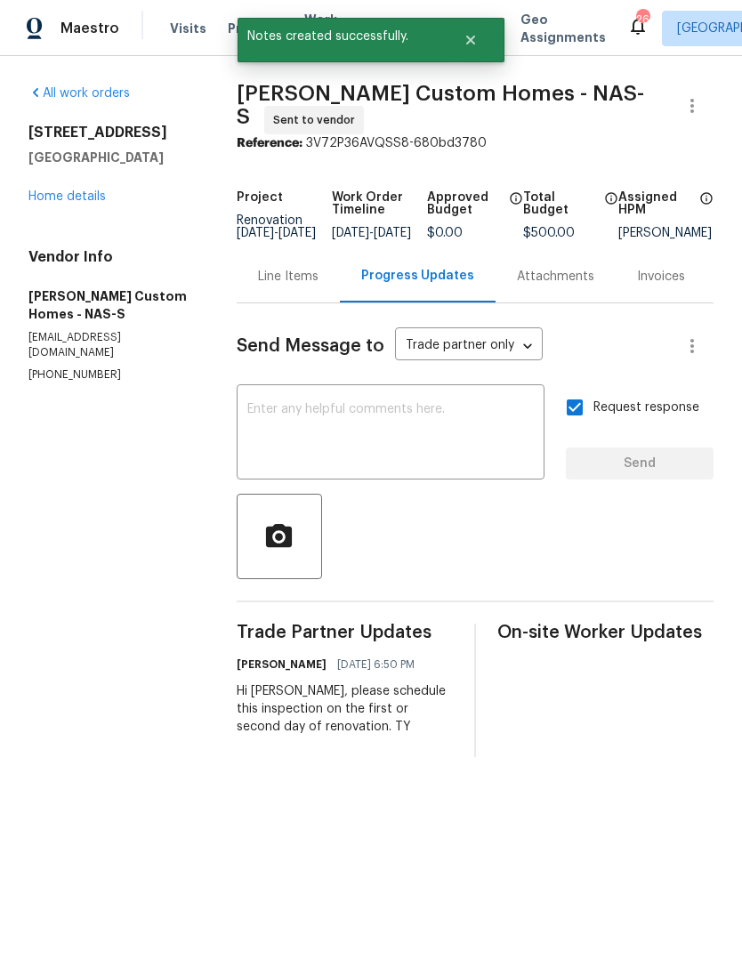
click at [61, 190] on link "Home details" at bounding box center [66, 196] width 77 height 12
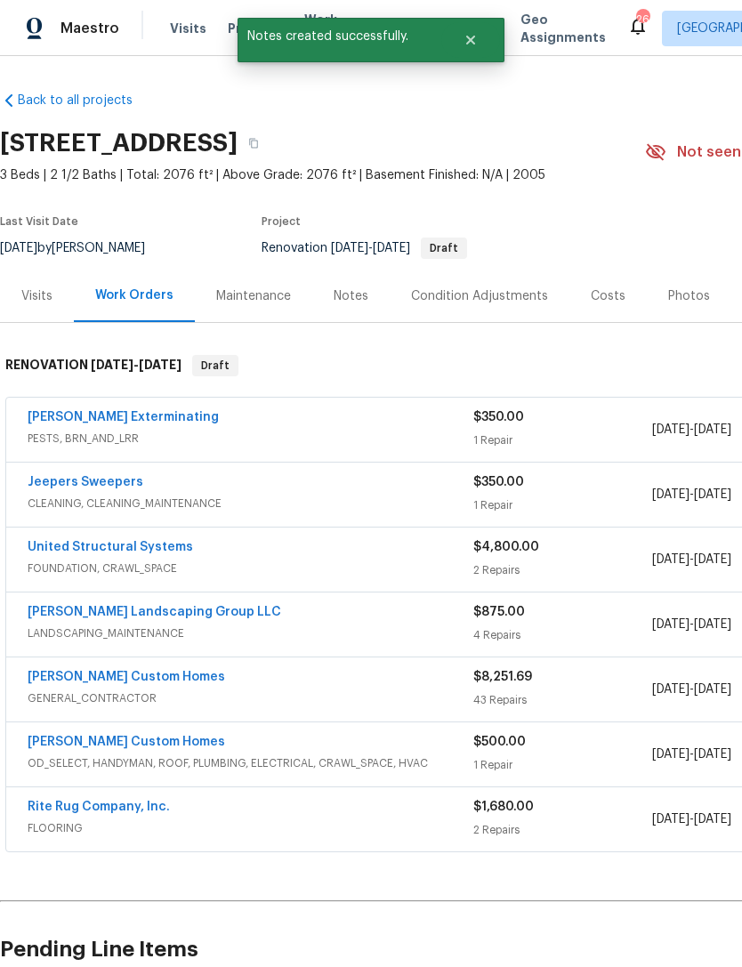
click at [68, 680] on link "Rappa Custom Homes" at bounding box center [127, 677] width 198 height 12
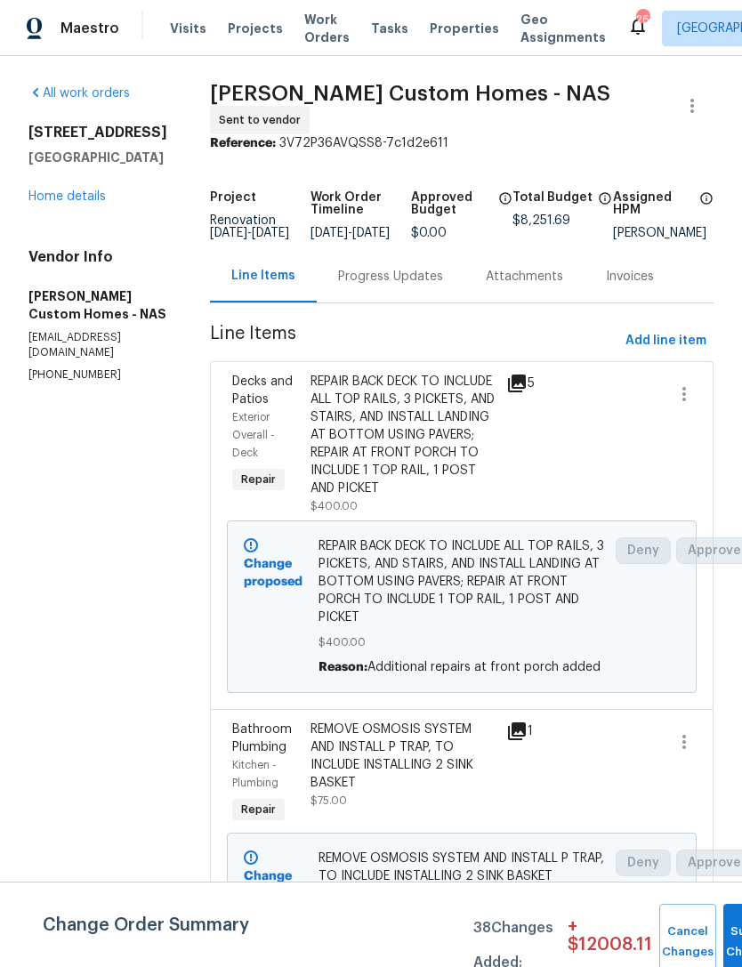
click at [69, 201] on link "Home details" at bounding box center [66, 196] width 77 height 12
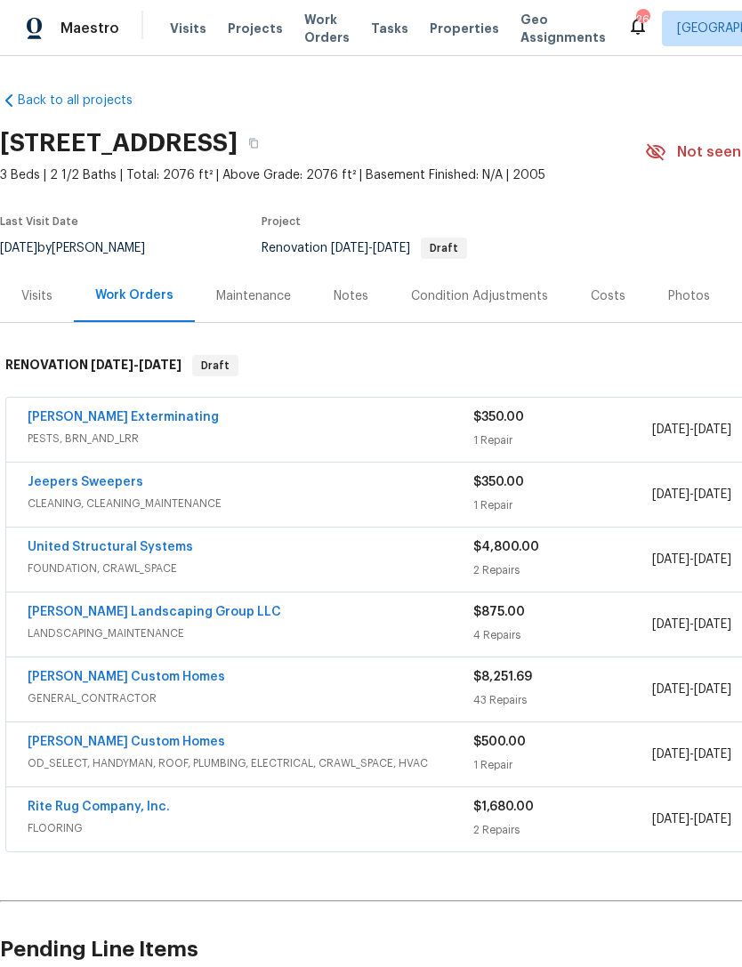
click at [141, 805] on link "Rite Rug Company, Inc." at bounding box center [99, 807] width 142 height 12
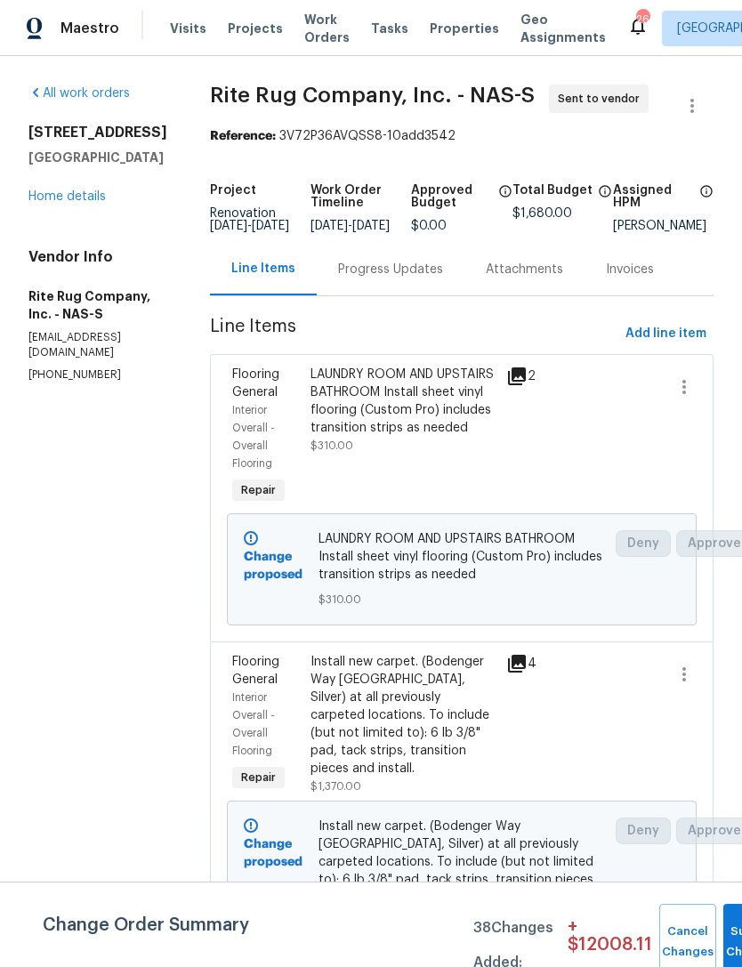
click at [427, 294] on div "Progress Updates" at bounding box center [391, 269] width 148 height 53
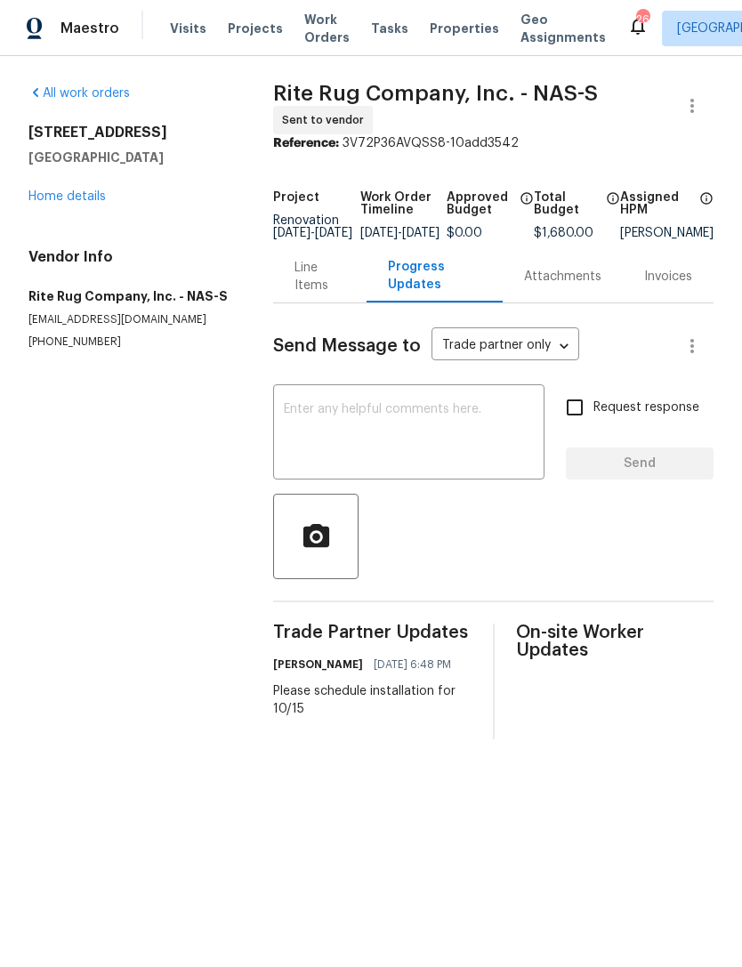
click at [85, 202] on link "Home details" at bounding box center [66, 196] width 77 height 12
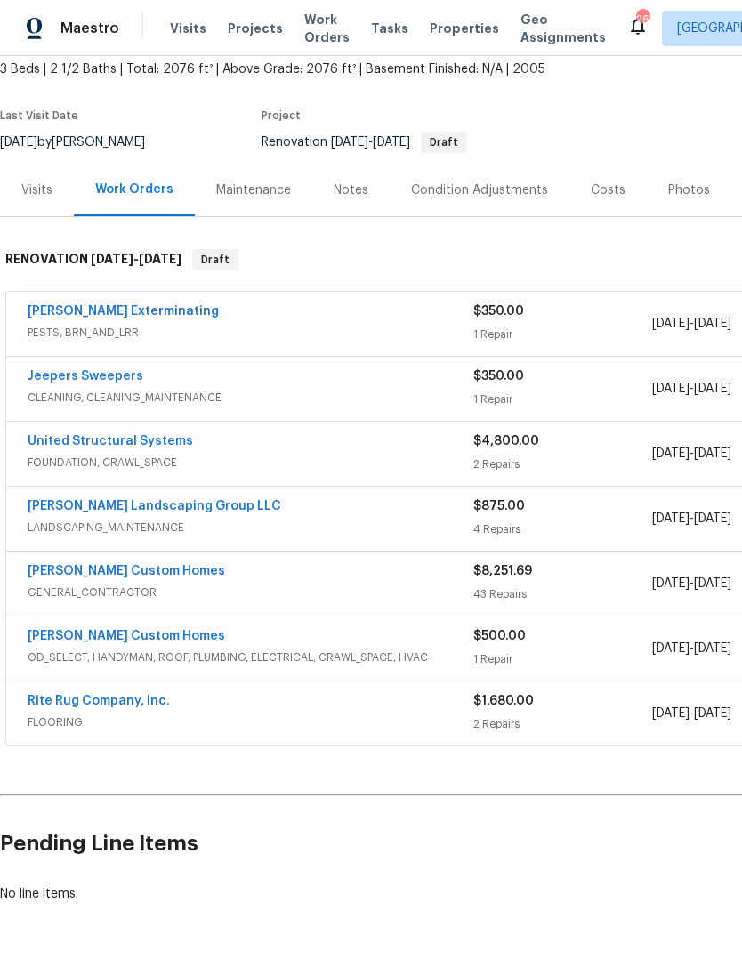
scroll to position [105, 0]
click at [132, 574] on link "[PERSON_NAME] Custom Homes" at bounding box center [127, 572] width 198 height 12
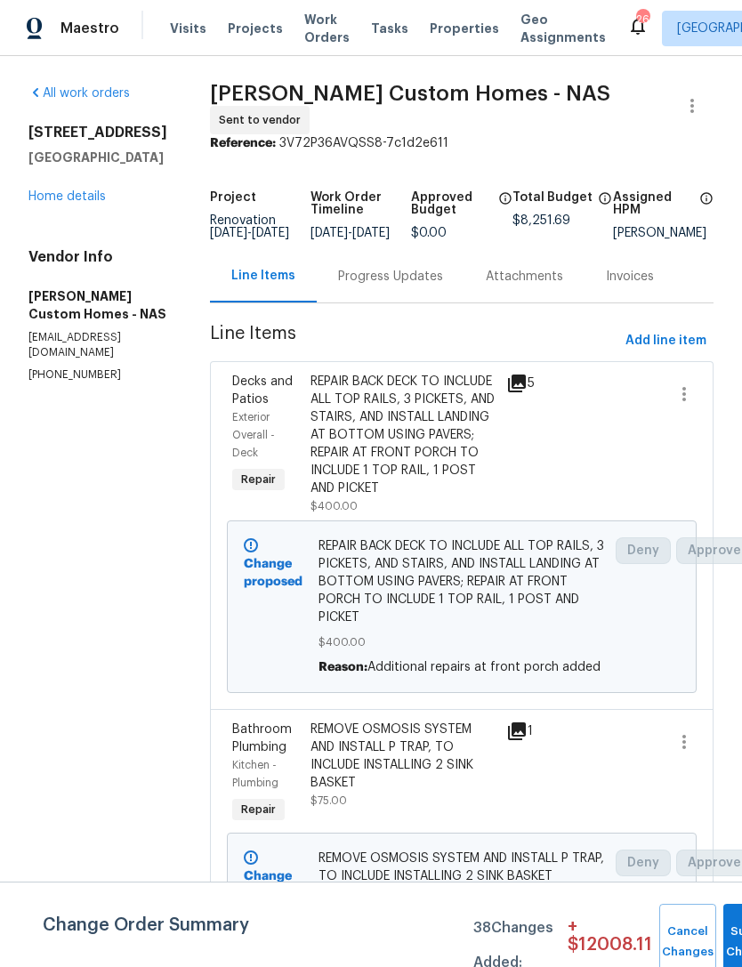
click at [429, 293] on div "Progress Updates" at bounding box center [391, 276] width 148 height 53
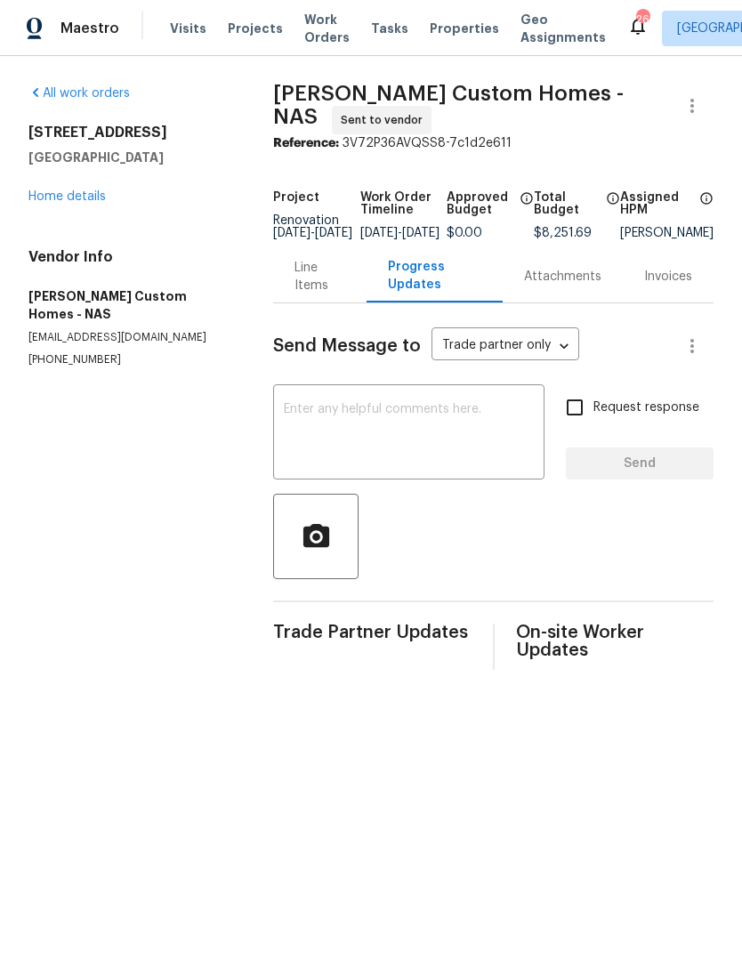
click at [441, 420] on textarea at bounding box center [409, 434] width 250 height 62
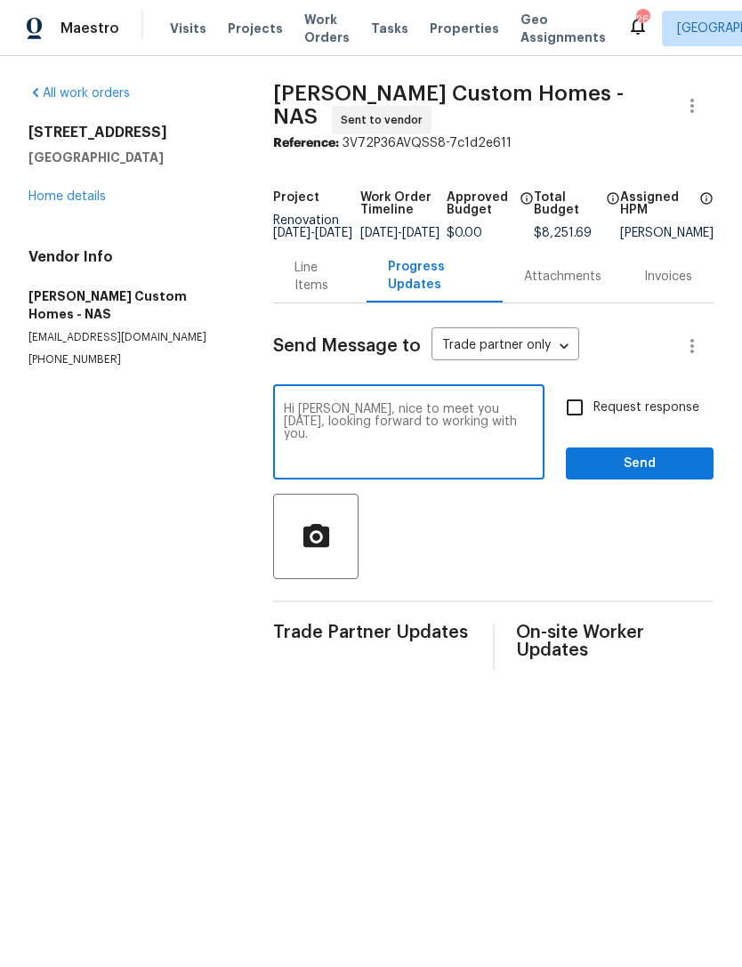
type textarea "Hi Kohl, nice to meet you today, looking forward to working with you."
click at [657, 470] on span "Send" at bounding box center [639, 464] width 119 height 22
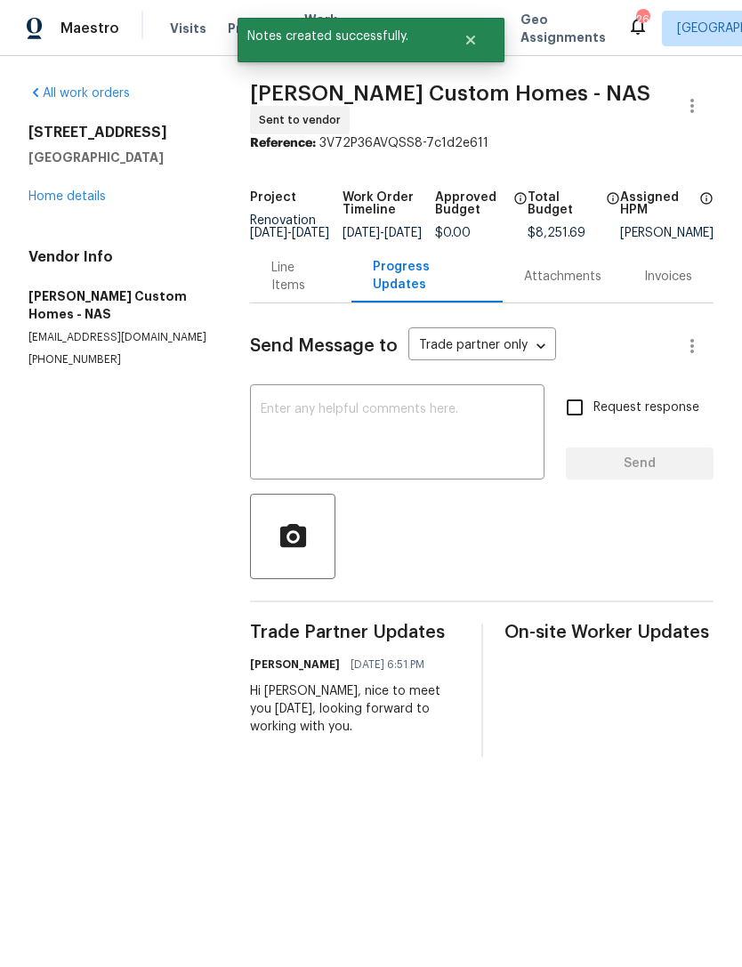
click at [449, 449] on textarea at bounding box center [397, 434] width 273 height 62
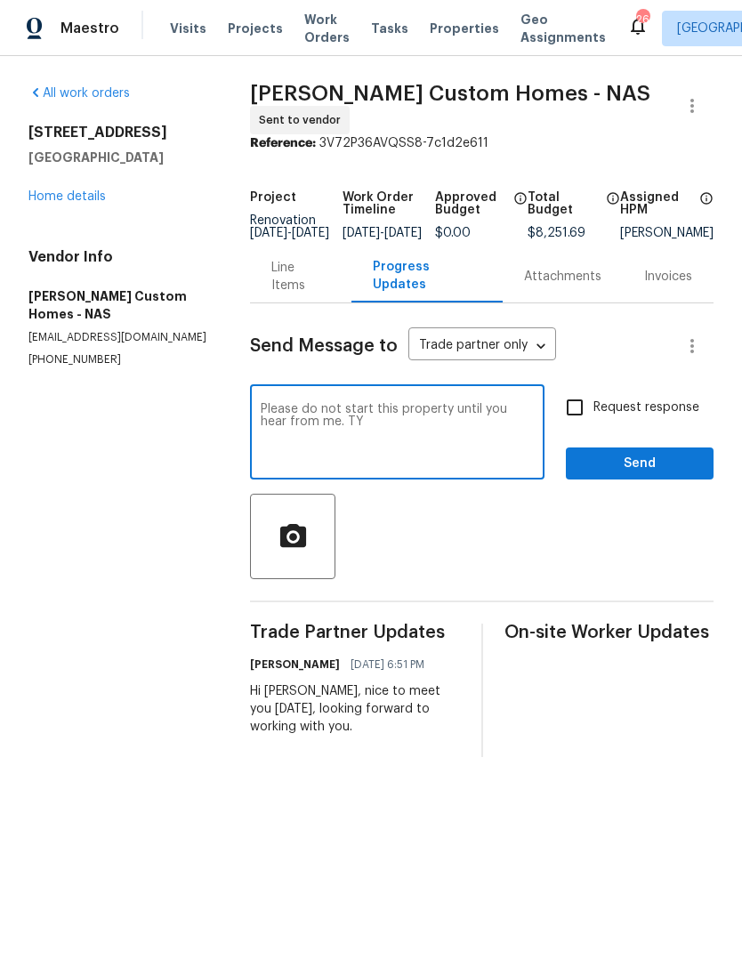
type textarea "Please do not start this property until you hear from me. TY"
click at [584, 410] on input "Request response" at bounding box center [574, 407] width 37 height 37
checkbox input "true"
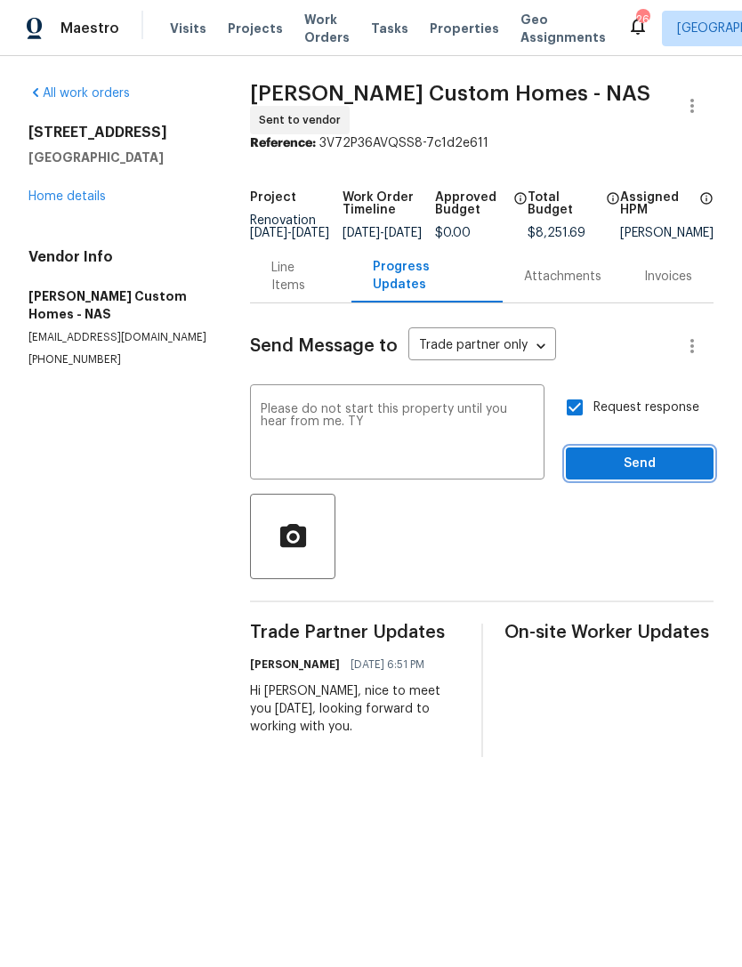
click at [649, 473] on span "Send" at bounding box center [639, 464] width 119 height 22
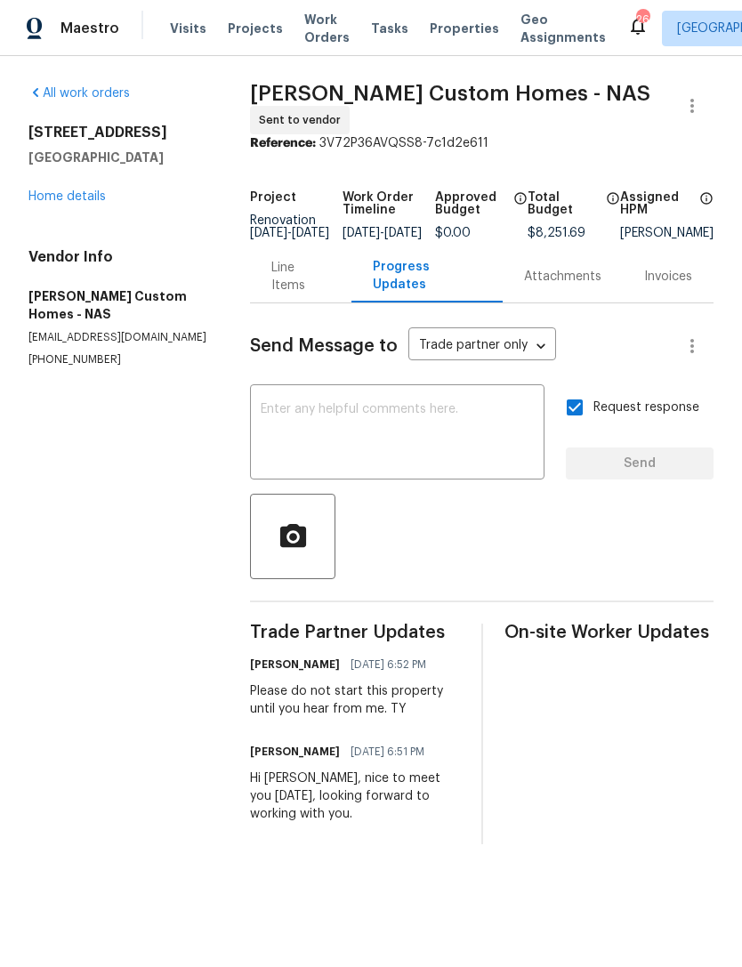
click at [91, 184] on div "1837 Twin Rivers Rd Clarksville, TN 37040 Home details" at bounding box center [117, 165] width 179 height 82
click at [101, 182] on div "1837 Twin Rivers Rd Clarksville, TN 37040 Home details" at bounding box center [117, 165] width 179 height 82
click at [90, 196] on link "Home details" at bounding box center [66, 196] width 77 height 12
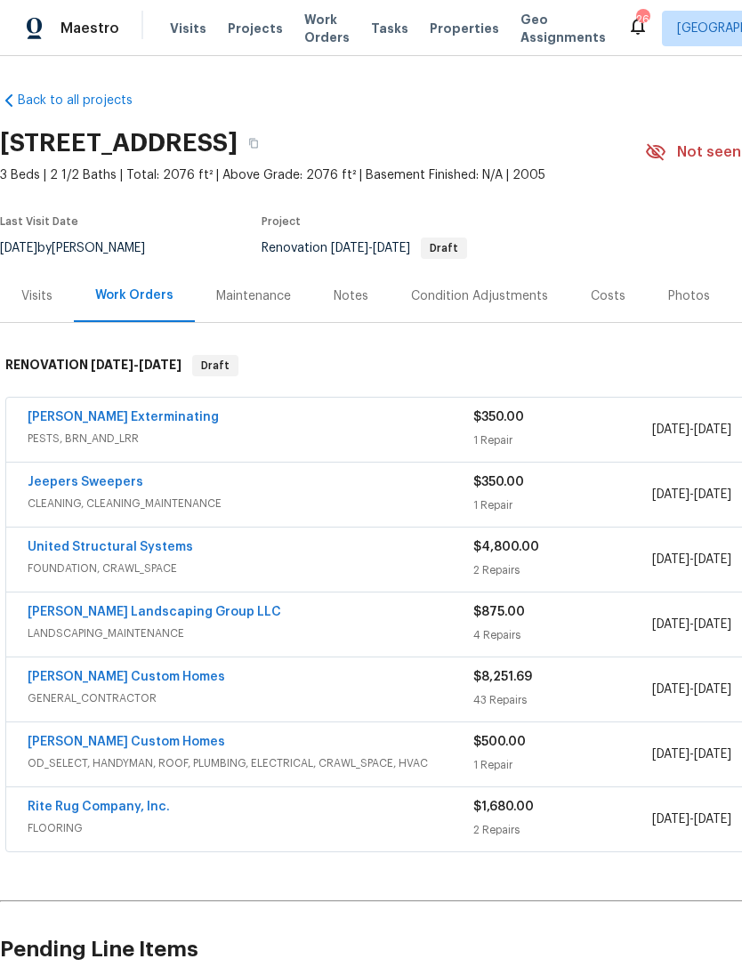
click at [352, 289] on div "Notes" at bounding box center [351, 296] width 35 height 18
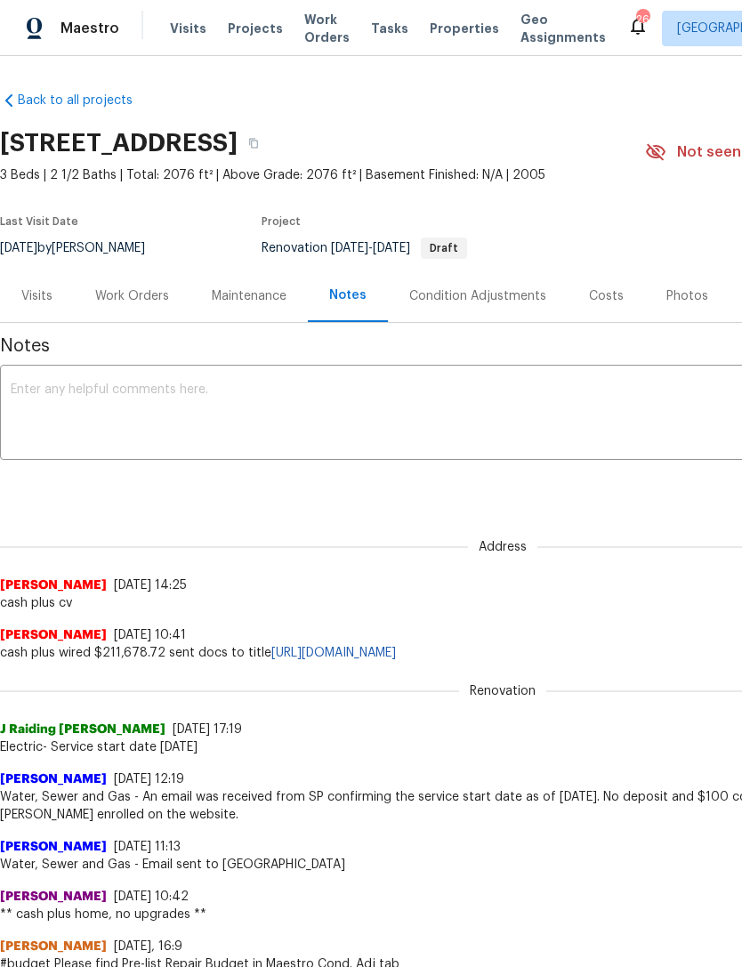
click at [445, 395] on textarea at bounding box center [503, 415] width 984 height 62
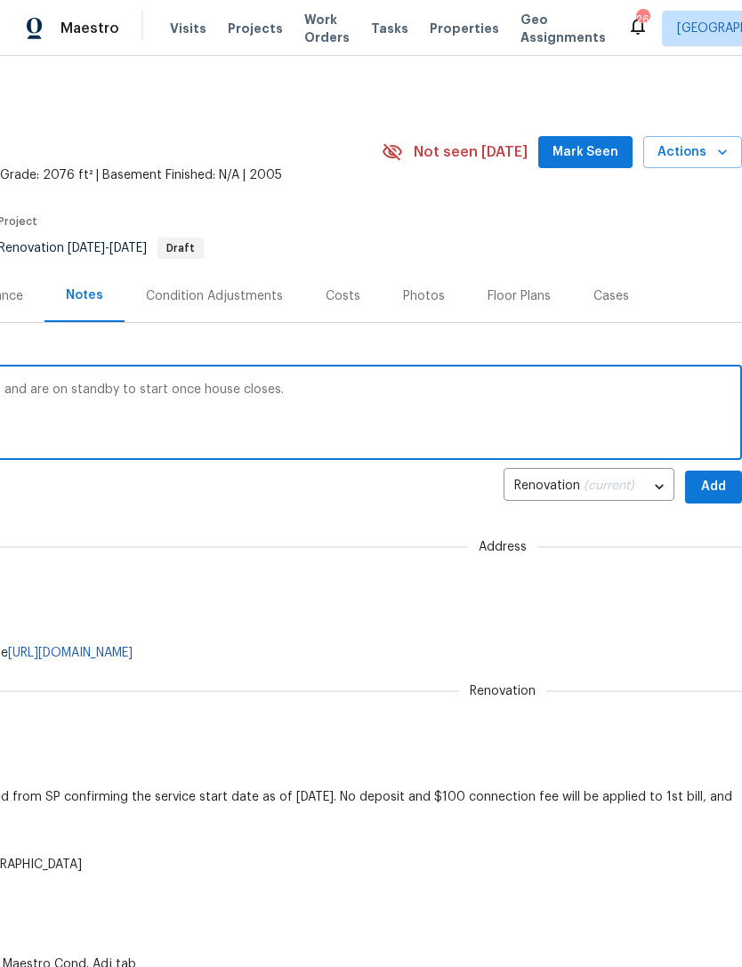
scroll to position [0, 263]
type textarea "D0 completed. Vendors have been notified and are on standby to start once house…"
click at [716, 484] on span "Add" at bounding box center [714, 487] width 28 height 22
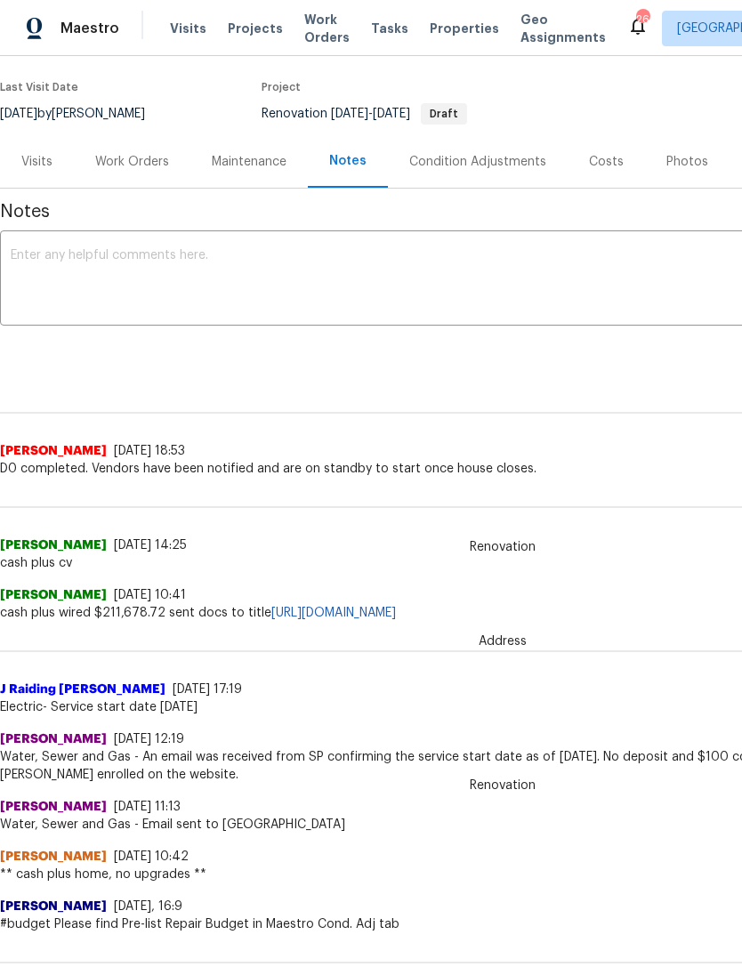
scroll to position [135, 0]
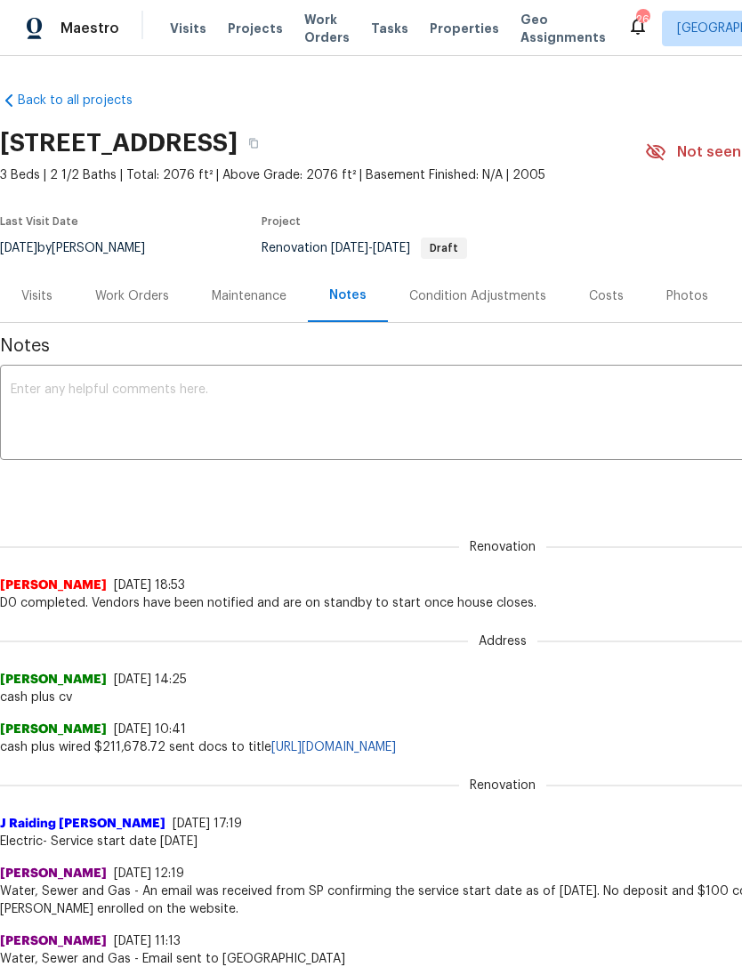
click at [530, 956] on span "Water, Sewer and Gas - Email sent to [GEOGRAPHIC_DATA]" at bounding box center [503, 960] width 1006 height 18
click at [37, 92] on link "Back to all projects" at bounding box center [85, 101] width 171 height 18
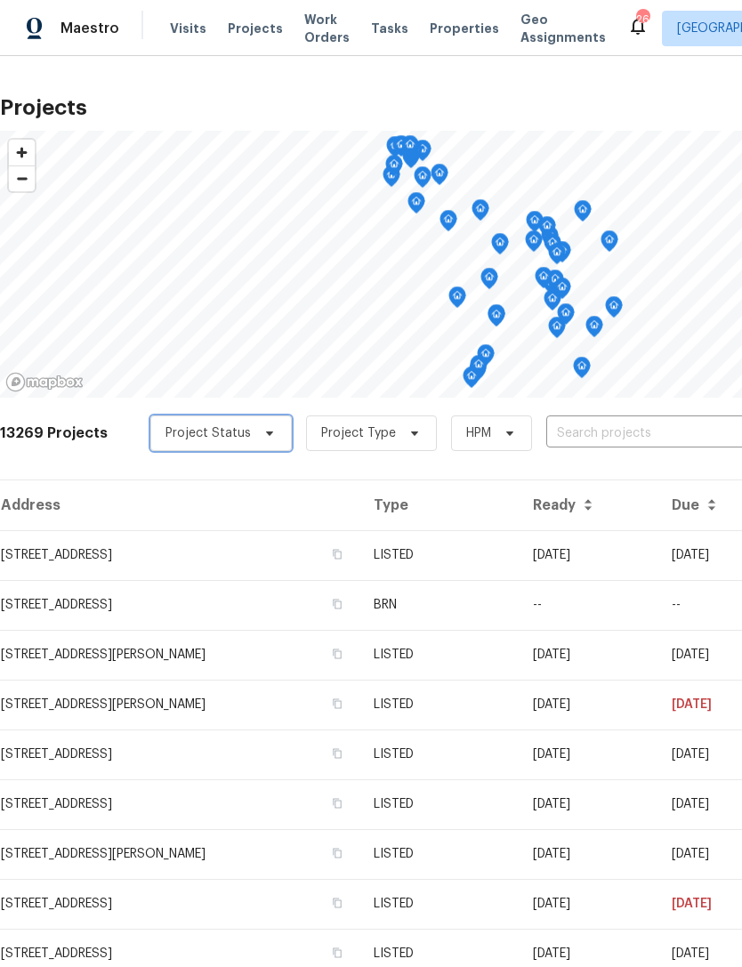
click at [245, 439] on span "Project Status" at bounding box center [221, 434] width 142 height 36
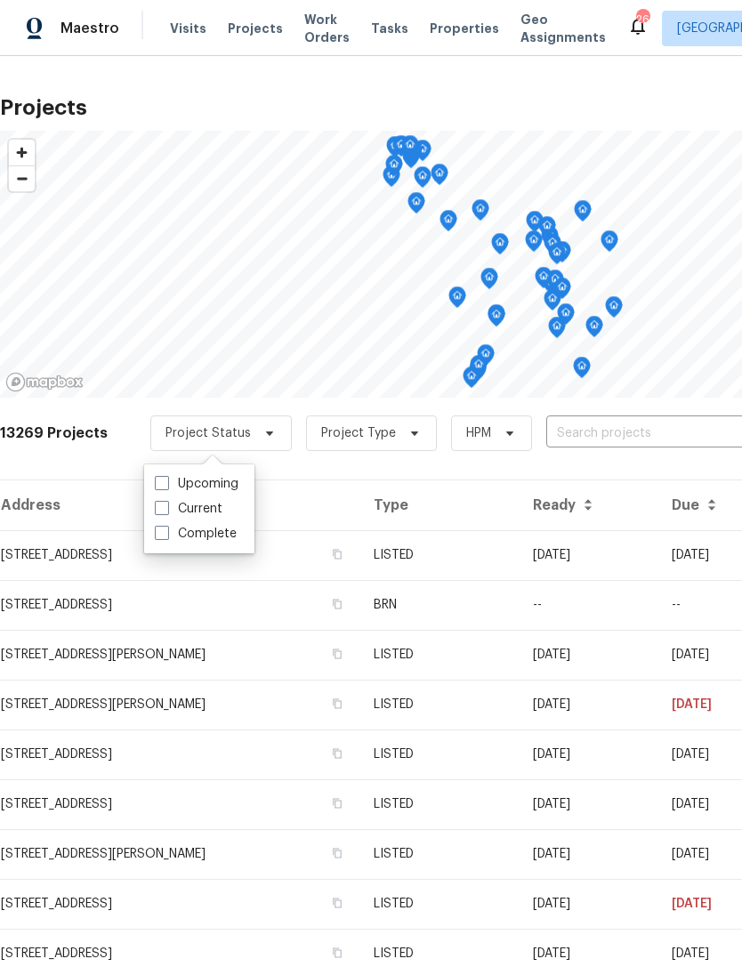
click at [231, 487] on label "Upcoming" at bounding box center [197, 484] width 84 height 18
click at [166, 487] on input "Upcoming" at bounding box center [161, 481] width 12 height 12
checkbox input "true"
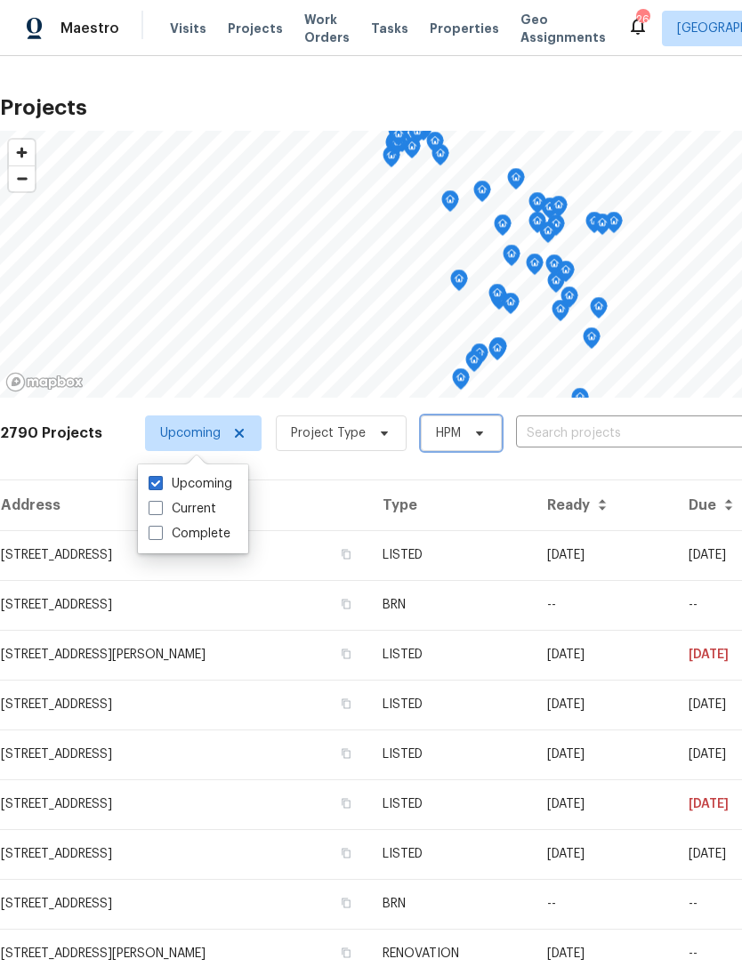
click at [467, 431] on span at bounding box center [477, 433] width 20 height 14
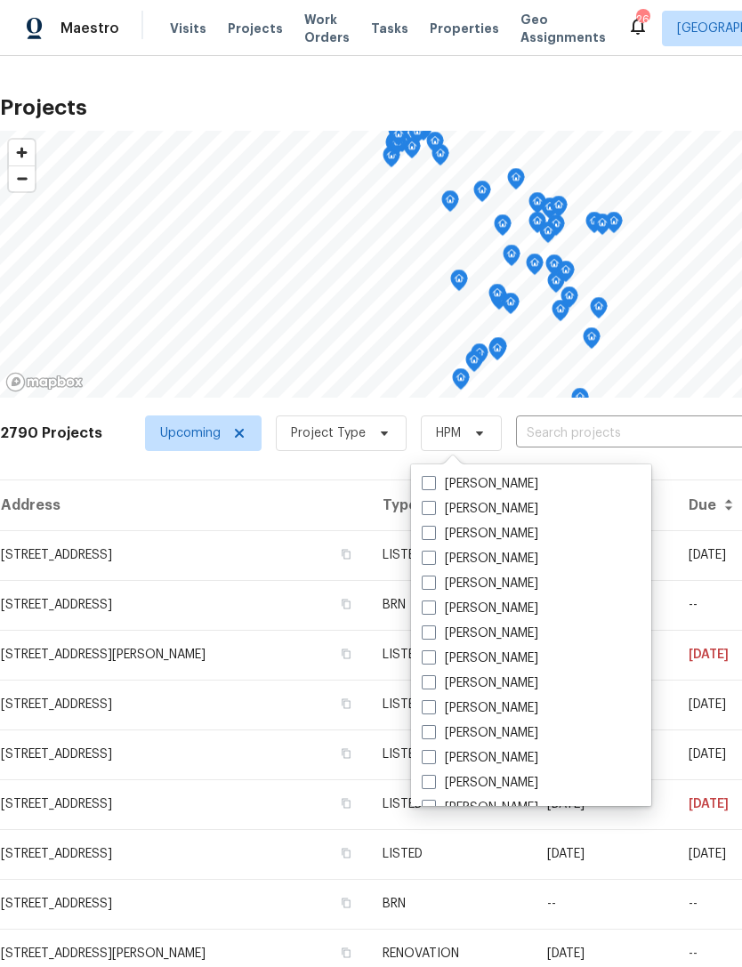
click at [497, 611] on label "[PERSON_NAME]" at bounding box center [480, 609] width 117 height 18
click at [433, 611] on input "[PERSON_NAME]" at bounding box center [428, 606] width 12 height 12
checkbox input "true"
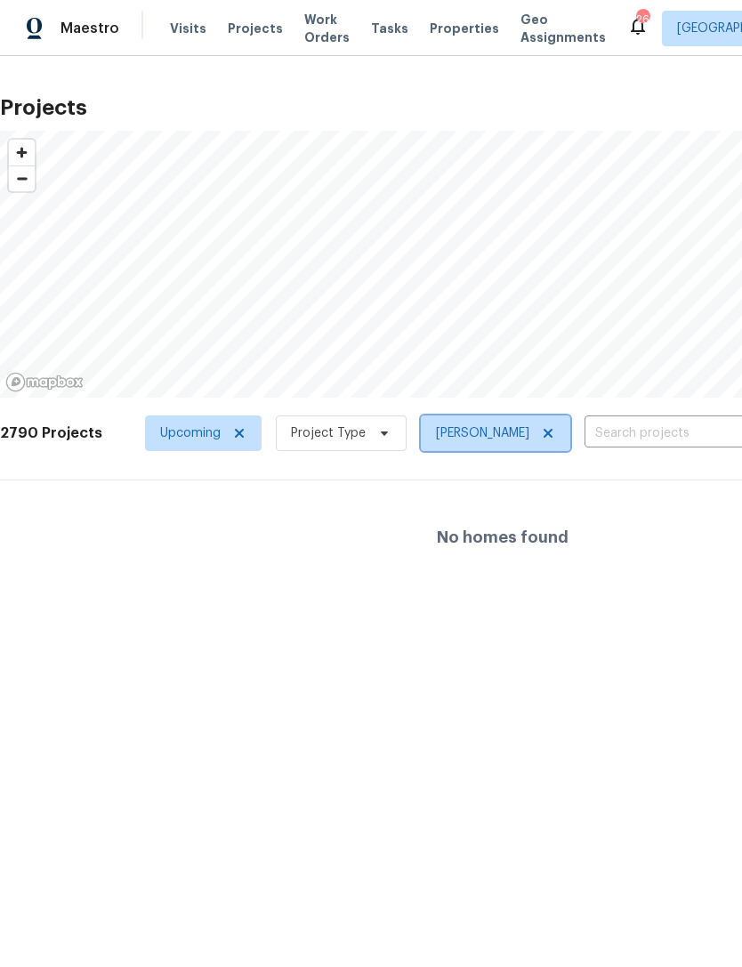
click at [541, 438] on icon at bounding box center [548, 433] width 14 height 14
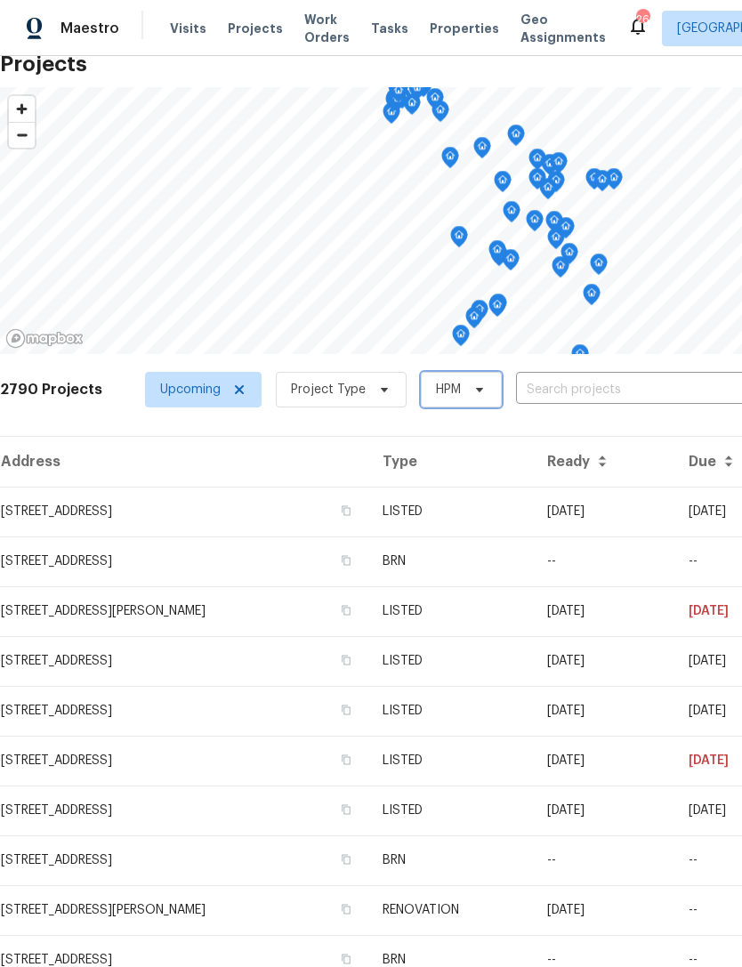
scroll to position [45, 0]
click at [596, 392] on input "text" at bounding box center [624, 390] width 217 height 28
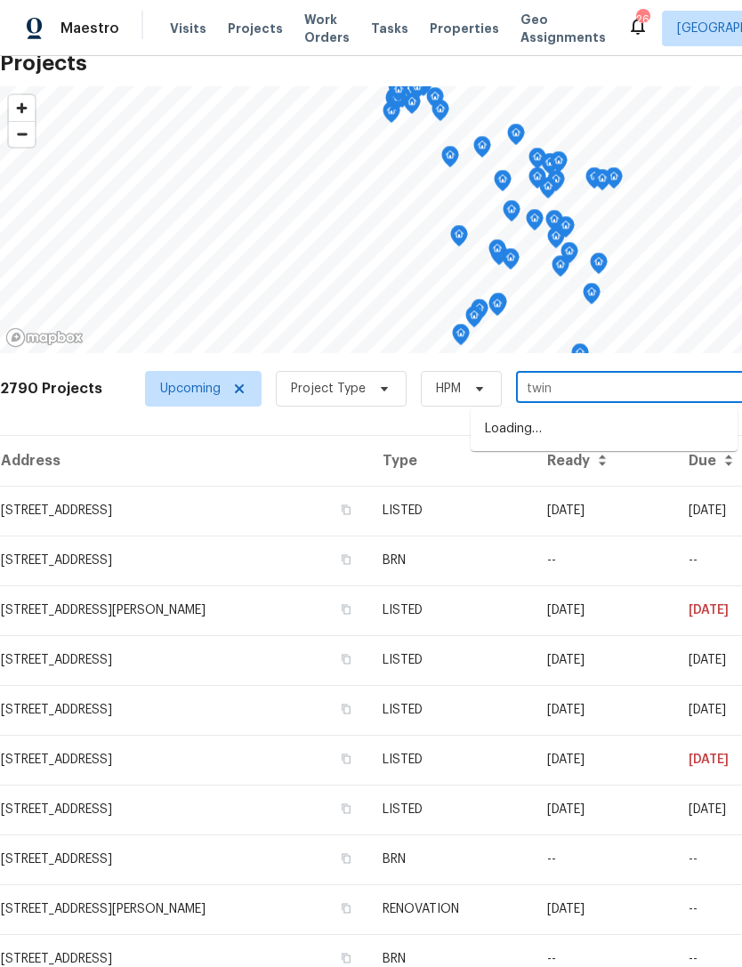
type input "twin"
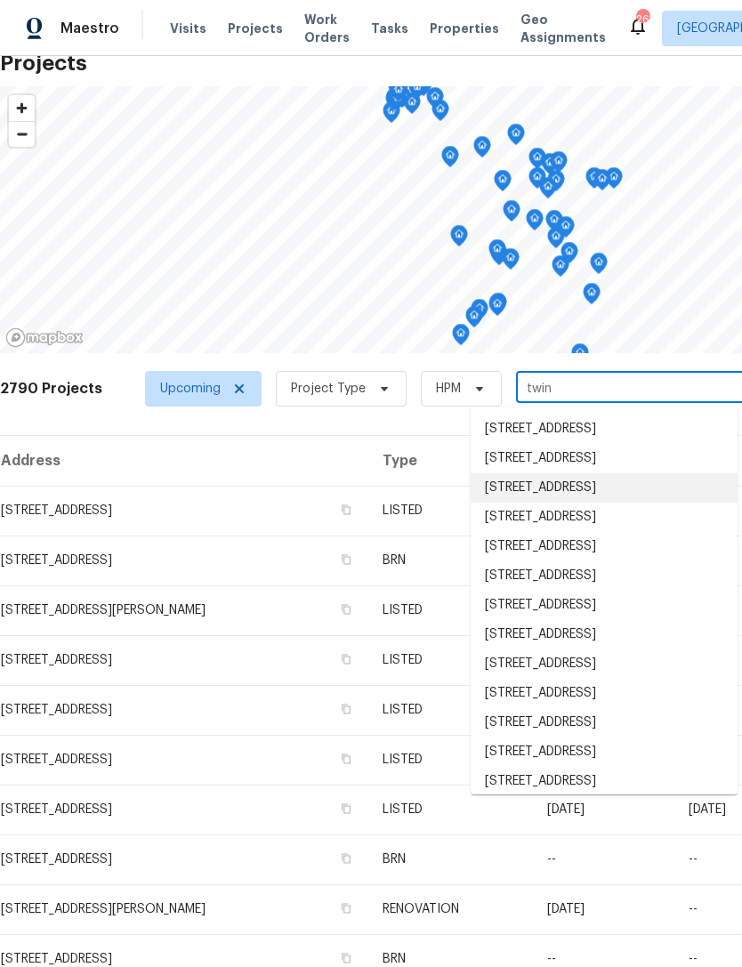
click at [612, 497] on li "[STREET_ADDRESS]" at bounding box center [604, 488] width 267 height 29
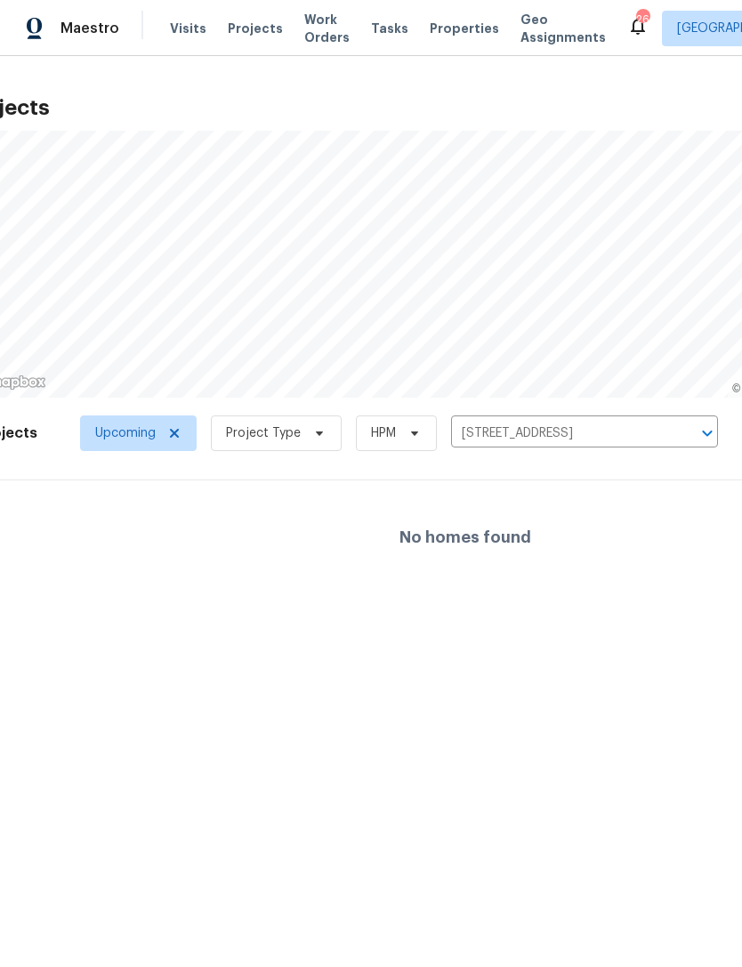
scroll to position [0, 71]
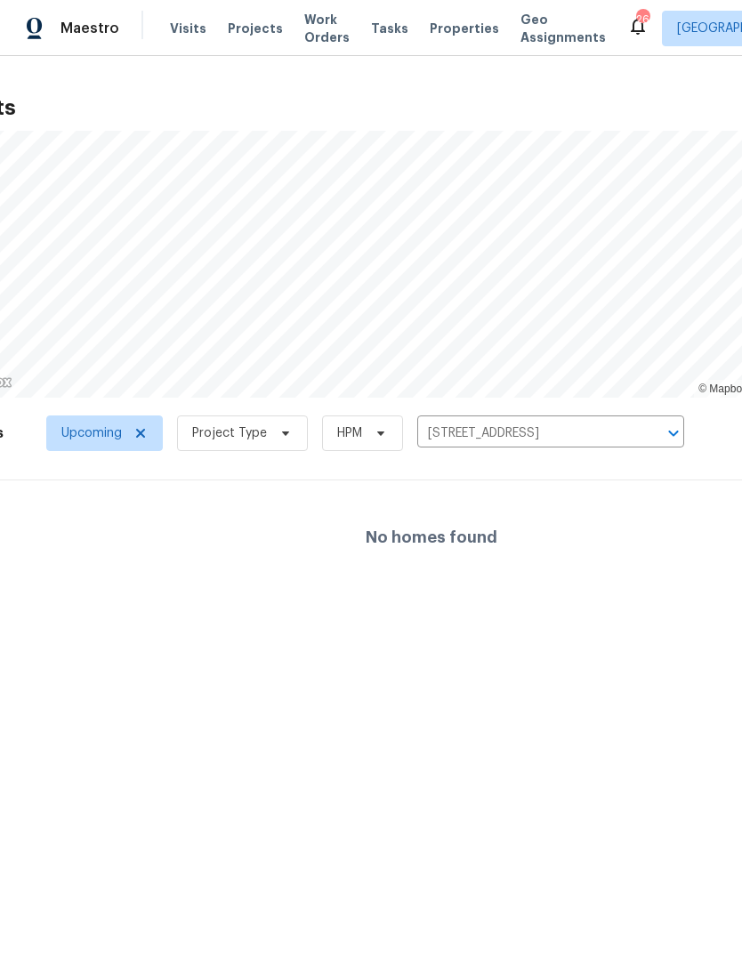
click at [650, 433] on icon "Clear" at bounding box center [651, 434] width 18 height 18
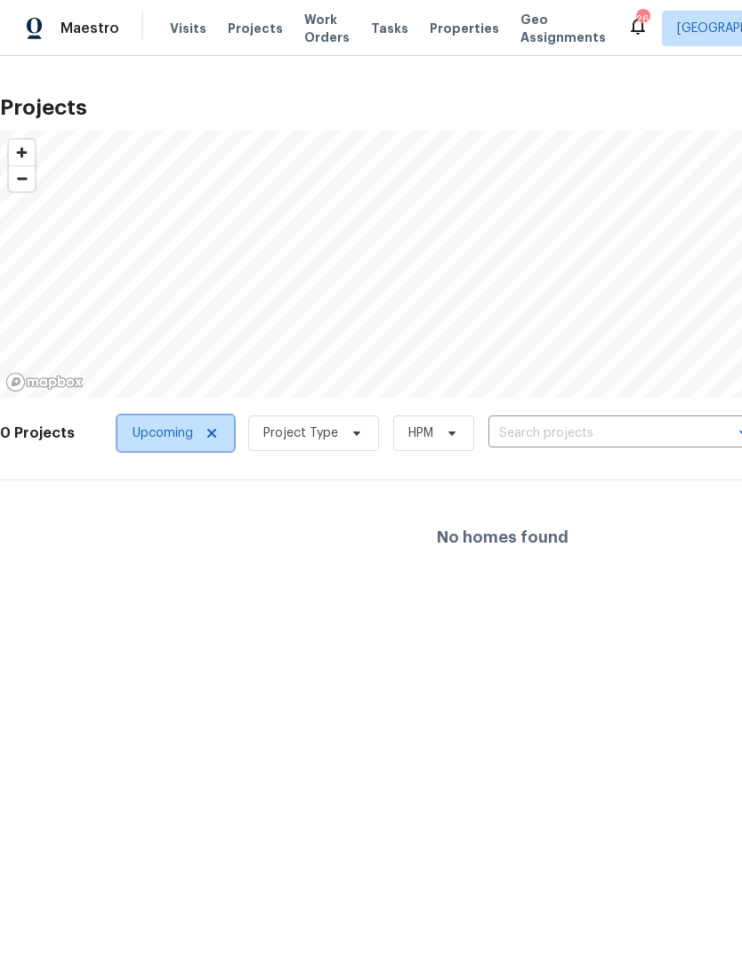
click at [205, 431] on icon at bounding box center [212, 433] width 14 height 14
click at [230, 440] on icon at bounding box center [237, 433] width 14 height 14
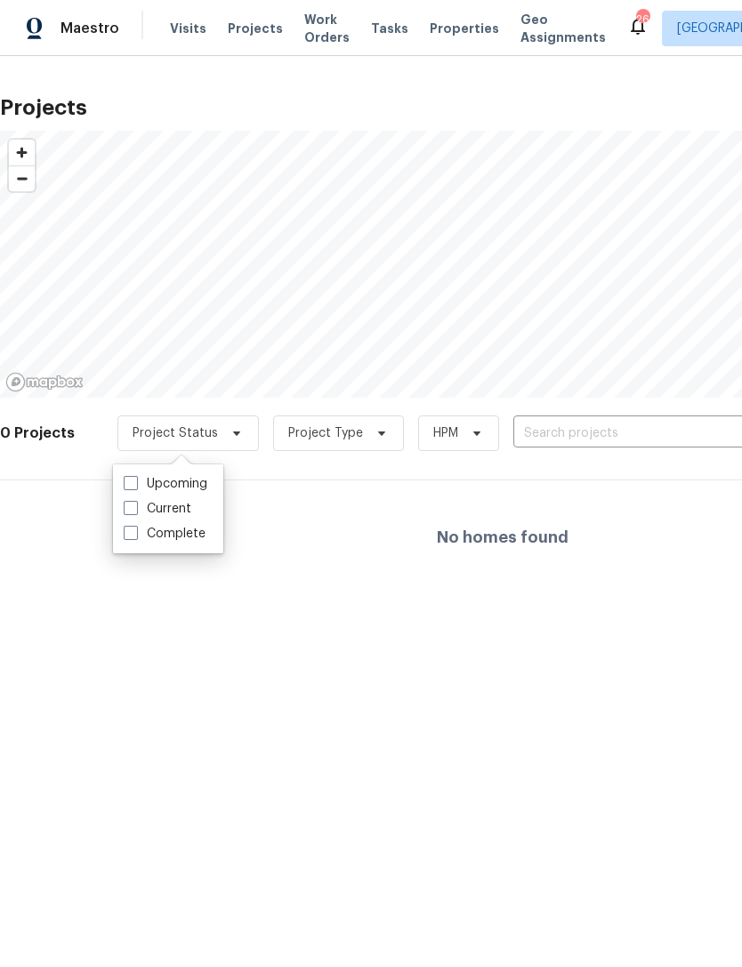
click at [192, 489] on label "Upcoming" at bounding box center [166, 484] width 84 height 18
click at [135, 487] on input "Upcoming" at bounding box center [130, 481] width 12 height 12
checkbox input "true"
click at [580, 623] on html "Maestro Visits Projects Work Orders Tasks Properties Geo Assignments 26 Nashvil…" at bounding box center [371, 311] width 742 height 623
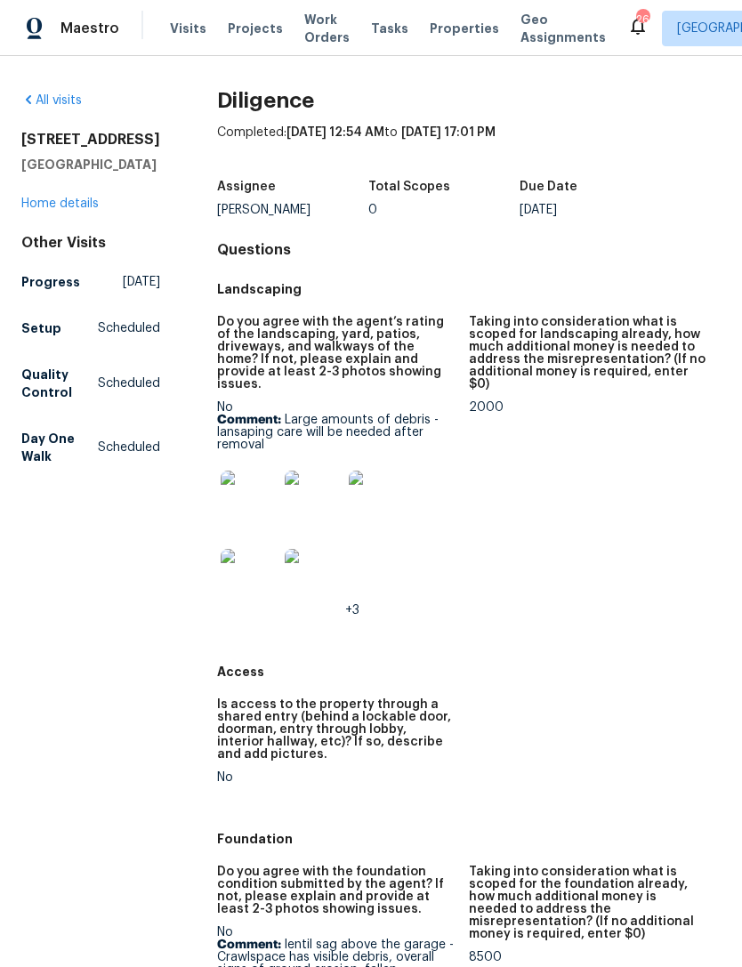
click at [61, 210] on link "Home details" at bounding box center [59, 204] width 77 height 12
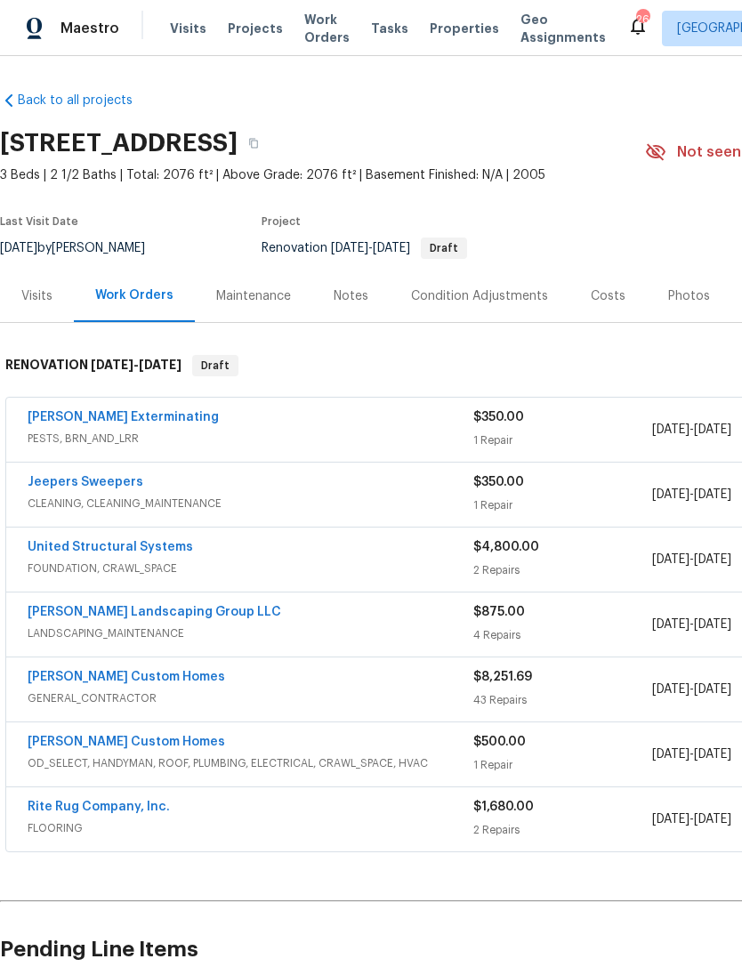
click at [45, 93] on link "Back to all projects" at bounding box center [85, 101] width 171 height 18
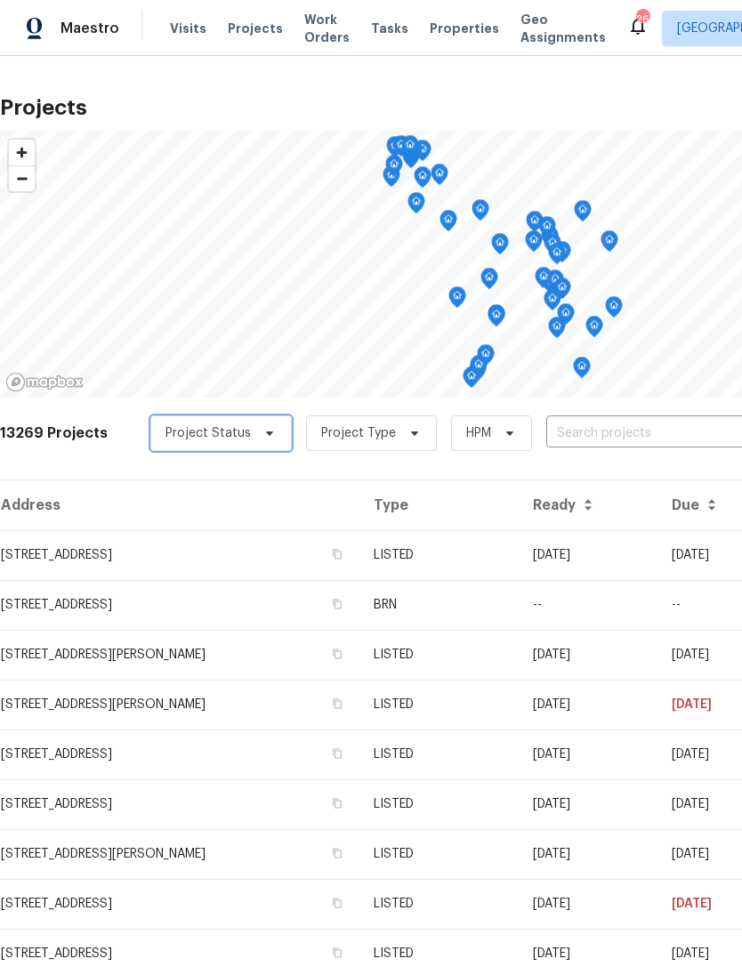
click at [263, 427] on icon at bounding box center [270, 433] width 14 height 14
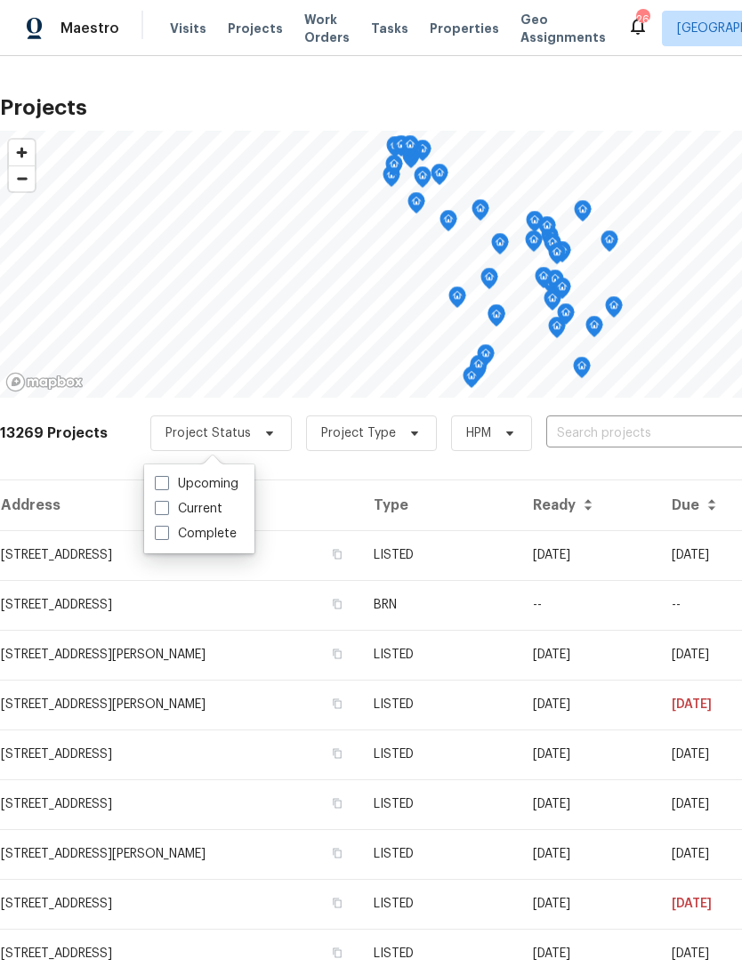
click at [218, 481] on label "Upcoming" at bounding box center [197, 484] width 84 height 18
click at [166, 481] on input "Upcoming" at bounding box center [161, 481] width 12 height 12
checkbox input "true"
